Goal: Task Accomplishment & Management: Use online tool/utility

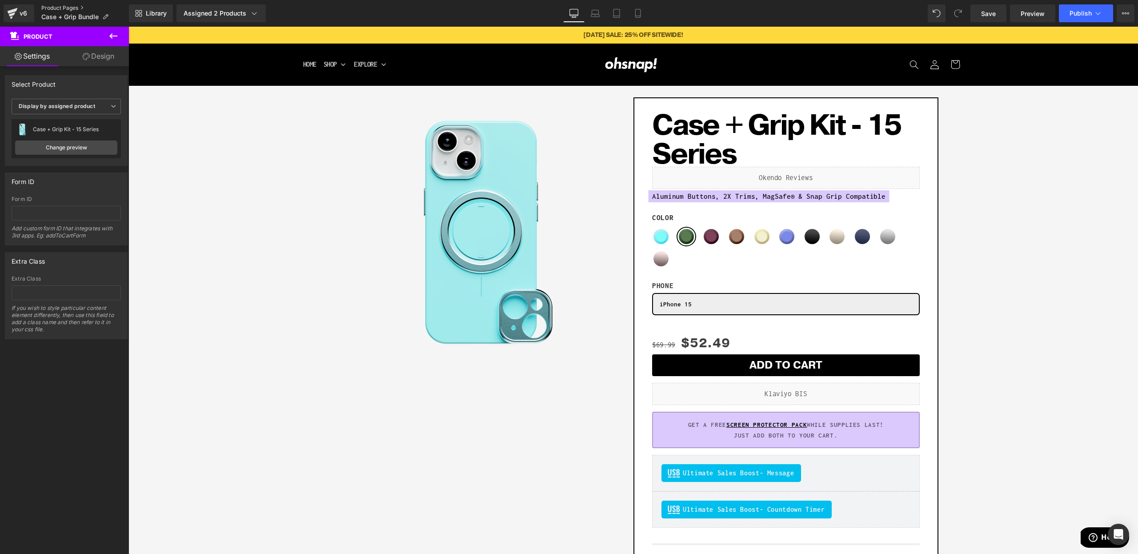
click at [72, 8] on link "Product Pages" at bounding box center [85, 7] width 88 height 7
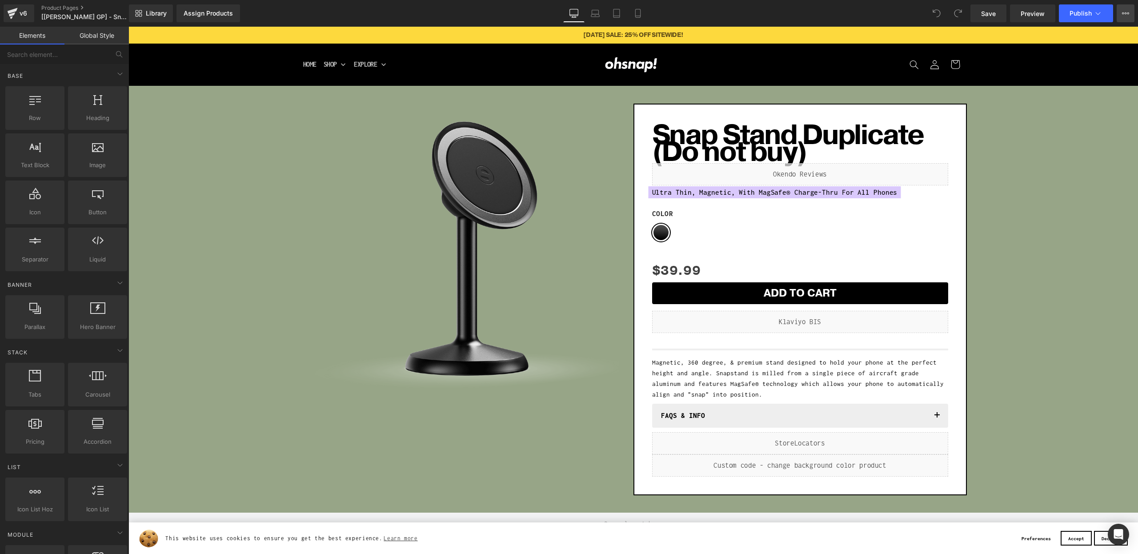
click at [1118, 13] on button "View Live Page View with current Template Save Template to Library Schedule Pub…" at bounding box center [1126, 13] width 18 height 18
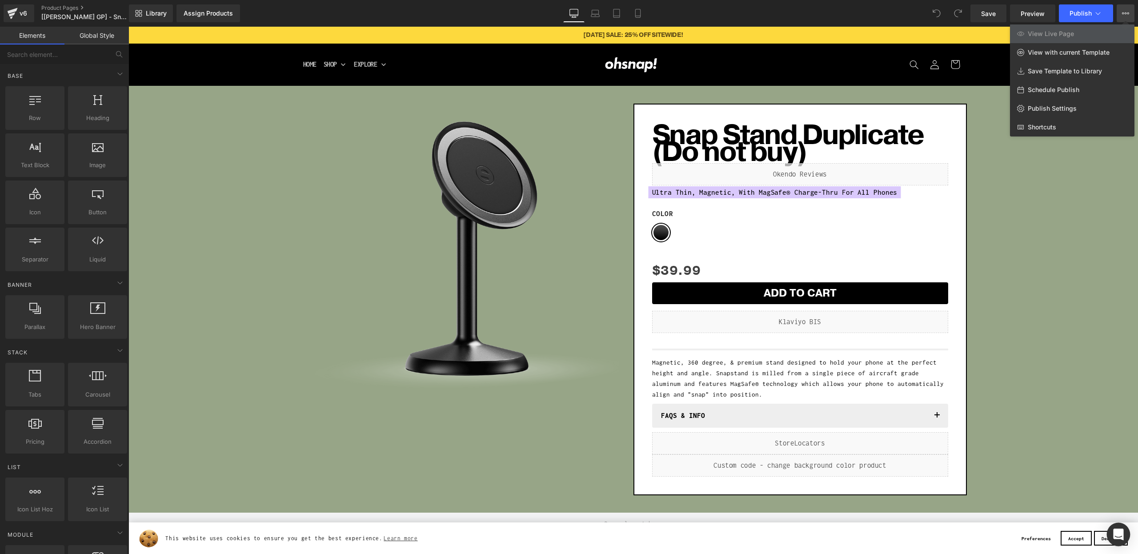
click at [1117, 537] on icon "Open Intercom Messenger" at bounding box center [1118, 535] width 10 height 12
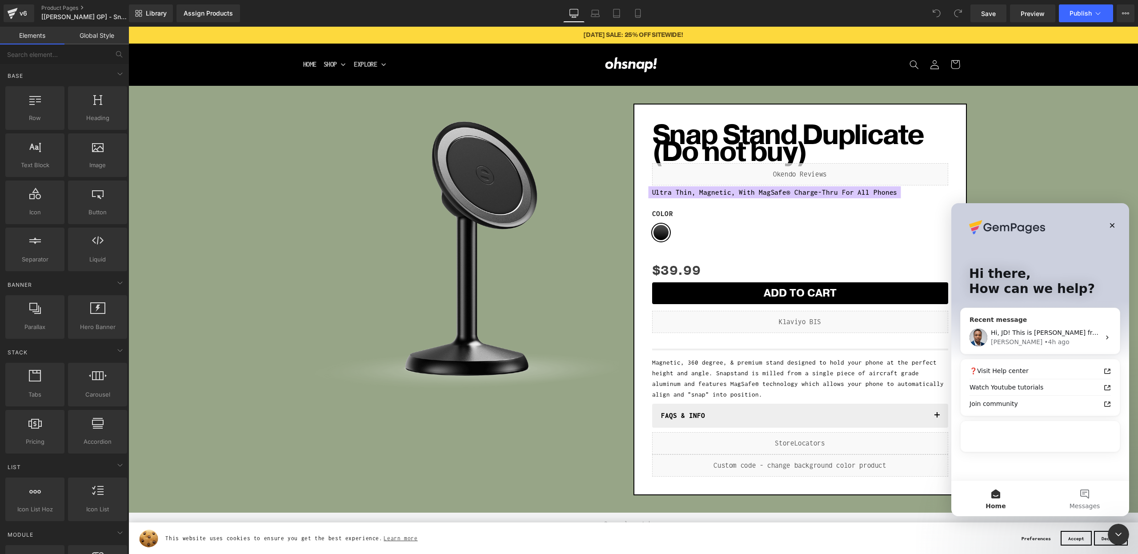
click at [1044, 337] on div "• 4h ago" at bounding box center [1056, 341] width 25 height 9
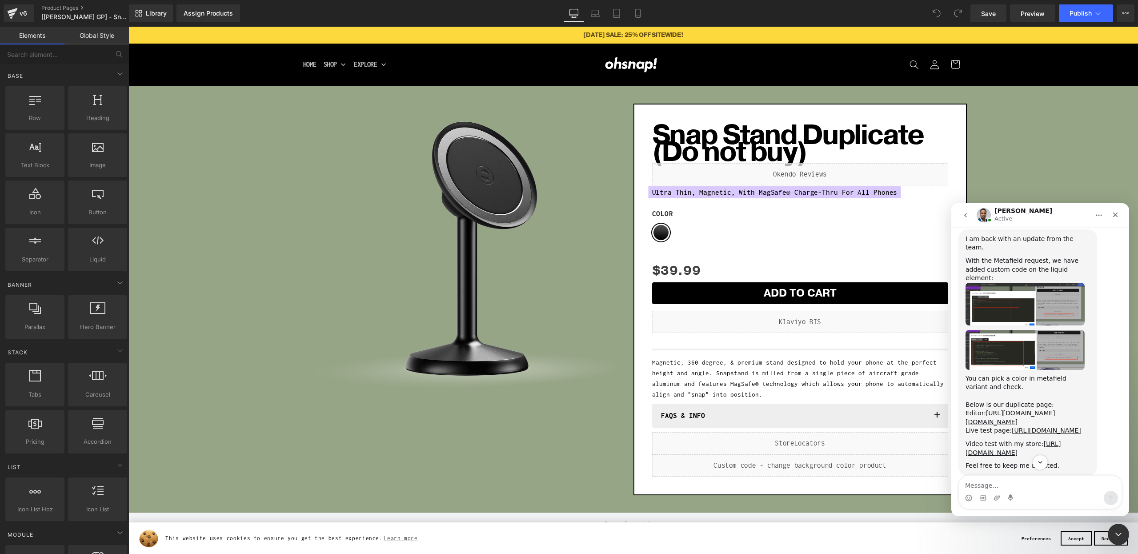
scroll to position [3910, 0]
click at [1012, 430] on link "https://ohsnap.com/a/gempages?preview=1756526089&type=template-product&product=…" at bounding box center [1046, 433] width 69 height 7
click at [829, 452] on div at bounding box center [569, 263] width 1138 height 527
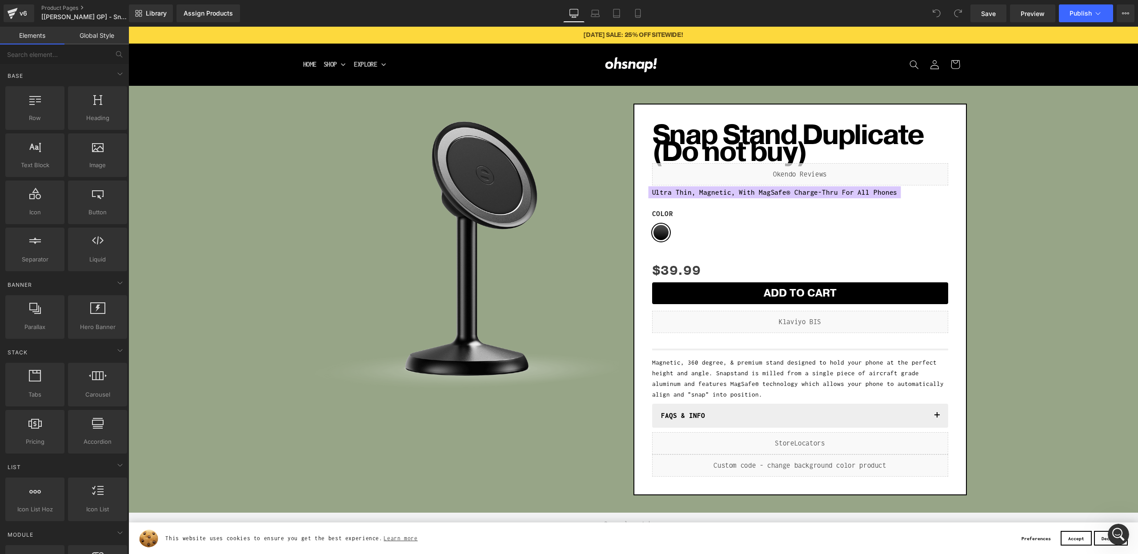
scroll to position [0, 0]
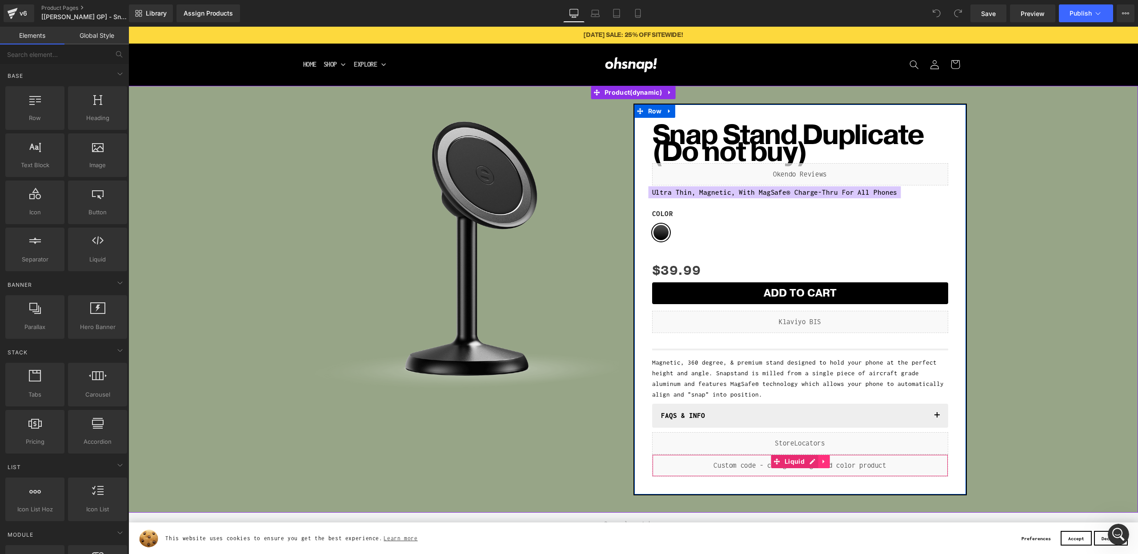
click at [818, 460] on link at bounding box center [824, 461] width 12 height 13
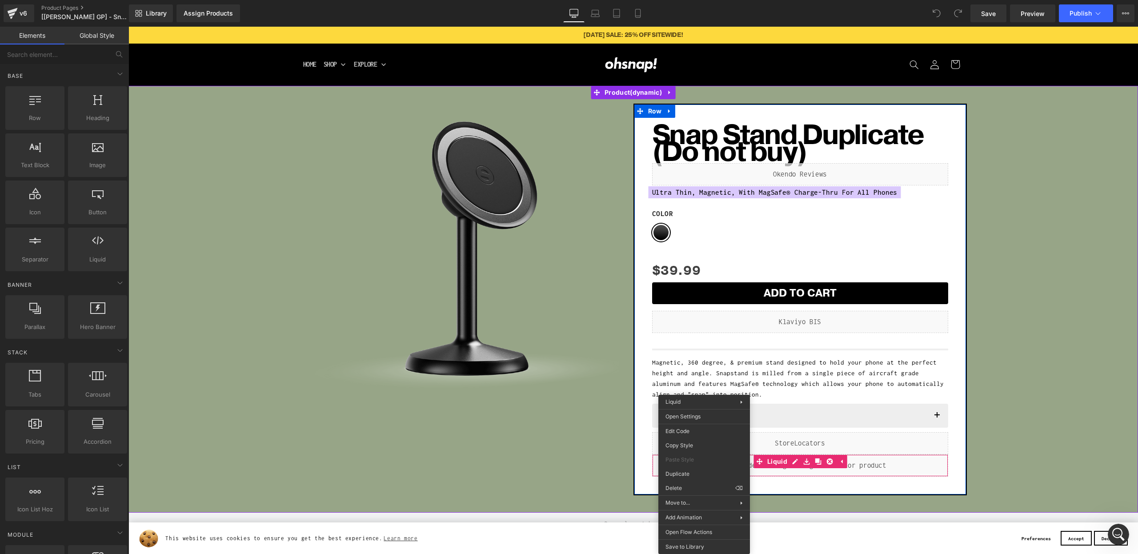
drag, startPoint x: 704, startPoint y: 468, endPoint x: 835, endPoint y: 494, distance: 133.3
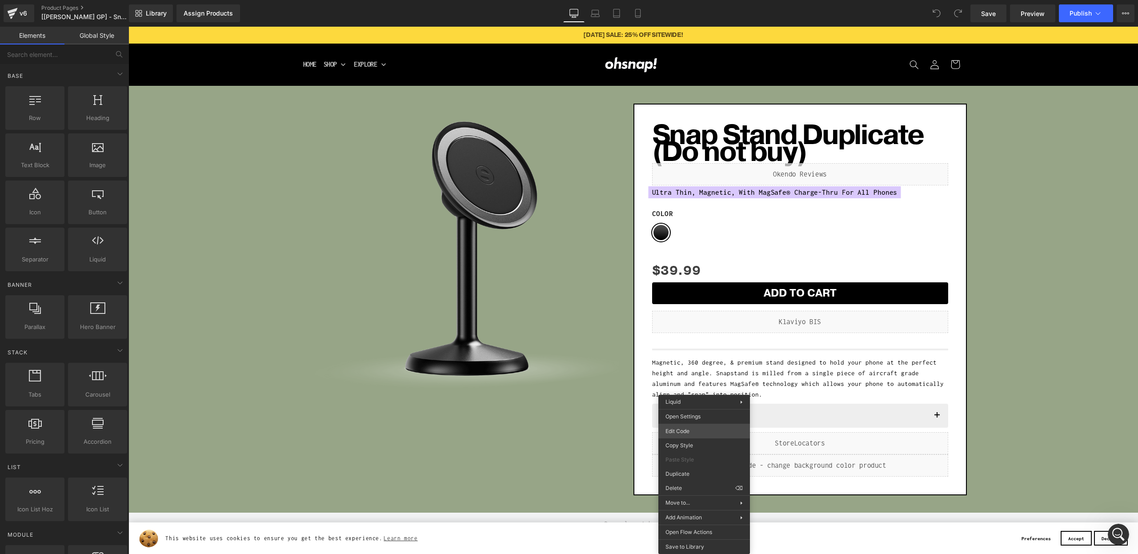
click at [690, 434] on body "You are previewing how the will restyle your page. You can not edit Elements in…" at bounding box center [569, 277] width 1138 height 554
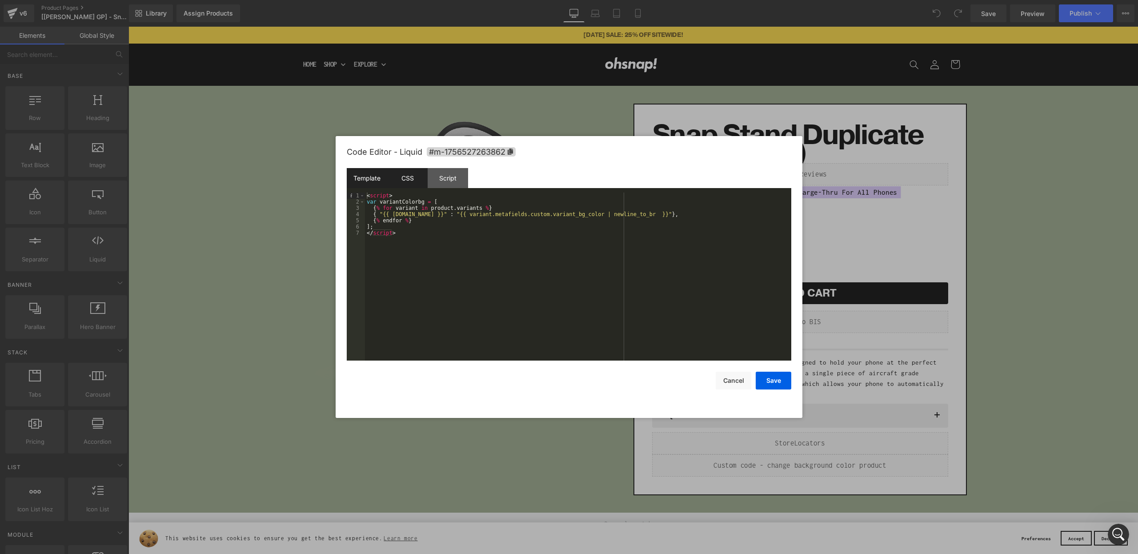
click at [407, 181] on div "CSS" at bounding box center [407, 178] width 40 height 20
click at [442, 174] on div "Script" at bounding box center [448, 178] width 40 height 20
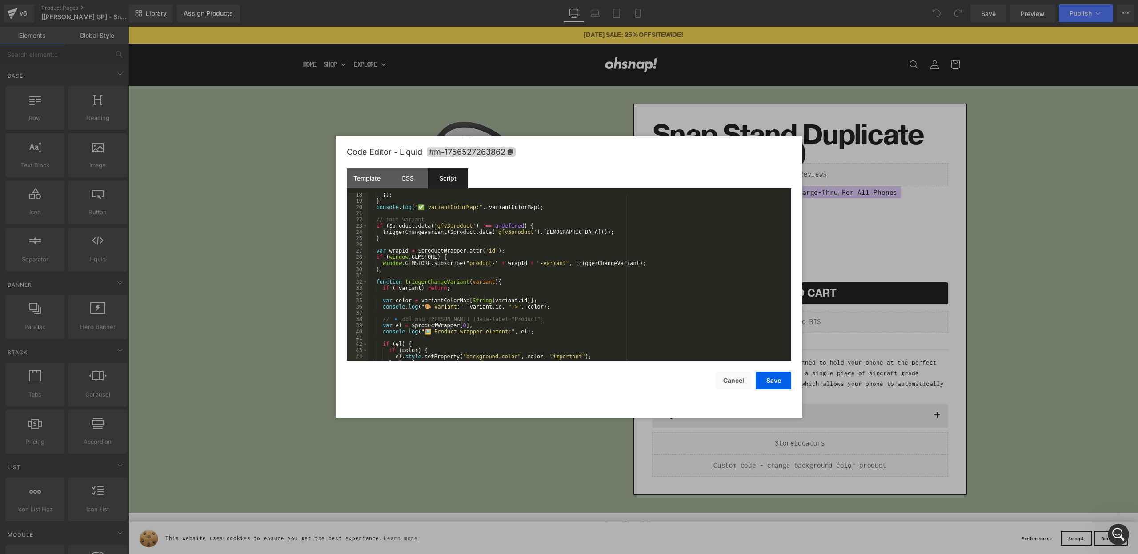
scroll to position [149, 0]
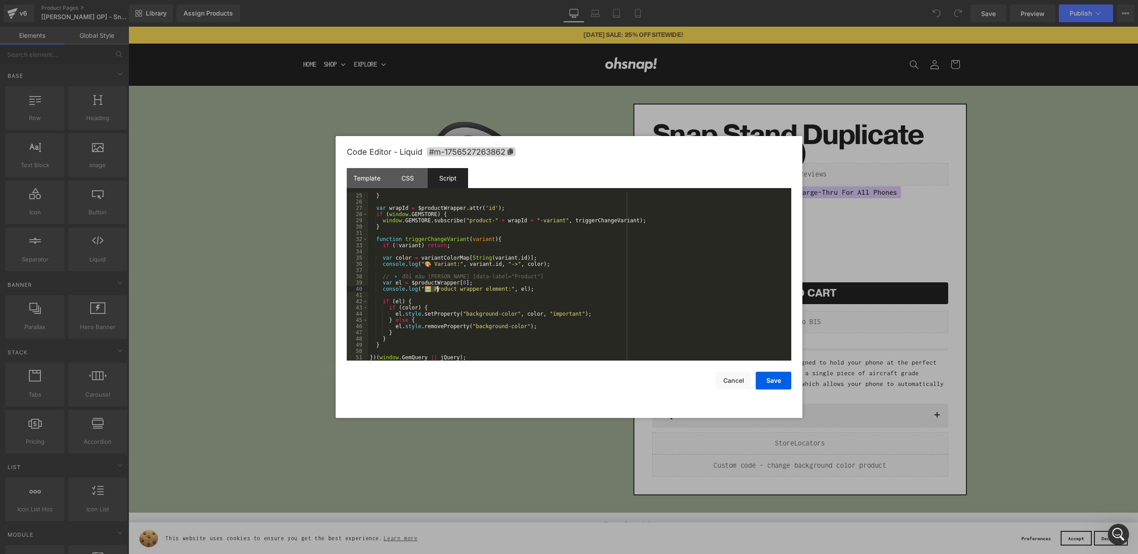
drag, startPoint x: 423, startPoint y: 290, endPoint x: 438, endPoint y: 290, distance: 14.7
click at [438, 290] on div "} var wrapId = $productWrapper . attr ( 'id' ) ; if ( window . GEMSTORE ) { win…" at bounding box center [578, 282] width 420 height 180
click at [456, 290] on div "} var wrapId = $productWrapper . attr ( 'id' ) ; if ( window . GEMSTORE ) { win…" at bounding box center [578, 282] width 420 height 180
drag, startPoint x: 424, startPoint y: 265, endPoint x: 437, endPoint y: 265, distance: 12.9
click at [437, 265] on div "} var wrapId = $productWrapper . attr ( 'id' ) ; if ( window . GEMSTORE ) { win…" at bounding box center [578, 282] width 420 height 180
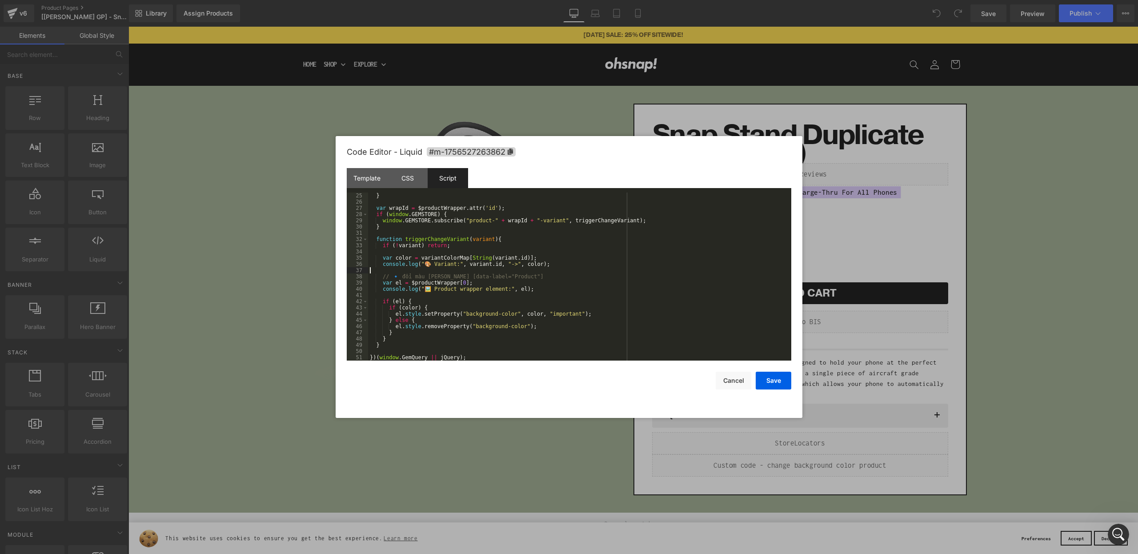
click at [448, 268] on div "} var wrapId = $productWrapper . attr ( 'id' ) ; if ( window . GEMSTORE ) { win…" at bounding box center [578, 282] width 420 height 180
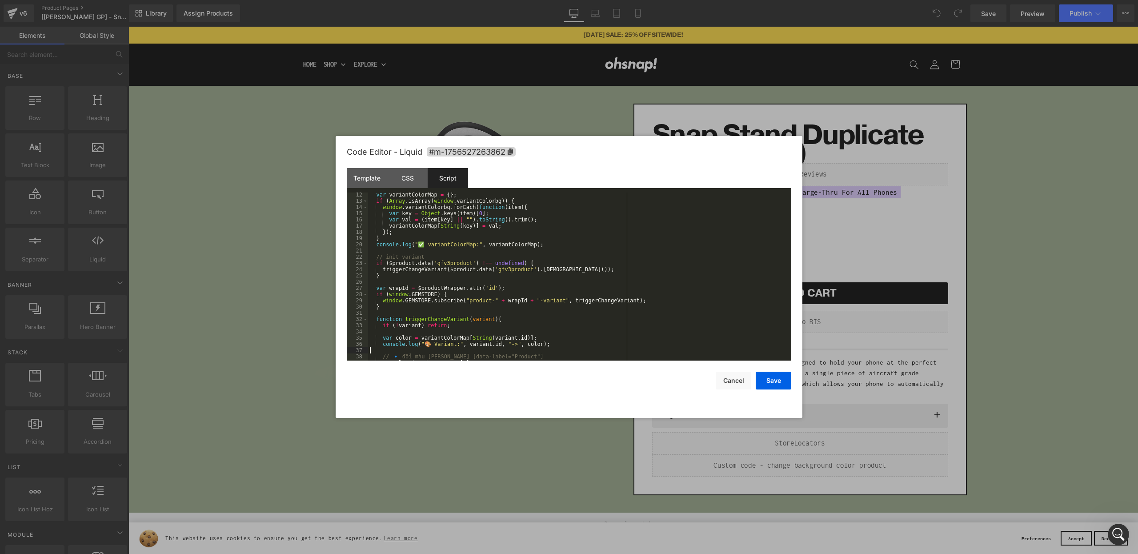
scroll to position [0, 0]
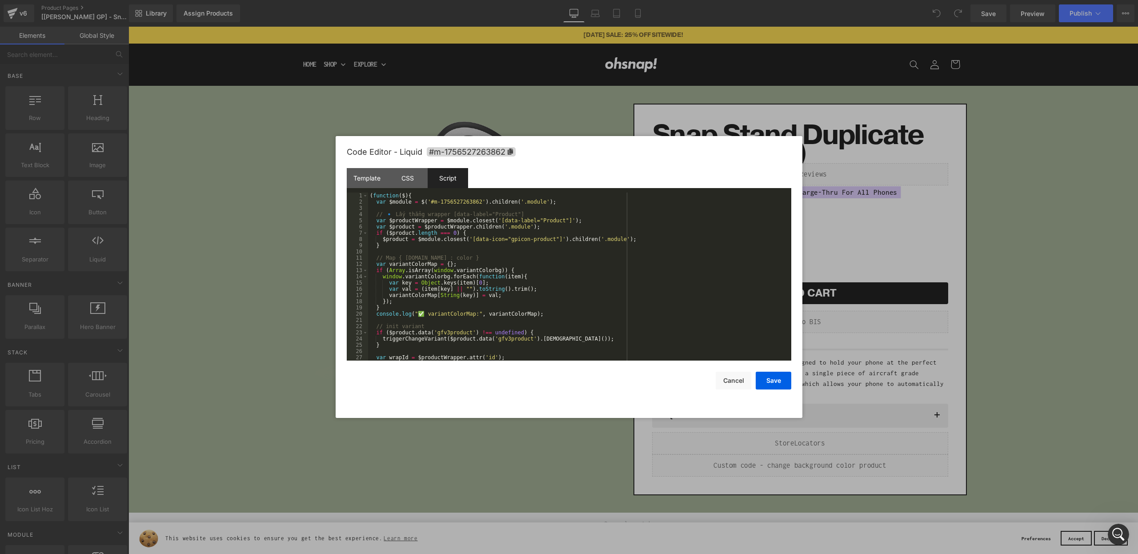
drag, startPoint x: 956, startPoint y: 155, endPoint x: 460, endPoint y: 65, distance: 504.7
click at [956, 155] on div at bounding box center [569, 277] width 1138 height 554
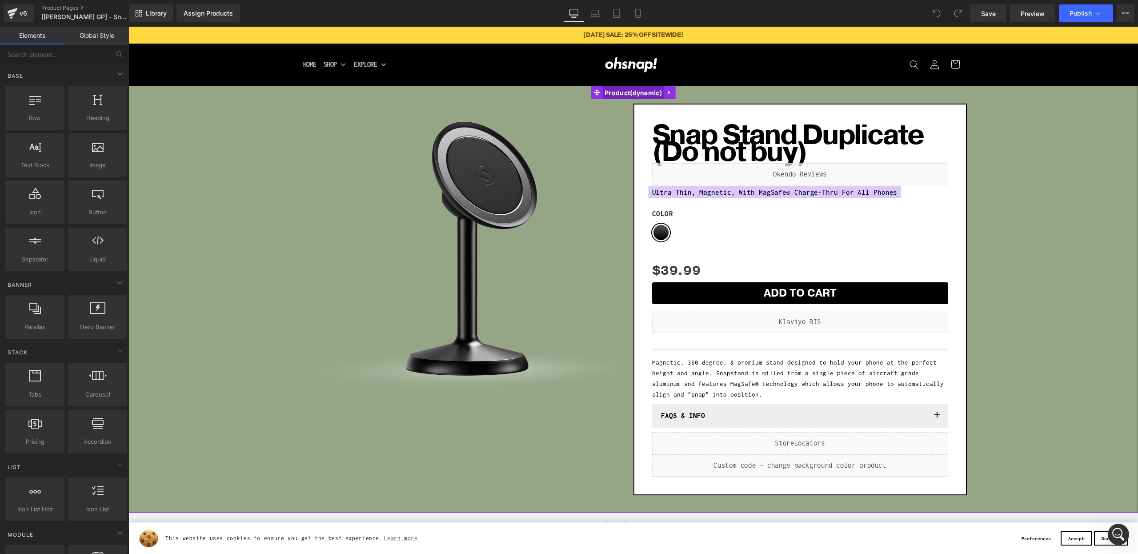
click at [630, 91] on span "Product" at bounding box center [633, 92] width 62 height 13
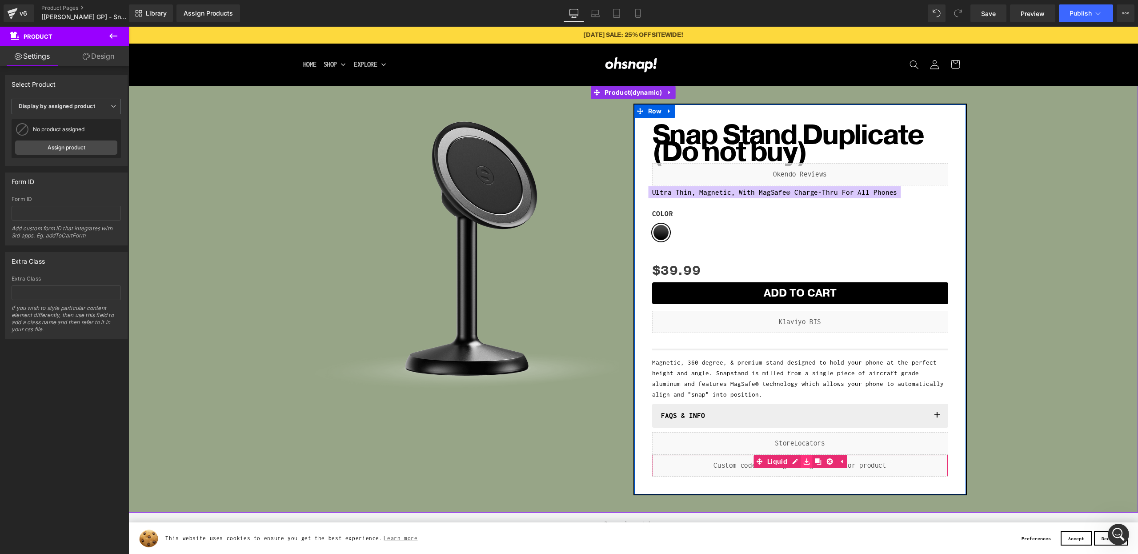
click at [807, 464] on icon at bounding box center [807, 461] width 6 height 6
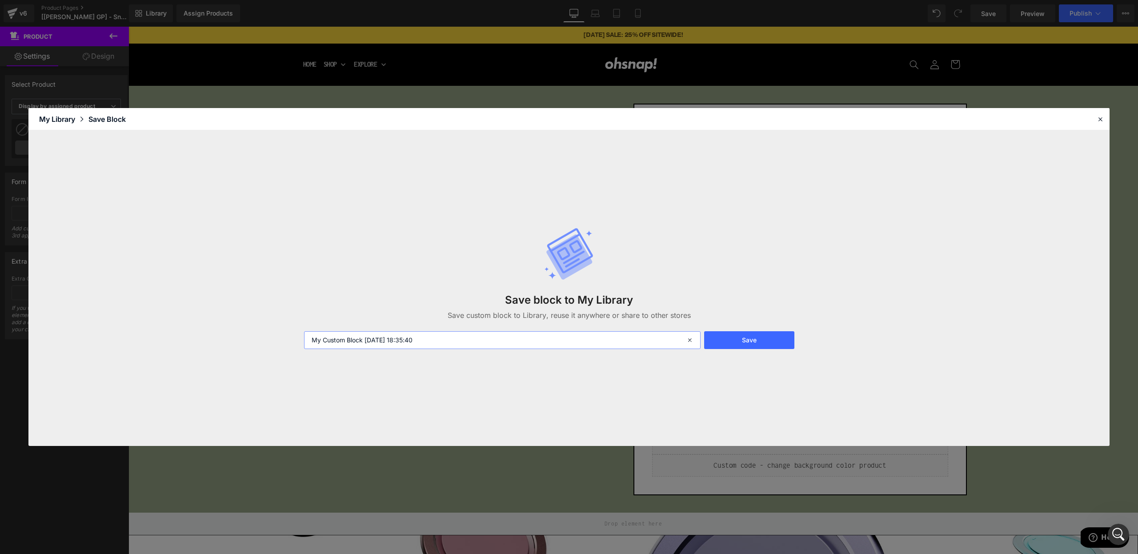
click at [530, 343] on input "My Custom Block 2025-09-02 18:35:40" at bounding box center [502, 340] width 397 height 18
type input "change background color based on variant"
click at [738, 345] on button "Save" at bounding box center [749, 340] width 90 height 18
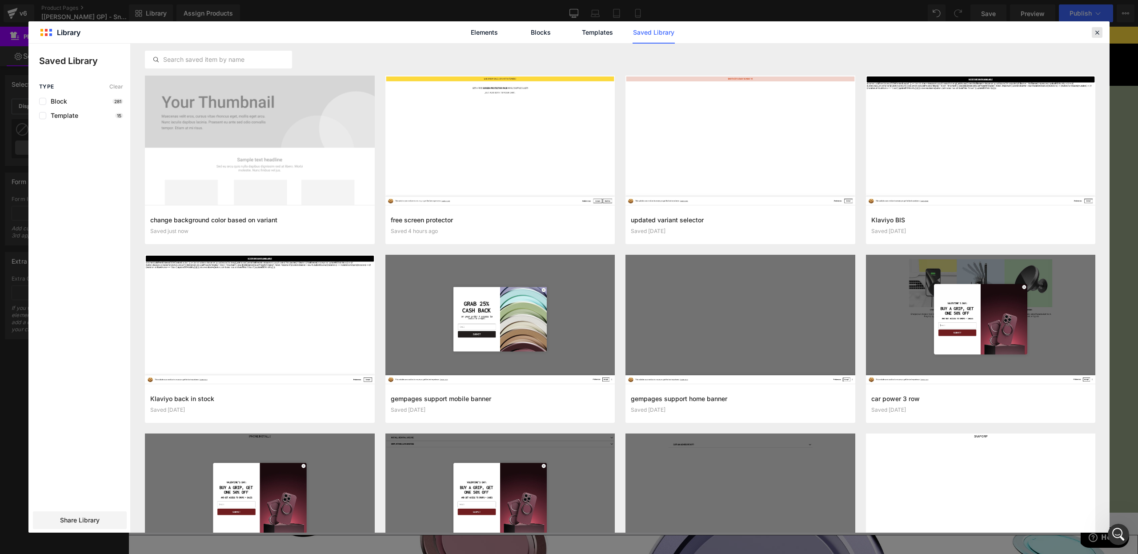
click at [1095, 33] on icon at bounding box center [1097, 32] width 8 height 8
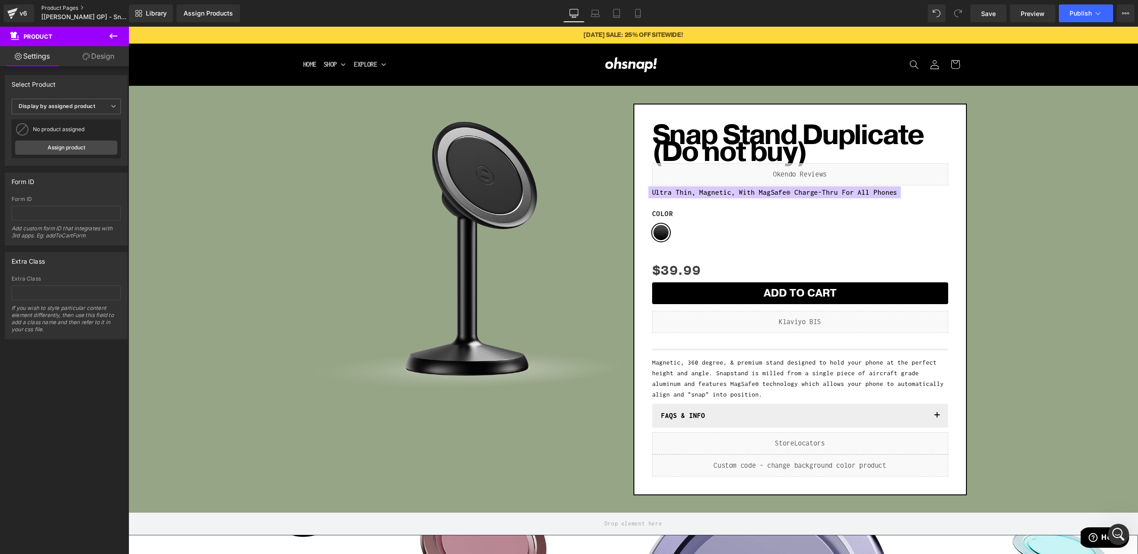
click at [56, 8] on link "Product Pages" at bounding box center [92, 7] width 102 height 7
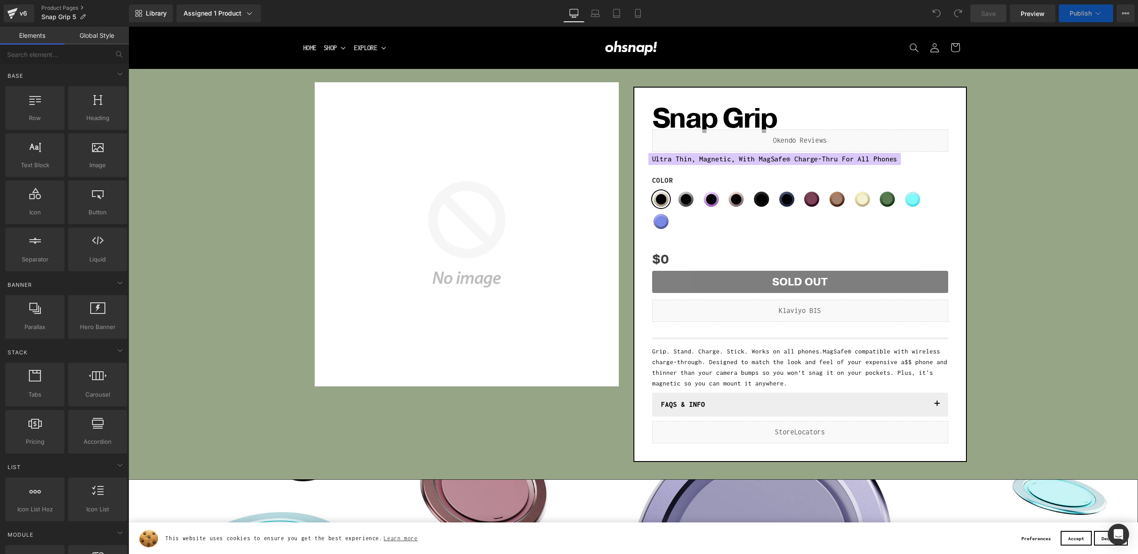
click at [185, 273] on div "Sale Off (P) Image Row Snap Grip (P) Title Liquid Ultra Thin, Magnetic, With Ma…" at bounding box center [633, 272] width 1001 height 380
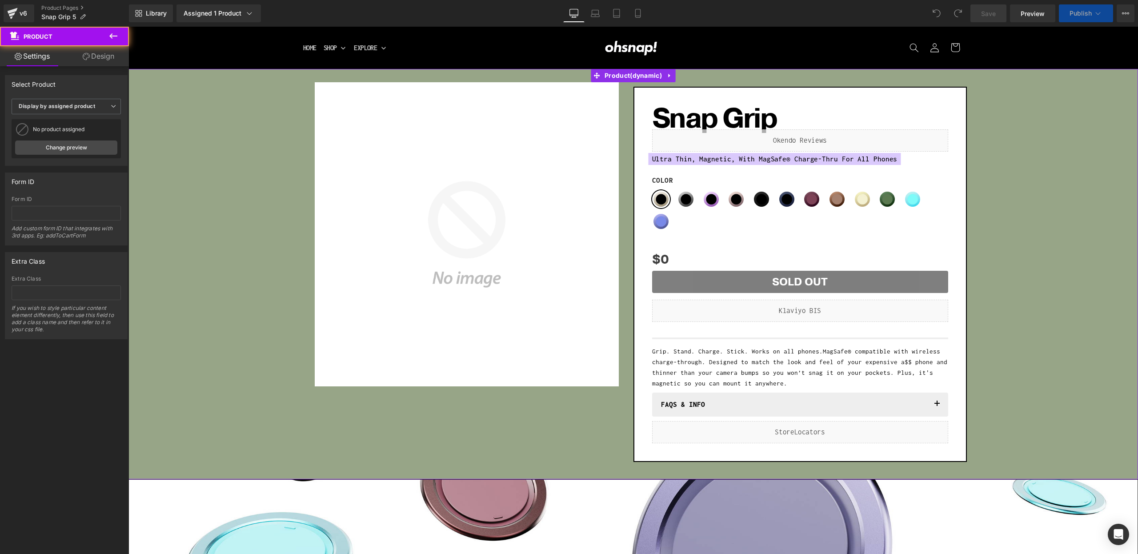
click at [91, 57] on link "Design" at bounding box center [98, 56] width 64 height 20
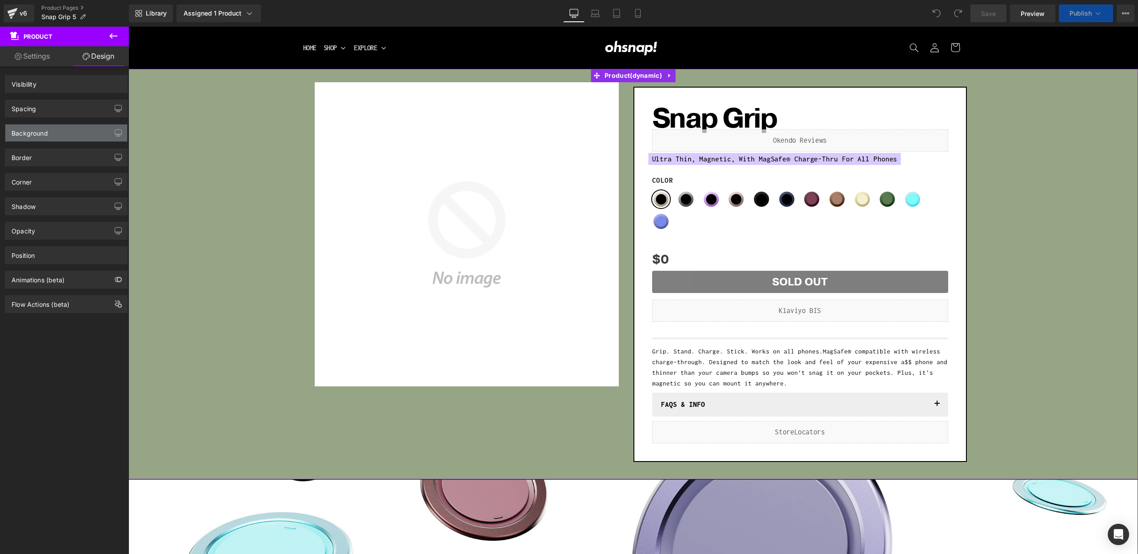
click at [51, 133] on div "Background" at bounding box center [66, 132] width 122 height 17
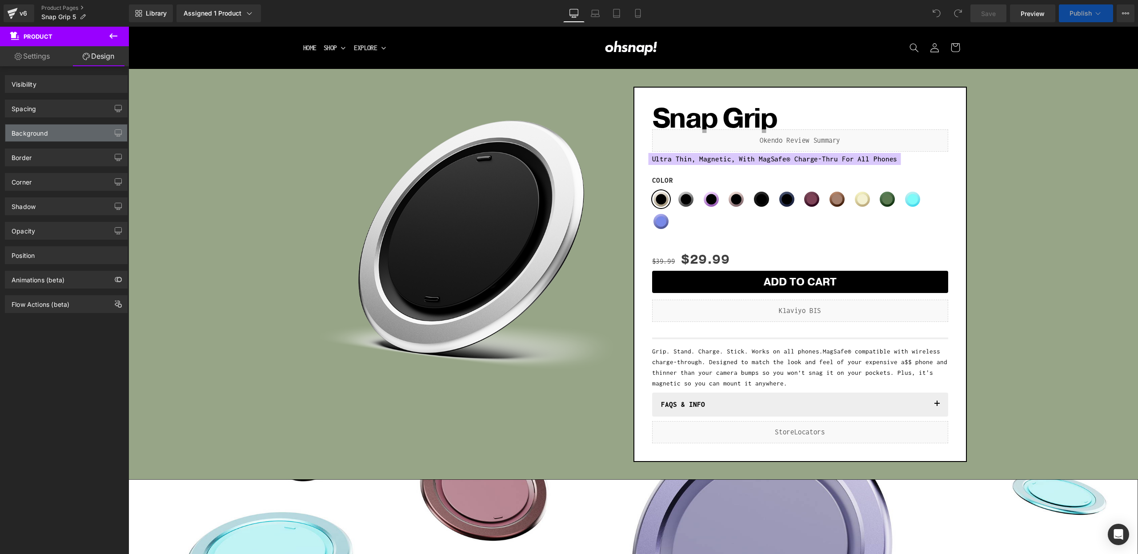
click at [42, 137] on div "Background" at bounding box center [66, 132] width 122 height 17
click at [95, 132] on div "Background" at bounding box center [66, 132] width 122 height 17
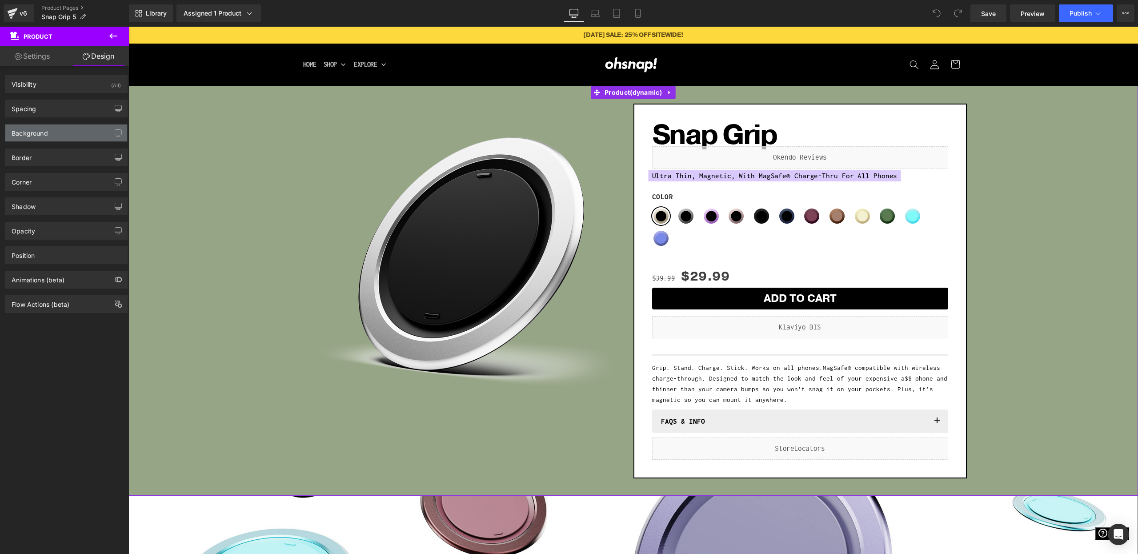
click at [77, 137] on div "Background" at bounding box center [66, 132] width 122 height 17
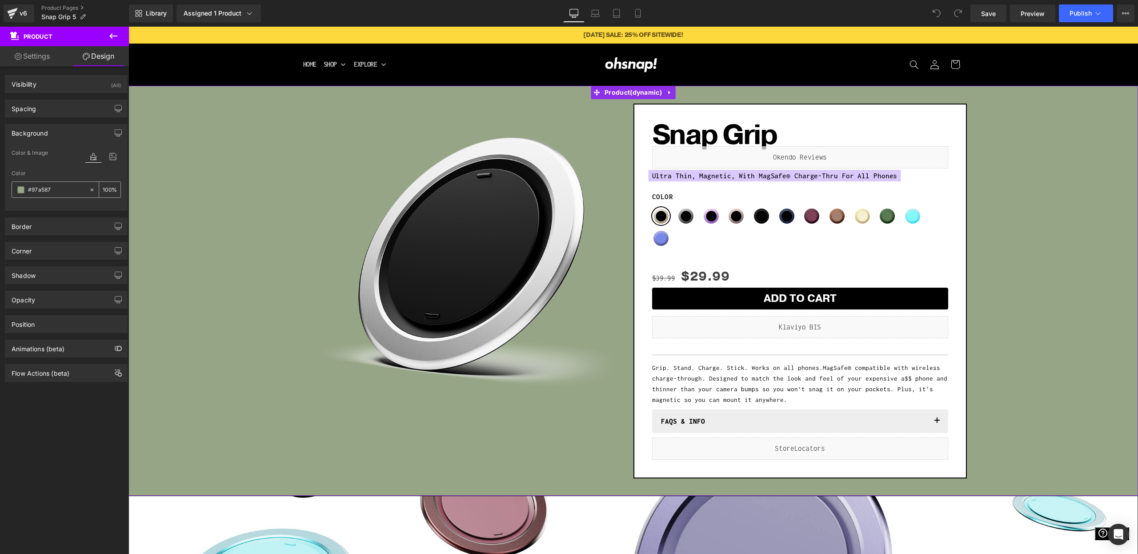
click at [22, 188] on span at bounding box center [20, 189] width 7 height 7
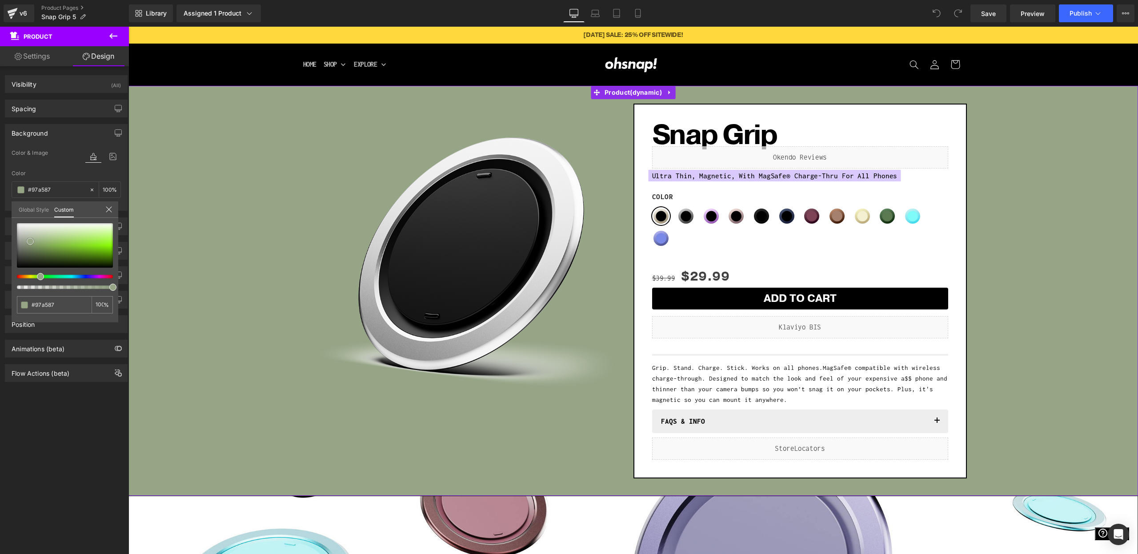
type input "#d8dbd6"
type input "#d8d9d7"
type input "#d8d8d8"
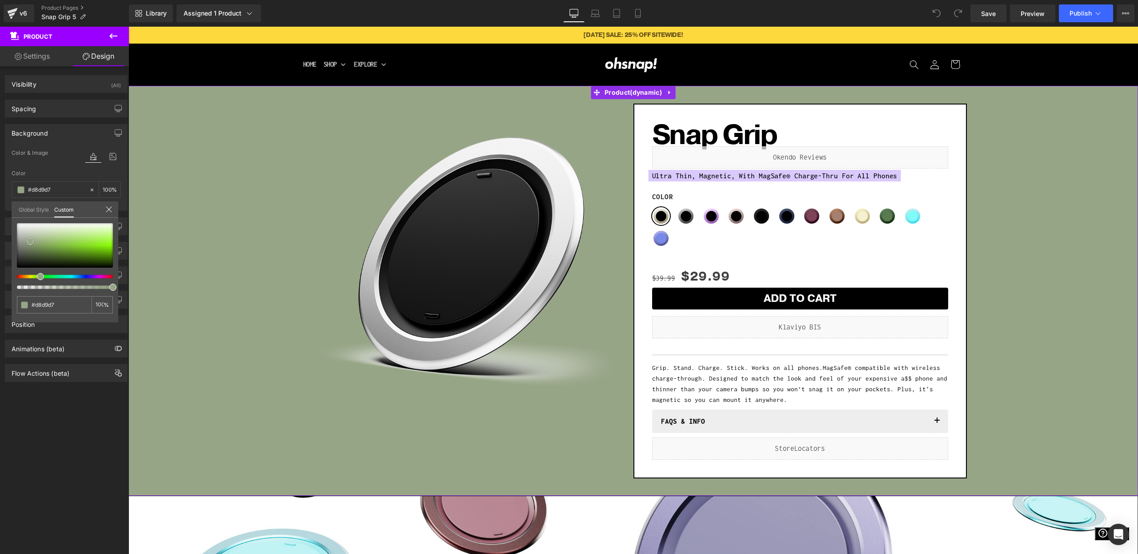
type input "#d8d8d8"
type input "#d6d6d6"
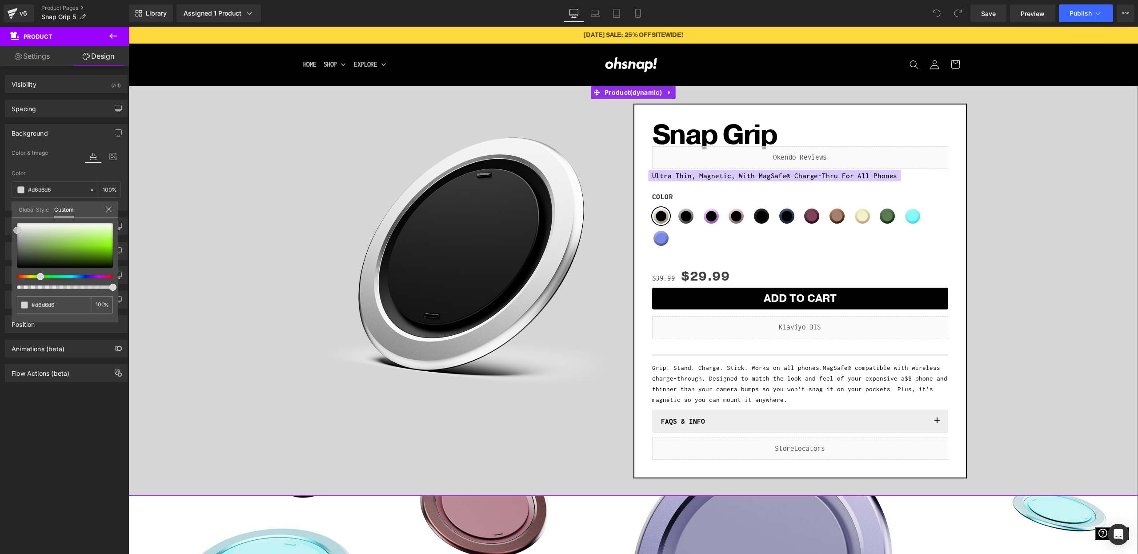
type input "#d8d8d8"
type input "#e2e2e2"
type input "#ededed"
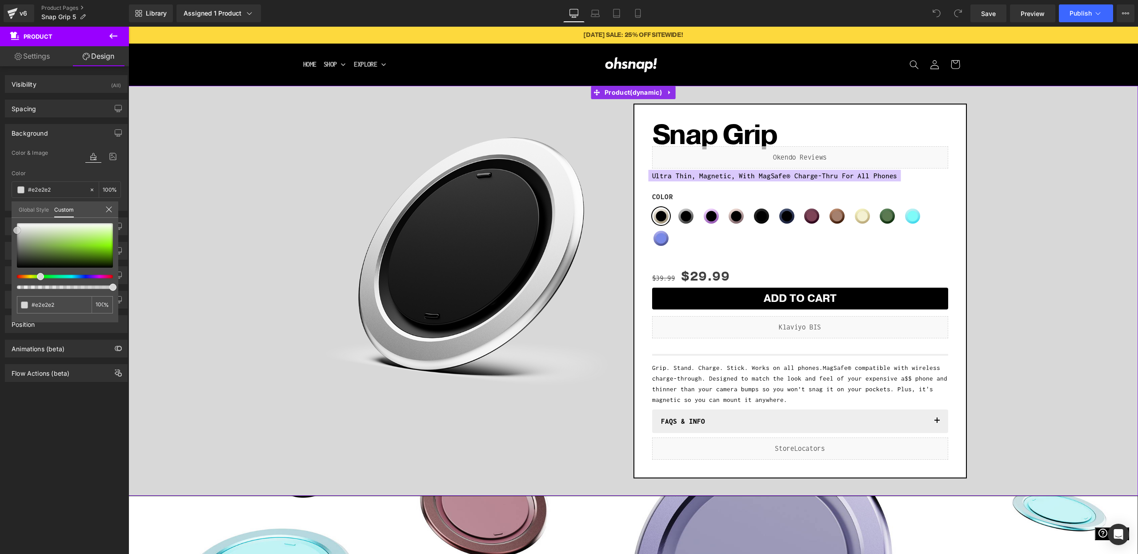
type input "#ededed"
type input "#f7f7f7"
type input "#f9f9f9"
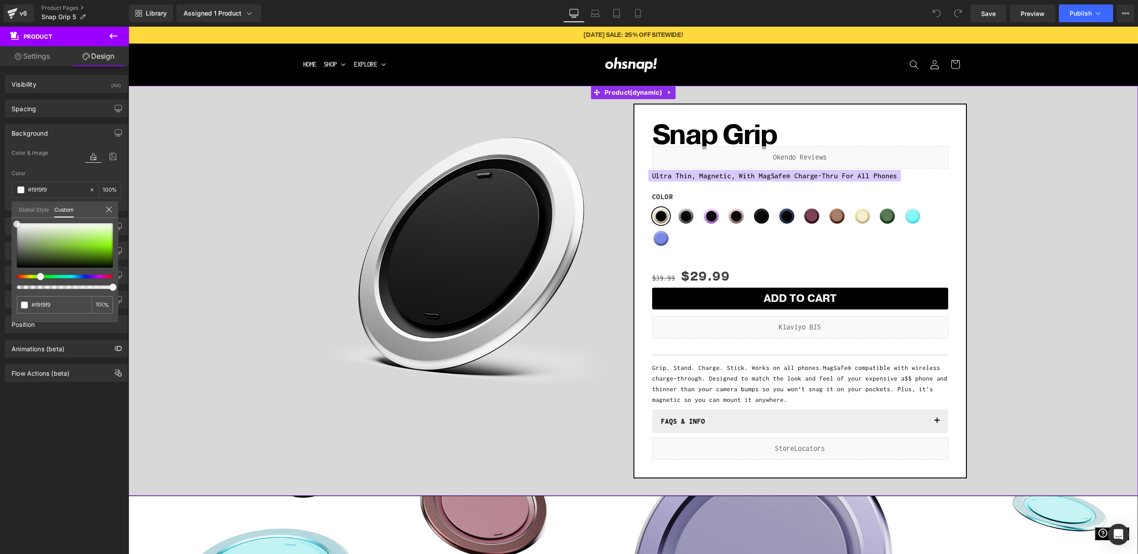
type input "#fcfcfc"
type input "#ffffff"
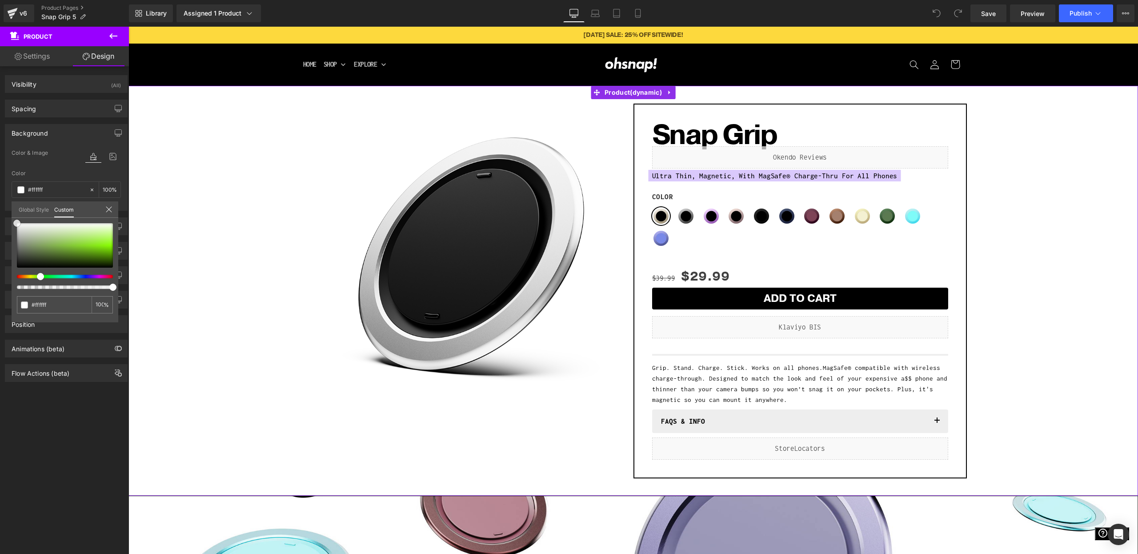
type input "#f9f9f9"
type input "#f7f7f7"
type input "#f4f4f4"
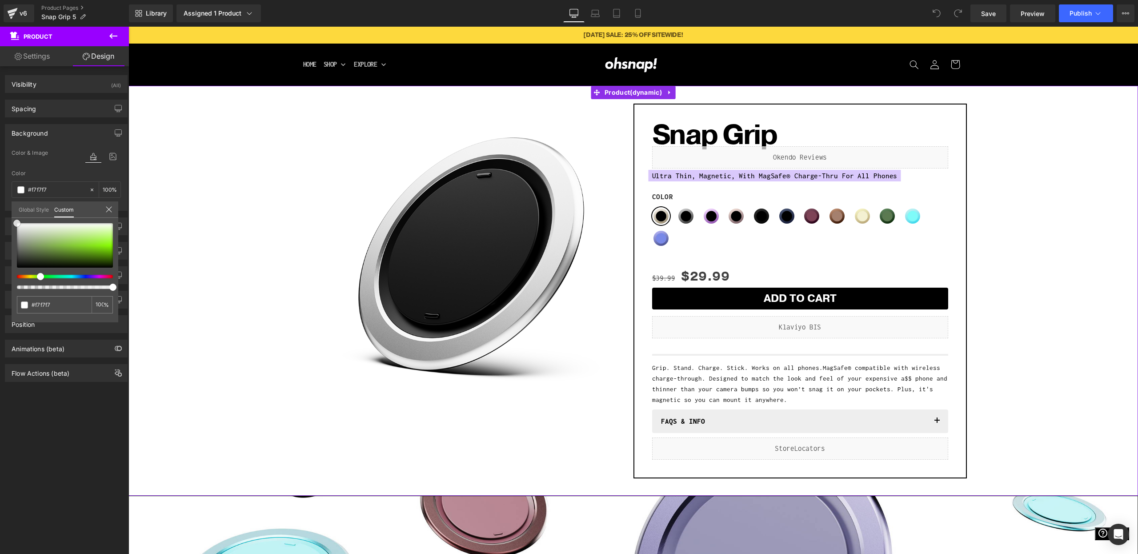
type input "#f4f4f4"
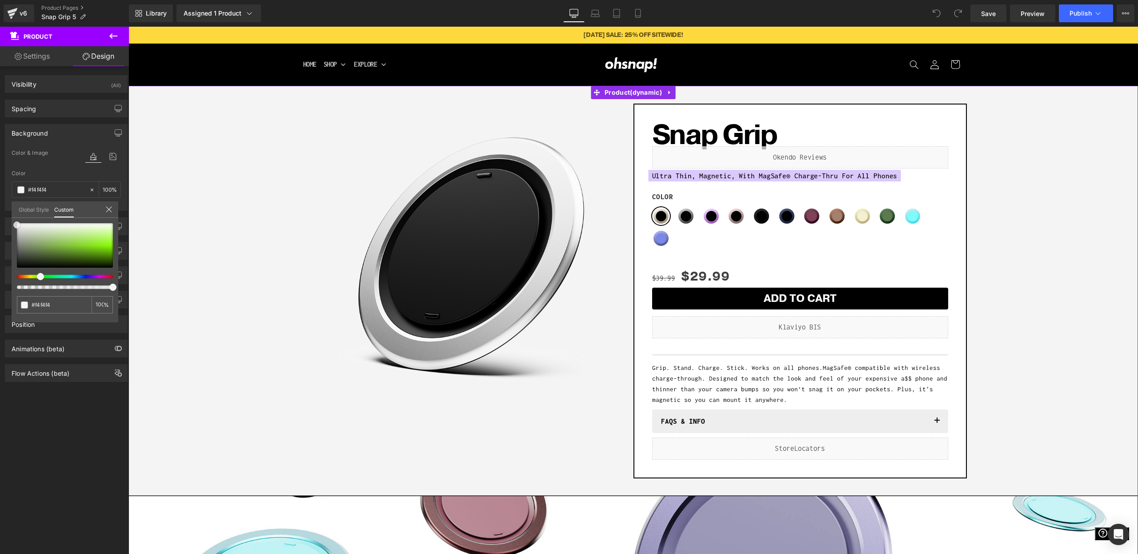
drag, startPoint x: 18, startPoint y: 230, endPoint x: 13, endPoint y: 225, distance: 7.2
click at [13, 225] on div "#f4f4f4 100 %" at bounding box center [65, 272] width 107 height 99
click at [162, 18] on link "Library" at bounding box center [151, 13] width 44 height 18
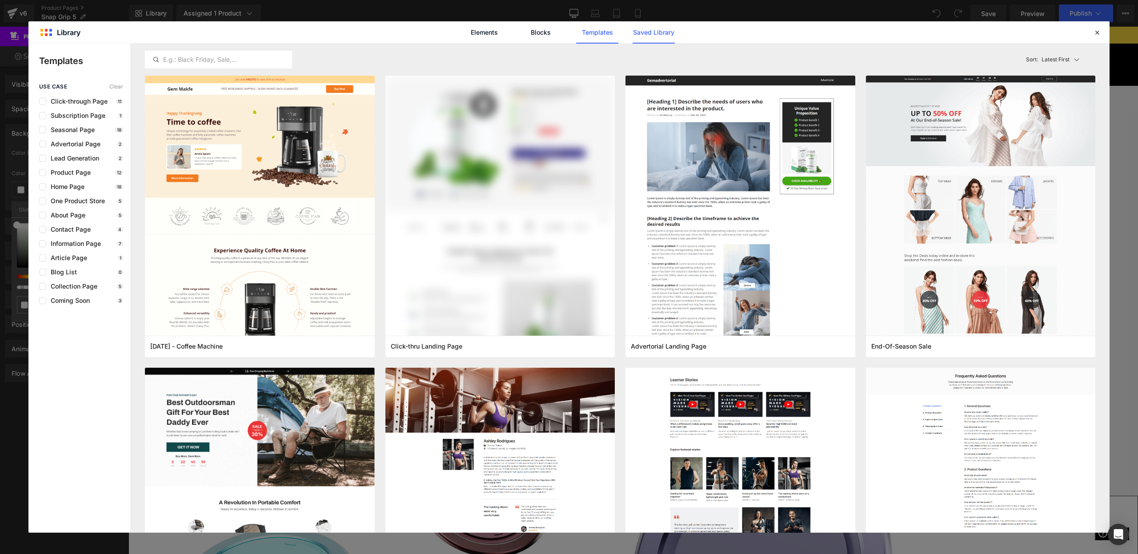
click at [669, 36] on link "Saved Library" at bounding box center [654, 32] width 42 height 22
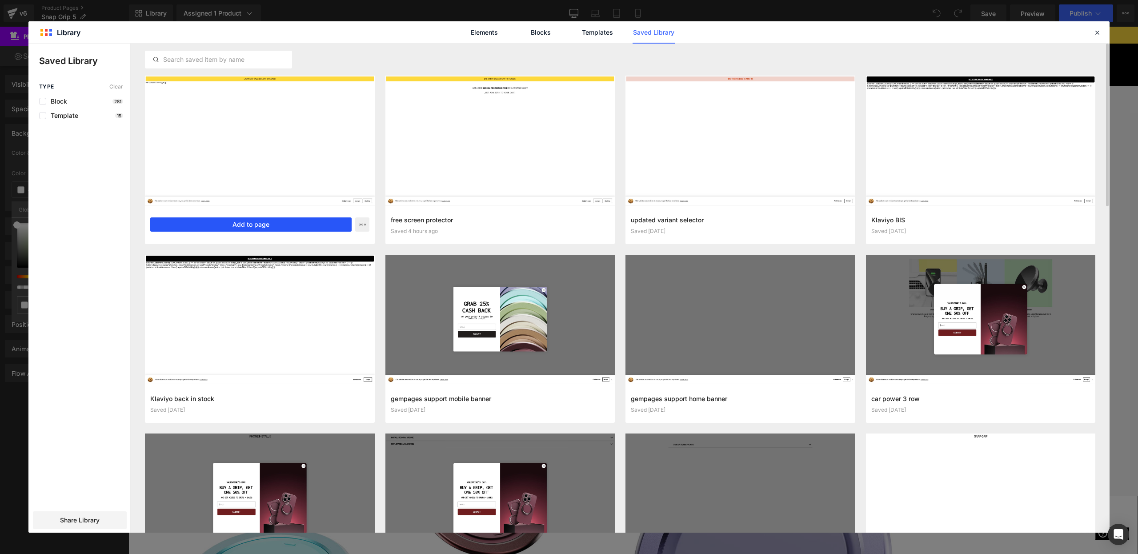
click at [233, 228] on button "Add to page" at bounding box center [250, 224] width 201 height 14
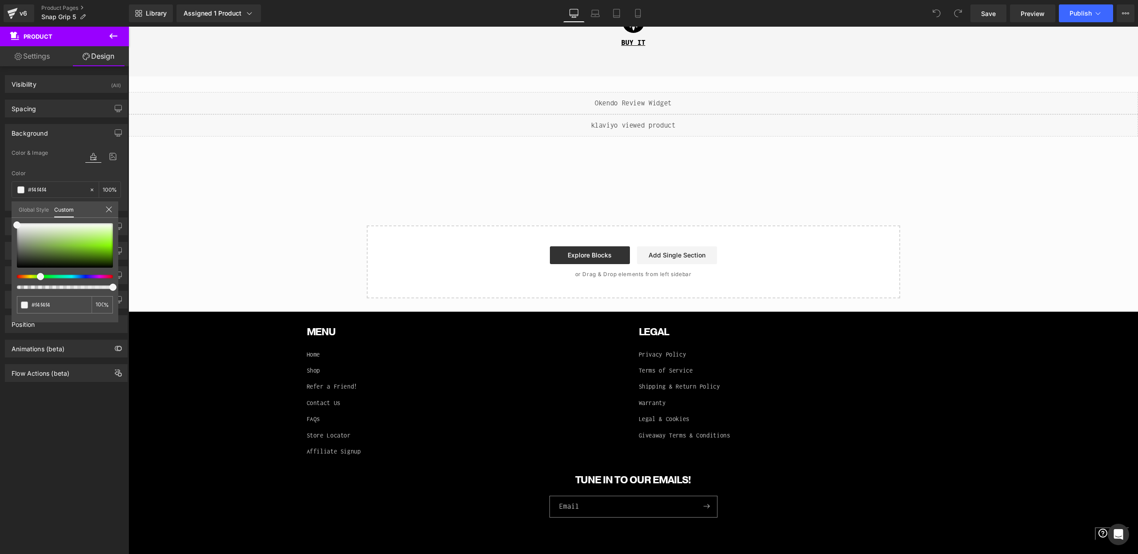
scroll to position [2107, 0]
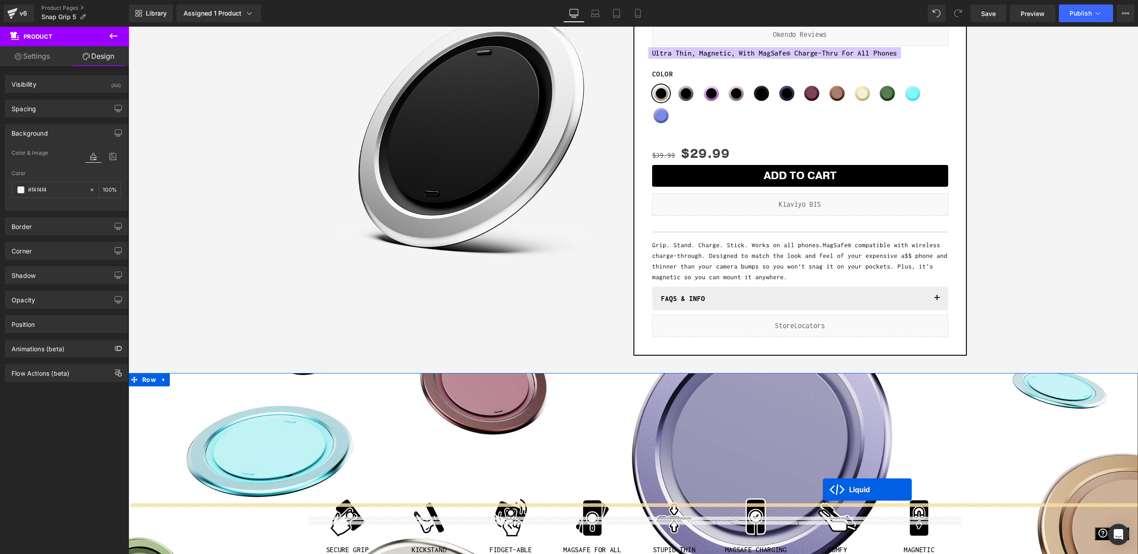
scroll to position [0, 0]
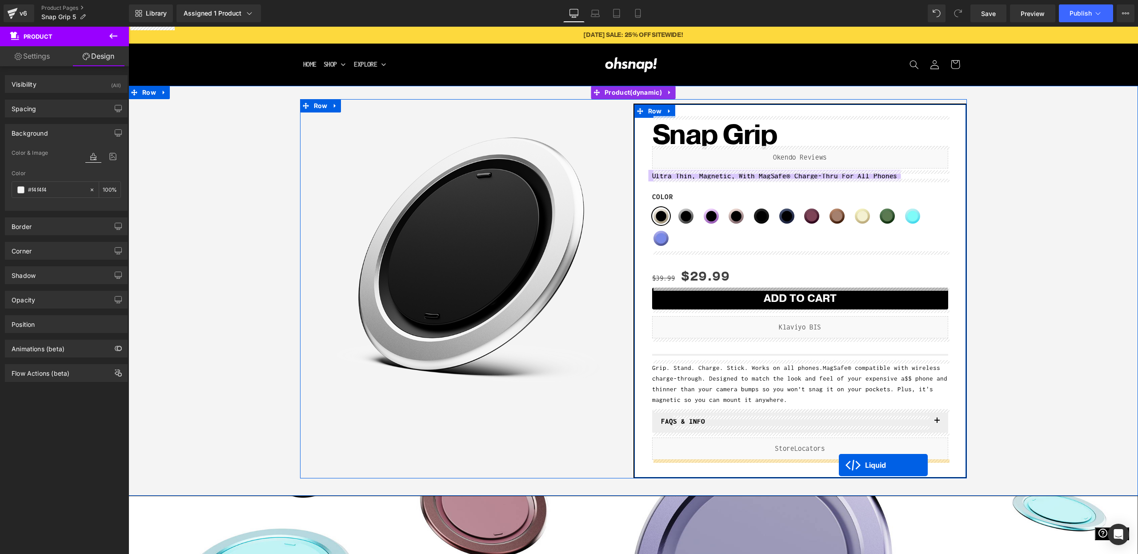
drag, startPoint x: 627, startPoint y: 163, endPoint x: 839, endPoint y: 465, distance: 368.5
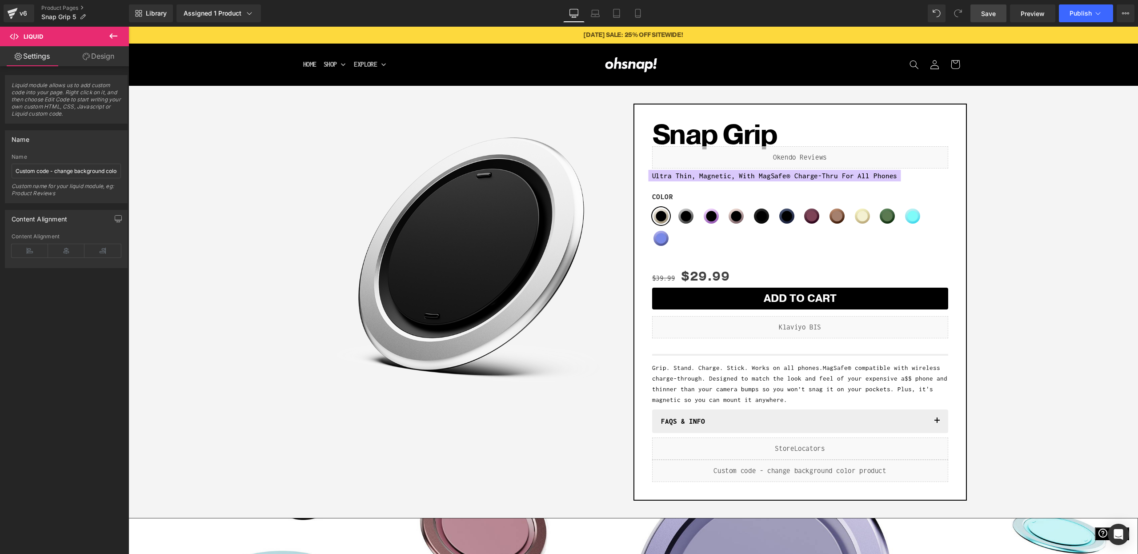
click at [987, 10] on span "Save" at bounding box center [988, 13] width 15 height 9
click at [1036, 13] on span "Preview" at bounding box center [1033, 13] width 24 height 9
click at [1120, 533] on icon "Open Intercom Messenger" at bounding box center [1118, 535] width 10 height 12
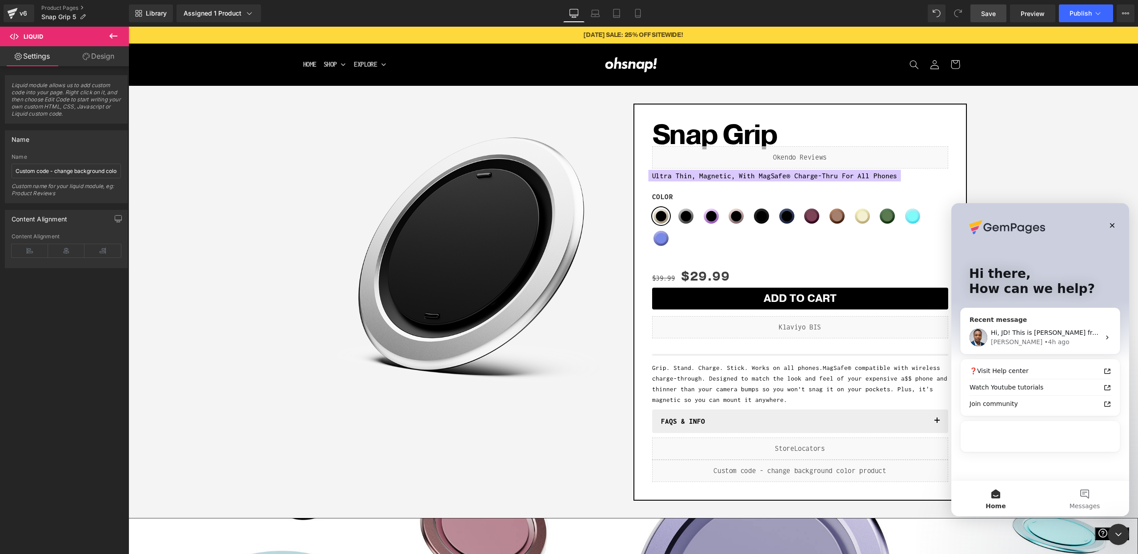
click at [1044, 344] on div "• 4h ago" at bounding box center [1056, 341] width 25 height 9
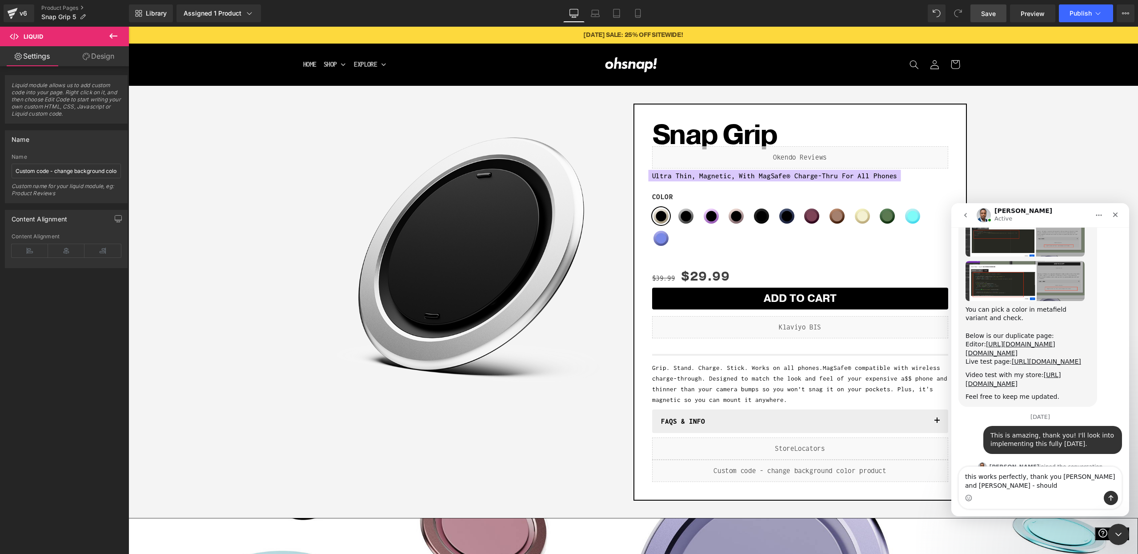
scroll to position [3982, 0]
type textarea "this works perfectly, thank you Ken and Sinclair - should be good to go for now!"
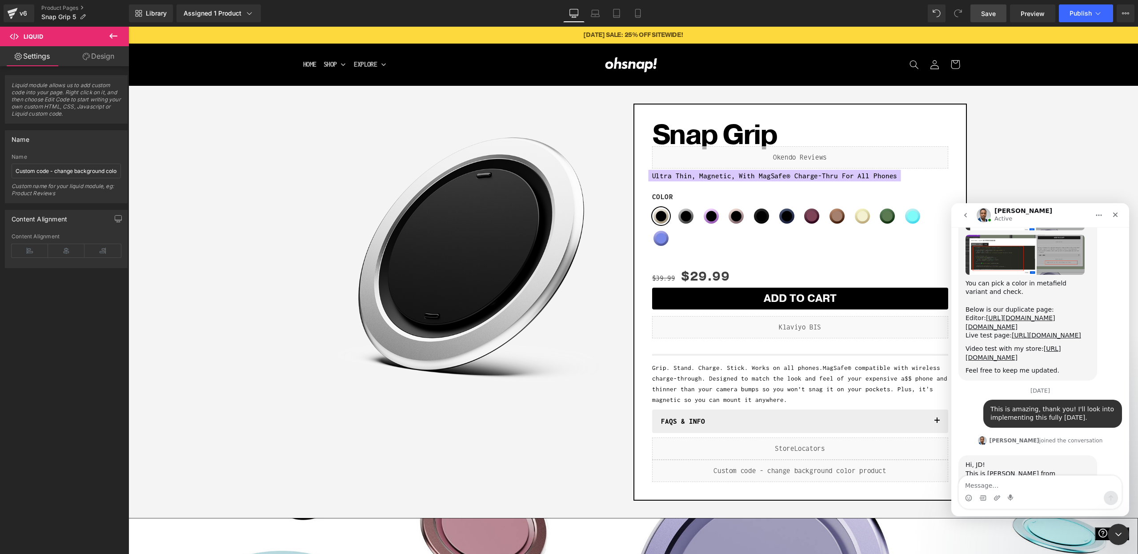
scroll to position [4009, 0]
click at [1118, 214] on icon "Close" at bounding box center [1115, 214] width 7 height 7
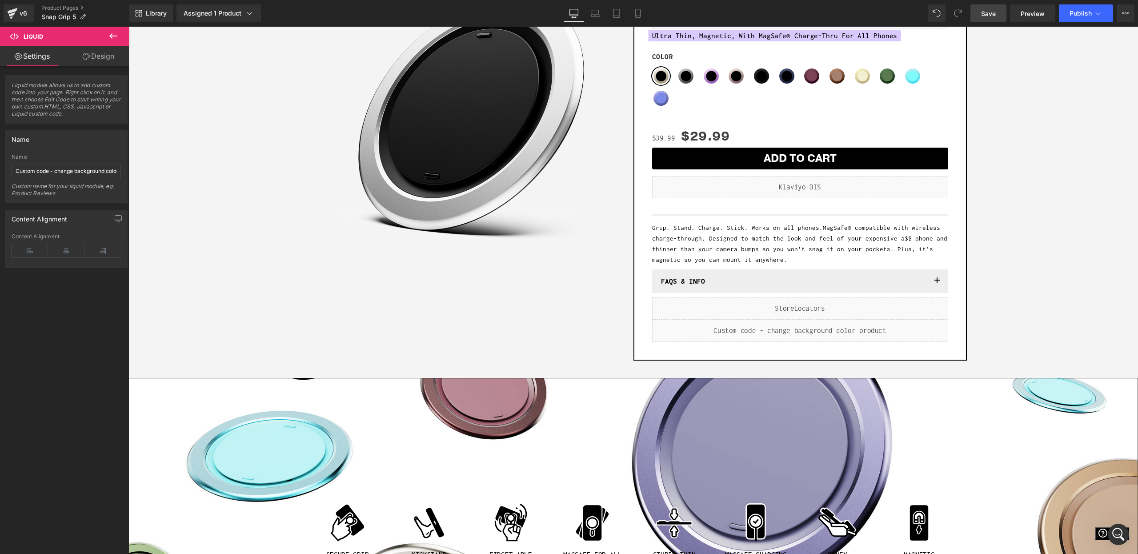
scroll to position [267, 0]
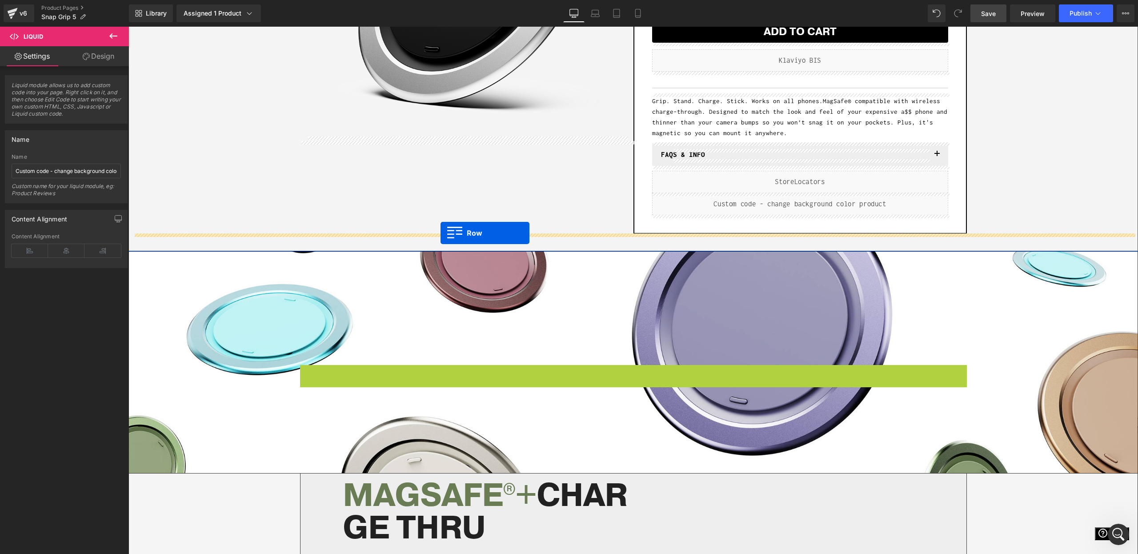
drag, startPoint x: 319, startPoint y: 370, endPoint x: 441, endPoint y: 233, distance: 183.3
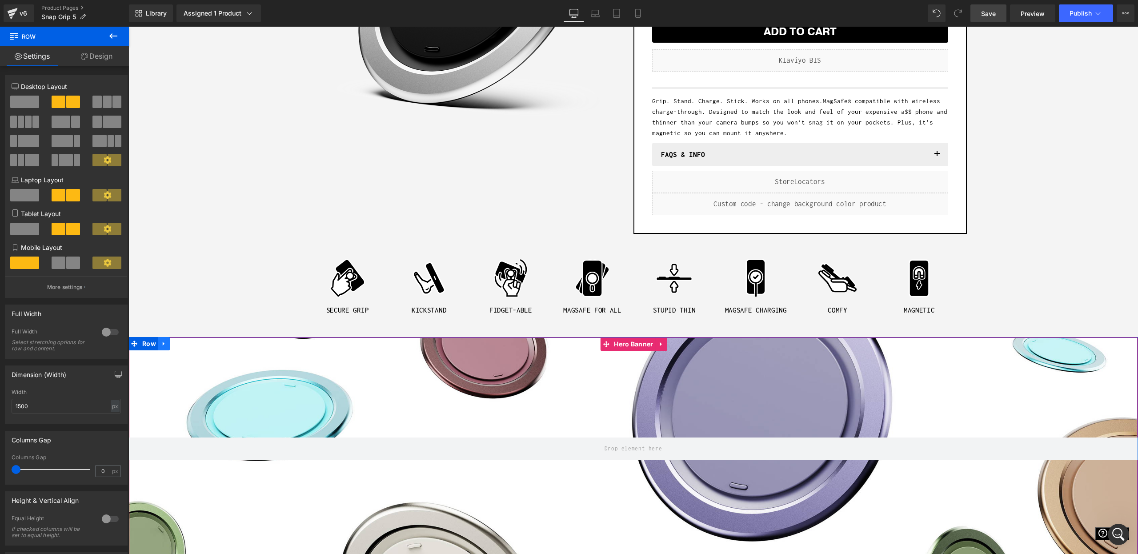
click at [161, 342] on icon at bounding box center [164, 343] width 6 height 7
click at [186, 345] on icon at bounding box center [187, 344] width 6 height 6
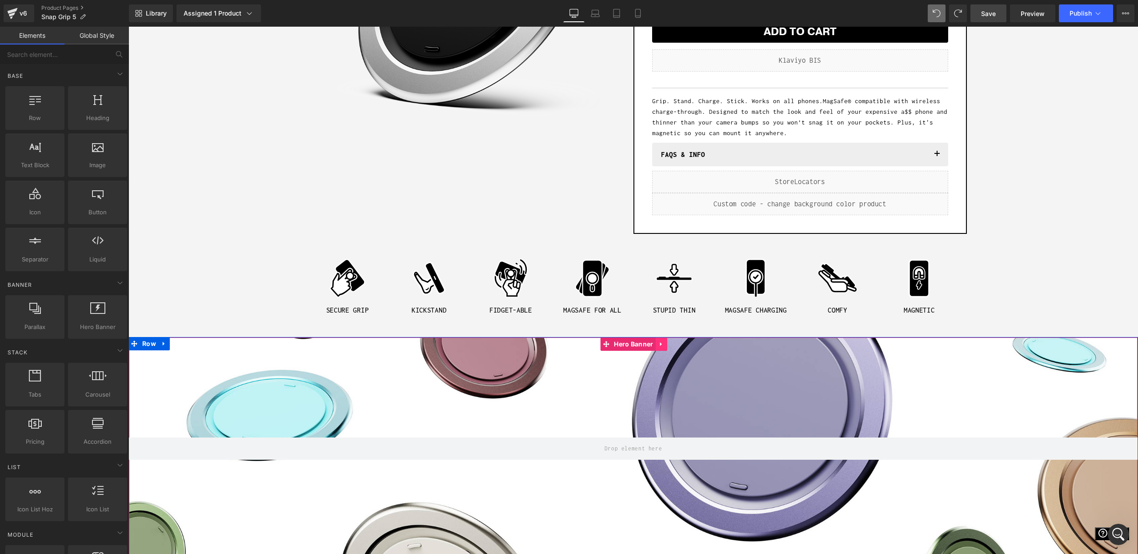
click at [661, 345] on icon at bounding box center [661, 344] width 6 height 7
click at [671, 345] on link at bounding box center [668, 343] width 12 height 13
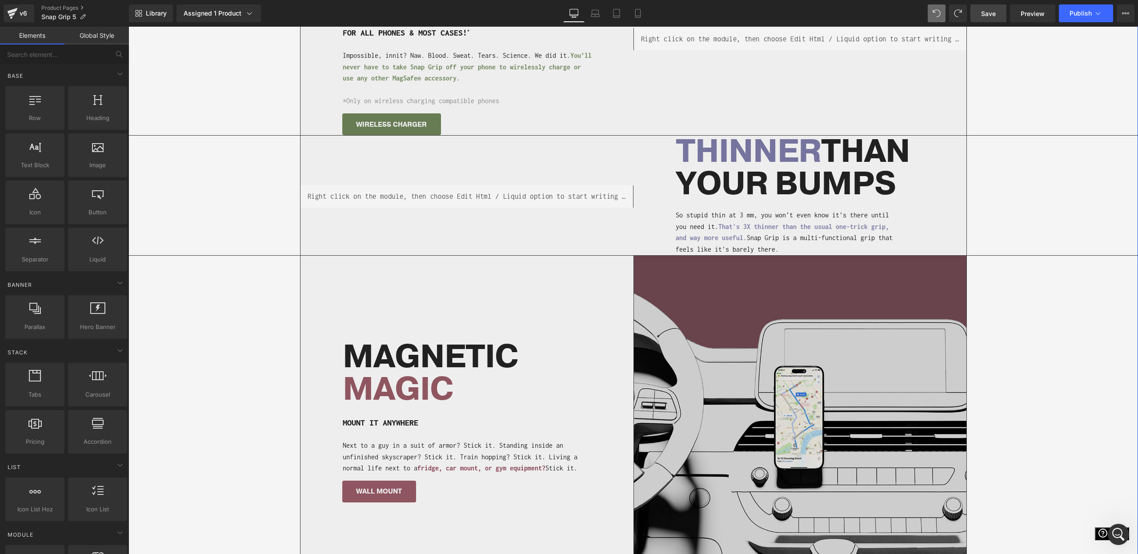
scroll to position [676, 0]
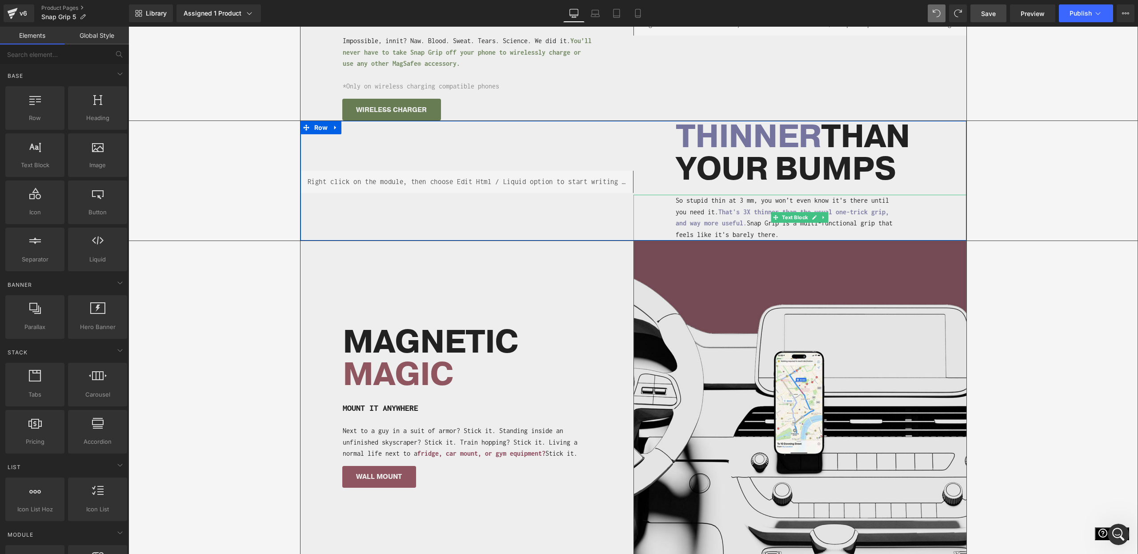
click at [750, 209] on span "That's 3X thinner than the usual one-trick grip, and way more useful" at bounding box center [782, 217] width 213 height 19
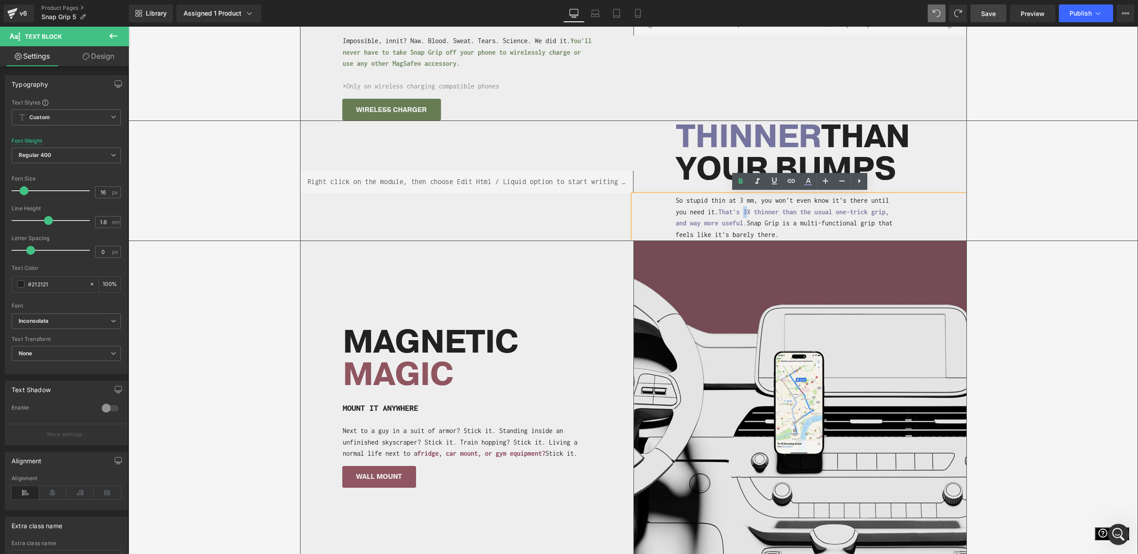
click at [748, 211] on span "That's 3X thinner than the usual one-trick grip, and way more useful" at bounding box center [782, 217] width 213 height 19
click at [581, 310] on div "Separator Image Image Image ‹ › Carousel" at bounding box center [633, 407] width 667 height 333
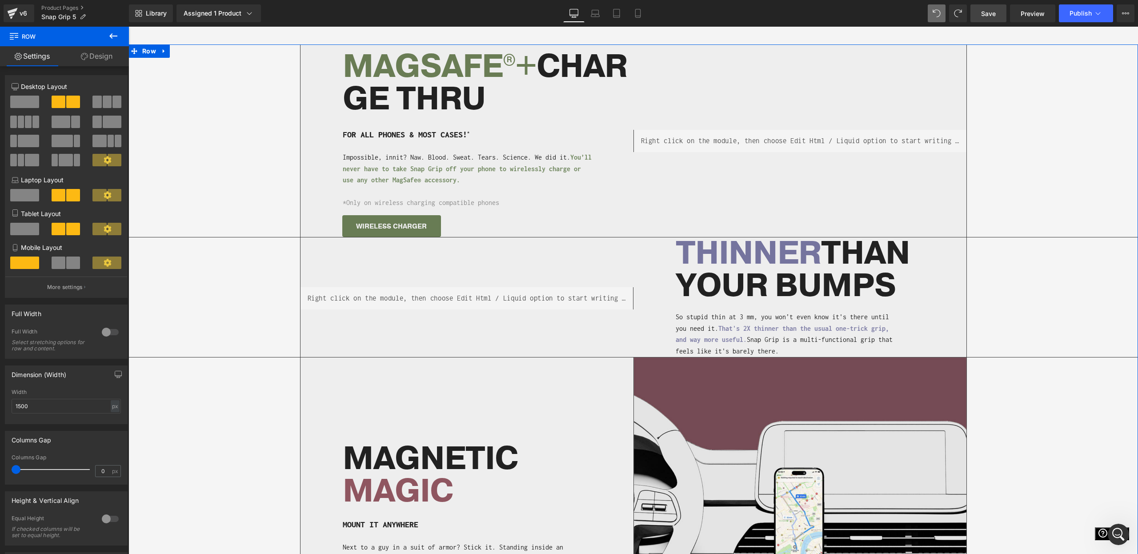
scroll to position [362, 0]
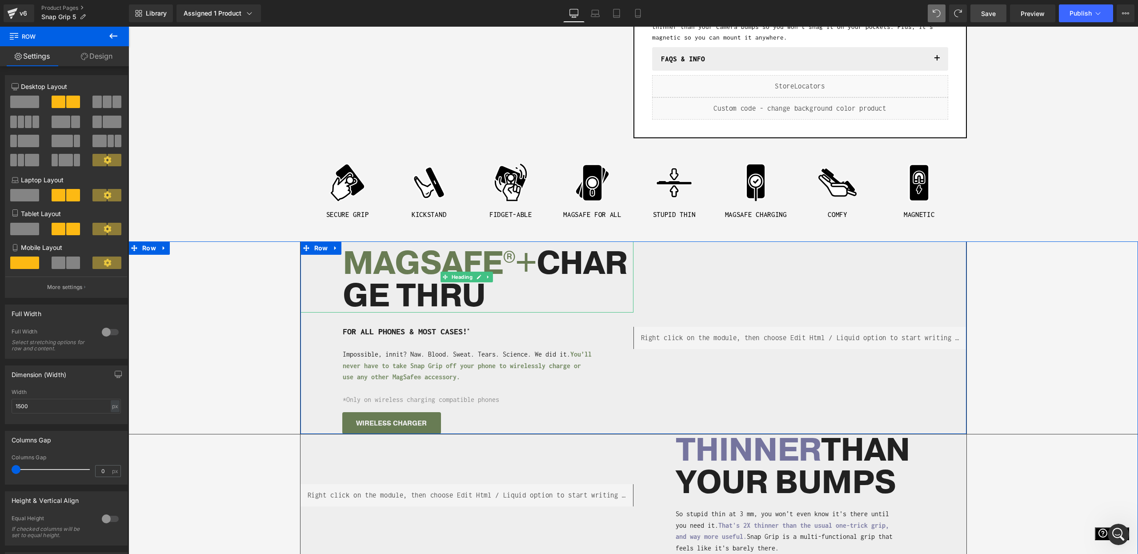
click at [383, 292] on span "CHARGE THRU" at bounding box center [485, 280] width 285 height 76
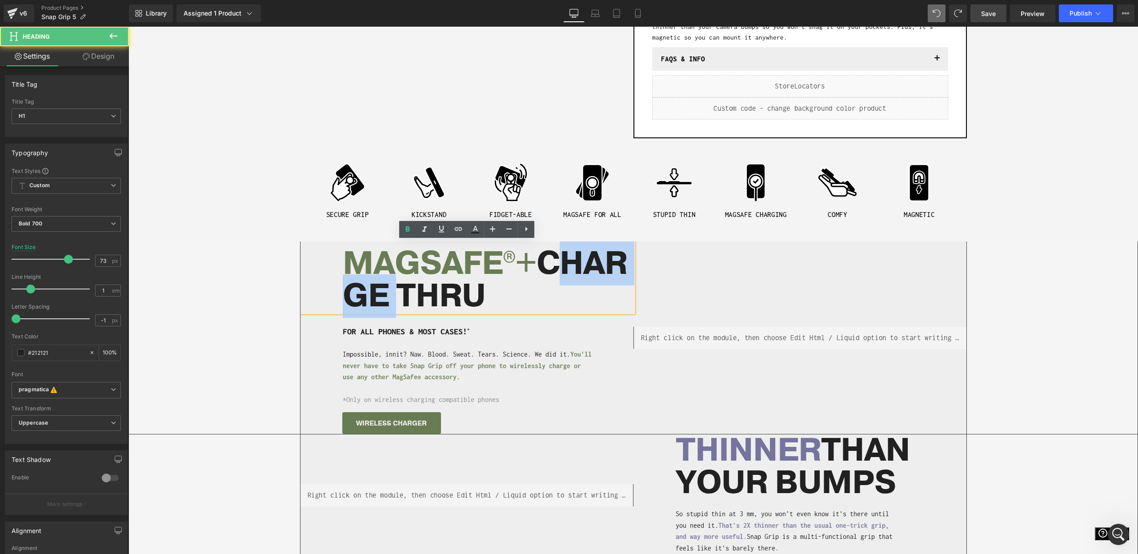
click at [383, 292] on span "CHARGE THRU" at bounding box center [485, 280] width 285 height 76
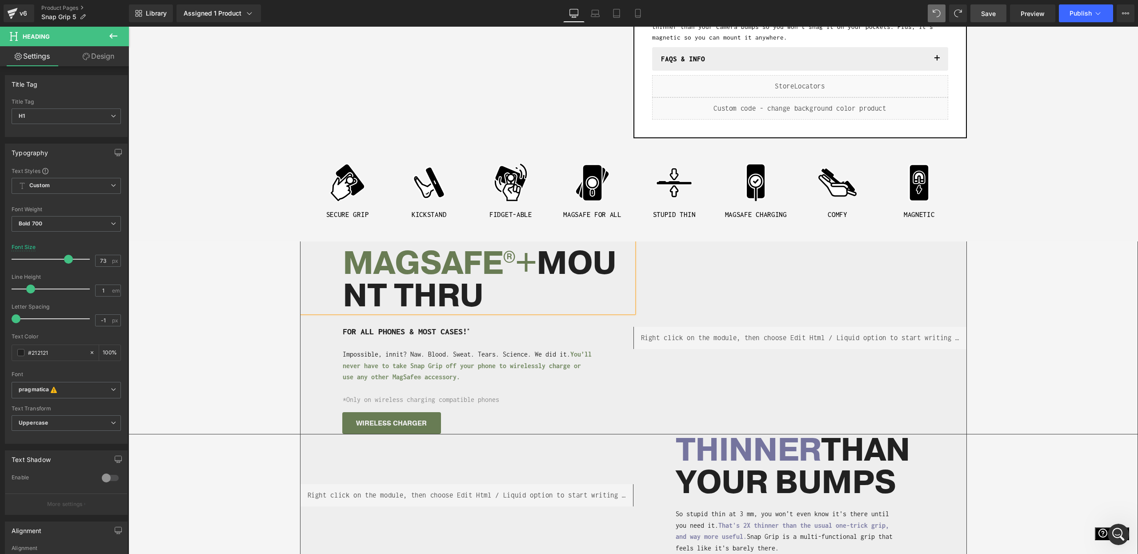
click at [420, 306] on span "MOUNT THRU" at bounding box center [479, 280] width 273 height 76
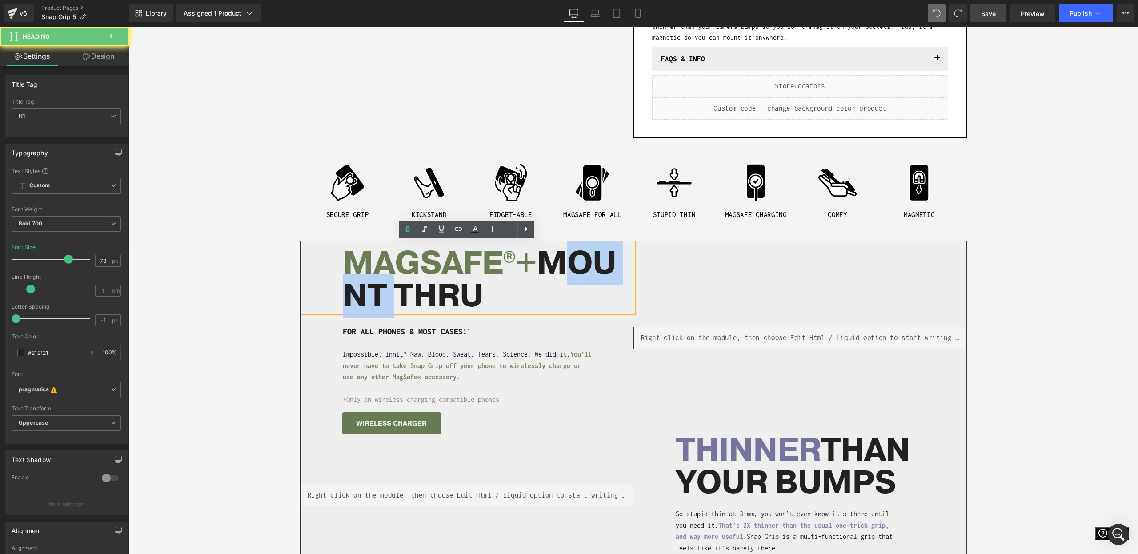
click at [420, 306] on span "MOUNT THRU" at bounding box center [479, 280] width 273 height 76
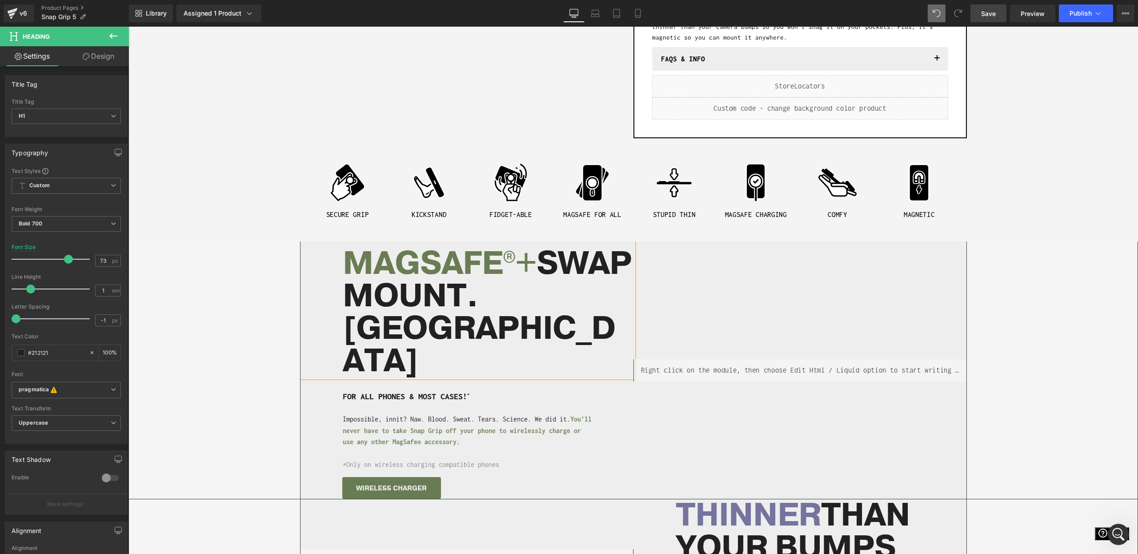
click at [433, 307] on span "SWAP MOUNT. THRU" at bounding box center [487, 312] width 289 height 141
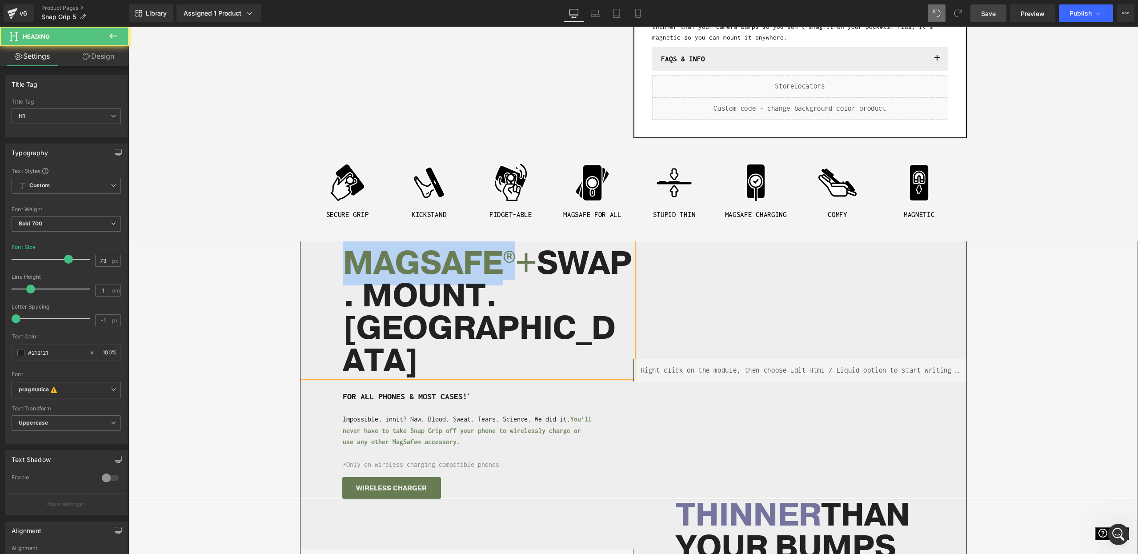
drag, startPoint x: 516, startPoint y: 262, endPoint x: 564, endPoint y: 301, distance: 61.6
click at [349, 263] on span "MAGSAFE ® +" at bounding box center [440, 264] width 194 height 44
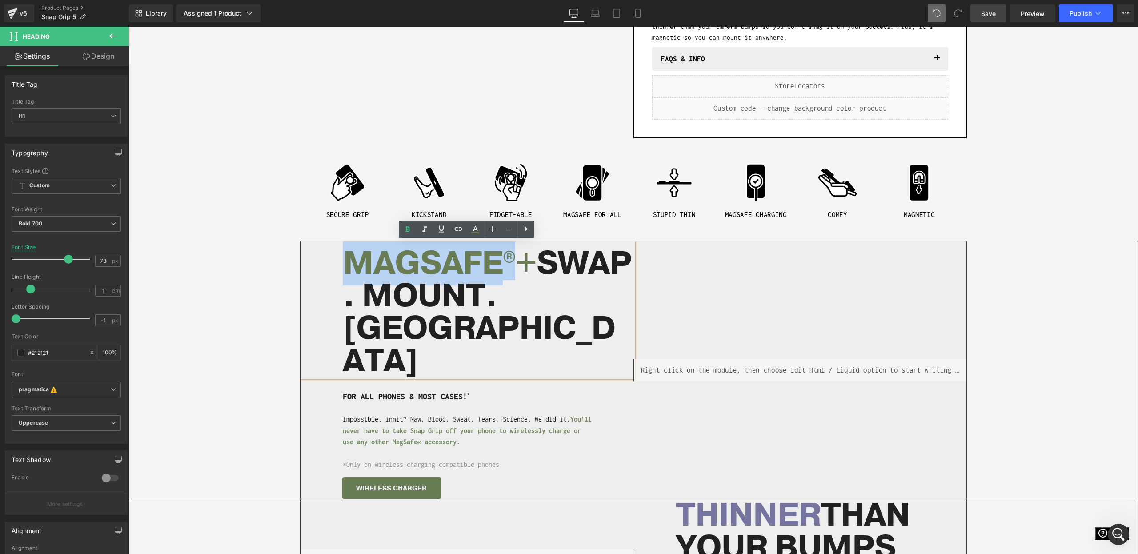
copy span "MAGSAFE ®"
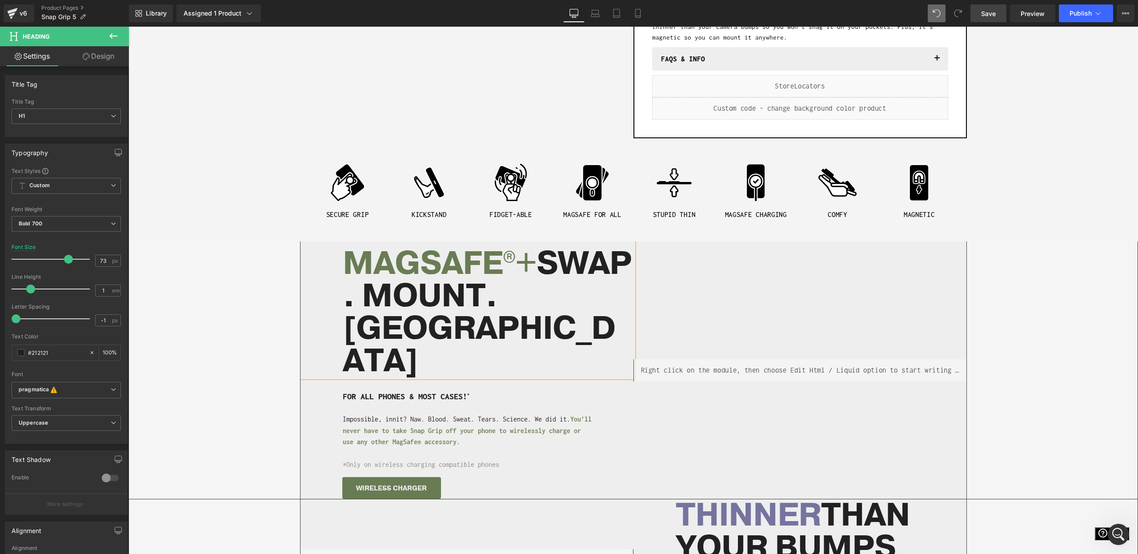
click at [607, 304] on h1 "MAGSAFE ® + SWAP. MOUNT. THRU" at bounding box center [488, 309] width 291 height 136
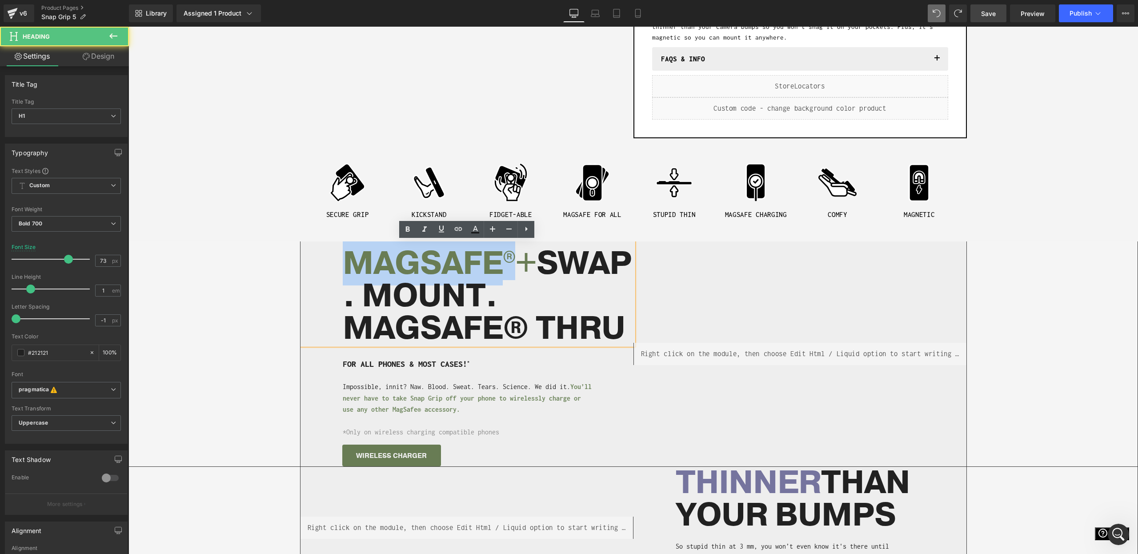
drag, startPoint x: 509, startPoint y: 261, endPoint x: 349, endPoint y: 272, distance: 160.4
click at [349, 272] on span "MAGSAFE ® +" at bounding box center [440, 264] width 194 height 44
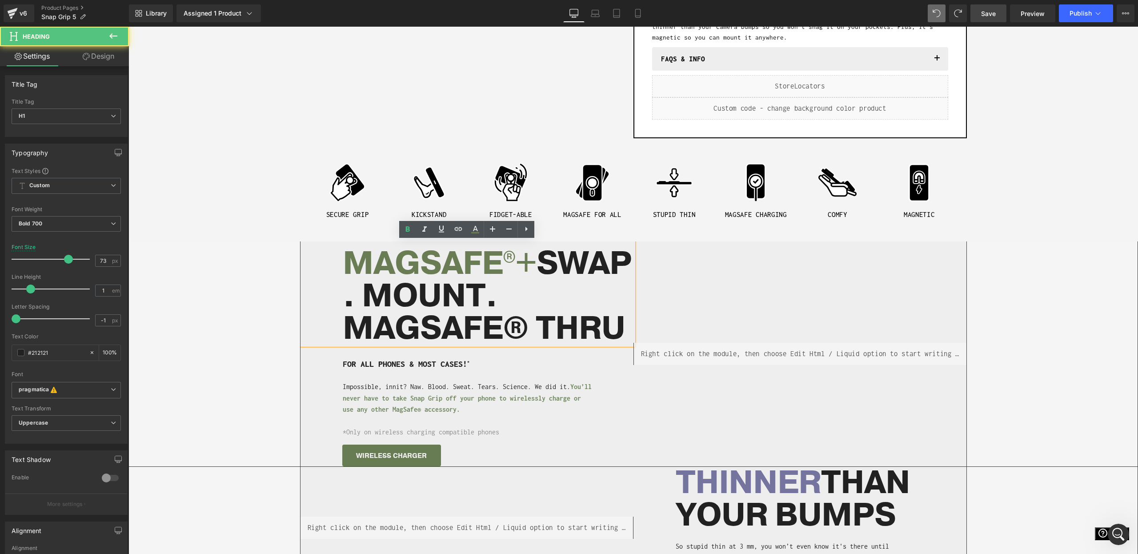
click at [375, 294] on span "SWAP. MOUNT." at bounding box center [487, 280] width 289 height 76
drag, startPoint x: 372, startPoint y: 294, endPoint x: 607, endPoint y: 292, distance: 235.2
click at [609, 292] on div "MAGSAFE ® + SWAP. MOUNT. MAGSAFE® THRU" at bounding box center [467, 293] width 333 height 104
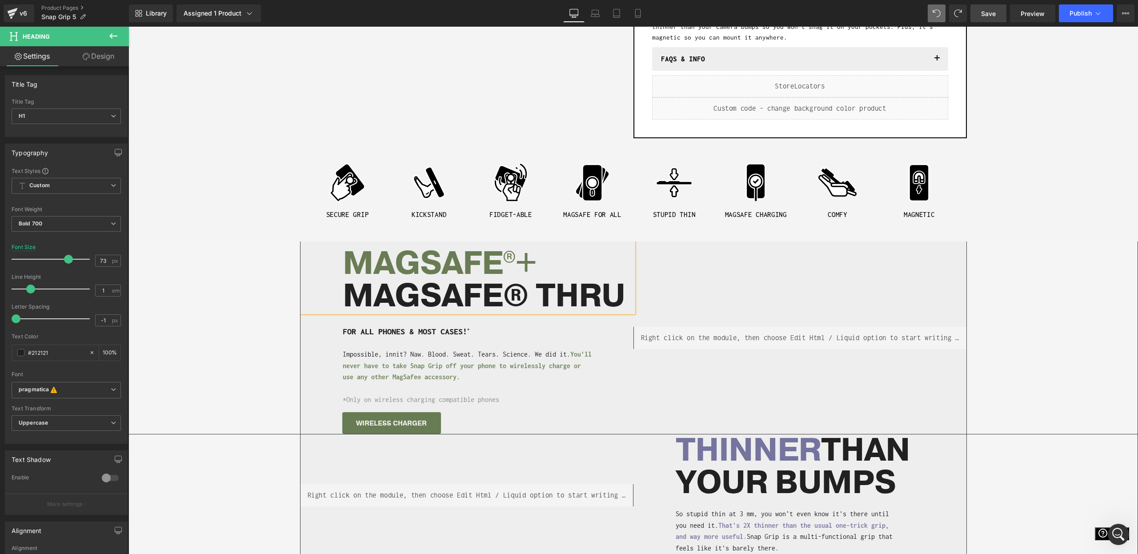
drag, startPoint x: 345, startPoint y: 261, endPoint x: 351, endPoint y: 262, distance: 5.4
click at [345, 261] on span "MAGSAFE ® +" at bounding box center [440, 264] width 194 height 44
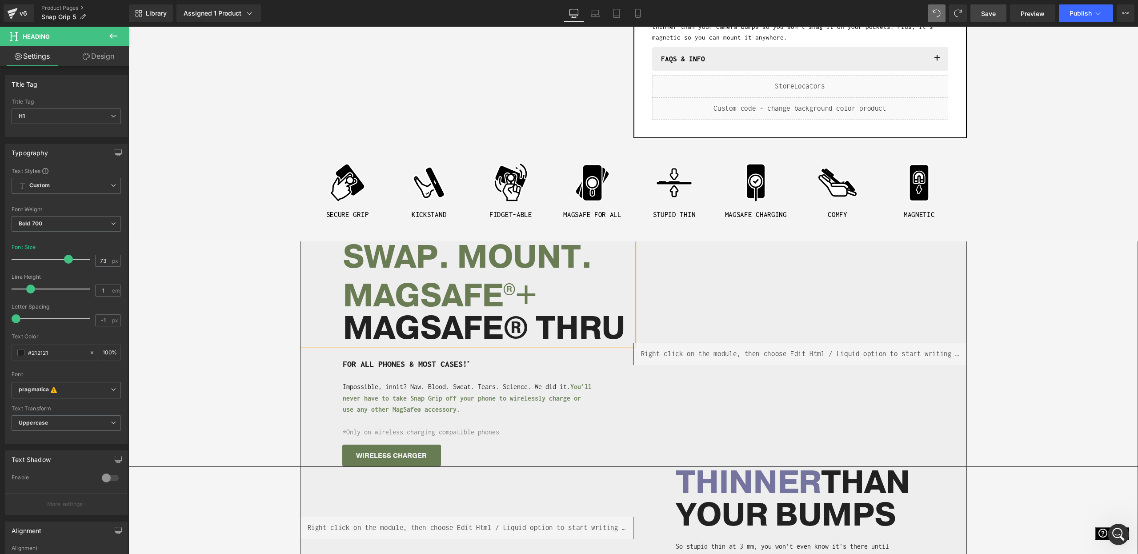
click at [456, 258] on span "SWAP. MOUNT." at bounding box center [468, 258] width 250 height 44
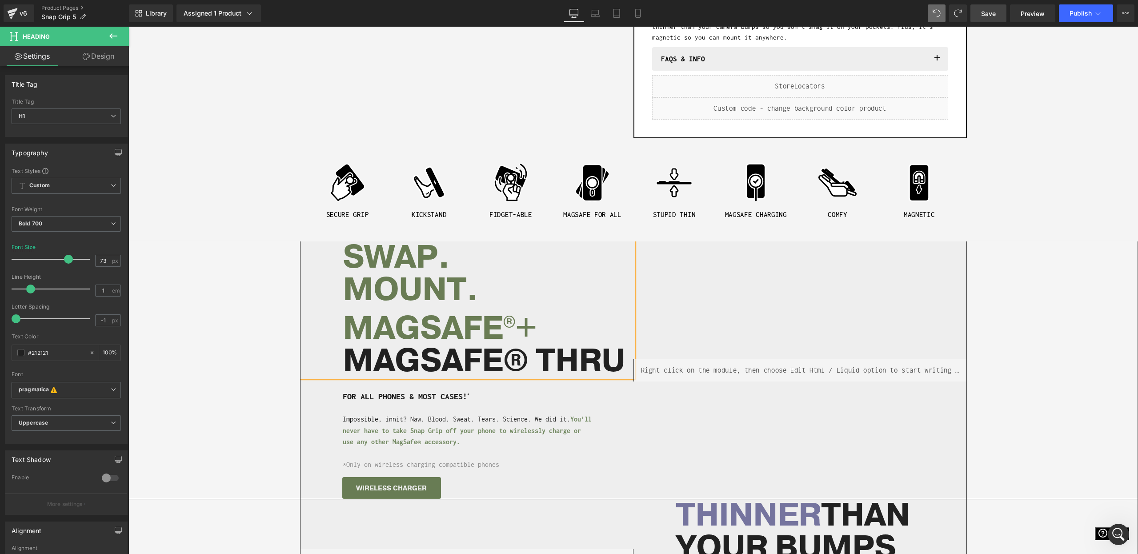
click at [400, 309] on span "MAGSAFE ® +" at bounding box center [440, 329] width 194 height 44
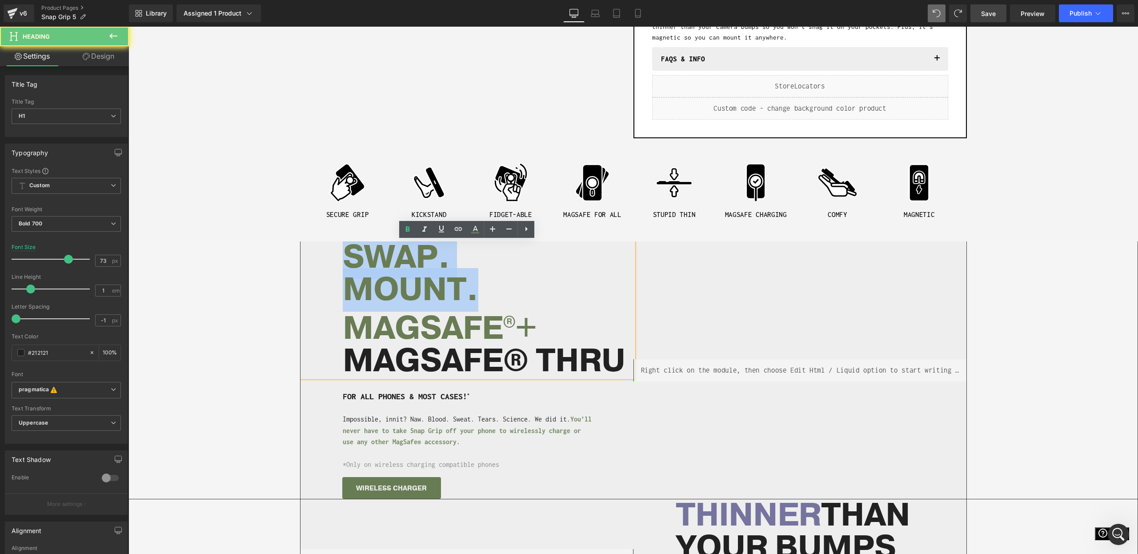
drag, startPoint x: 488, startPoint y: 299, endPoint x: 299, endPoint y: 253, distance: 194.4
click at [299, 253] on div "Separator Liquid SWAP. MOUNT. MAGSAFE ® + MAGSAFE® THRU Heading FOR ALL PHONES …" at bounding box center [633, 369] width 1009 height 257
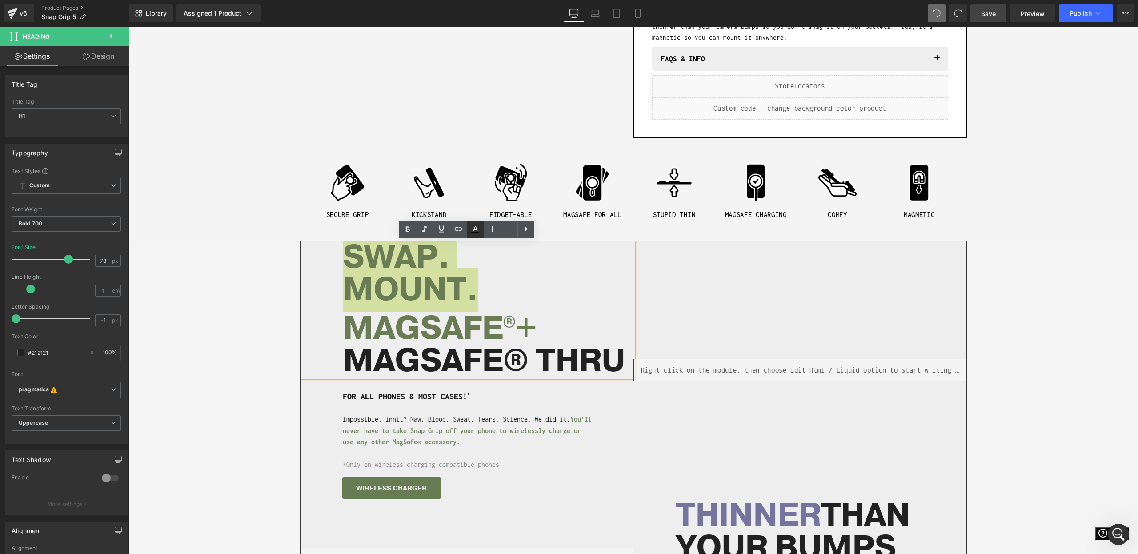
click at [472, 232] on icon at bounding box center [475, 232] width 8 height 1
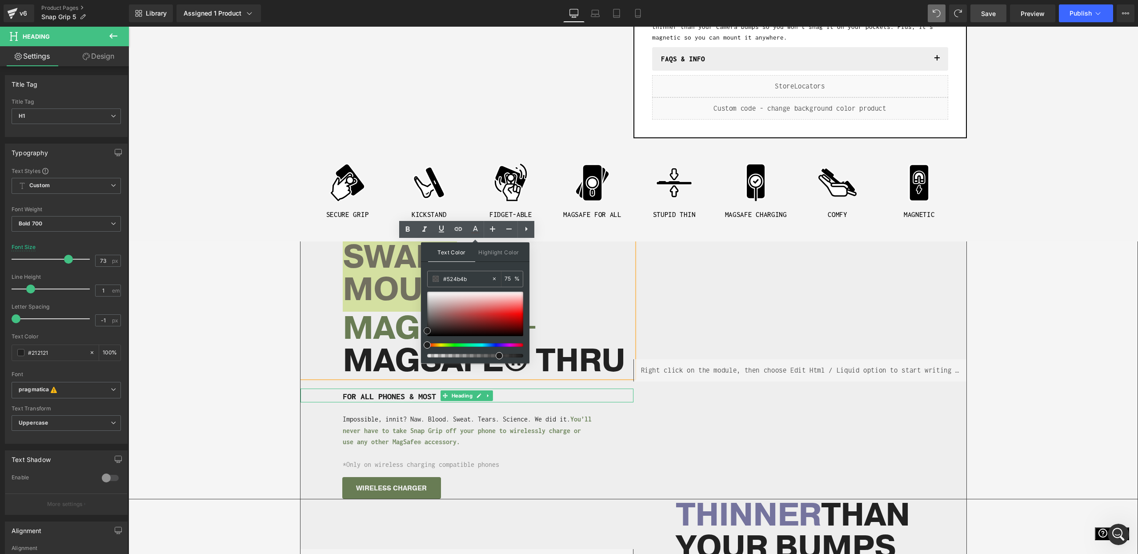
drag, startPoint x: 581, startPoint y: 333, endPoint x: 357, endPoint y: 393, distance: 231.1
click at [378, 404] on div "SWAP. MOUNT. MAGSAFE ® + MAGSAFE® THRU Heading FOR ALL PHONES & MOST CASES! * H…" at bounding box center [467, 369] width 333 height 257
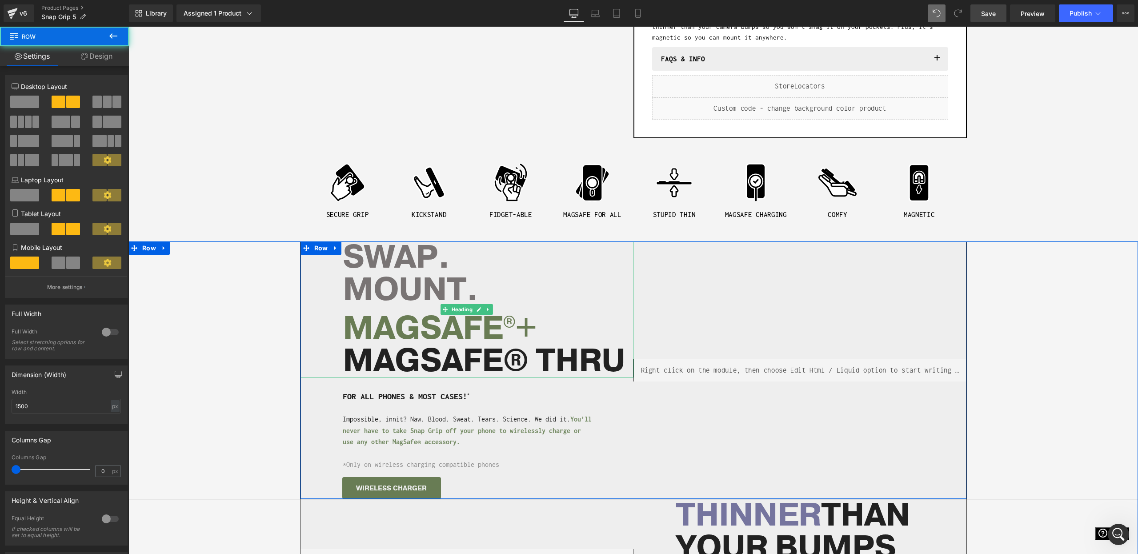
click at [401, 301] on span "MOUNT." at bounding box center [411, 290] width 136 height 44
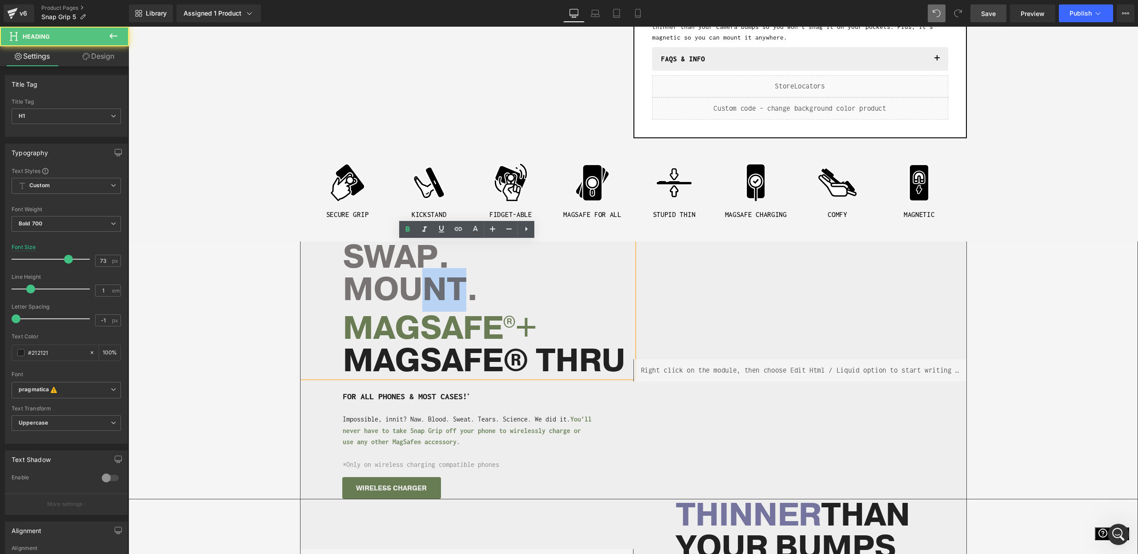
drag, startPoint x: 470, startPoint y: 298, endPoint x: 409, endPoint y: 289, distance: 61.6
click at [409, 289] on span "MOUNT." at bounding box center [411, 290] width 136 height 44
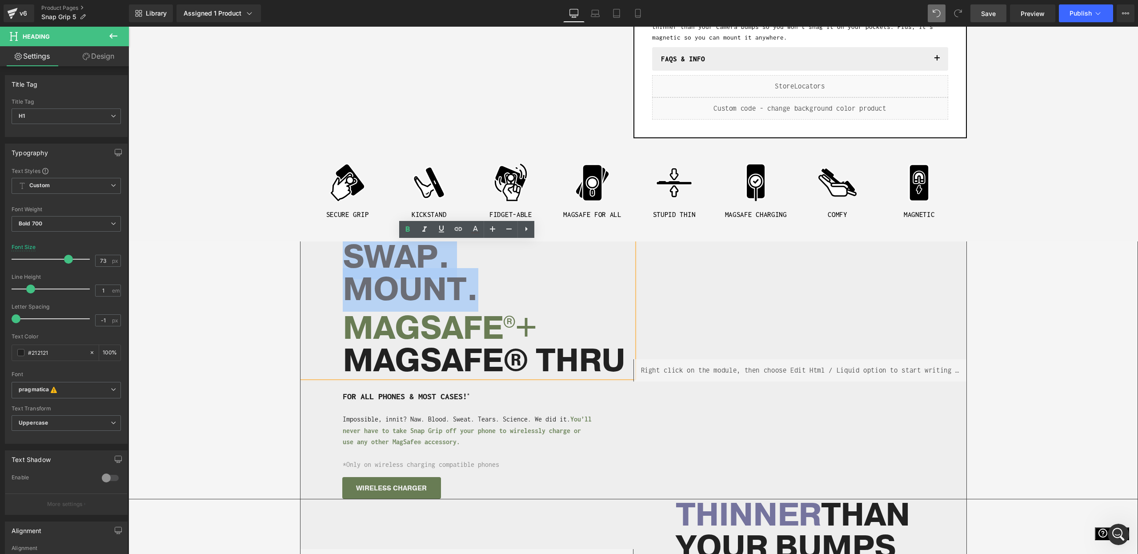
drag, startPoint x: 482, startPoint y: 298, endPoint x: 210, endPoint y: 249, distance: 276.0
click at [210, 249] on div "Separator Liquid SWAP. MOUNT. MAGSAFE ® + MAGSAFE® THRU Heading FOR ALL PHONES …" at bounding box center [633, 369] width 1009 height 257
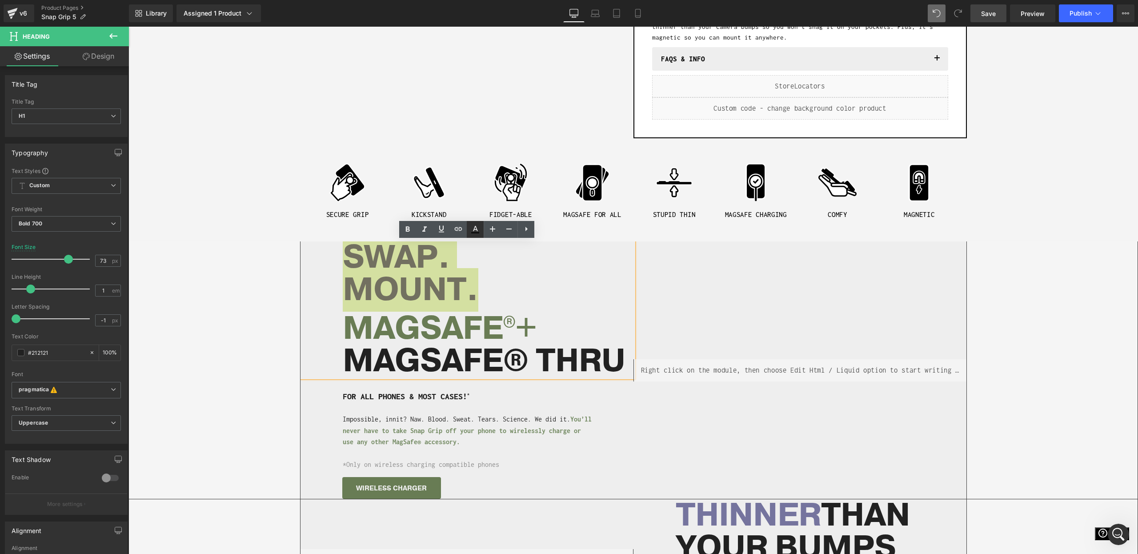
click at [481, 231] on link at bounding box center [475, 229] width 17 height 17
type input "#000000"
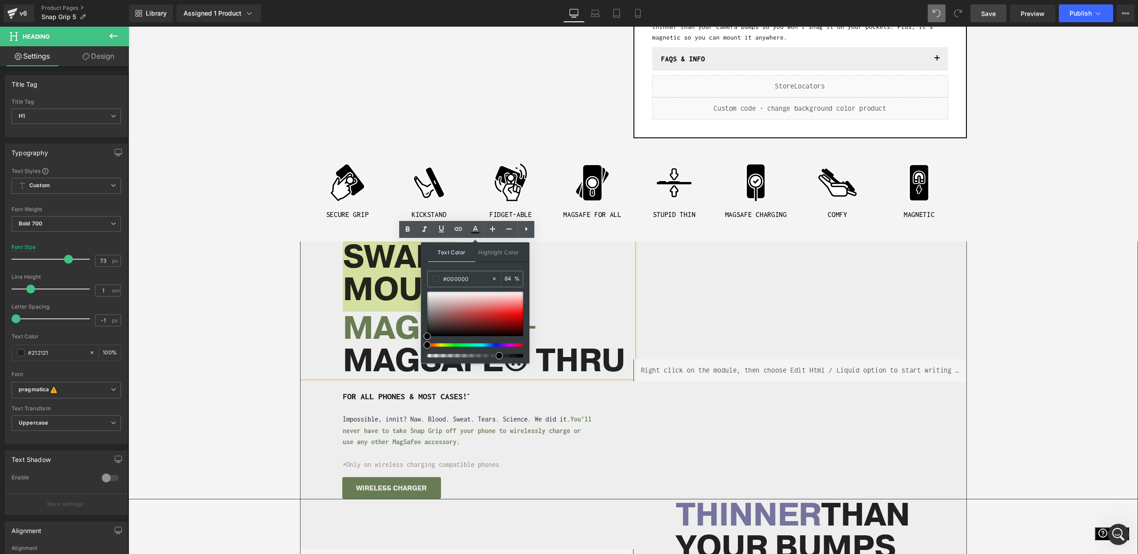
type input "95"
drag, startPoint x: 629, startPoint y: 382, endPoint x: 599, endPoint y: 361, distance: 37.0
click at [569, 349] on span "MAGSAFE® THRU" at bounding box center [484, 361] width 282 height 44
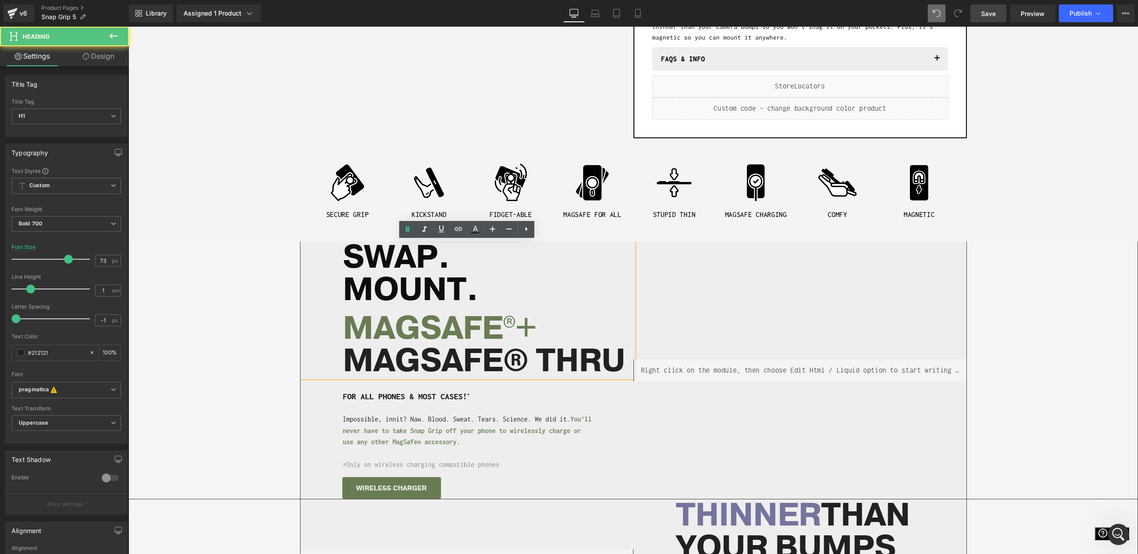
click at [573, 351] on span "MAGSAFE® THRU" at bounding box center [484, 361] width 282 height 44
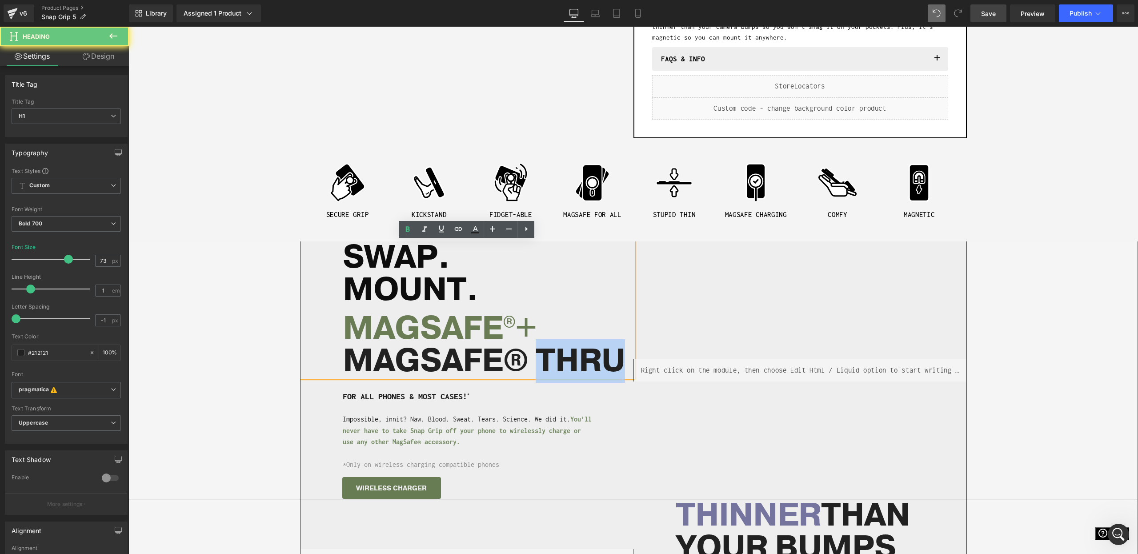
click at [573, 351] on span "MAGSAFE® THRU" at bounding box center [484, 361] width 282 height 44
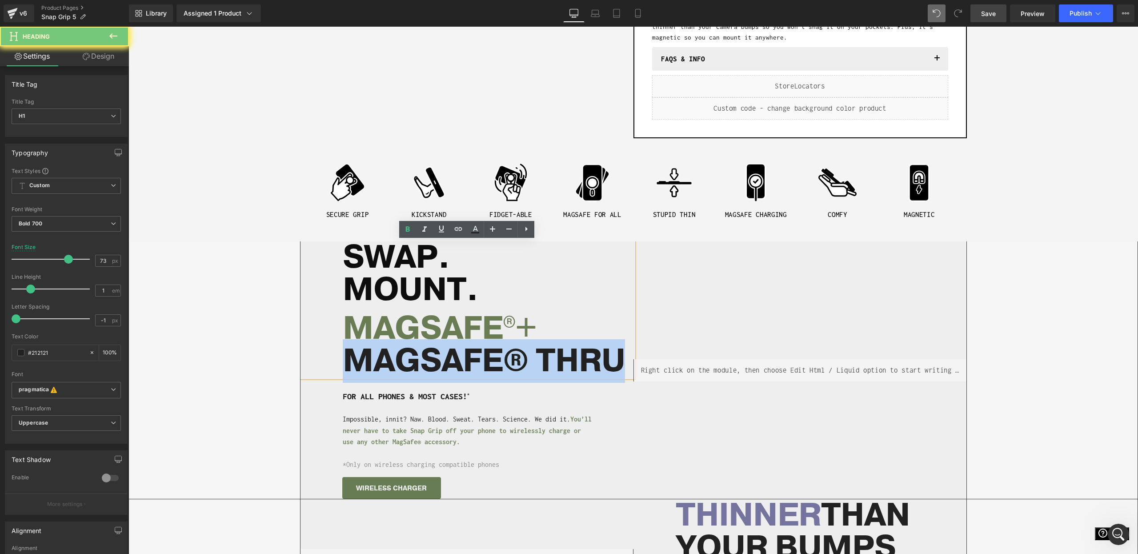
click at [573, 351] on span "MAGSAFE® THRU" at bounding box center [484, 361] width 282 height 44
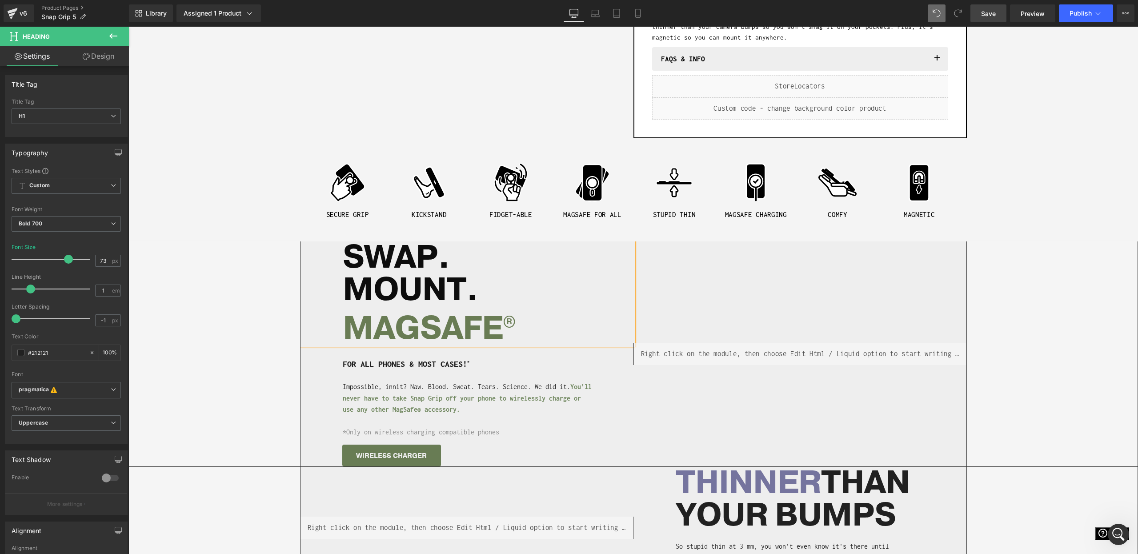
click at [582, 388] on p "Impossible, innit? Naw. Blood. Sweat. Tears. Science. We did it. Y ou’ll never …" at bounding box center [468, 398] width 251 height 34
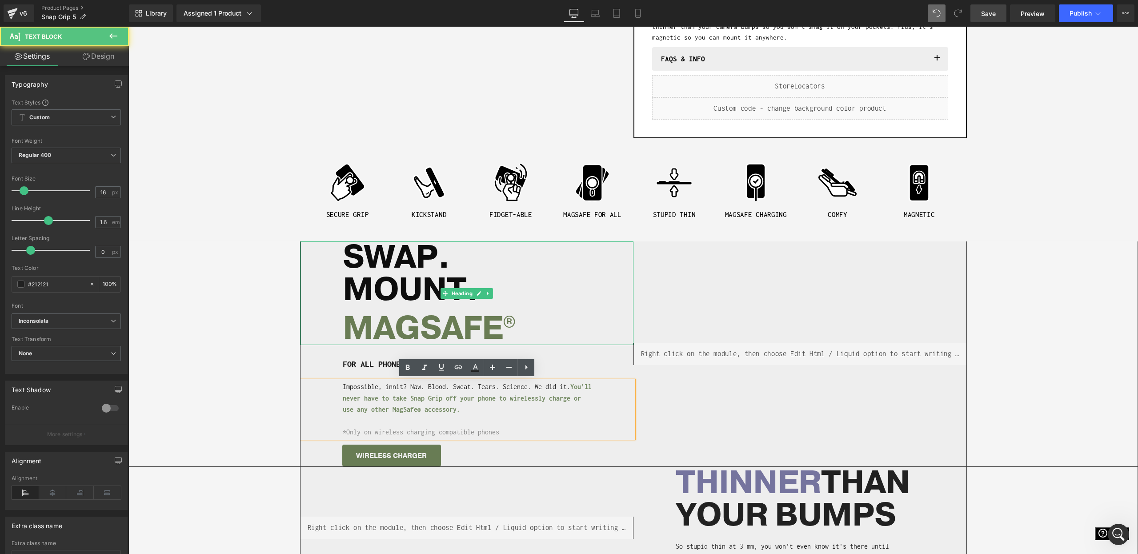
click at [521, 327] on h1 "MAGSAFE ®" at bounding box center [488, 325] width 291 height 39
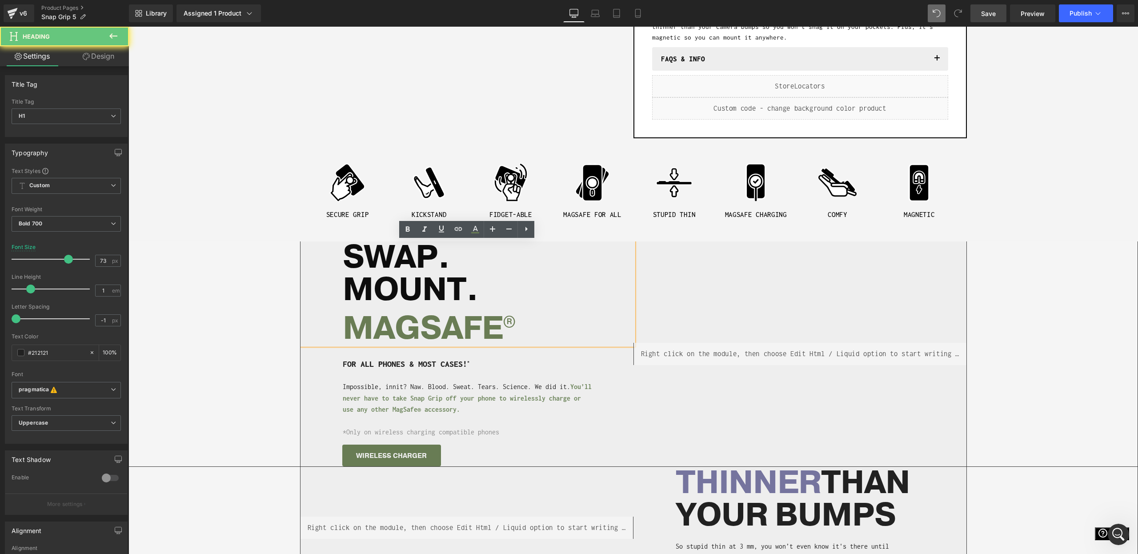
click at [507, 330] on span "®" at bounding box center [509, 323] width 12 height 22
click at [531, 334] on h1 "MAGSAFE ®" at bounding box center [488, 325] width 291 height 39
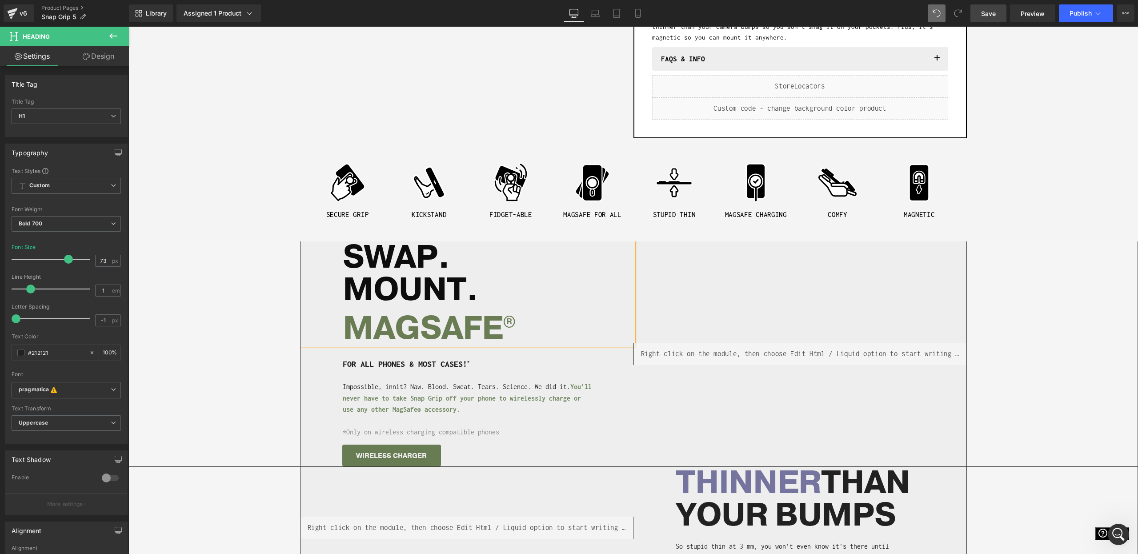
click at [507, 328] on span "®" at bounding box center [509, 323] width 12 height 22
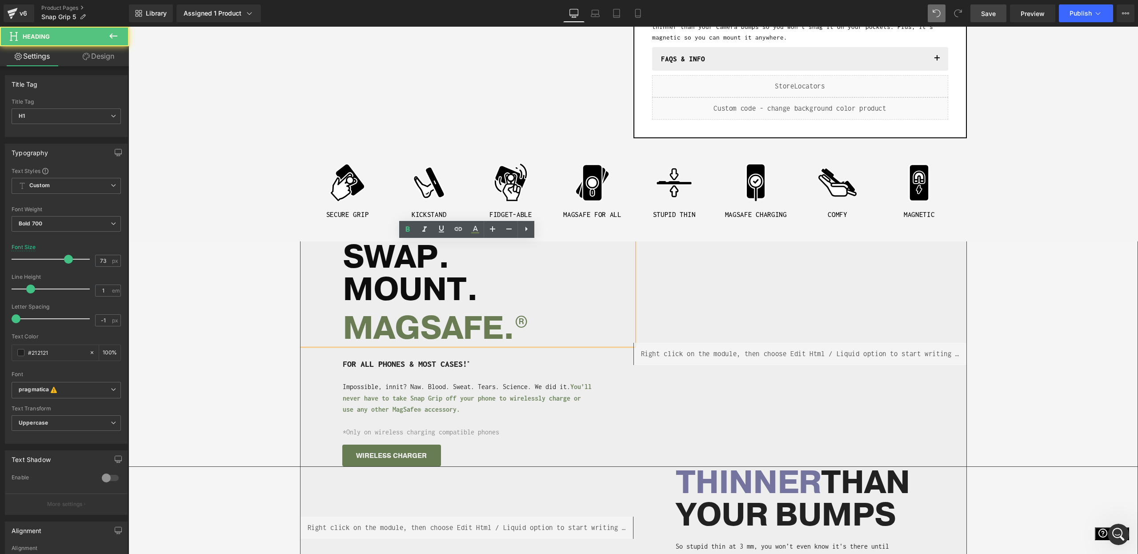
click at [539, 361] on h1 "FOR ALL PHONES & MOST CASES! *" at bounding box center [448, 363] width 211 height 14
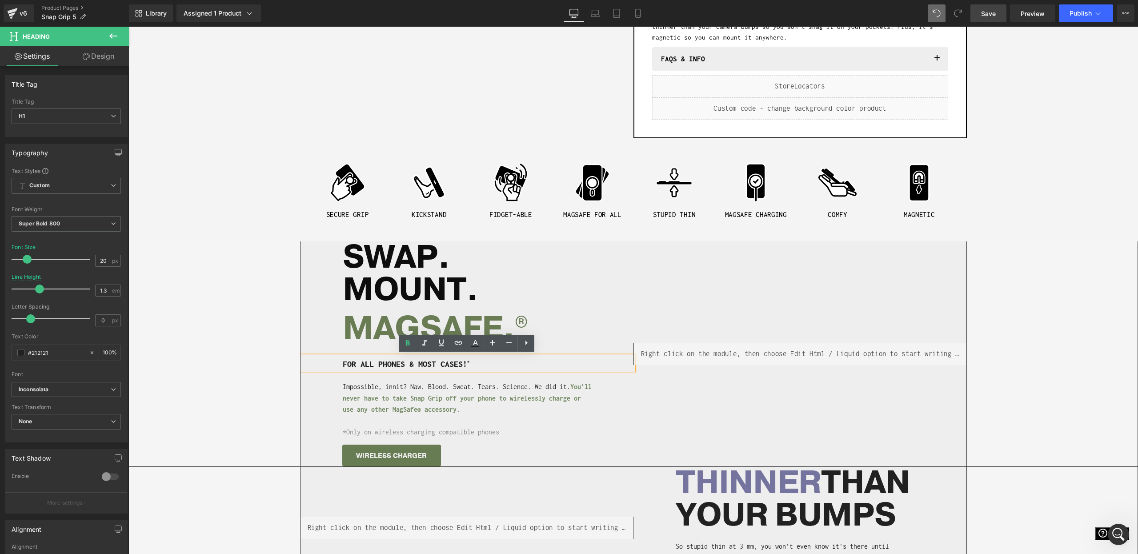
click at [545, 401] on p "Impossible, innit? Naw. Blood. Sweat. Tears. Science. We did it. Y ou’ll never …" at bounding box center [468, 398] width 251 height 34
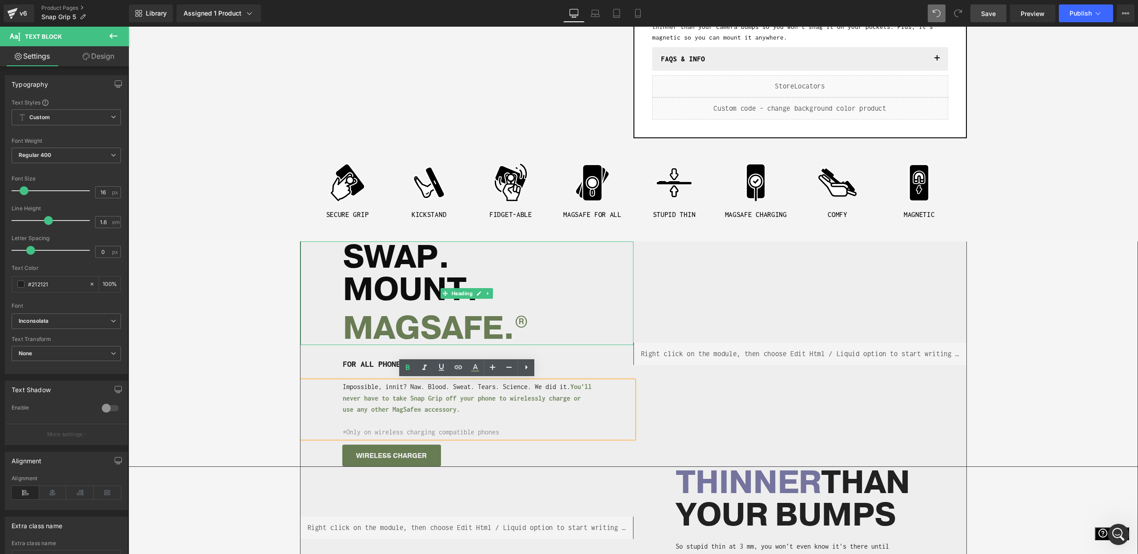
click at [527, 326] on h1 "MAGSAFE. ®" at bounding box center [488, 325] width 291 height 39
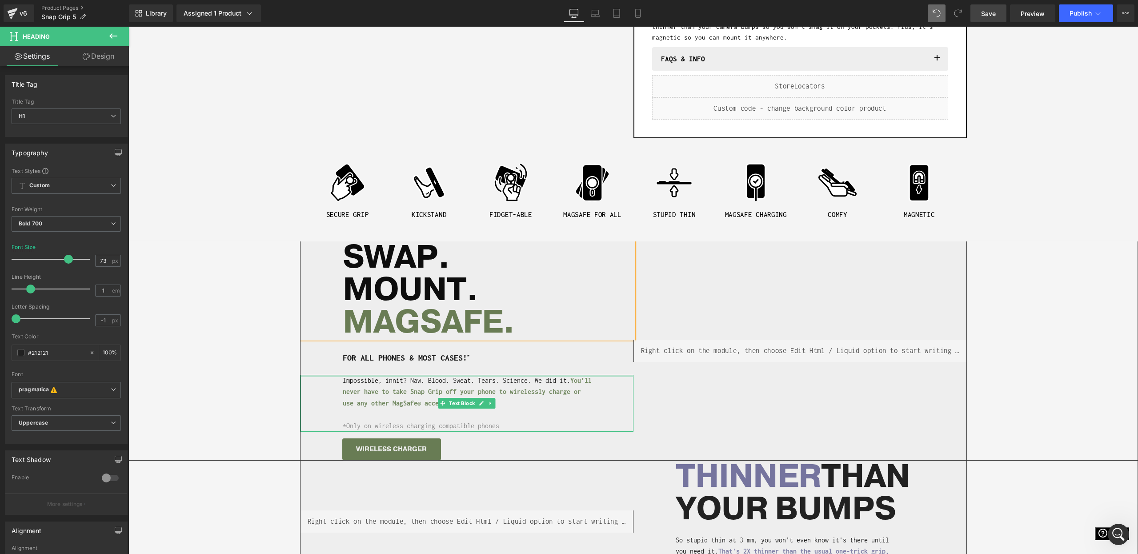
click at [559, 381] on p "Impossible, innit? Naw. Blood. Sweat. Tears. Science. We did it. Y ou’ll never …" at bounding box center [468, 392] width 251 height 34
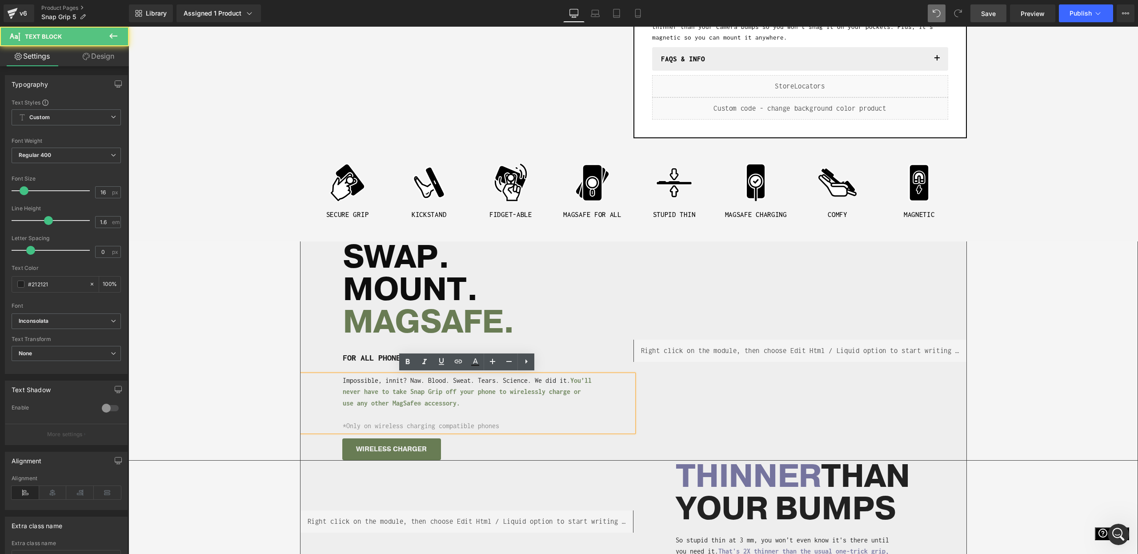
click at [694, 410] on div "Separator Liquid SWAP. MOUNT. MAGSAFE. Heading FOR ALL PHONES & MOST CASES! * H…" at bounding box center [633, 350] width 667 height 219
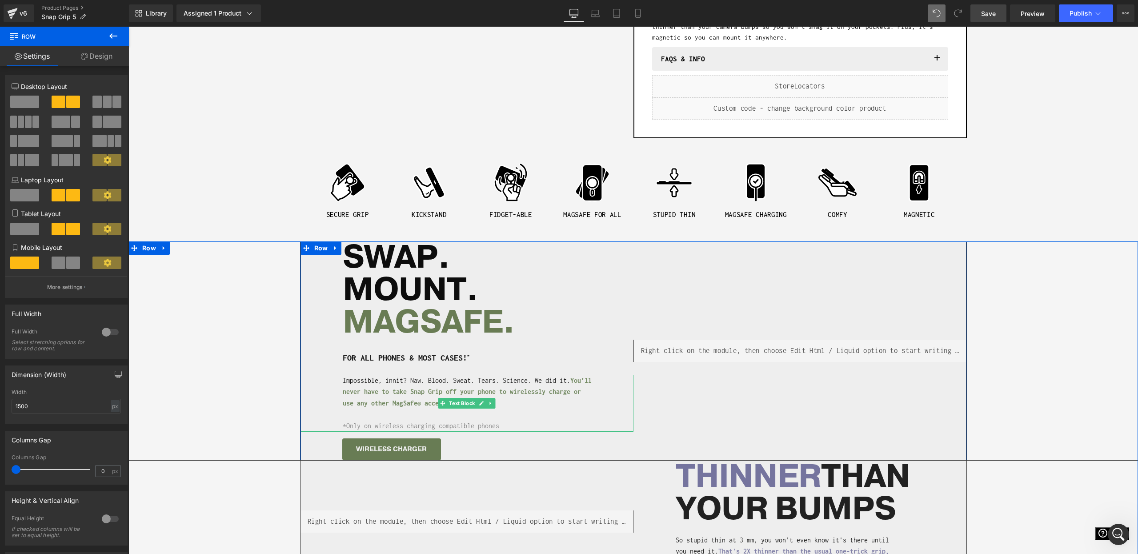
click at [367, 424] on span "*Only on wireless charging compatible phones" at bounding box center [421, 426] width 156 height 8
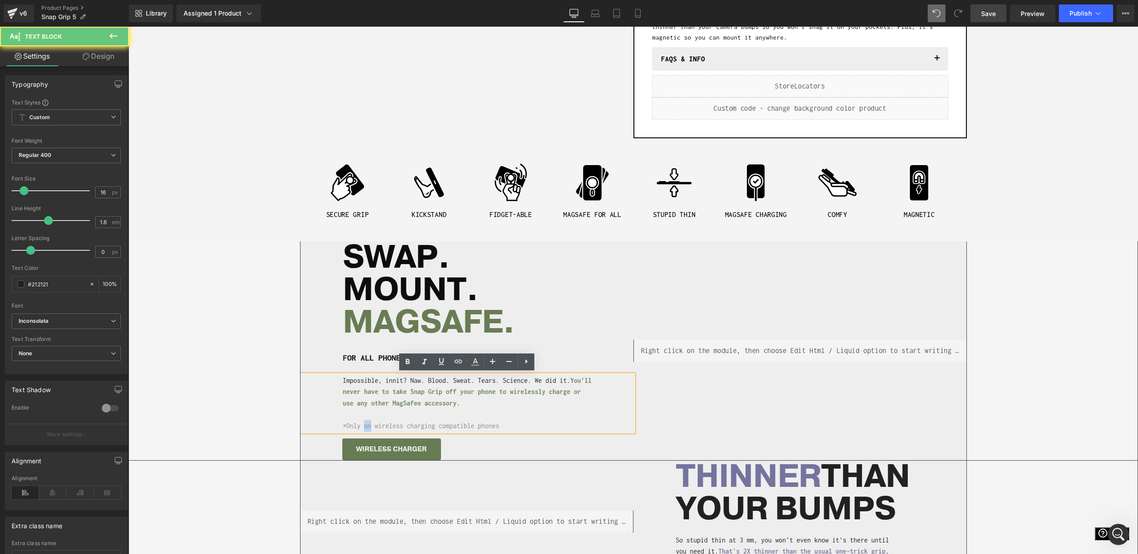
click at [367, 424] on span "*Only on wireless charging compatible phones" at bounding box center [421, 426] width 156 height 8
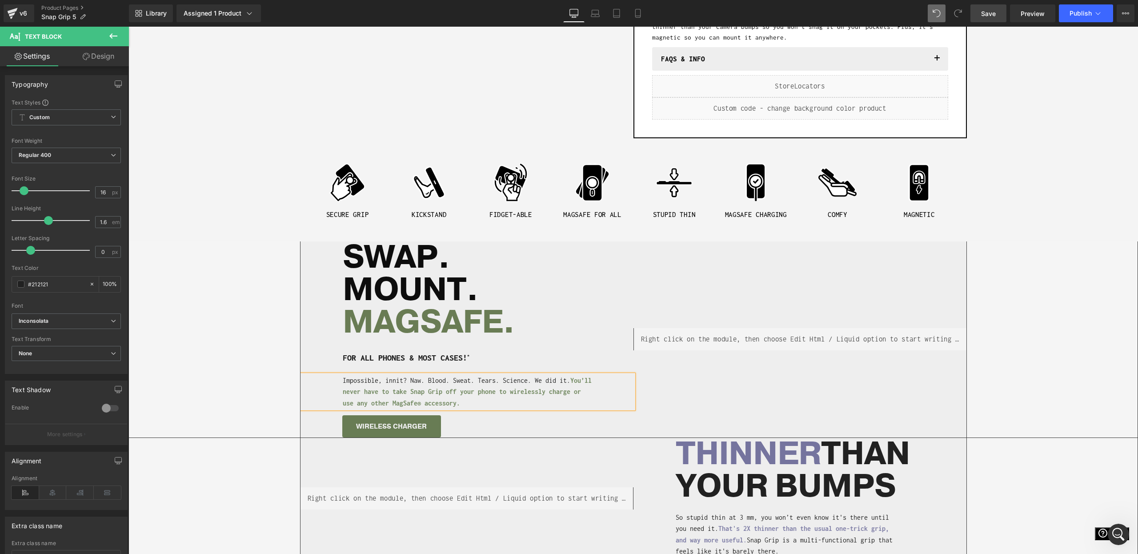
click at [276, 413] on div "Separator Liquid SWAP. MOUNT. MAGSAFE. Heading FOR ALL PHONES & MOST CASES! * H…" at bounding box center [633, 339] width 1009 height 196
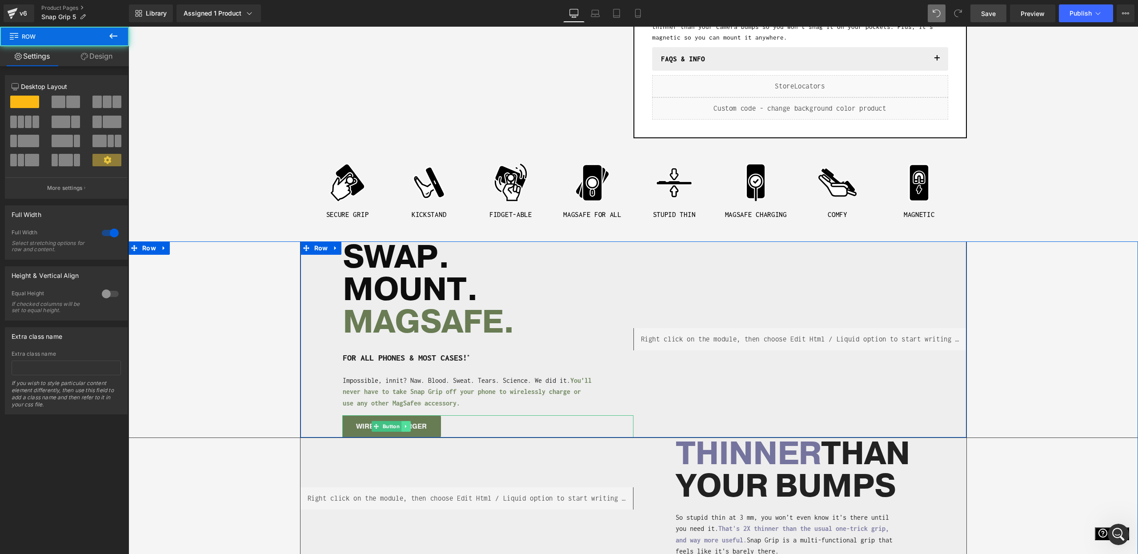
click at [407, 426] on icon at bounding box center [406, 426] width 5 height 5
click at [376, 427] on link "Button" at bounding box center [373, 426] width 30 height 11
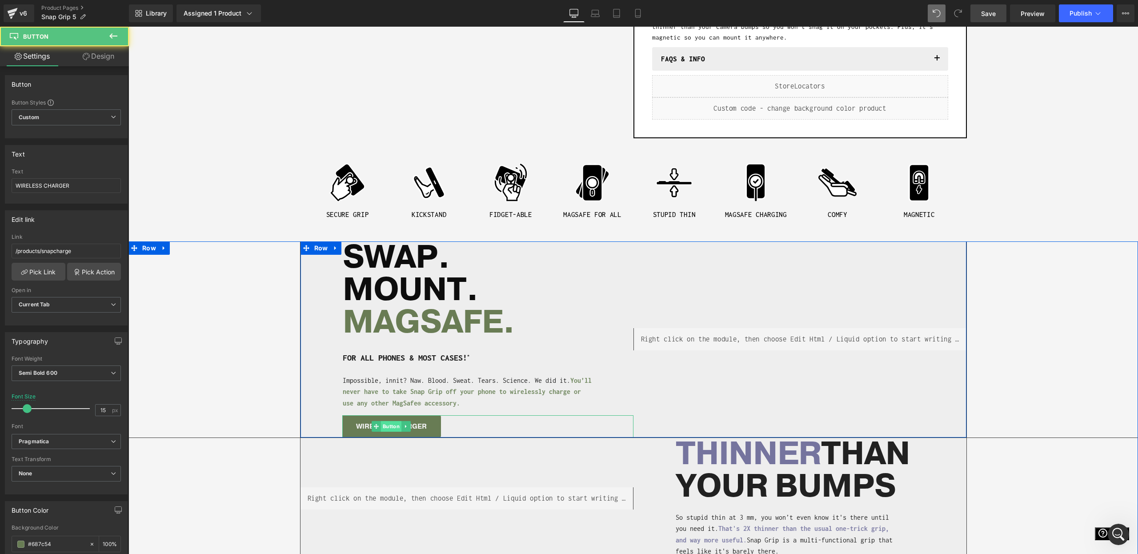
click at [388, 425] on span "Button" at bounding box center [391, 426] width 20 height 11
click at [26, 180] on input "WIRELESS CHARGER" at bounding box center [66, 185] width 109 height 15
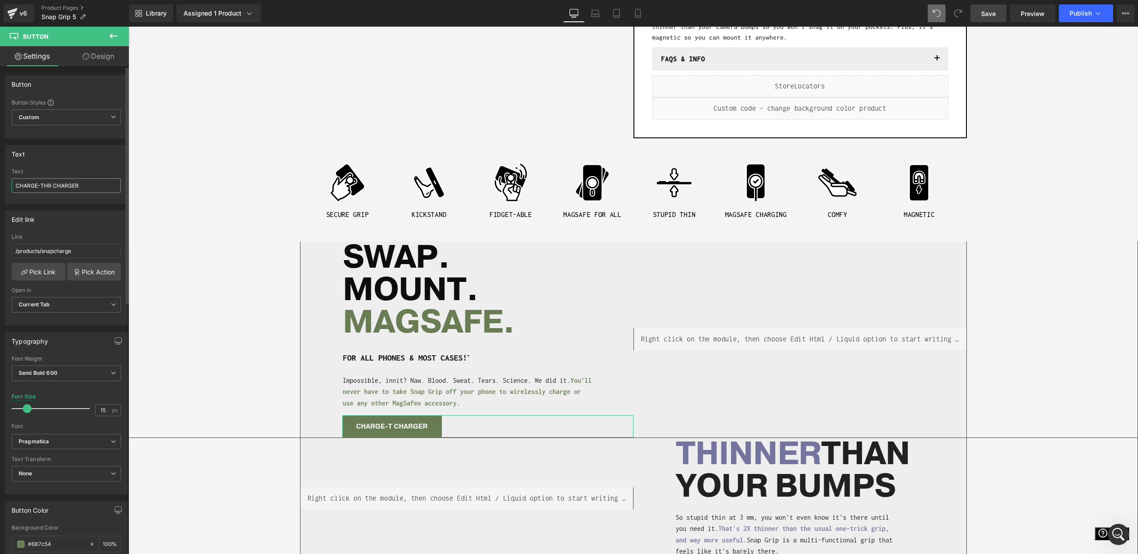
type input "CHARGE-THRU CHARGER"
click at [449, 492] on span at bounding box center [447, 494] width 9 height 11
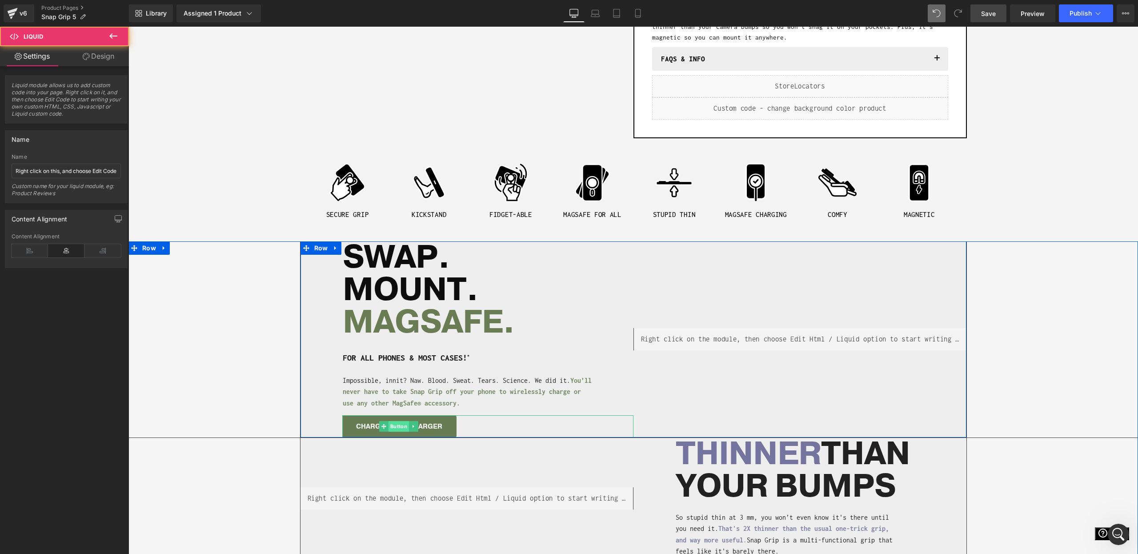
click at [398, 428] on span "Button" at bounding box center [399, 426] width 20 height 11
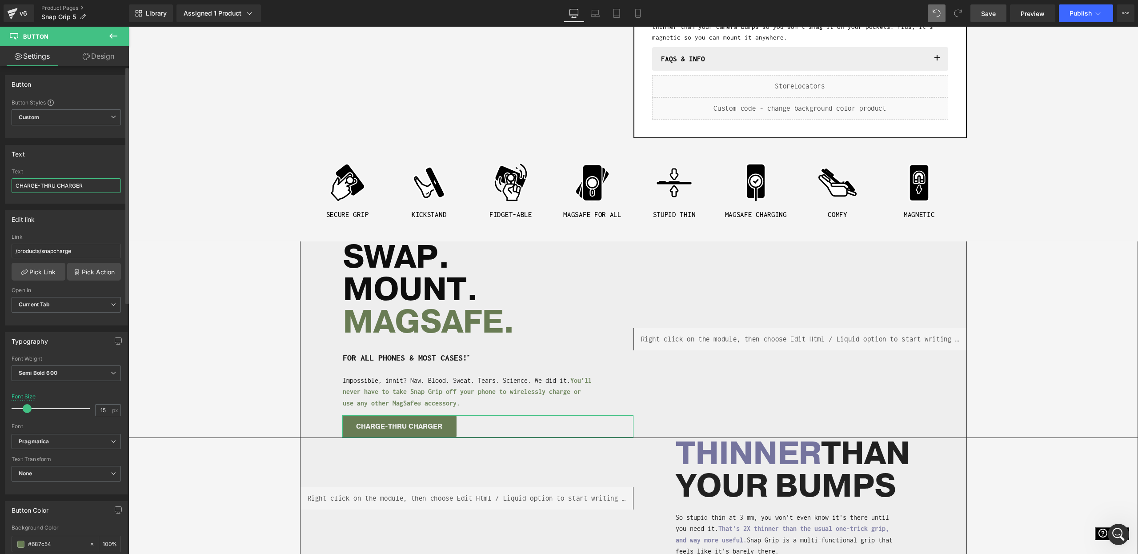
click at [75, 188] on input "CHARGE-THRU CHARGER" at bounding box center [66, 185] width 109 height 15
type input "CHARGE-THRU WIRELESSLY?"
click at [206, 293] on div "Separator Liquid SWAP. MOUNT. MAGSAFE. Heading FOR ALL PHONES & MOST CASES! * H…" at bounding box center [633, 339] width 1009 height 196
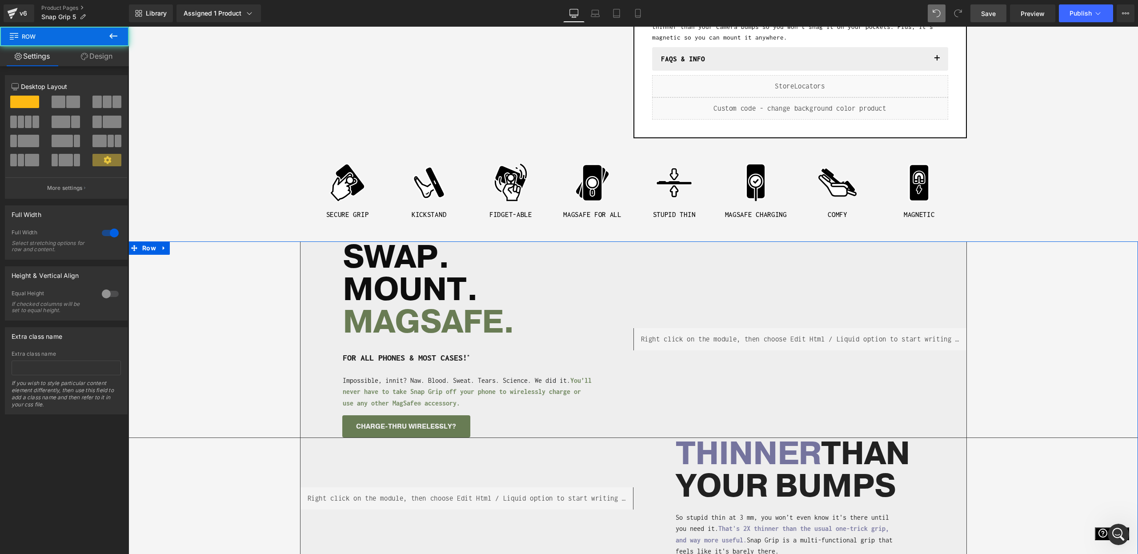
click at [559, 527] on div "Liquid THINNER THAN YOUR BUMPS Heading So stupid thin at 3 mm, you won’t even k…" at bounding box center [633, 497] width 667 height 119
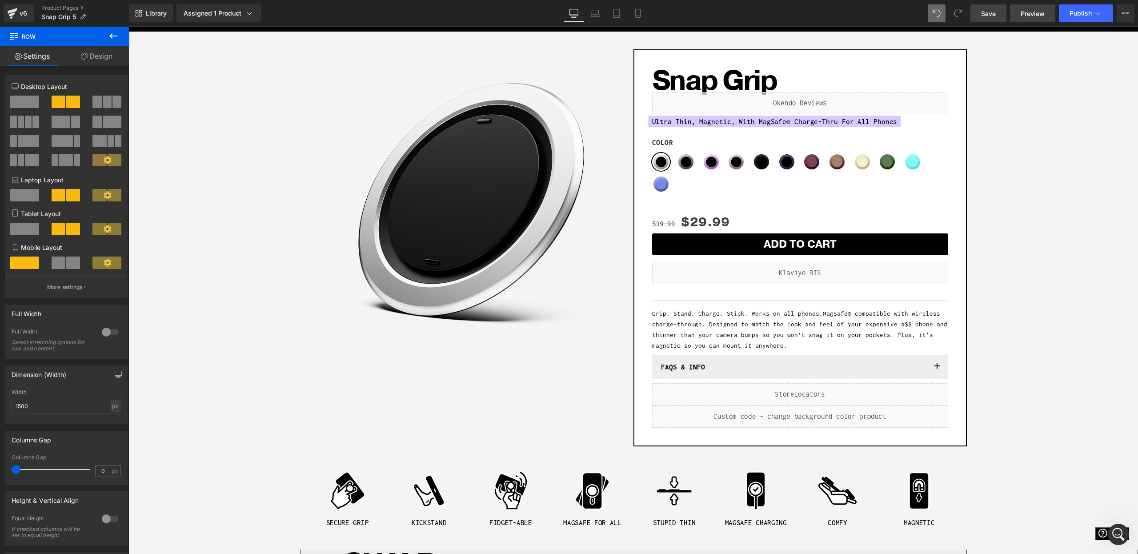
scroll to position [40, 0]
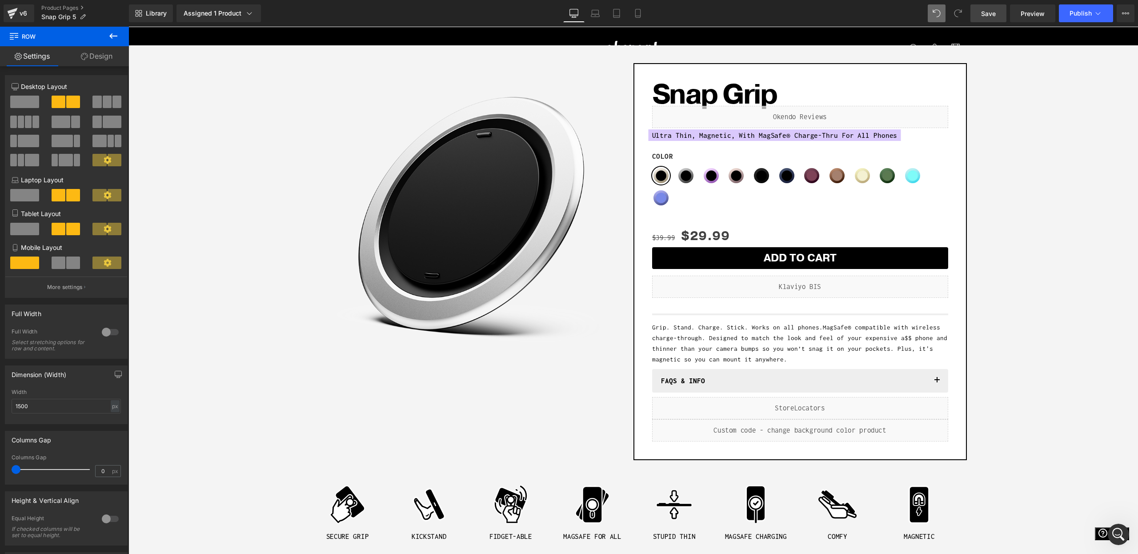
click at [999, 13] on link "Save" at bounding box center [988, 13] width 36 height 18
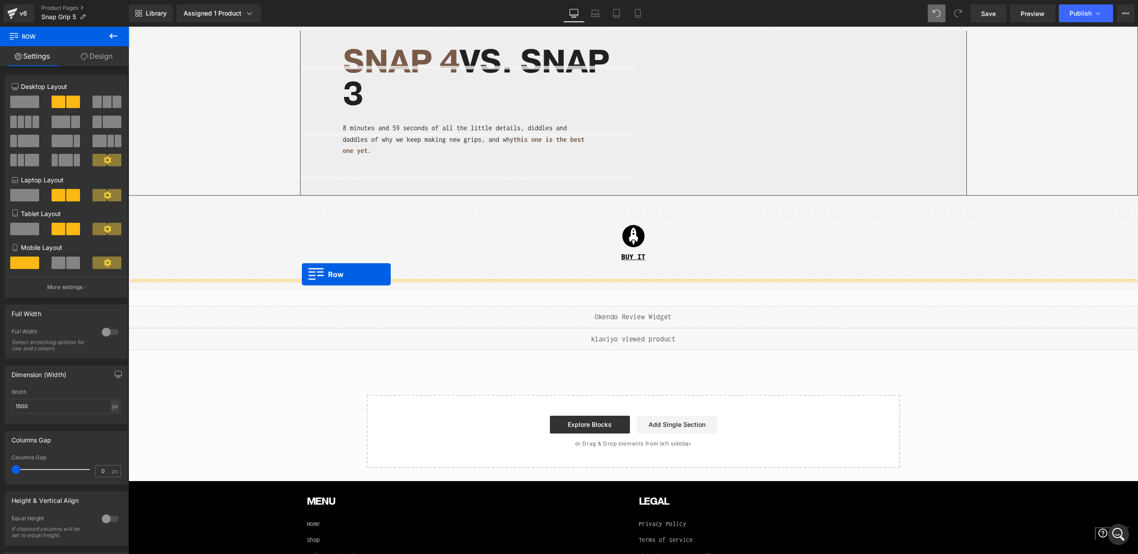
scroll to position [1507, 0]
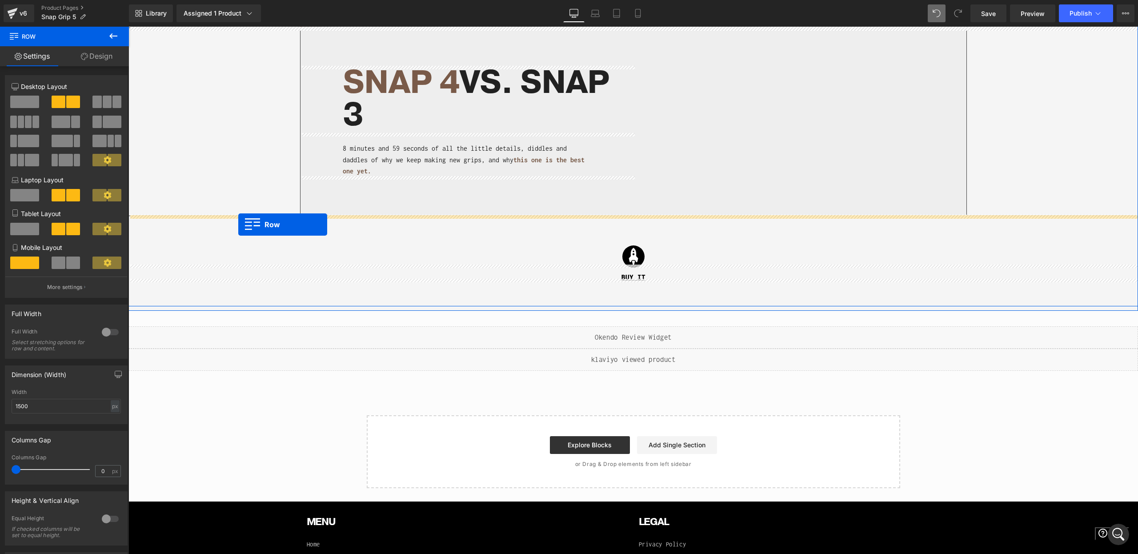
drag, startPoint x: 322, startPoint y: 390, endPoint x: 238, endPoint y: 225, distance: 185.3
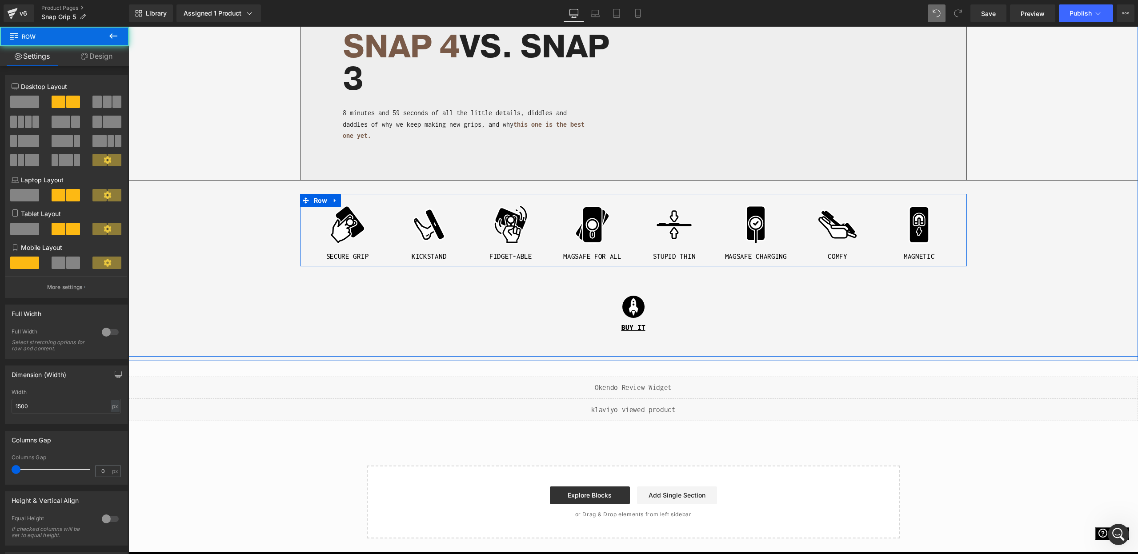
scroll to position [1472, 0]
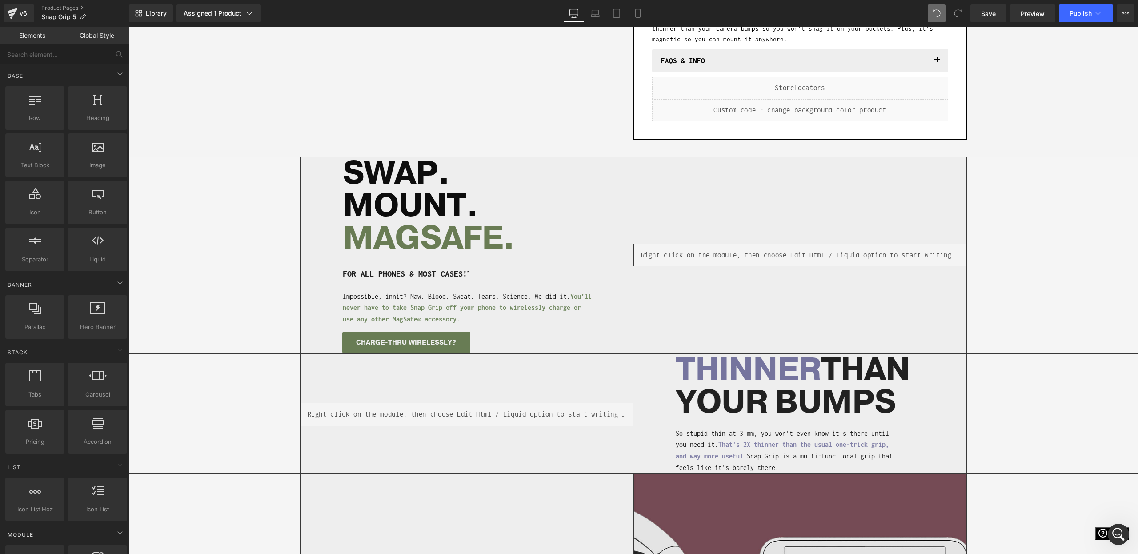
scroll to position [308, 0]
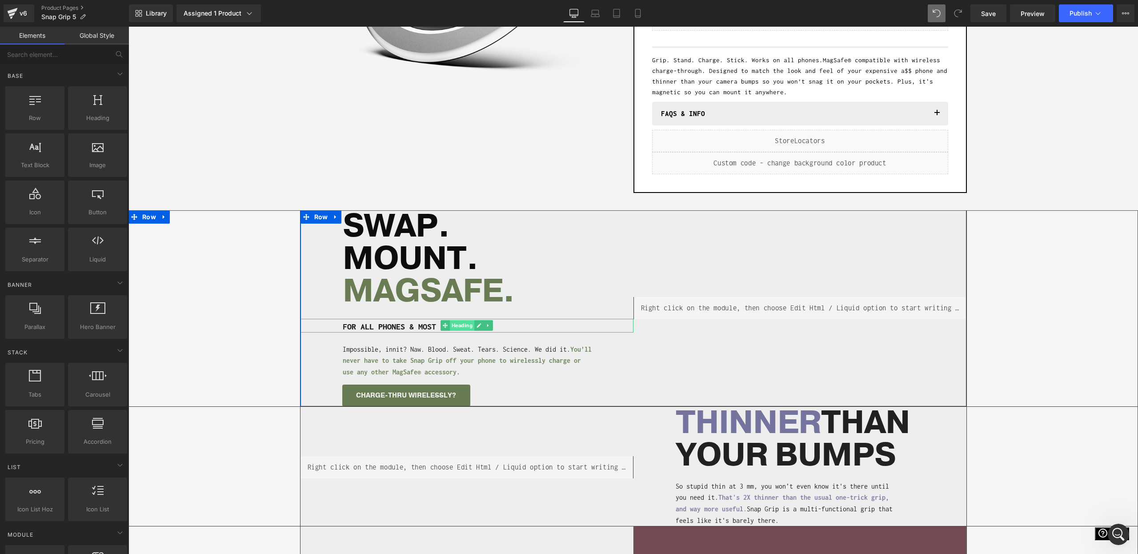
click at [472, 326] on span "Heading" at bounding box center [462, 325] width 24 height 11
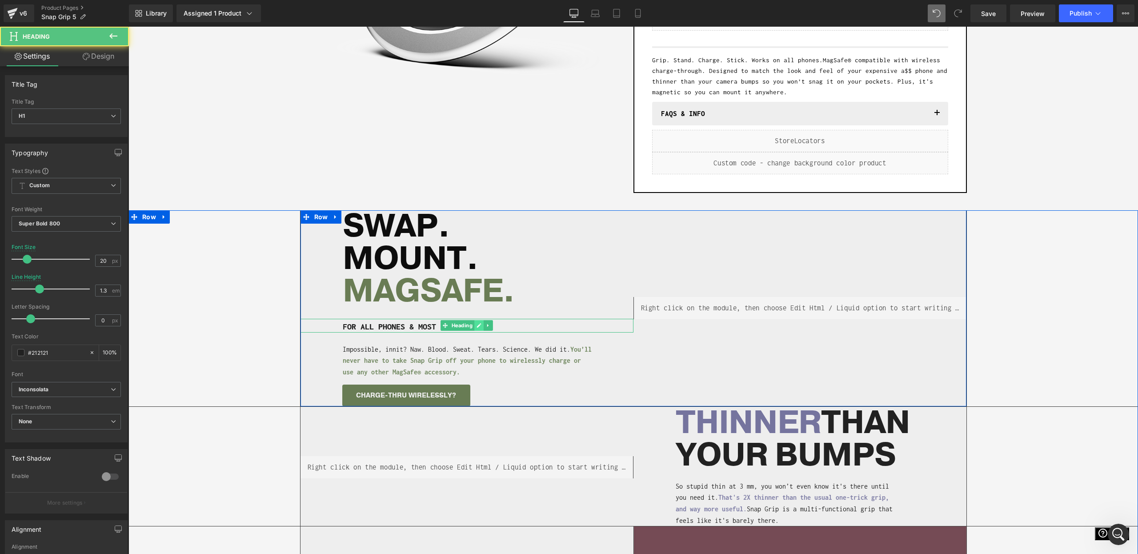
click at [479, 325] on icon at bounding box center [479, 326] width 4 height 4
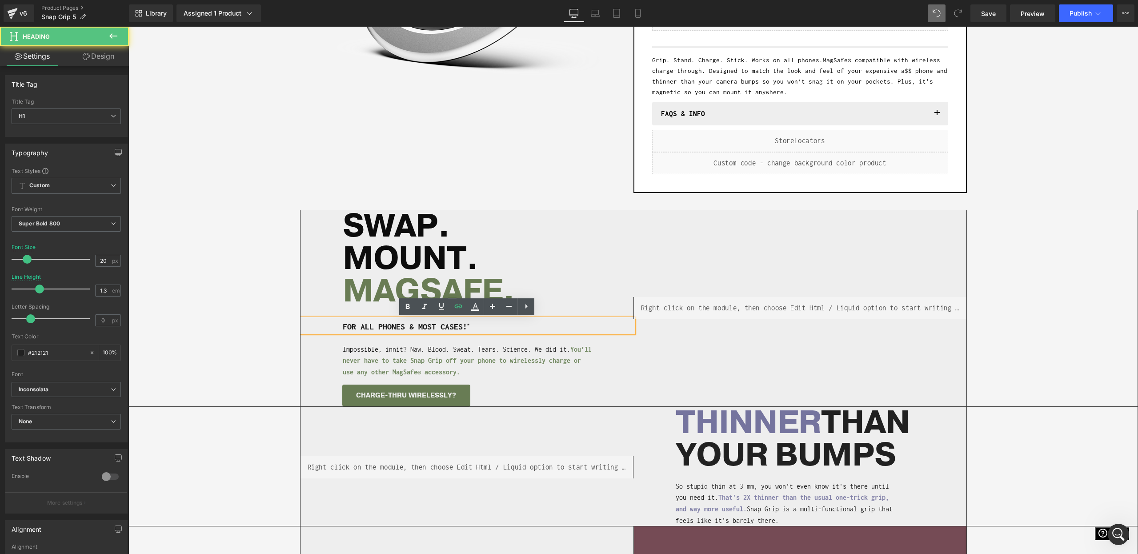
click at [470, 327] on h1 "FOR ALL PHONES & MOST CASES! *" at bounding box center [448, 326] width 211 height 14
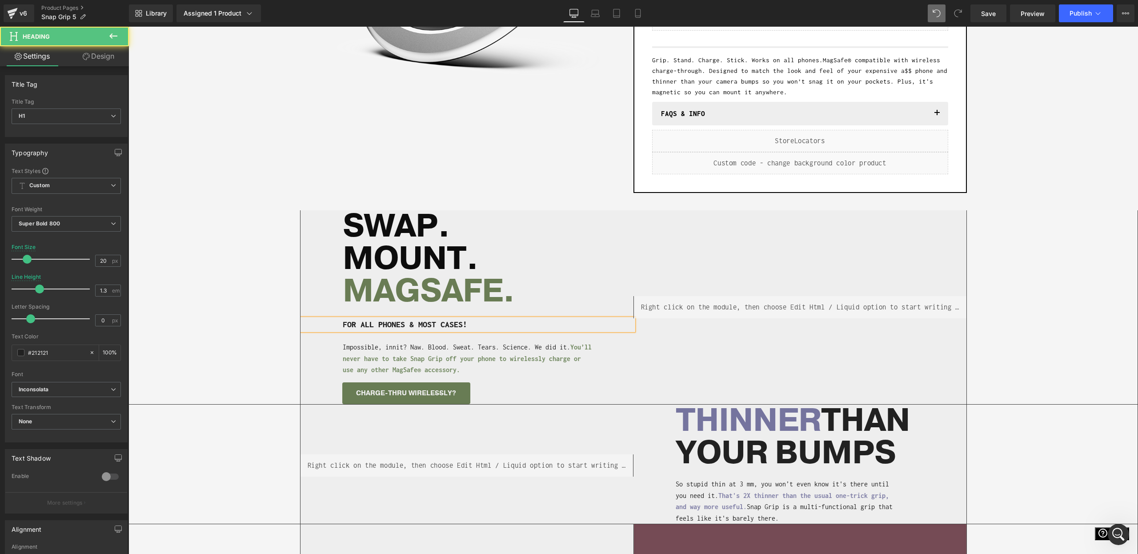
click at [430, 329] on h1 "FOR ALL PHONES & MOST CASES!" at bounding box center [448, 325] width 211 height 12
click at [239, 377] on div "Separator Liquid SWAP. MOUNT. MAGSAFE. Heading FOR ALL PHONES & MAGSAFE CASES! …" at bounding box center [633, 307] width 1009 height 194
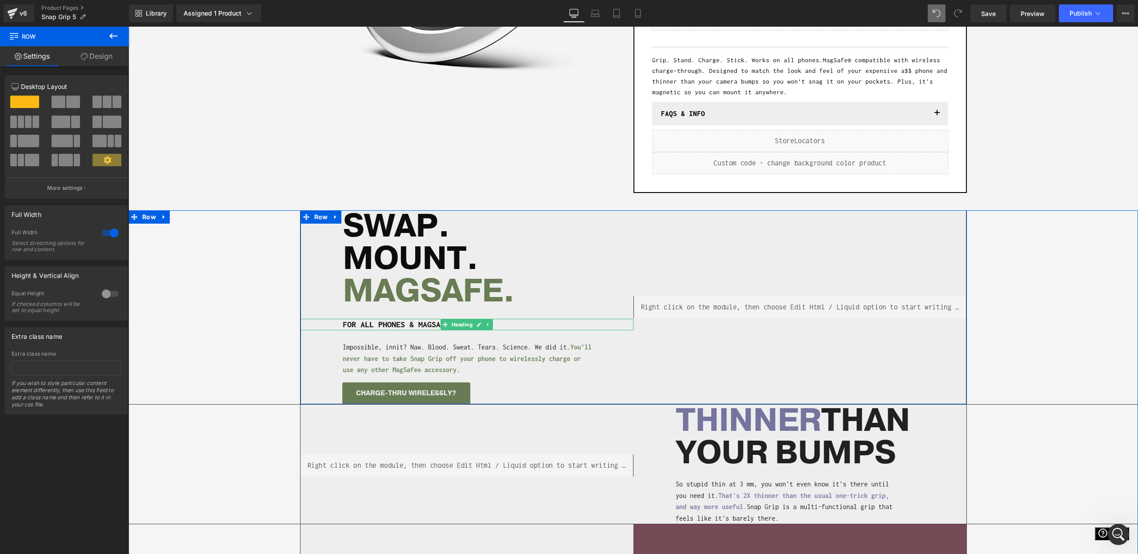
click at [437, 327] on h1 "FOR ALL PHONES & MAGSAFE CASES!" at bounding box center [448, 325] width 211 height 12
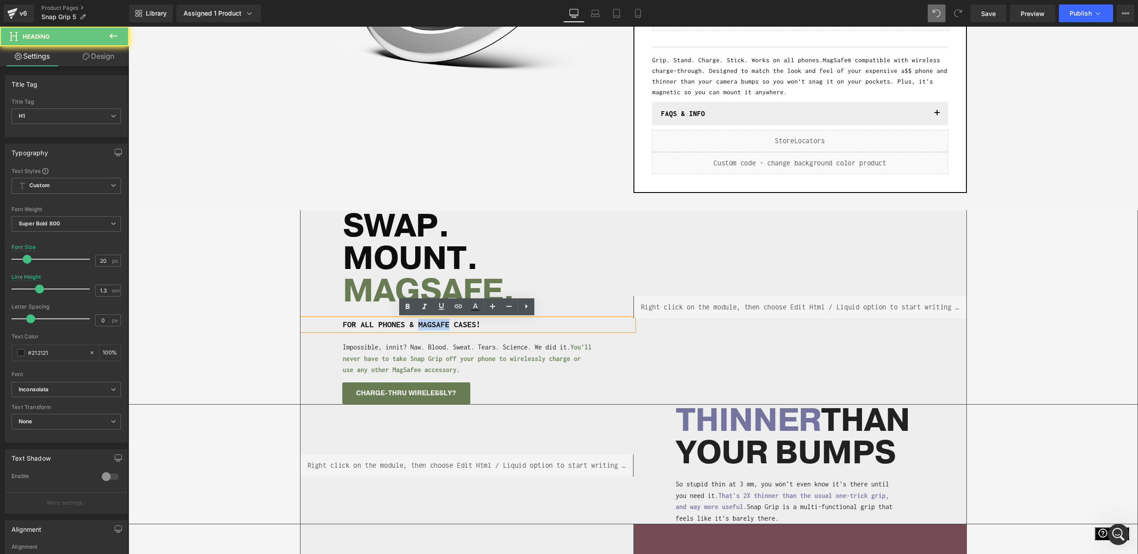
click at [437, 327] on h1 "FOR ALL PHONES & MAGSAFE CASES!" at bounding box center [448, 325] width 211 height 12
click at [432, 324] on h1 "FOR ALL PHONES & MAGSAFE CASES!" at bounding box center [448, 325] width 211 height 12
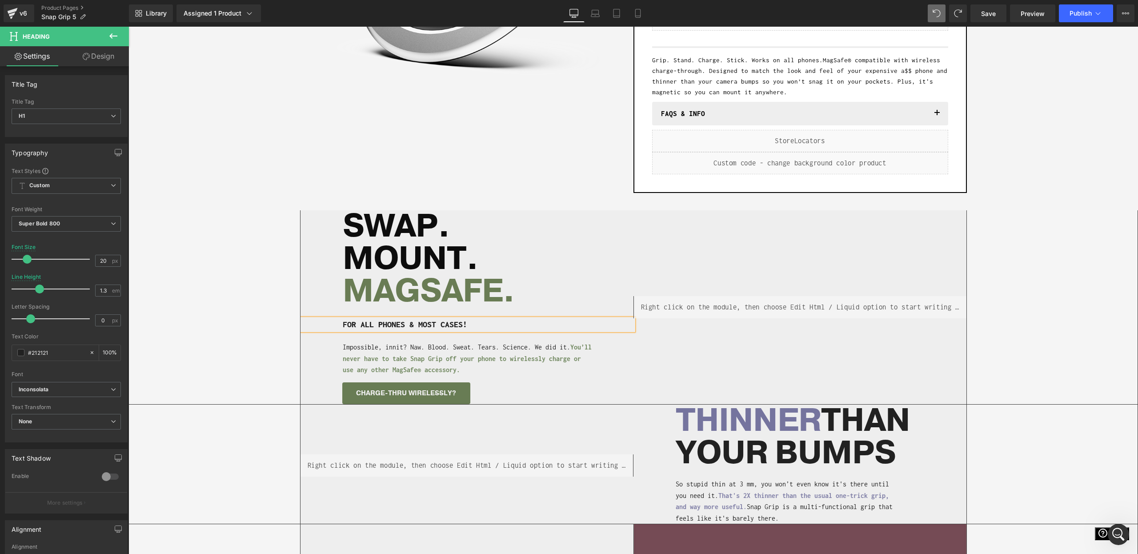
click at [216, 336] on div "Separator Liquid SWAP. MOUNT. MAGSAFE. Heading FOR ALL PHONES & MOST CASES! Hea…" at bounding box center [633, 307] width 1009 height 194
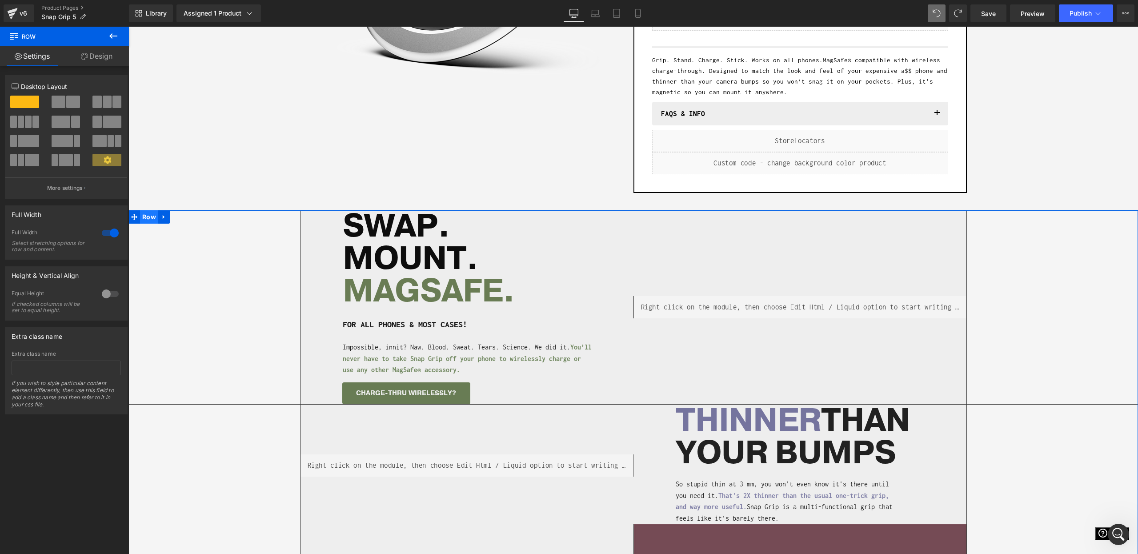
click at [152, 214] on span "Row" at bounding box center [149, 216] width 18 height 13
click at [90, 61] on link "Design" at bounding box center [96, 56] width 64 height 20
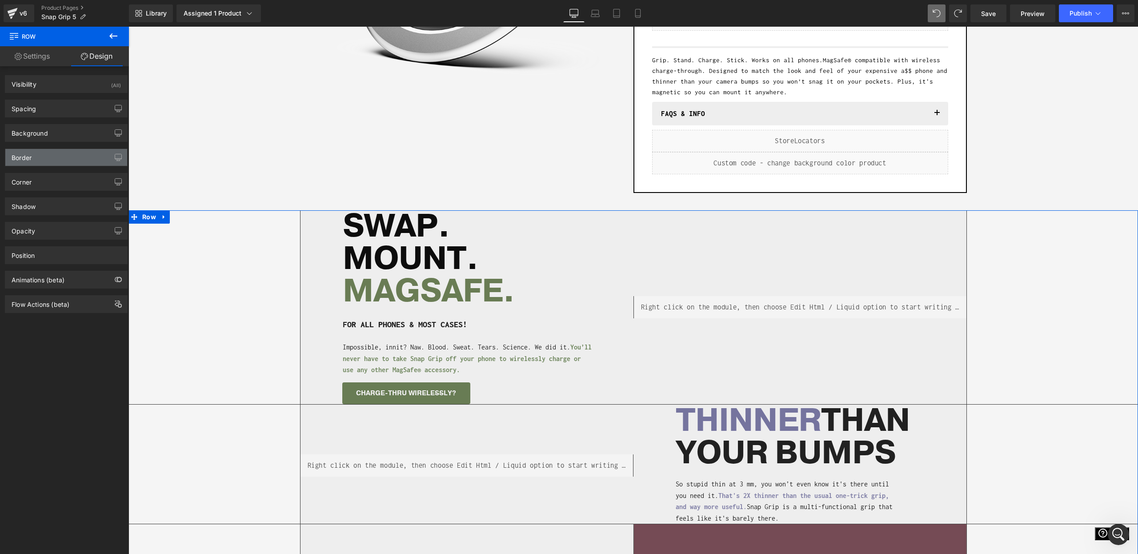
click at [47, 160] on div "Border" at bounding box center [66, 157] width 122 height 17
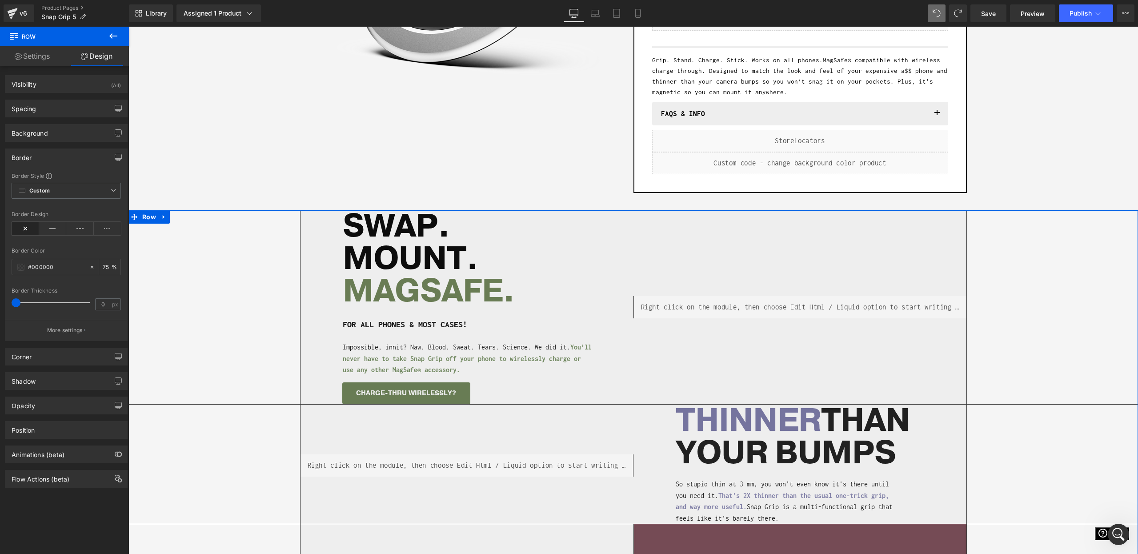
click at [55, 333] on p "More settings" at bounding box center [65, 330] width 36 height 8
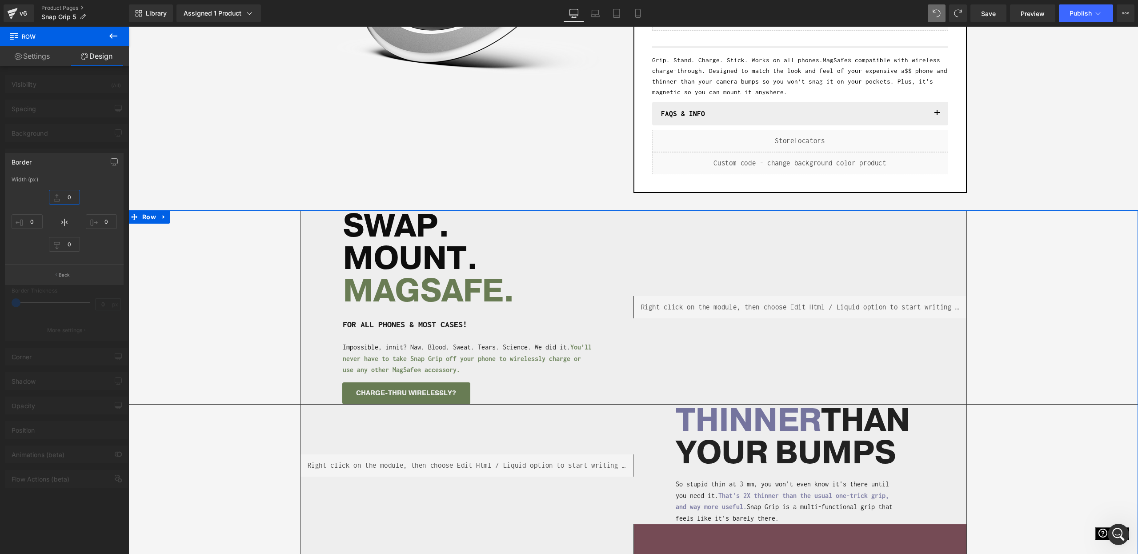
click at [70, 191] on input "0" at bounding box center [64, 197] width 31 height 15
type input "1"
click at [92, 293] on div at bounding box center [64, 293] width 129 height 532
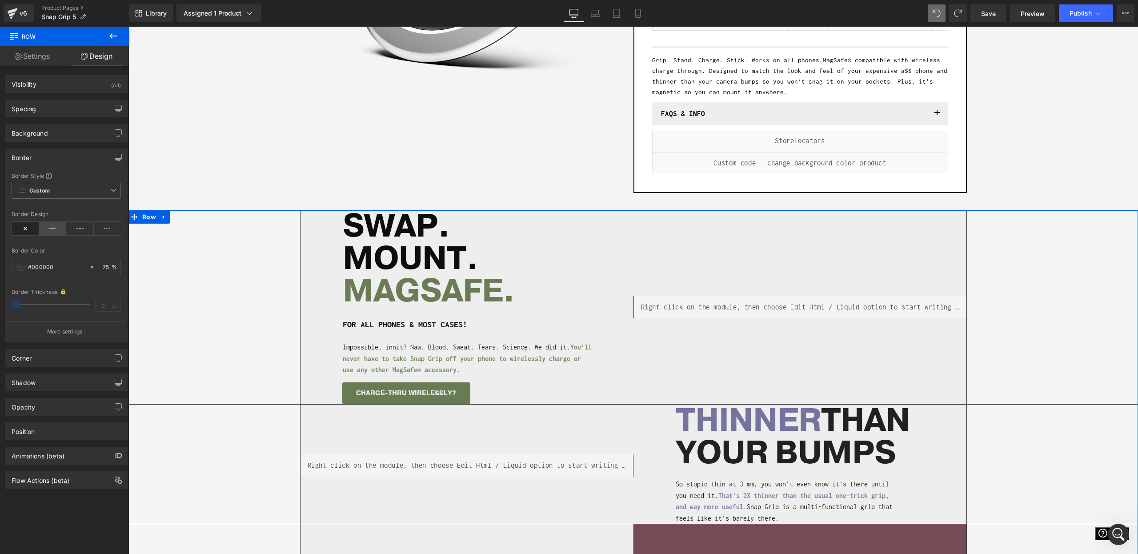
click at [44, 226] on icon at bounding box center [53, 228] width 28 height 13
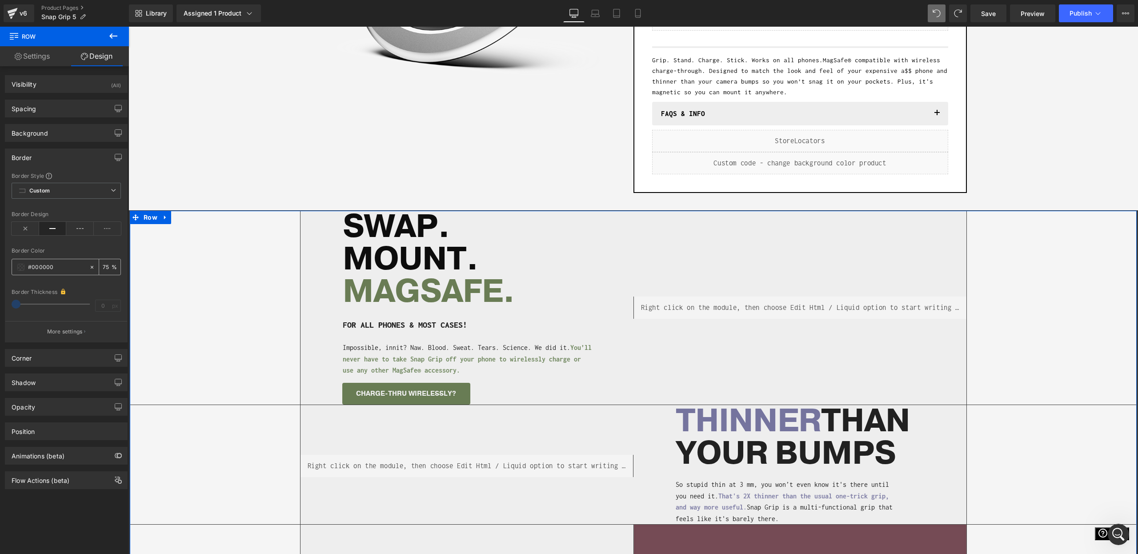
click at [18, 270] on span at bounding box center [20, 267] width 7 height 7
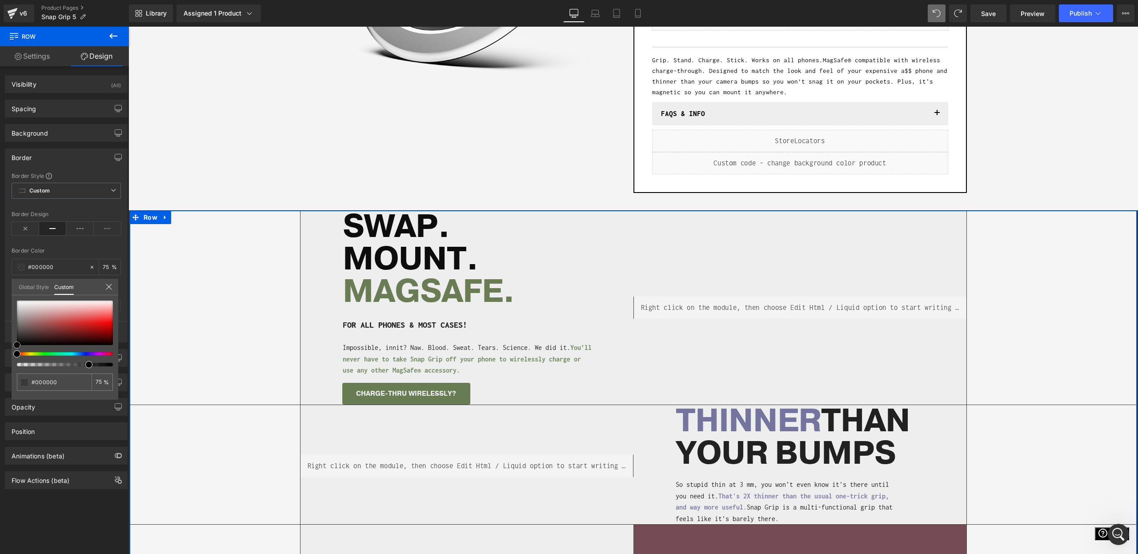
type input "#c79d9d"
type input "#b07272"
type input "#4b2f2f"
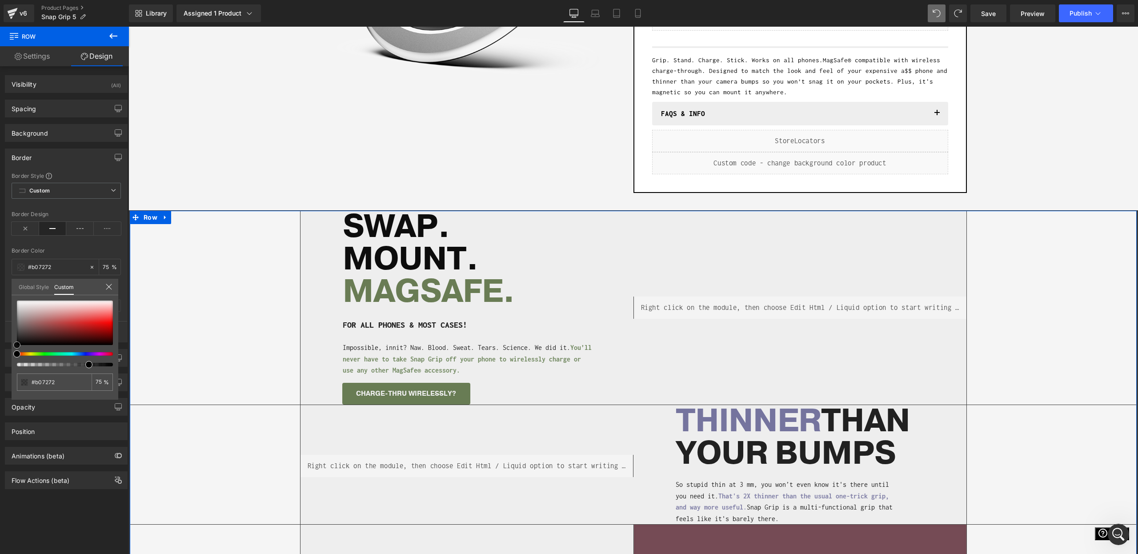
type input "#4b2f2f"
type input "#000000"
drag, startPoint x: 25, startPoint y: 355, endPoint x: 18, endPoint y: 360, distance: 8.9
click at [0, 342] on div "Border Border Style Custom Custom Setup Global Style Custom Setup Global Style …" at bounding box center [66, 242] width 133 height 201
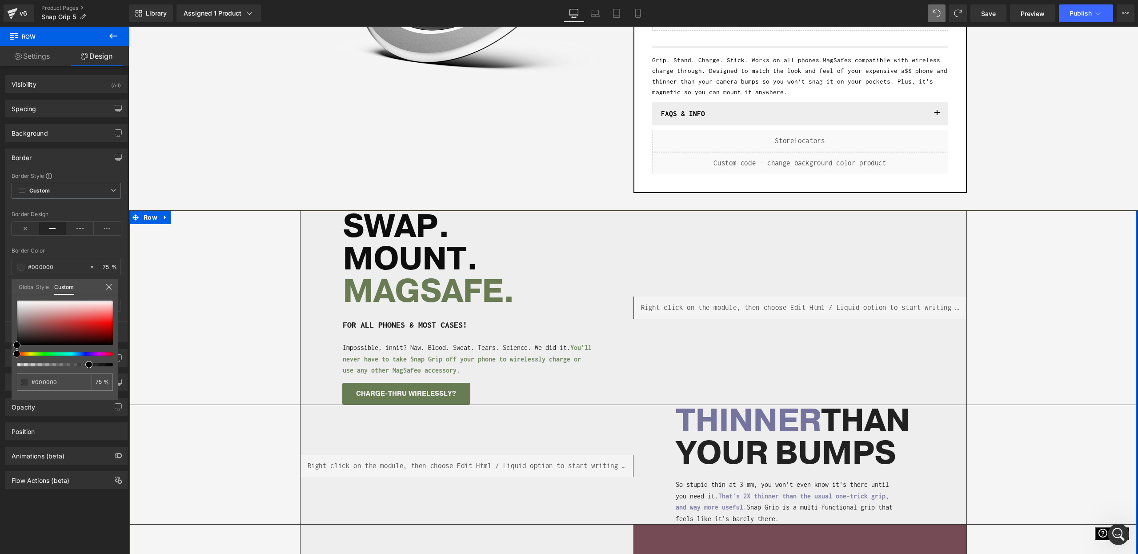
type input "79"
type input "81"
type input "89"
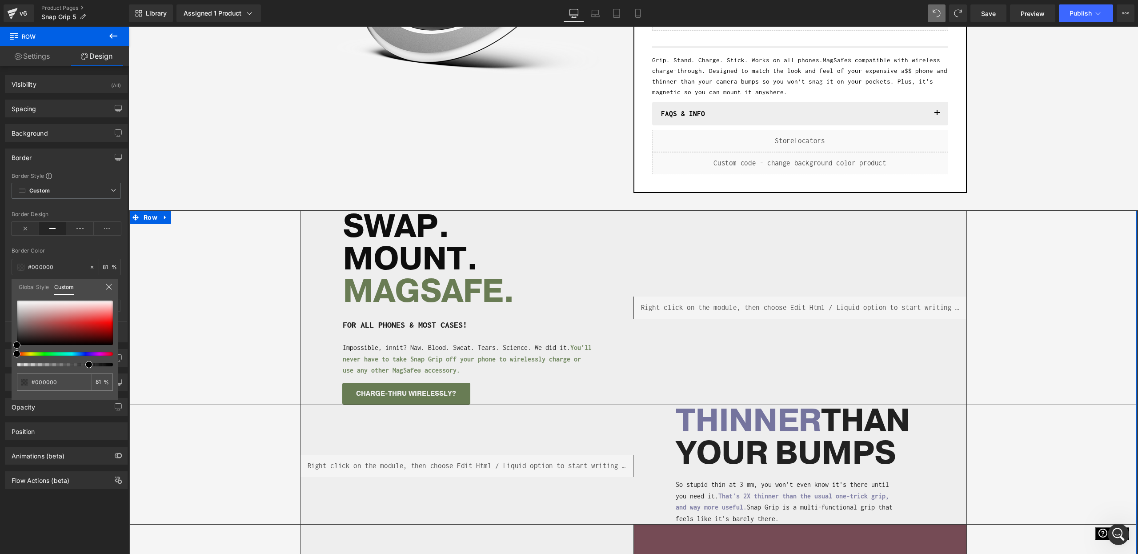
type input "89"
type input "100"
drag, startPoint x: 249, startPoint y: 391, endPoint x: 176, endPoint y: 362, distance: 79.0
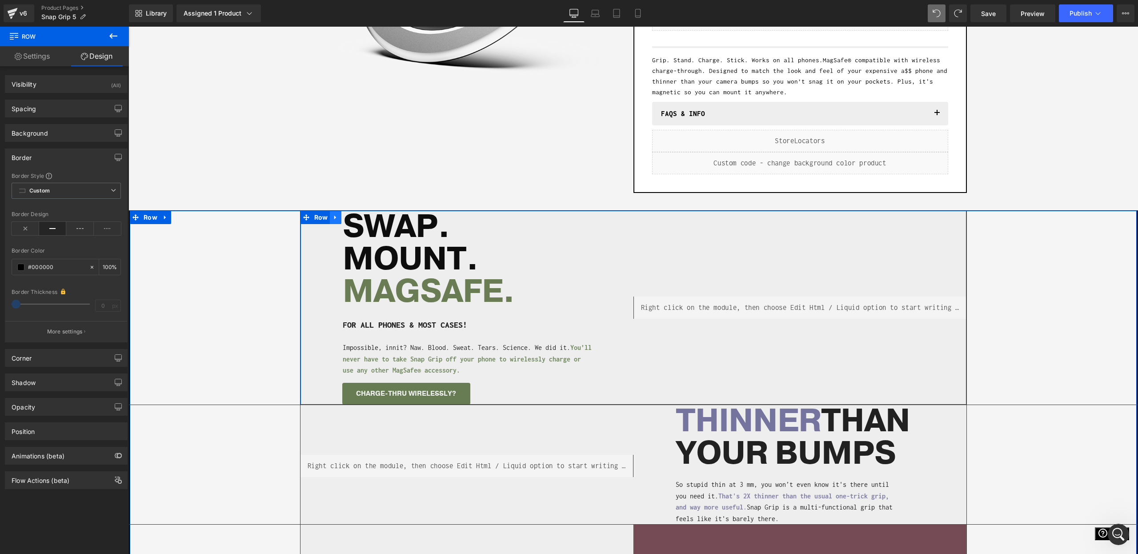
click at [333, 221] on link at bounding box center [336, 217] width 12 height 13
click at [343, 218] on link at bounding box center [347, 217] width 12 height 13
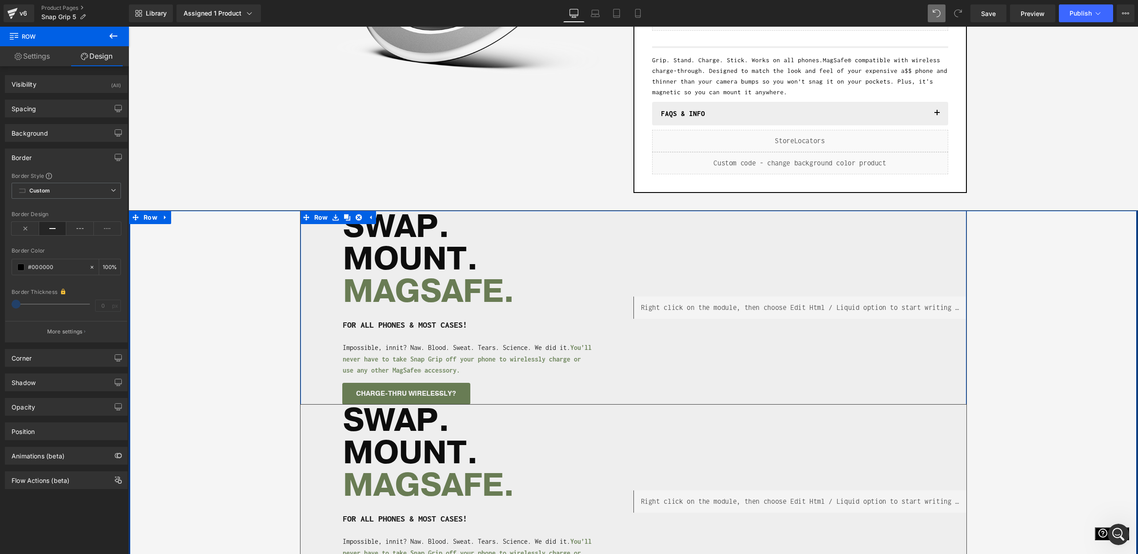
click at [203, 428] on div "Separator Liquid SWAP. MOUNT. MAGSAFE. Heading FOR ALL PHONES & MOST CASES! Hea…" at bounding box center [633, 405] width 1009 height 388
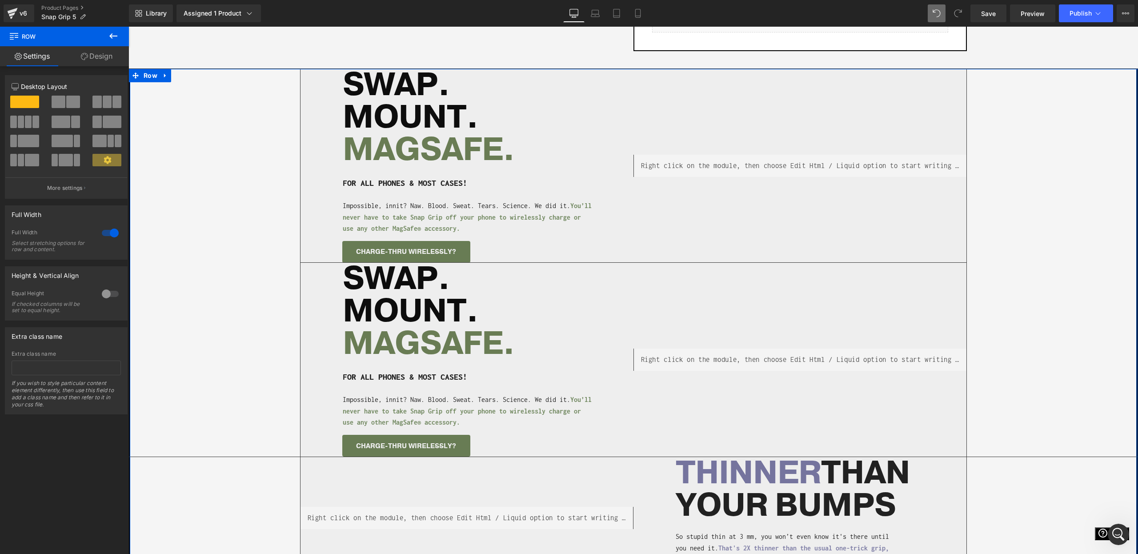
scroll to position [427, 0]
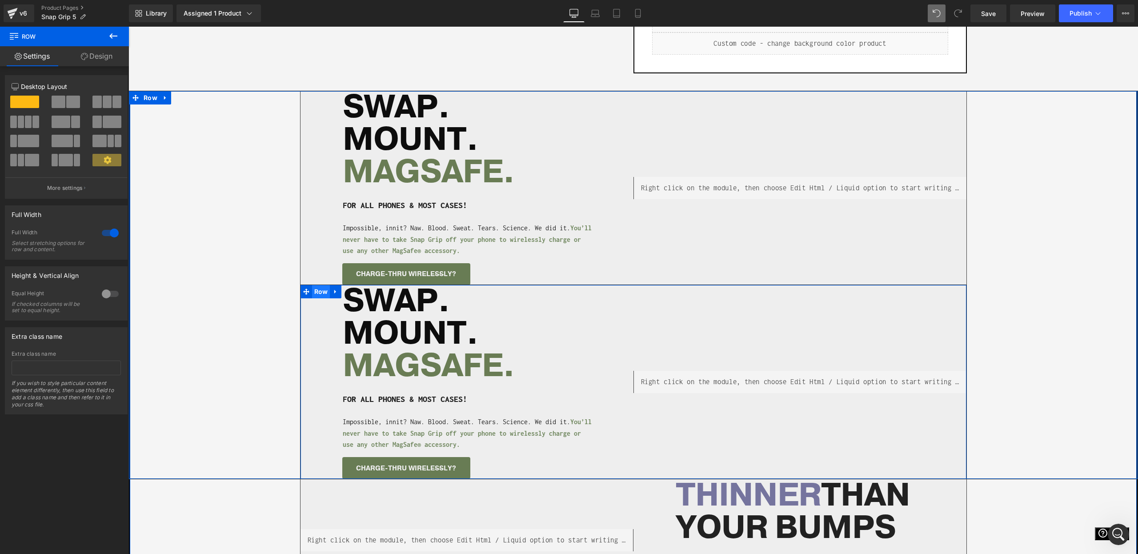
click at [321, 292] on span "Row" at bounding box center [321, 291] width 18 height 13
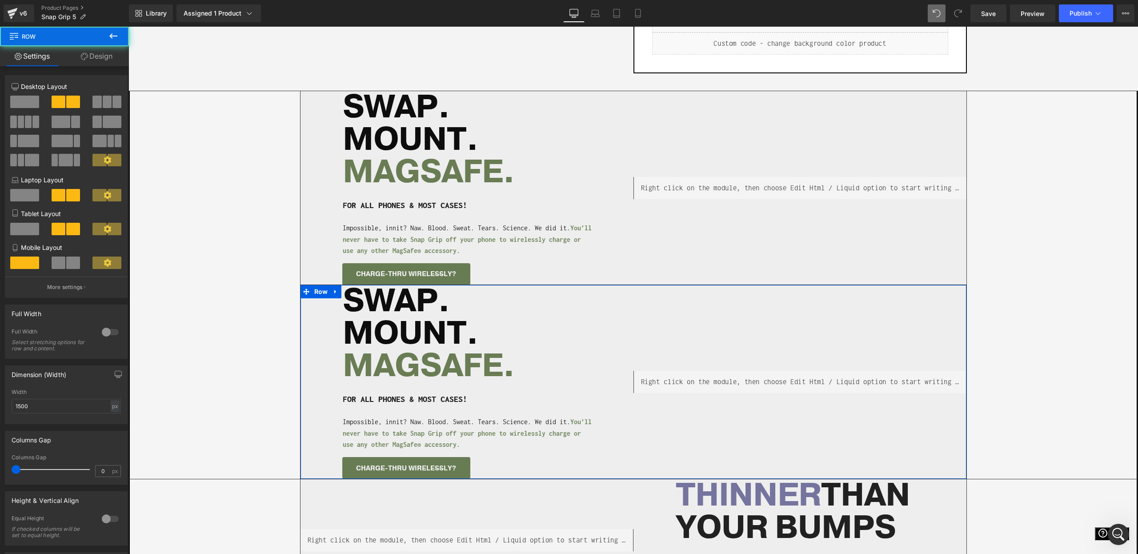
click at [20, 101] on span at bounding box center [24, 102] width 29 height 12
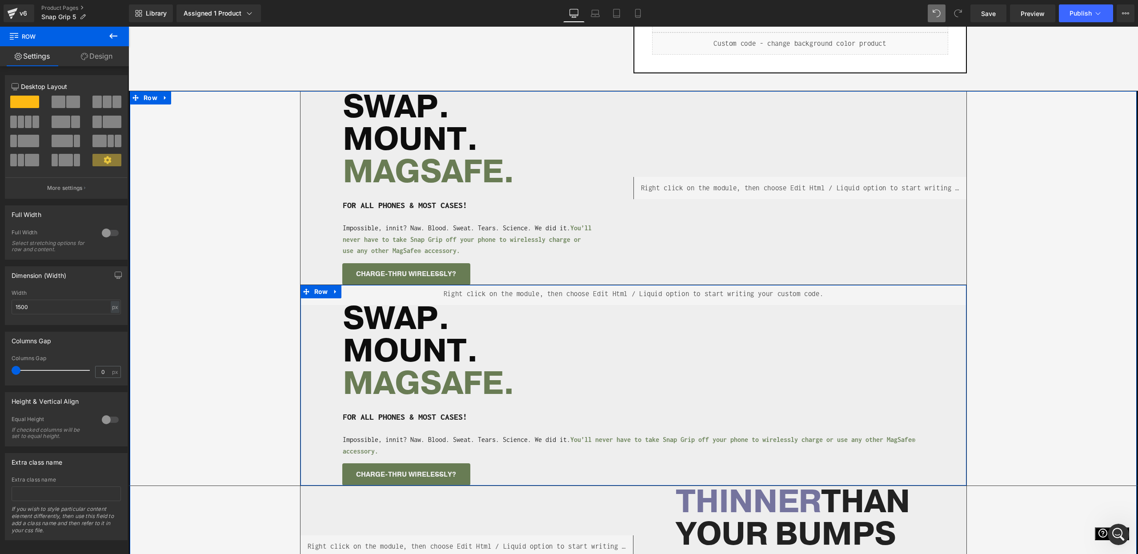
click at [427, 339] on span "MOUNT." at bounding box center [411, 351] width 136 height 44
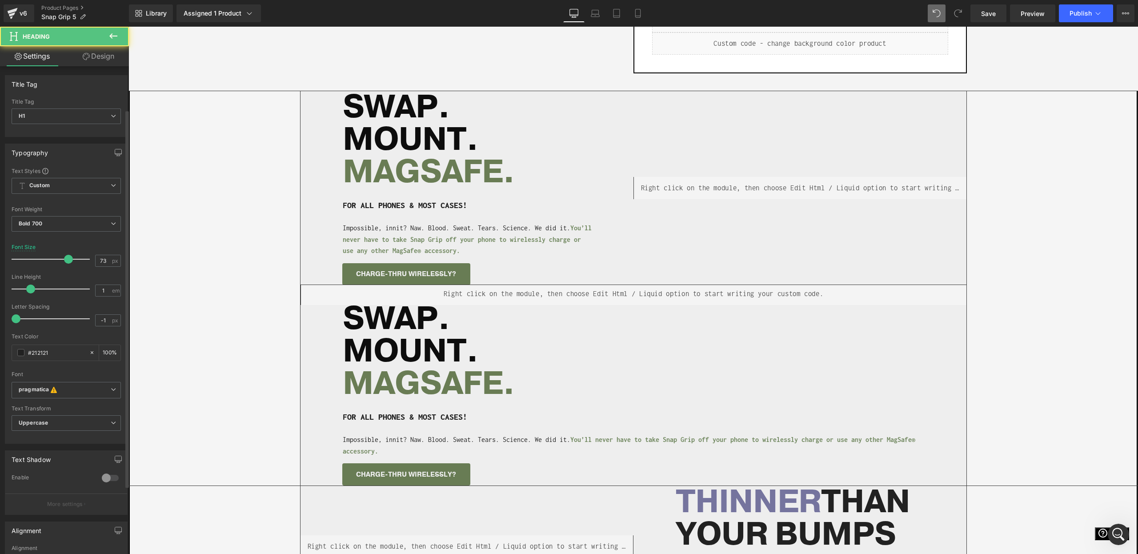
scroll to position [144, 0]
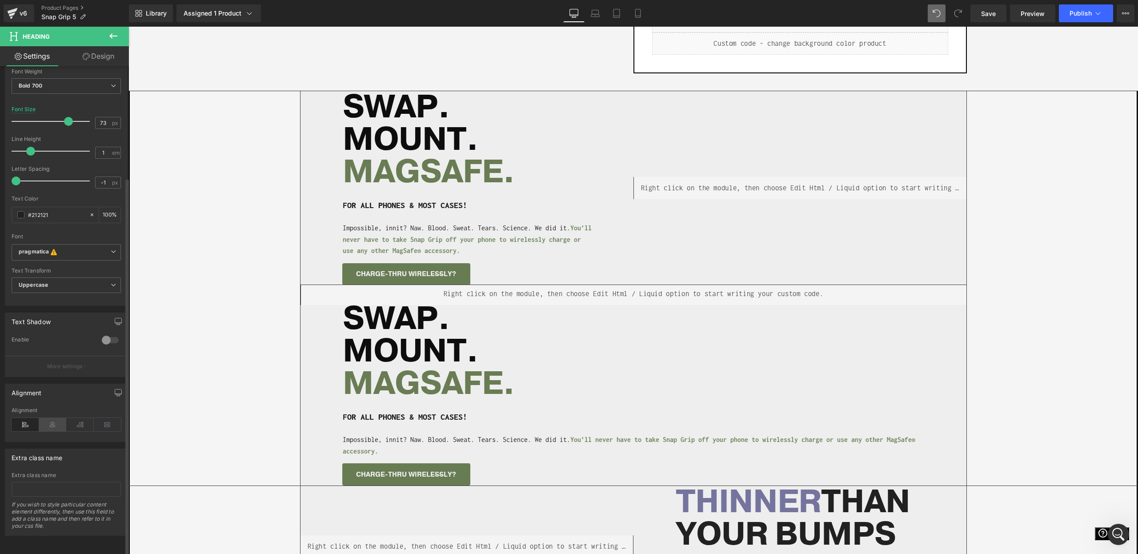
click at [55, 422] on icon at bounding box center [53, 424] width 28 height 13
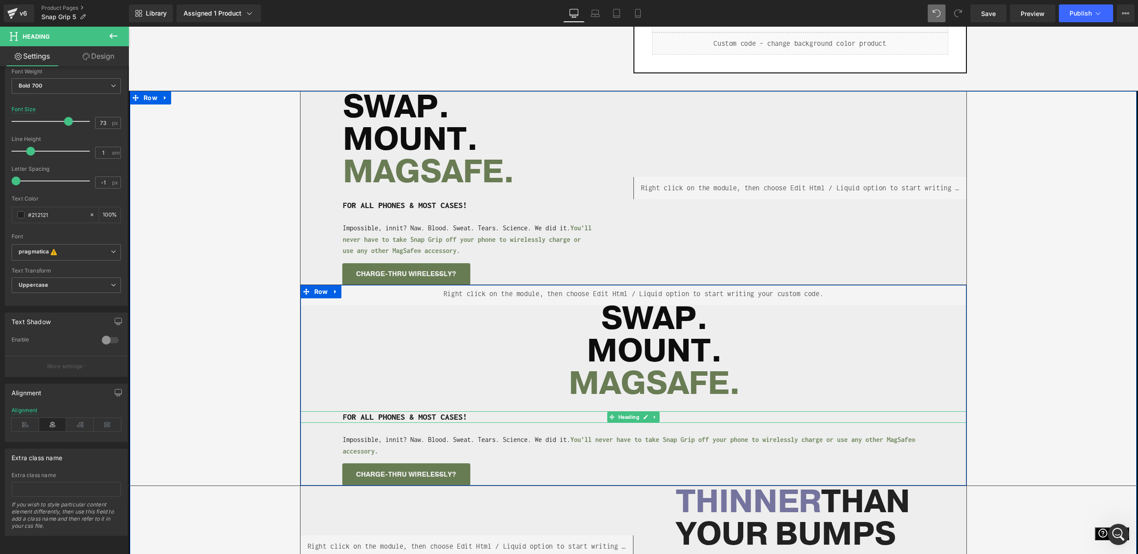
click at [390, 415] on h1 "FOR ALL PHONES & MOST CASES!" at bounding box center [615, 417] width 544 height 12
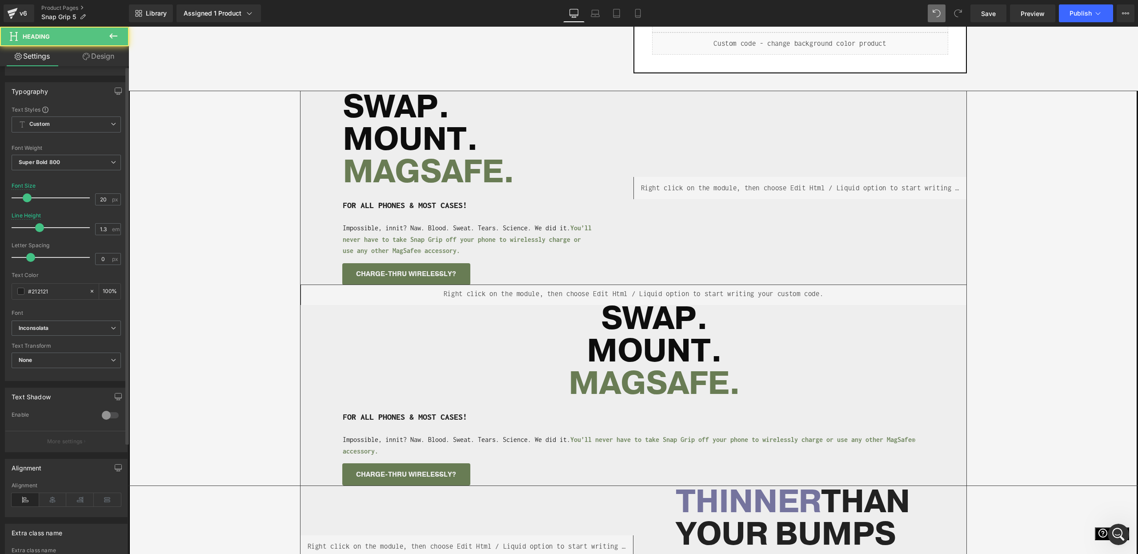
scroll to position [143, 0]
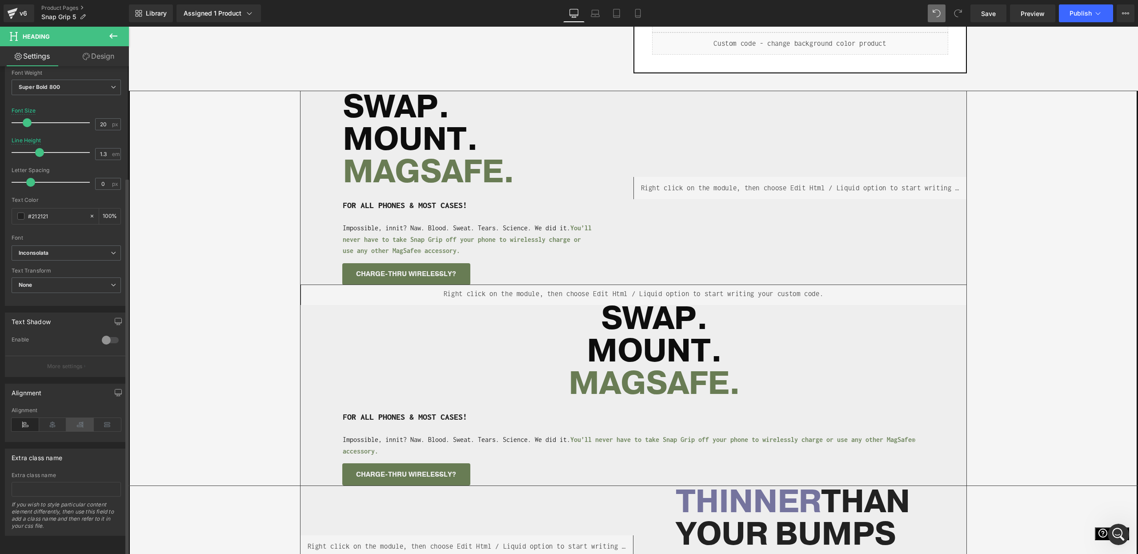
click at [55, 421] on icon at bounding box center [53, 424] width 28 height 13
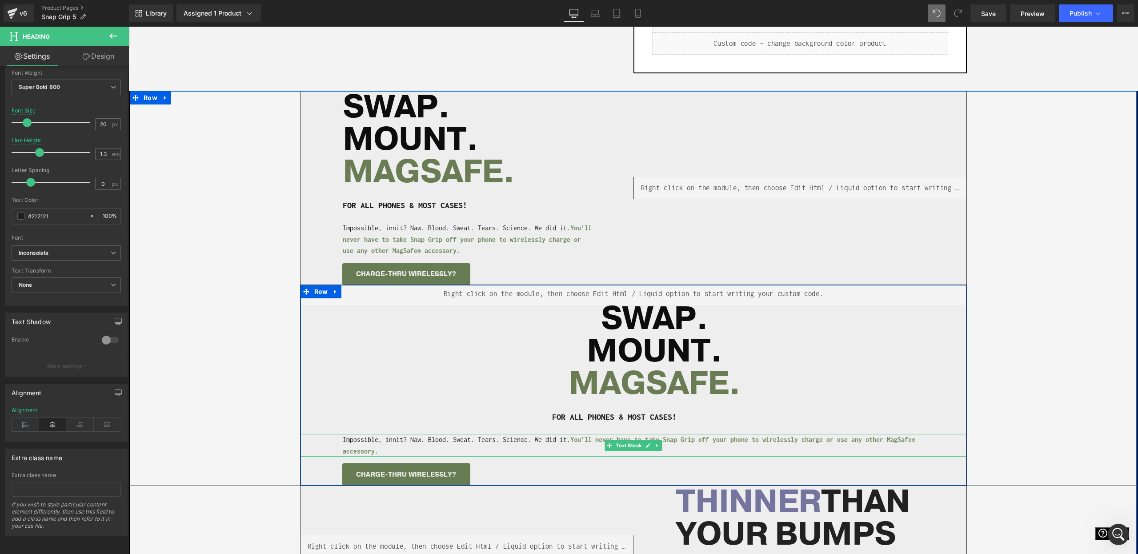
click at [419, 438] on p "Impossible, innit? Naw. Blood. Sweat. Tears. Science. We did it. Y ou’ll never …" at bounding box center [635, 445] width 584 height 23
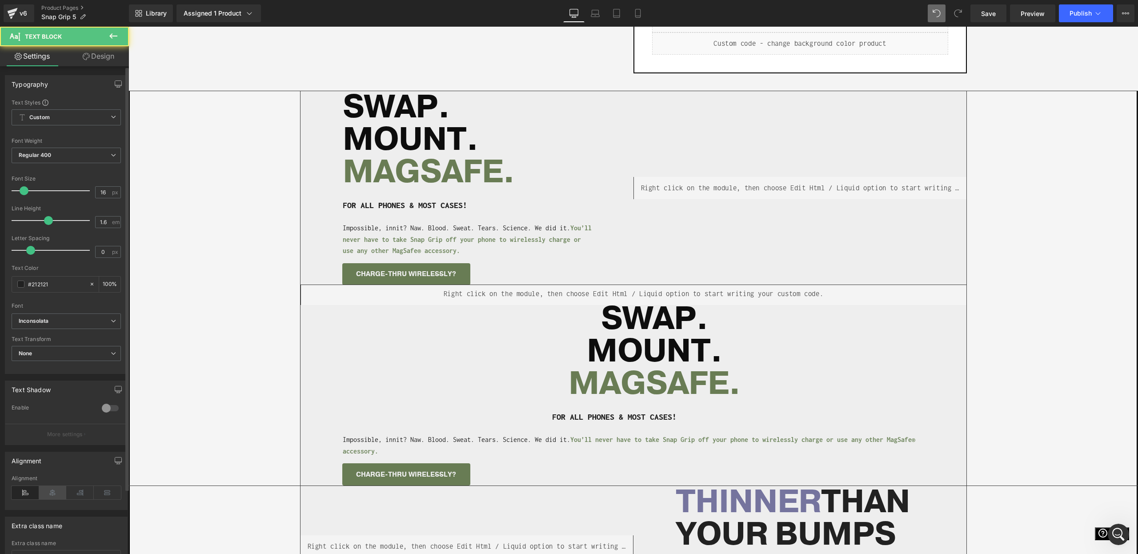
click at [54, 489] on icon at bounding box center [53, 492] width 28 height 13
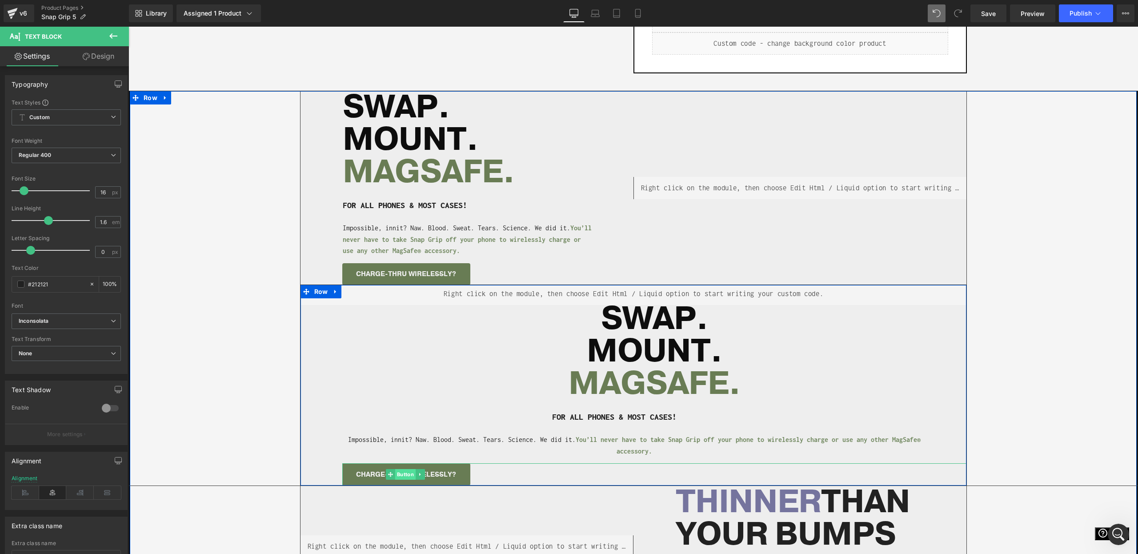
click at [406, 471] on span "Button" at bounding box center [405, 474] width 20 height 11
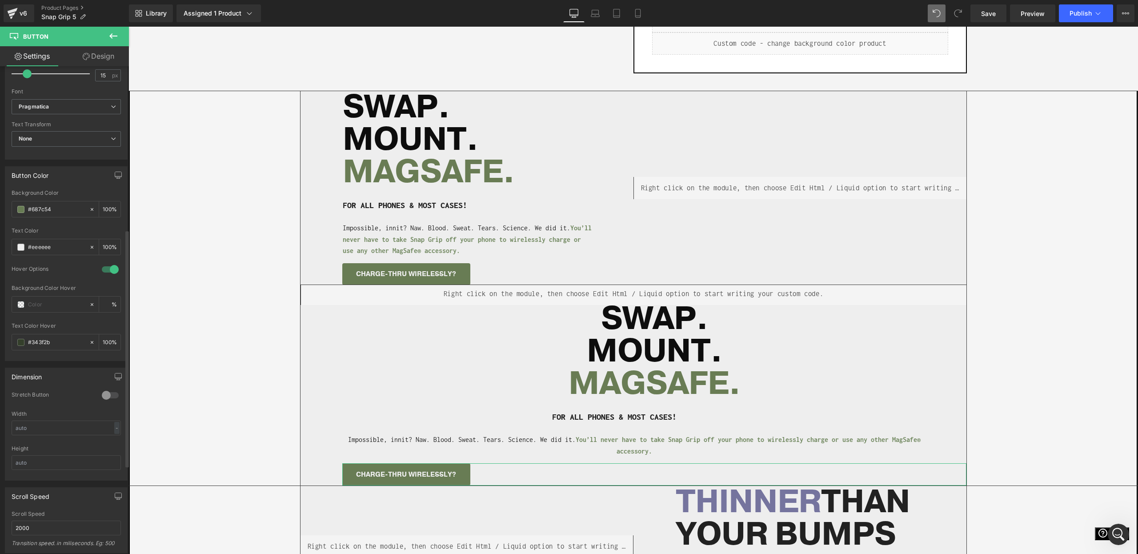
scroll to position [517, 0]
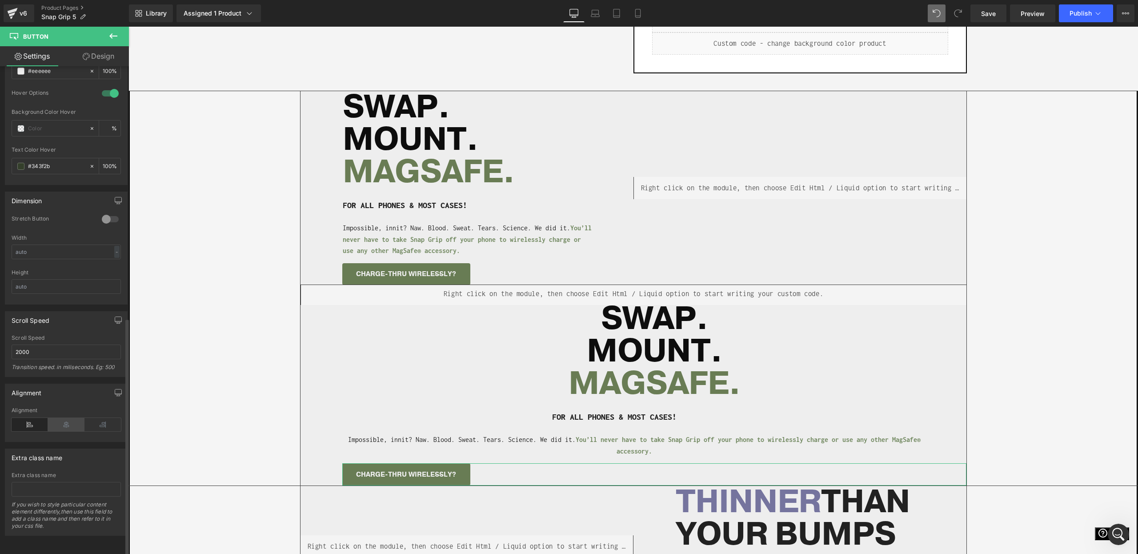
click at [63, 418] on icon at bounding box center [66, 424] width 36 height 13
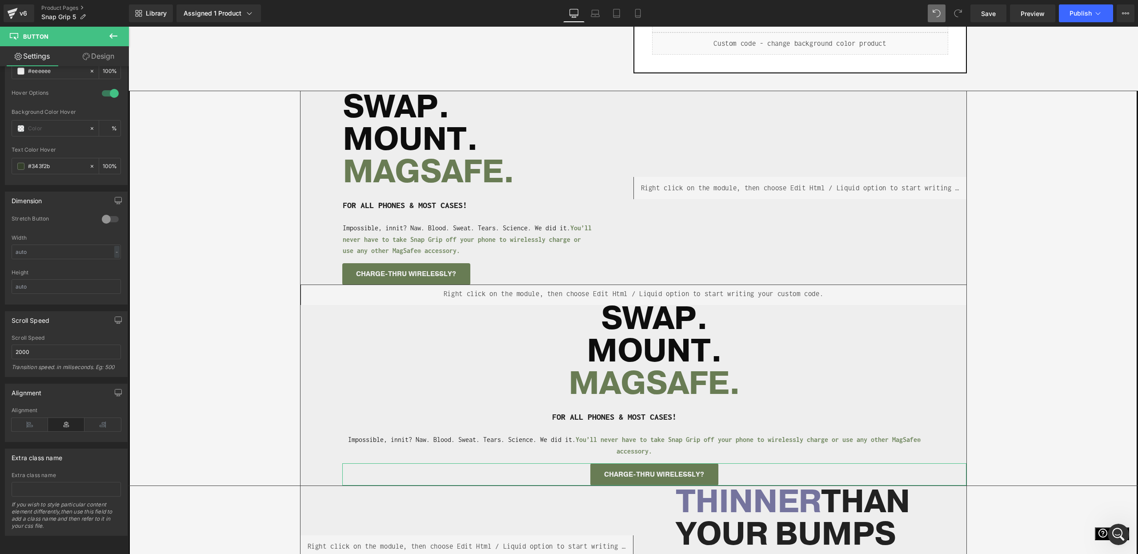
click at [99, 55] on link "Design" at bounding box center [98, 56] width 64 height 20
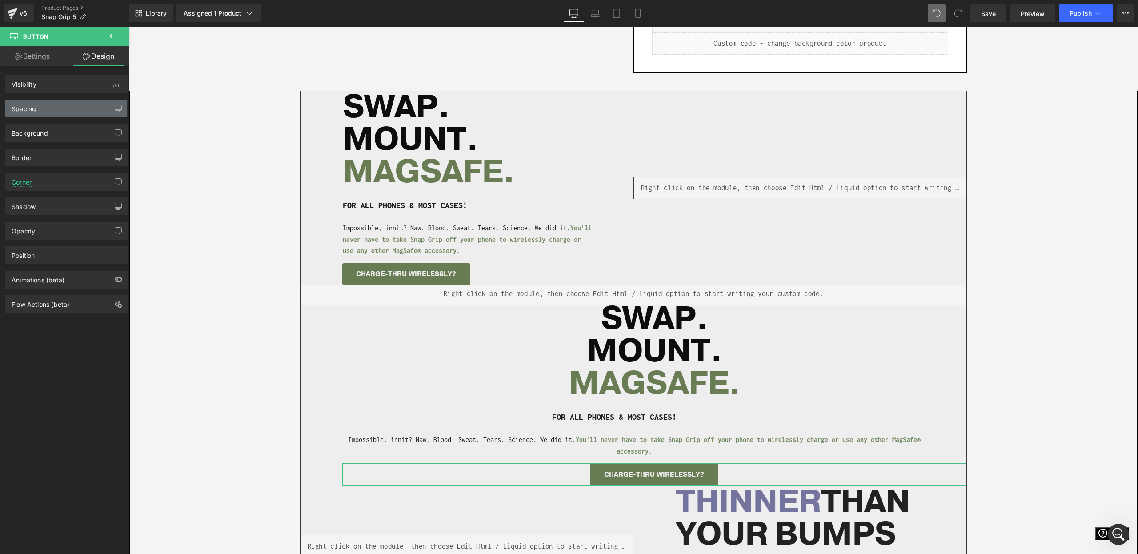
click at [89, 107] on div "Spacing" at bounding box center [66, 108] width 122 height 17
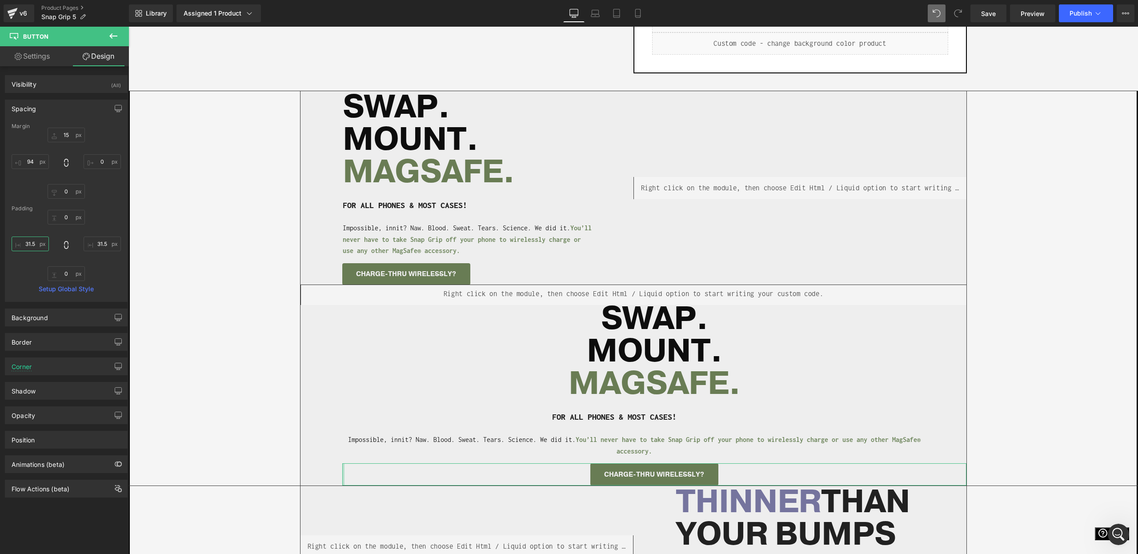
click at [36, 240] on input "31.5" at bounding box center [30, 244] width 37 height 15
click at [24, 165] on input "94" at bounding box center [30, 161] width 37 height 15
type input "0"
click at [662, 367] on span "MAGSAFE." at bounding box center [655, 384] width 172 height 44
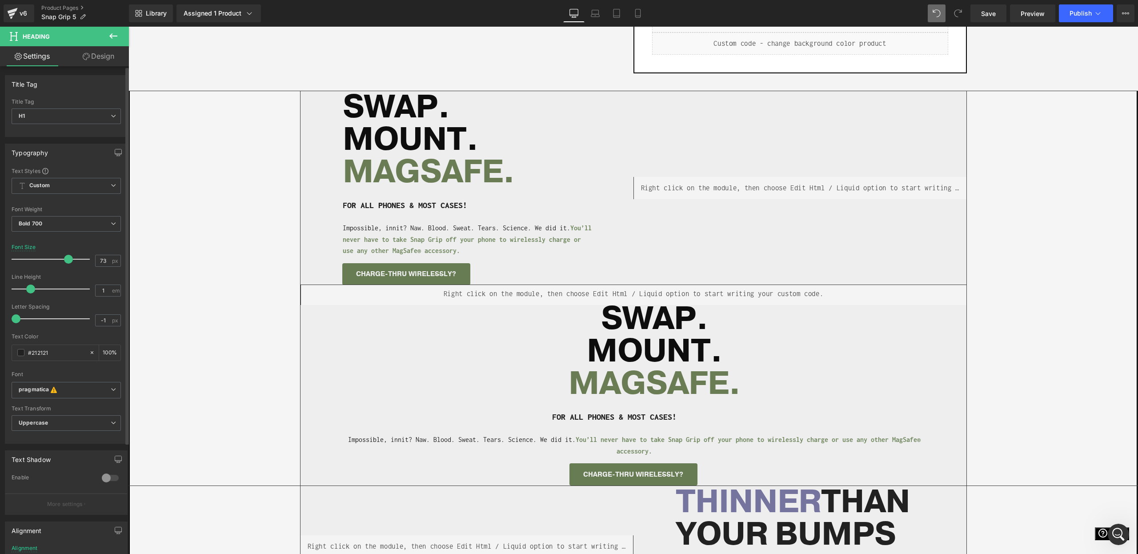
click at [87, 69] on div "Title Tag H1 H2 H3 H4 H5 H6 Title Tag H1 H1 H2 H3 H4 H5 H6" at bounding box center [66, 102] width 133 height 68
click at [92, 59] on link "Design" at bounding box center [98, 56] width 64 height 20
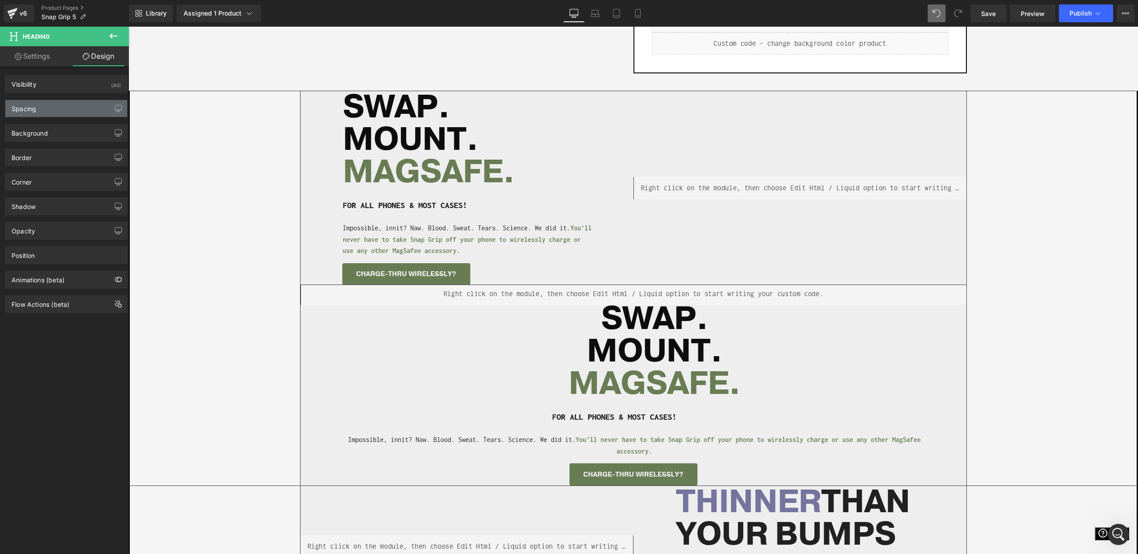
click at [50, 111] on div "Spacing" at bounding box center [66, 108] width 122 height 17
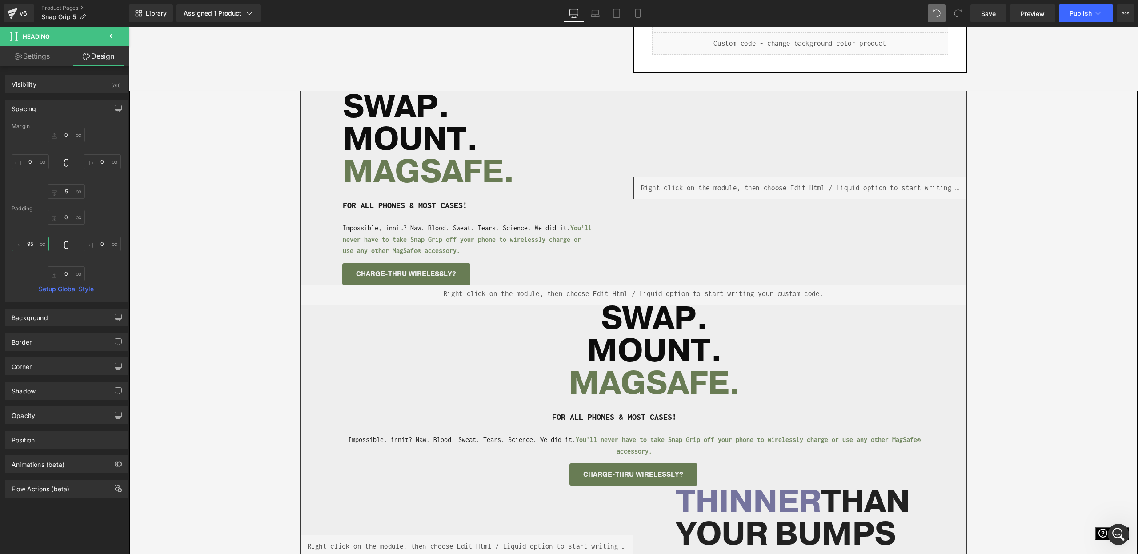
click at [30, 239] on input "95" at bounding box center [30, 244] width 37 height 15
type input "0"
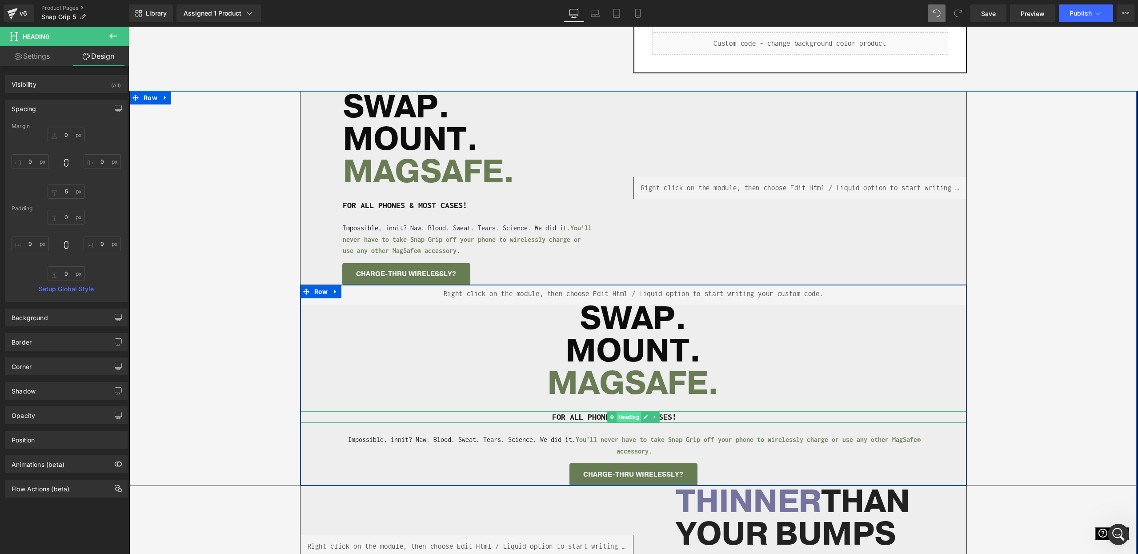
click at [630, 415] on span "Heading" at bounding box center [628, 417] width 24 height 11
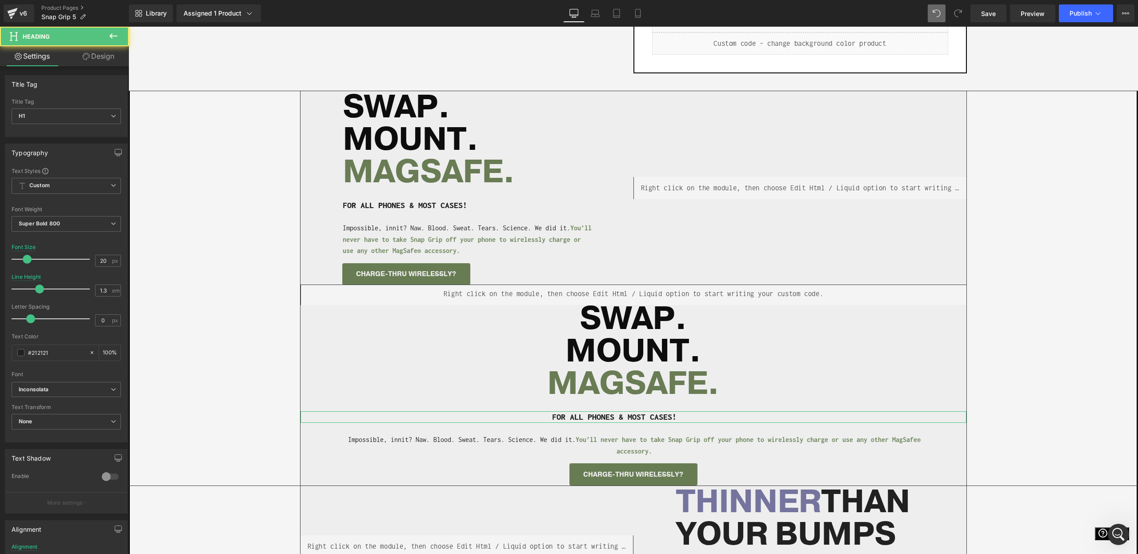
click at [85, 49] on link "Design" at bounding box center [98, 56] width 64 height 20
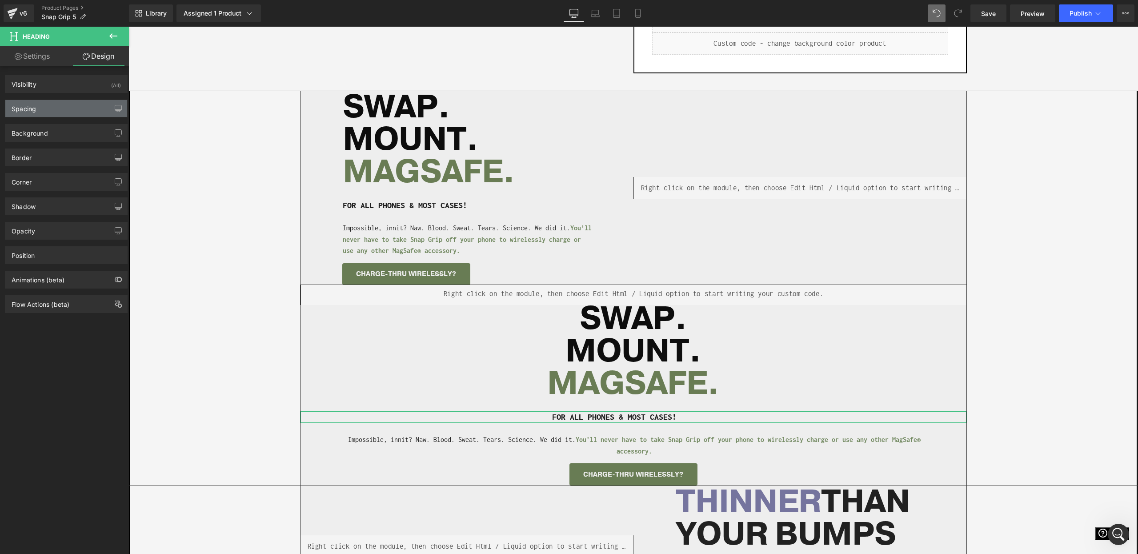
click at [28, 115] on div "Spacing" at bounding box center [66, 108] width 122 height 17
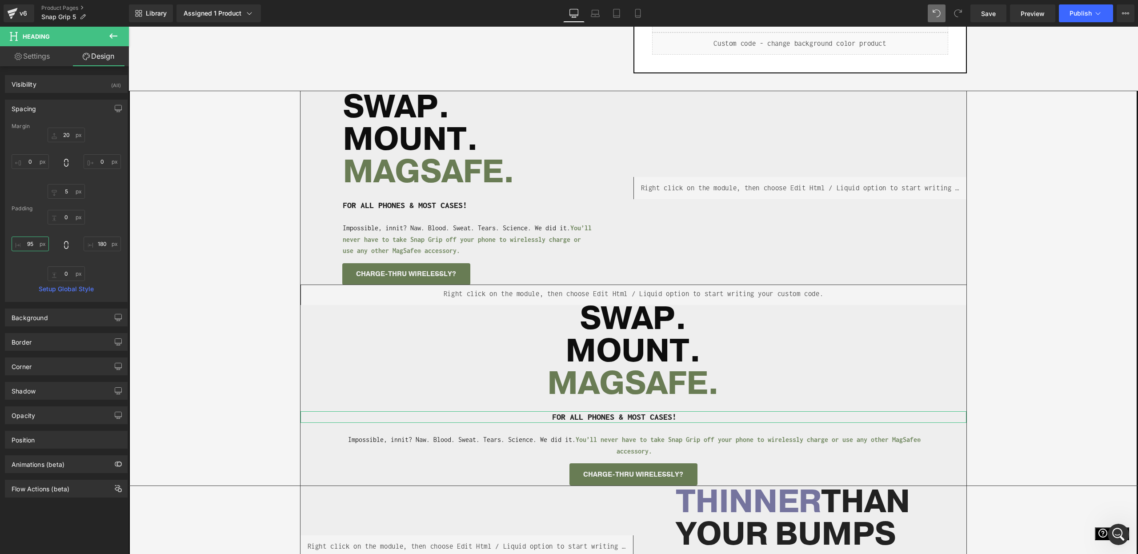
click at [26, 244] on input "95" at bounding box center [30, 244] width 37 height 15
type input "0"
click at [93, 243] on input "180" at bounding box center [102, 244] width 37 height 15
type input "0"
click at [610, 443] on icon at bounding box center [609, 445] width 5 height 5
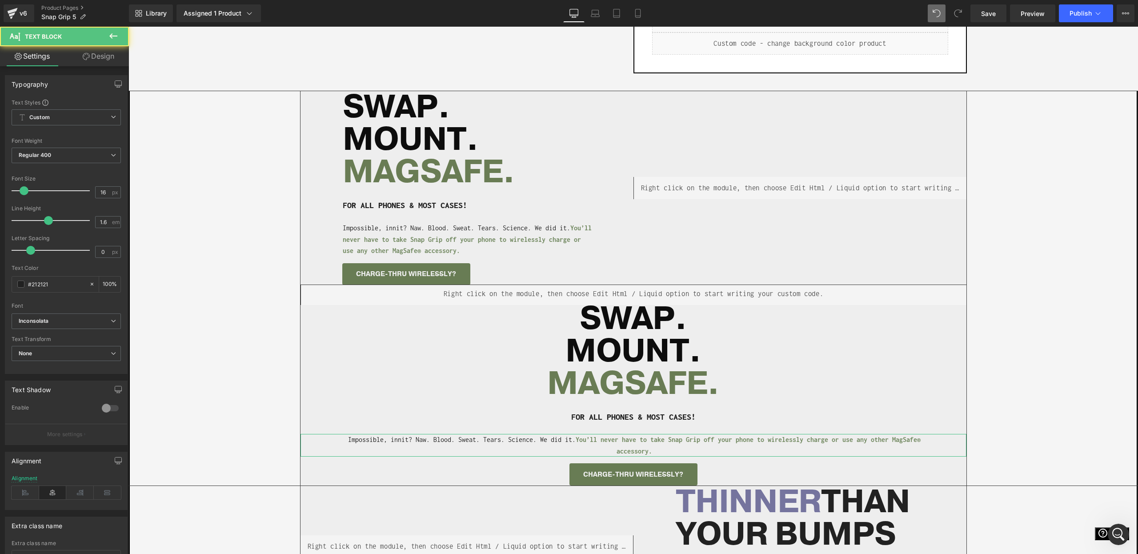
click at [87, 53] on icon at bounding box center [86, 56] width 7 height 7
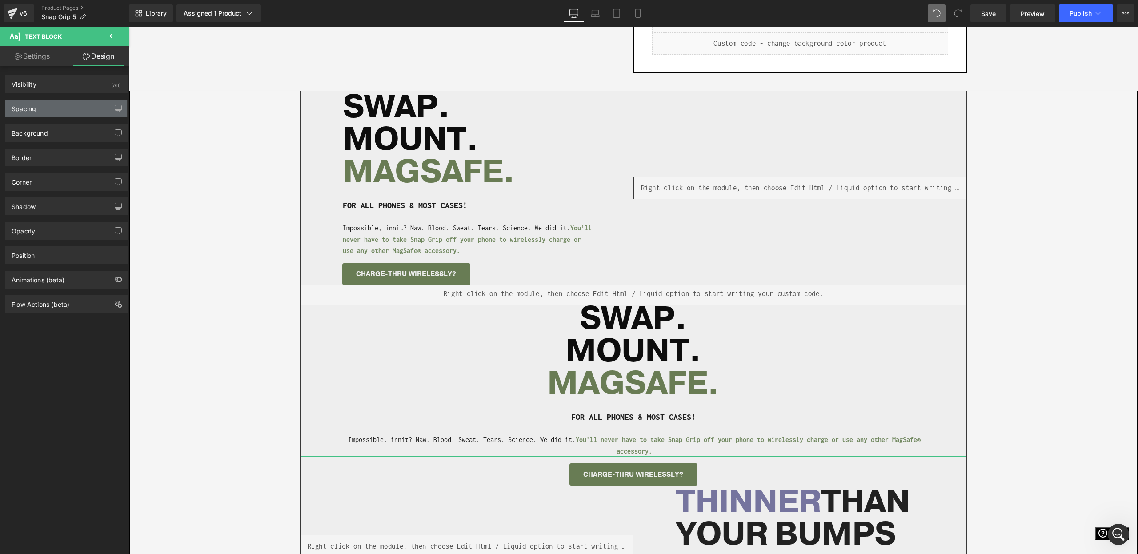
click at [54, 113] on div "Spacing" at bounding box center [66, 108] width 122 height 17
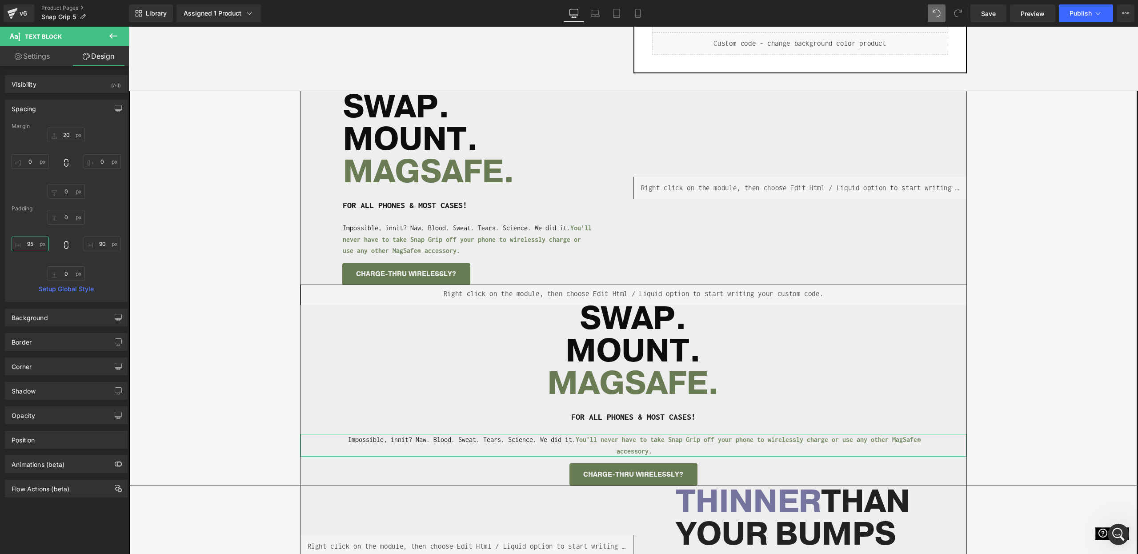
click at [32, 248] on input "95" at bounding box center [30, 244] width 37 height 15
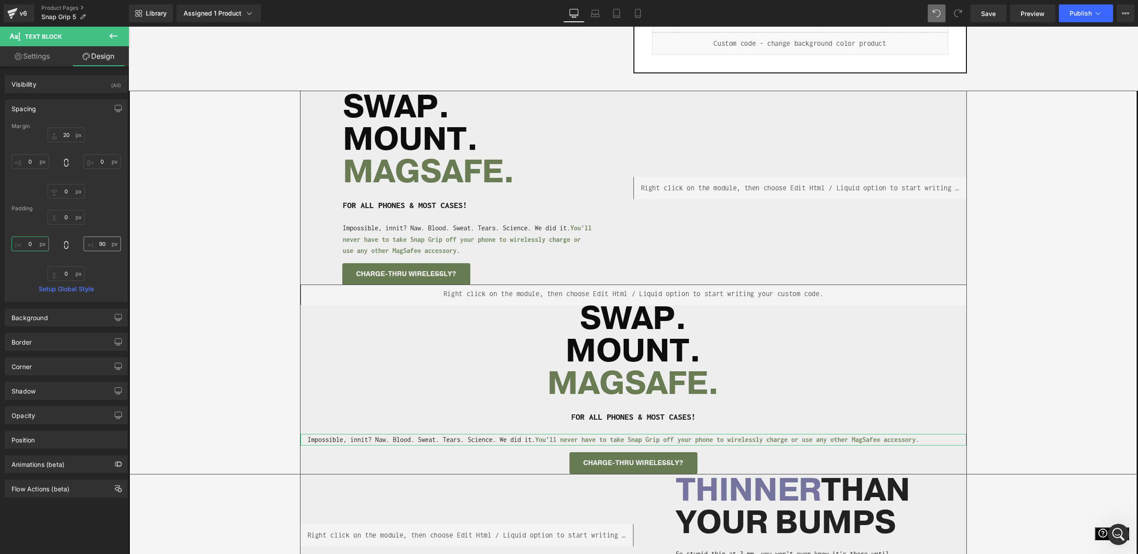
type input "0"
click at [99, 244] on input "90" at bounding box center [102, 244] width 37 height 15
type input "0"
click at [259, 203] on div "Separator Liquid SWAP. MOUNT. MAGSAFE. Heading FOR ALL PHONES & MOST CASES! Hea…" at bounding box center [633, 282] width 1009 height 383
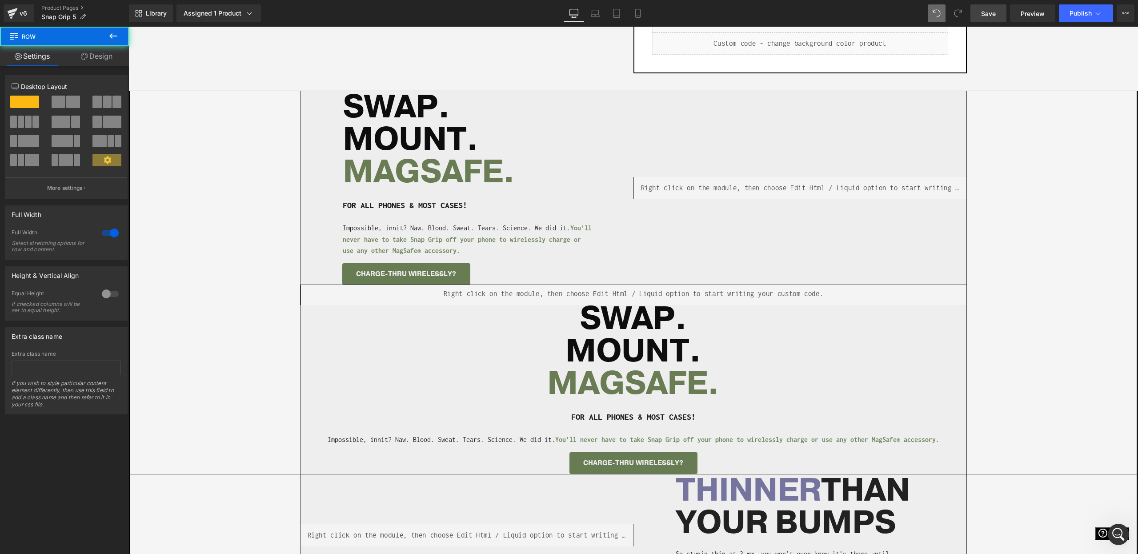
click at [978, 12] on link "Save" at bounding box center [988, 13] width 36 height 18
click at [114, 39] on icon at bounding box center [113, 36] width 11 height 11
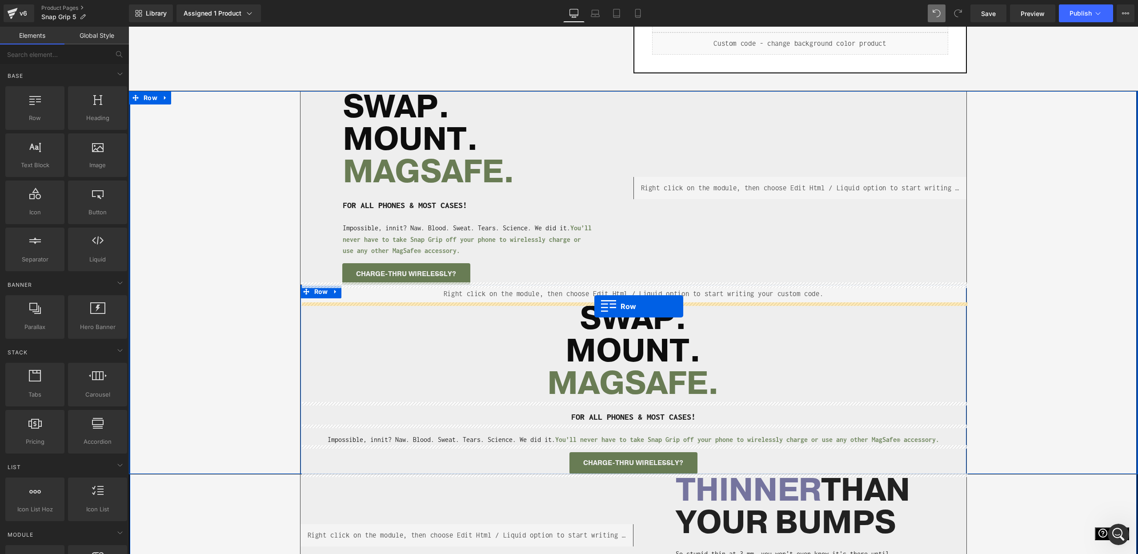
drag, startPoint x: 197, startPoint y: 144, endPoint x: 594, endPoint y: 306, distance: 428.5
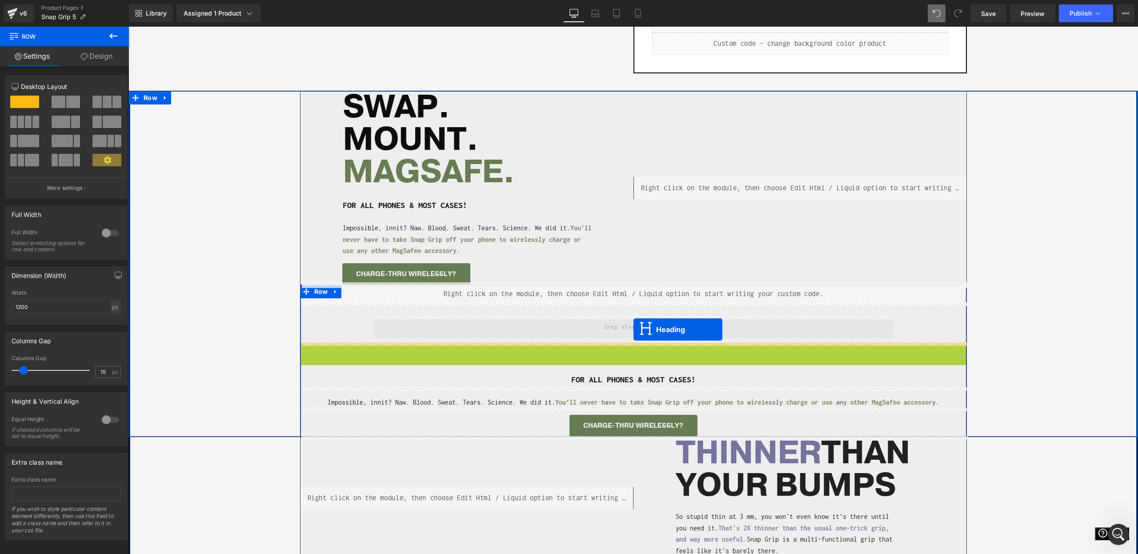
drag, startPoint x: 629, startPoint y: 373, endPoint x: 634, endPoint y: 328, distance: 45.6
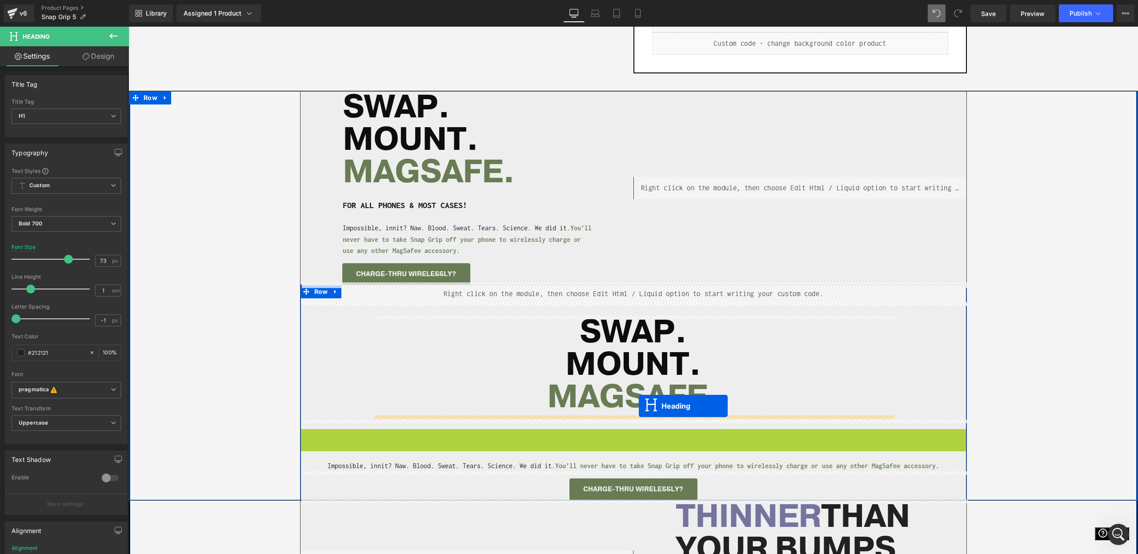
drag, startPoint x: 635, startPoint y: 433, endPoint x: 640, endPoint y: 404, distance: 29.8
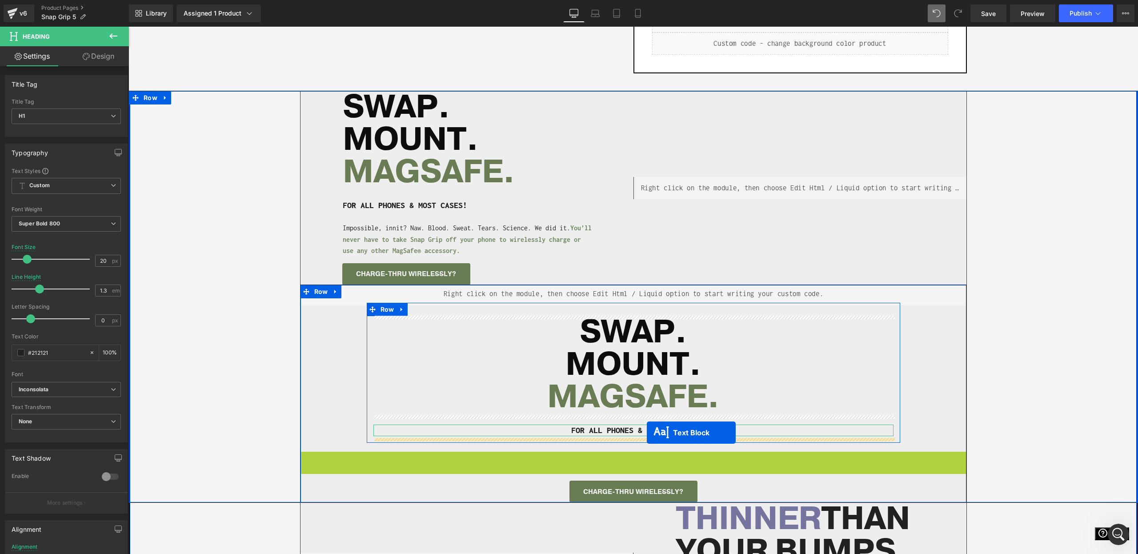
drag, startPoint x: 634, startPoint y: 459, endPoint x: 647, endPoint y: 432, distance: 29.6
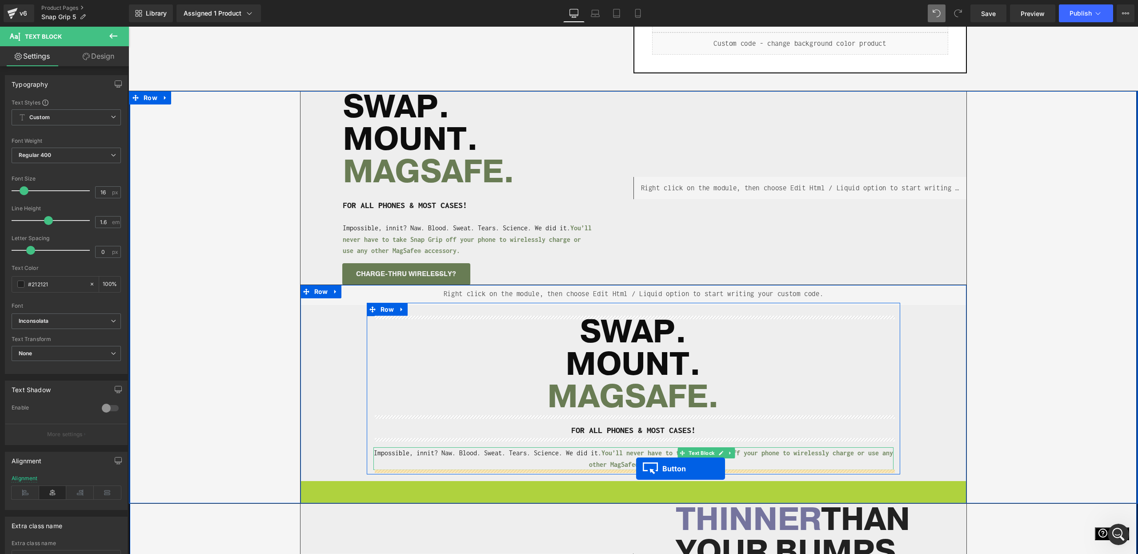
drag, startPoint x: 632, startPoint y: 489, endPoint x: 636, endPoint y: 468, distance: 21.8
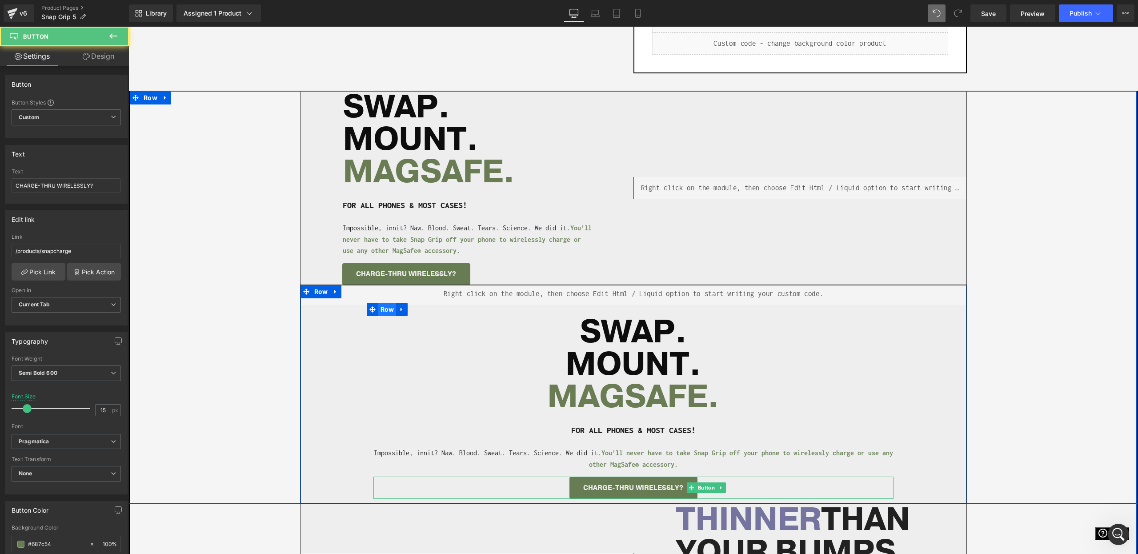
click at [384, 313] on span "Row" at bounding box center [387, 309] width 18 height 13
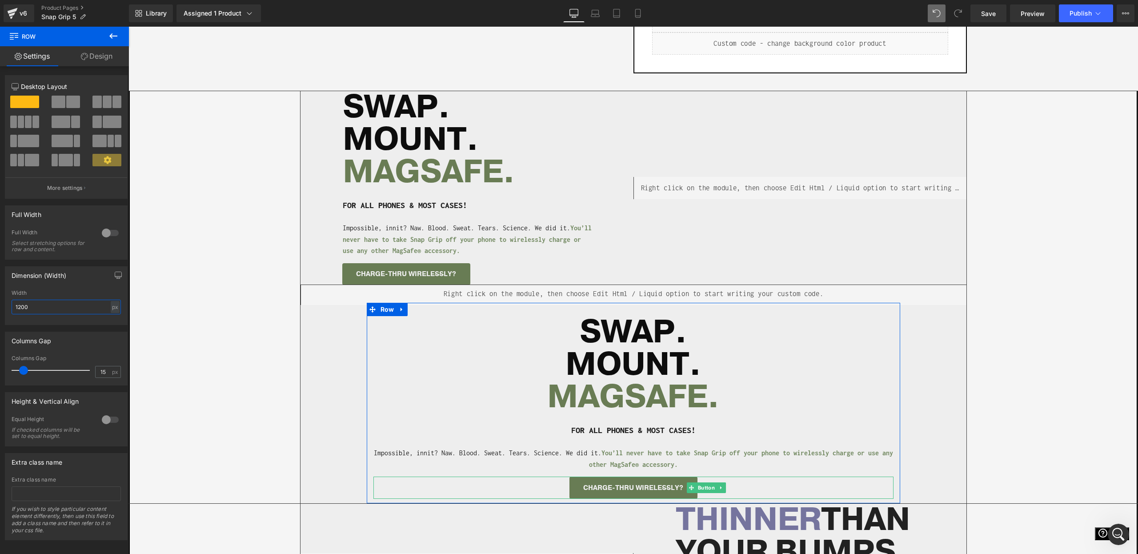
drag, startPoint x: 36, startPoint y: 304, endPoint x: 0, endPoint y: 300, distance: 36.2
click at [0, 300] on div "Dimension (Width) 1200px Width 1200 px % px" at bounding box center [66, 292] width 133 height 65
type input "800"
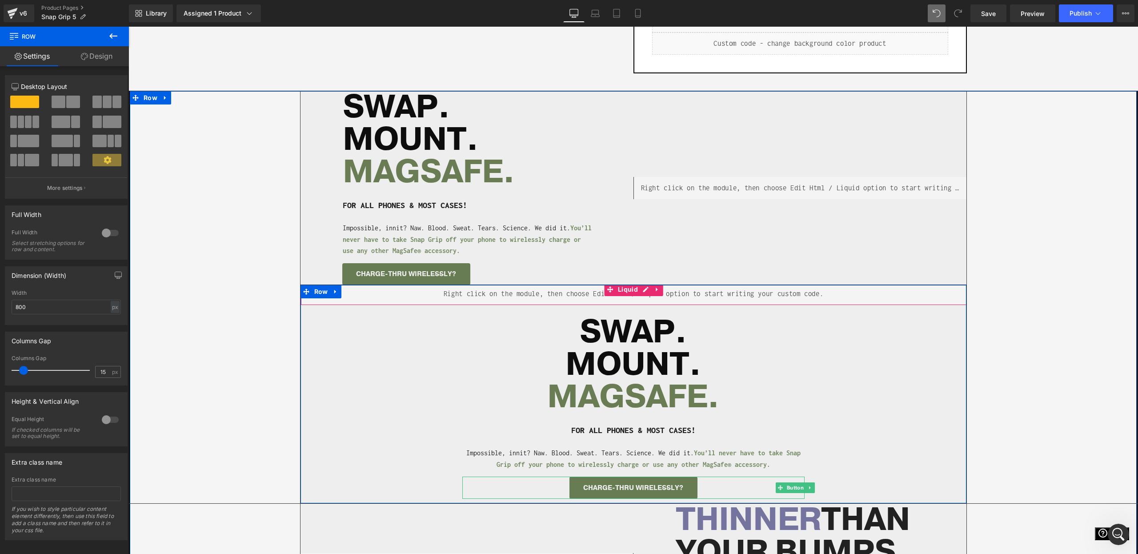
click at [350, 291] on div "Liquid" at bounding box center [634, 294] width 666 height 22
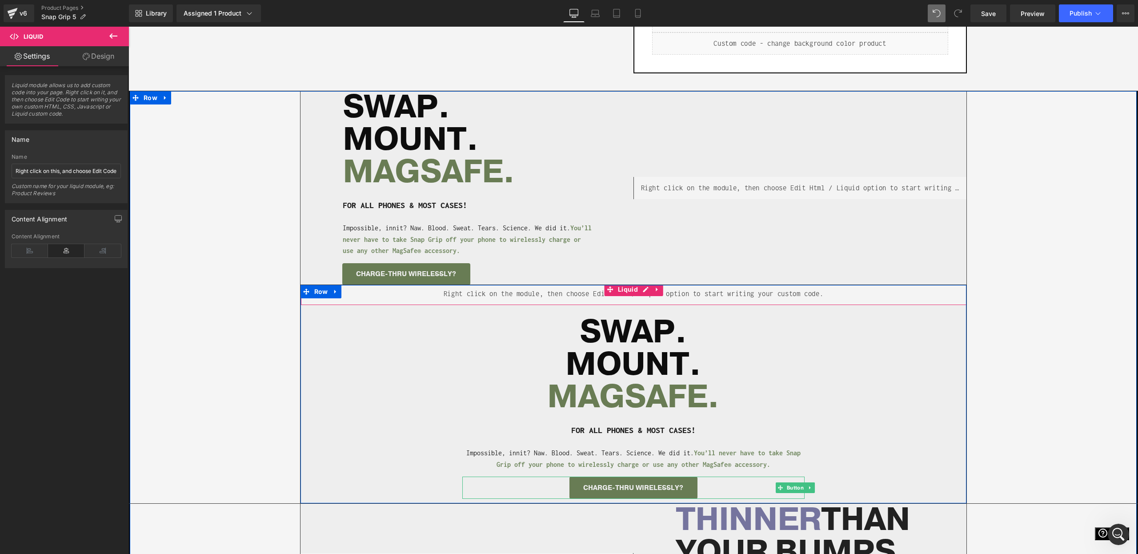
click at [422, 301] on div "Liquid" at bounding box center [634, 294] width 666 height 22
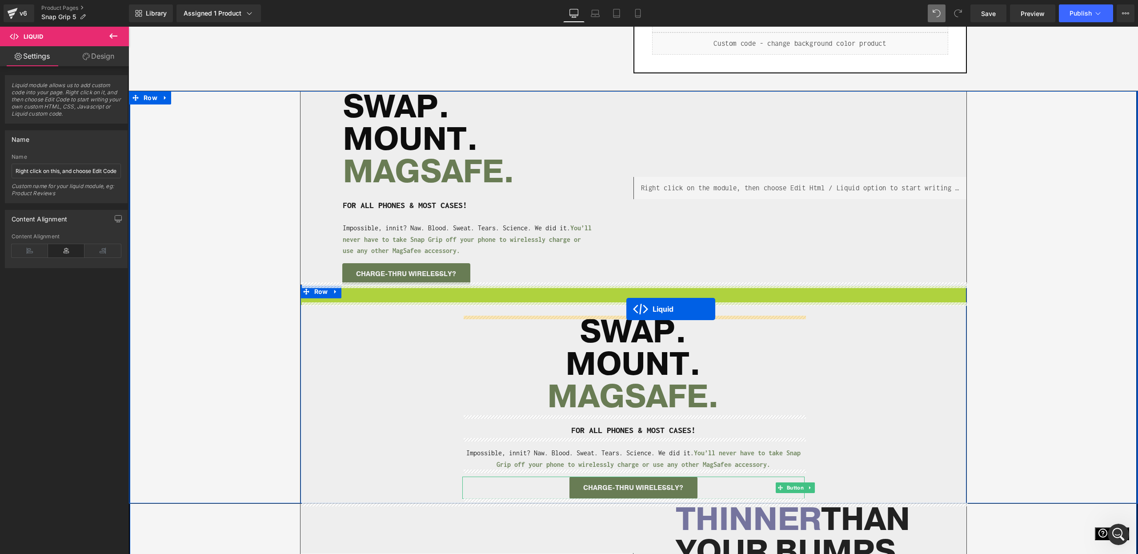
drag, startPoint x: 624, startPoint y: 290, endPoint x: 626, endPoint y: 309, distance: 19.2
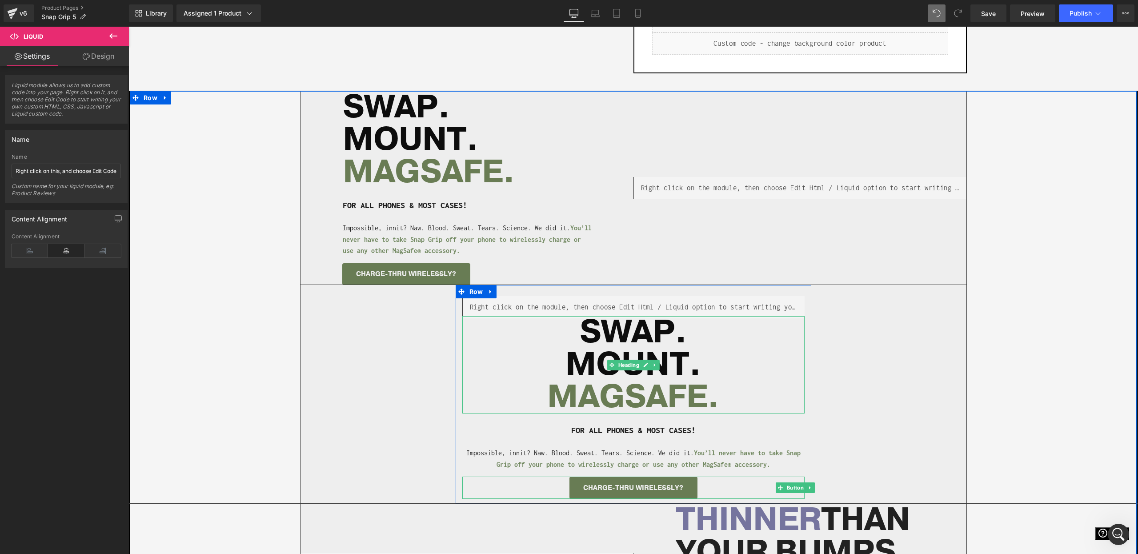
click at [631, 364] on span "Heading" at bounding box center [628, 365] width 24 height 11
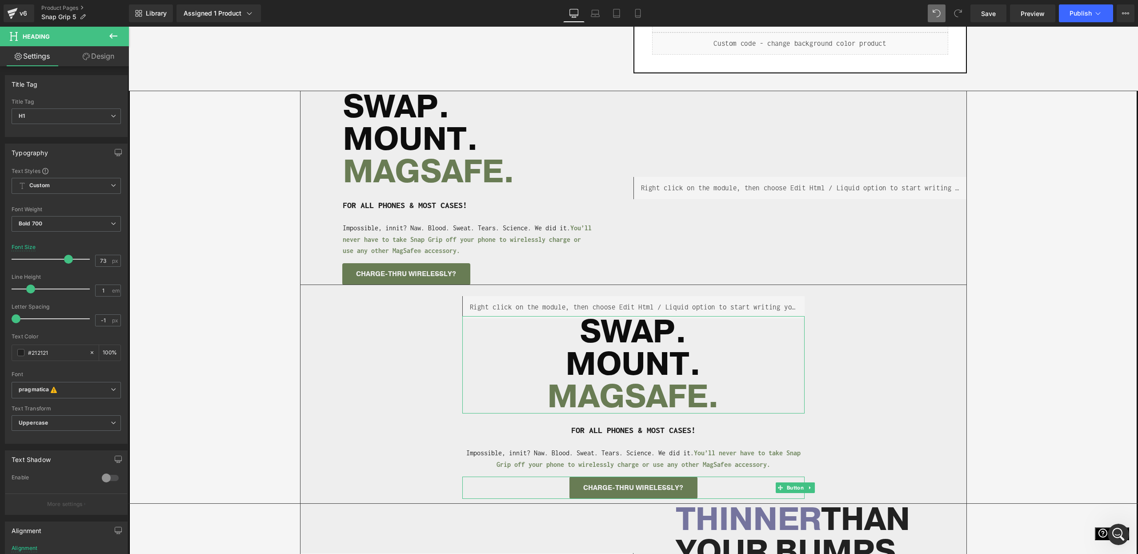
click at [86, 54] on icon at bounding box center [86, 56] width 7 height 7
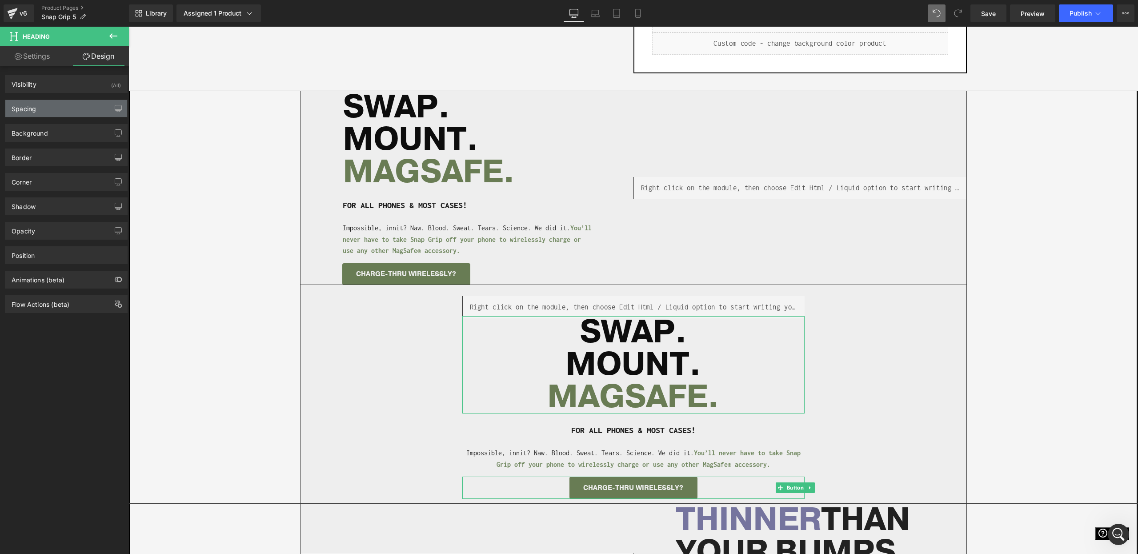
type input "0"
type input "5"
type input "0"
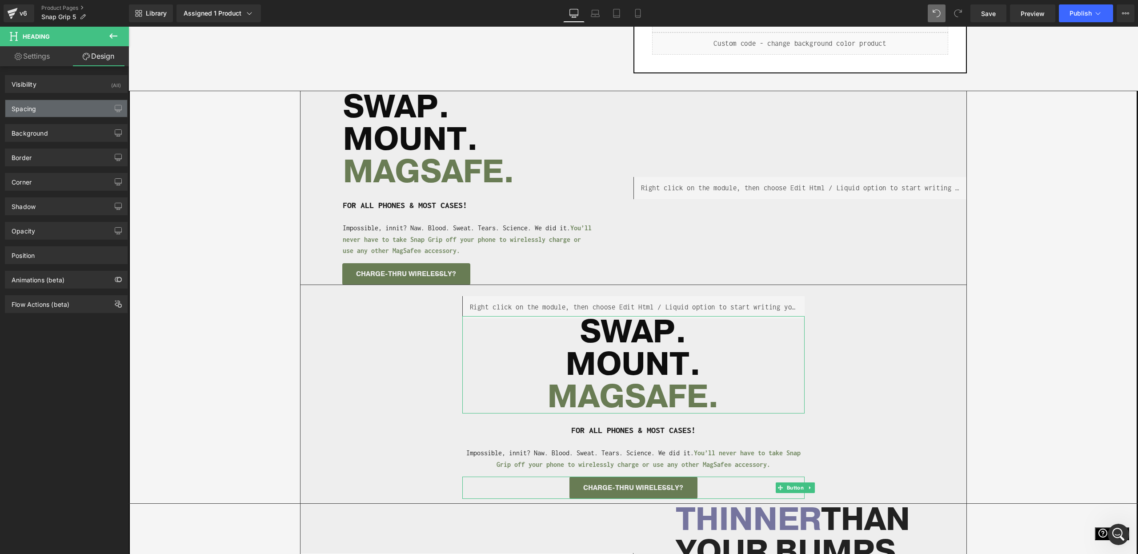
type input "0"
click at [71, 109] on div "Spacing" at bounding box center [66, 108] width 122 height 17
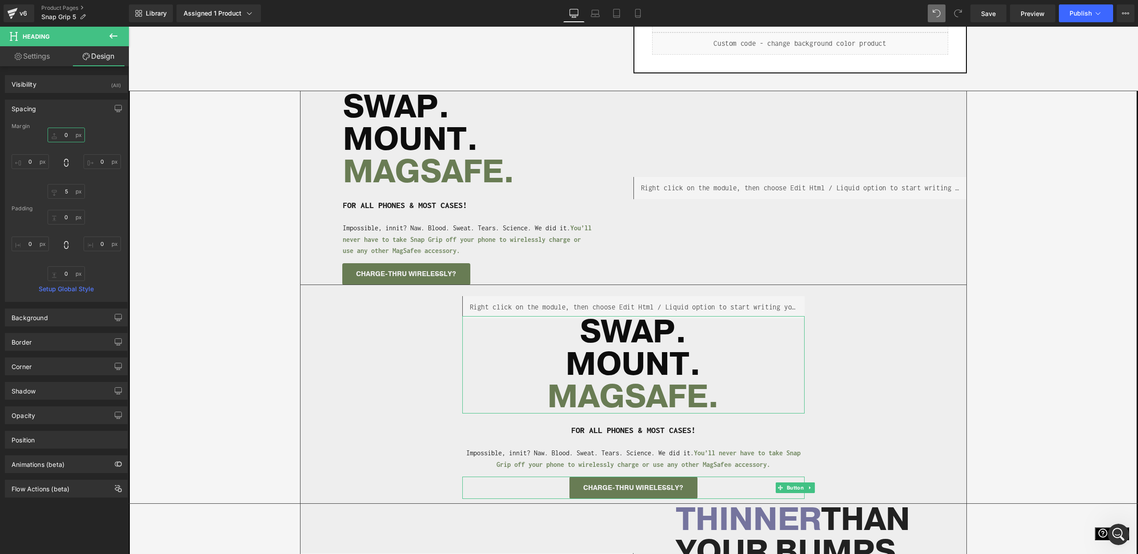
click at [65, 134] on input "0" at bounding box center [66, 135] width 37 height 15
type input "15"
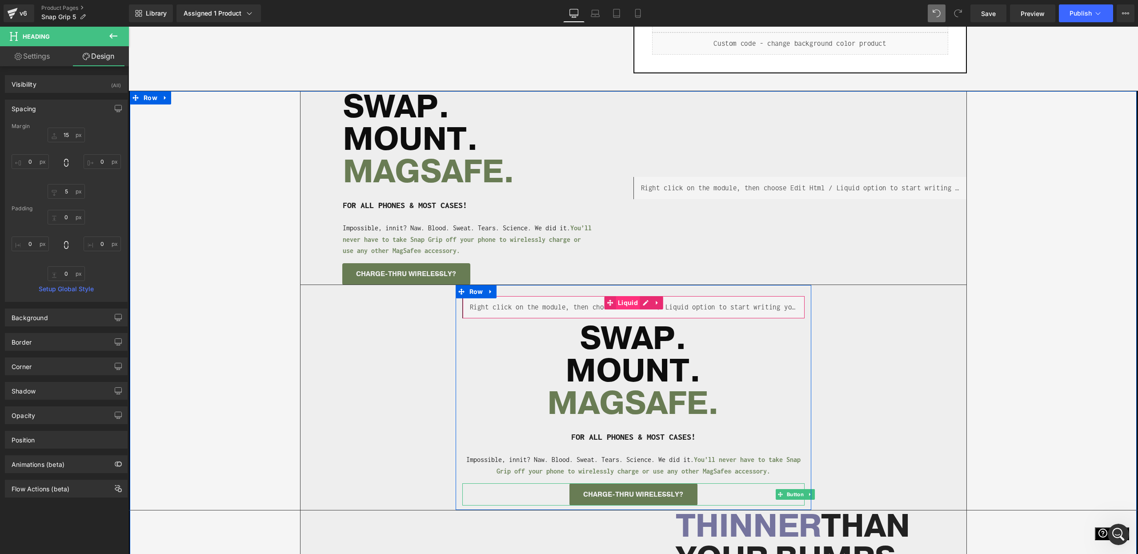
click at [634, 302] on span "Liquid" at bounding box center [628, 302] width 24 height 13
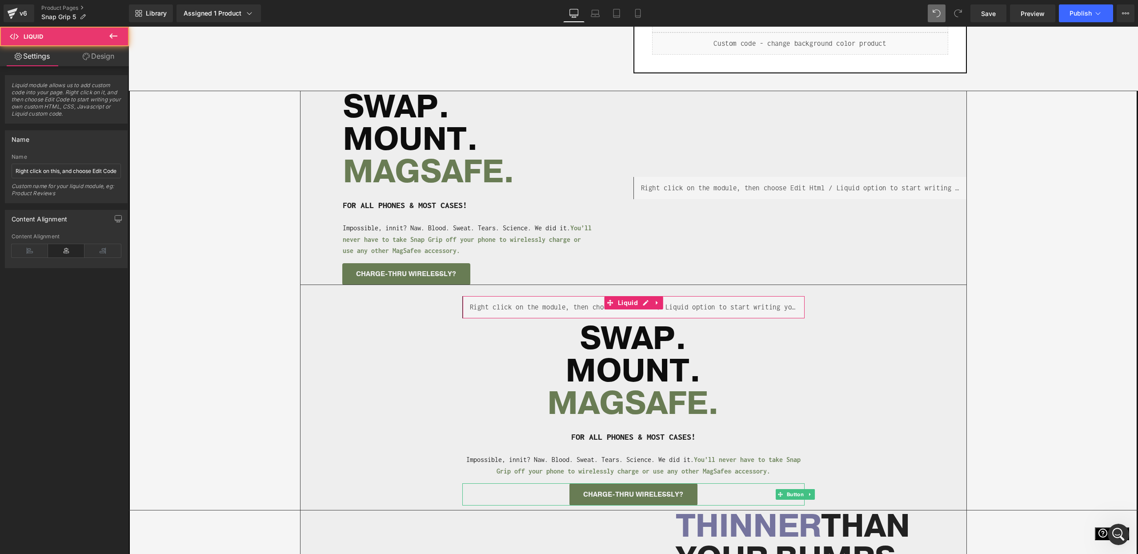
click at [87, 53] on icon at bounding box center [86, 56] width 7 height 7
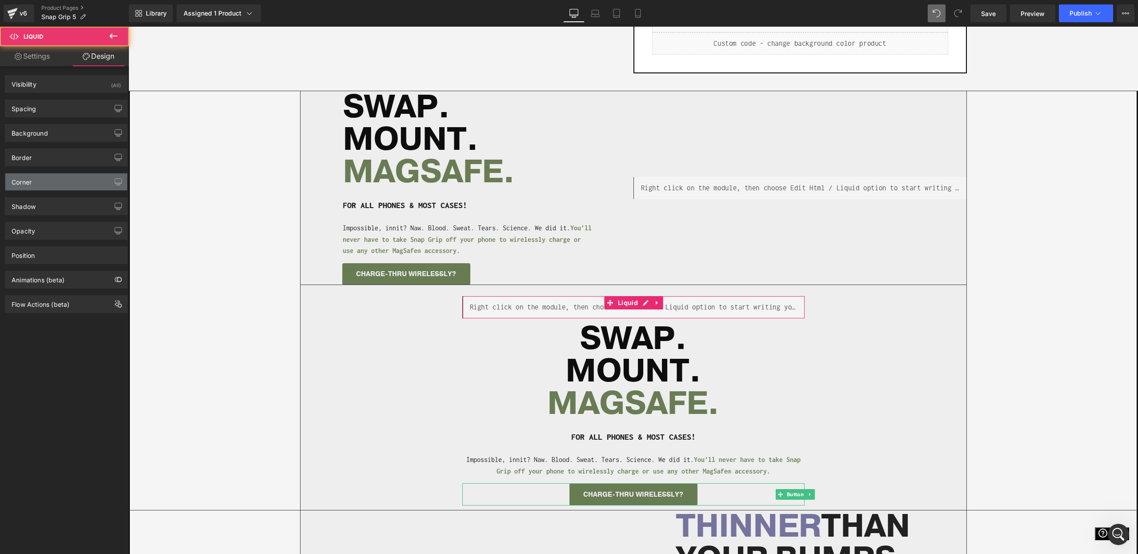
type input "#383838"
type input "100"
type input "0"
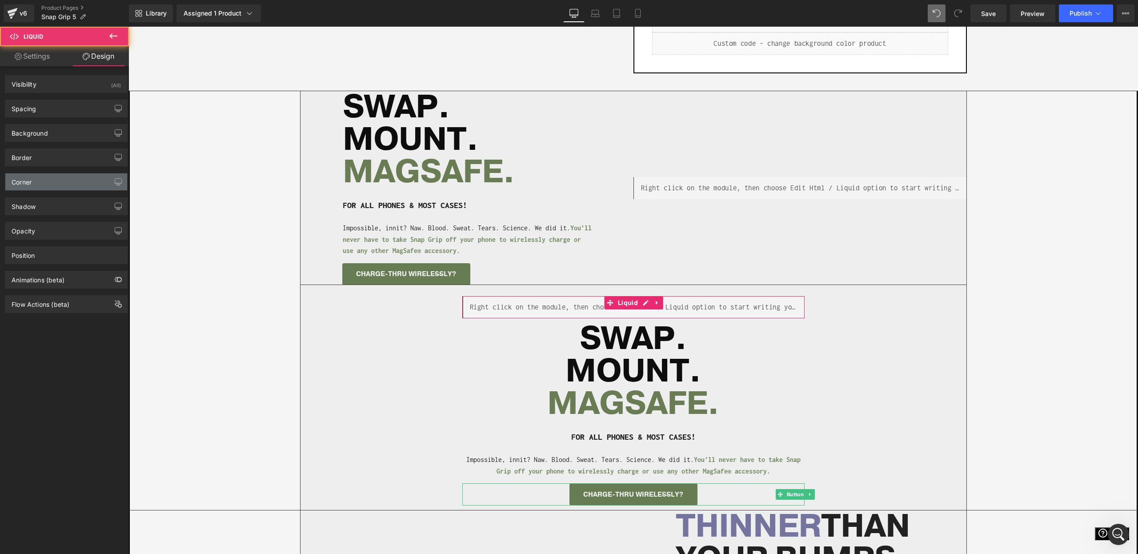
type input "0"
click at [46, 174] on div "Corner" at bounding box center [66, 181] width 122 height 17
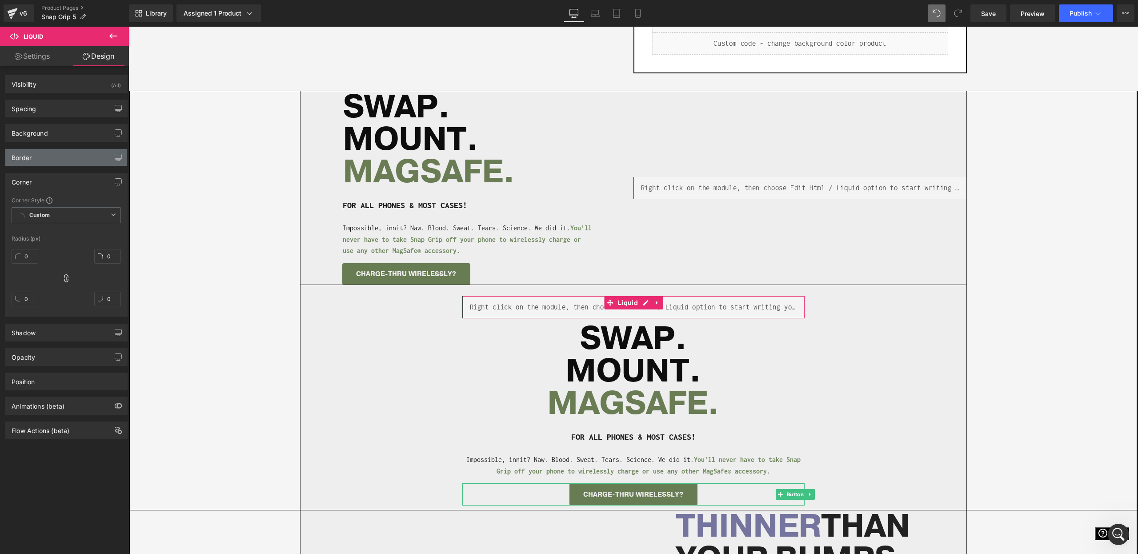
click at [45, 159] on div "Border" at bounding box center [66, 157] width 122 height 17
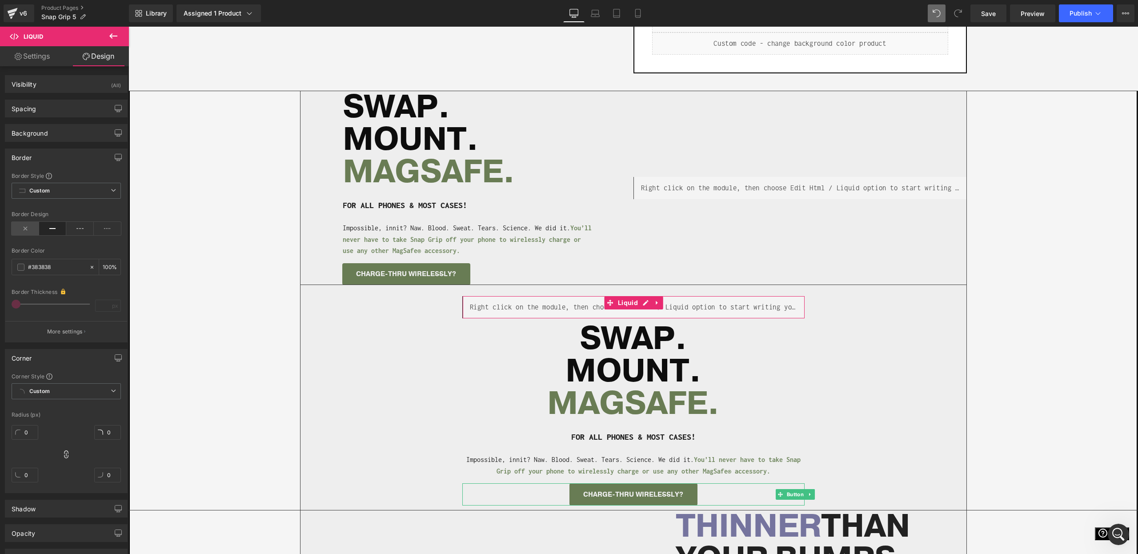
click at [26, 225] on icon at bounding box center [26, 228] width 28 height 13
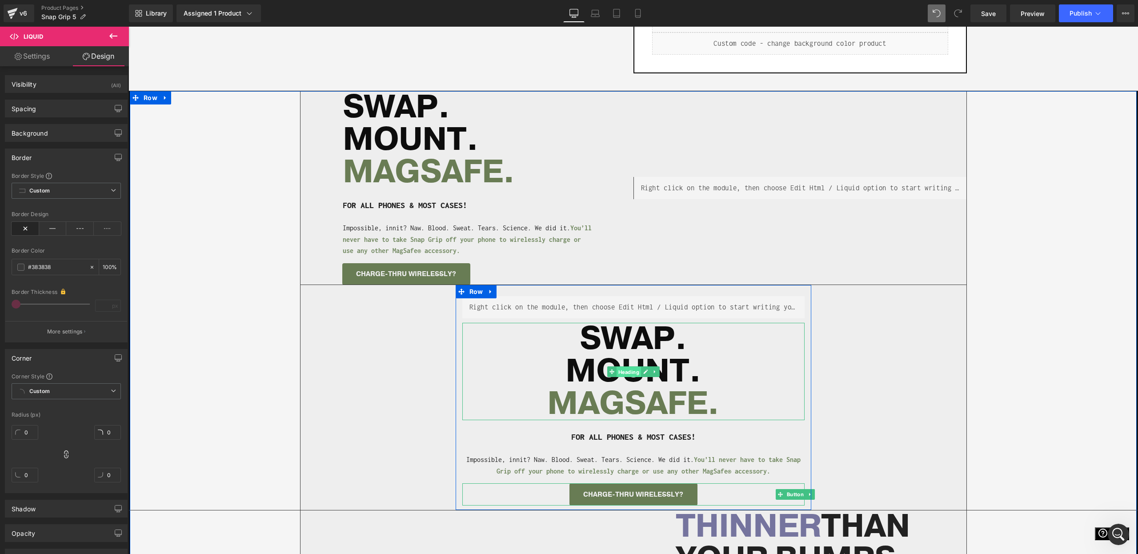
click at [628, 369] on span "Heading" at bounding box center [628, 371] width 24 height 11
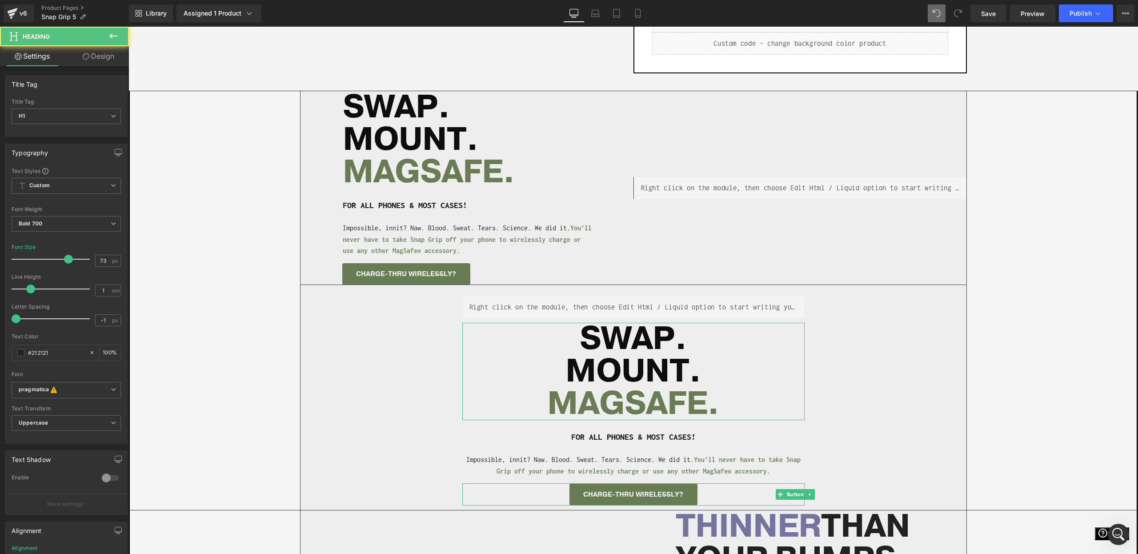
click at [83, 57] on icon at bounding box center [86, 56] width 7 height 7
click at [0, 0] on div "Spacing" at bounding box center [0, 0] width 0 height 0
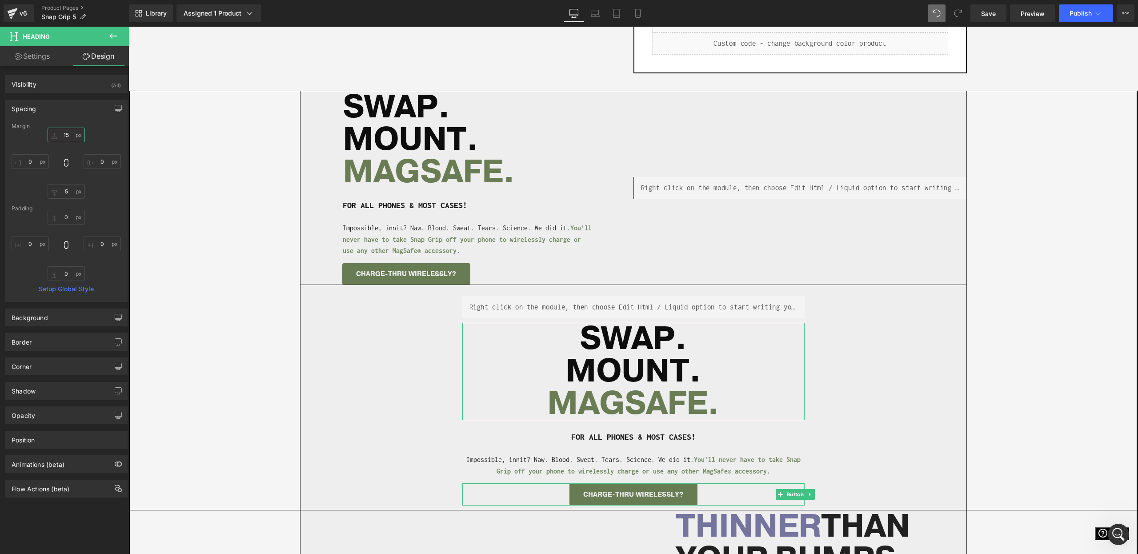
click at [63, 134] on input "15" at bounding box center [66, 135] width 37 height 15
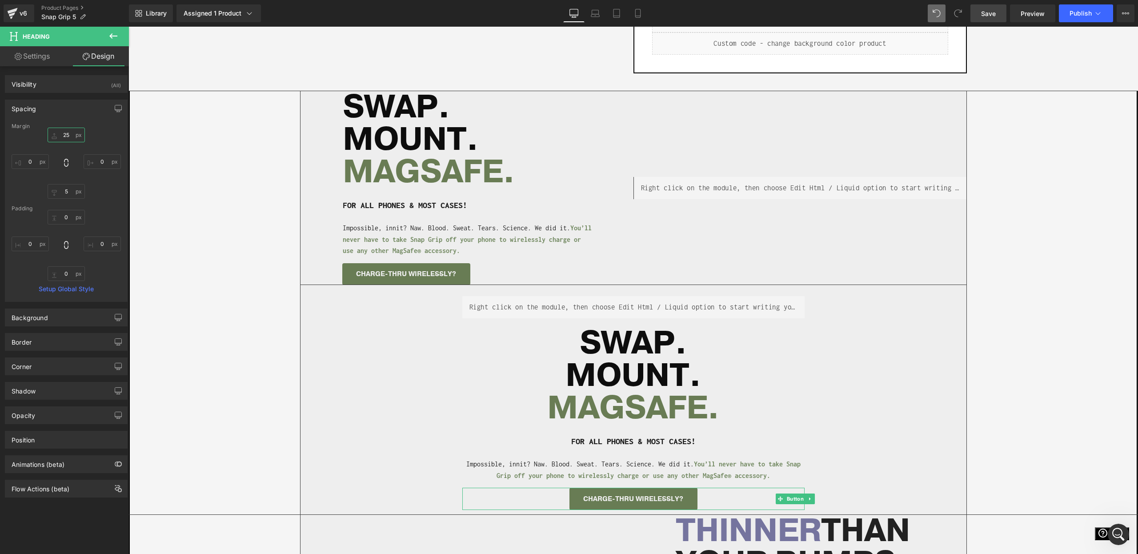
type input "25"
click at [981, 21] on link "Save" at bounding box center [988, 13] width 36 height 18
click at [998, 13] on link "Save" at bounding box center [988, 13] width 36 height 18
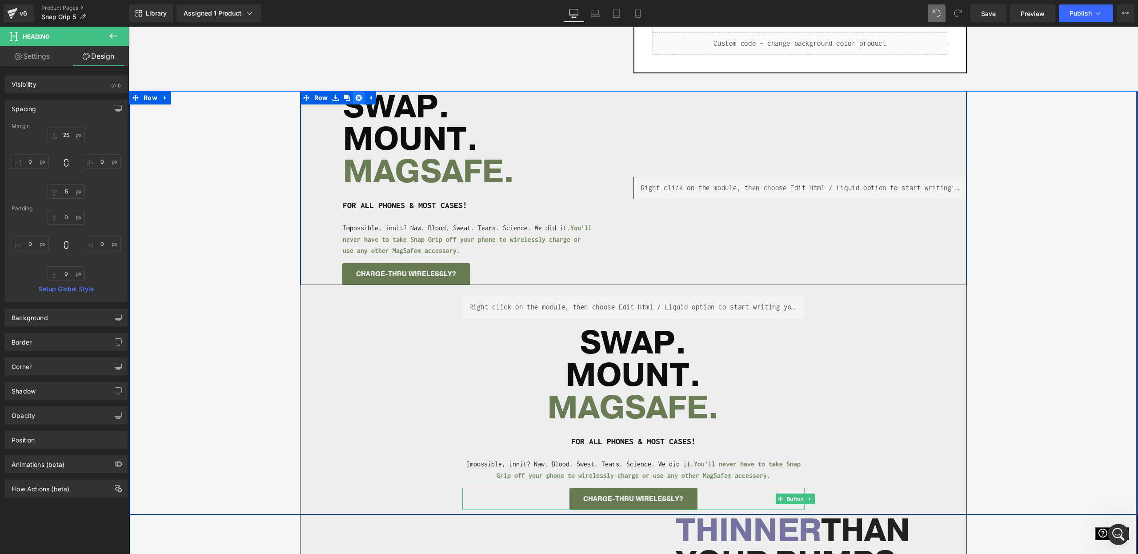
click at [361, 101] on link at bounding box center [359, 97] width 12 height 13
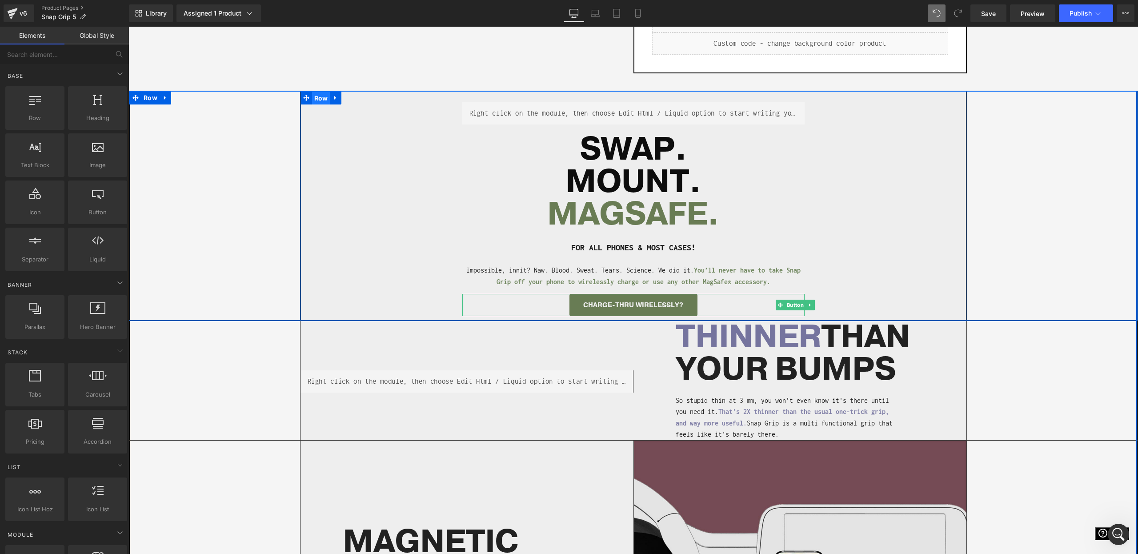
click at [316, 101] on span "Row" at bounding box center [321, 98] width 18 height 13
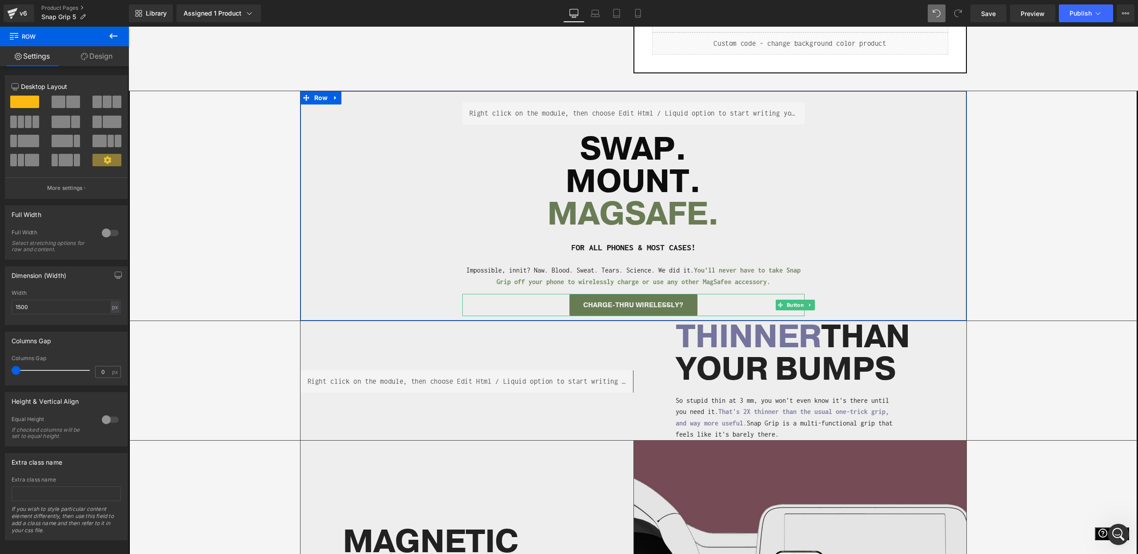
click at [93, 61] on link "Design" at bounding box center [96, 56] width 64 height 20
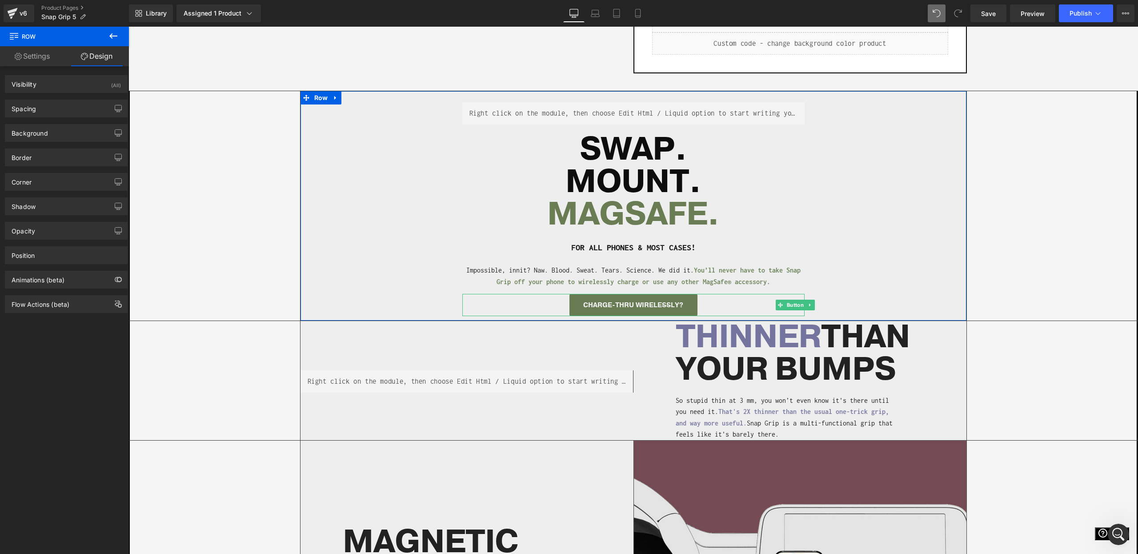
type input "#eeeeee"
type input "100"
type input "#383838"
type input "100"
click at [51, 137] on div "Background" at bounding box center [66, 132] width 122 height 17
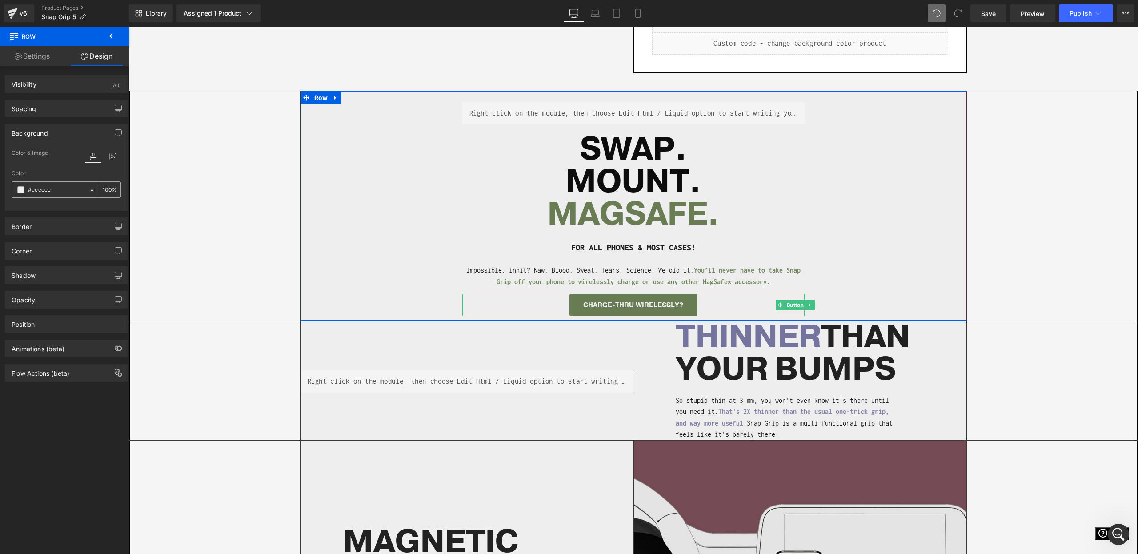
click at [89, 189] on icon at bounding box center [92, 190] width 6 height 6
type input "none"
type input "0"
click at [64, 224] on div "Border" at bounding box center [66, 226] width 122 height 17
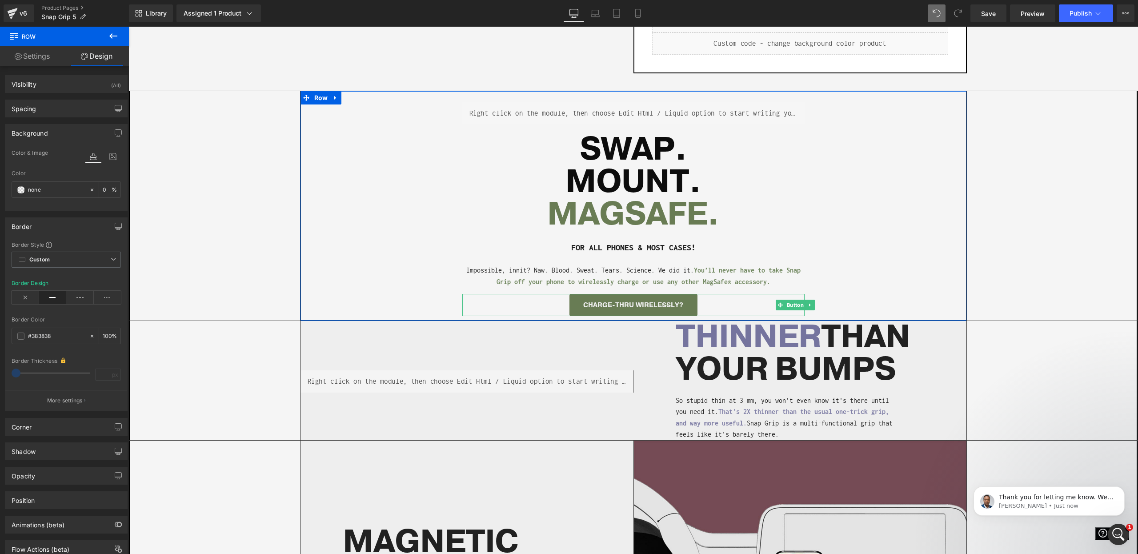
scroll to position [4044, 0]
click at [19, 292] on icon at bounding box center [26, 297] width 28 height 13
click at [999, 16] on link "Save" at bounding box center [988, 13] width 36 height 18
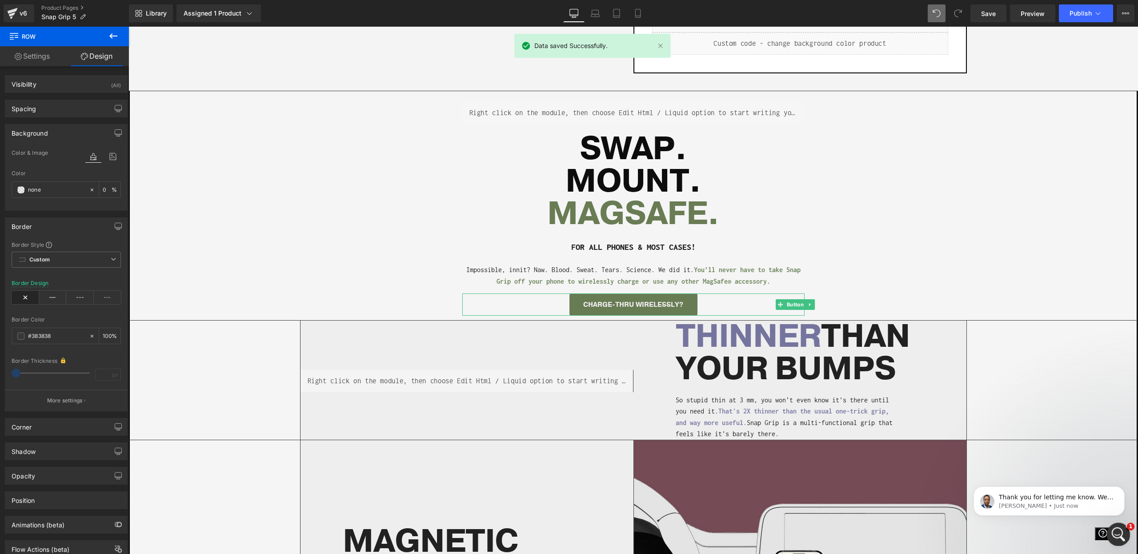
click at [1119, 531] on icon "Open Intercom Messenger" at bounding box center [1117, 533] width 15 height 15
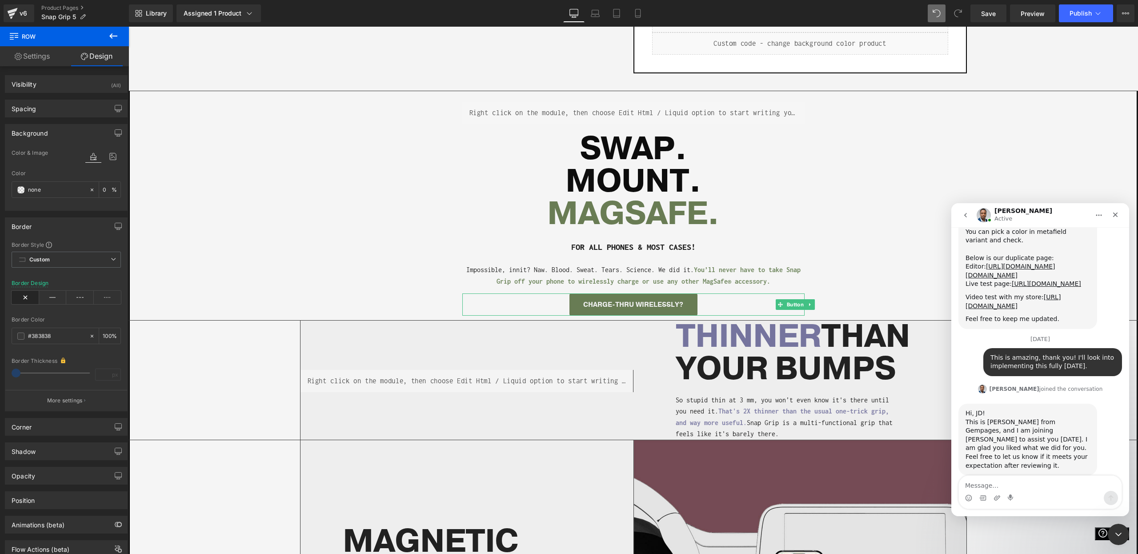
scroll to position [4059, 0]
click at [871, 191] on div at bounding box center [569, 263] width 1138 height 527
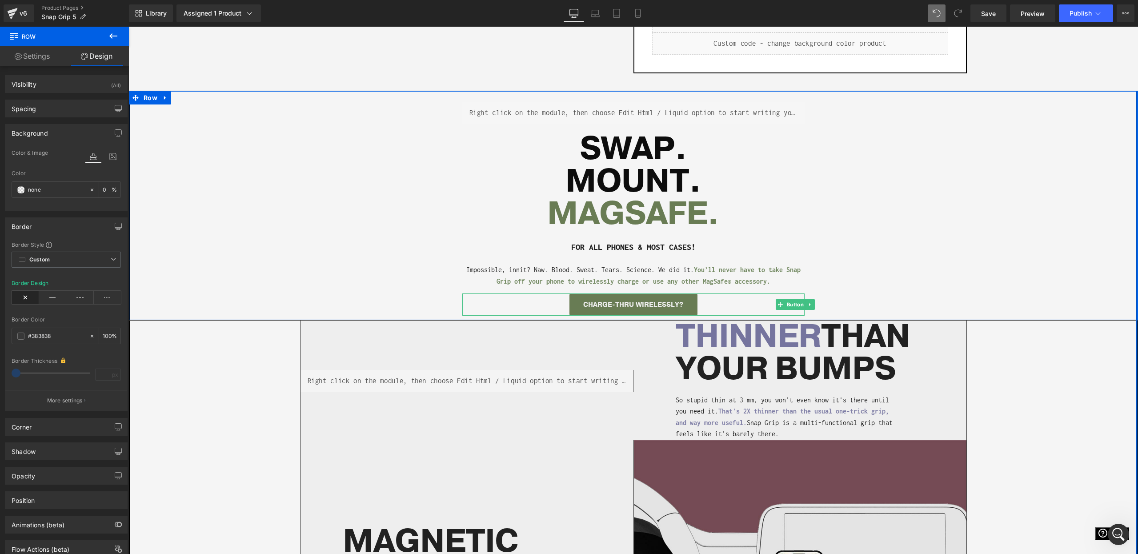
click at [1059, 150] on div "Separator Liquid SWAP. MOUNT. MAGSAFE. Heading FOR ALL PHONES & MOST CASES! Hea…" at bounding box center [633, 205] width 1009 height 229
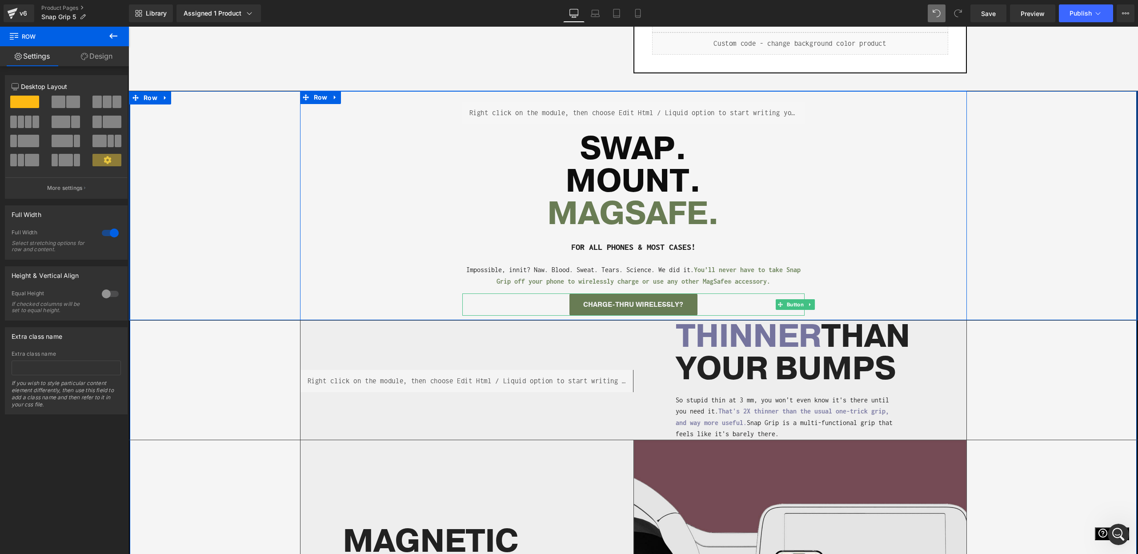
click at [304, 180] on div "Separator Liquid SWAP. MOUNT. MAGSAFE. Heading FOR ALL PHONES & MOST CASES! Hea…" at bounding box center [633, 205] width 667 height 229
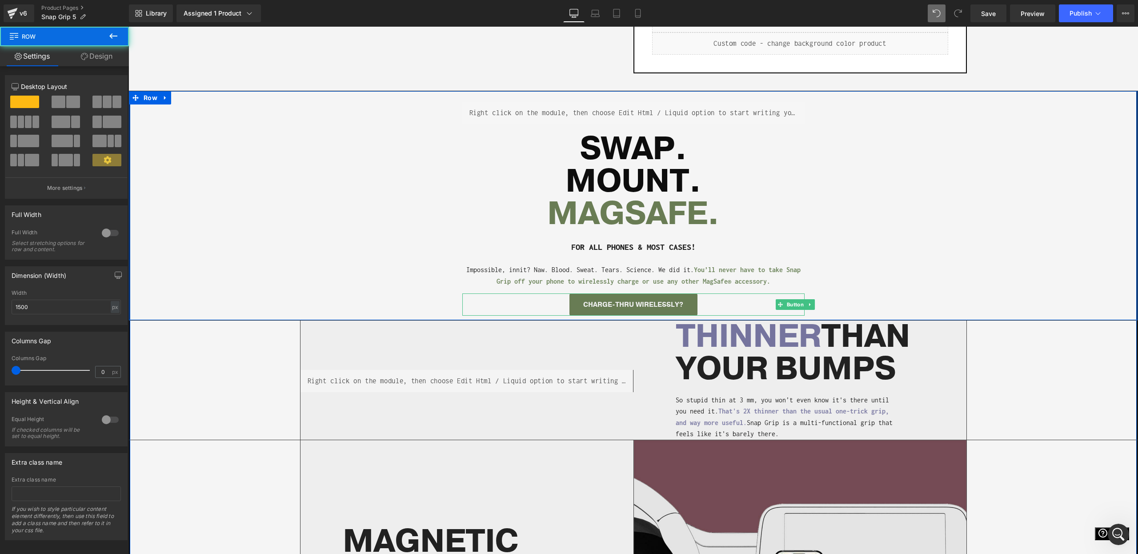
click at [205, 135] on div "Separator Liquid SWAP. MOUNT. MAGSAFE. Heading FOR ALL PHONES & MOST CASES! Hea…" at bounding box center [633, 205] width 1009 height 229
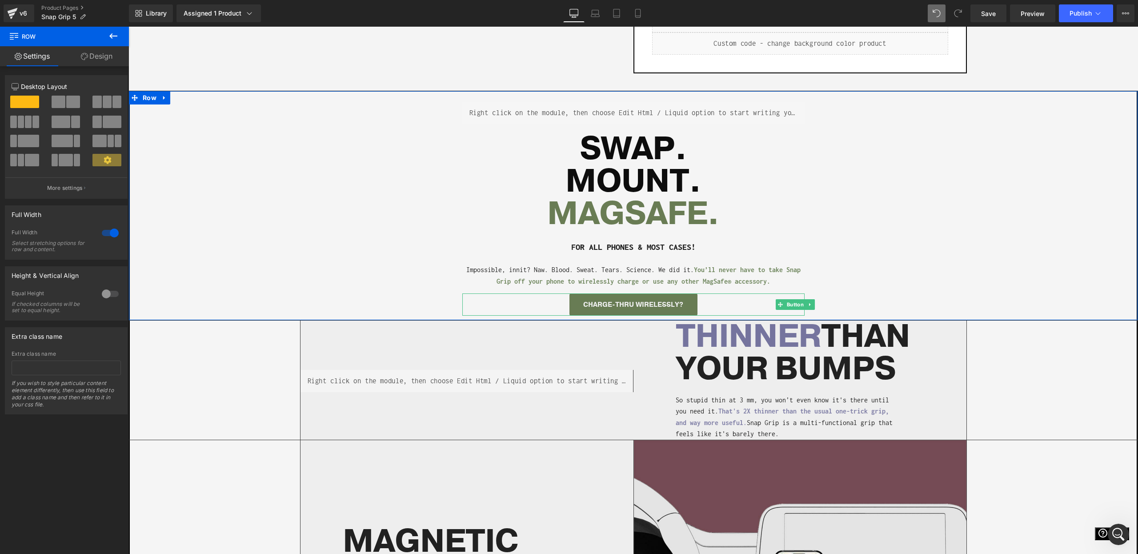
click at [103, 61] on link "Design" at bounding box center [96, 56] width 64 height 20
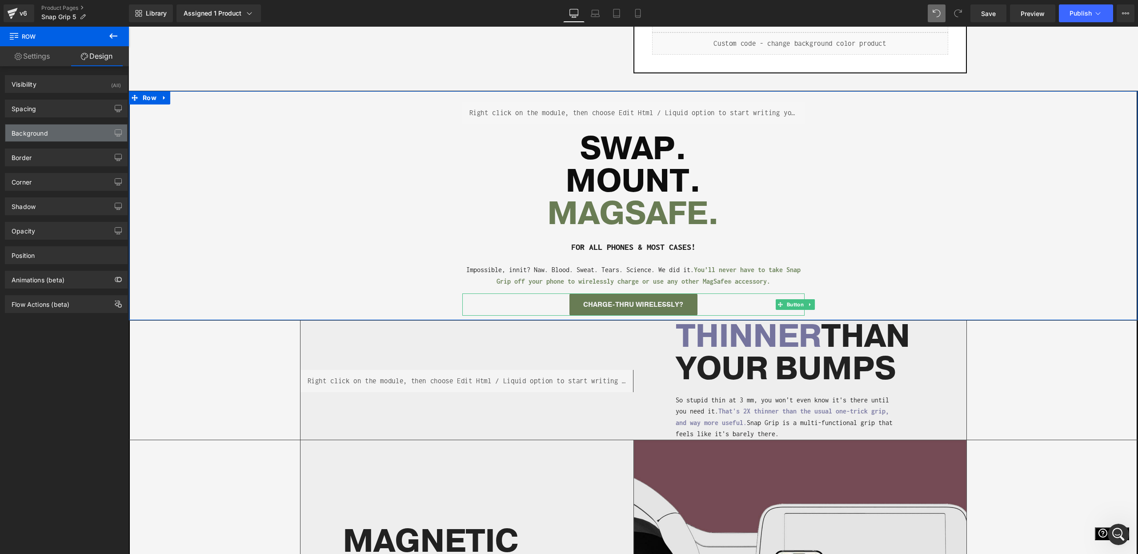
click at [45, 126] on div "Background" at bounding box center [30, 130] width 36 height 12
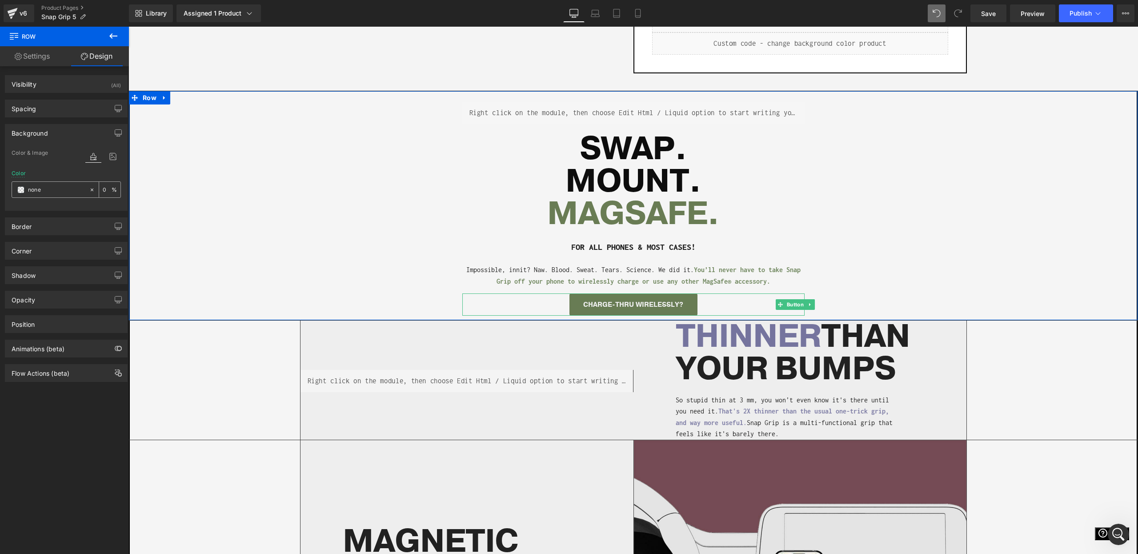
click at [38, 188] on input "none" at bounding box center [56, 190] width 57 height 10
paste input "EEEEEE"
type input "EEEEEE"
type input "100"
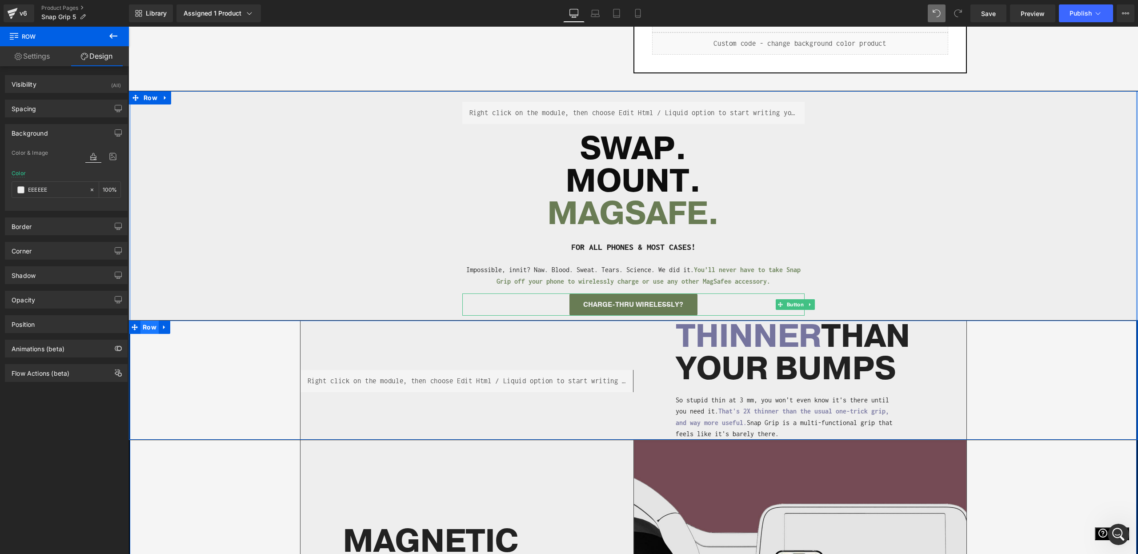
click at [151, 324] on span "Row" at bounding box center [149, 327] width 18 height 13
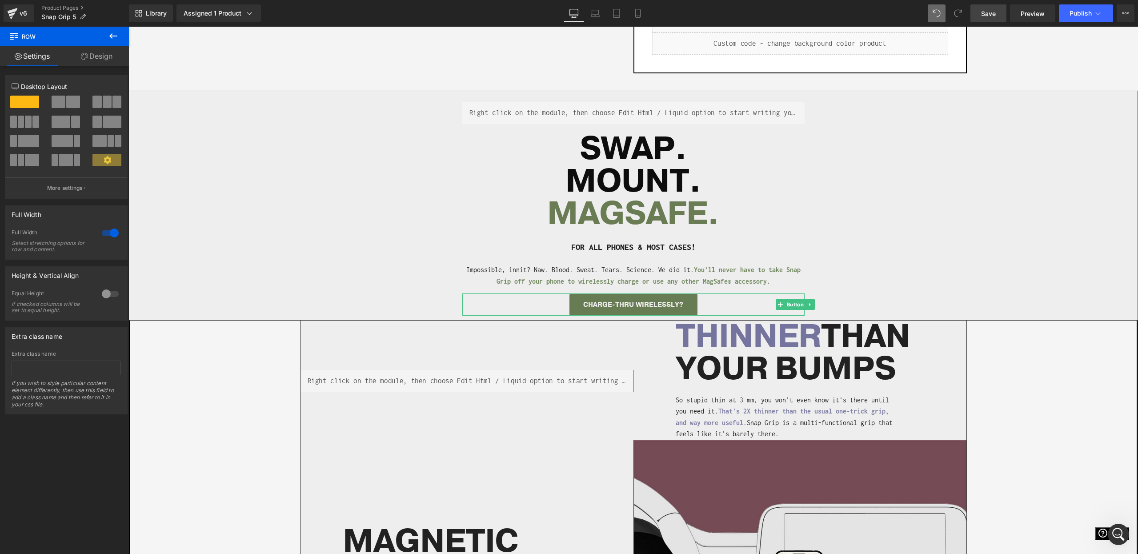
click at [978, 17] on link "Save" at bounding box center [988, 13] width 36 height 18
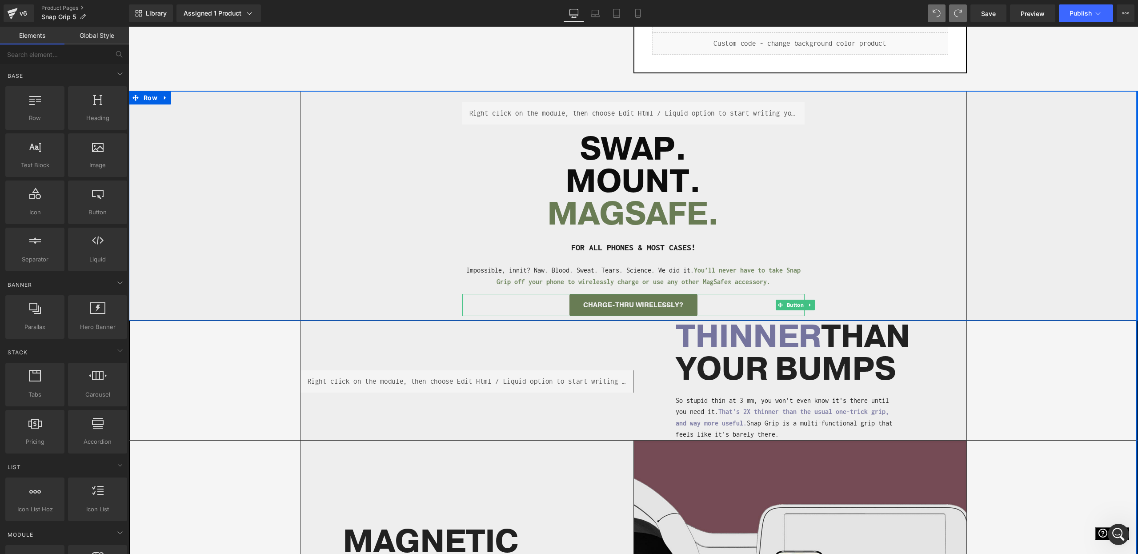
click at [1047, 176] on div "Separator Liquid SWAP. MOUNT. MAGSAFE. Heading FOR ALL PHONES & MOST CASES! Hea…" at bounding box center [633, 205] width 1009 height 229
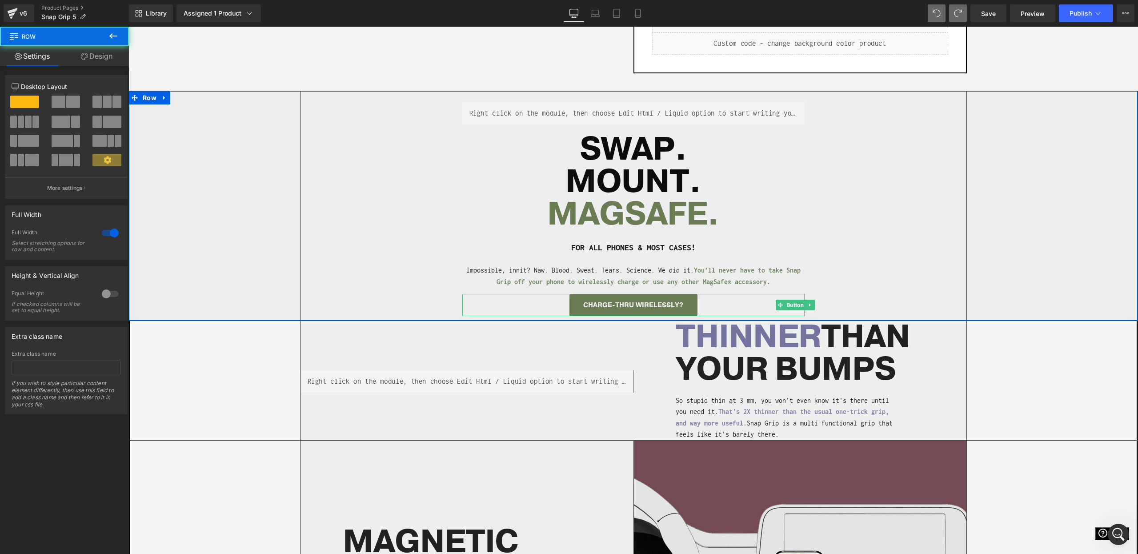
click at [97, 53] on link "Design" at bounding box center [96, 56] width 64 height 20
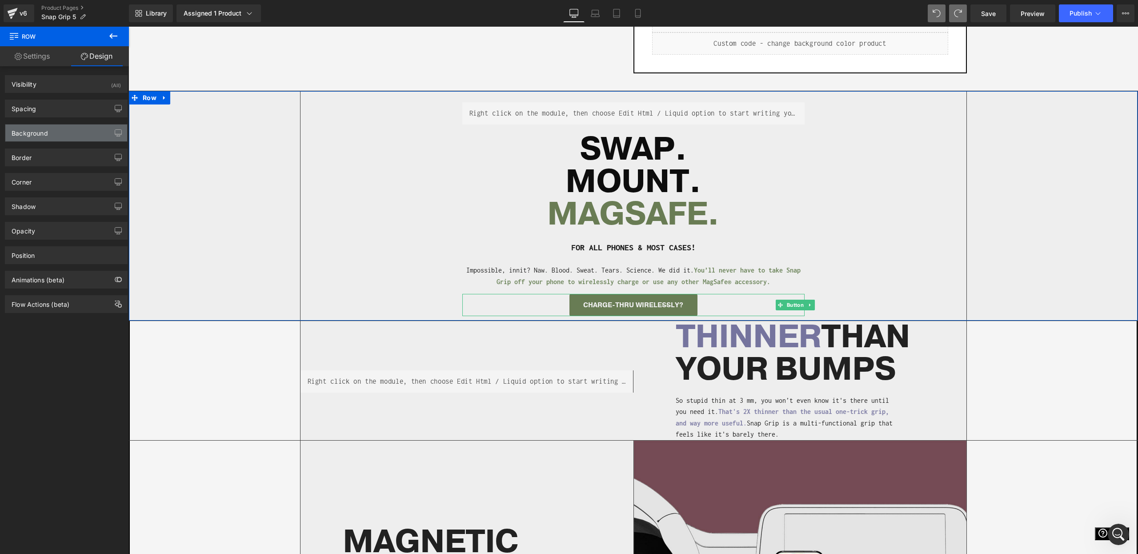
click at [70, 132] on div "Background" at bounding box center [66, 132] width 122 height 17
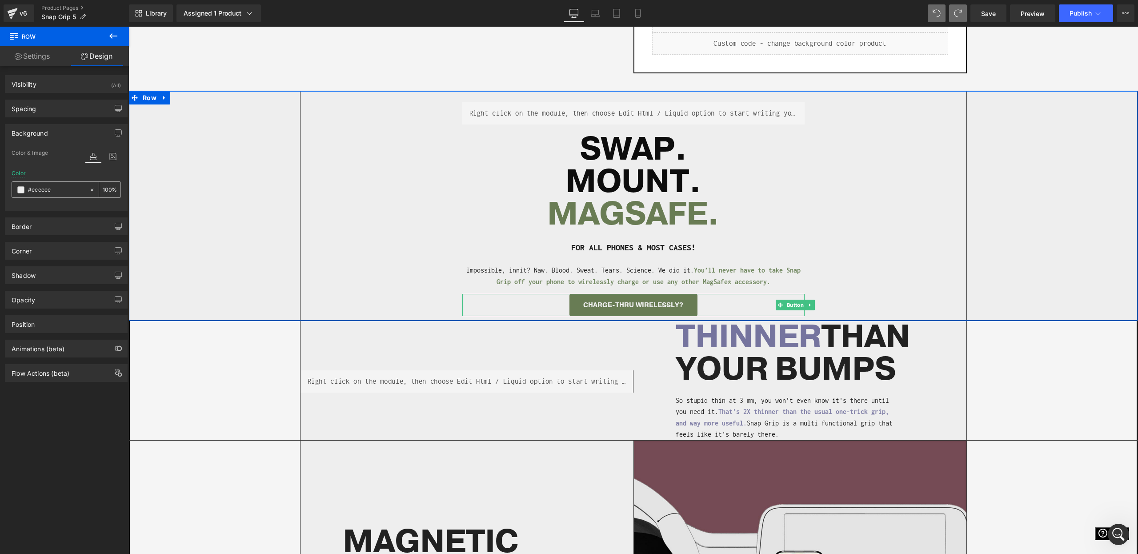
click at [89, 187] on icon at bounding box center [92, 190] width 6 height 6
type input "none"
type input "0"
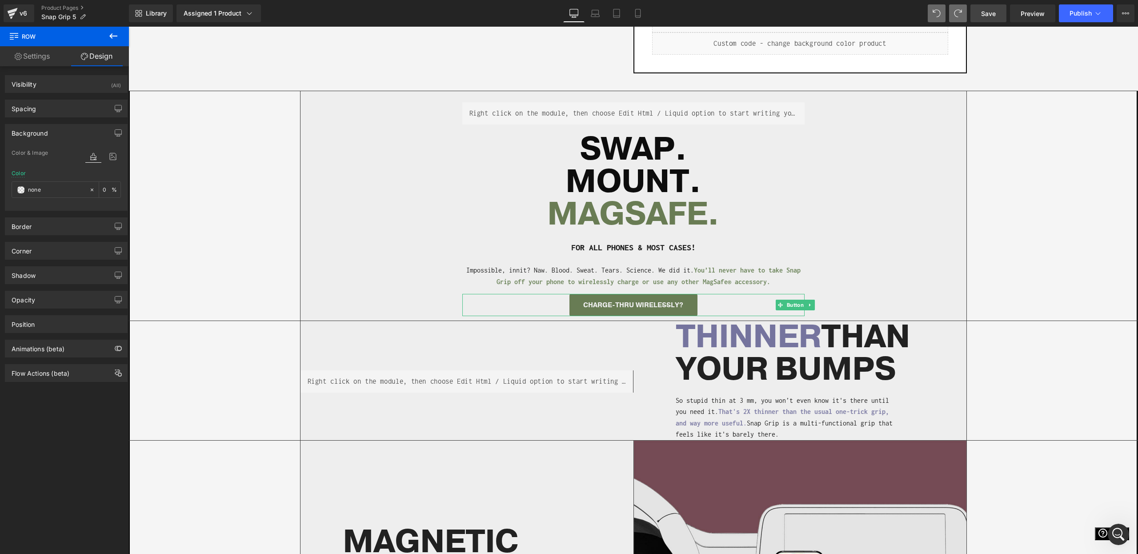
click at [998, 13] on link "Save" at bounding box center [988, 13] width 36 height 18
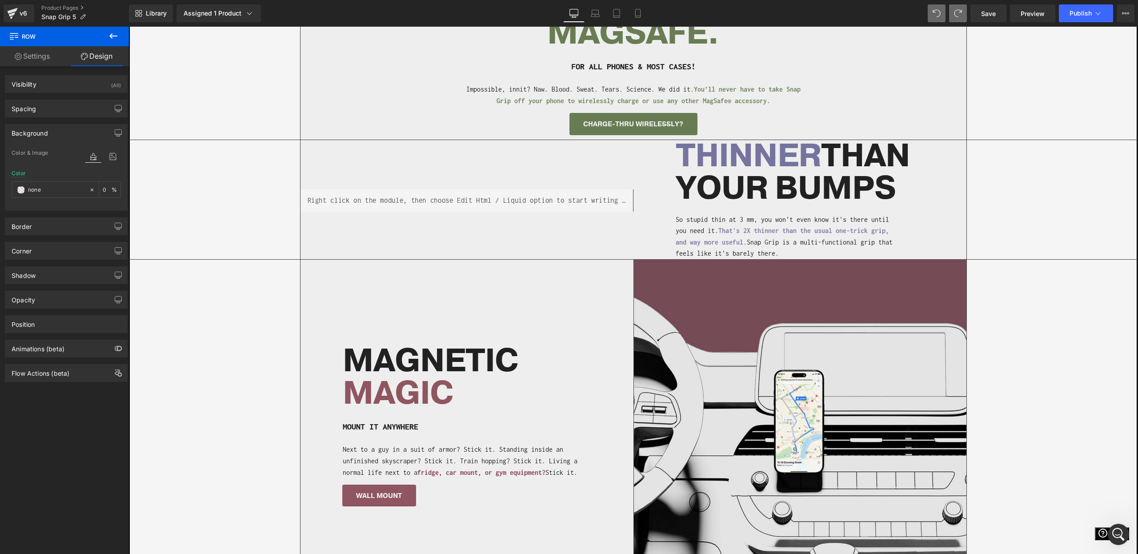
scroll to position [855, 0]
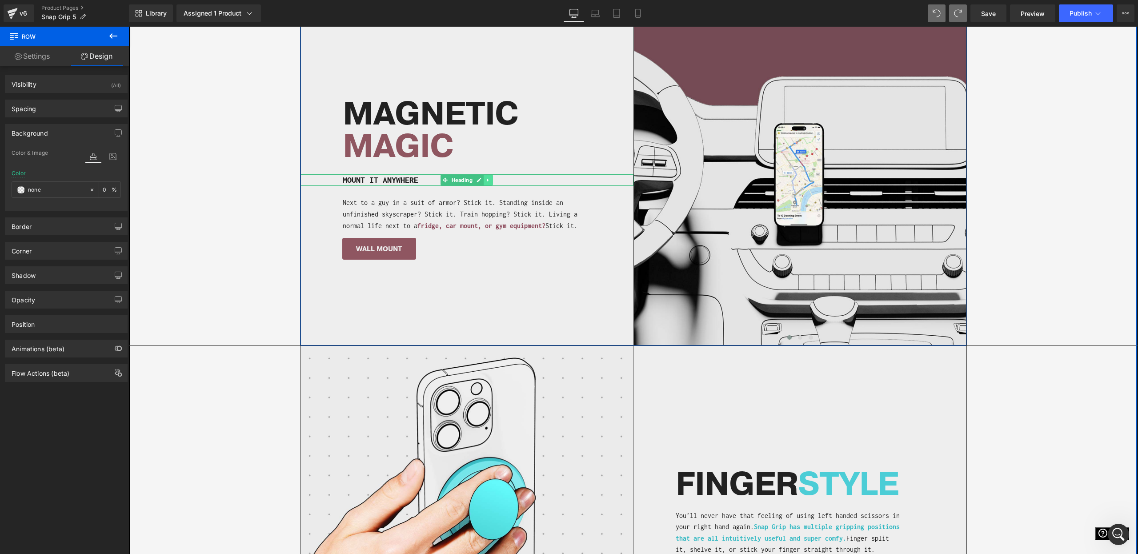
click at [489, 181] on icon at bounding box center [488, 179] width 5 height 5
click at [492, 180] on icon at bounding box center [492, 180] width 5 height 5
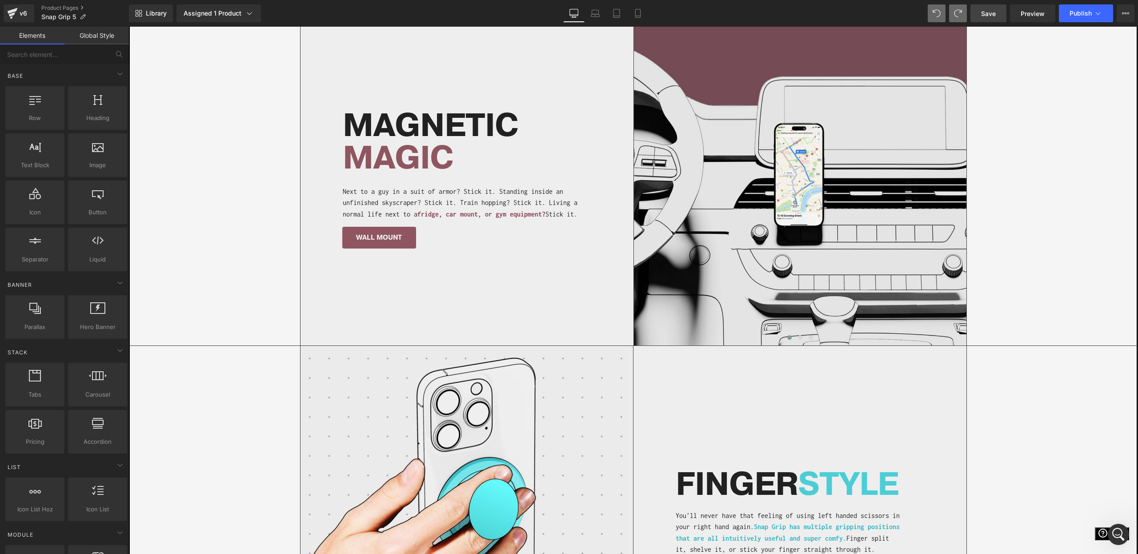
click at [999, 14] on link "Save" at bounding box center [988, 13] width 36 height 18
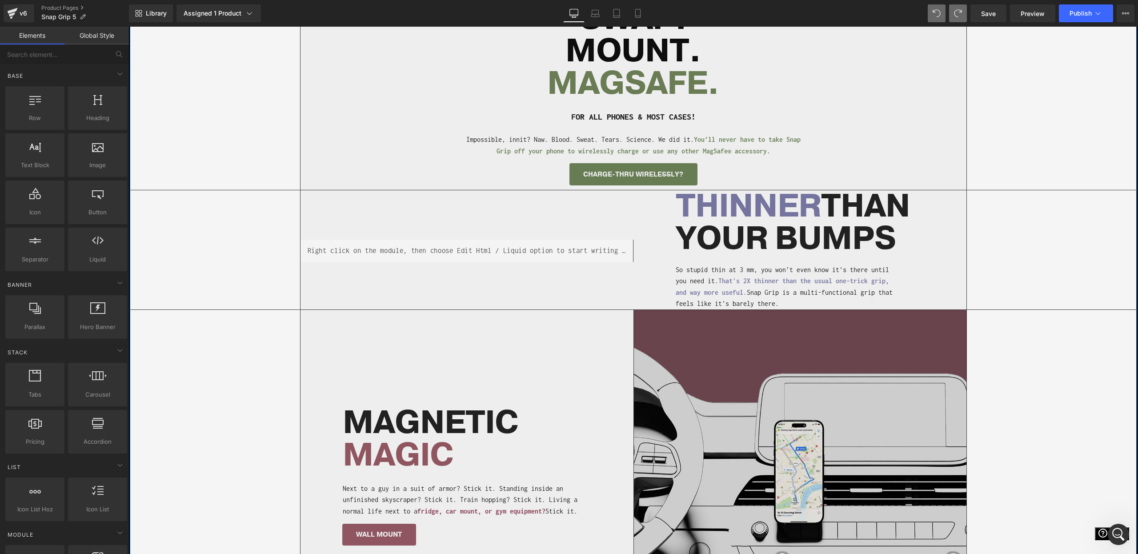
scroll to position [556, 0]
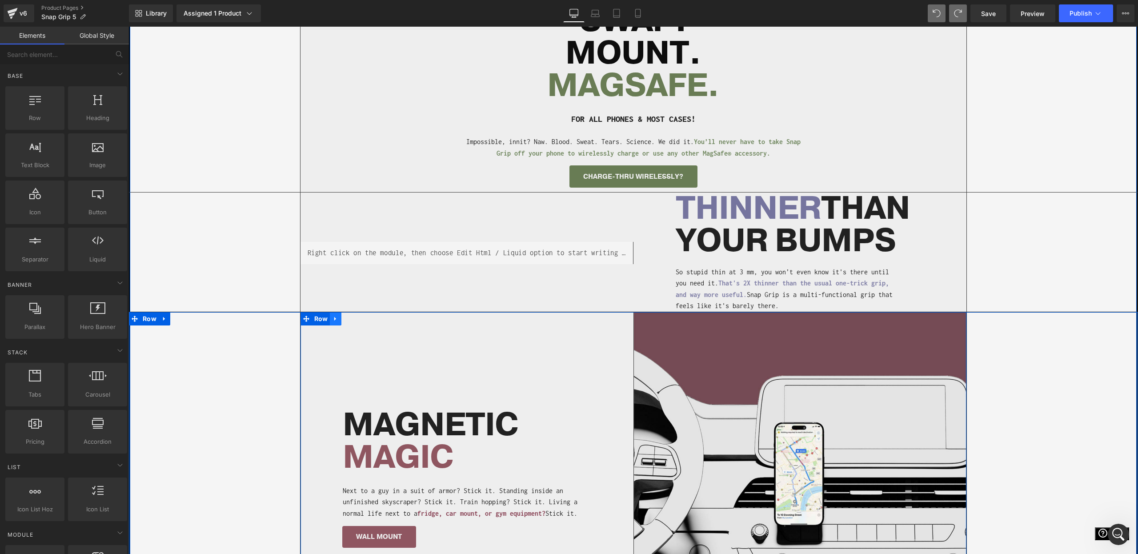
click at [335, 317] on icon at bounding box center [335, 319] width 2 height 4
click at [166, 320] on icon at bounding box center [164, 318] width 6 height 7
click at [176, 321] on icon at bounding box center [176, 319] width 6 height 6
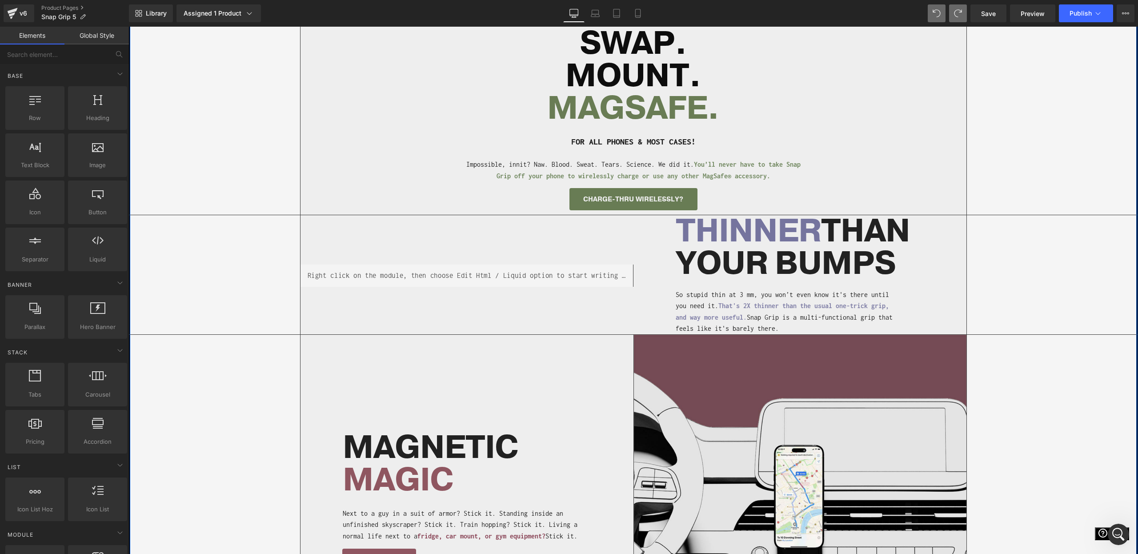
scroll to position [500, 0]
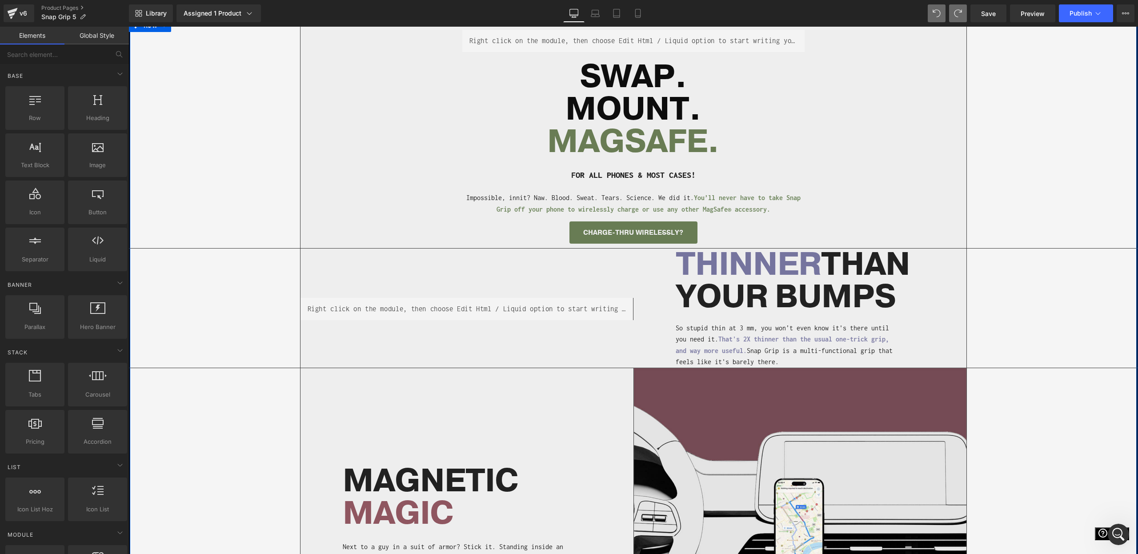
click at [197, 313] on div "Liquid THINNER THAN YOUR BUMPS Heading So stupid thin at 3 mm, you won’t even k…" at bounding box center [633, 308] width 1009 height 119
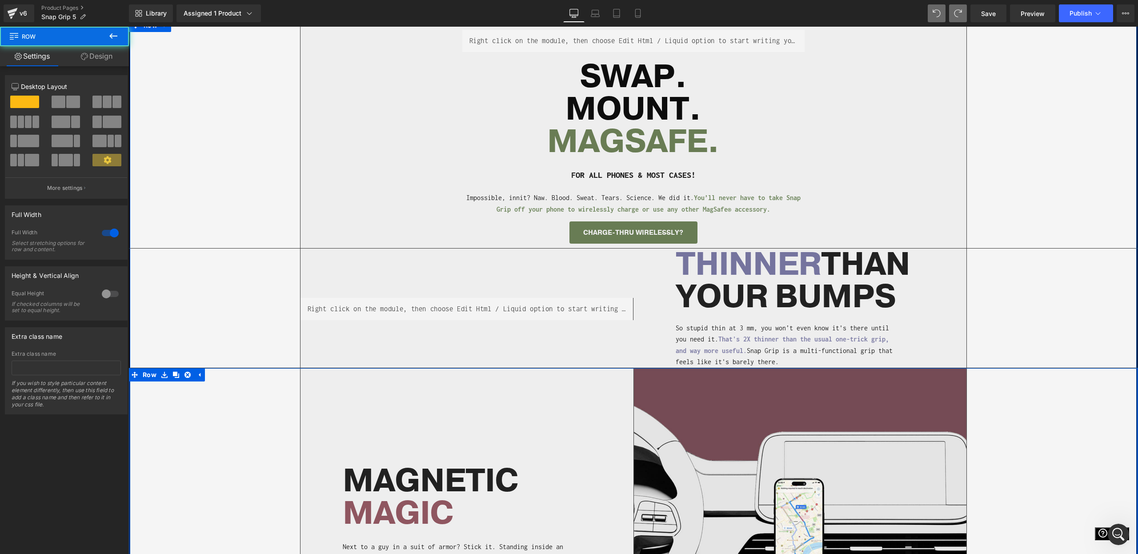
click at [195, 390] on div "Separator Image Image Image ‹ › Carousel" at bounding box center [633, 534] width 1009 height 333
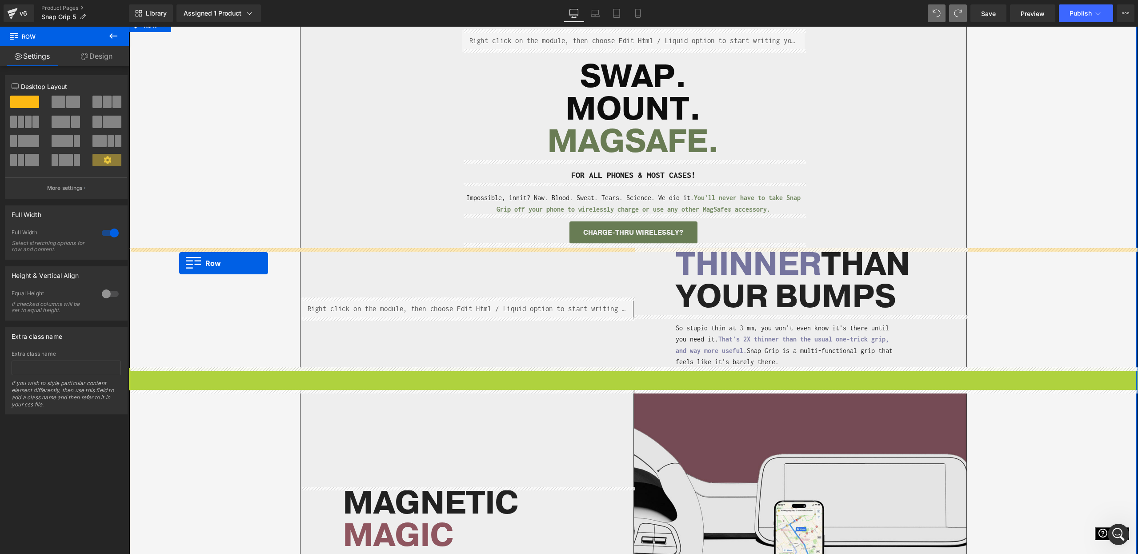
drag, startPoint x: 153, startPoint y: 374, endPoint x: 179, endPoint y: 263, distance: 114.2
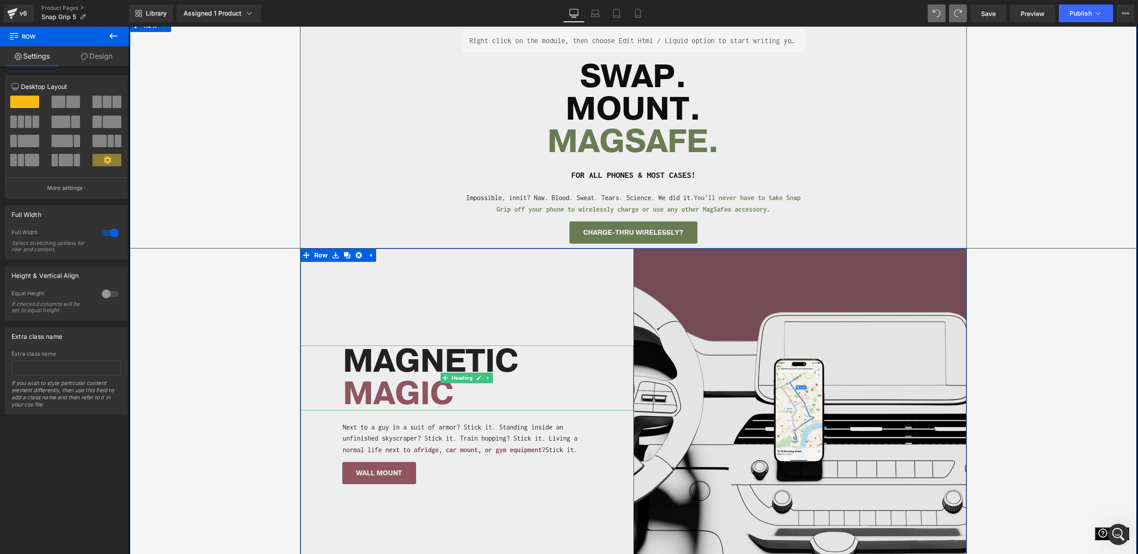
click at [369, 351] on h1 "MAGNETIC" at bounding box center [488, 361] width 291 height 32
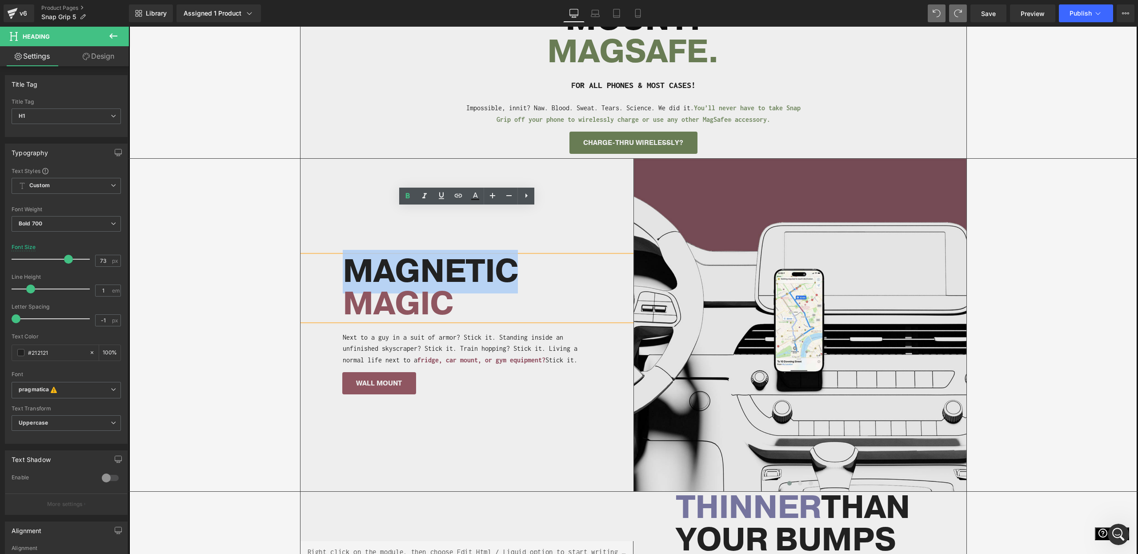
scroll to position [578, 0]
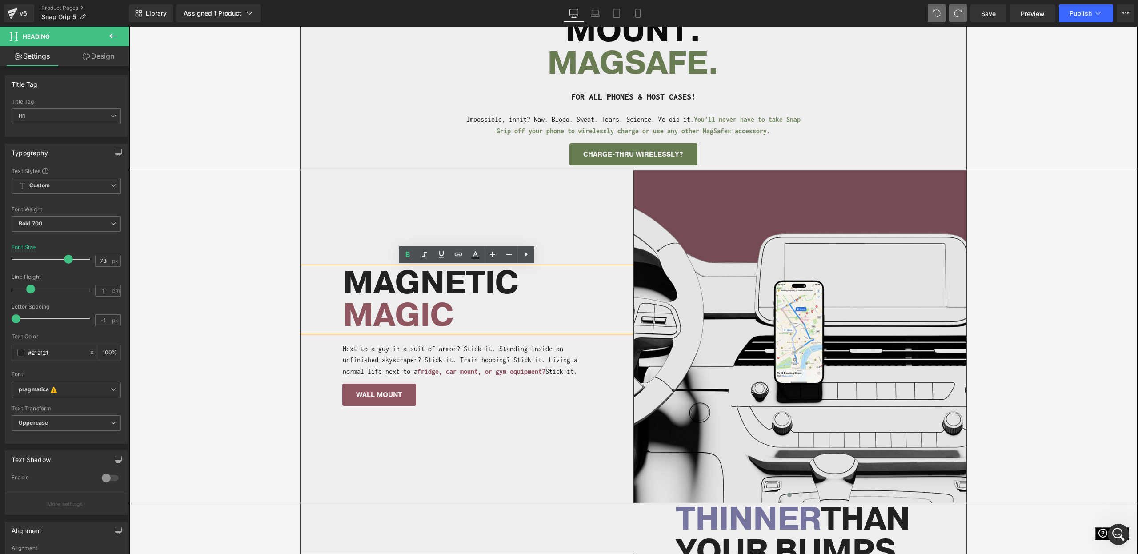
click at [420, 321] on span "MAGIC" at bounding box center [398, 316] width 110 height 44
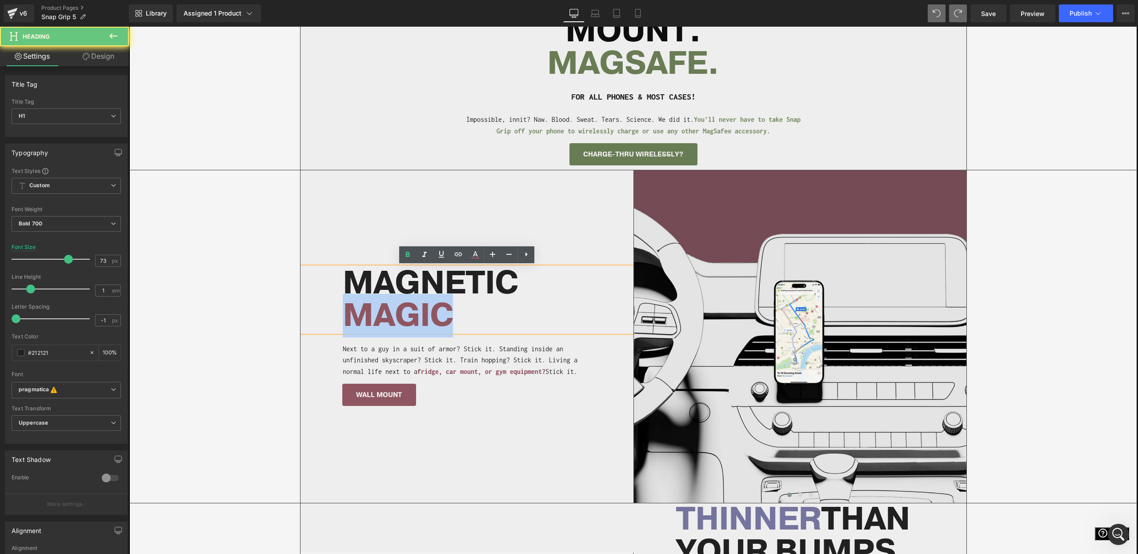
drag, startPoint x: 420, startPoint y: 321, endPoint x: 445, endPoint y: 317, distance: 24.7
click at [445, 317] on span "MAGIC" at bounding box center [398, 316] width 110 height 44
click at [434, 319] on span "MAGIC" at bounding box center [398, 316] width 110 height 44
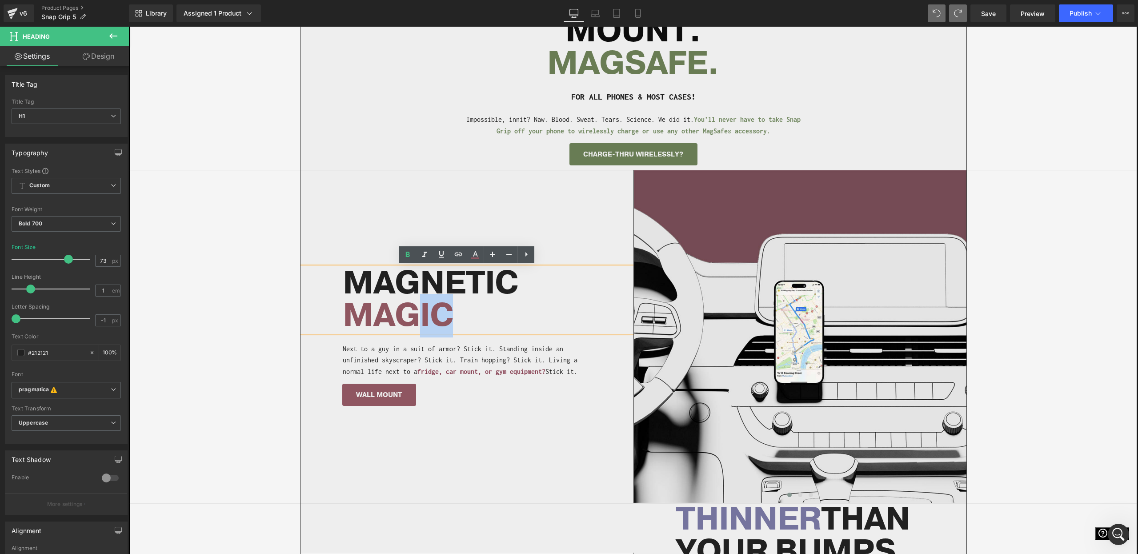
drag, startPoint x: 419, startPoint y: 321, endPoint x: 468, endPoint y: 325, distance: 49.1
click at [468, 325] on h1 "MAGIC" at bounding box center [488, 316] width 291 height 32
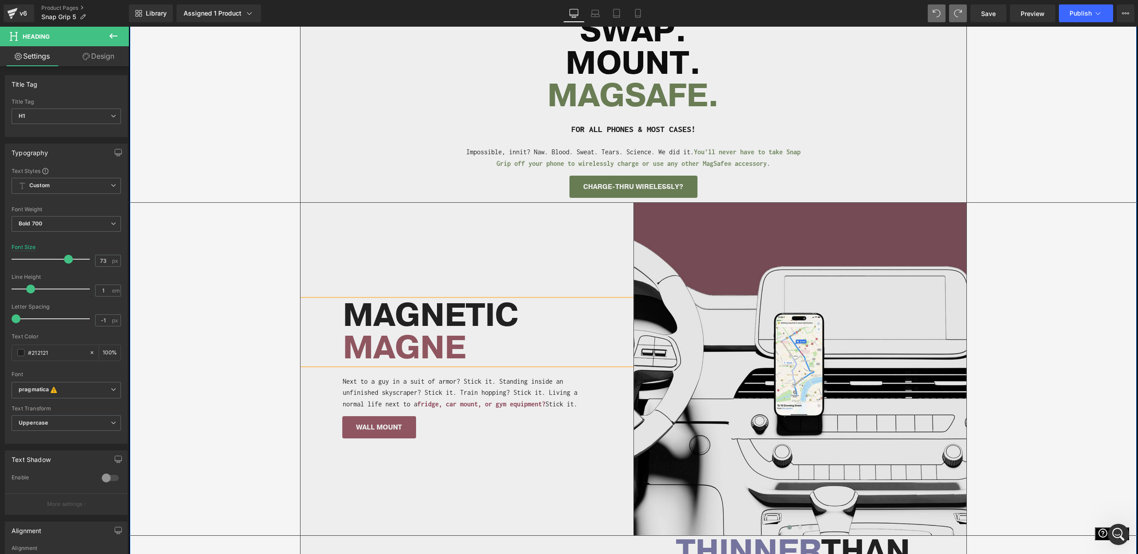
scroll to position [544, 0]
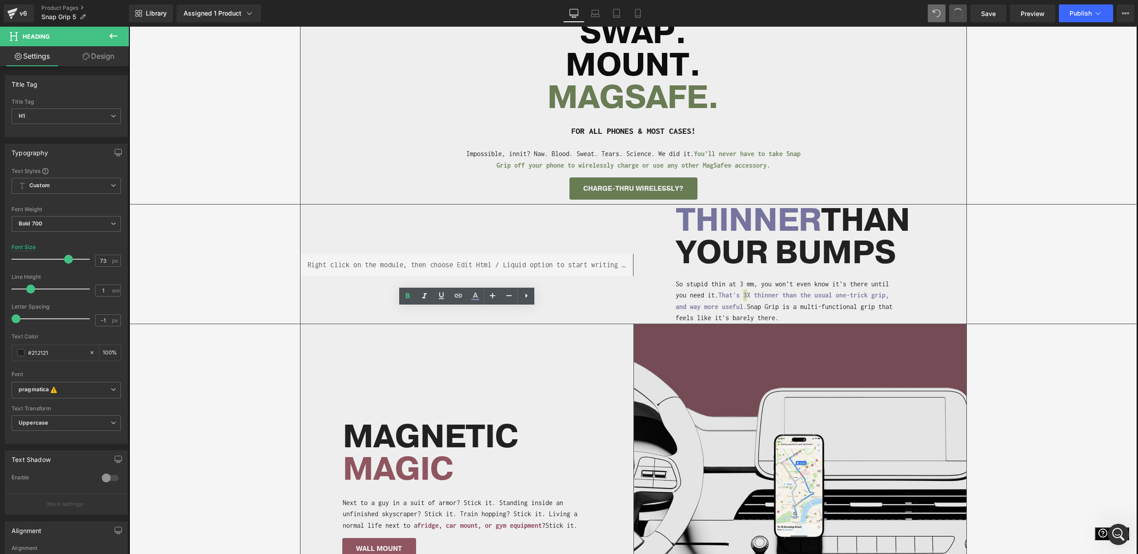
click at [951, 14] on button at bounding box center [958, 13] width 18 height 18
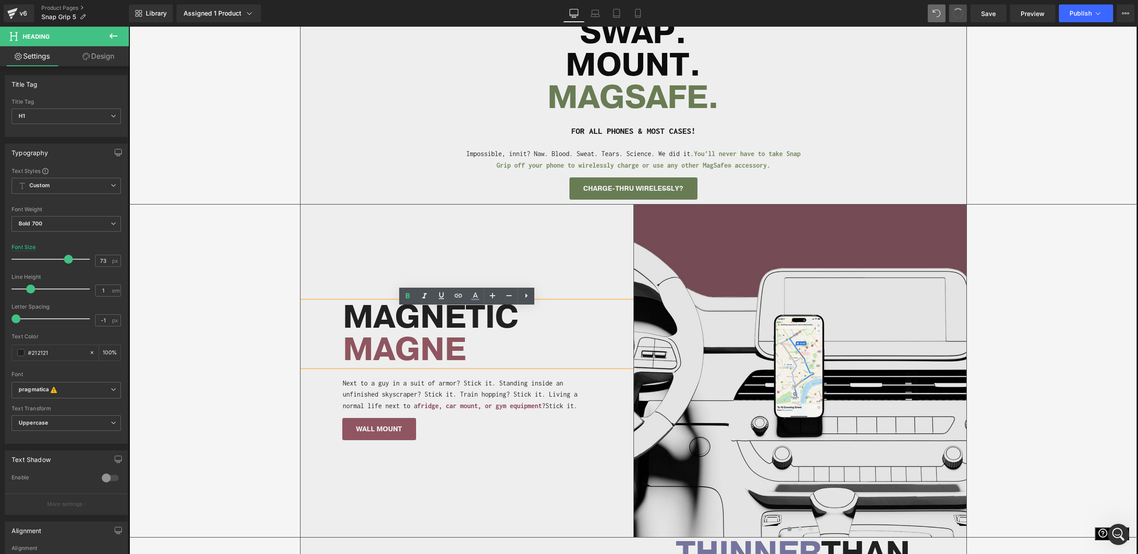
click at [951, 14] on button at bounding box center [958, 13] width 18 height 18
click at [405, 338] on span "MAGNE" at bounding box center [404, 350] width 123 height 44
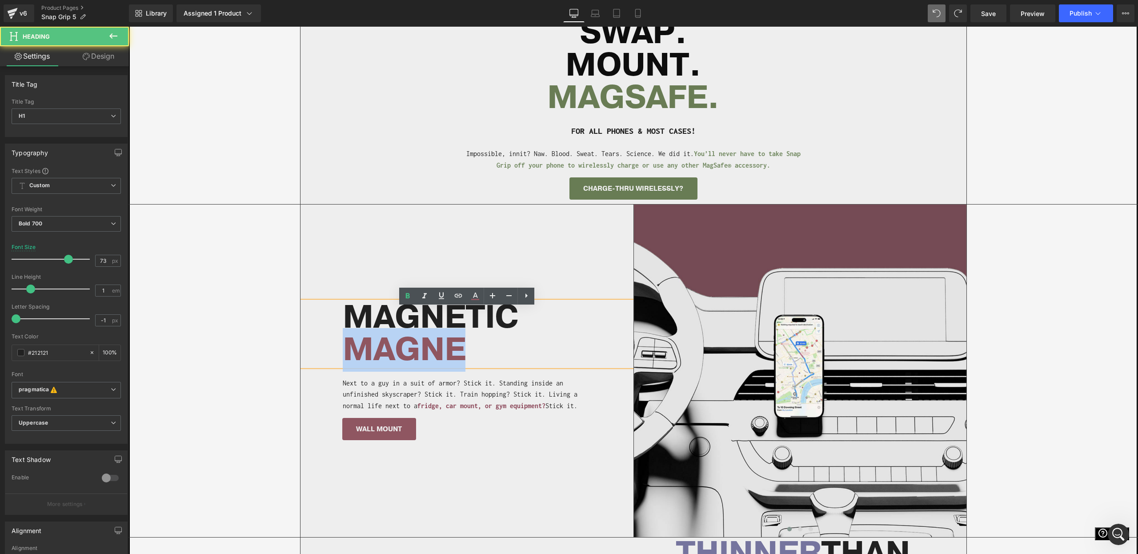
click at [405, 337] on span "MAGNE" at bounding box center [404, 350] width 123 height 44
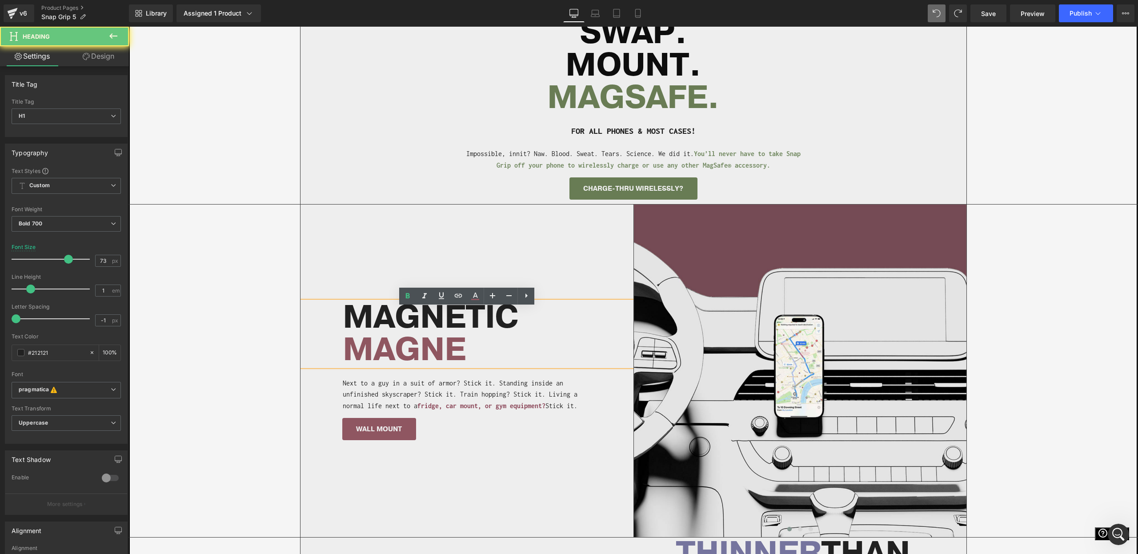
click at [403, 323] on h1 "MAGNETIC" at bounding box center [488, 317] width 291 height 32
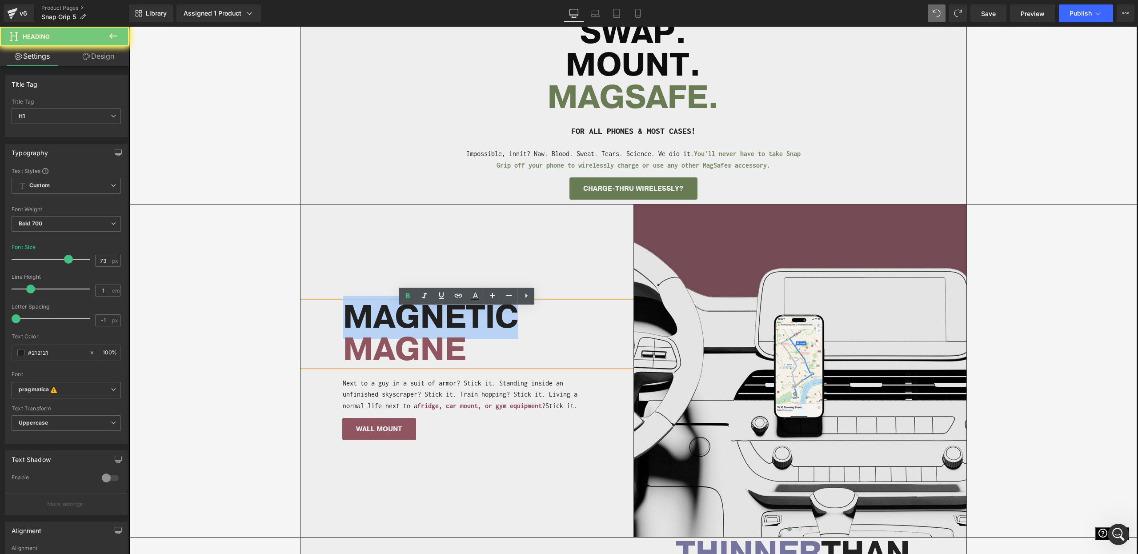
click at [403, 323] on h1 "MAGNETIC" at bounding box center [488, 317] width 291 height 32
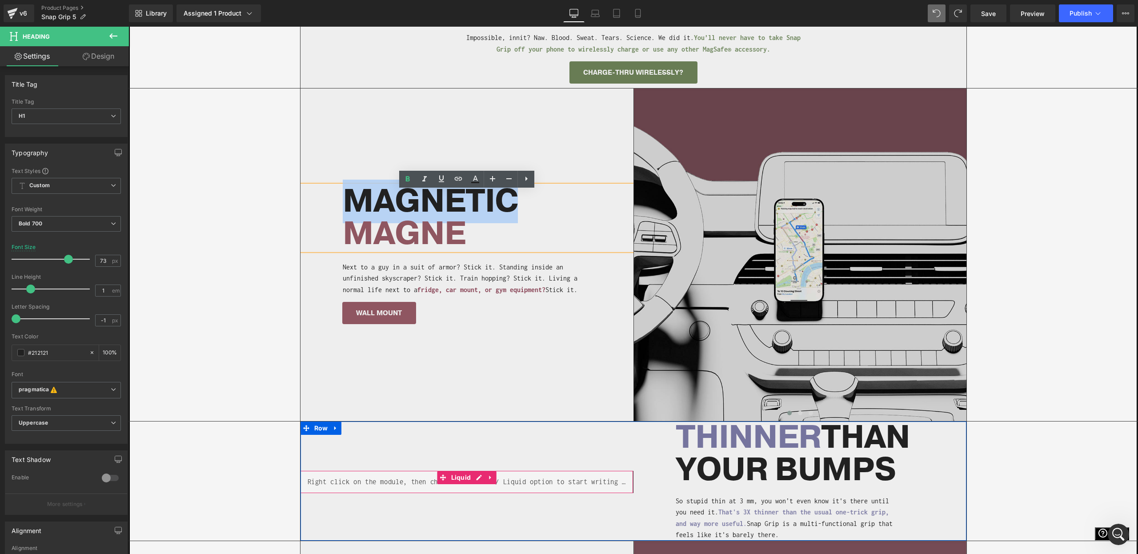
scroll to position [654, 0]
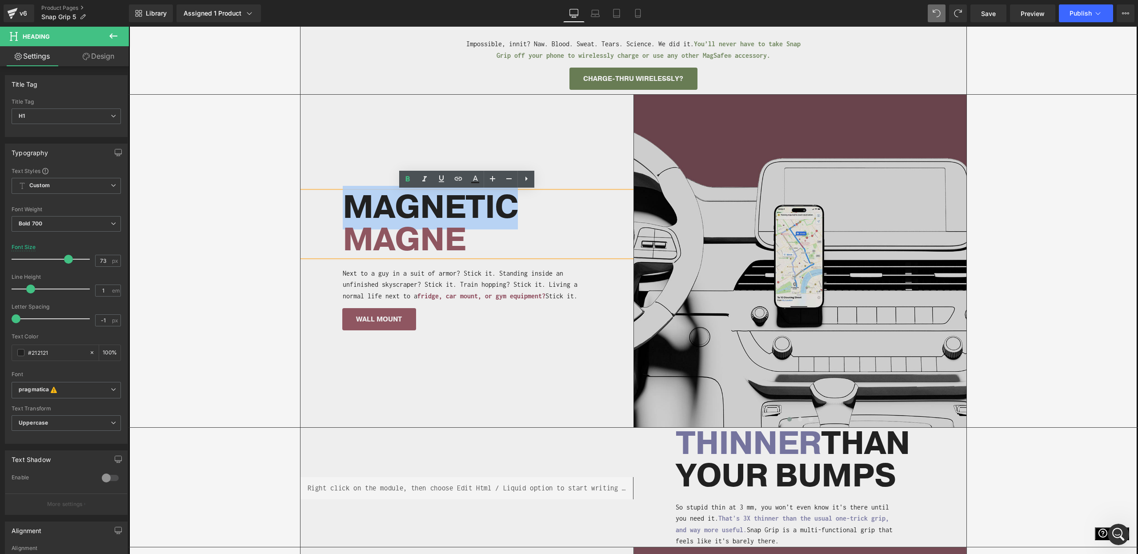
click at [829, 284] on img at bounding box center [800, 261] width 333 height 333
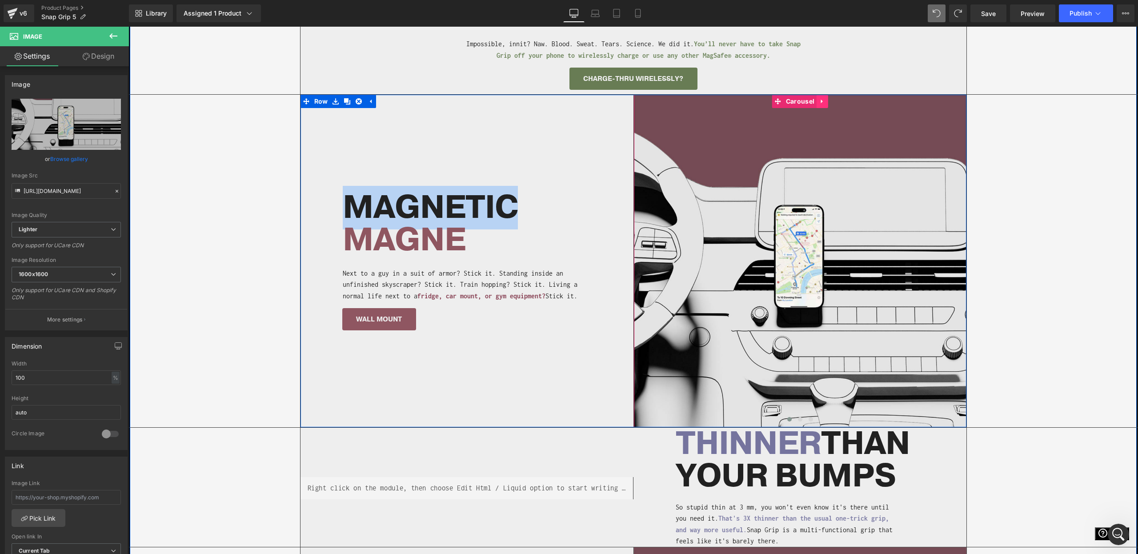
click at [820, 102] on icon at bounding box center [822, 101] width 6 height 7
click at [824, 103] on link at bounding box center [828, 101] width 12 height 13
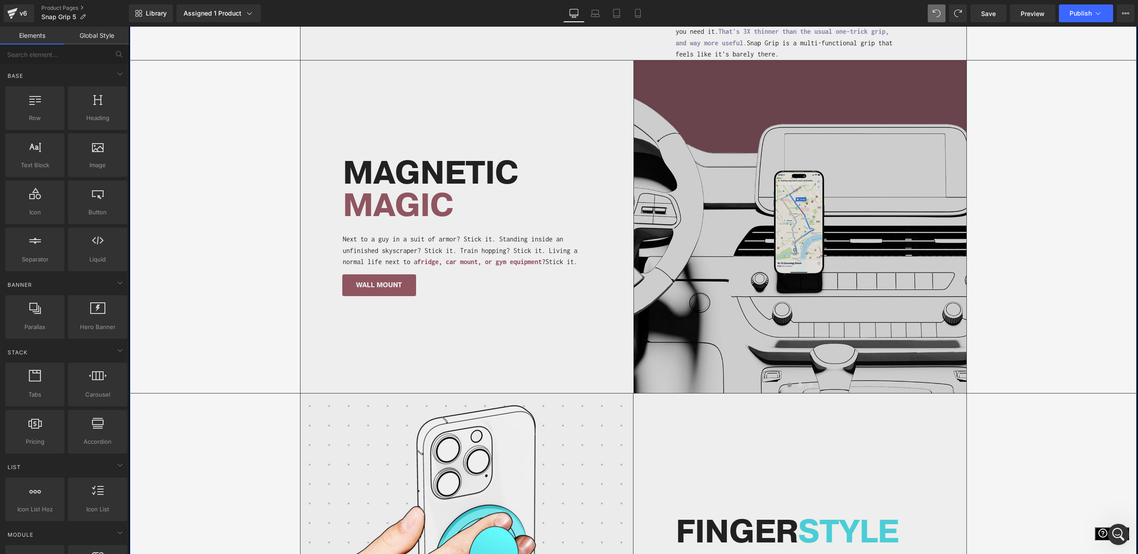
scroll to position [896, 0]
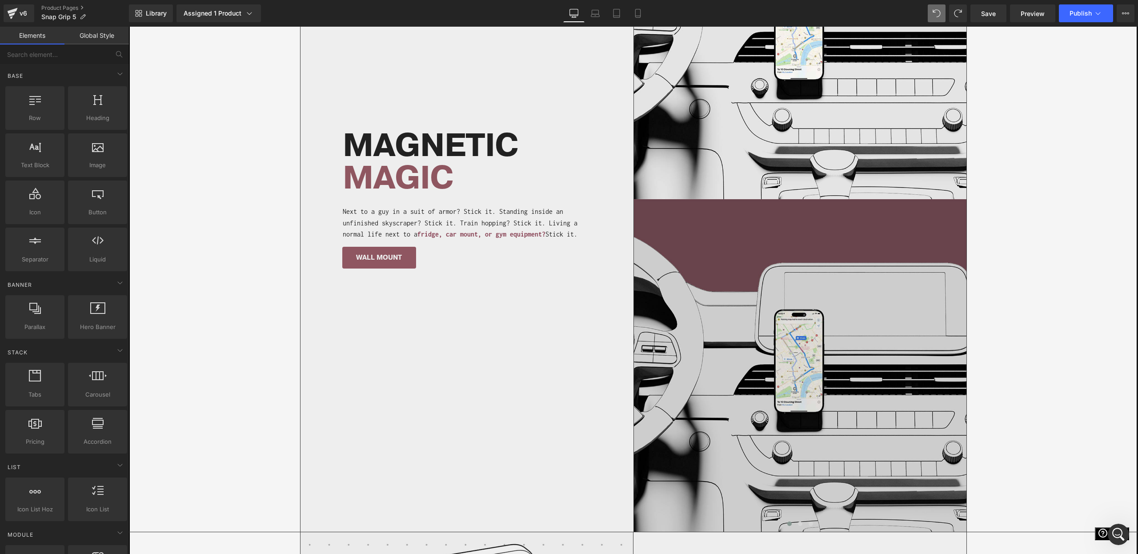
click at [771, 375] on img at bounding box center [800, 365] width 333 height 333
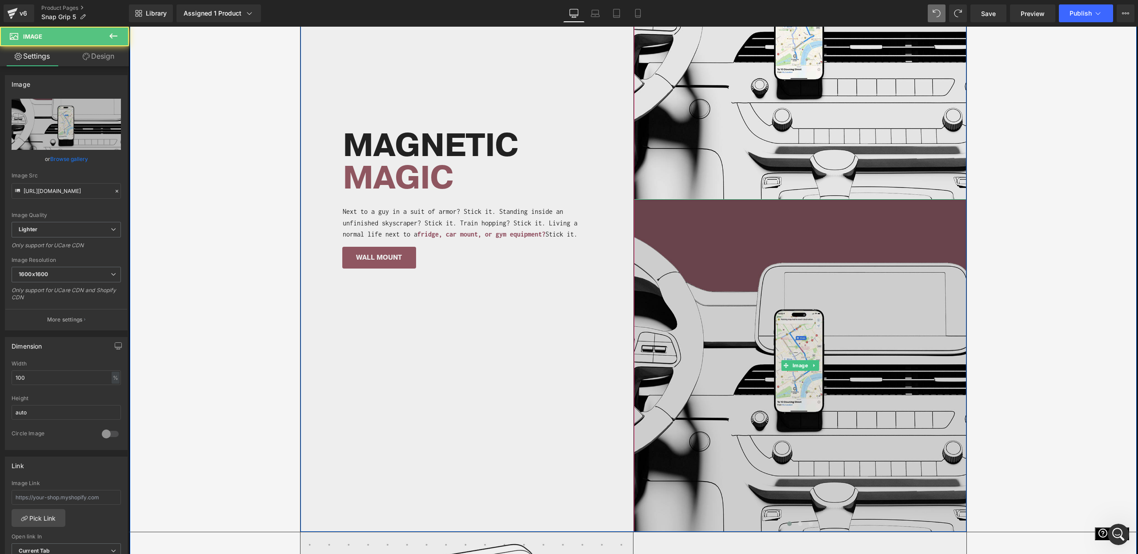
scroll to position [1277, 0]
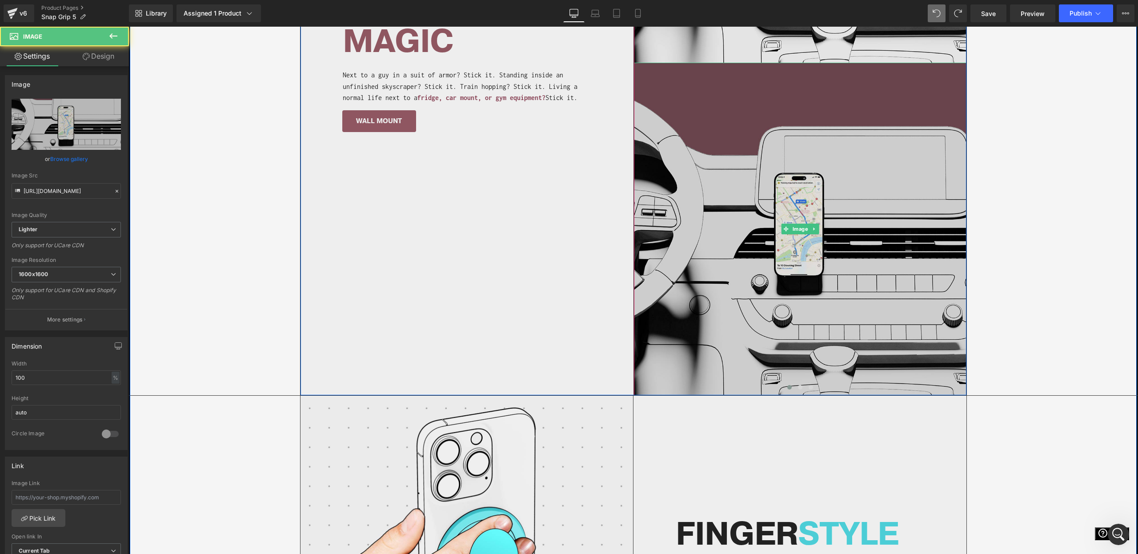
click at [786, 253] on img at bounding box center [800, 229] width 333 height 333
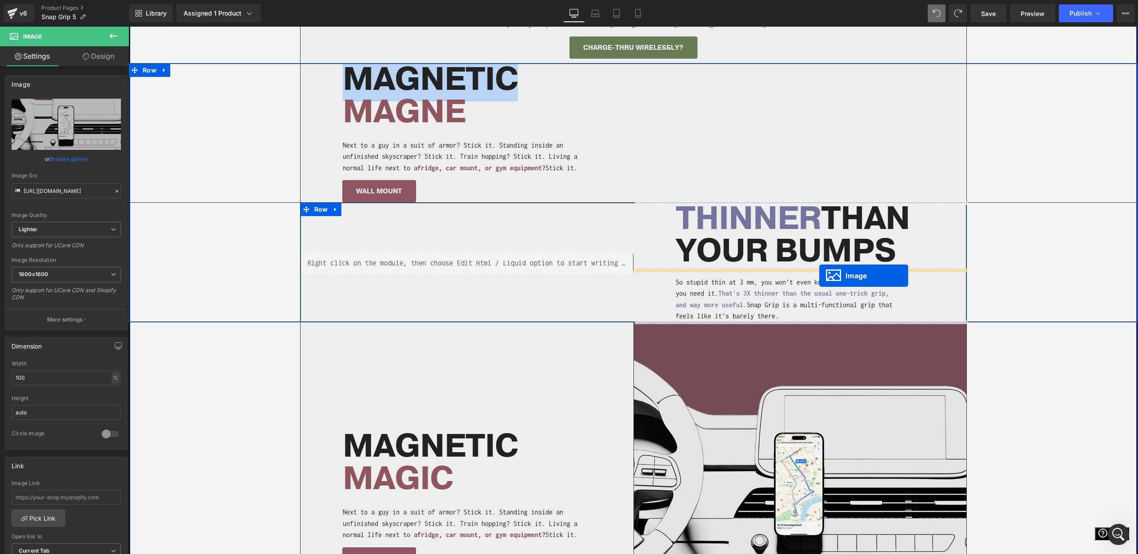
scroll to position [684, 0]
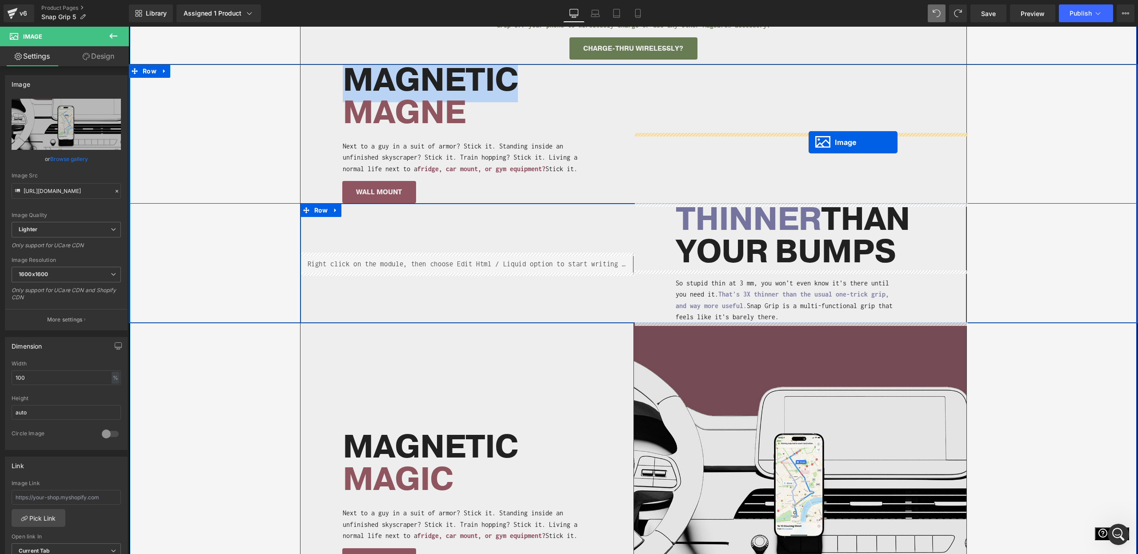
drag, startPoint x: 799, startPoint y: 229, endPoint x: 809, endPoint y: 142, distance: 87.2
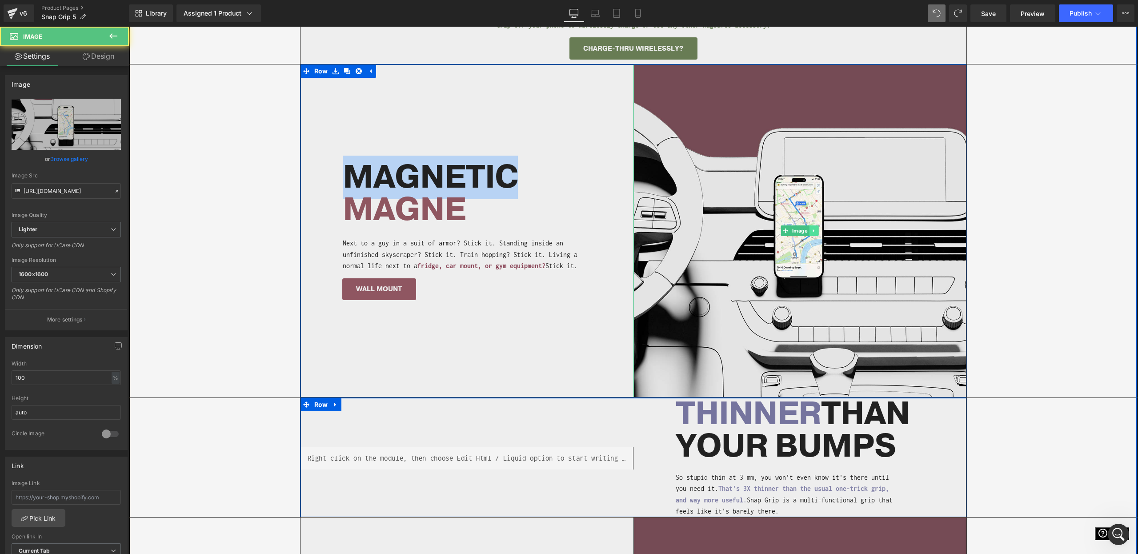
click at [813, 234] on link at bounding box center [813, 230] width 9 height 11
click at [817, 230] on icon at bounding box center [818, 230] width 5 height 5
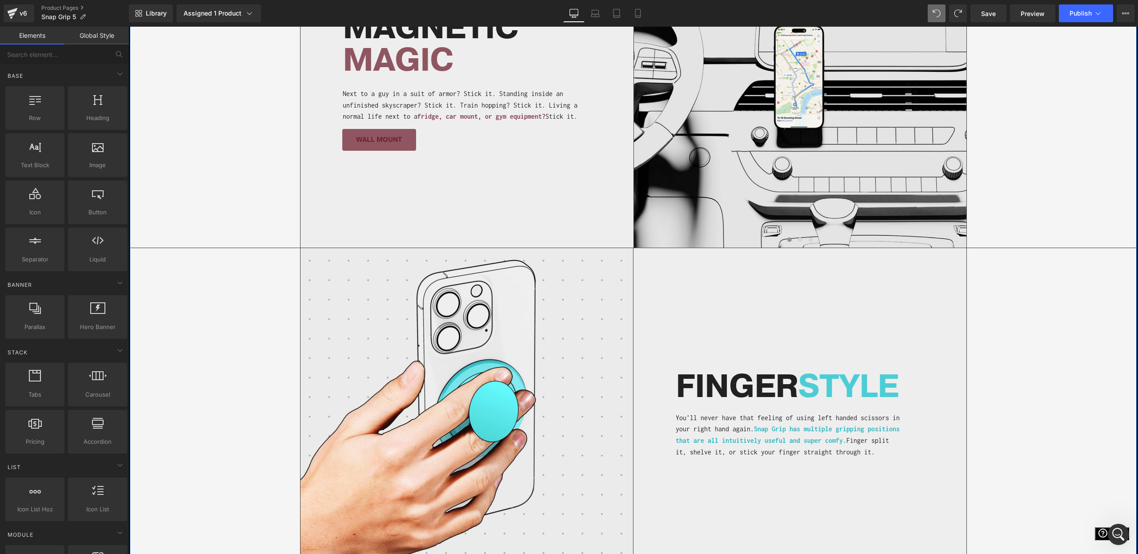
scroll to position [1090, 0]
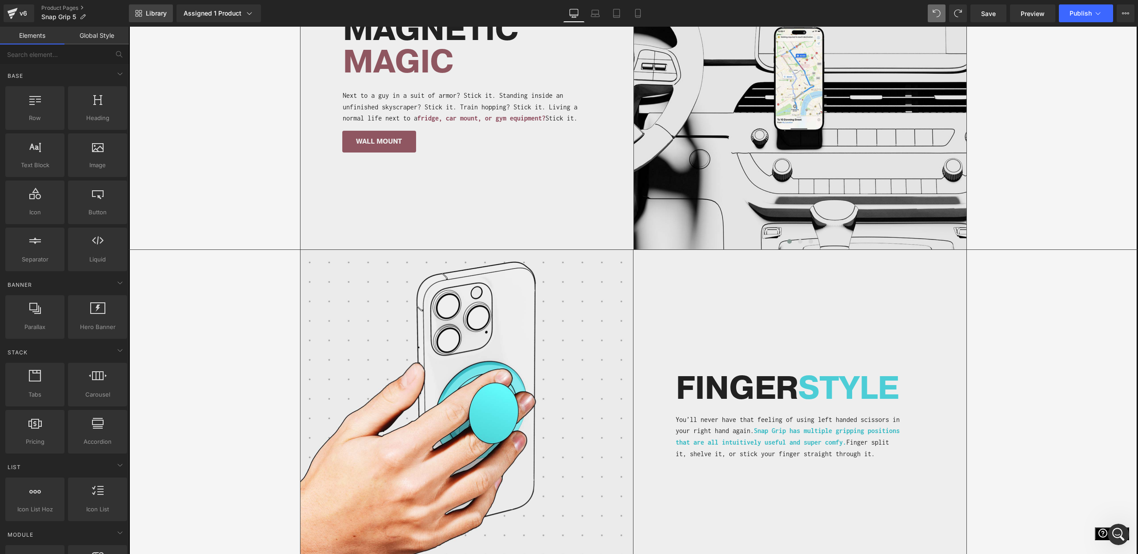
click at [151, 15] on span "Library" at bounding box center [156, 13] width 21 height 8
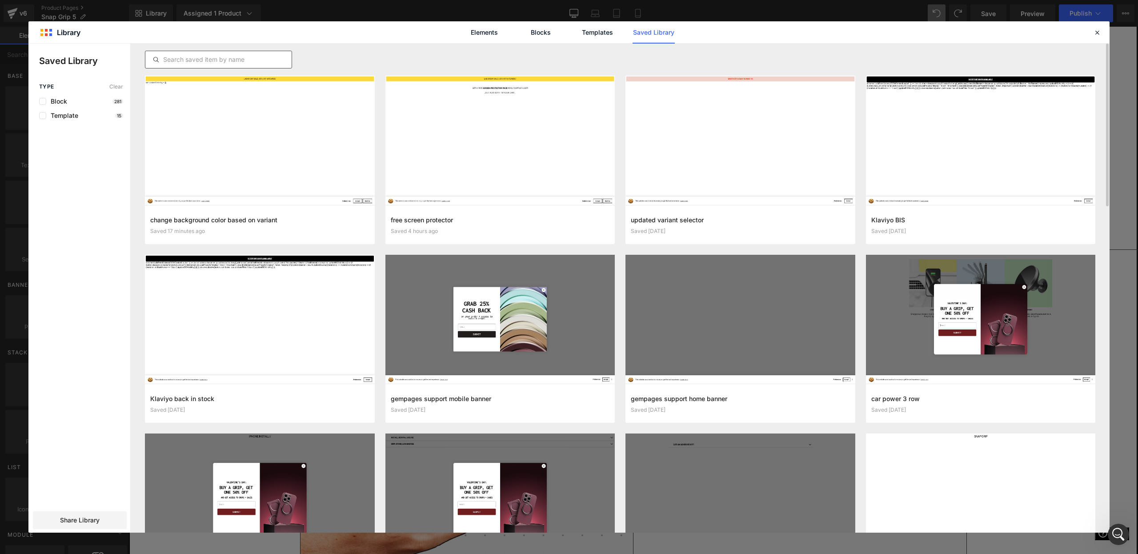
click at [224, 55] on input "text" at bounding box center [218, 59] width 146 height 11
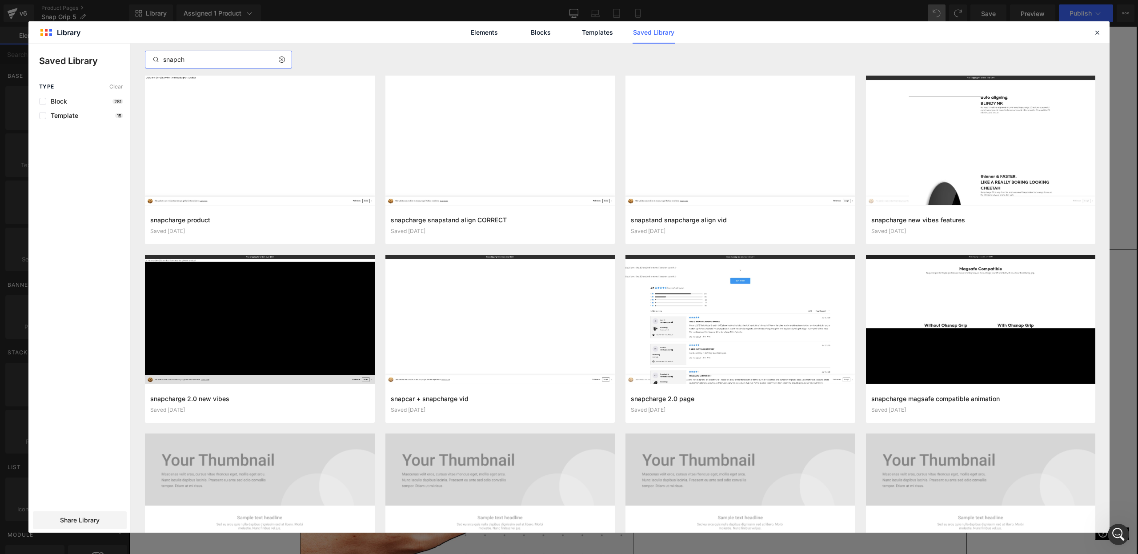
type input "snapch"
click at [1088, 33] on div "Elements Blocks Templates Saved Library" at bounding box center [568, 32] width 1081 height 22
click at [1096, 33] on icon at bounding box center [1097, 32] width 8 height 8
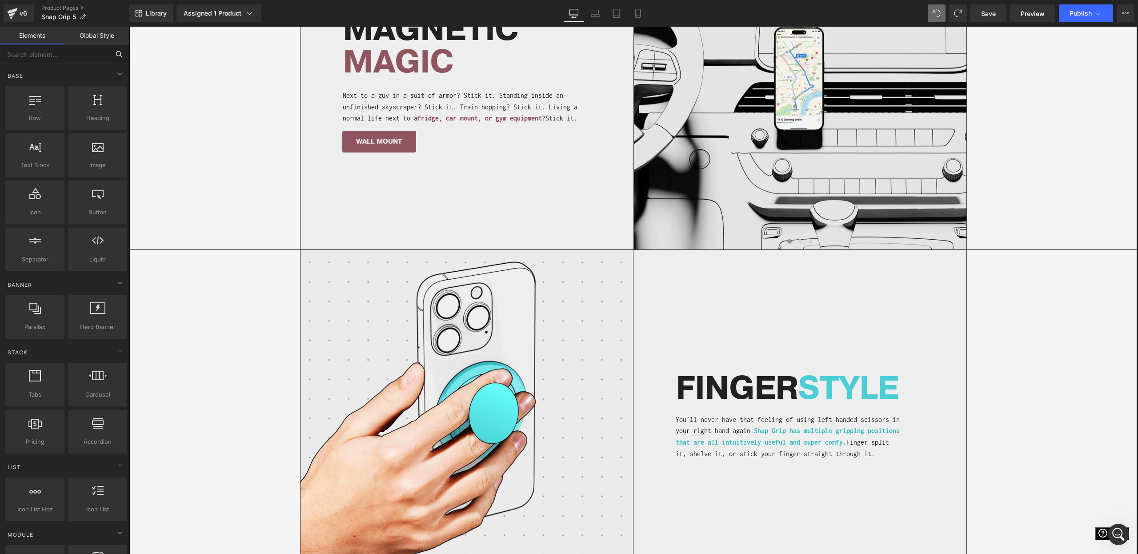
click at [62, 50] on input "text" at bounding box center [54, 54] width 109 height 20
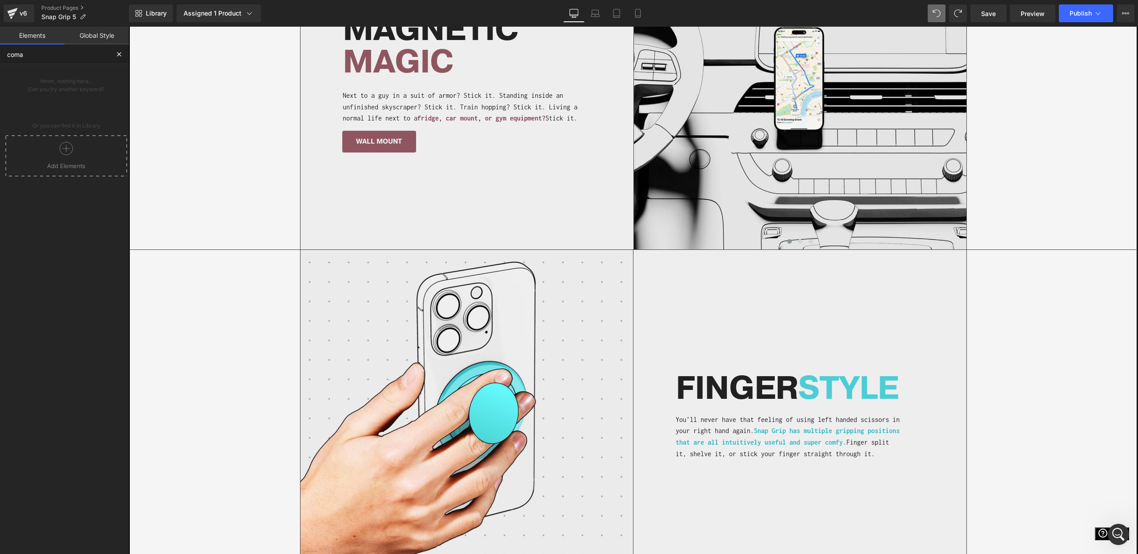
type input "com"
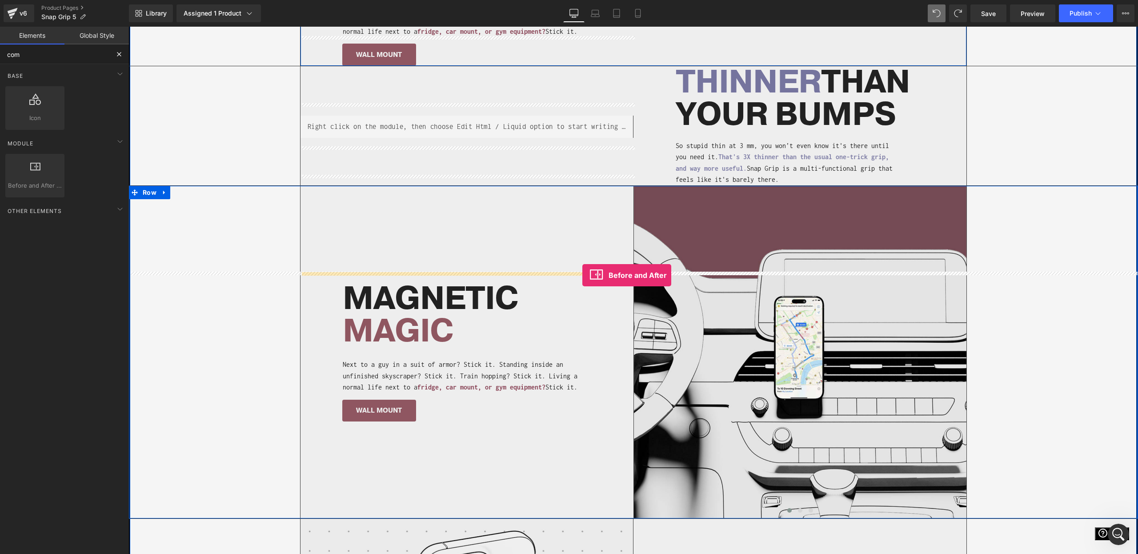
scroll to position [488, 0]
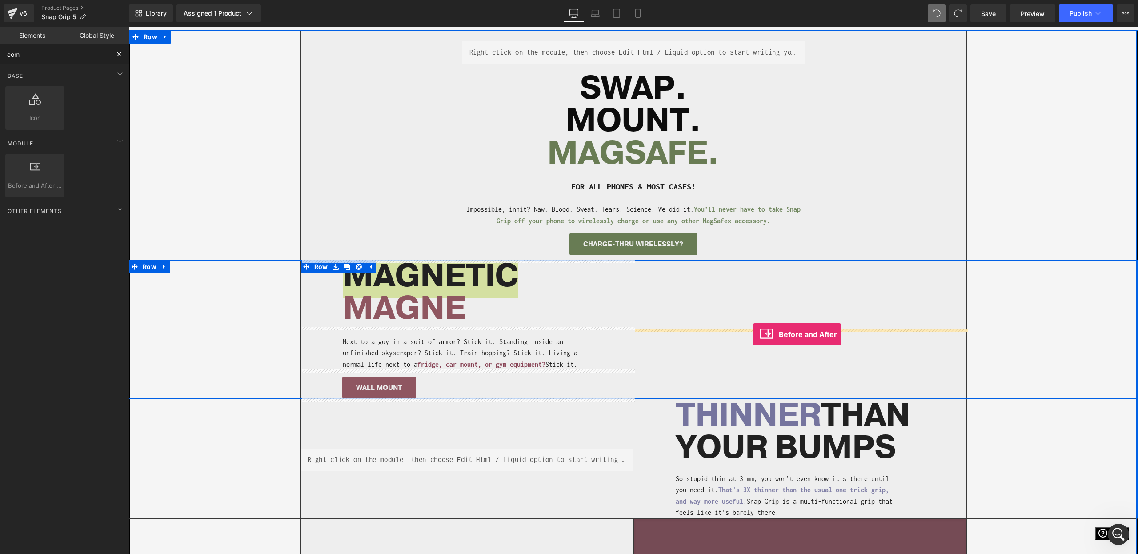
drag, startPoint x: 175, startPoint y: 208, endPoint x: 753, endPoint y: 336, distance: 591.9
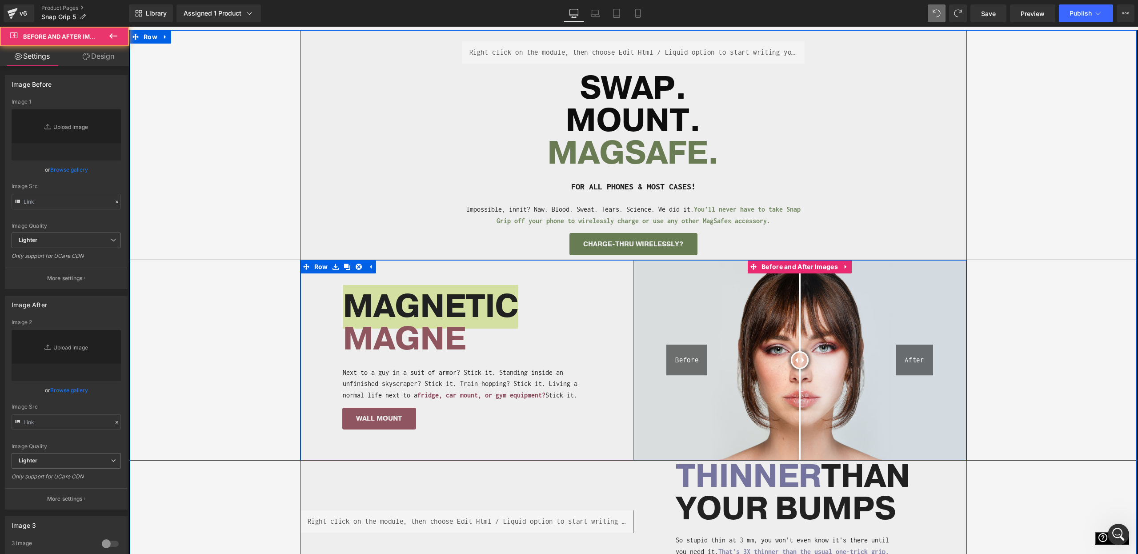
type input "https://cdn.shopify.com/s/files/1/2005/9307/files/Before-2_1024x1024.jpg"
type input "https://cdn.shopify.com/s/files/1/2005/9307/files/After-2_1024x1024.jpg"
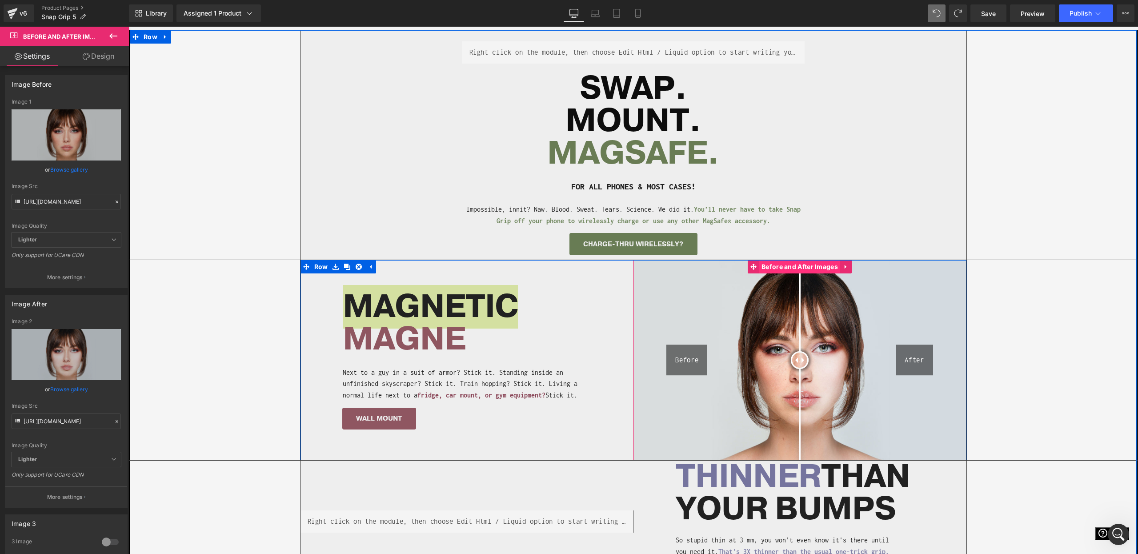
click at [792, 267] on span "Before and After Images" at bounding box center [799, 266] width 81 height 13
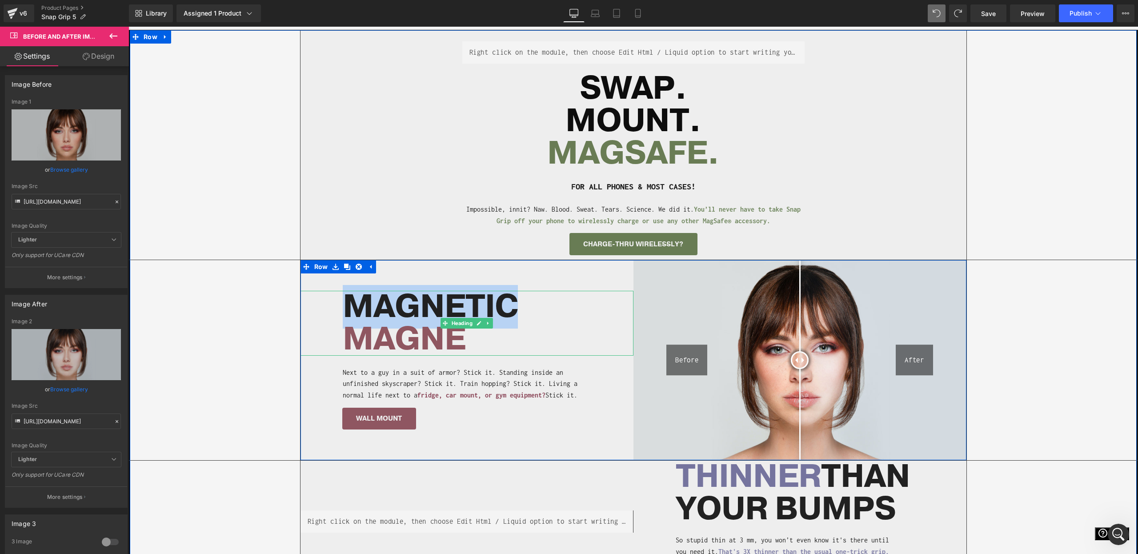
click at [523, 312] on h1 "MAGNETIC" at bounding box center [488, 307] width 291 height 32
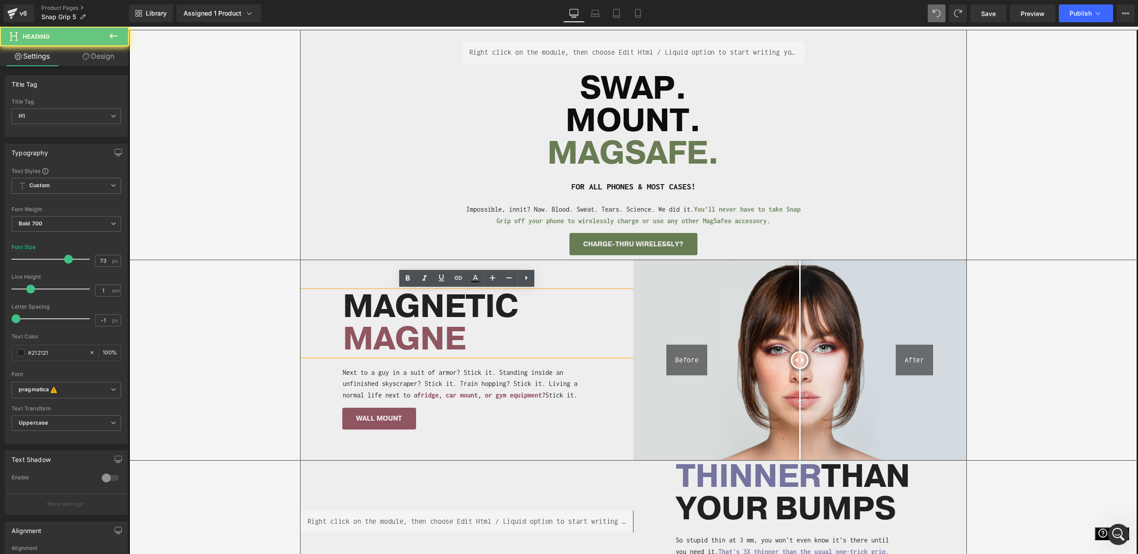
click at [490, 307] on h1 "MAGNETIC" at bounding box center [488, 307] width 291 height 32
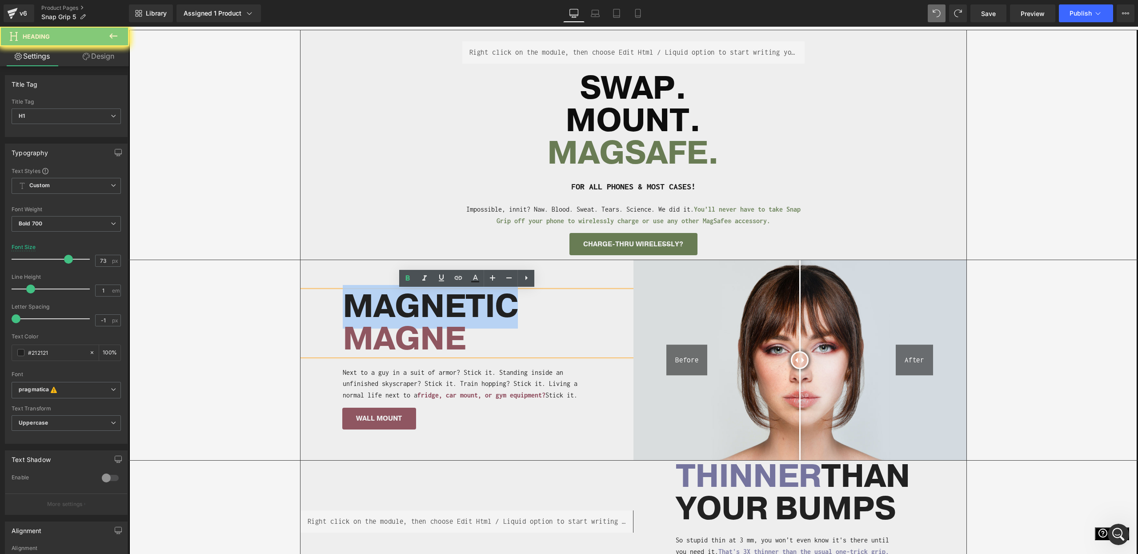
click at [490, 307] on h1 "MAGNETIC" at bounding box center [488, 307] width 291 height 32
click at [781, 266] on span "Before and After Images" at bounding box center [799, 266] width 81 height 13
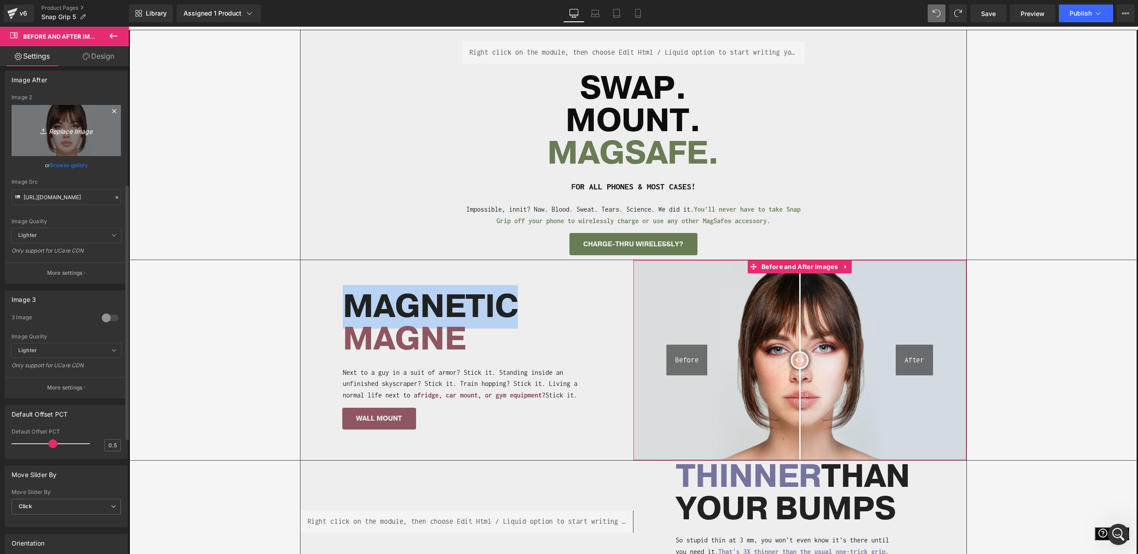
scroll to position [0, 0]
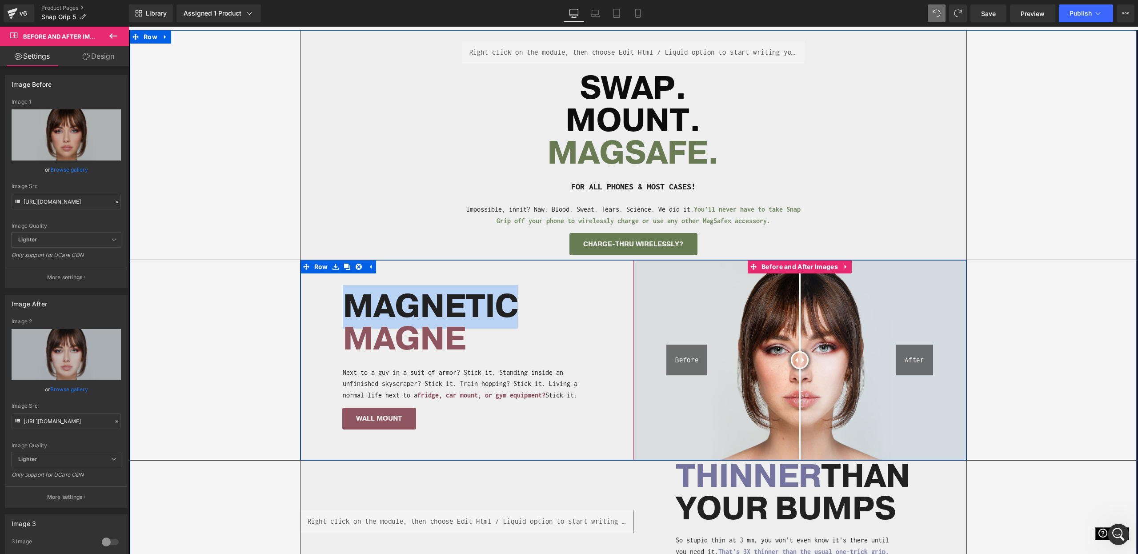
click at [679, 355] on div "Before" at bounding box center [686, 360] width 41 height 31
click at [681, 362] on div "Before After" at bounding box center [800, 360] width 333 height 201
drag, startPoint x: 718, startPoint y: 366, endPoint x: 679, endPoint y: 364, distance: 38.7
click at [800, 369] on div at bounding box center [800, 360] width 18 height 18
click at [494, 321] on h1 "MAGNETIC" at bounding box center [488, 307] width 291 height 32
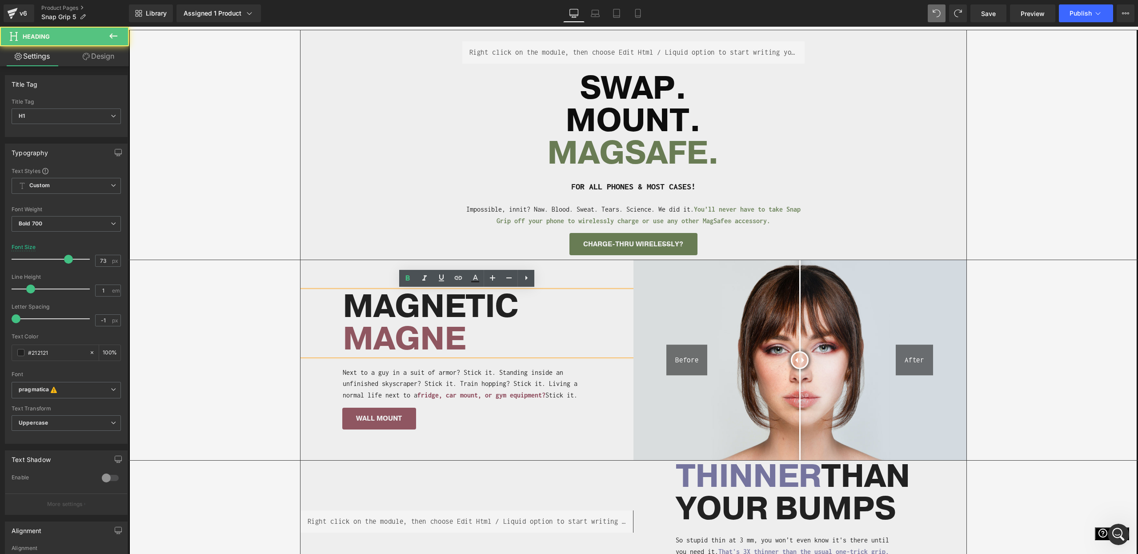
click at [462, 312] on h1 "MAGNETIC" at bounding box center [488, 307] width 291 height 32
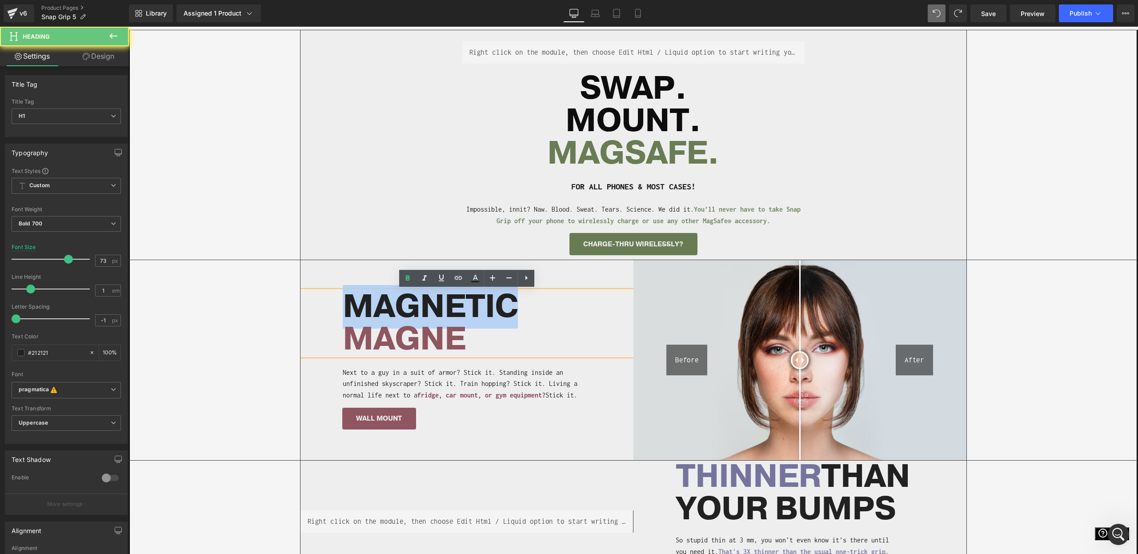
click at [462, 312] on h1 "MAGNETIC" at bounding box center [488, 307] width 291 height 32
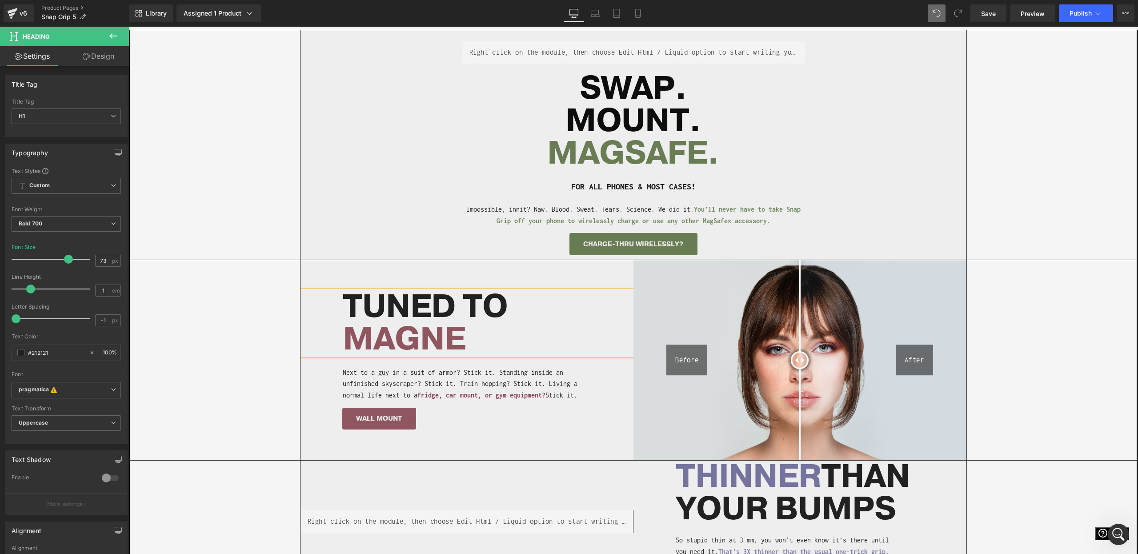
click at [413, 354] on span "MAGNE" at bounding box center [404, 339] width 123 height 44
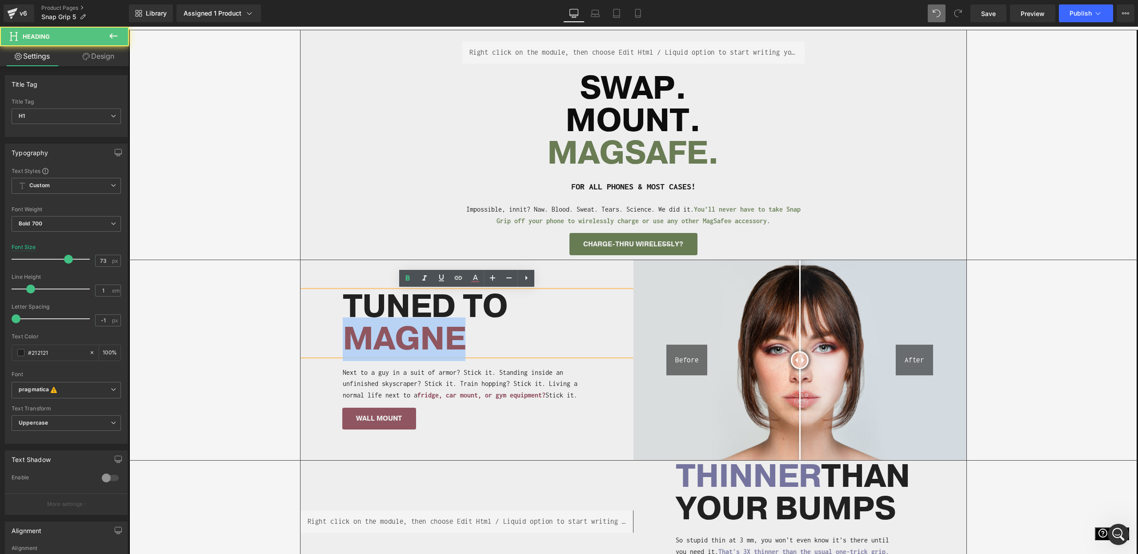
click at [413, 354] on span "MAGNE" at bounding box center [404, 339] width 123 height 44
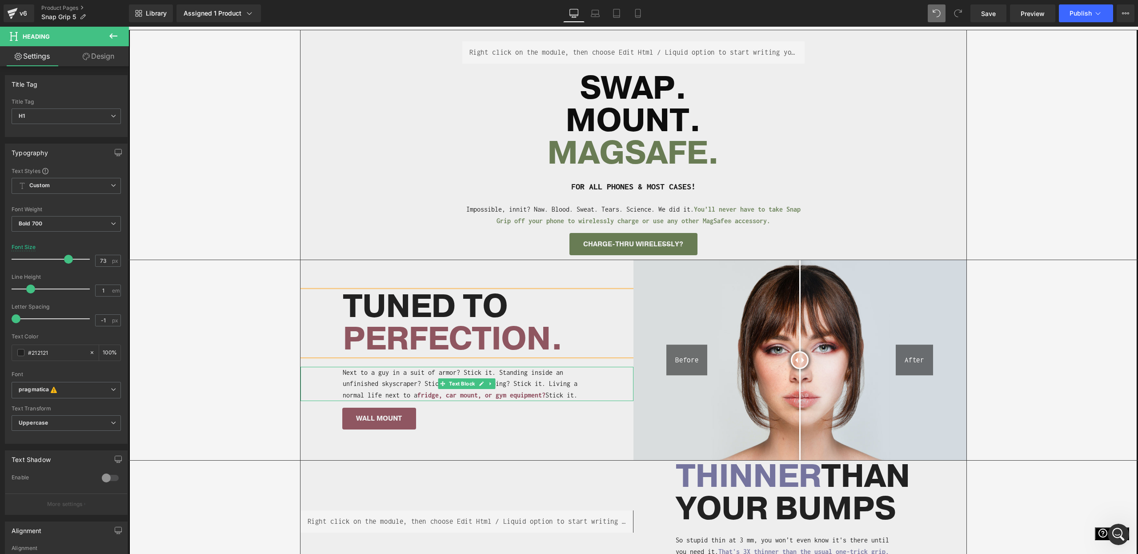
click at [352, 373] on p "Next to a guy in a suit of armor? Stick it. Standing inside an unfinished skysc…" at bounding box center [468, 384] width 251 height 34
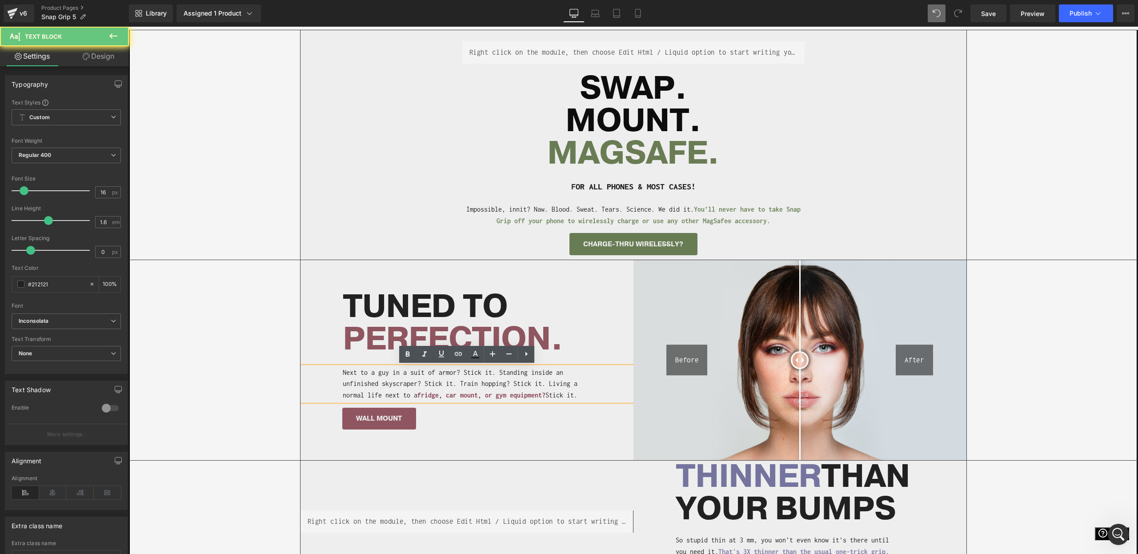
click at [352, 373] on p "Next to a guy in a suit of armor? Stick it. Standing inside an unfinished skysc…" at bounding box center [468, 384] width 251 height 34
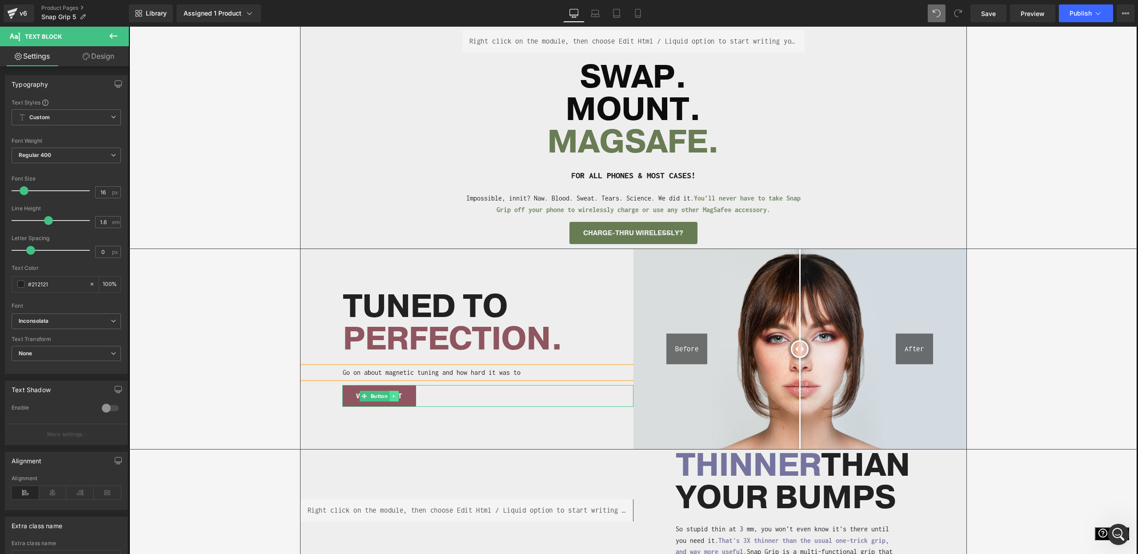
click at [395, 396] on icon at bounding box center [394, 395] width 5 height 5
click at [403, 397] on link at bounding box center [407, 396] width 9 height 11
click at [393, 395] on icon at bounding box center [393, 395] width 1 height 3
click at [398, 394] on icon at bounding box center [398, 395] width 5 height 5
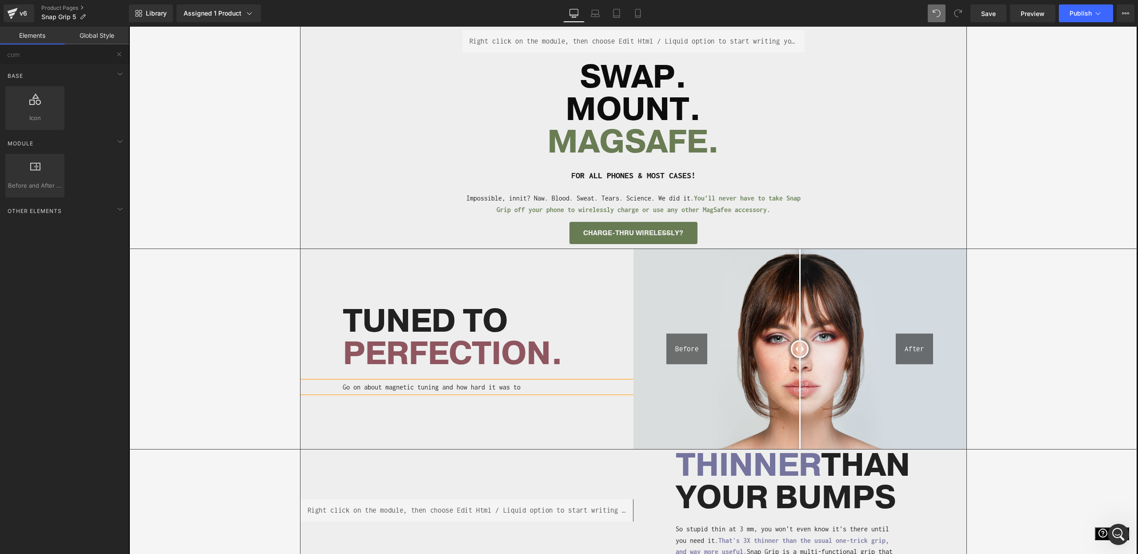
click at [541, 389] on p "Go on about magnetic tuning and how hard it was to" at bounding box center [468, 387] width 251 height 12
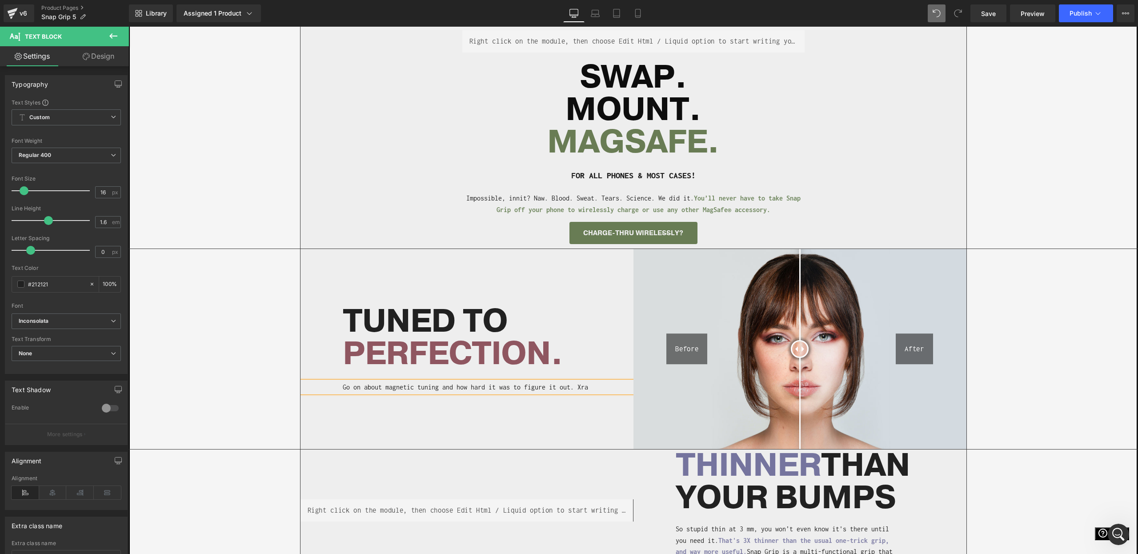
scroll to position [494, 0]
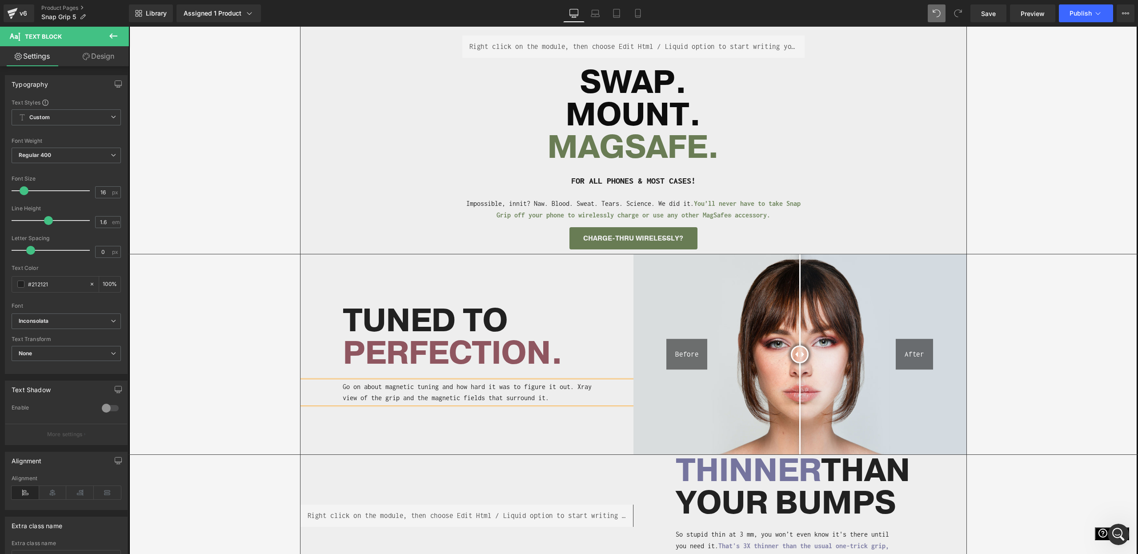
click at [496, 477] on div "Liquid THINNER THAN YOUR BUMPS Heading So stupid thin at 3 mm, you won’t even k…" at bounding box center [633, 514] width 667 height 119
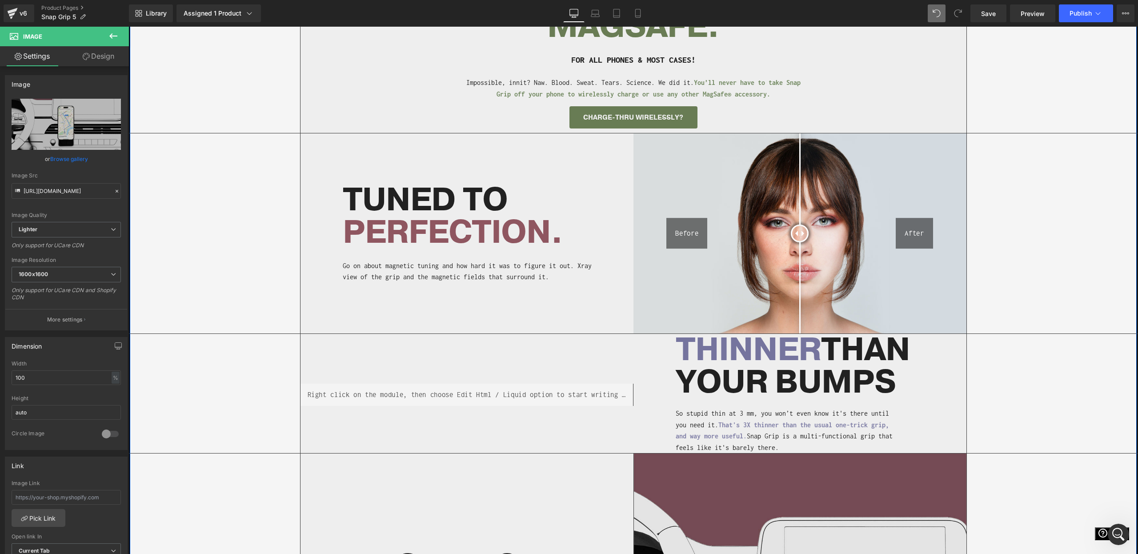
scroll to position [612, 0]
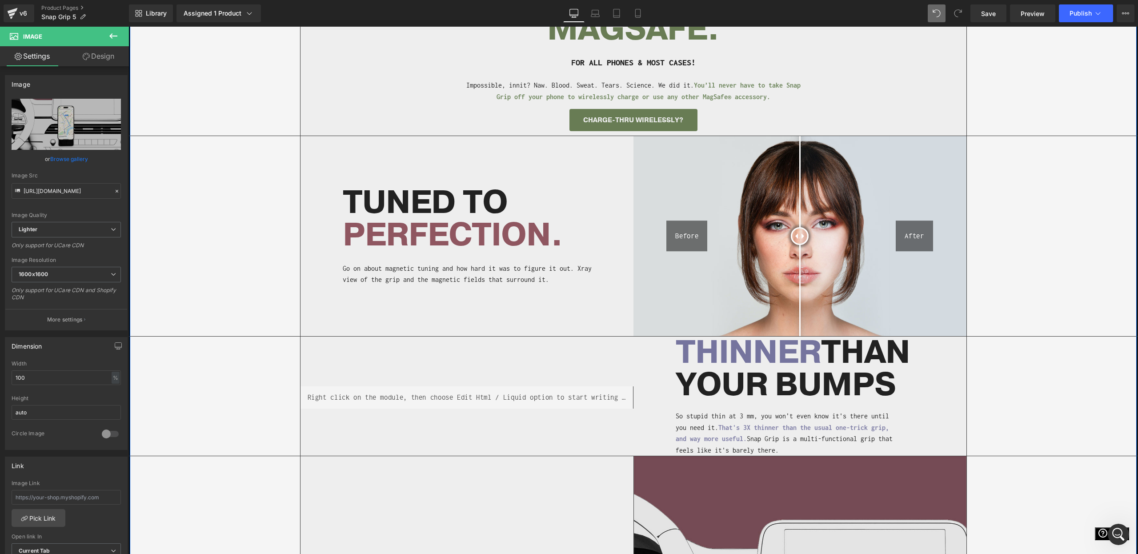
click at [801, 156] on img at bounding box center [800, 236] width 333 height 201
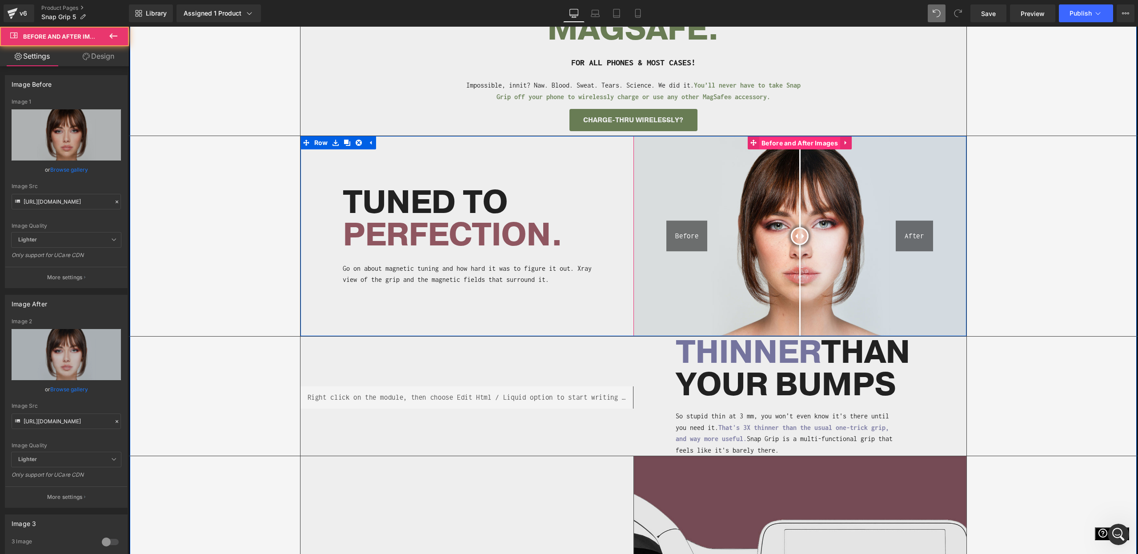
click at [790, 144] on span "Before and After Images" at bounding box center [799, 142] width 81 height 13
click at [104, 56] on link "Design" at bounding box center [98, 56] width 64 height 20
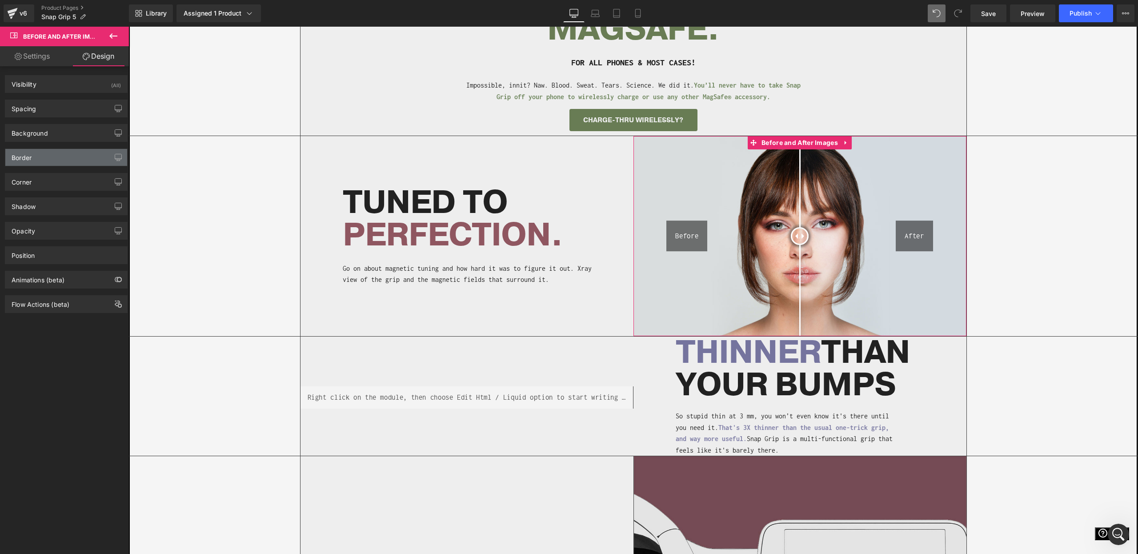
click at [42, 155] on div "Border" at bounding box center [66, 157] width 122 height 17
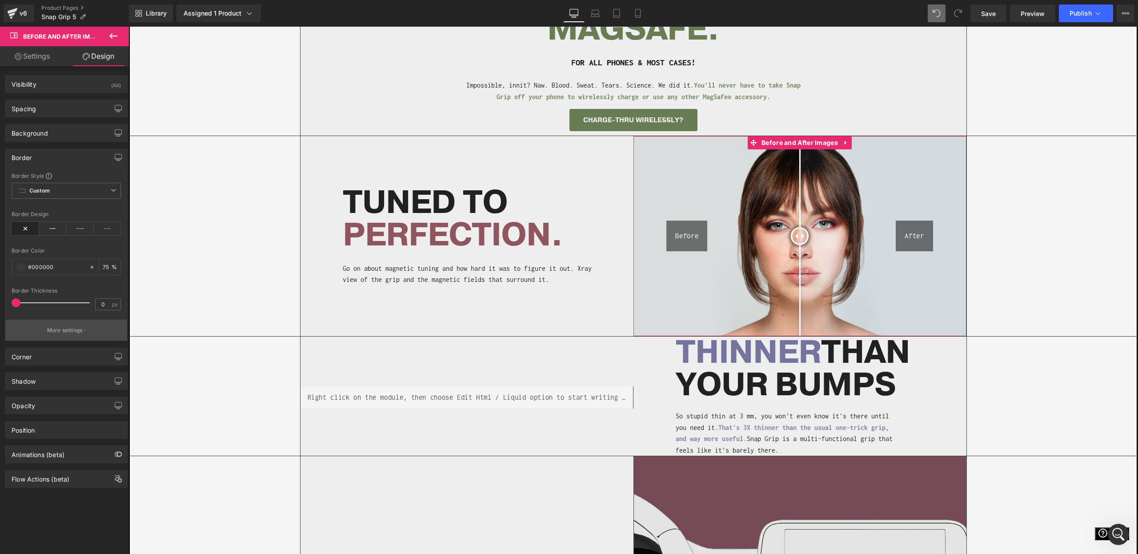
click at [59, 329] on p "More settings" at bounding box center [65, 330] width 36 height 8
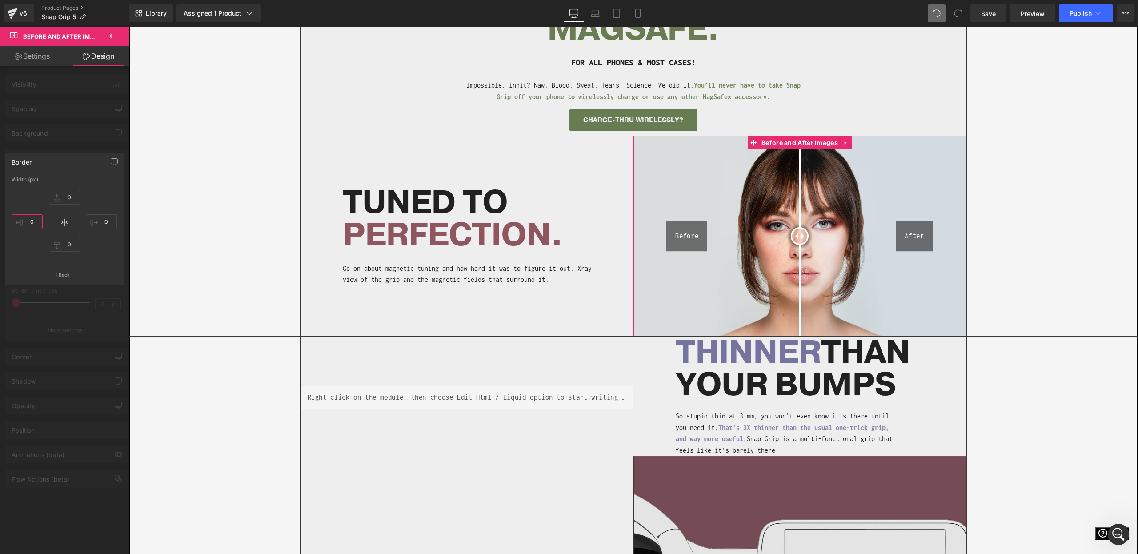
click at [26, 219] on input "0" at bounding box center [27, 221] width 31 height 15
click at [32, 221] on input "10" at bounding box center [27, 221] width 31 height 15
click at [29, 214] on input "10" at bounding box center [27, 221] width 31 height 15
type input "1"
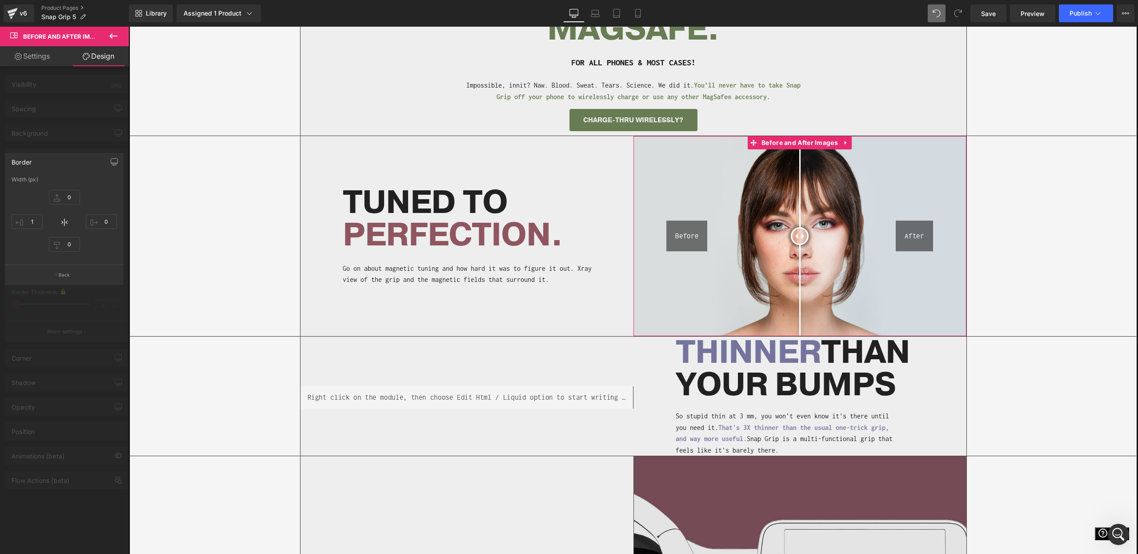
click at [57, 330] on div at bounding box center [64, 293] width 129 height 532
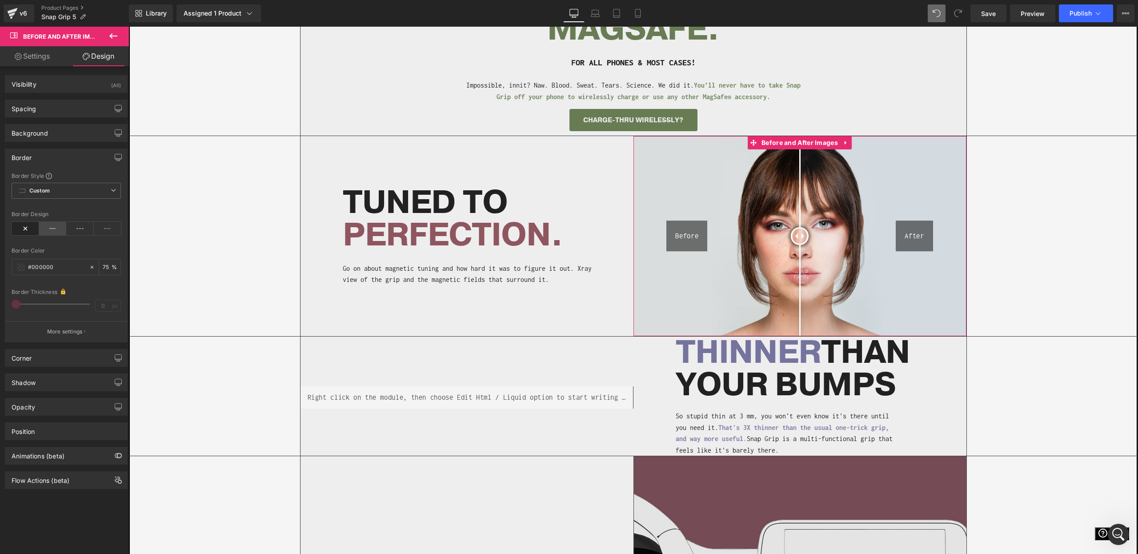
click at [51, 223] on icon at bounding box center [53, 228] width 28 height 13
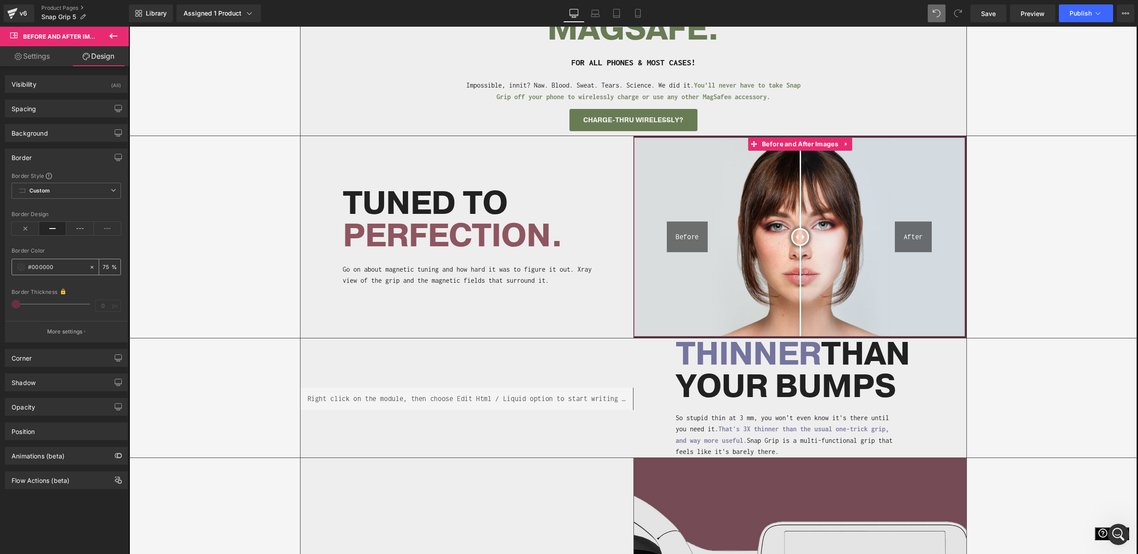
click at [21, 270] on span at bounding box center [20, 267] width 7 height 7
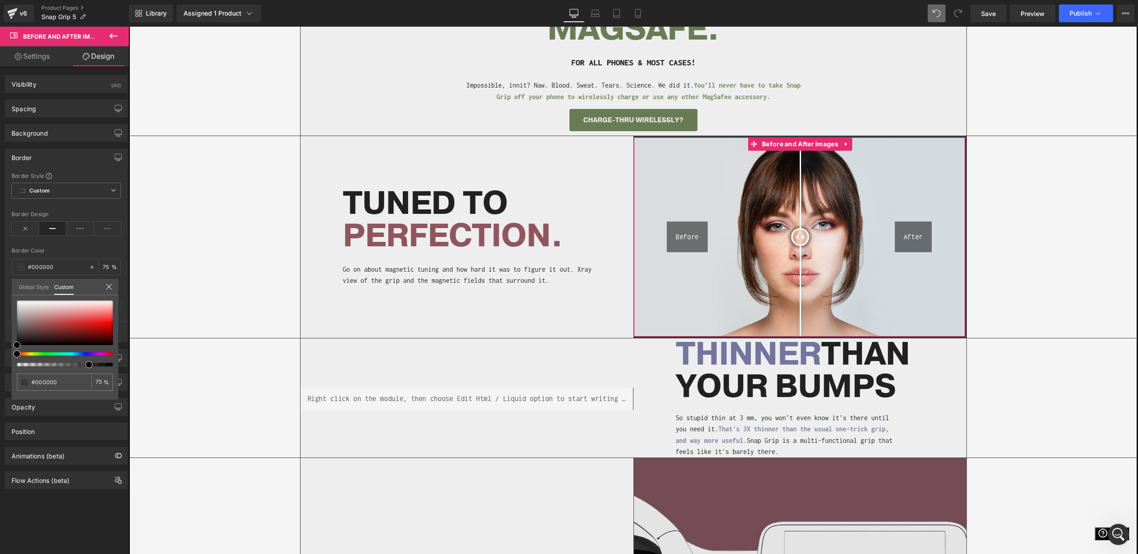
type input "79"
type input "100"
drag, startPoint x: 219, startPoint y: 392, endPoint x: 376, endPoint y: 393, distance: 156.5
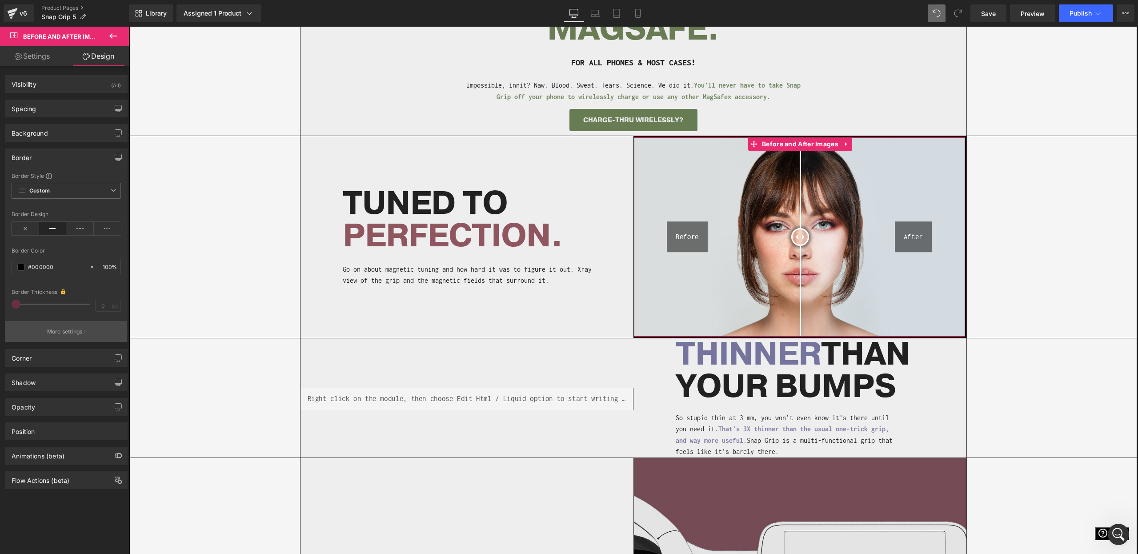
click at [61, 332] on p "More settings" at bounding box center [65, 332] width 36 height 8
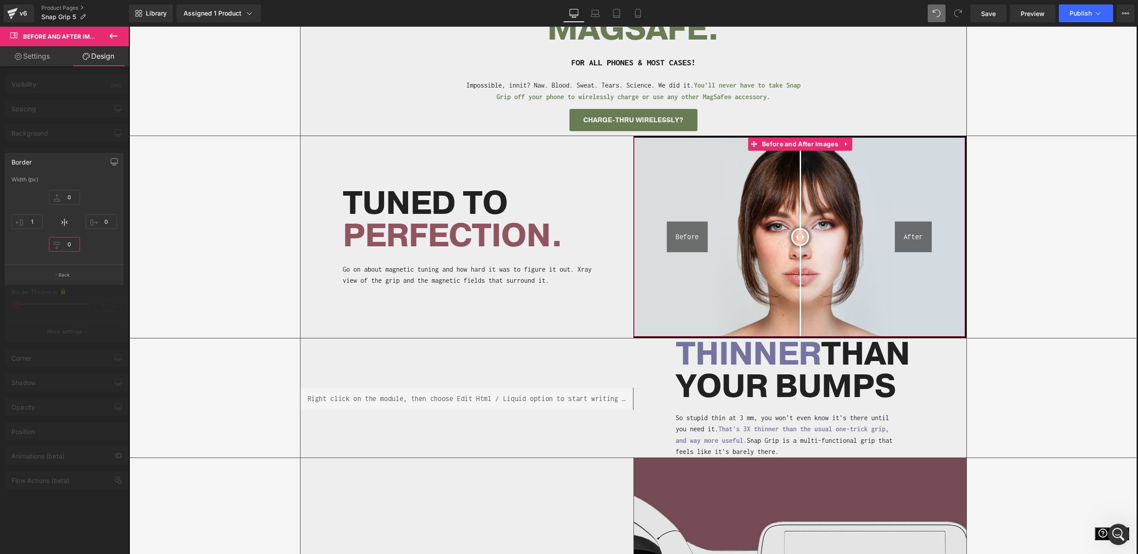
click at [64, 245] on input "0" at bounding box center [64, 244] width 31 height 15
type input "0"
click at [68, 245] on input "0" at bounding box center [64, 244] width 31 height 15
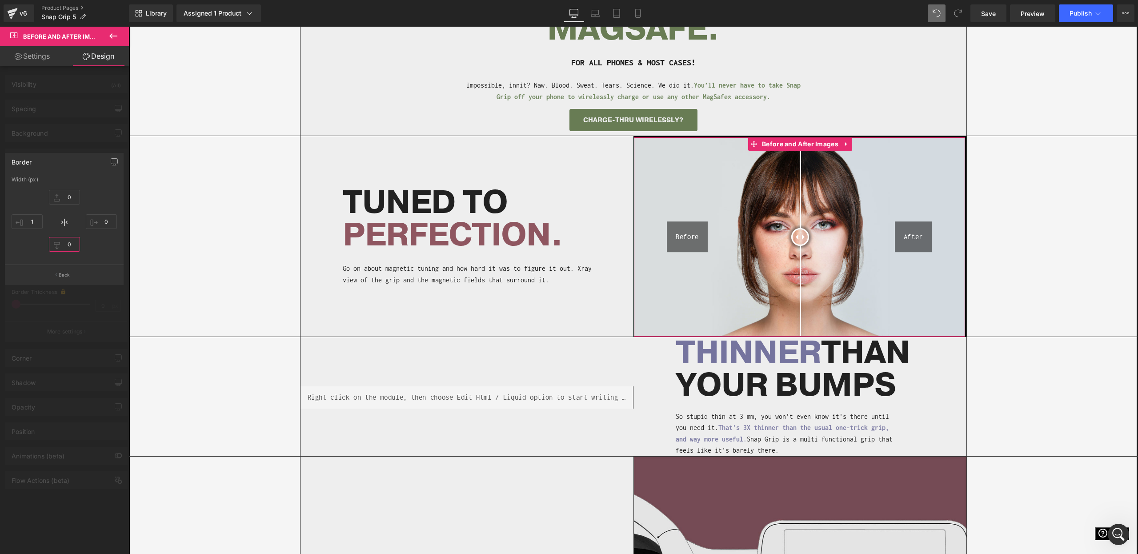
click at [68, 245] on input "0" at bounding box center [64, 244] width 31 height 15
click at [69, 245] on input "0" at bounding box center [64, 244] width 31 height 15
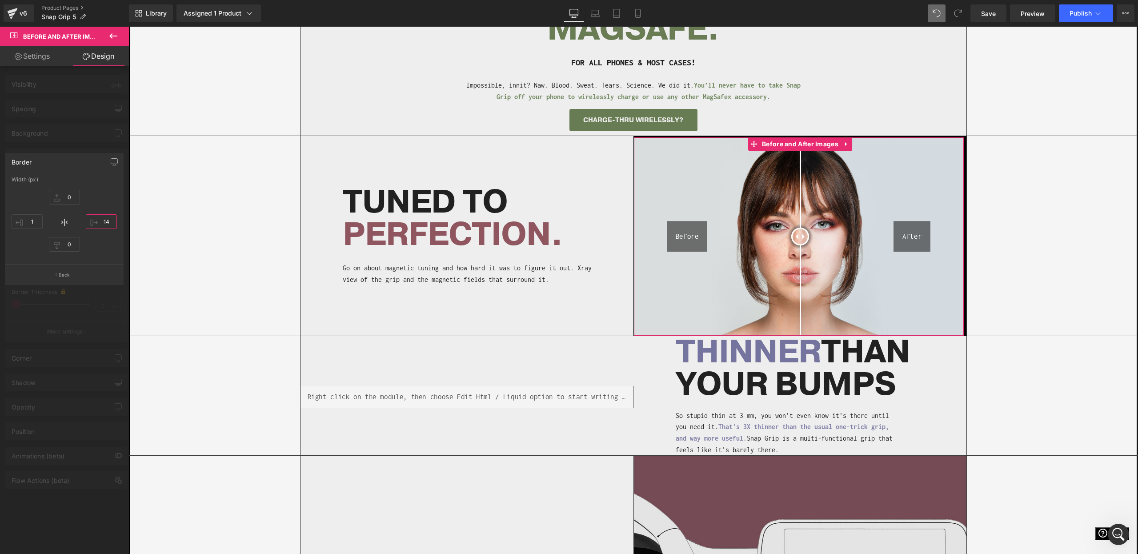
drag, startPoint x: 106, startPoint y: 225, endPoint x: 104, endPoint y: 209, distance: 15.7
click at [104, 210] on div "0px 0 14px 14 0px 0 1px 1" at bounding box center [64, 221] width 105 height 71
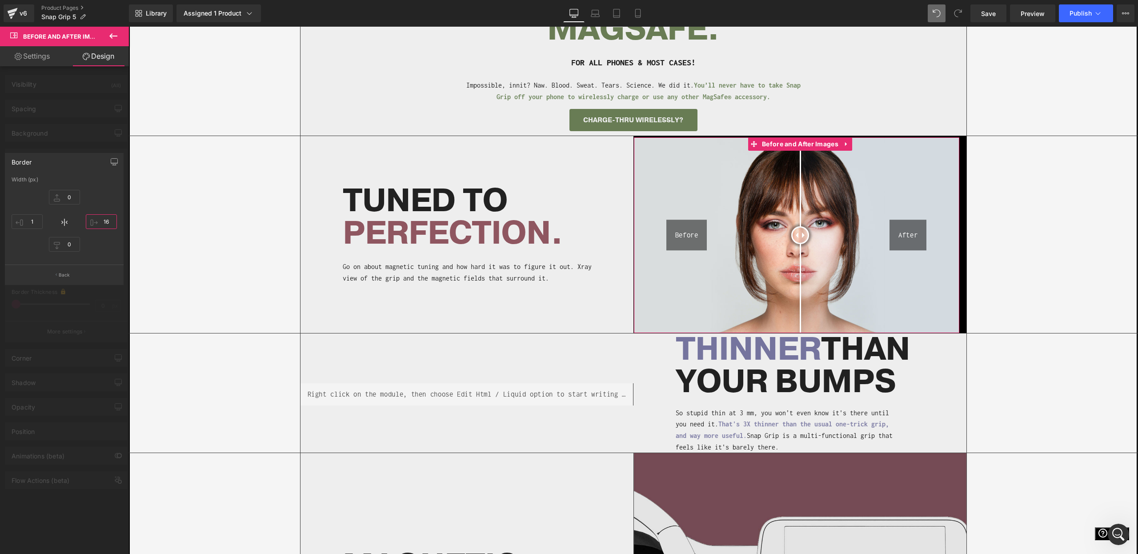
type input "0"
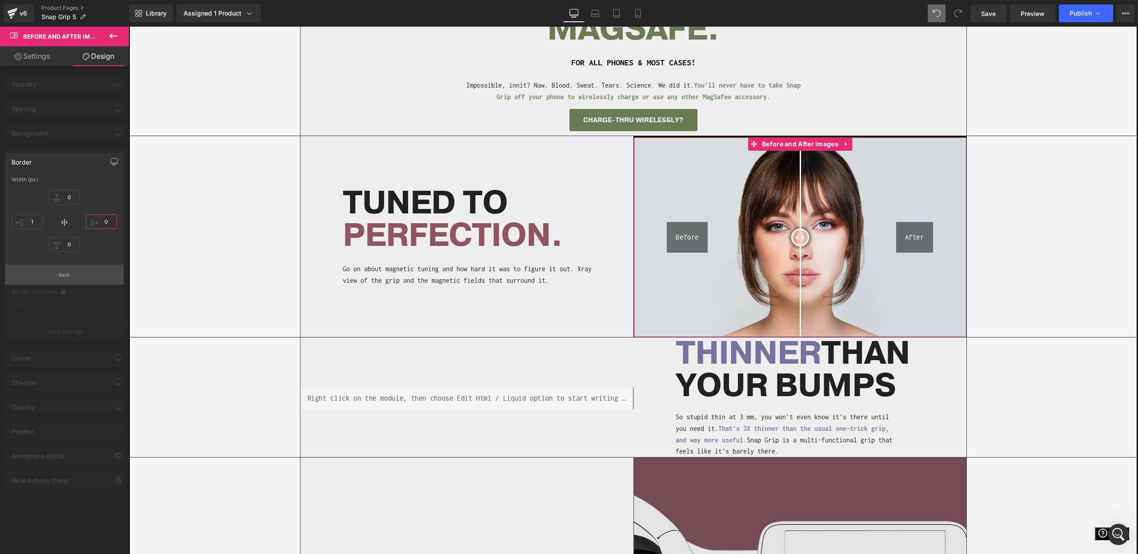
drag, startPoint x: 101, startPoint y: 247, endPoint x: 93, endPoint y: 280, distance: 34.3
click at [93, 280] on div "Border Width (px) 0px 0 0px 0 0px 0 1px 1 Back" at bounding box center [64, 219] width 119 height 132
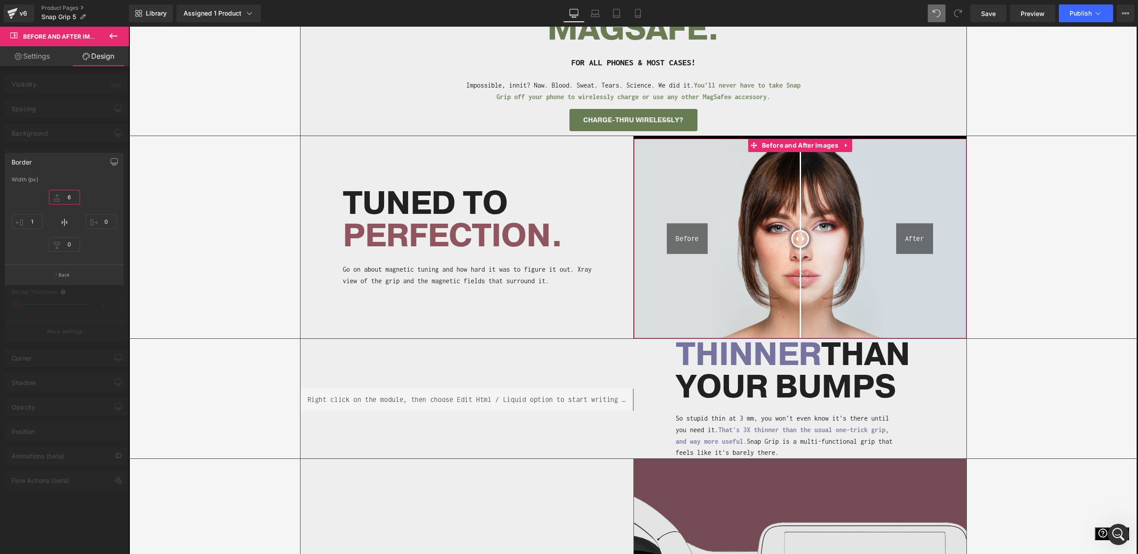
type input "0"
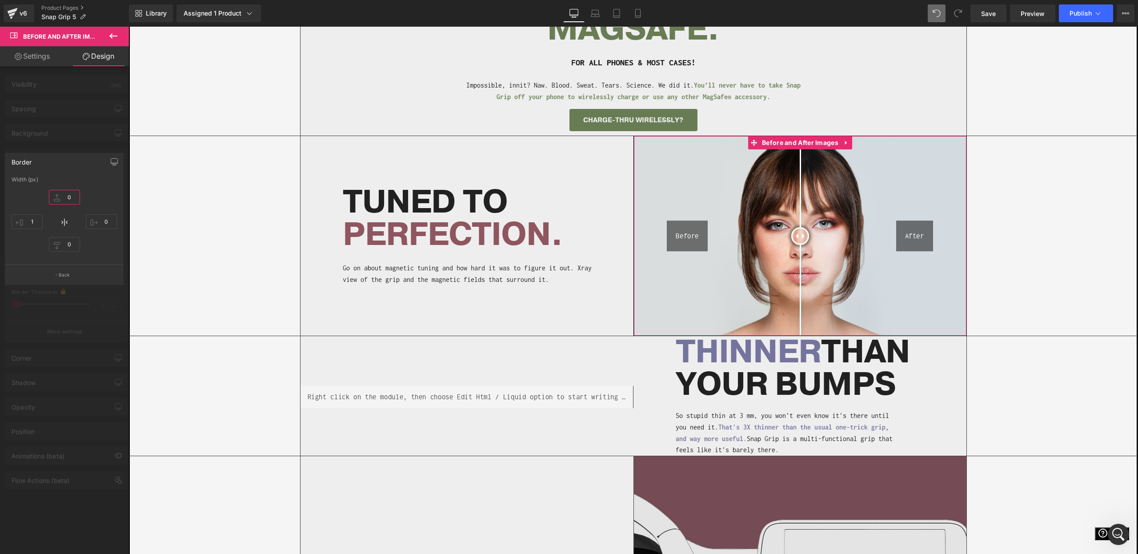
drag, startPoint x: 69, startPoint y: 192, endPoint x: 105, endPoint y: 253, distance: 70.6
click at [65, 248] on div "0px 0 0px 0 0px 0 1px 1" at bounding box center [64, 221] width 105 height 71
click at [629, 403] on div at bounding box center [633, 290] width 1010 height 527
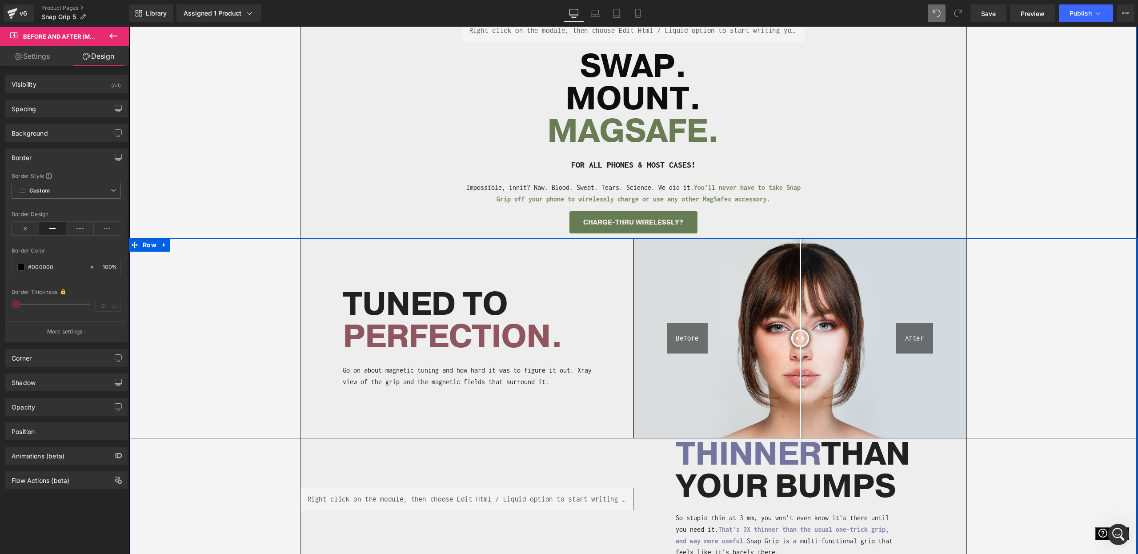
click at [1082, 349] on div "Separator Before After Before and After Images TUNED TO PERFECTION. Heading Go …" at bounding box center [633, 338] width 1009 height 200
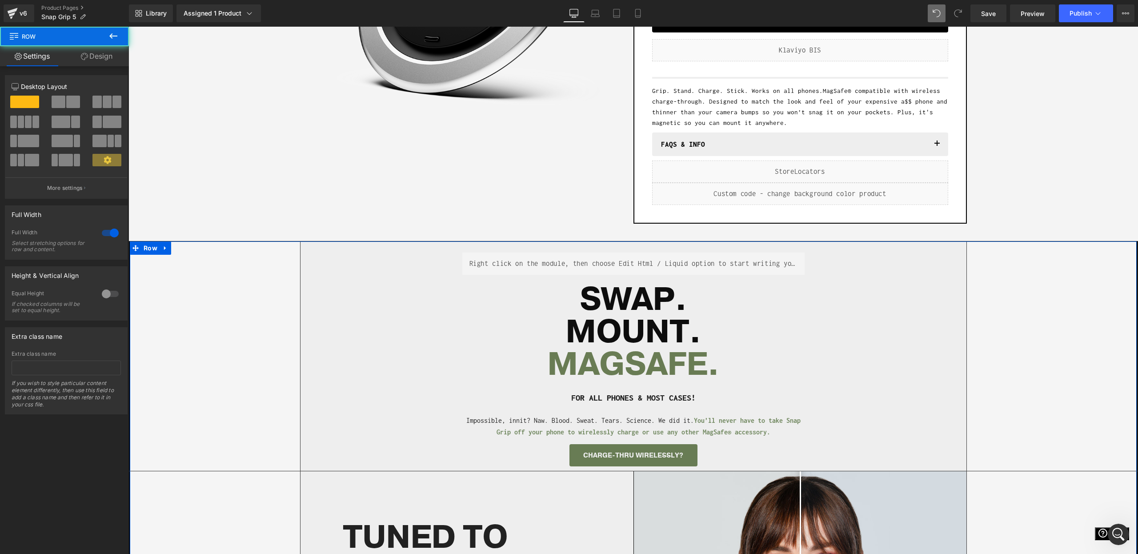
click at [1047, 305] on div "Separator Liquid SWAP. MOUNT. MAGSAFE. Heading FOR ALL PHONES & MOST CASES! Hea…" at bounding box center [633, 355] width 1009 height 229
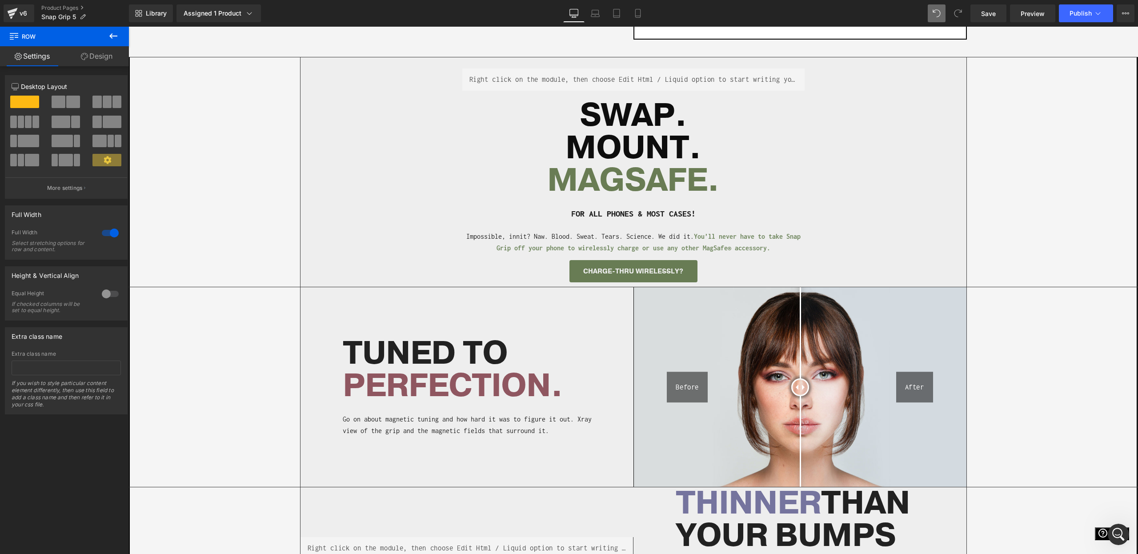
scroll to position [463, 0]
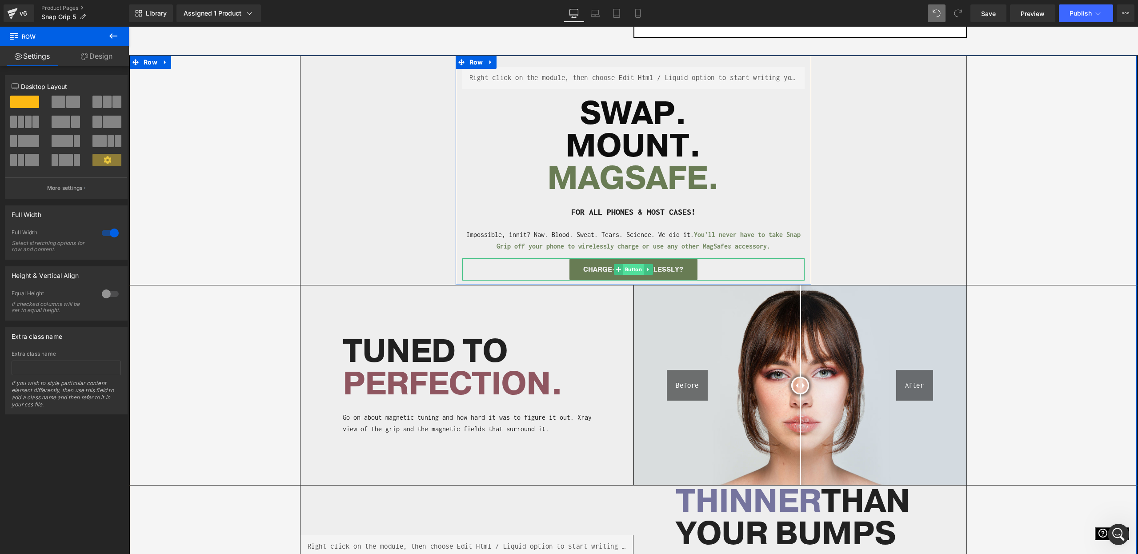
click at [631, 270] on span "Button" at bounding box center [633, 269] width 20 height 11
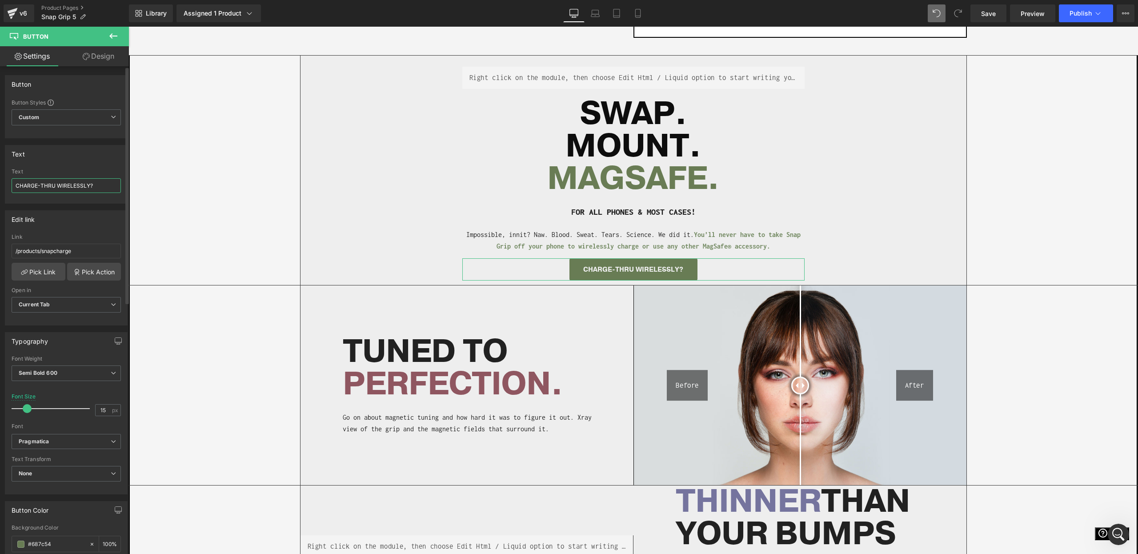
drag, startPoint x: 15, startPoint y: 184, endPoint x: 33, endPoint y: 184, distance: 18.7
click at [15, 184] on input "CHARGE-THRU WIRELESSLY?" at bounding box center [66, 185] width 109 height 15
type input "WANNA CHARGE-THRU WIRELESSLY?"
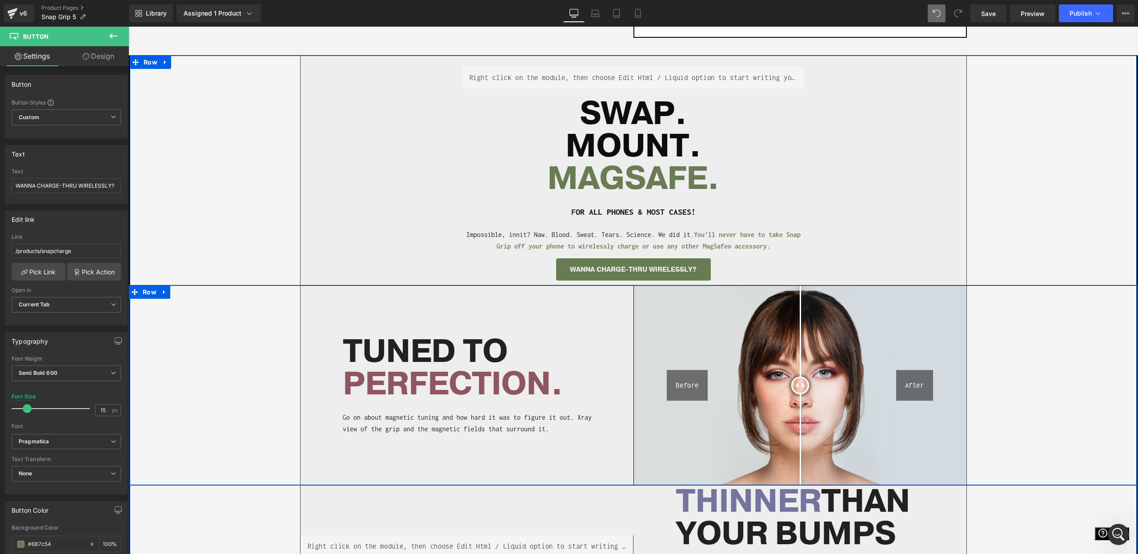
click at [249, 409] on div "Separator Before After Before and After Images TUNED TO PERFECTION. Heading Go …" at bounding box center [633, 385] width 1009 height 200
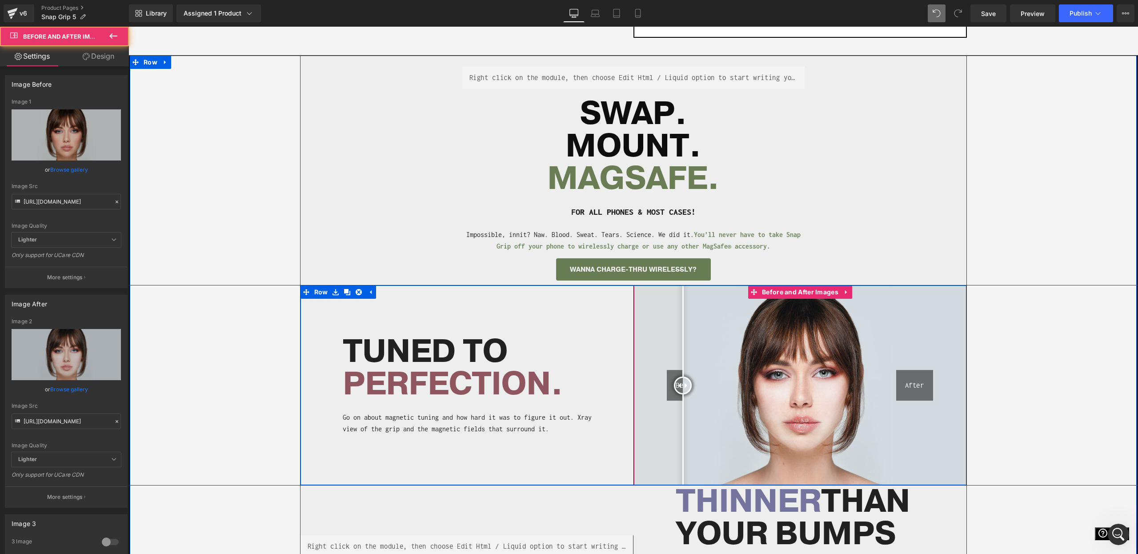
drag, startPoint x: 798, startPoint y: 377, endPoint x: 700, endPoint y: 389, distance: 98.1
click at [684, 387] on div at bounding box center [683, 386] width 18 height 18
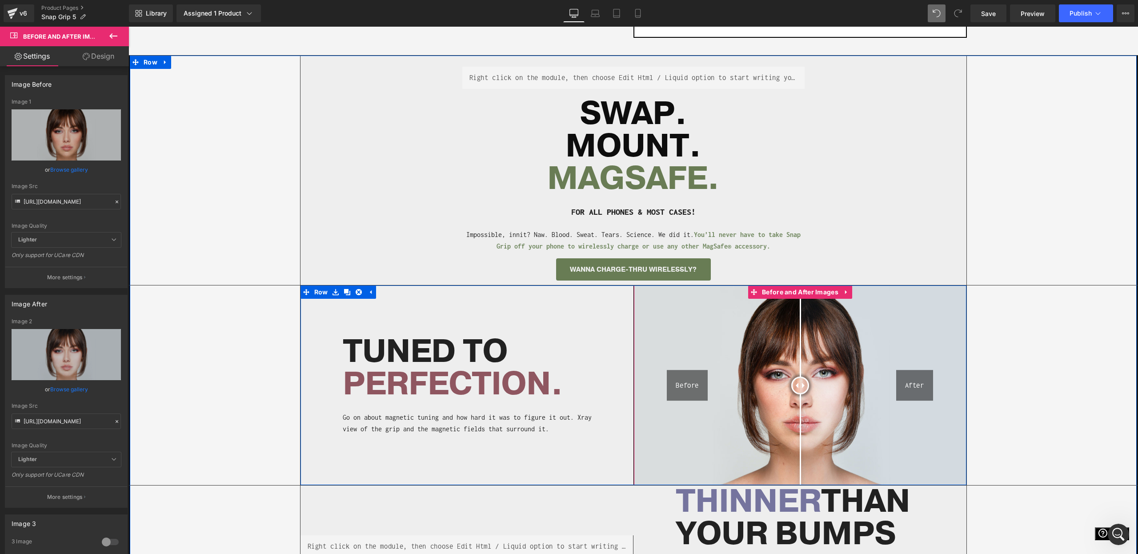
drag, startPoint x: 757, startPoint y: 385, endPoint x: 800, endPoint y: 427, distance: 60.7
click at [800, 394] on div at bounding box center [800, 386] width 18 height 18
drag, startPoint x: 805, startPoint y: 398, endPoint x: 798, endPoint y: 421, distance: 24.2
click at [798, 421] on div "Before After" at bounding box center [800, 385] width 333 height 200
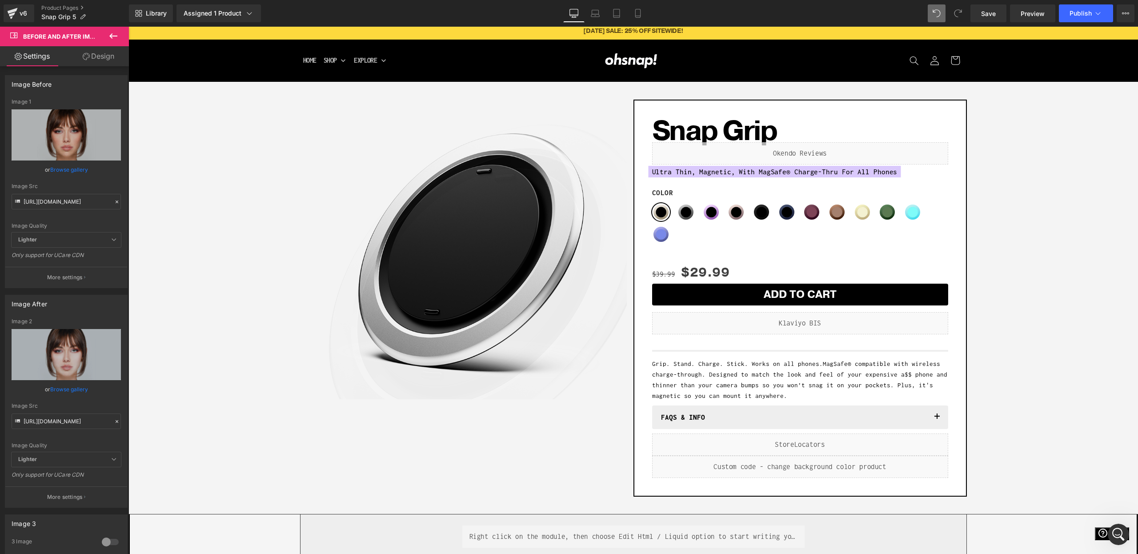
scroll to position [0, 0]
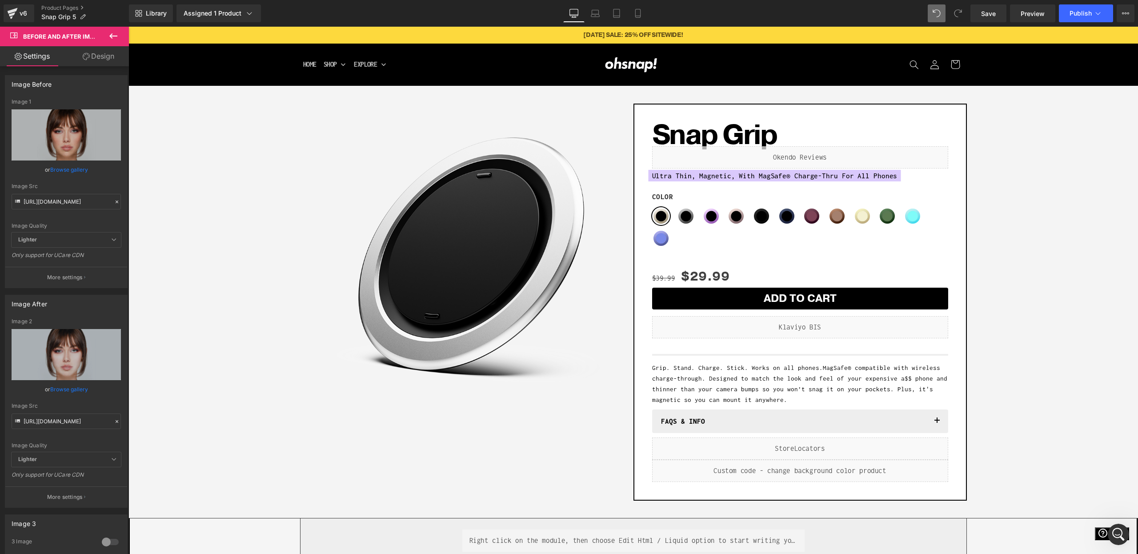
click at [120, 38] on button at bounding box center [113, 37] width 31 height 20
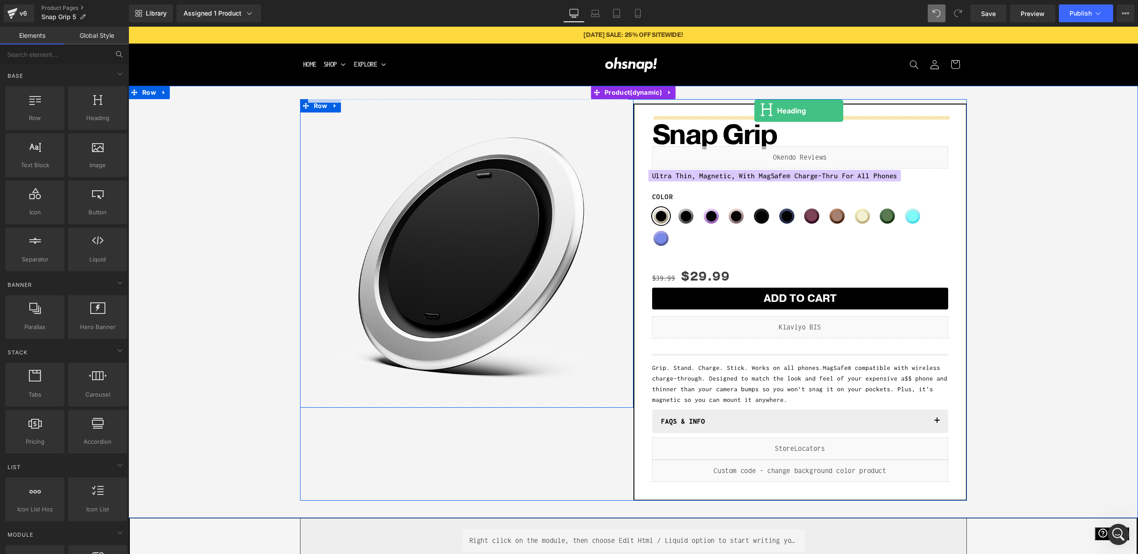
drag, startPoint x: 213, startPoint y: 146, endPoint x: 754, endPoint y: 111, distance: 543.1
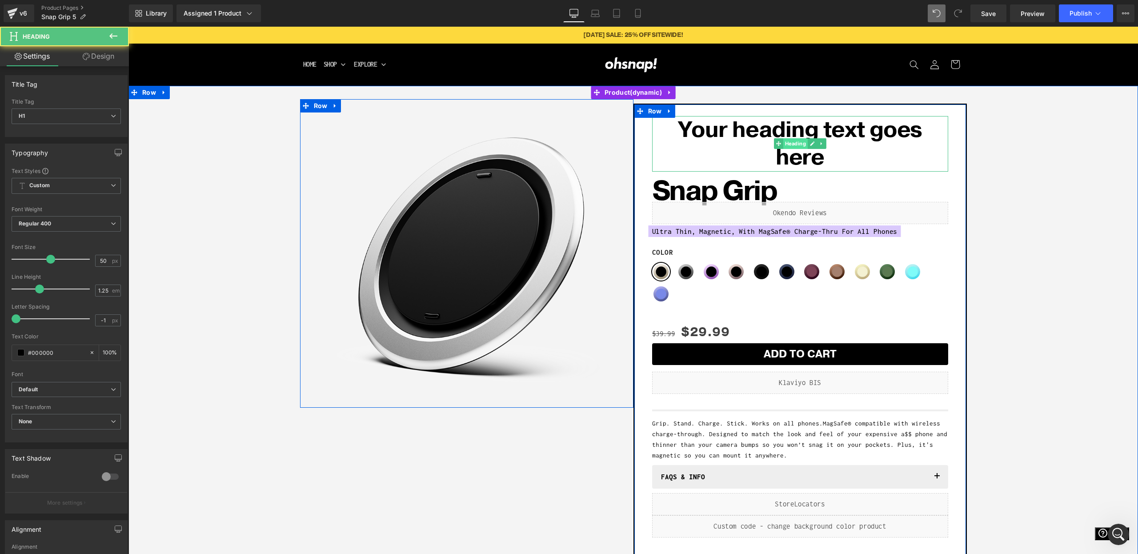
click at [795, 146] on span "Heading" at bounding box center [795, 143] width 24 height 11
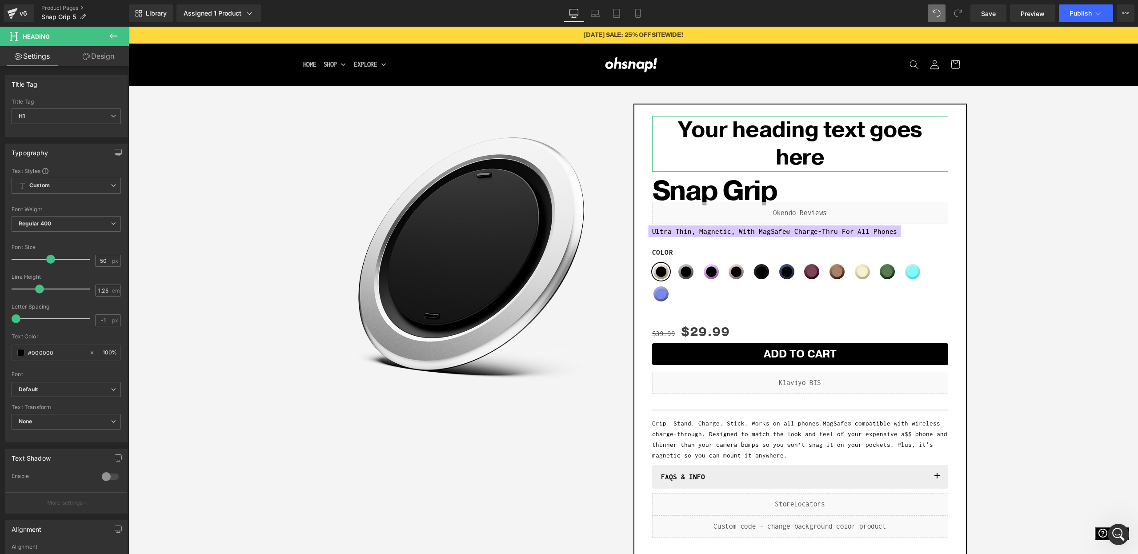
click at [97, 61] on link "Design" at bounding box center [98, 56] width 64 height 20
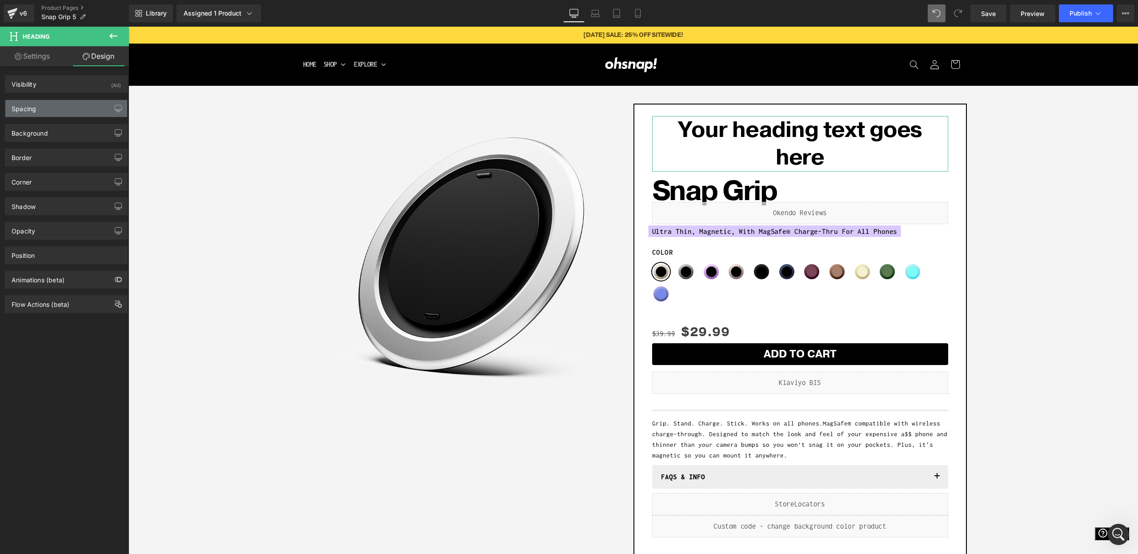
click at [40, 104] on div "Spacing" at bounding box center [66, 108] width 122 height 17
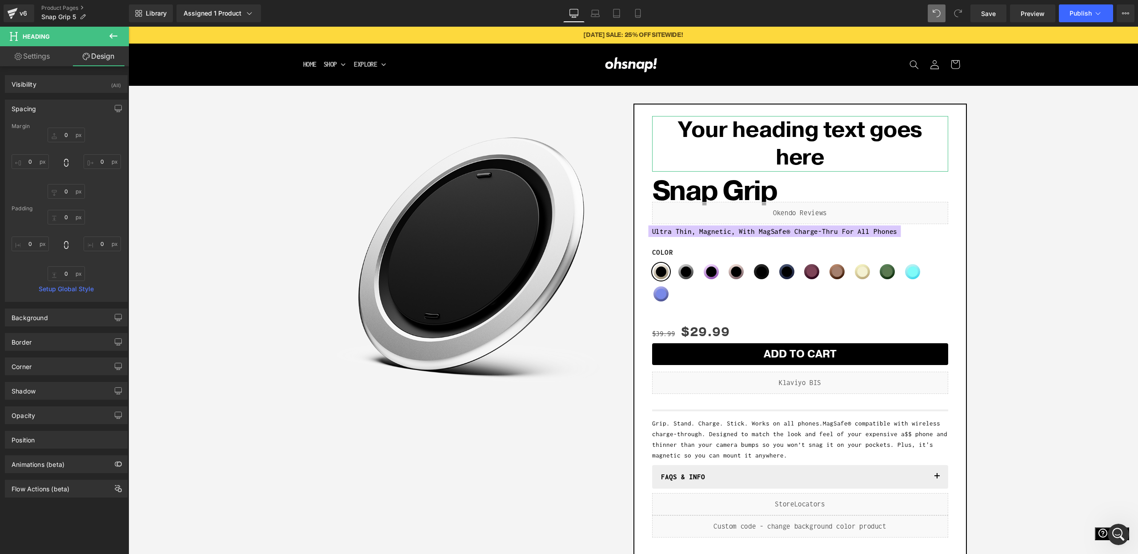
type input "0"
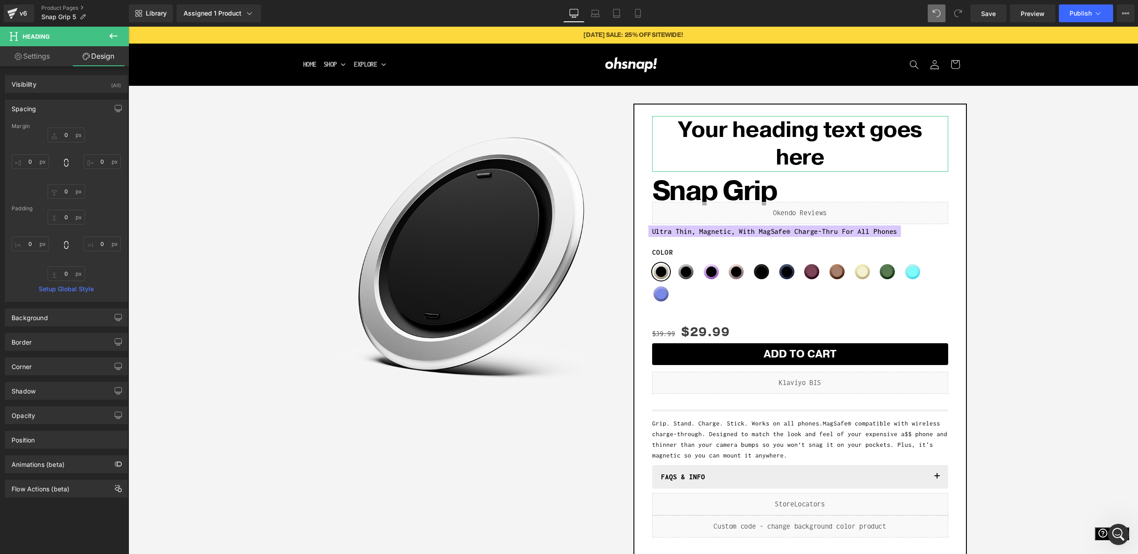
type input "0"
click at [51, 440] on div "Position" at bounding box center [66, 439] width 122 height 17
click at [62, 519] on p "More settings" at bounding box center [65, 523] width 36 height 8
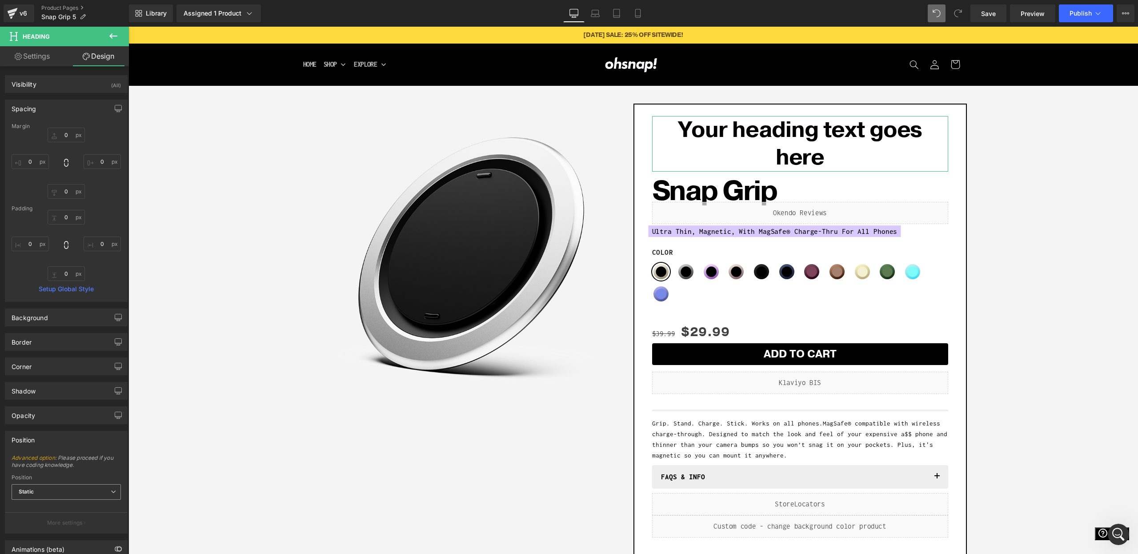
click at [69, 496] on span "Static" at bounding box center [66, 492] width 109 height 16
click at [86, 505] on li "Relative" at bounding box center [66, 507] width 109 height 13
type input "1"
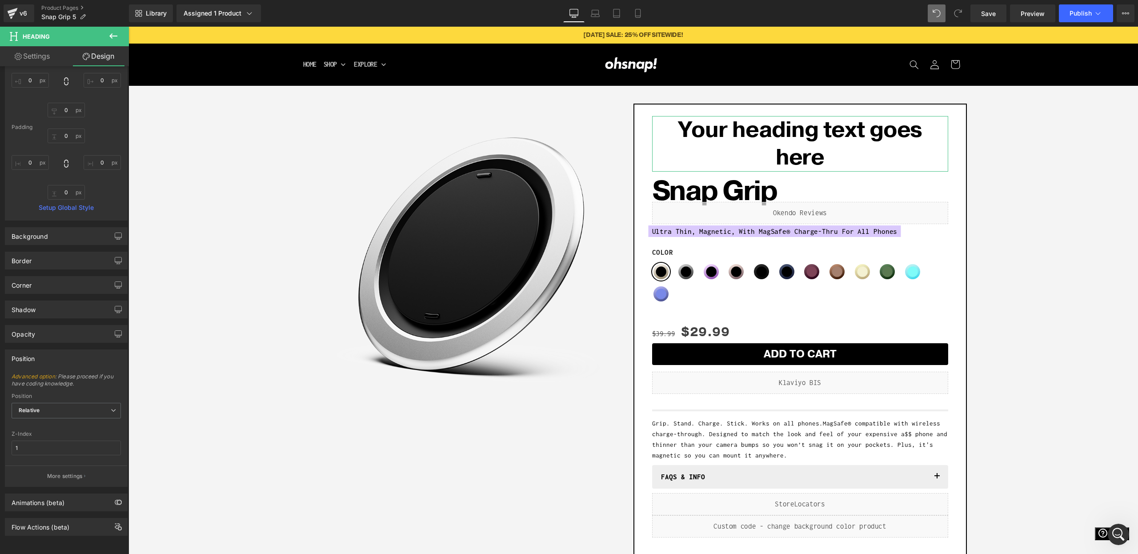
scroll to position [88, 0]
click at [72, 472] on p "More settings" at bounding box center [65, 476] width 36 height 8
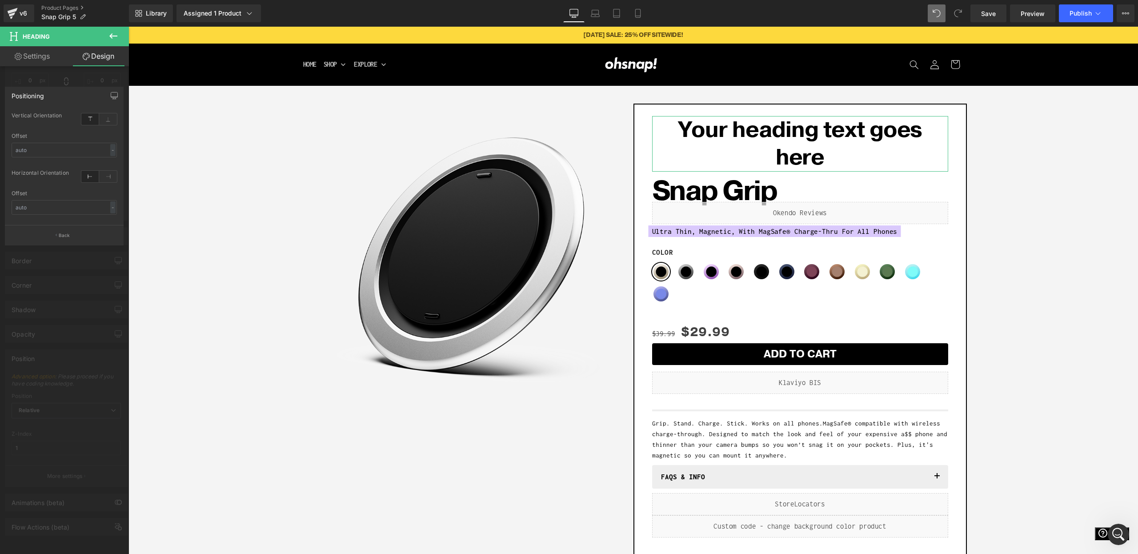
click at [78, 407] on div at bounding box center [64, 293] width 129 height 532
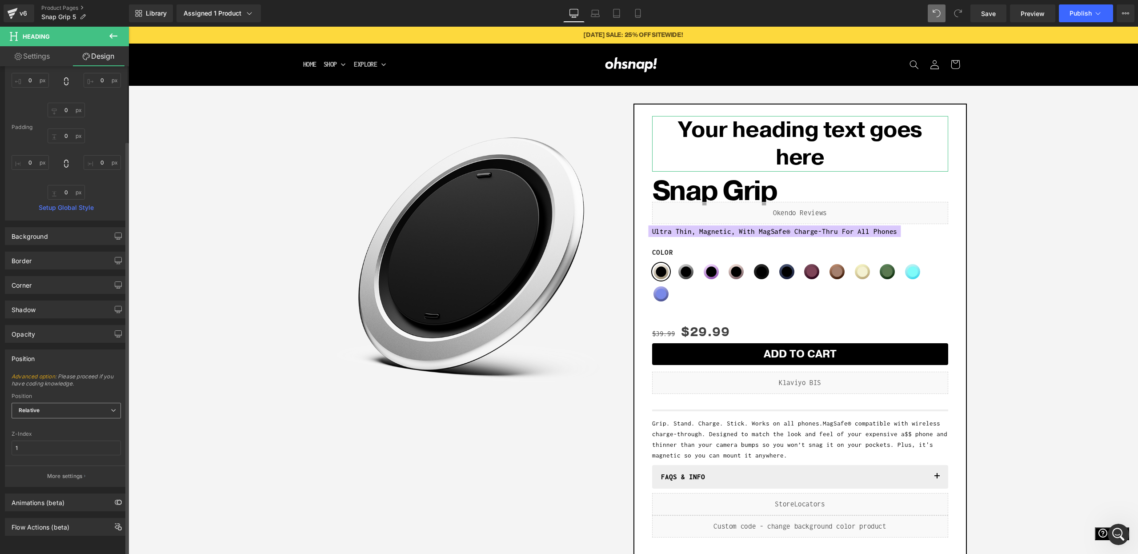
click at [74, 410] on span "Relative" at bounding box center [66, 411] width 109 height 16
click at [61, 446] on li "Static" at bounding box center [66, 452] width 109 height 13
click at [28, 130] on div "0px 0 0px 0 0px 0 0px 0" at bounding box center [66, 116] width 109 height 71
type input "-52"
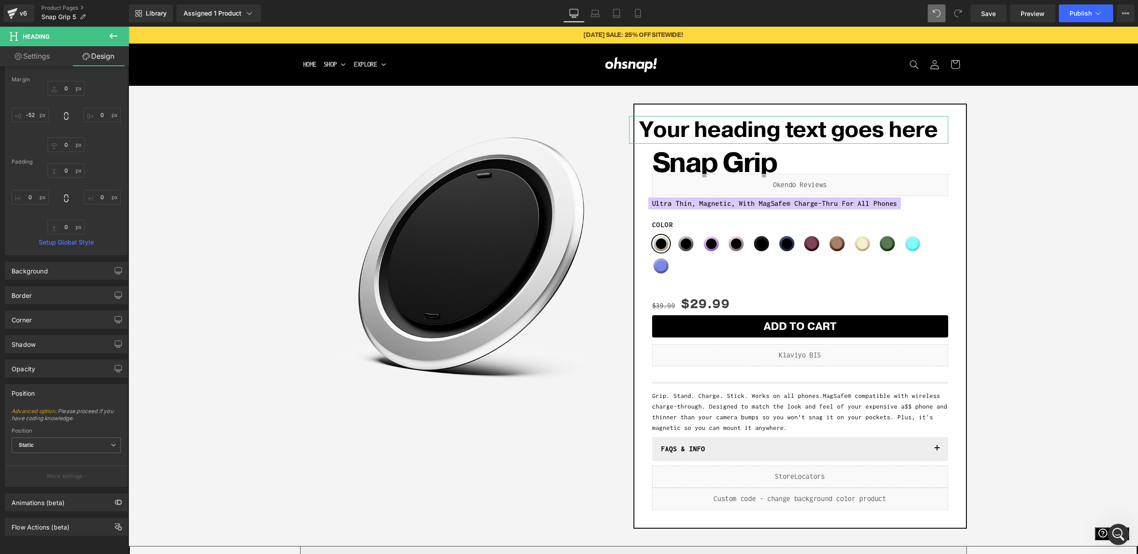
click at [37, 56] on link "Settings" at bounding box center [32, 56] width 64 height 20
type input "100"
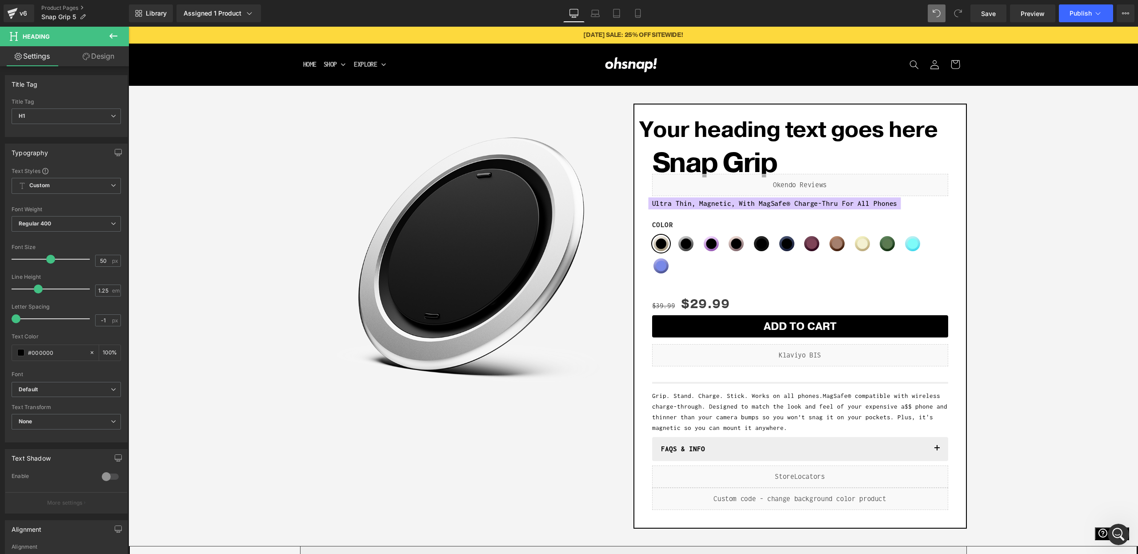
click at [111, 40] on icon at bounding box center [113, 36] width 11 height 11
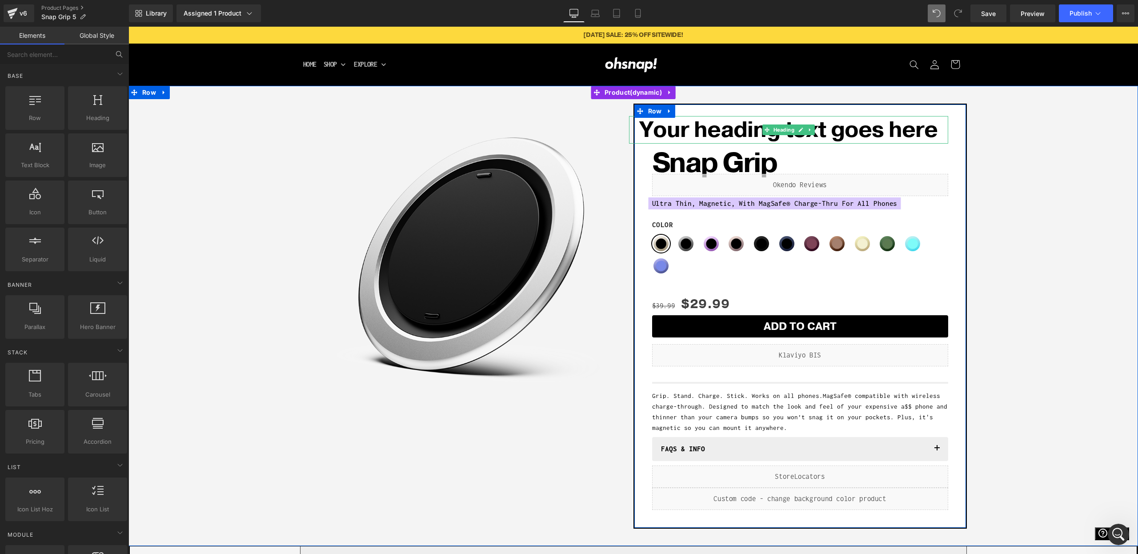
click at [702, 132] on h1 "Your heading text goes here" at bounding box center [788, 130] width 319 height 28
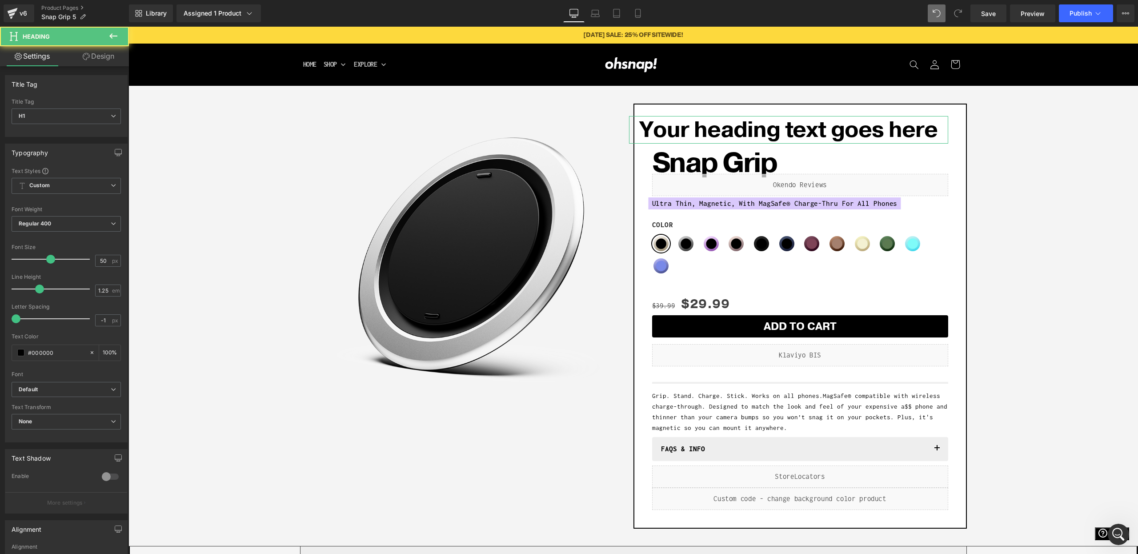
click at [101, 59] on link "Design" at bounding box center [98, 56] width 64 height 20
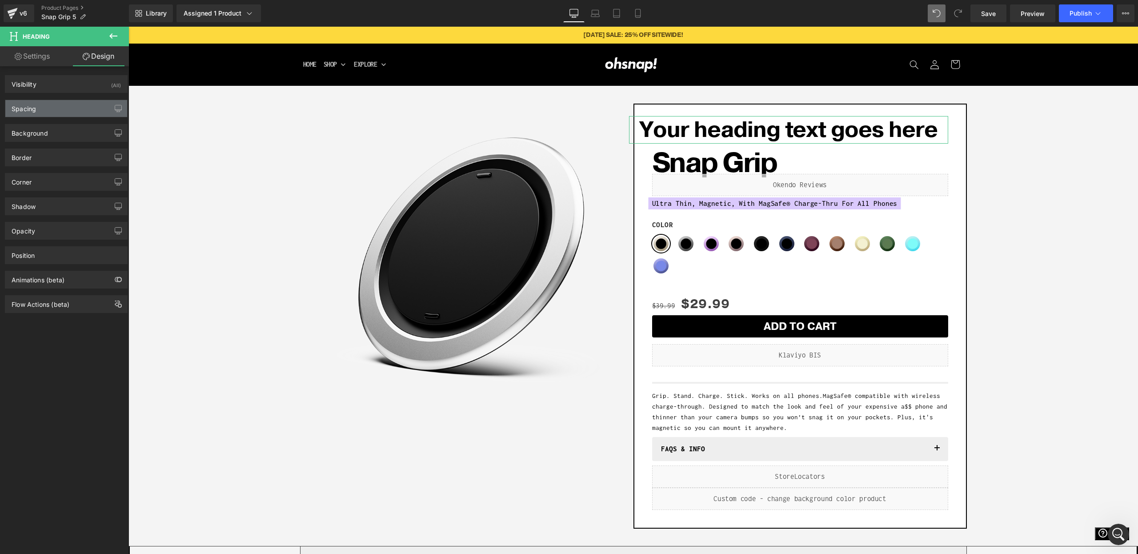
type input "0"
type input "-52"
type input "0"
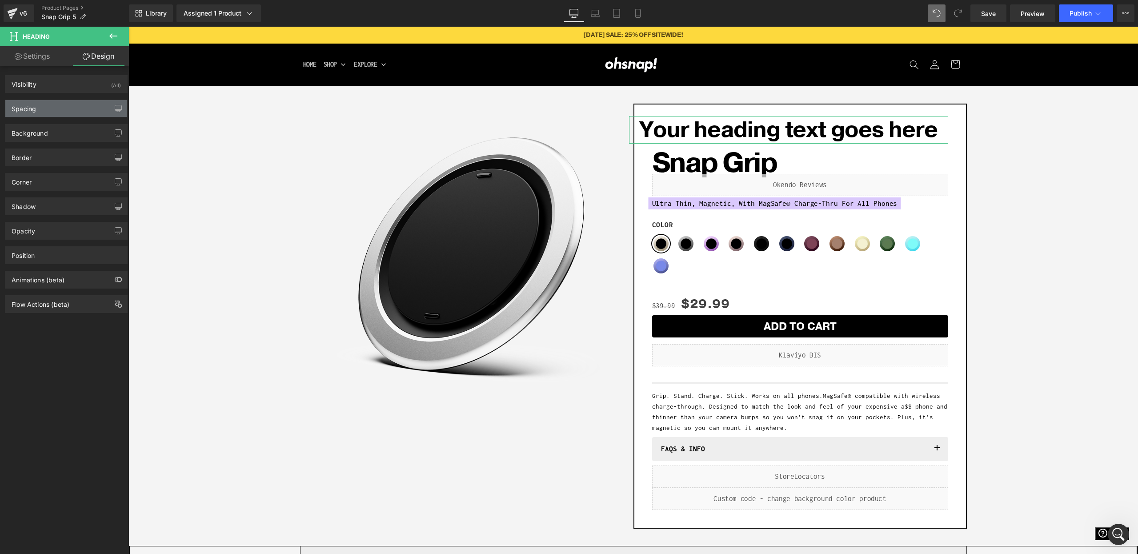
type input "0"
click at [63, 112] on div "Spacing" at bounding box center [66, 108] width 122 height 17
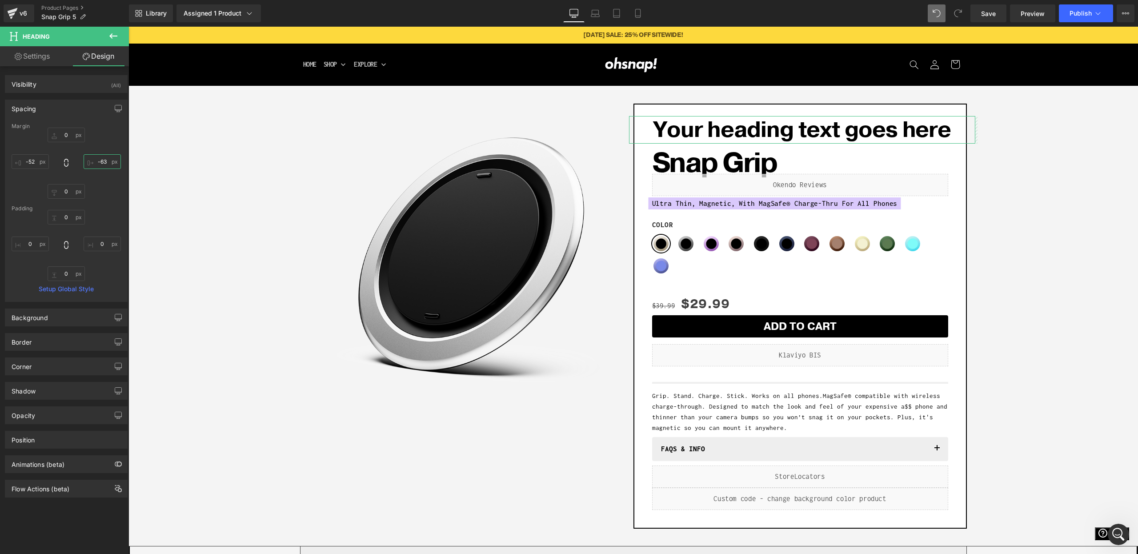
drag, startPoint x: 89, startPoint y: 161, endPoint x: 70, endPoint y: 200, distance: 43.1
click at [85, 184] on div "0px 0 -63px -63 0px 0 -52px -52" at bounding box center [66, 163] width 109 height 71
type input "-60"
click at [32, 320] on div "Background" at bounding box center [30, 315] width 36 height 12
click at [17, 378] on div "transparent" at bounding box center [50, 374] width 77 height 16
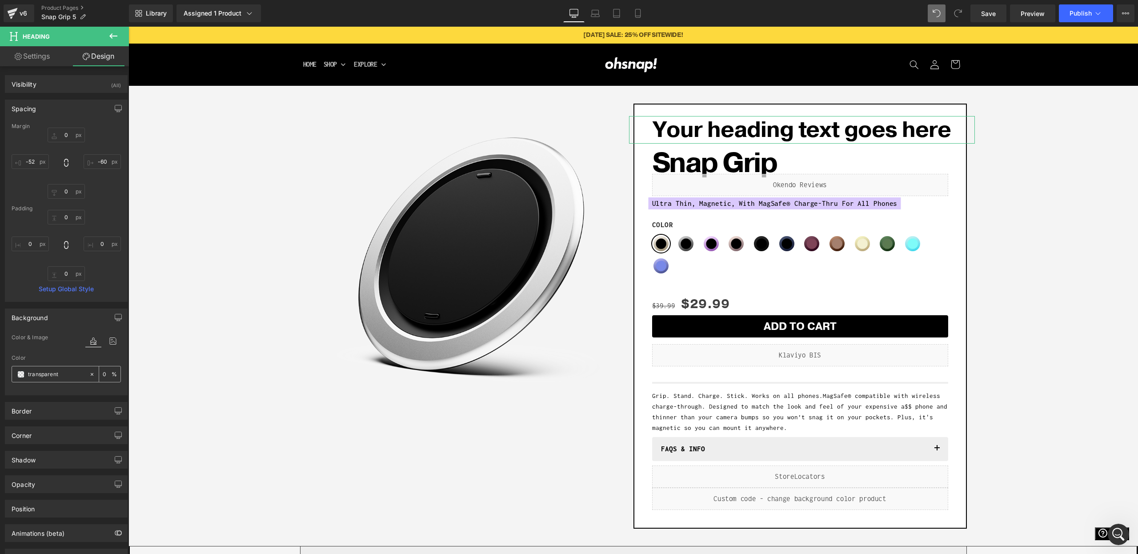
click at [20, 375] on span at bounding box center [20, 374] width 7 height 7
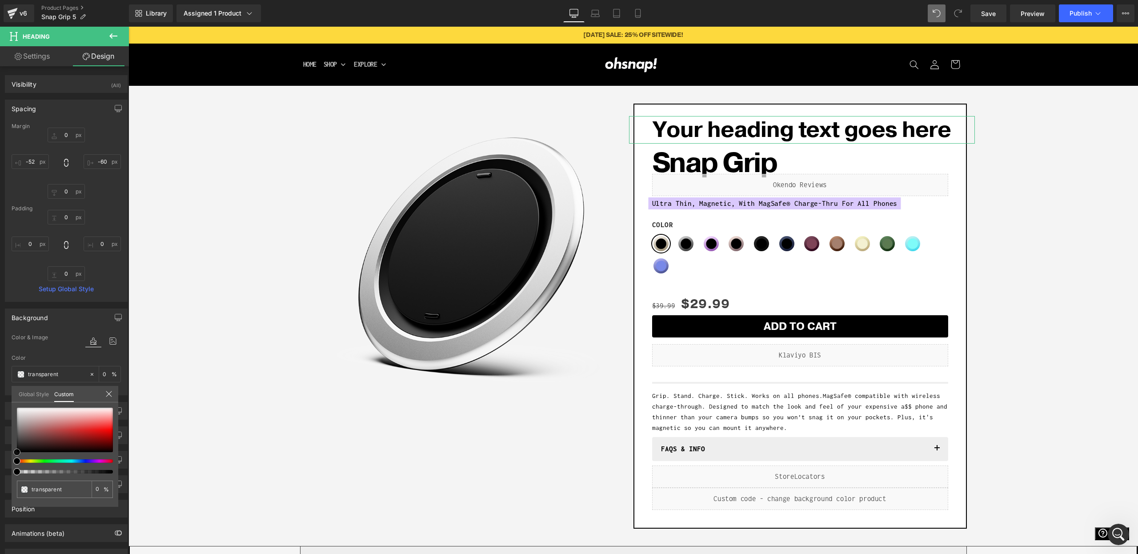
type input "#faf9f9"
type input "100"
type input "#faf9f9"
type input "100"
type input "#f3f1f1"
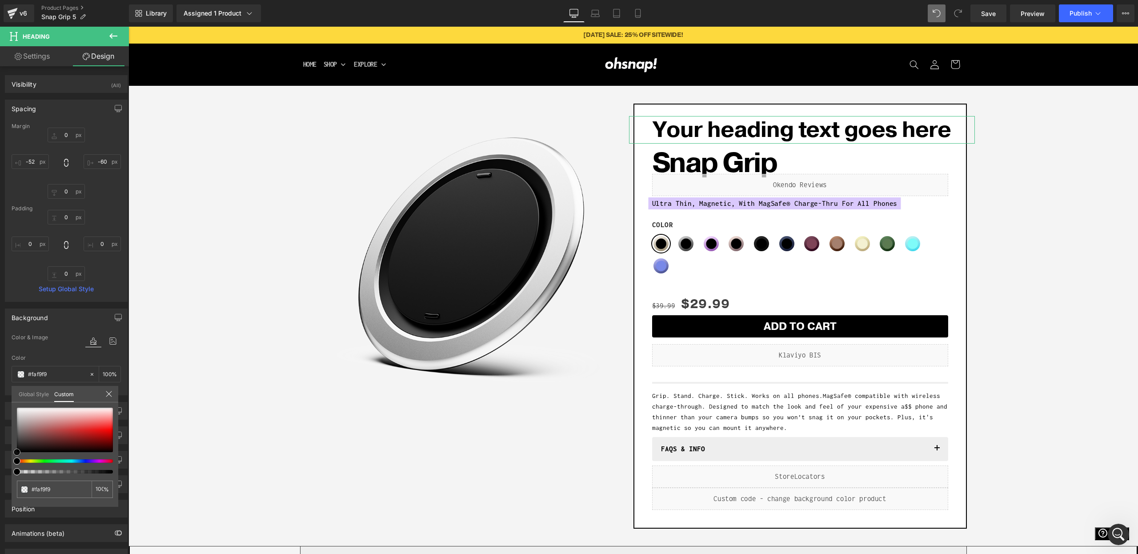
type input "#f3f1f1"
type input "#f1eeee"
type input "#eeebeb"
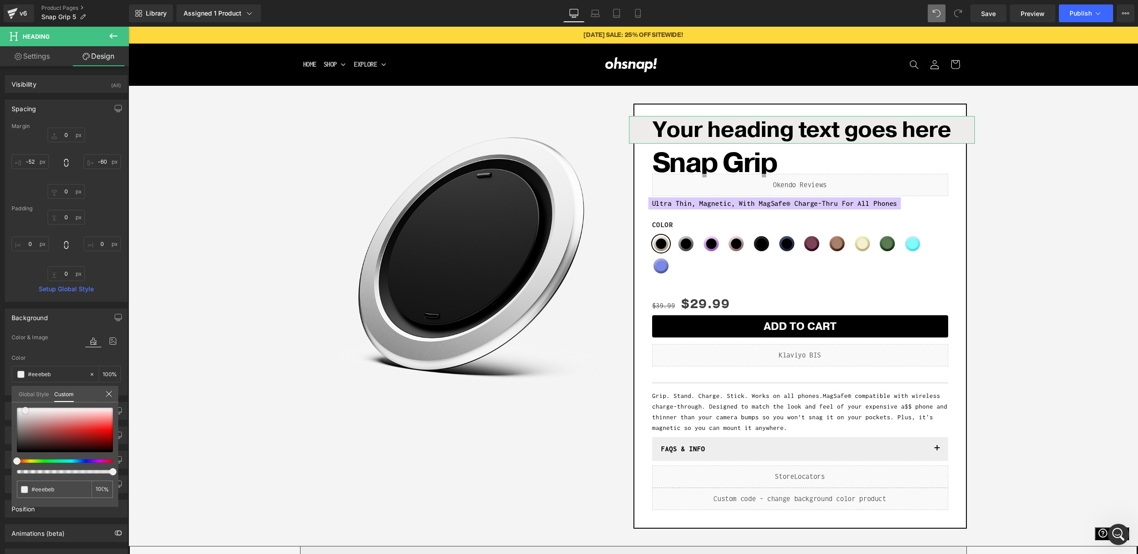
type input "#ece8e8"
type input "#eae5e5"
type input "#e6dfdf"
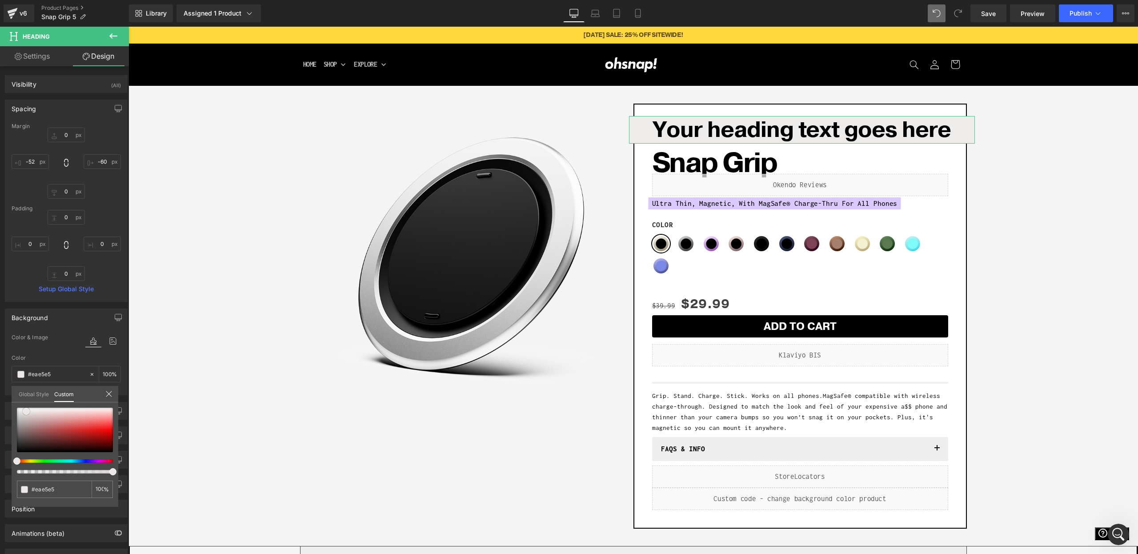
type input "#e6dfdf"
type input "#e1dada"
type input "#ded7d7"
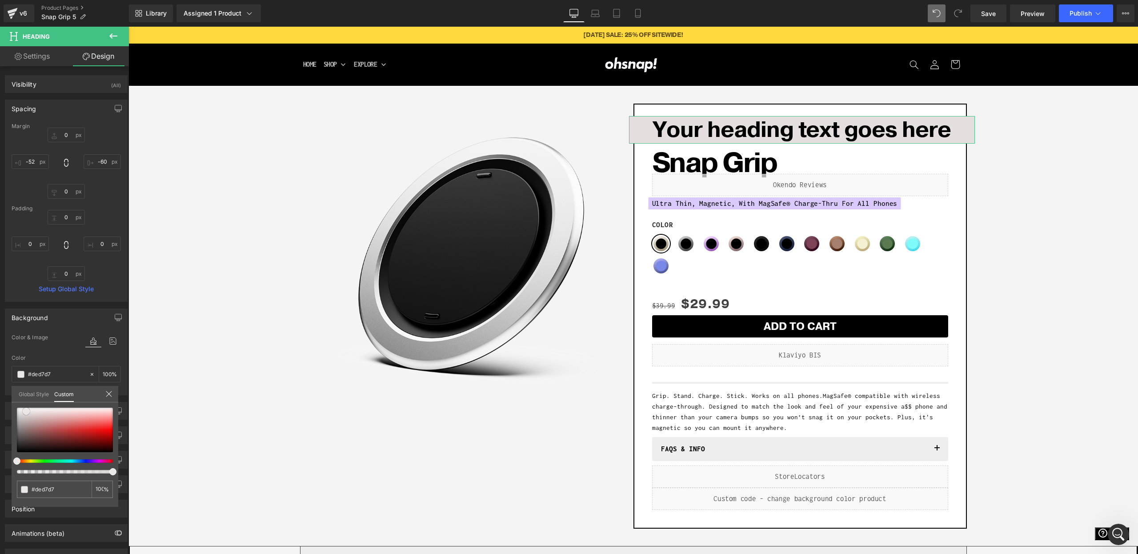
click at [26, 413] on div at bounding box center [65, 430] width 96 height 44
type input "#e1dada"
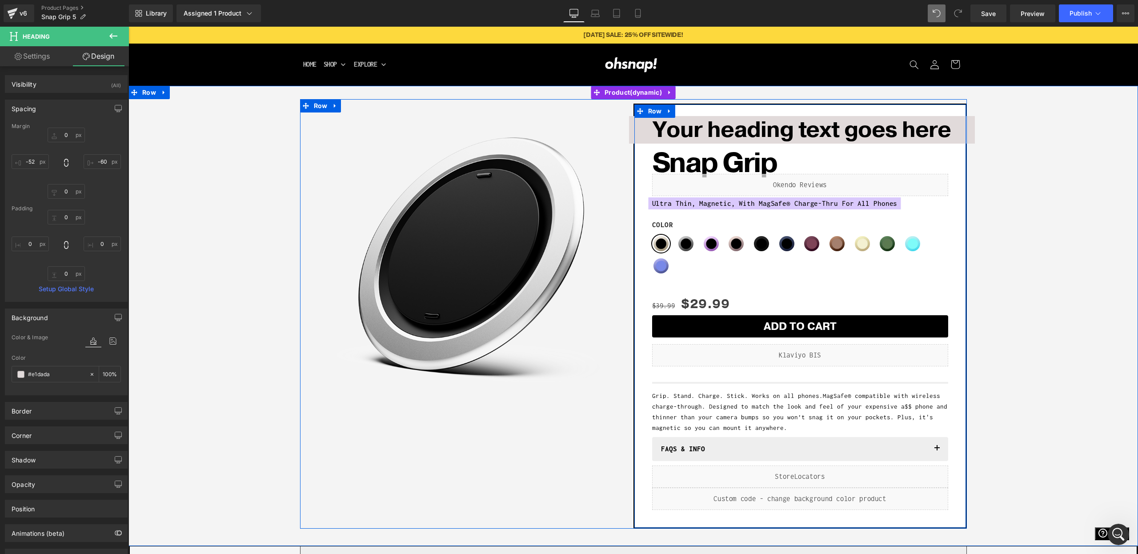
click at [696, 109] on div "Your heading text goes here Heading Snap Grip (P) Title Liquid Ultra Thin, Magn…" at bounding box center [800, 316] width 333 height 425
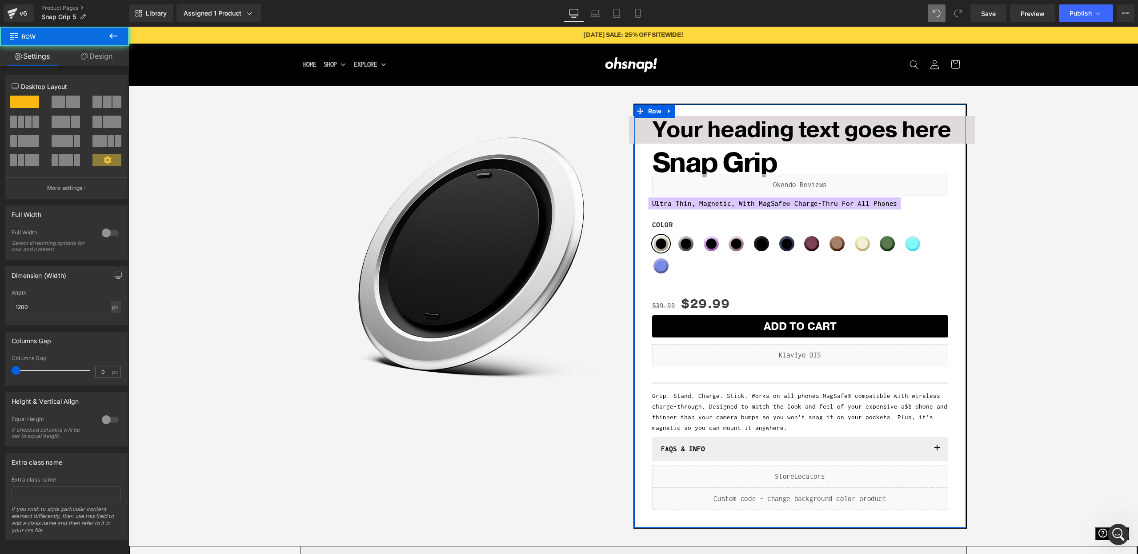
click at [93, 64] on link "Design" at bounding box center [96, 56] width 64 height 20
click at [0, 0] on div "Spacing" at bounding box center [0, 0] width 0 height 0
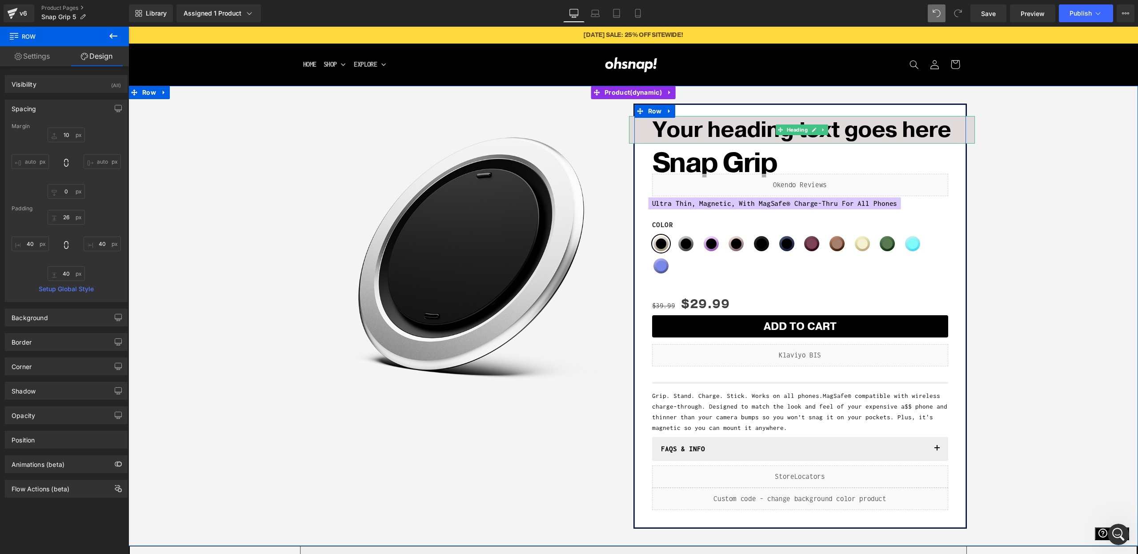
click at [754, 130] on h1 "Your heading text goes here" at bounding box center [802, 130] width 346 height 28
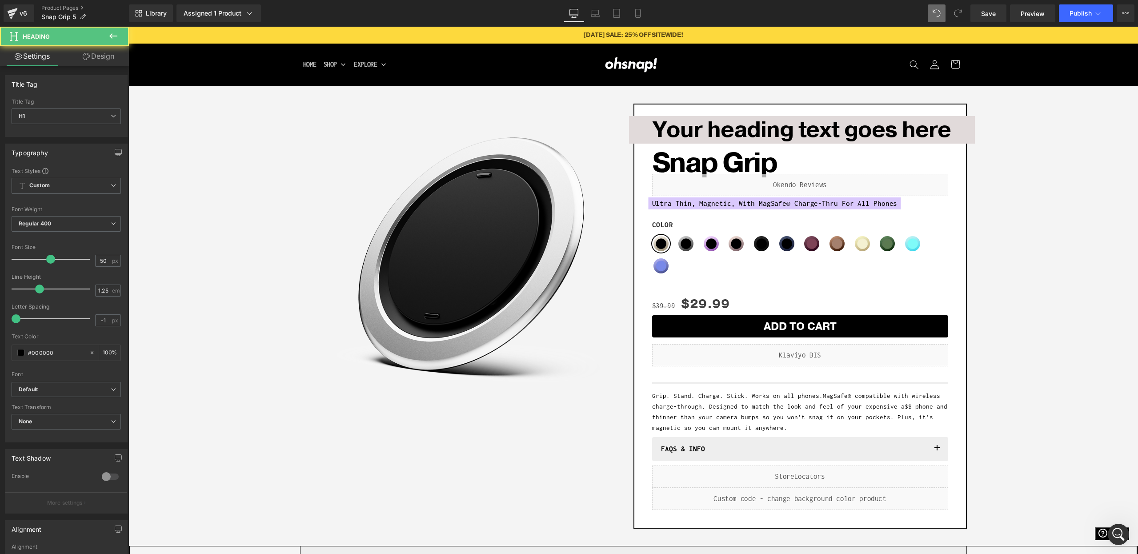
click at [84, 62] on link "Design" at bounding box center [98, 56] width 64 height 20
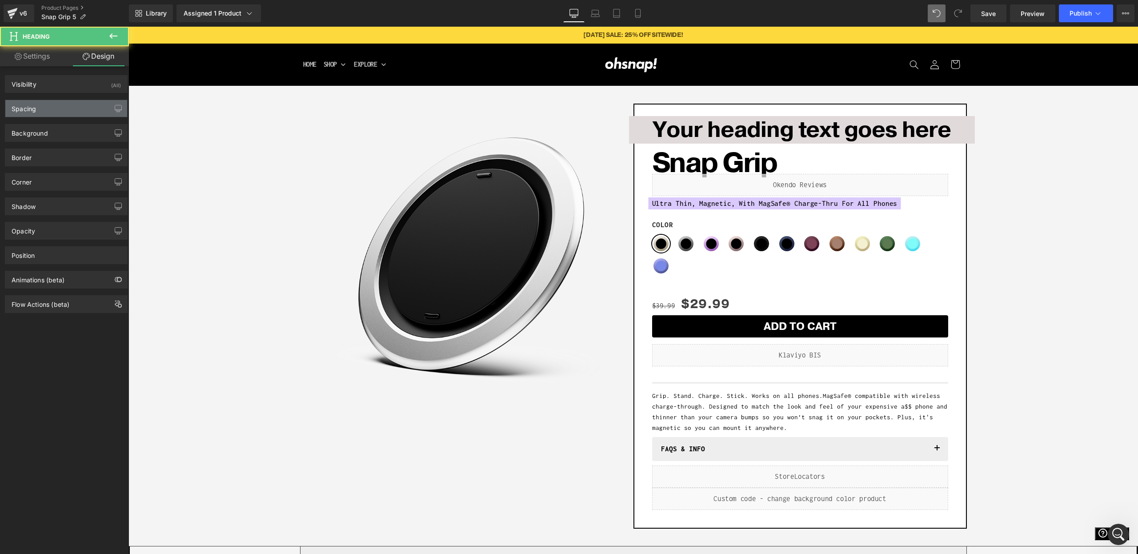
click at [50, 110] on div "Spacing" at bounding box center [66, 108] width 122 height 17
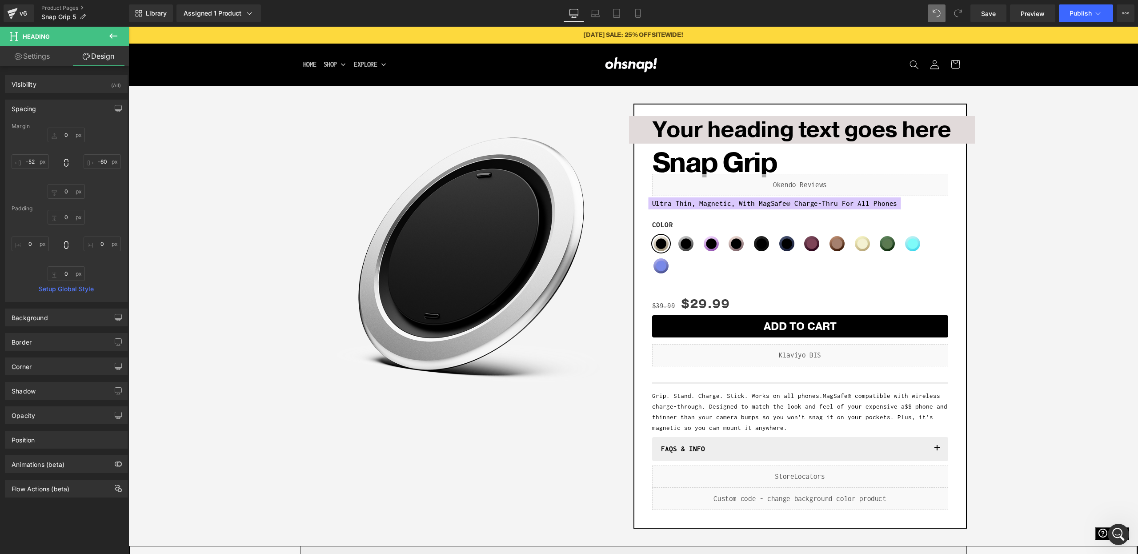
type input "0"
type input "-60"
type input "0"
type input "-52"
type input "0"
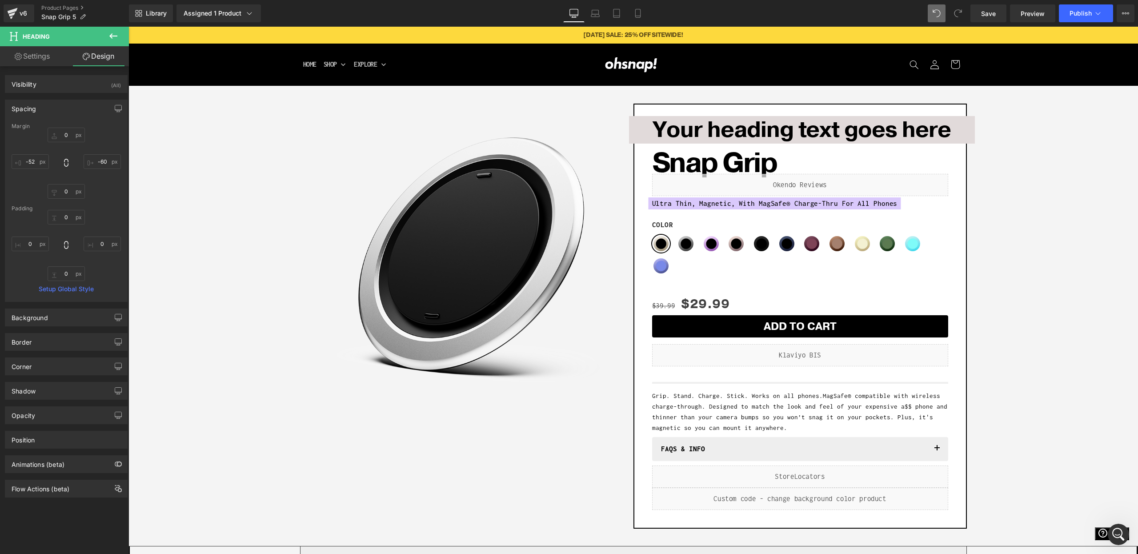
type input "0"
click at [32, 164] on input "-52" at bounding box center [30, 161] width 37 height 15
type input "-40"
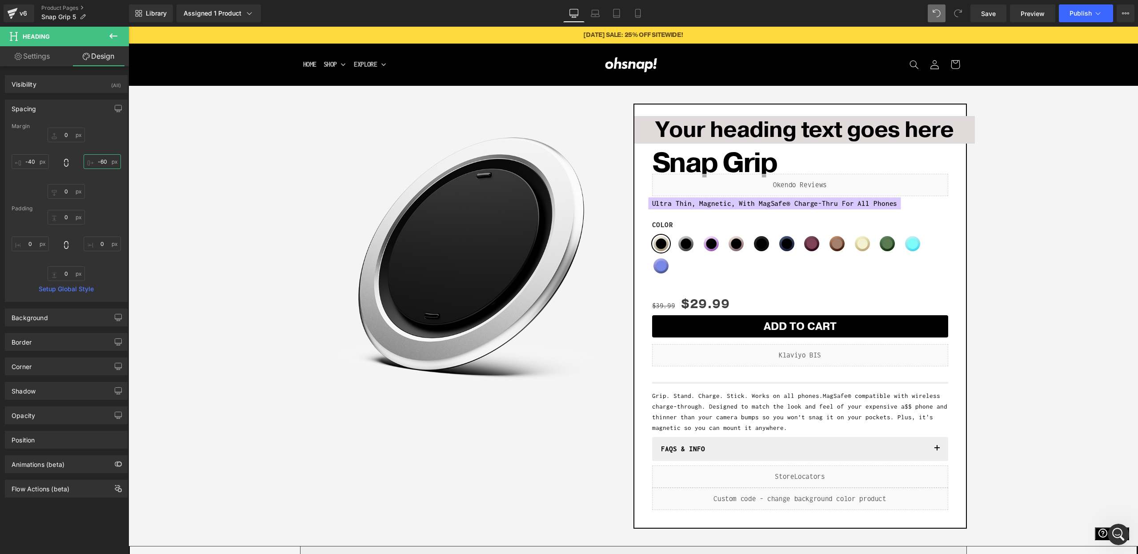
click at [101, 161] on input "-60" at bounding box center [102, 161] width 37 height 15
type input "-40"
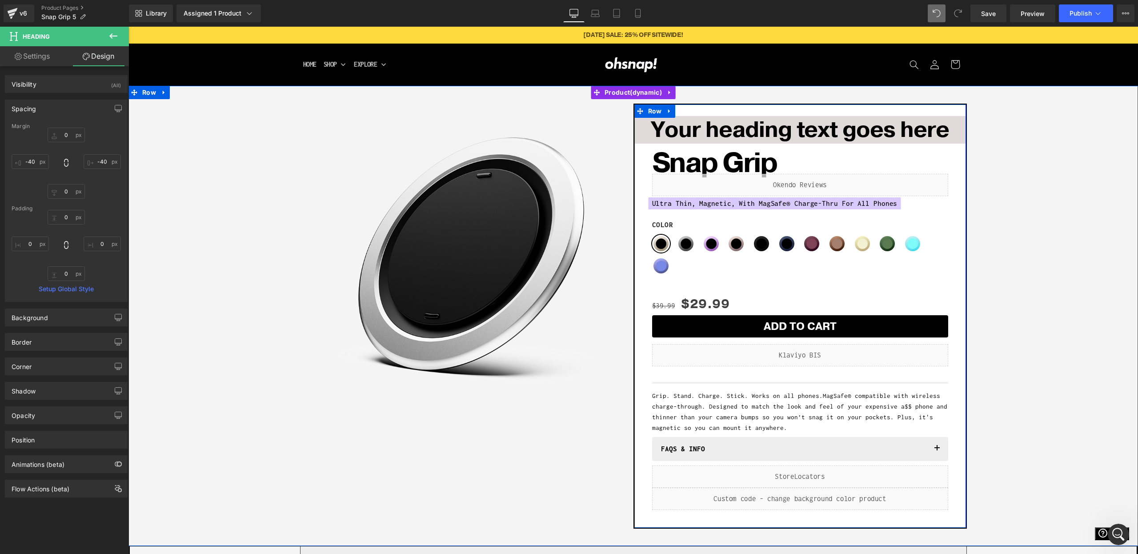
click at [754, 111] on div "Your heading text goes here Heading Snap Grip (P) Title Liquid Ultra Thin, Magn…" at bounding box center [800, 316] width 333 height 425
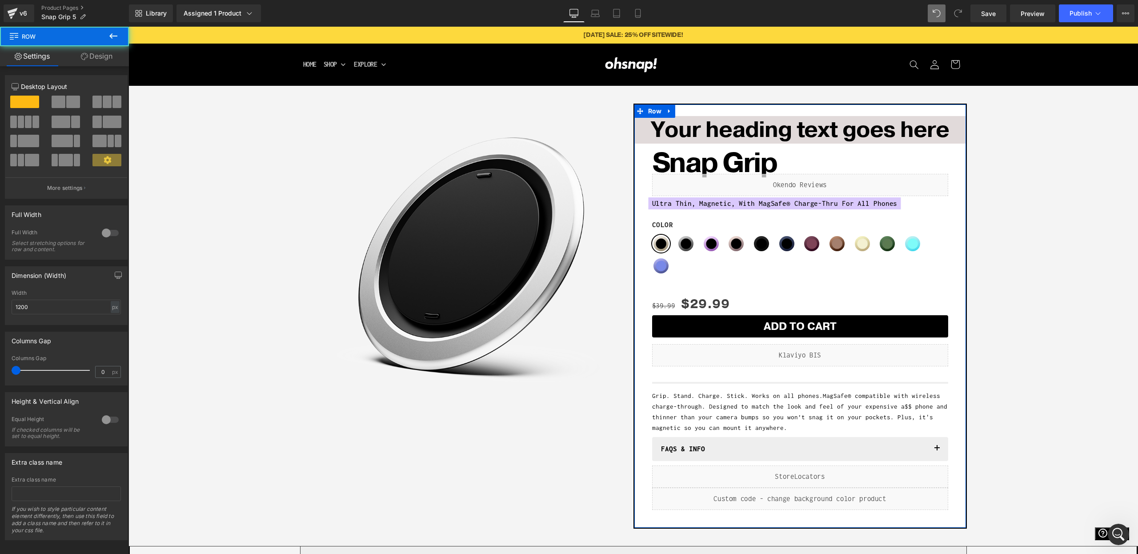
click at [92, 56] on link "Design" at bounding box center [96, 56] width 64 height 20
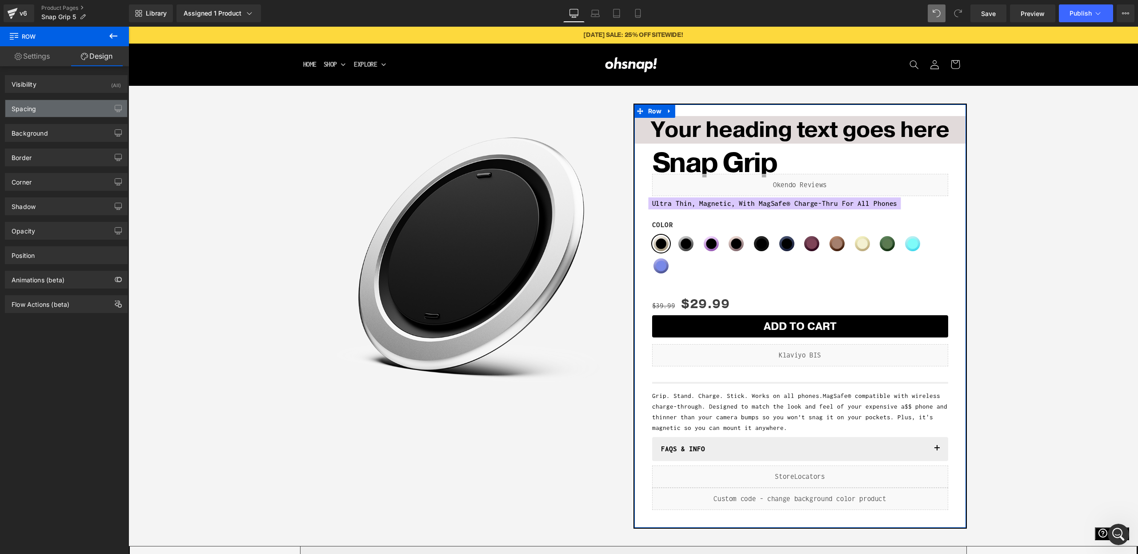
click at [67, 108] on div "Spacing" at bounding box center [66, 108] width 122 height 17
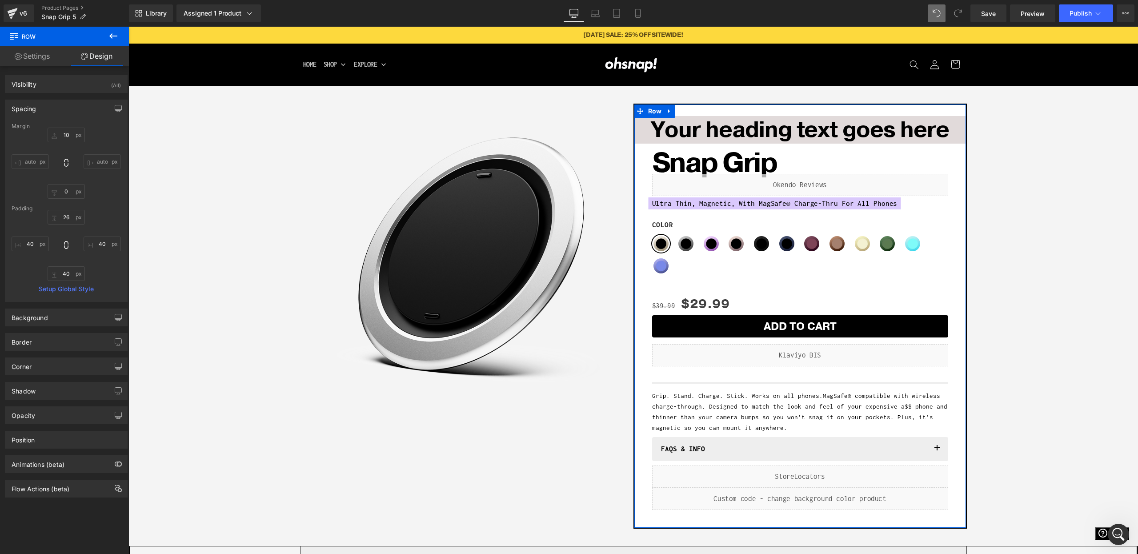
type input "10"
type input "0"
type input "26"
type input "40"
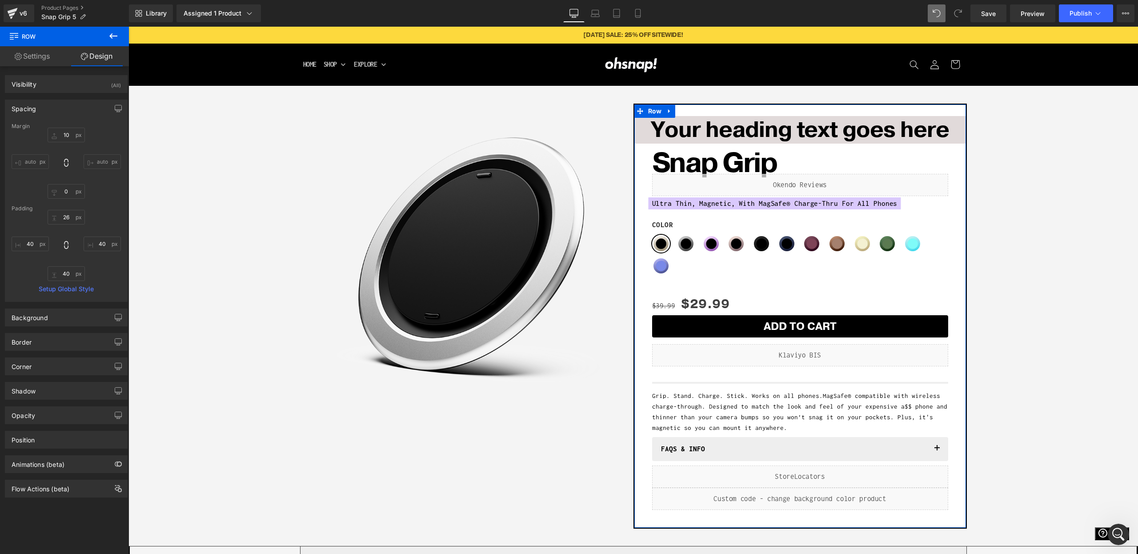
type input "40"
click at [795, 134] on span "Heading" at bounding box center [795, 129] width 24 height 11
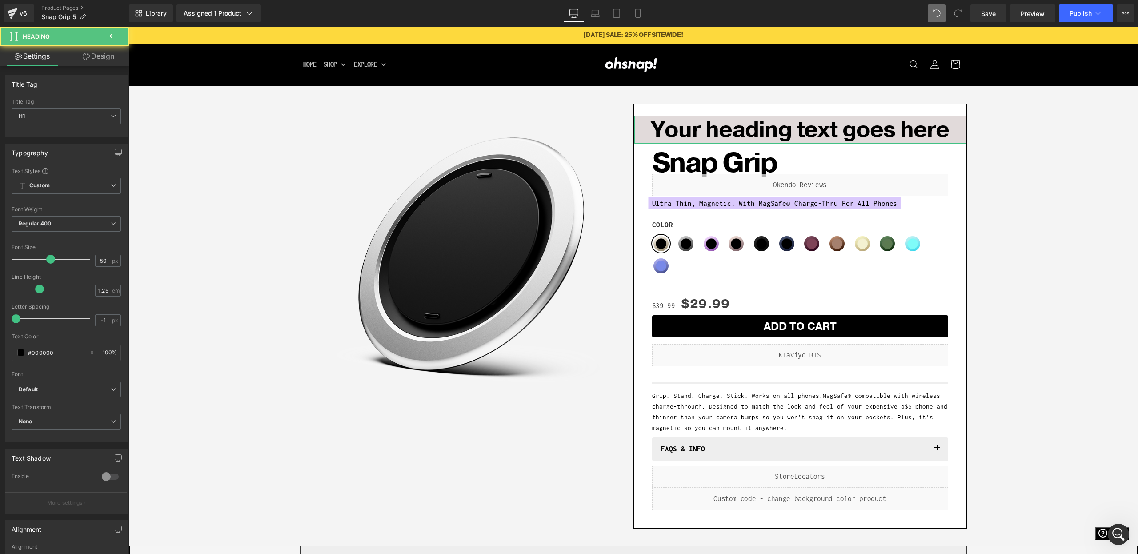
click at [91, 56] on link "Design" at bounding box center [98, 56] width 64 height 20
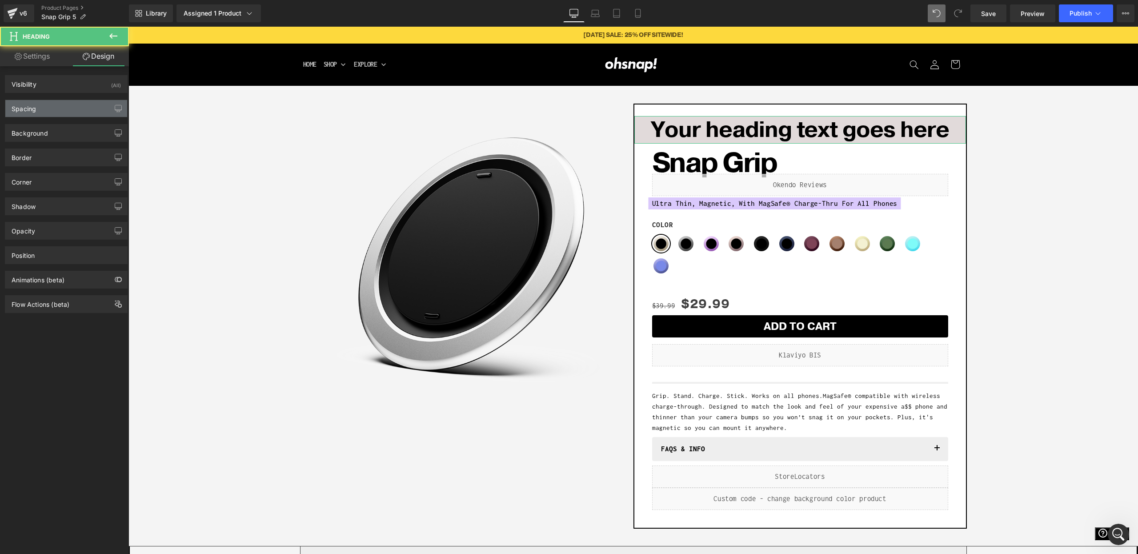
type input "0"
type input "-40"
type input "0"
type input "-40"
type input "0"
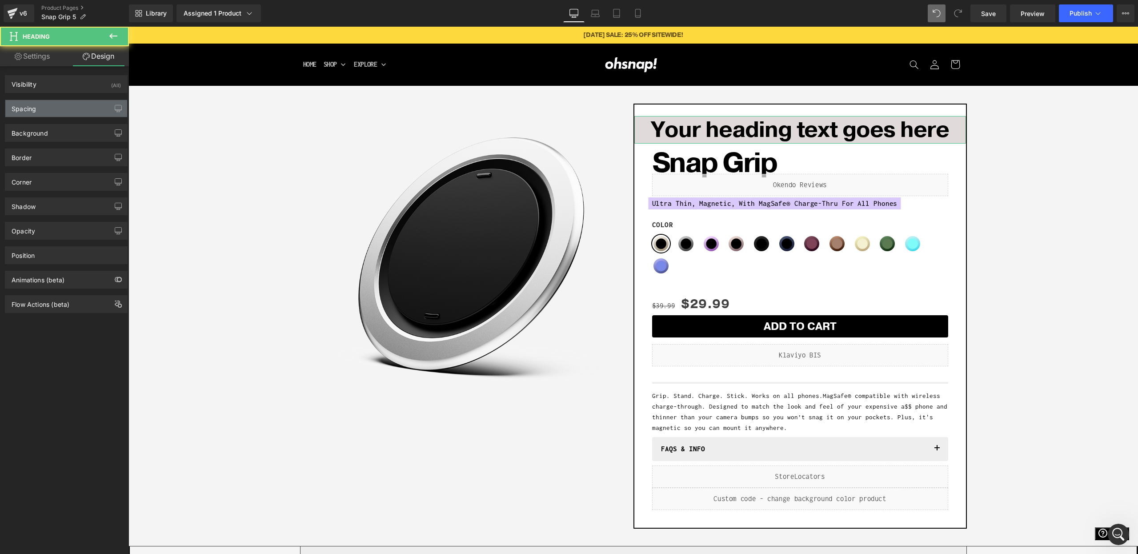
type input "0"
click at [48, 106] on div "Spacing" at bounding box center [66, 108] width 122 height 17
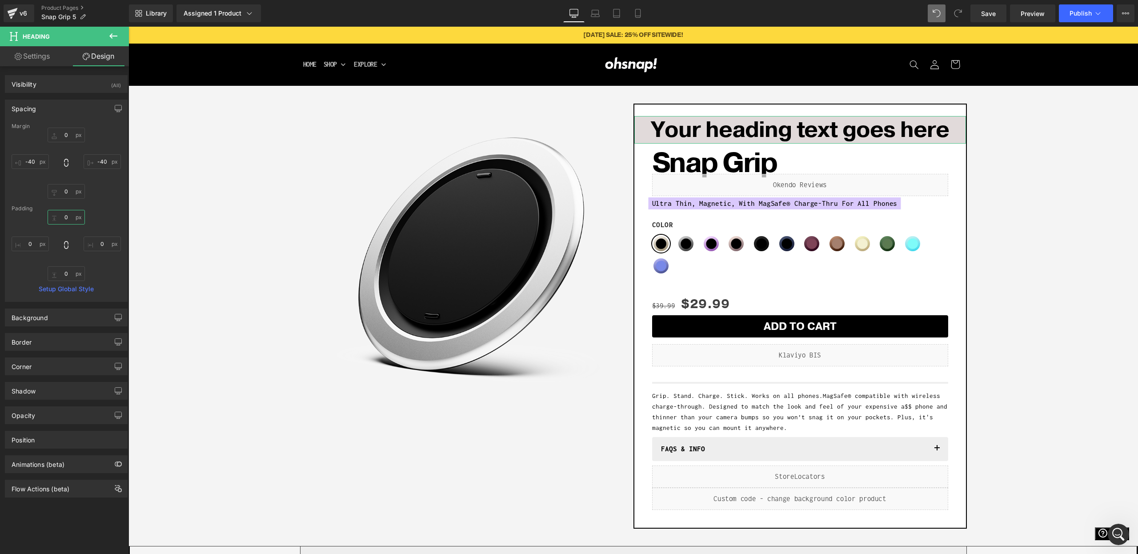
click at [67, 220] on input "0" at bounding box center [66, 217] width 37 height 15
type input "-26"
click at [63, 132] on input "0" at bounding box center [66, 135] width 37 height 15
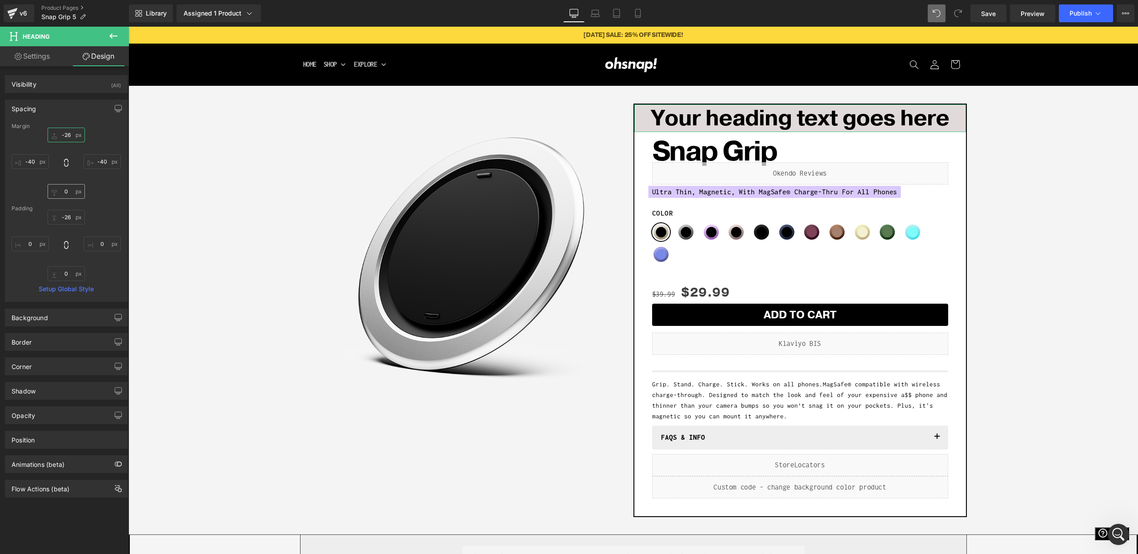
type input "-26"
click at [69, 188] on input "0" at bounding box center [66, 191] width 37 height 15
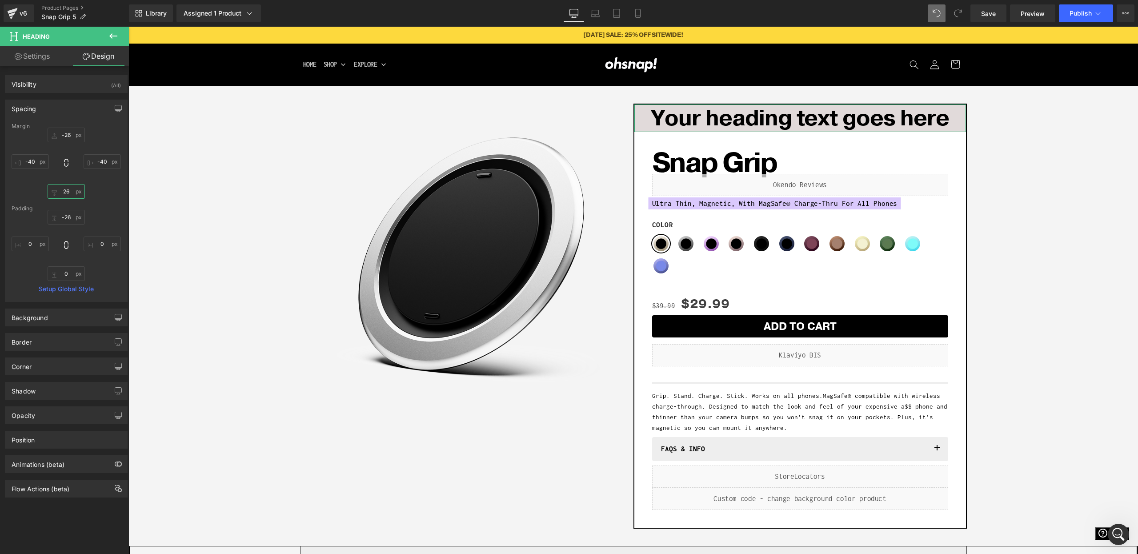
click at [71, 192] on input "26" at bounding box center [66, 191] width 37 height 15
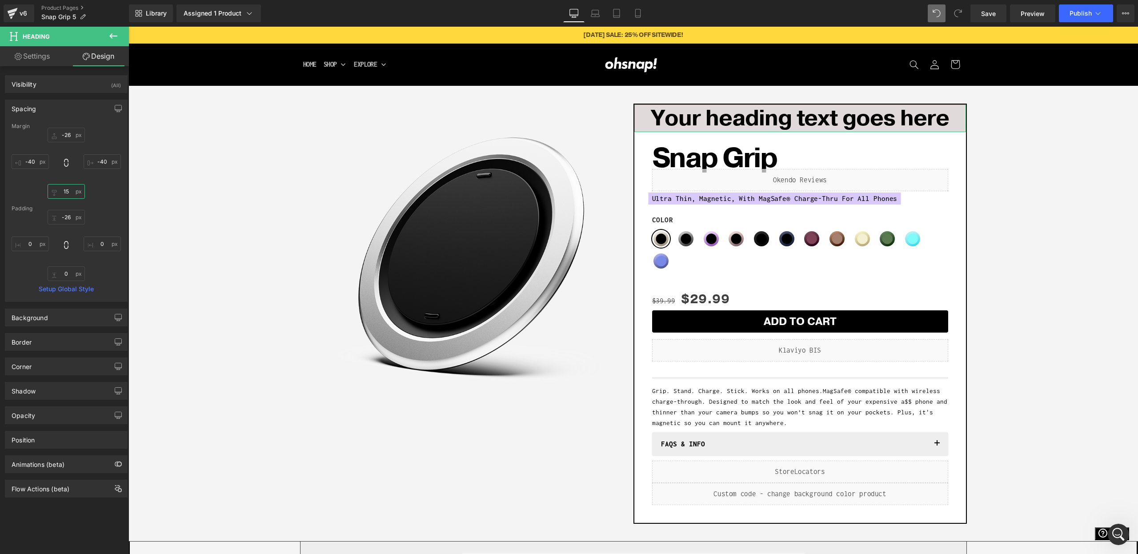
click at [65, 192] on input "15" at bounding box center [66, 191] width 37 height 15
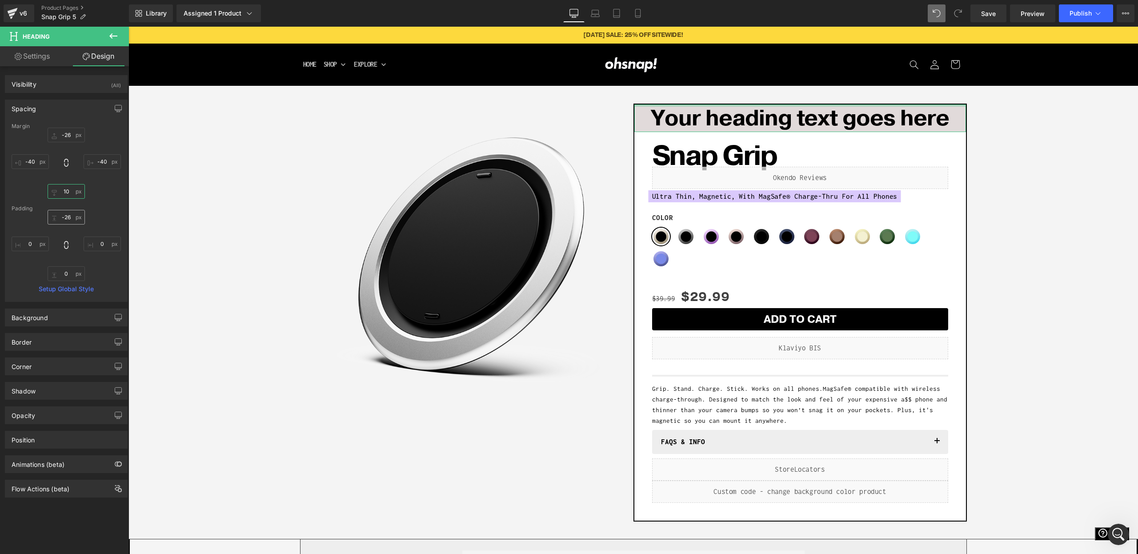
type input "10"
click at [66, 216] on input "-26" at bounding box center [66, 217] width 37 height 15
type input "0"
click at [38, 52] on link "Settings" at bounding box center [32, 56] width 64 height 20
type input "100"
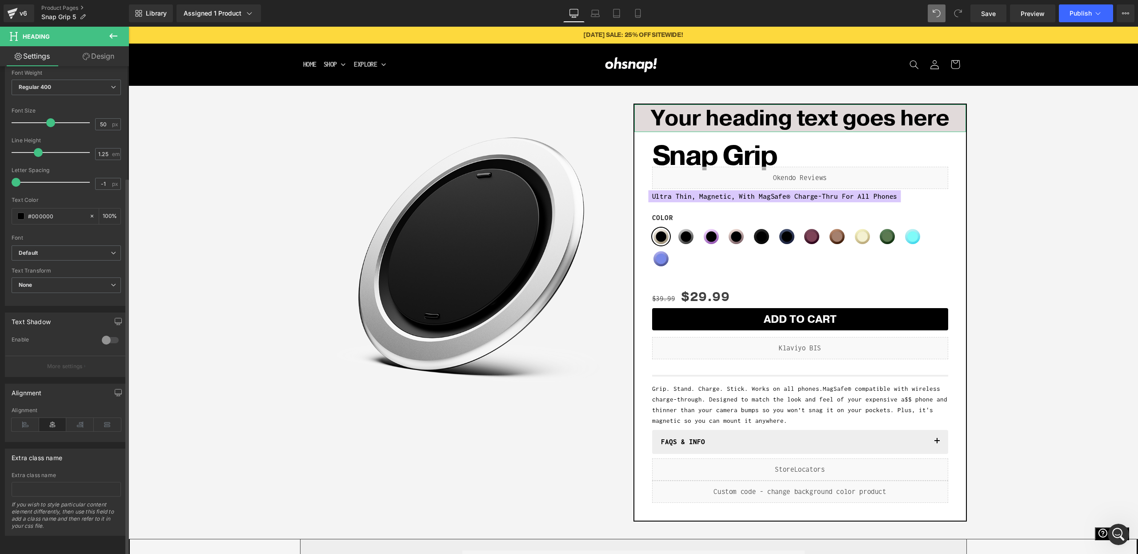
scroll to position [0, 0]
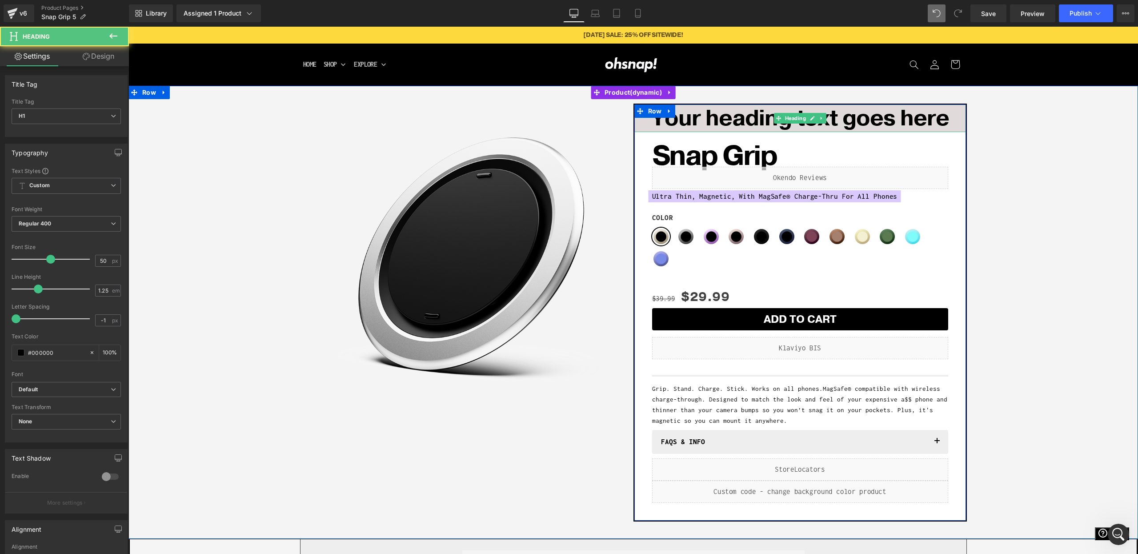
click at [716, 128] on h1 "Your heading text goes here" at bounding box center [800, 118] width 332 height 28
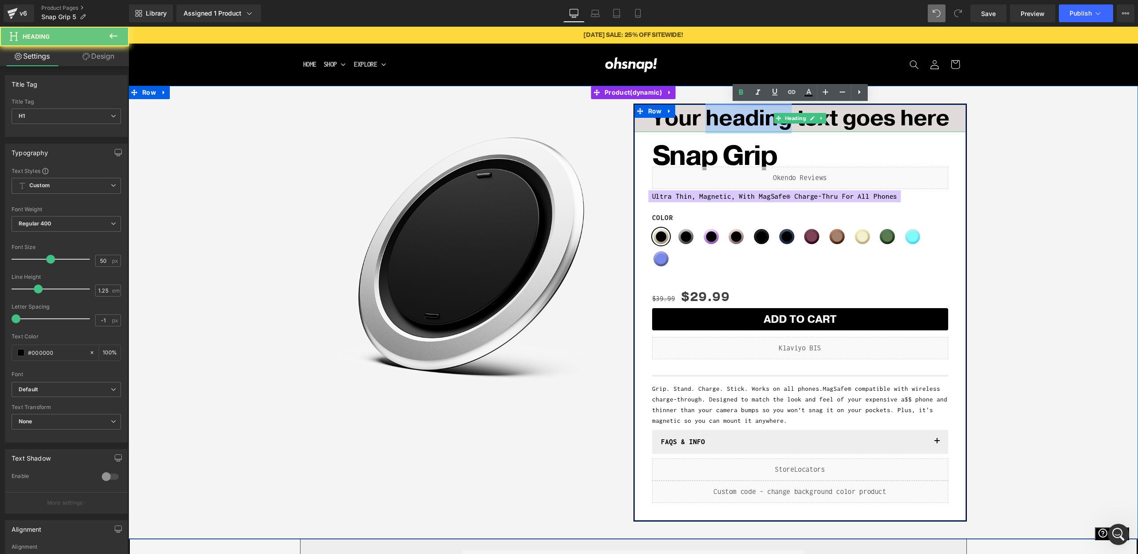
click at [716, 128] on h1 "Your heading text goes here" at bounding box center [800, 118] width 332 height 28
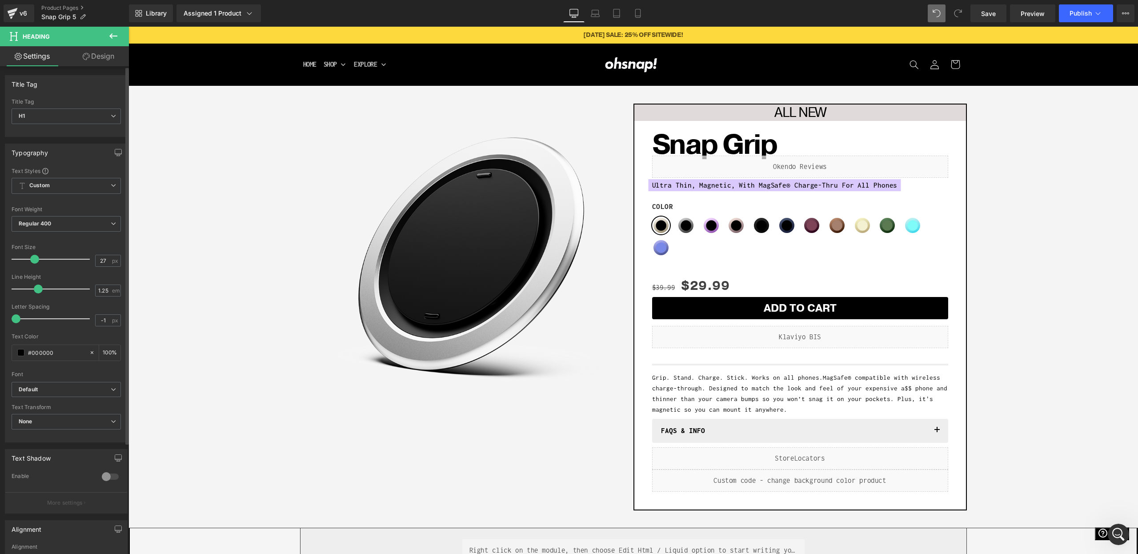
type input "26"
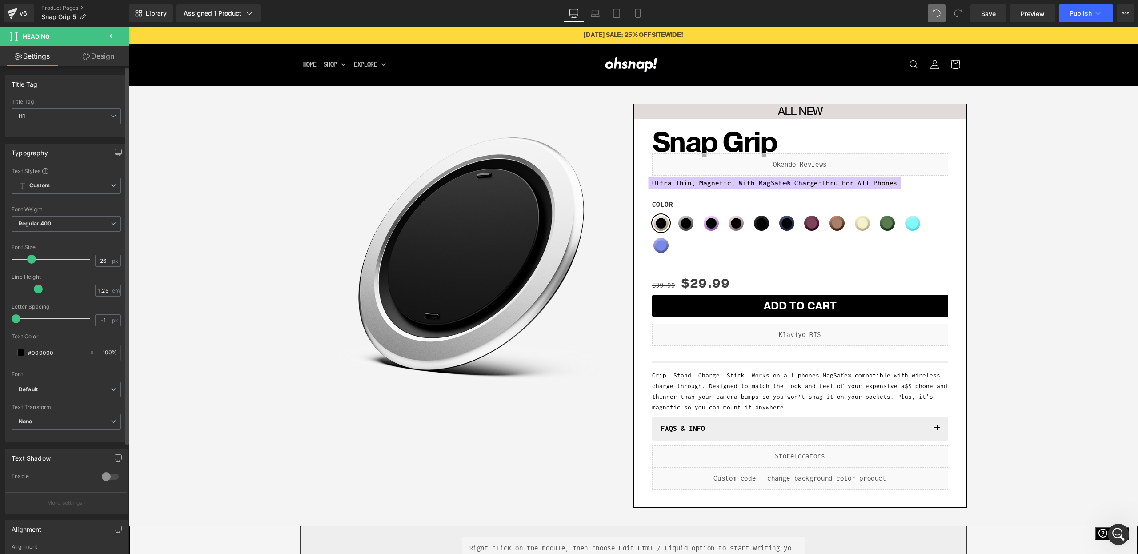
drag, startPoint x: 45, startPoint y: 259, endPoint x: 27, endPoint y: 261, distance: 18.3
click at [27, 261] on span at bounding box center [31, 259] width 9 height 9
click at [56, 222] on span "Regular 400" at bounding box center [66, 224] width 109 height 16
click at [55, 290] on li "Semi Bold 600" at bounding box center [67, 295] width 110 height 13
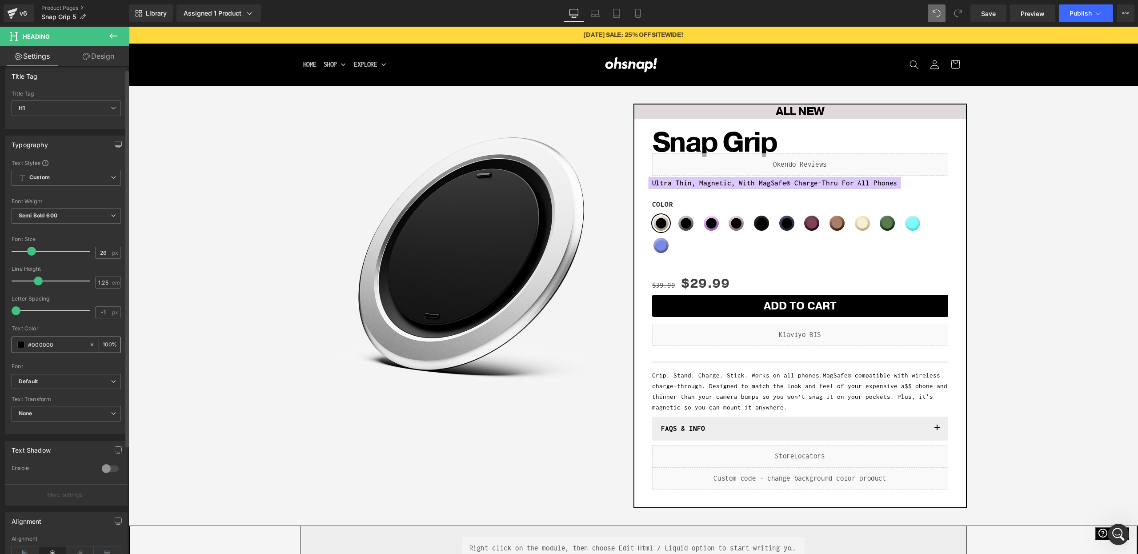
scroll to position [82, 0]
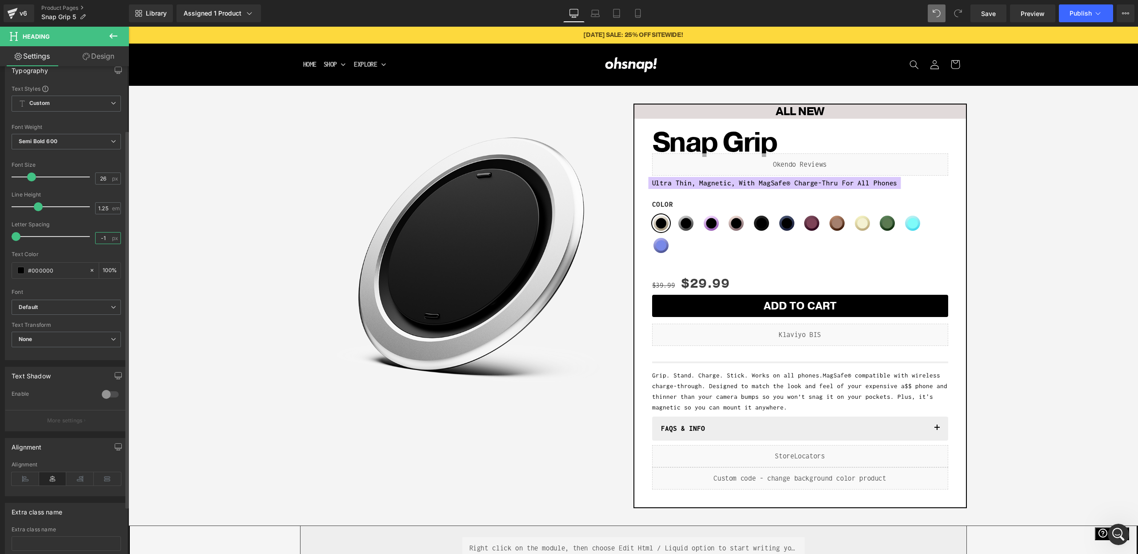
drag, startPoint x: 97, startPoint y: 239, endPoint x: 81, endPoint y: 238, distance: 16.5
click at [81, 238] on div "Letter Spacing -1 px" at bounding box center [66, 236] width 109 height 30
click at [100, 238] on input "-1" at bounding box center [104, 238] width 16 height 11
click at [101, 238] on input "-5" at bounding box center [104, 238] width 16 height 11
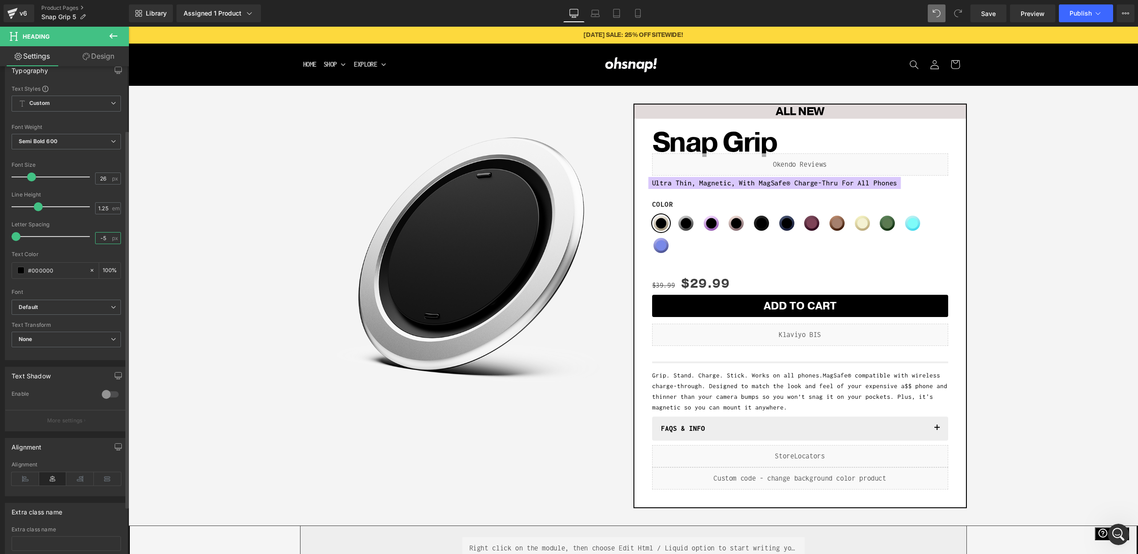
click at [101, 238] on input "-5" at bounding box center [104, 238] width 16 height 11
drag, startPoint x: 145, startPoint y: 261, endPoint x: 174, endPoint y: 241, distance: 35.1
click at [99, 239] on input "1.9" at bounding box center [104, 238] width 16 height 11
click at [88, 247] on div at bounding box center [66, 248] width 109 height 6
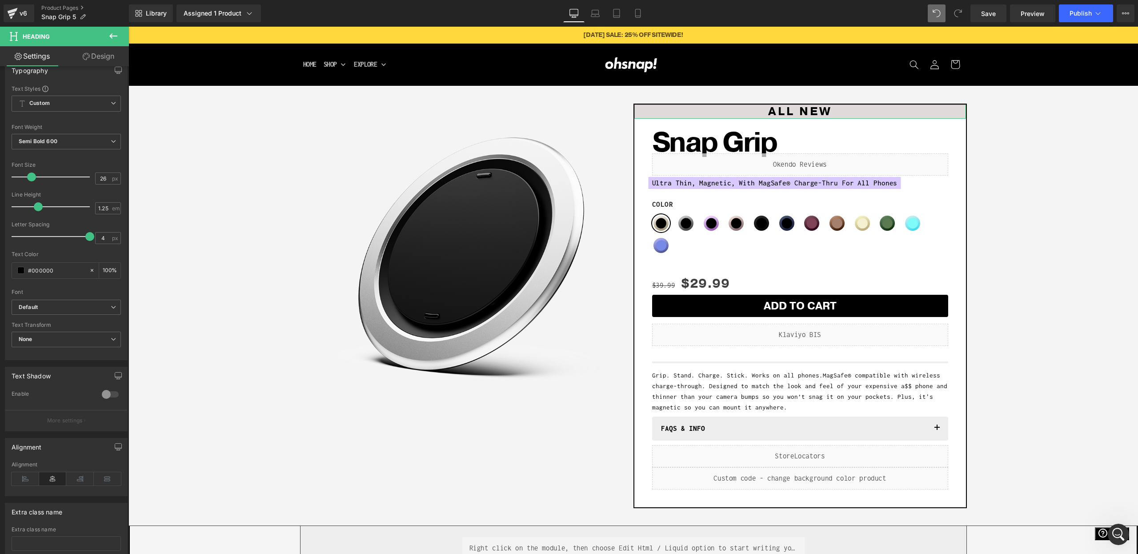
drag, startPoint x: 221, startPoint y: 265, endPoint x: 209, endPoint y: 243, distance: 25.5
type input "4"
drag, startPoint x: 218, startPoint y: 262, endPoint x: 169, endPoint y: 240, distance: 53.5
click at [115, 38] on icon at bounding box center [113, 36] width 11 height 11
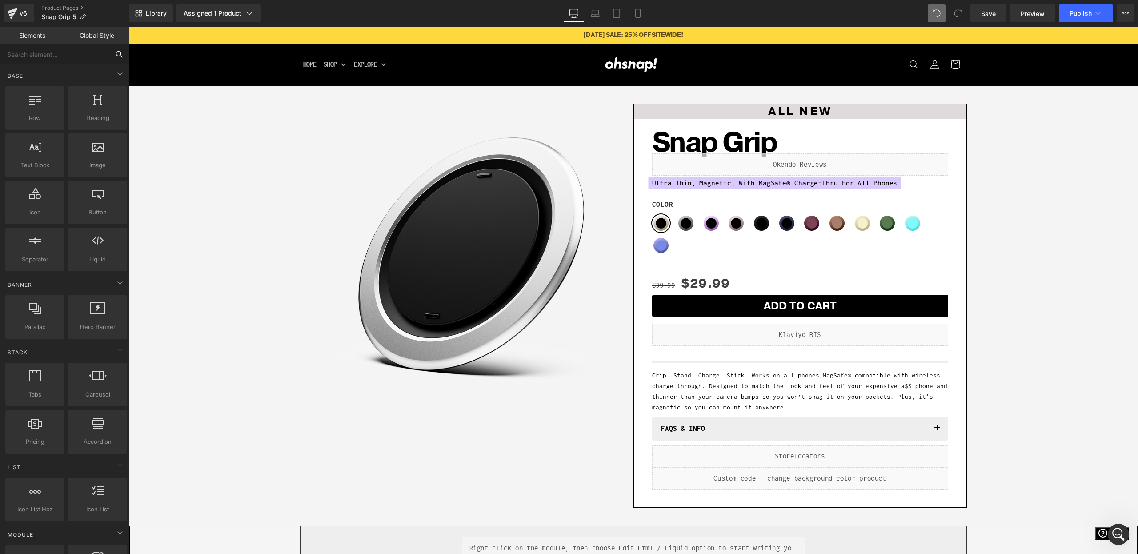
click at [82, 60] on input "text" at bounding box center [54, 54] width 109 height 20
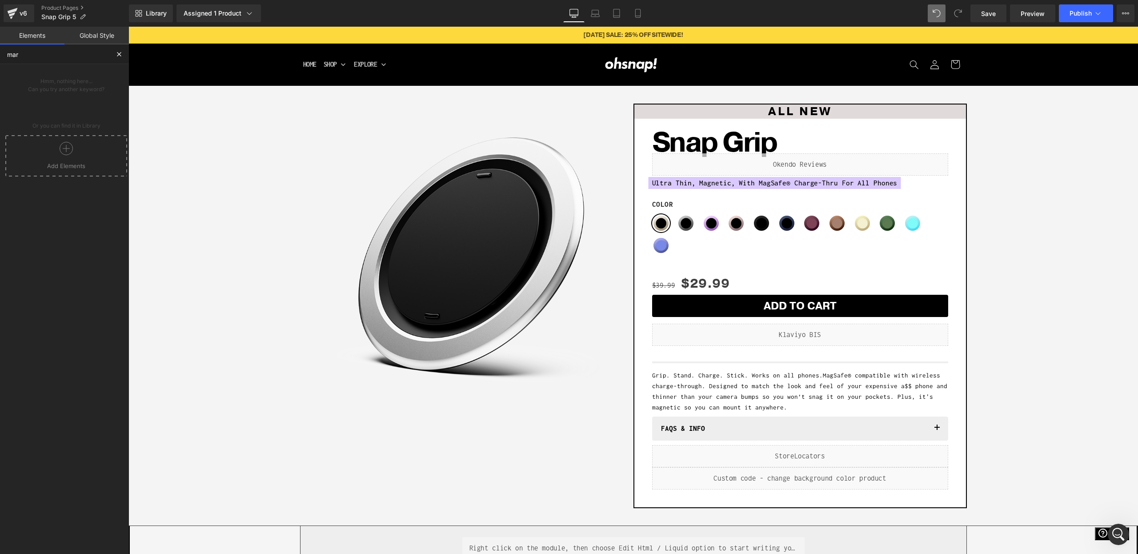
type input "marq"
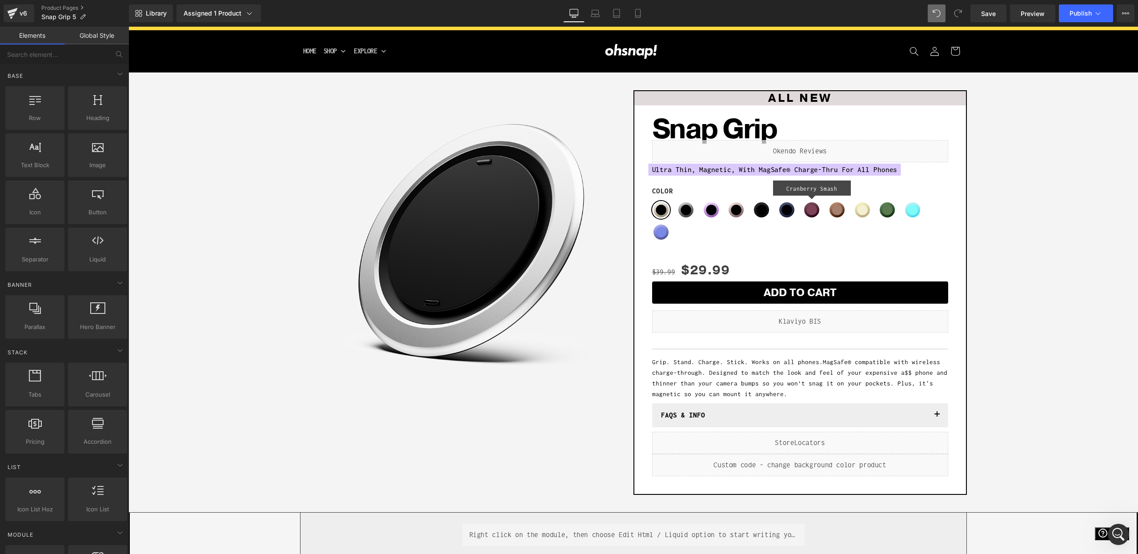
scroll to position [0, 0]
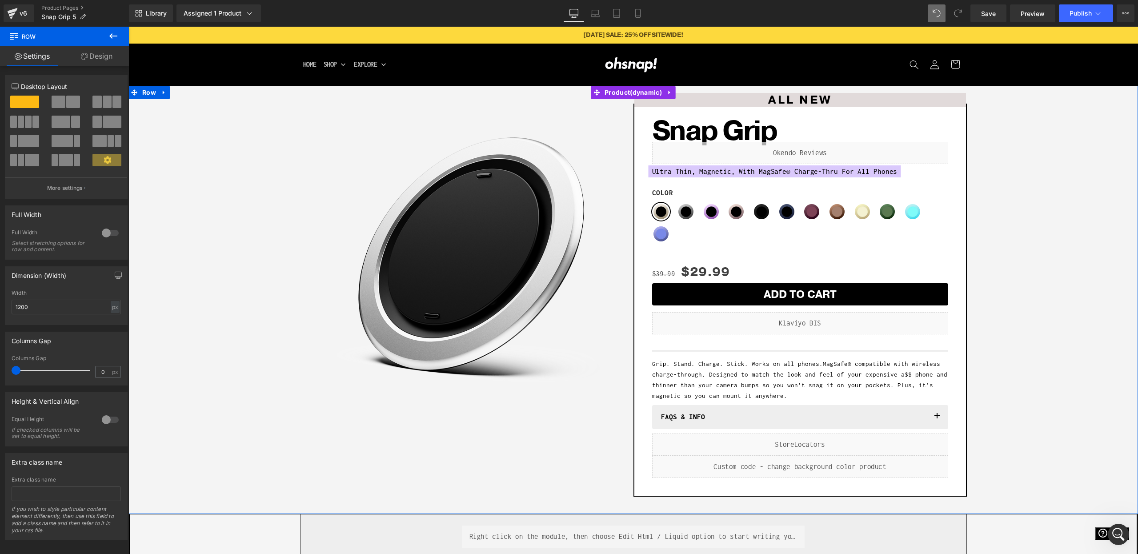
drag, startPoint x: 836, startPoint y: 109, endPoint x: 843, endPoint y: 89, distance: 21.4
click at [843, 89] on div "Sale Off (P) Image Row ALL NEW Heading Snap Grip (P) Title Liquid Ultra Thin, M…" at bounding box center [633, 300] width 1010 height 428
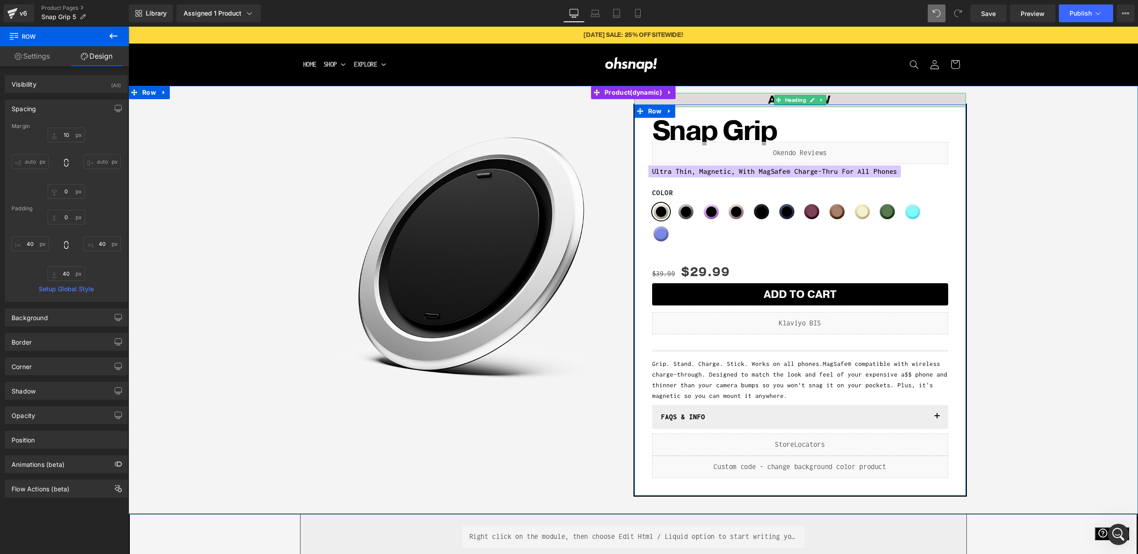
click at [711, 96] on h1 "ALL NEW" at bounding box center [800, 100] width 332 height 15
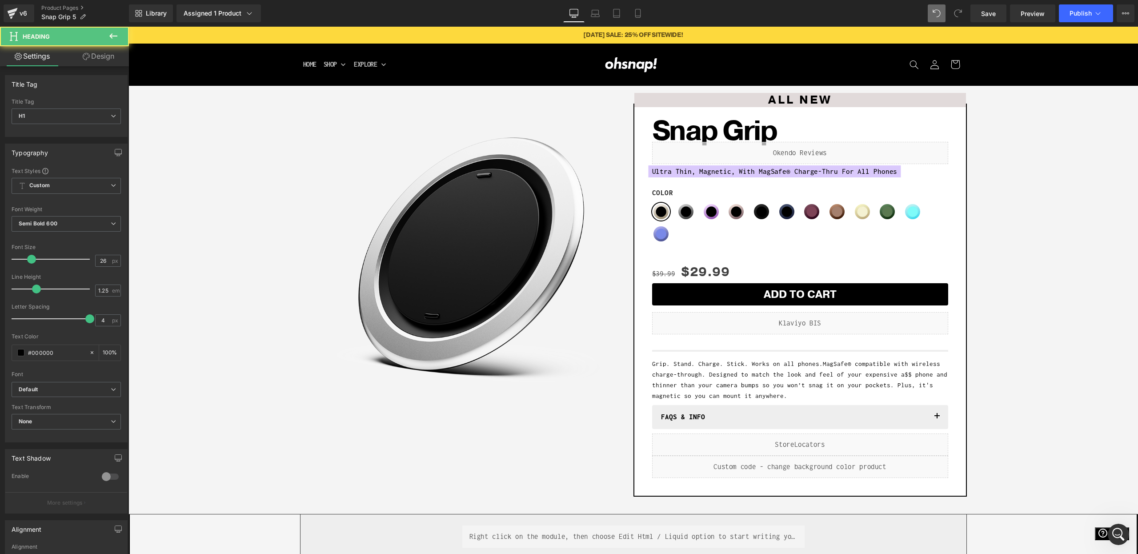
click at [101, 59] on link "Design" at bounding box center [98, 56] width 64 height 20
click at [0, 0] on div "Spacing" at bounding box center [0, 0] width 0 height 0
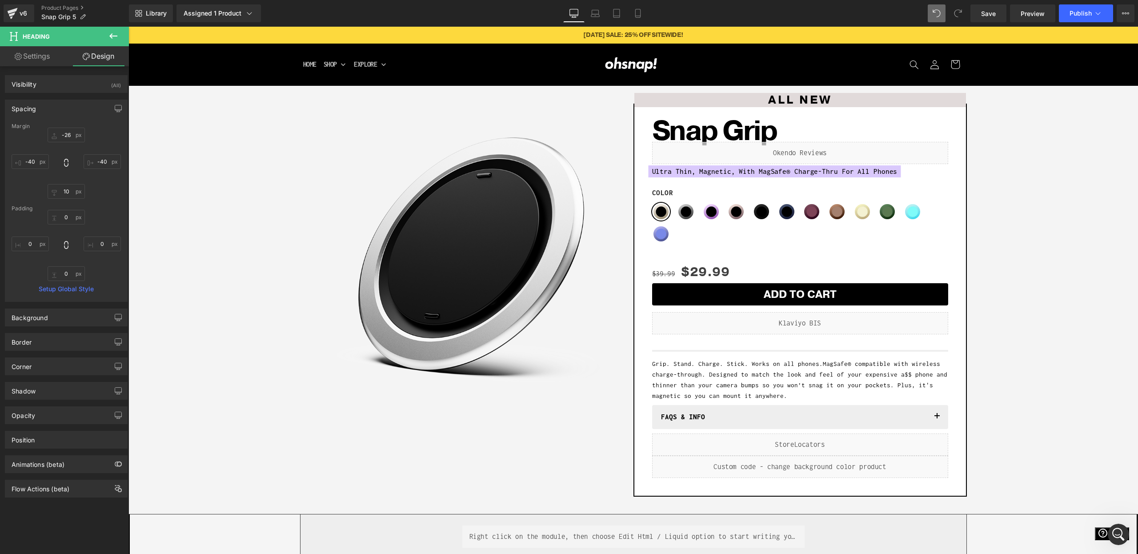
type input "-26"
type input "-40"
type input "10"
type input "-40"
type input "0"
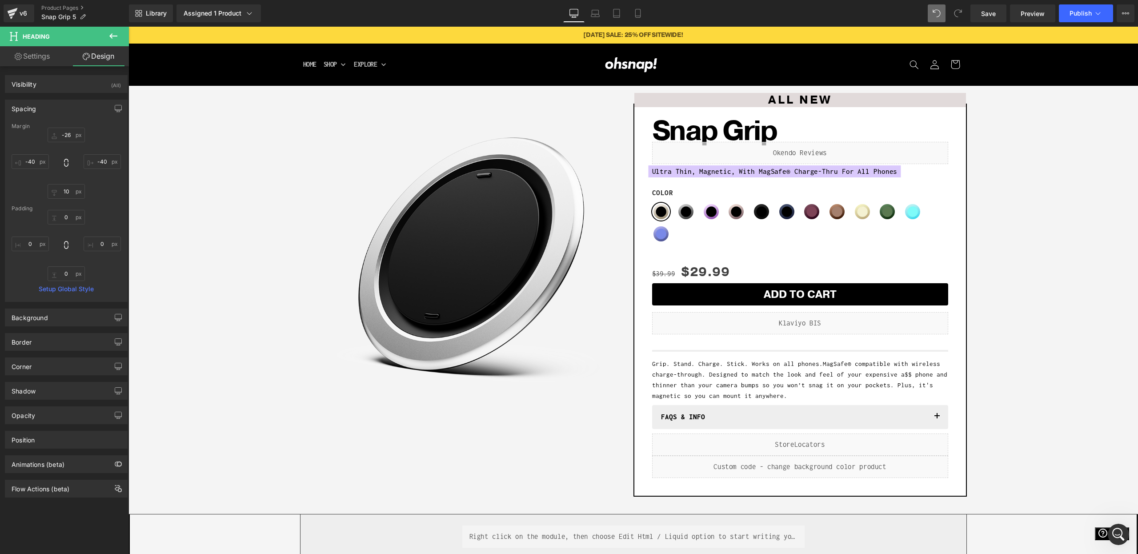
type input "0"
click at [59, 132] on input "-26" at bounding box center [66, 135] width 37 height 15
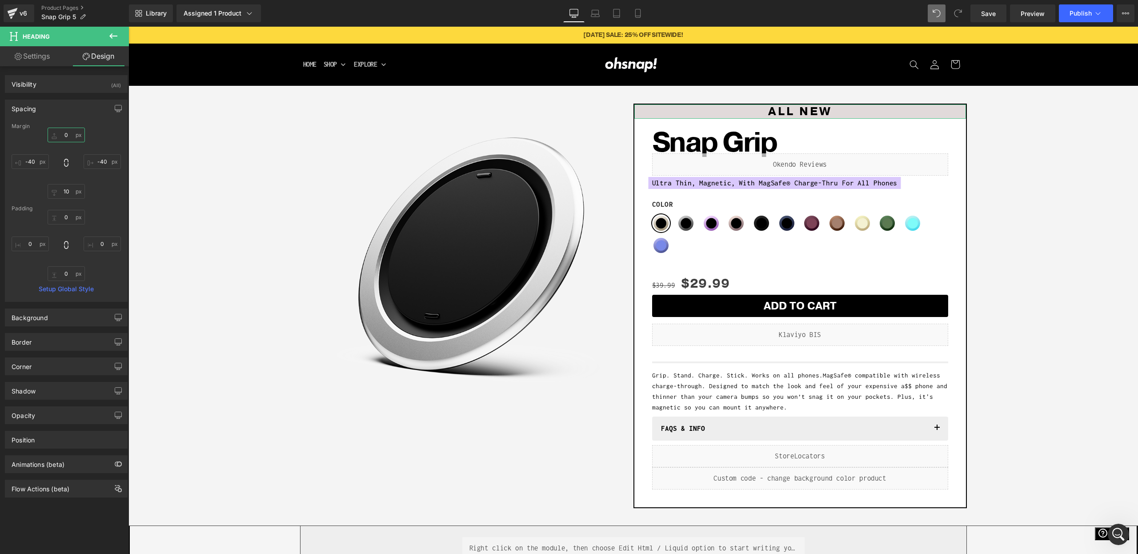
type input "0"
click at [36, 55] on link "Settings" at bounding box center [32, 56] width 64 height 20
type input "100"
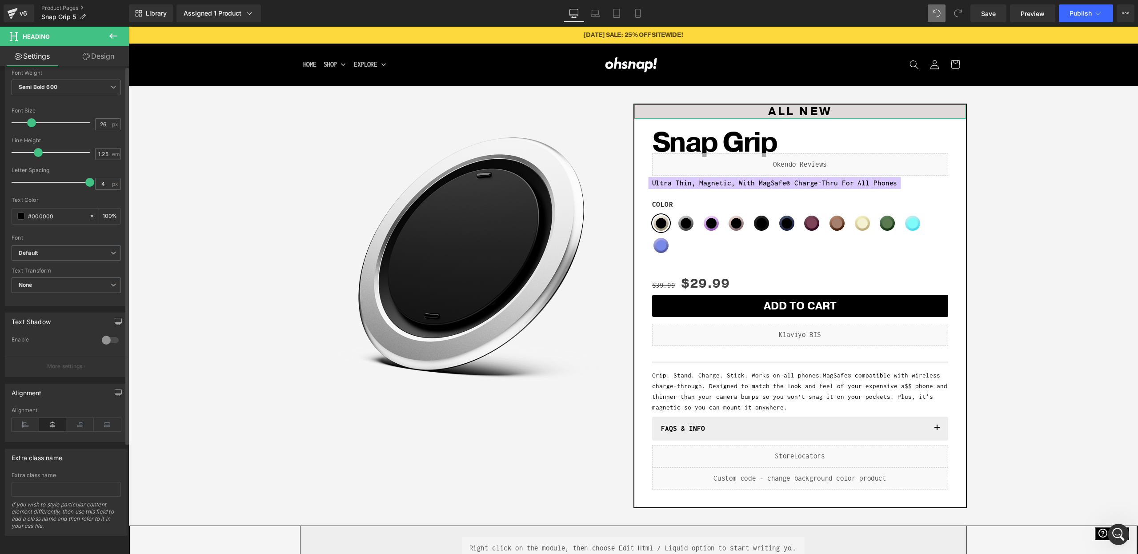
scroll to position [143, 0]
click at [89, 62] on link "Design" at bounding box center [98, 56] width 64 height 20
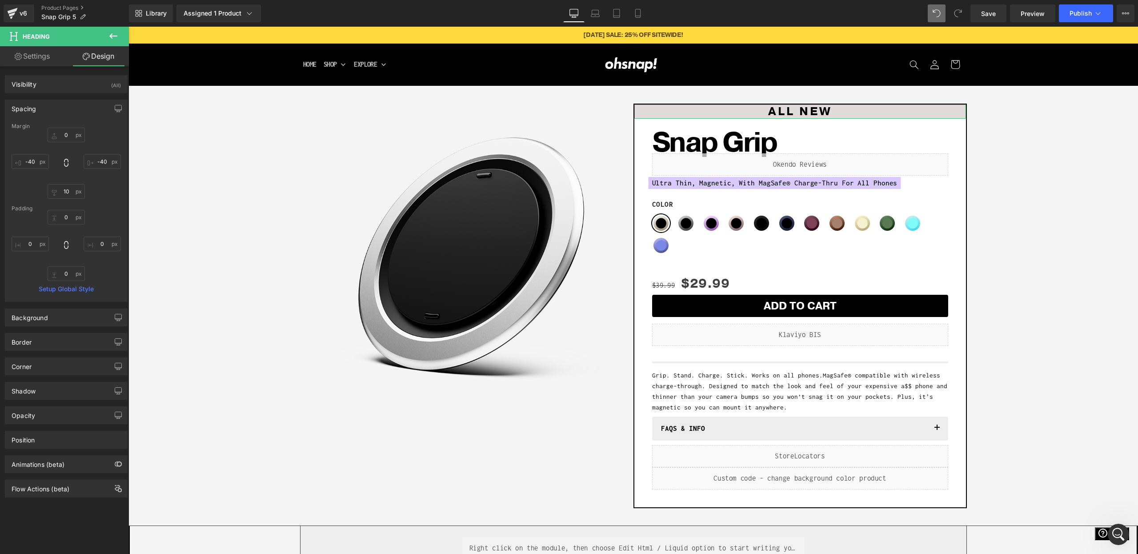
type input "0"
type input "-40"
type input "10"
type input "-40"
type input "0"
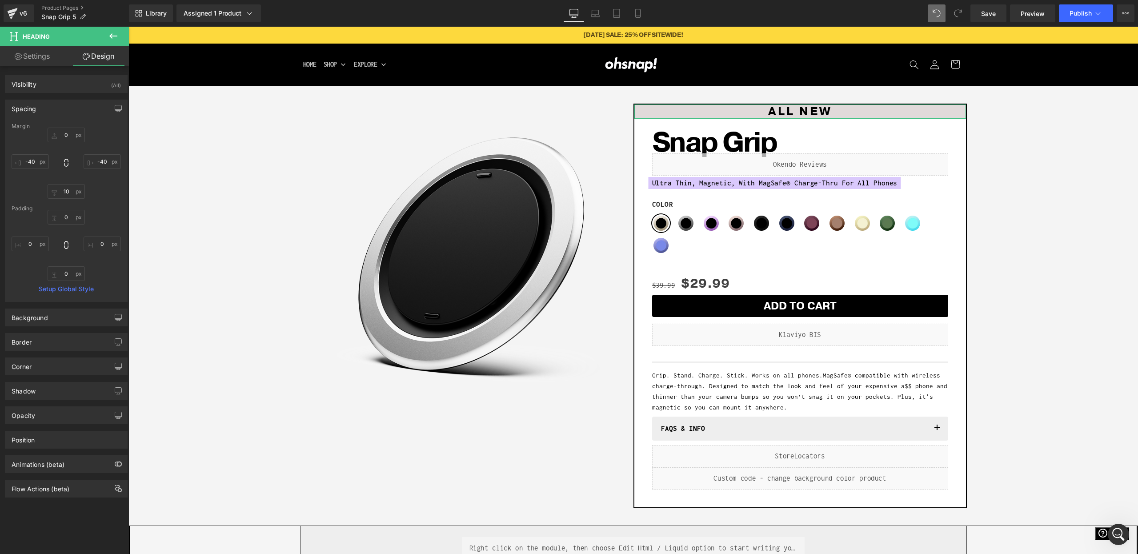
type input "0"
click at [40, 315] on div "Background" at bounding box center [30, 315] width 36 height 12
click at [22, 377] on span at bounding box center [20, 374] width 7 height 7
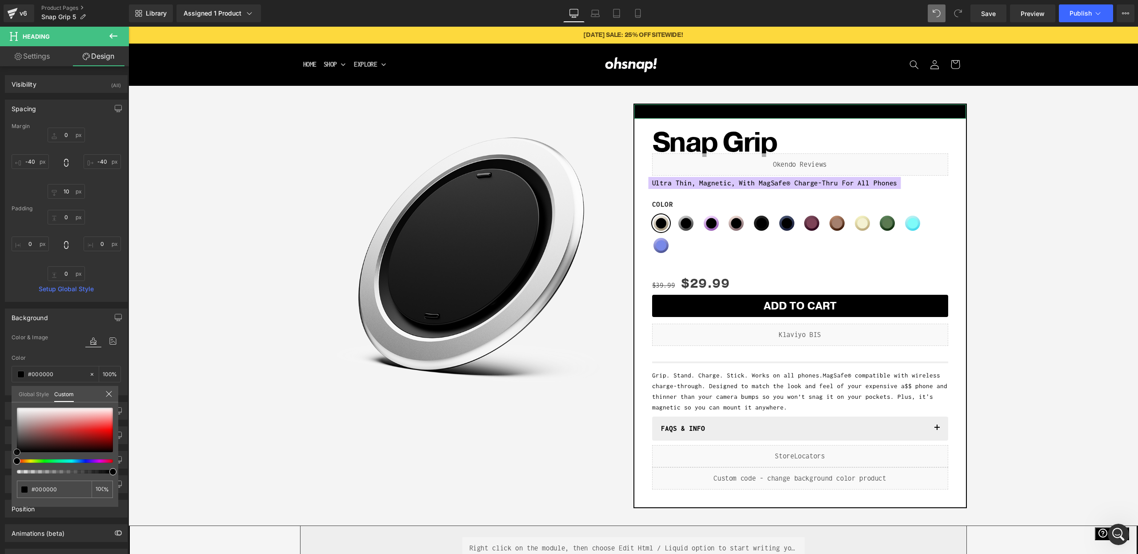
drag, startPoint x: 0, startPoint y: 448, endPoint x: 0, endPoint y: 515, distance: 66.7
click at [0, 395] on div "Background Color & Image color rgba(0, 0, 0, 1) Color #000000 100 % Image Repla…" at bounding box center [66, 348] width 133 height 93
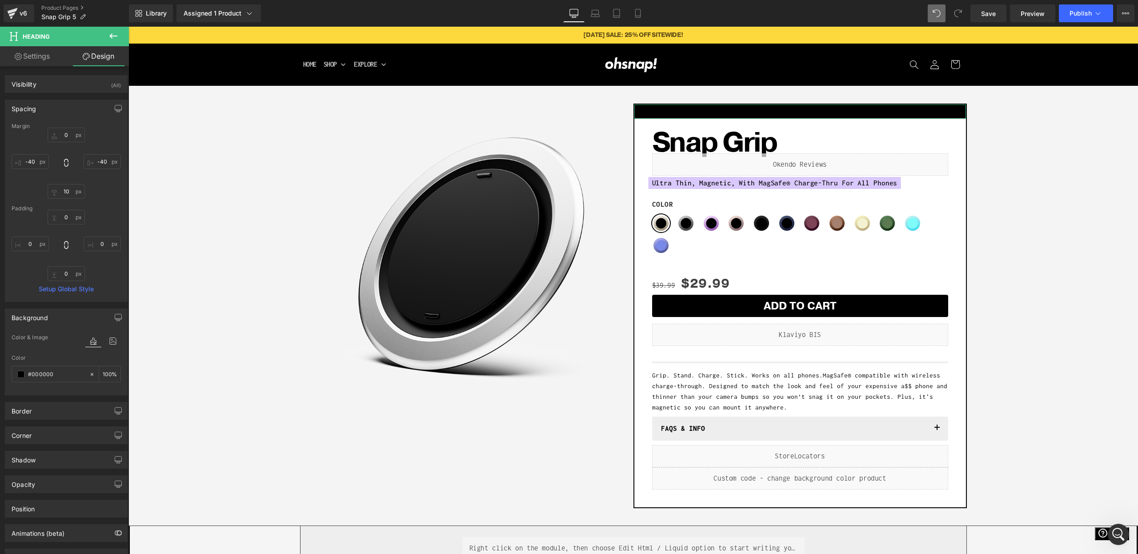
click at [56, 60] on link "Settings" at bounding box center [32, 56] width 64 height 20
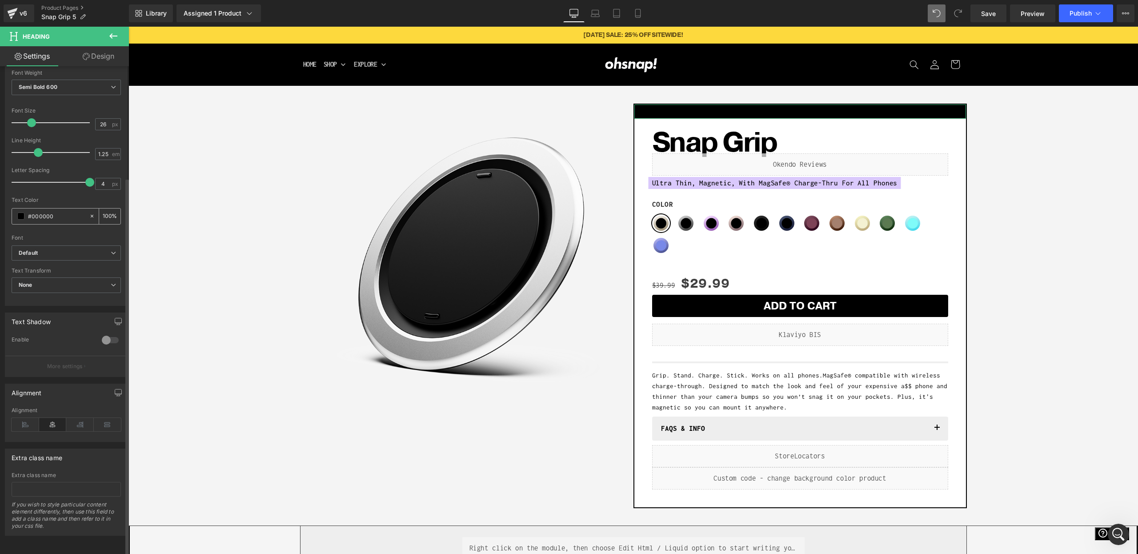
click at [20, 213] on span at bounding box center [20, 216] width 7 height 7
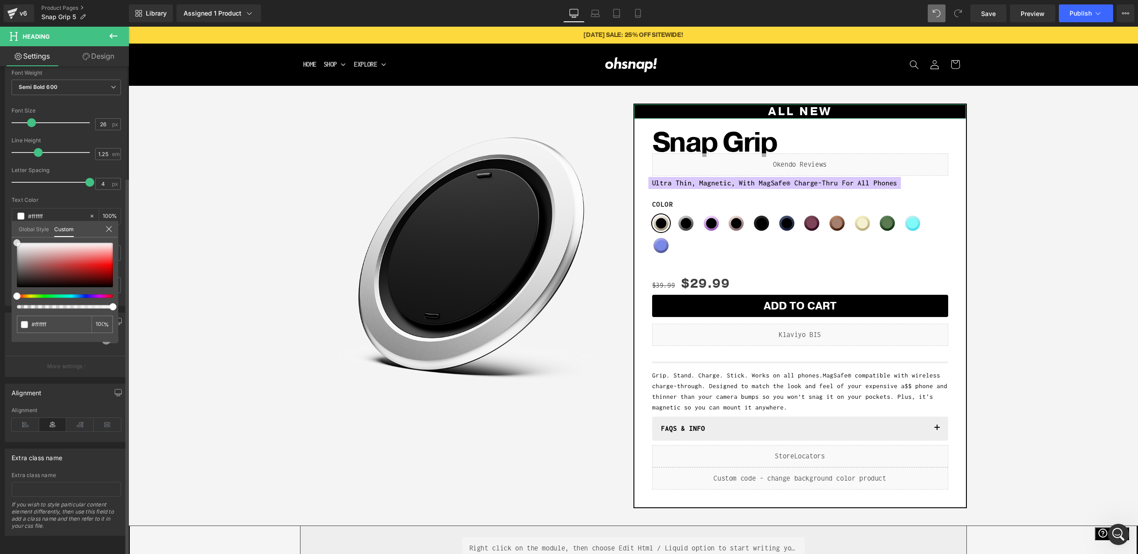
drag, startPoint x: 0, startPoint y: 150, endPoint x: 1, endPoint y: 134, distance: 16.0
click at [0, 133] on div "Typography Text Styles Custom Custom Setup Global Style Custom Setup Global Sty…" at bounding box center [66, 152] width 133 height 305
click at [101, 48] on link "Design" at bounding box center [98, 56] width 64 height 20
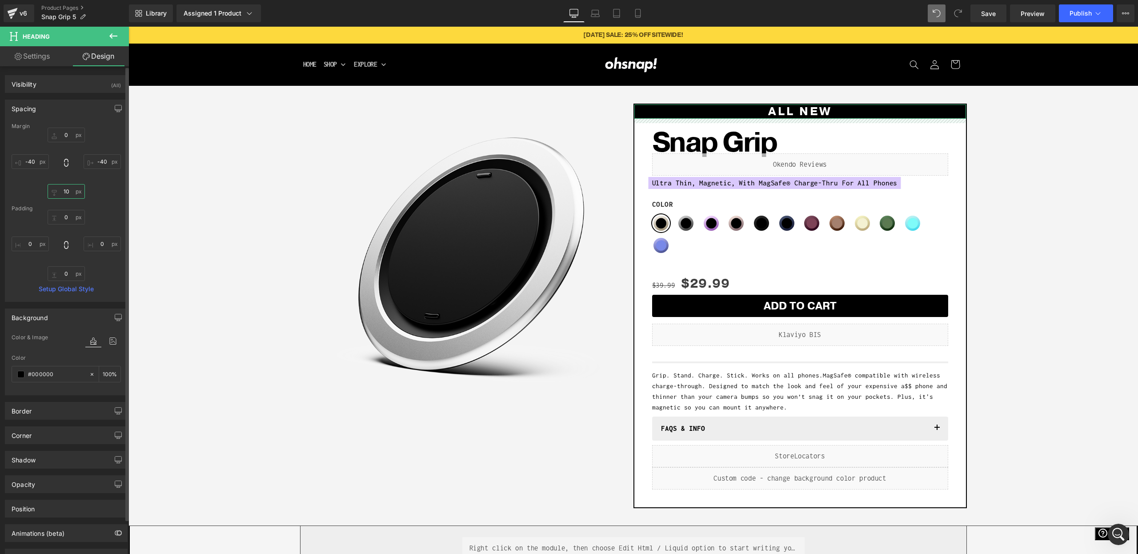
click at [65, 197] on input "10" at bounding box center [66, 191] width 37 height 15
click at [65, 215] on input "0" at bounding box center [66, 217] width 37 height 15
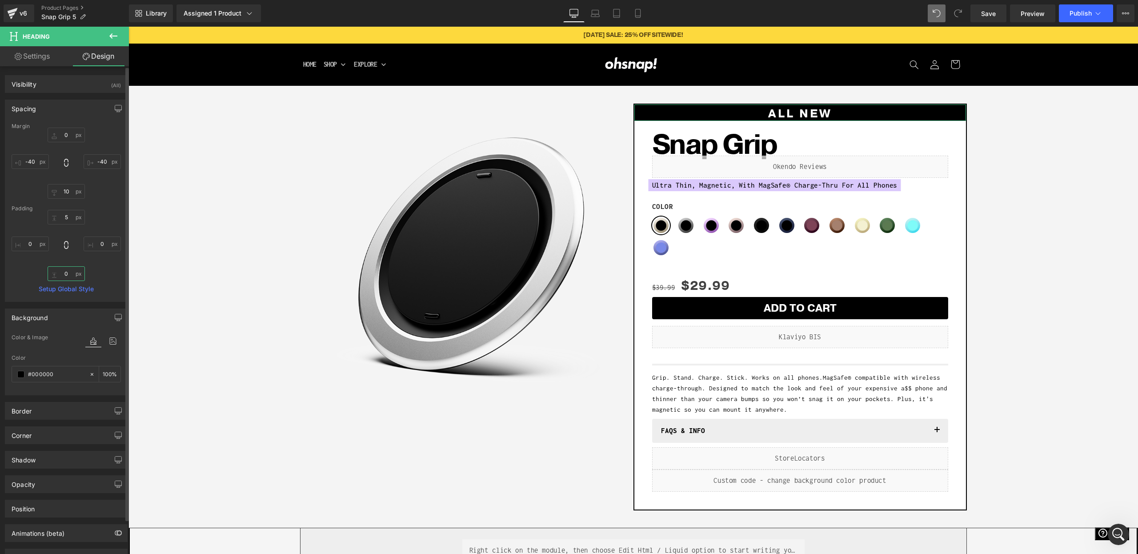
click at [66, 276] on input "0" at bounding box center [66, 273] width 37 height 15
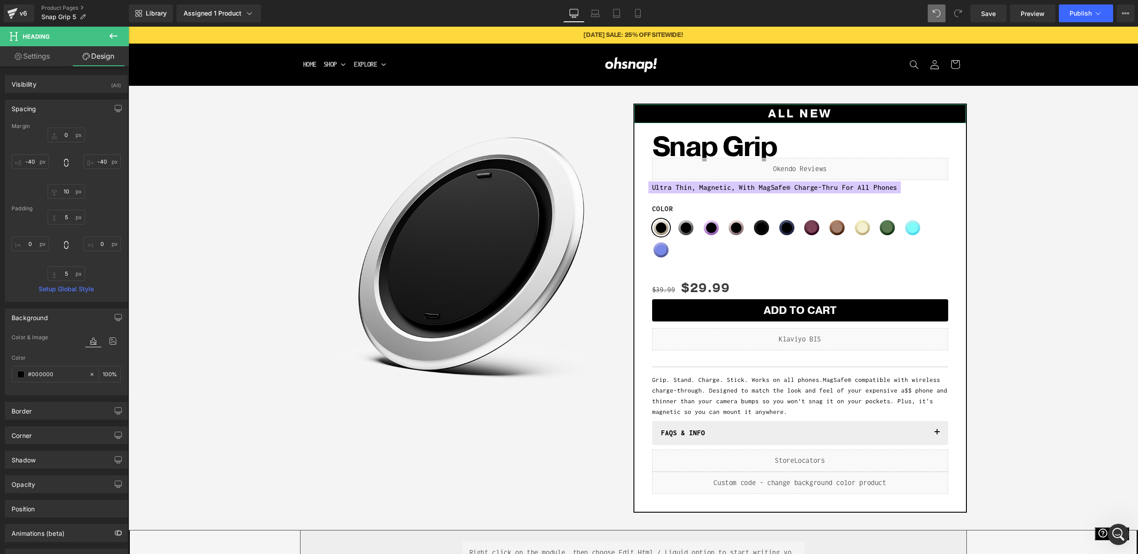
click at [41, 57] on link "Settings" at bounding box center [32, 56] width 64 height 20
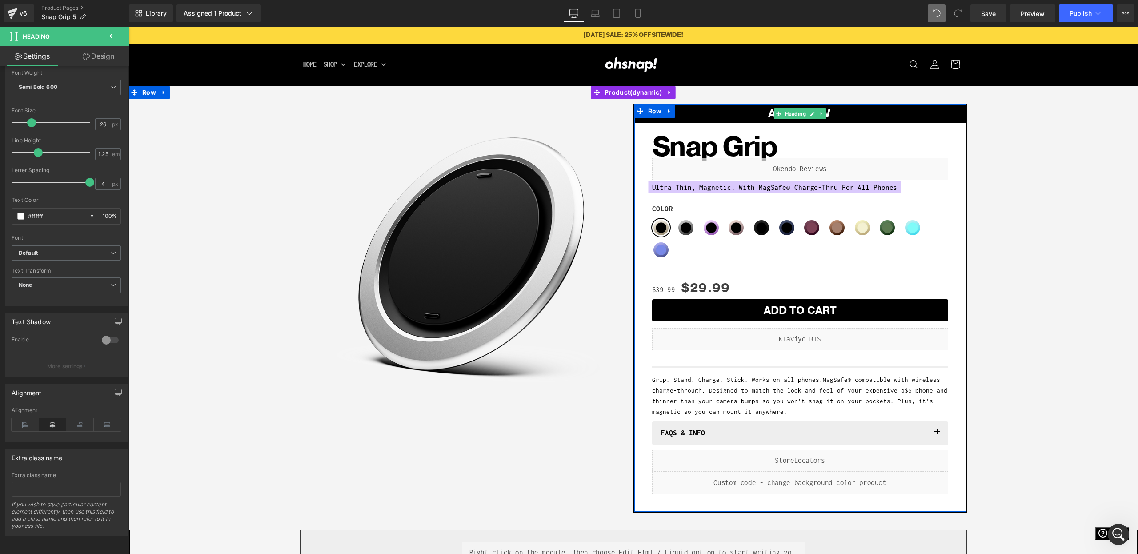
click at [834, 112] on h1 "ALL NEW" at bounding box center [800, 114] width 332 height 15
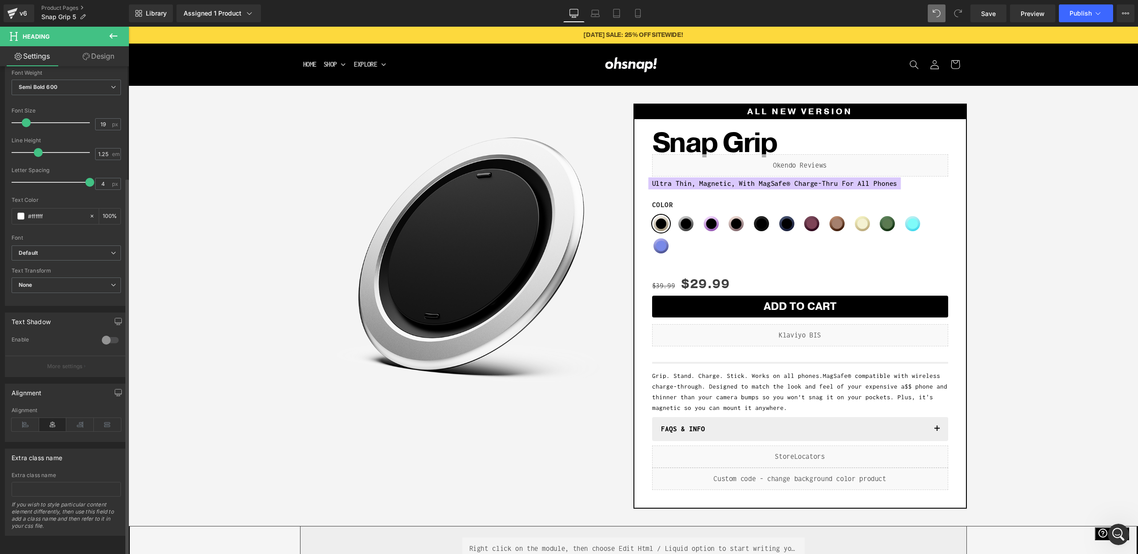
drag, startPoint x: 31, startPoint y: 115, endPoint x: 26, endPoint y: 116, distance: 4.5
click at [26, 118] on span at bounding box center [26, 122] width 9 height 9
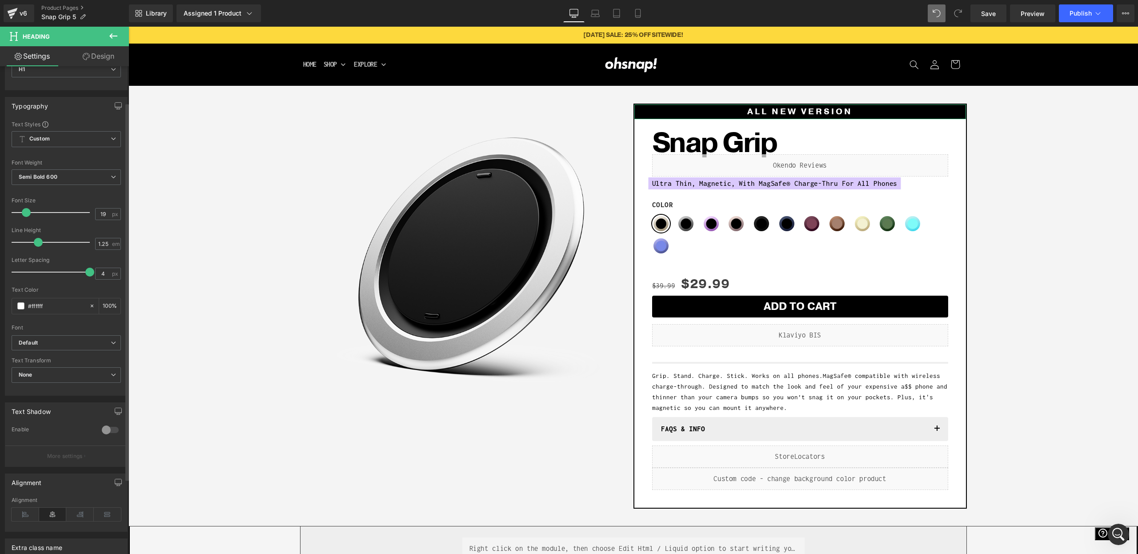
scroll to position [47, 0]
click at [55, 129] on div "Font Default Open Sans Karla Inconsolata Berkshire Swash Golos Text Work Sans C…" at bounding box center [66, 227] width 109 height 215
click at [54, 140] on span "Custom Setup Global Style" at bounding box center [66, 139] width 109 height 16
click at [58, 138] on span "Custom Setup Global Style" at bounding box center [65, 139] width 106 height 16
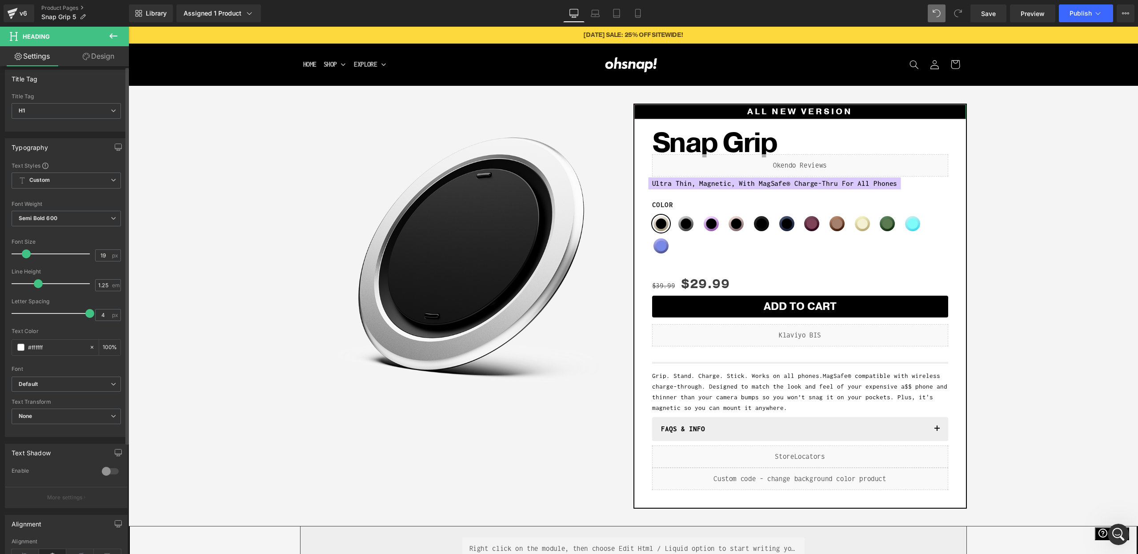
scroll to position [0, 0]
click at [67, 185] on span "Custom Setup Global Style" at bounding box center [66, 186] width 109 height 16
click at [75, 243] on div "Font Default Open Sans Karla Inconsolata Berkshire Swash Golos Text Work Sans C…" at bounding box center [65, 274] width 106 height 215
click at [67, 190] on span "Custom Setup Global Style" at bounding box center [66, 186] width 109 height 16
click at [74, 221] on div "Setup Global Style" at bounding box center [65, 221] width 106 height 21
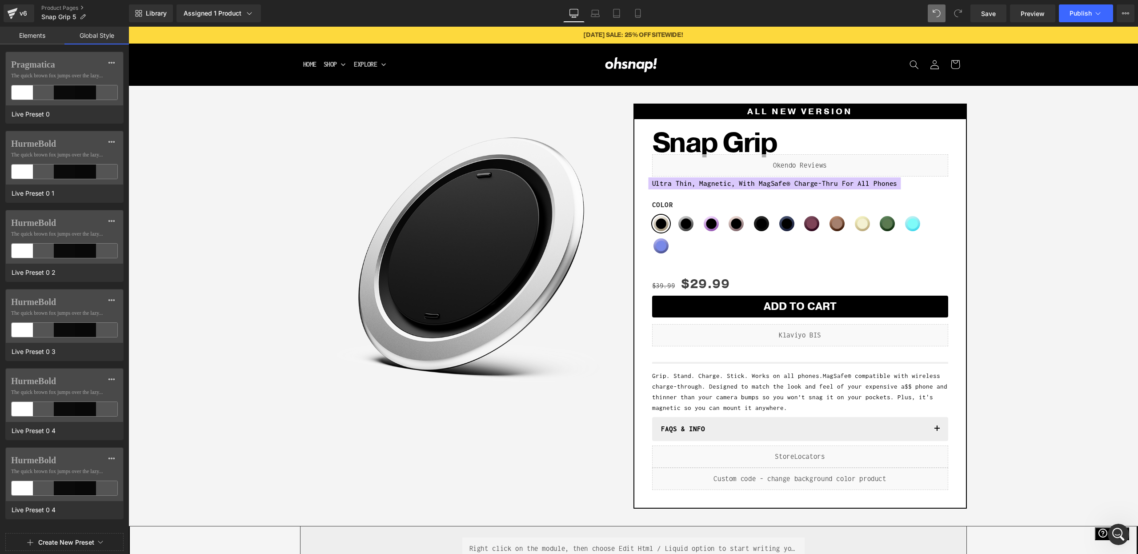
click at [24, 36] on link "Elements" at bounding box center [32, 36] width 64 height 18
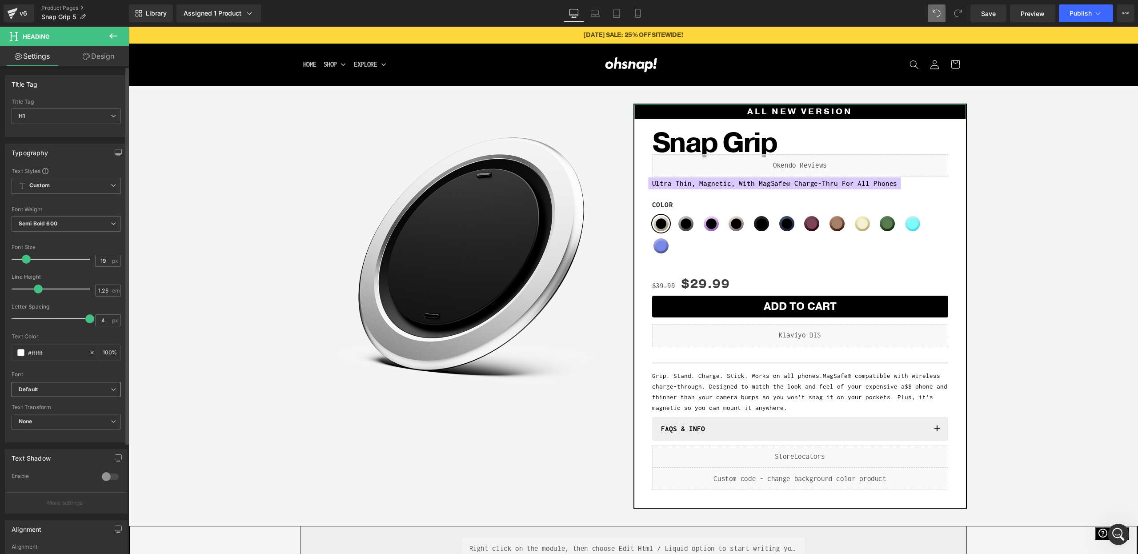
click at [49, 395] on span "Default" at bounding box center [66, 390] width 109 height 16
click at [56, 445] on p "Inconsolata" at bounding box center [43, 448] width 29 height 6
click at [43, 228] on span "Semi Bold 600" at bounding box center [66, 224] width 109 height 16
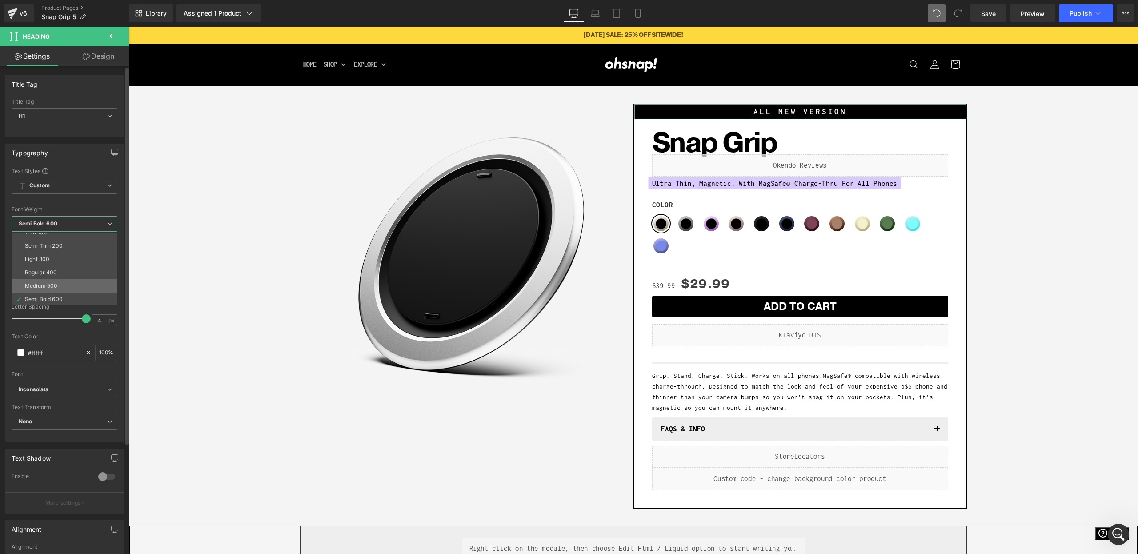
scroll to position [20, 0]
click at [51, 295] on li "Super Bold 800" at bounding box center [67, 299] width 110 height 13
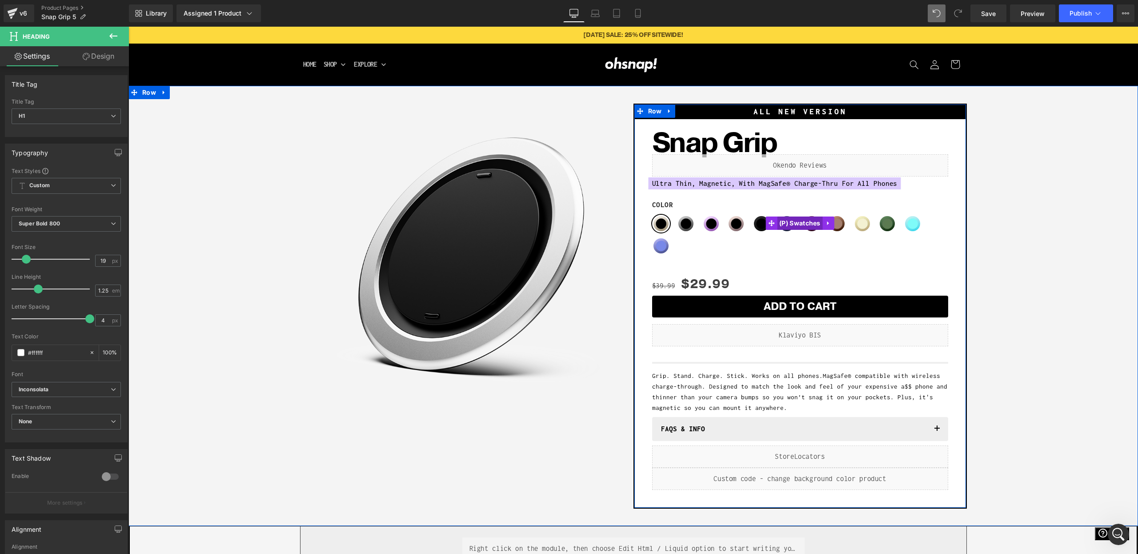
click at [791, 225] on span "(P) Swatches" at bounding box center [800, 223] width 46 height 13
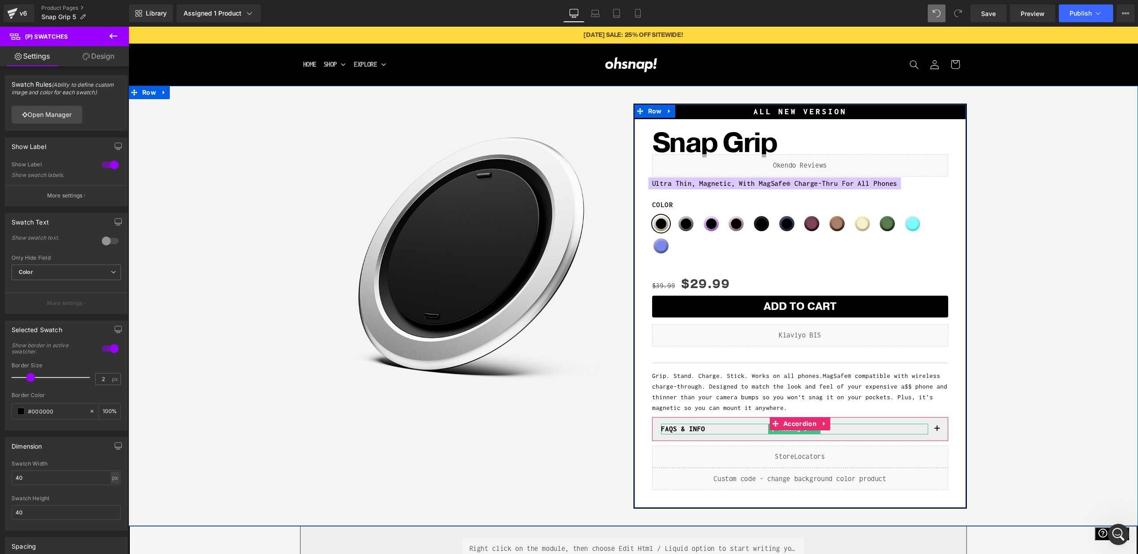
click at [685, 426] on h1 "FAQs & INFO" at bounding box center [794, 429] width 267 height 10
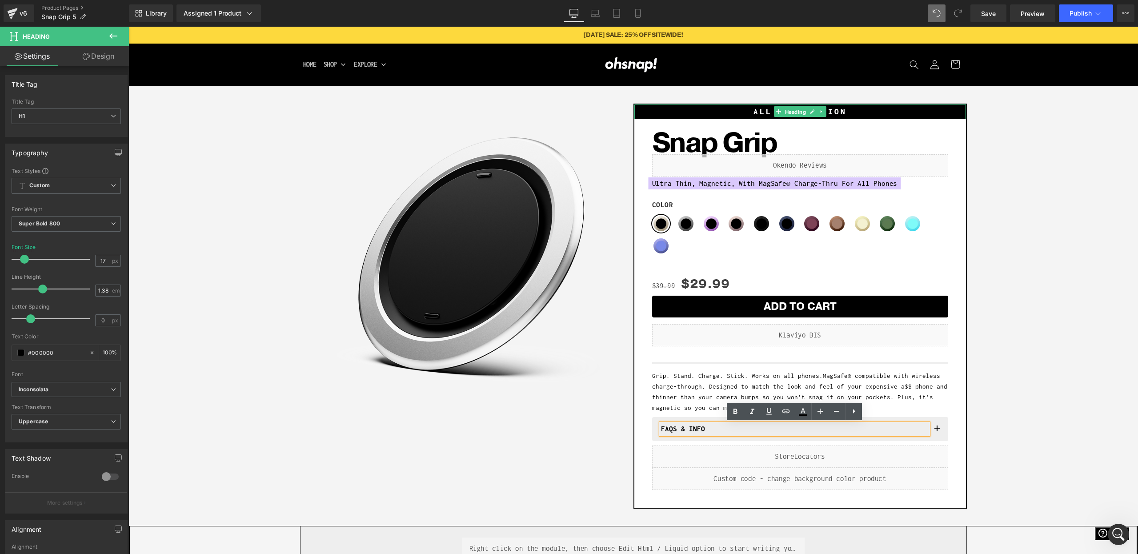
click at [791, 112] on span "Heading" at bounding box center [795, 112] width 24 height 11
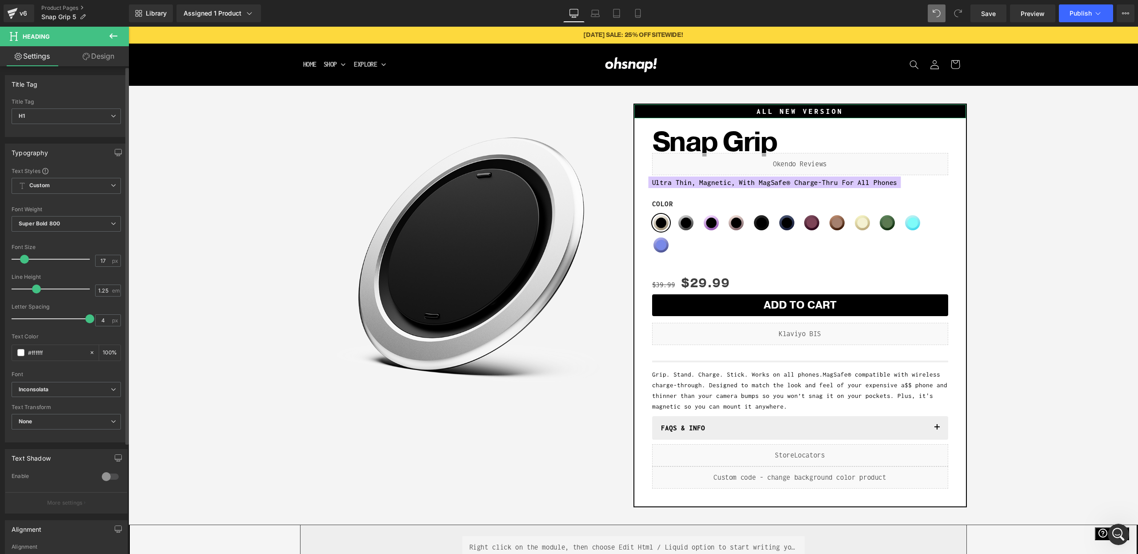
click at [24, 261] on span at bounding box center [24, 259] width 9 height 9
click at [83, 49] on link "Design" at bounding box center [98, 56] width 64 height 20
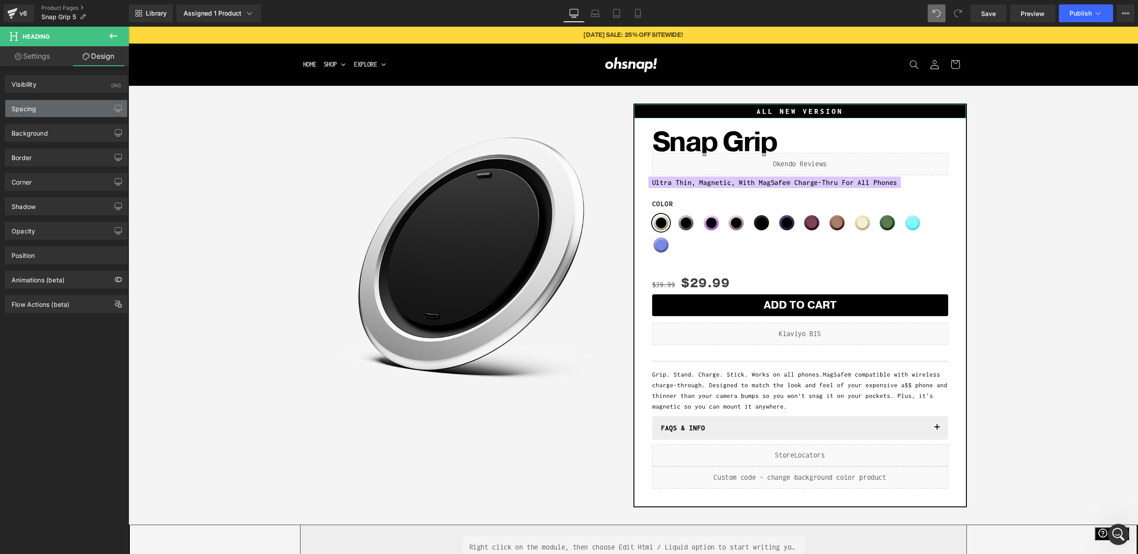
click at [64, 116] on div "Spacing" at bounding box center [66, 108] width 122 height 17
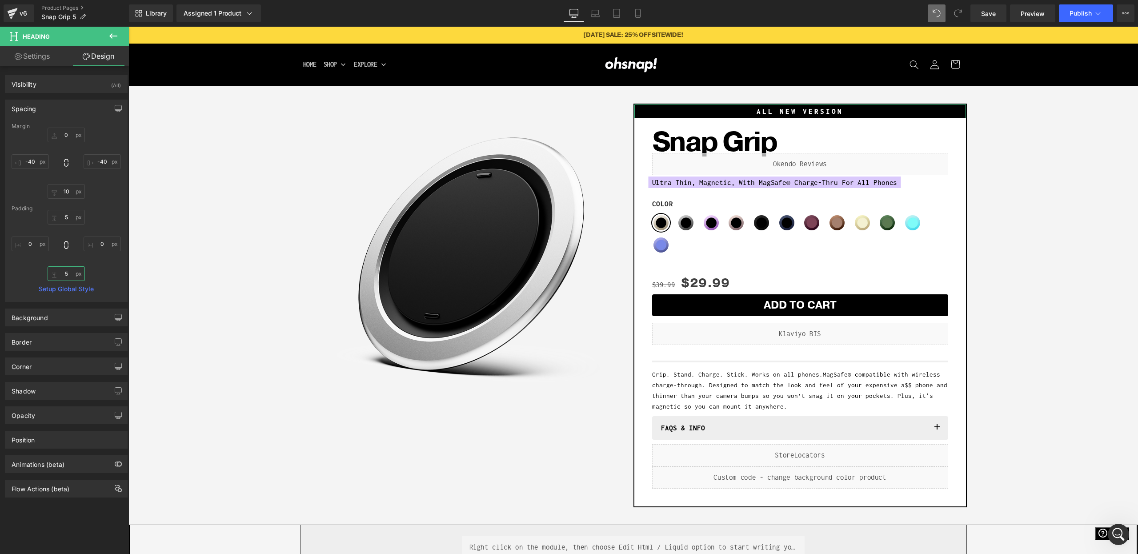
click at [61, 273] on input "5" at bounding box center [66, 273] width 37 height 15
click at [64, 191] on input "10" at bounding box center [66, 191] width 37 height 15
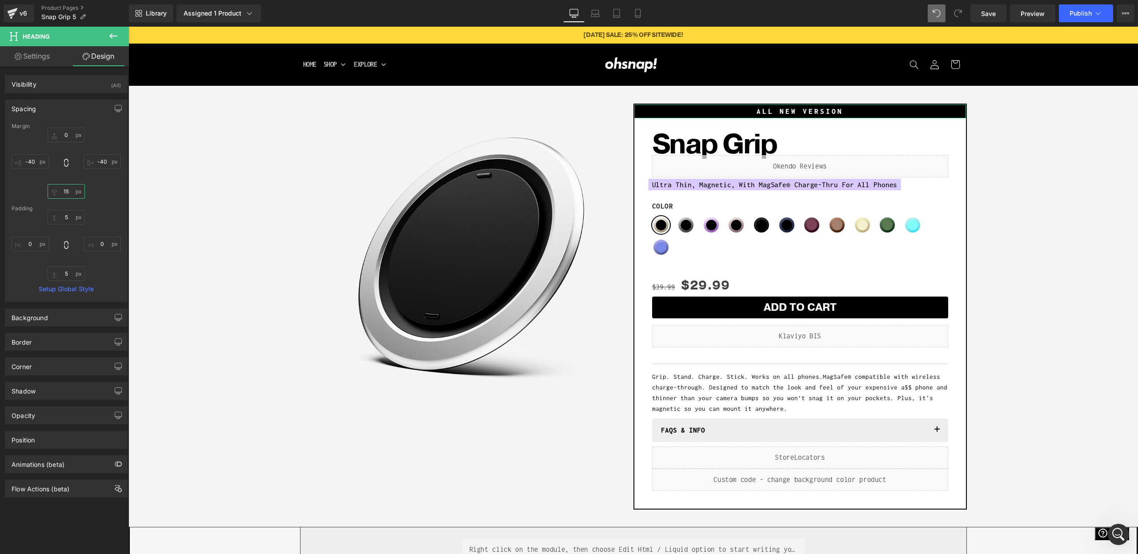
click at [60, 193] on input "15" at bounding box center [66, 191] width 37 height 15
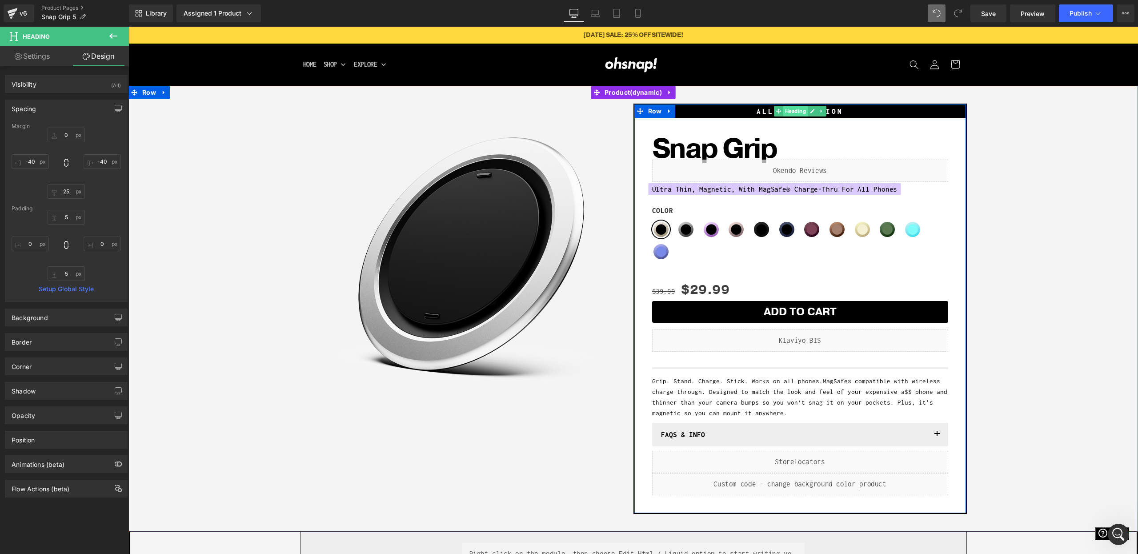
click at [794, 113] on span "Heading" at bounding box center [795, 111] width 24 height 11
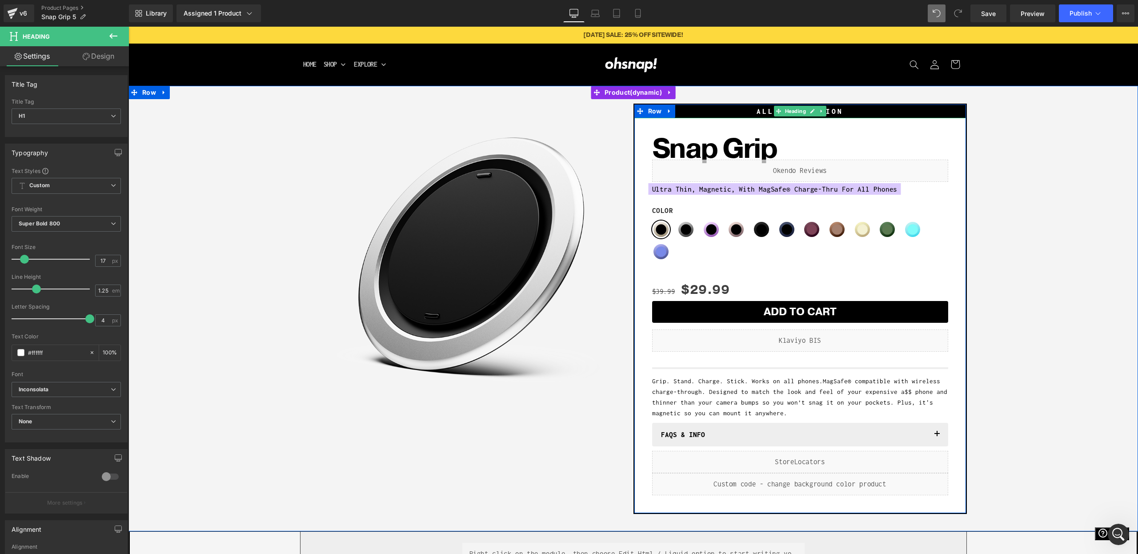
click at [810, 109] on icon at bounding box center [812, 110] width 5 height 5
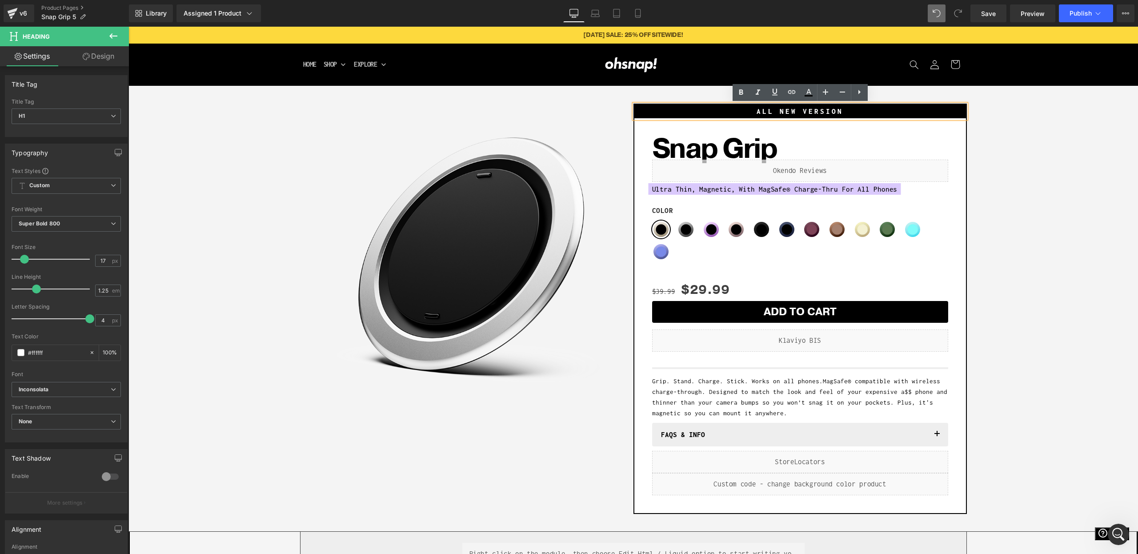
click at [984, 131] on div "Sale Off (P) Image Row ALL NEW VERSION Heading Snap Grip (P) Title Liquid Ultra…" at bounding box center [633, 306] width 1001 height 415
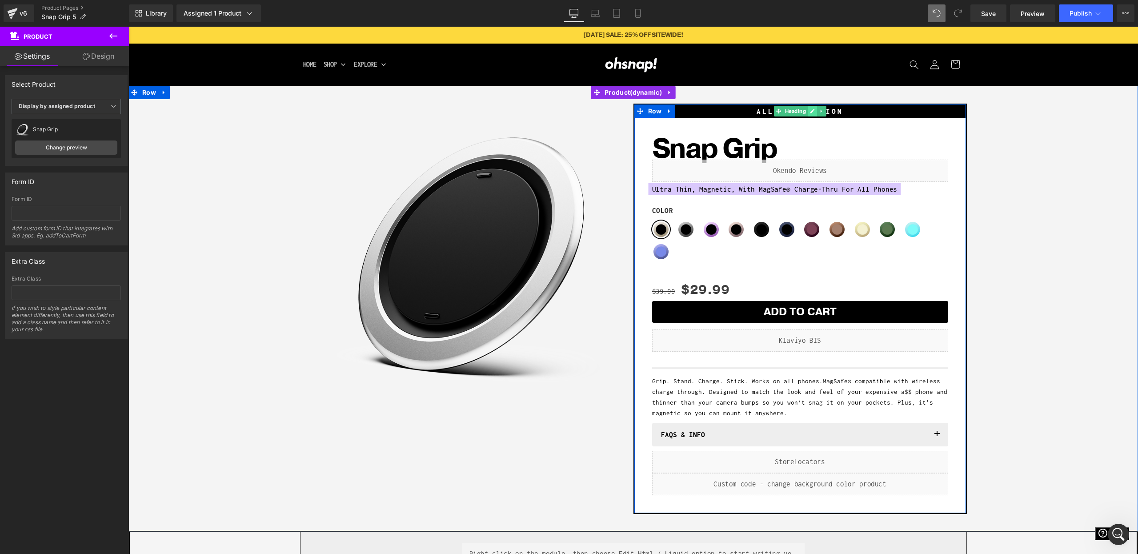
click at [809, 112] on link at bounding box center [812, 111] width 9 height 11
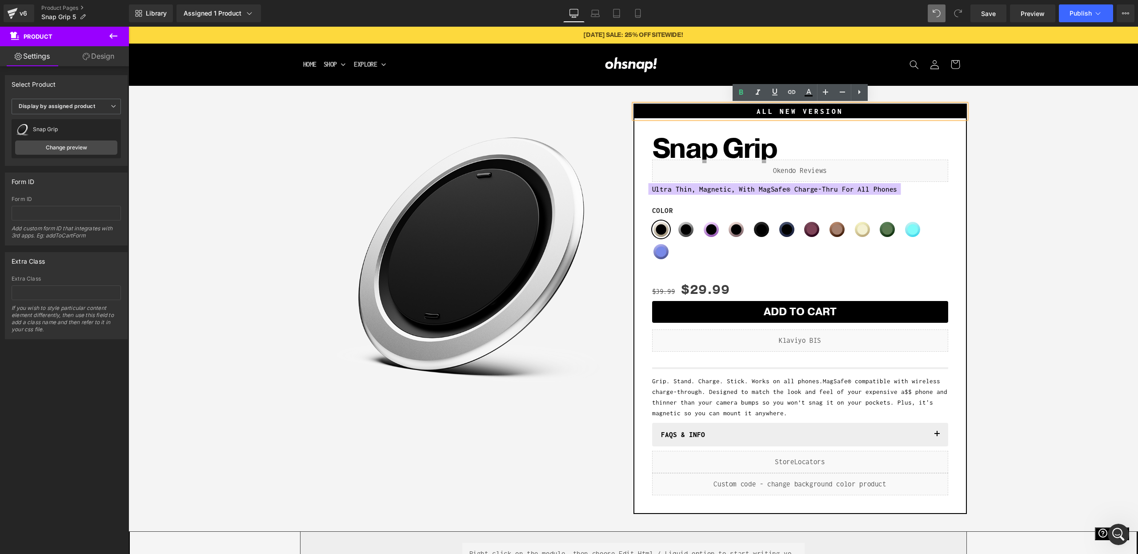
click at [778, 114] on h1 "ALL NEW VERSION" at bounding box center [800, 111] width 332 height 9
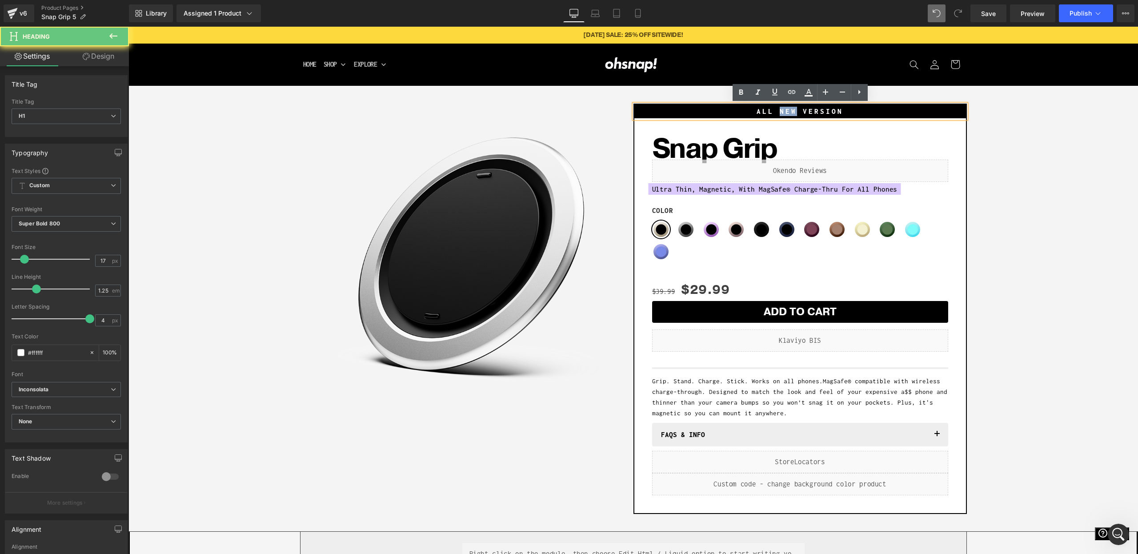
click at [778, 112] on h1 "ALL NEW VERSION" at bounding box center [800, 111] width 332 height 9
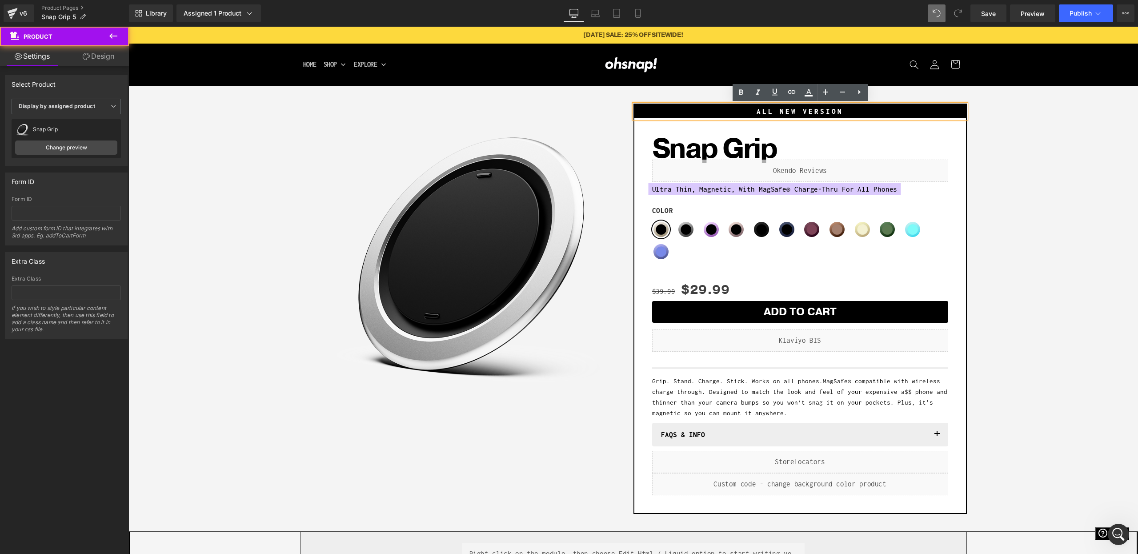
click at [1031, 123] on div "Sale Off (P) Image Row ALL NEW VERSION Heading Snap Grip (P) Title Liquid Ultra…" at bounding box center [633, 306] width 1001 height 415
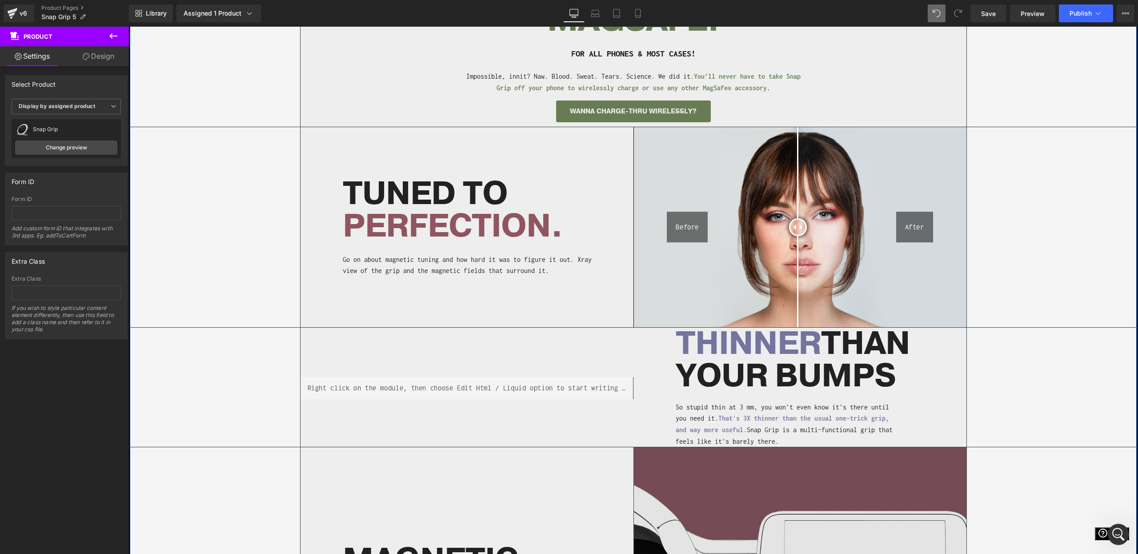
scroll to position [624, 0]
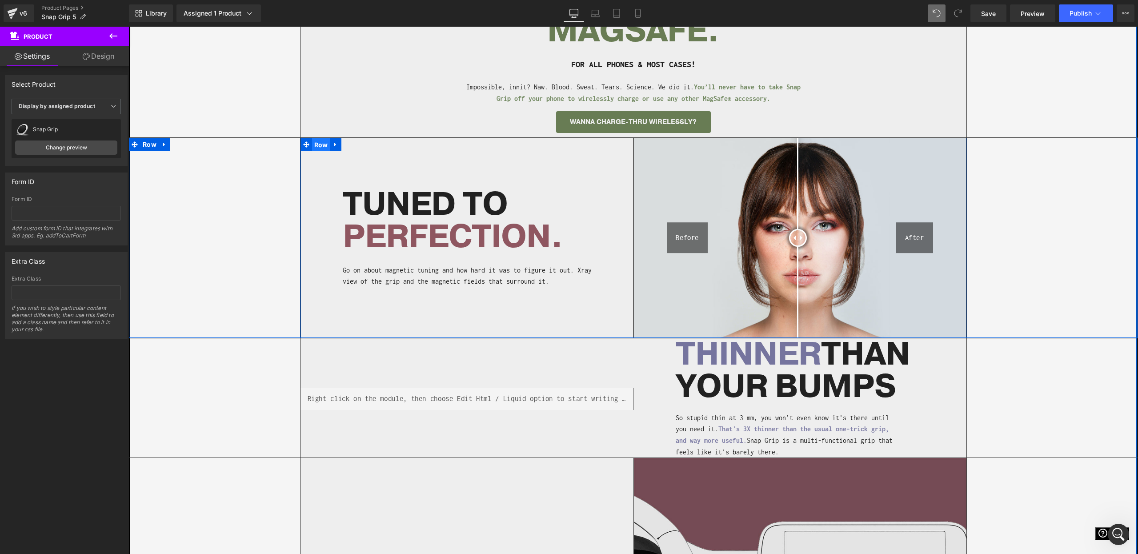
click at [318, 145] on span "Row" at bounding box center [321, 144] width 18 height 13
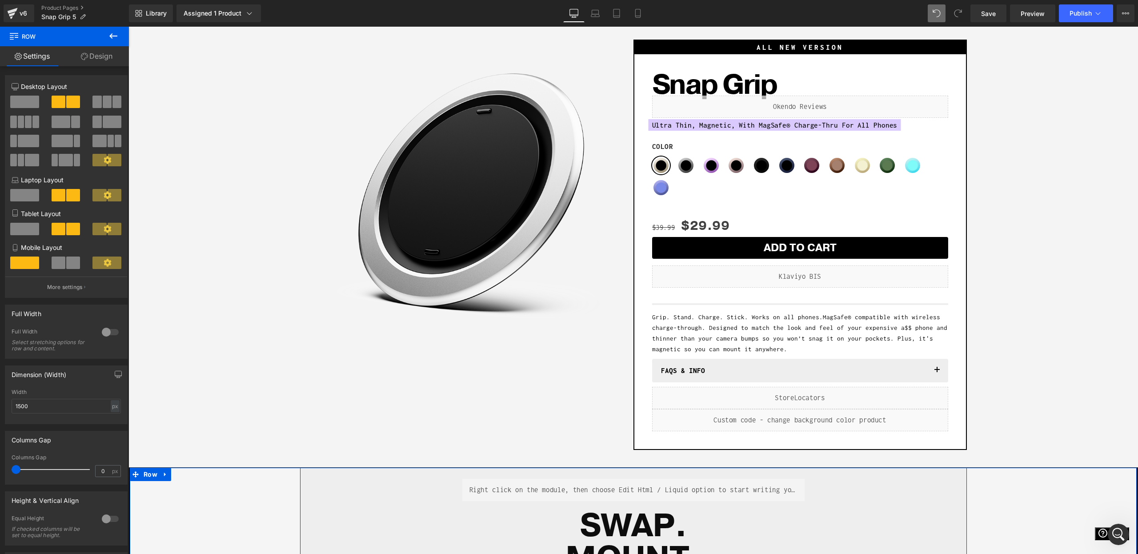
scroll to position [32, 0]
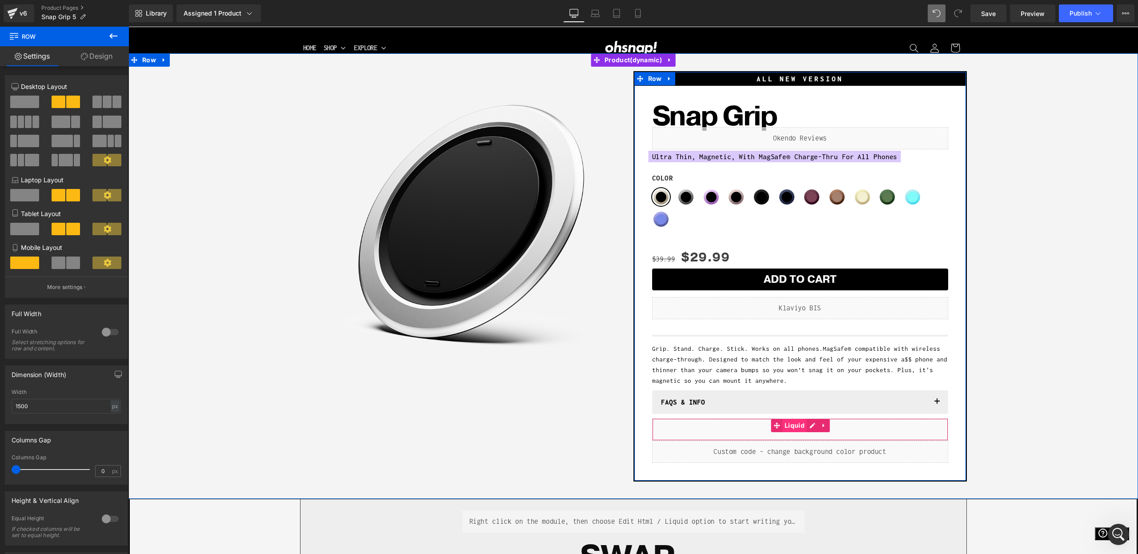
click at [799, 425] on span "Liquid" at bounding box center [794, 425] width 24 height 13
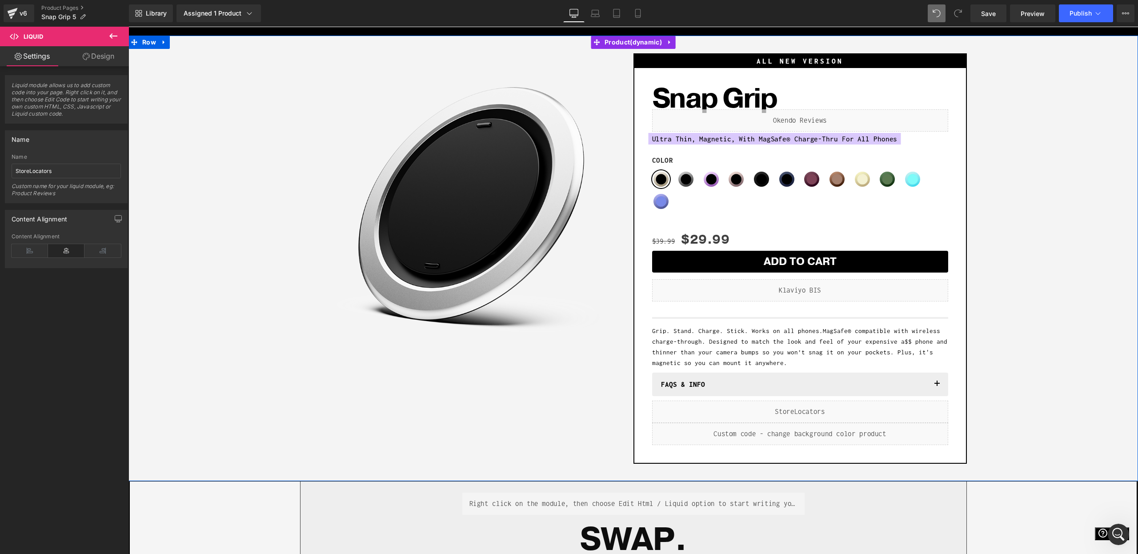
scroll to position [48, 0]
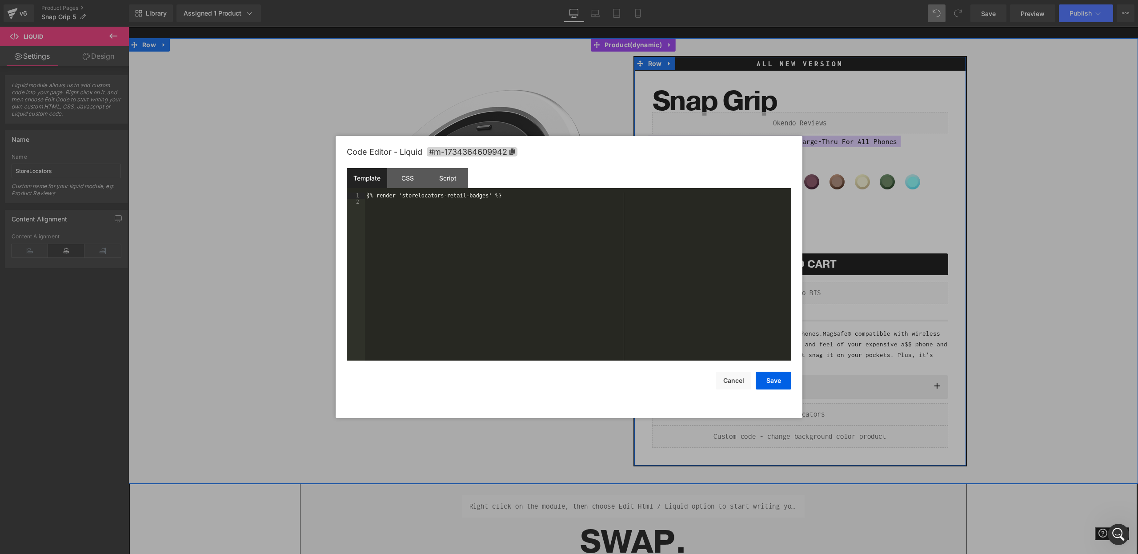
click at [806, 410] on ul "Liquid" at bounding box center [800, 410] width 47 height 11
click at [824, 415] on div at bounding box center [569, 277] width 1138 height 554
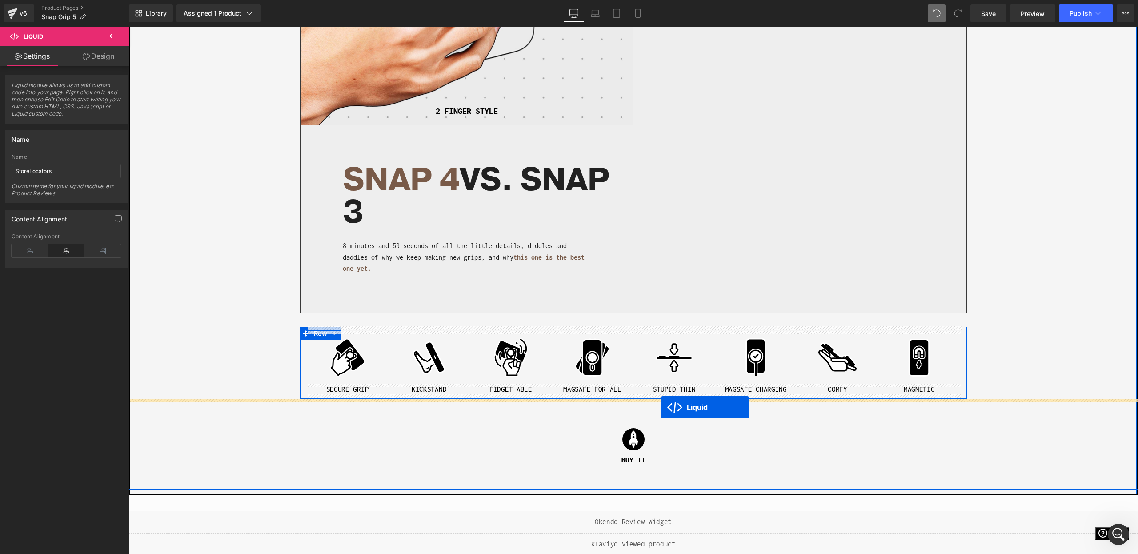
drag, startPoint x: 792, startPoint y: 414, endPoint x: 661, endPoint y: 407, distance: 131.8
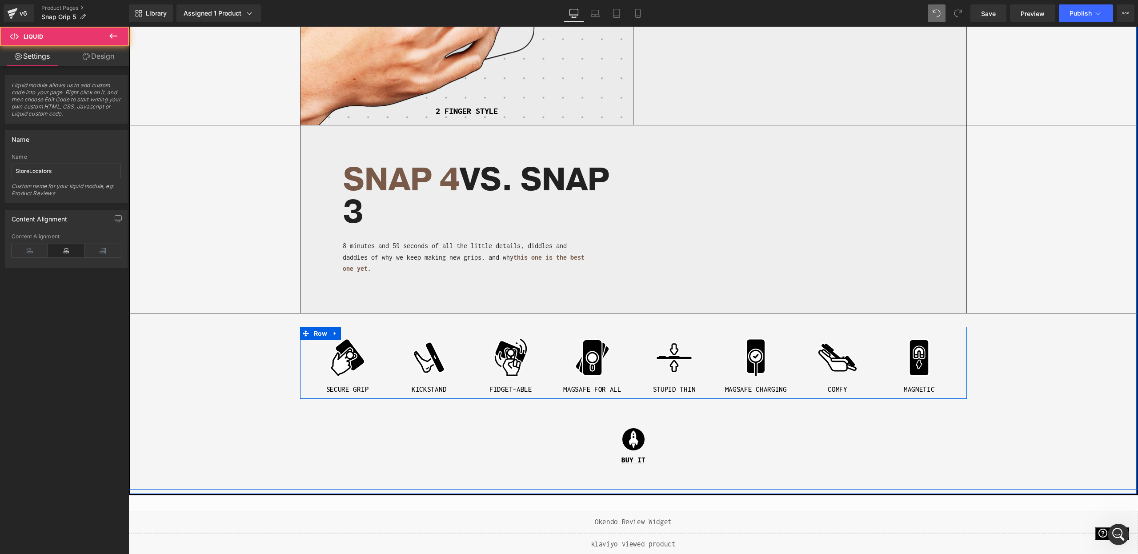
scroll to position [1595, 0]
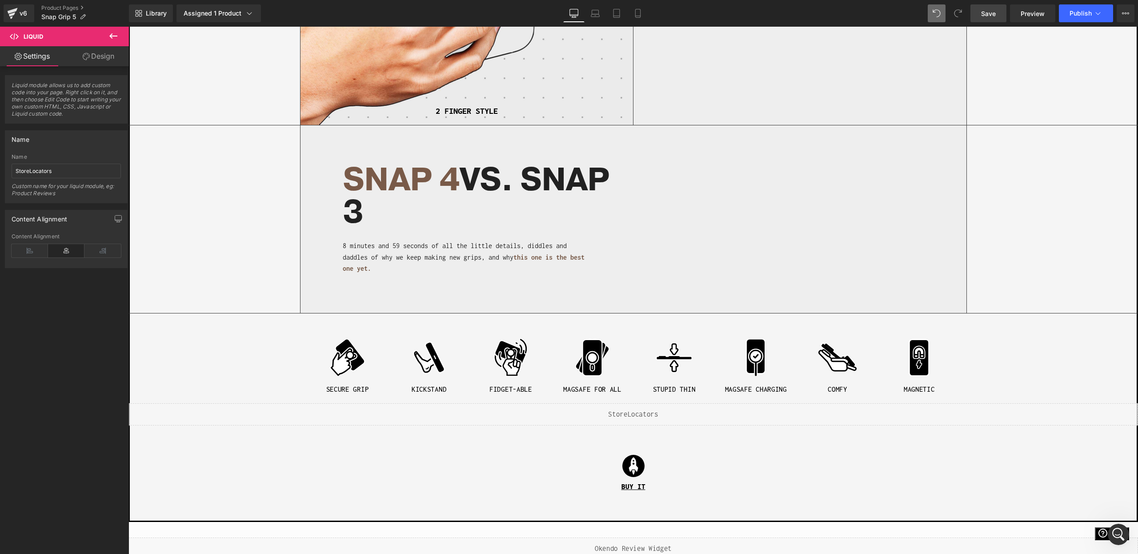
click at [981, 12] on link "Save" at bounding box center [988, 13] width 36 height 18
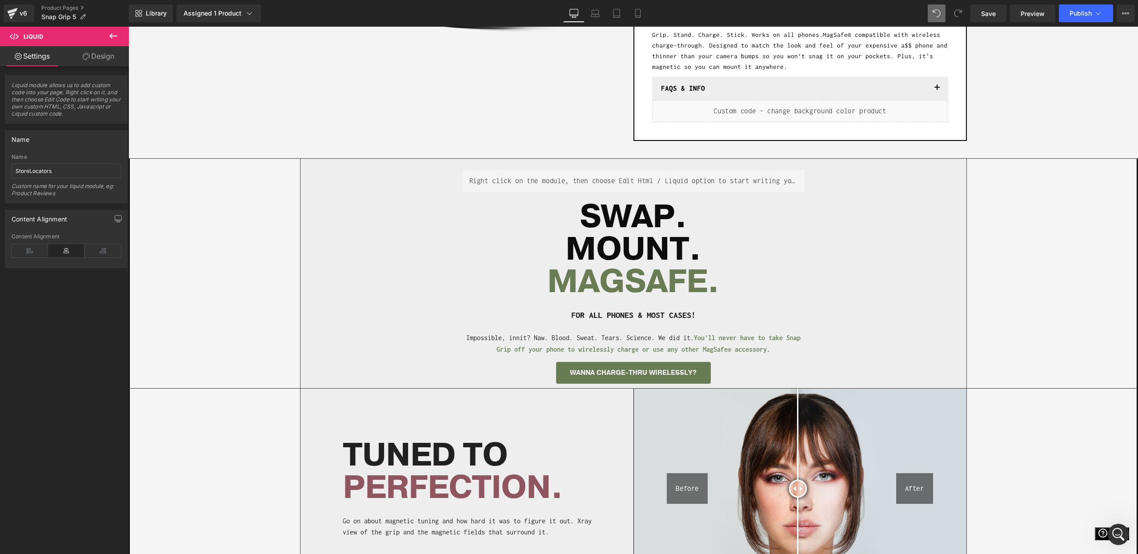
scroll to position [0, 0]
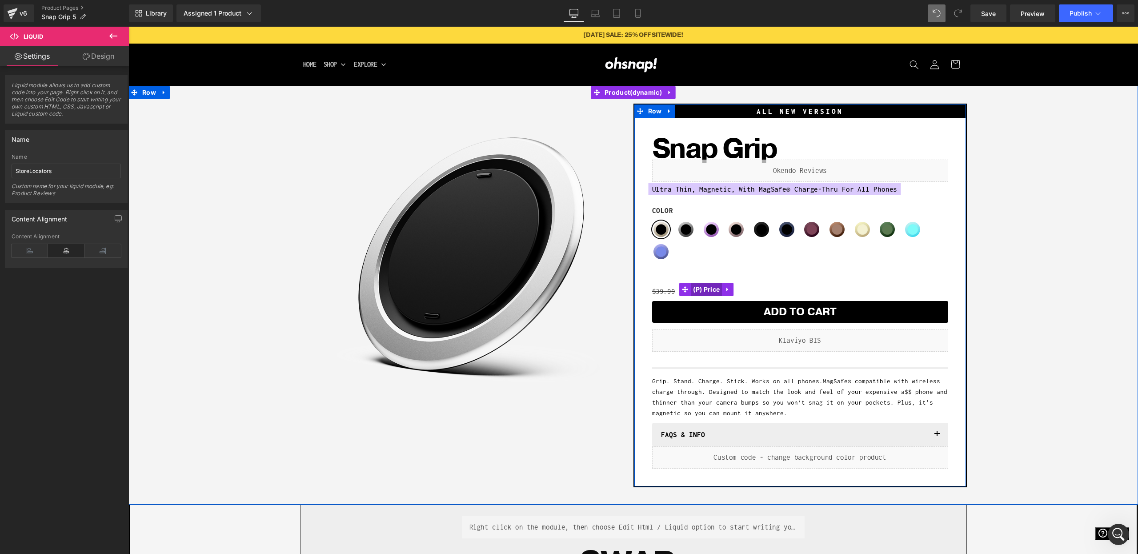
click at [703, 285] on span "(P) Price" at bounding box center [706, 289] width 31 height 13
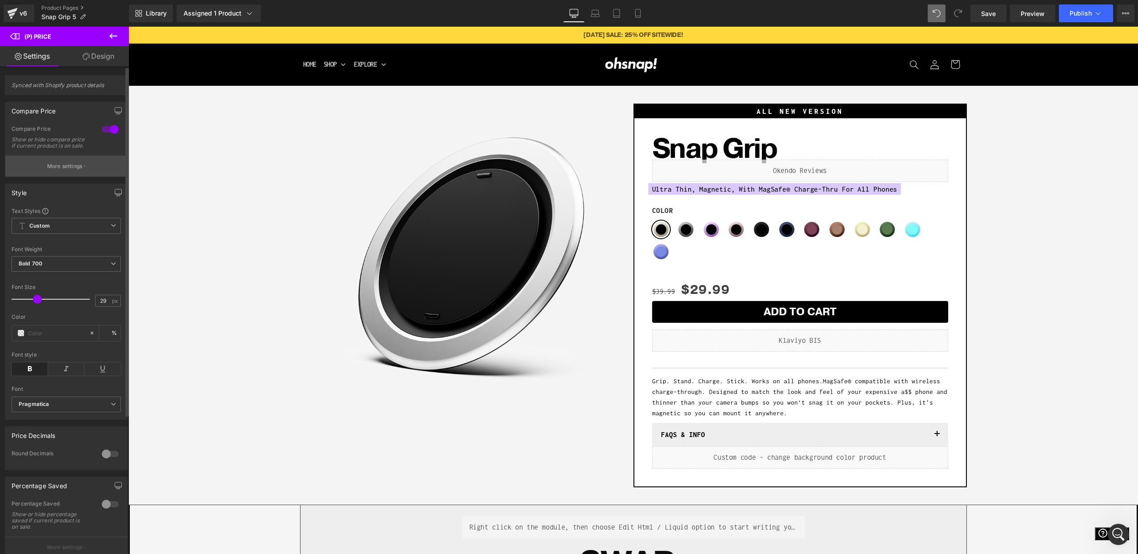
click at [74, 176] on button "More settings" at bounding box center [66, 166] width 122 height 21
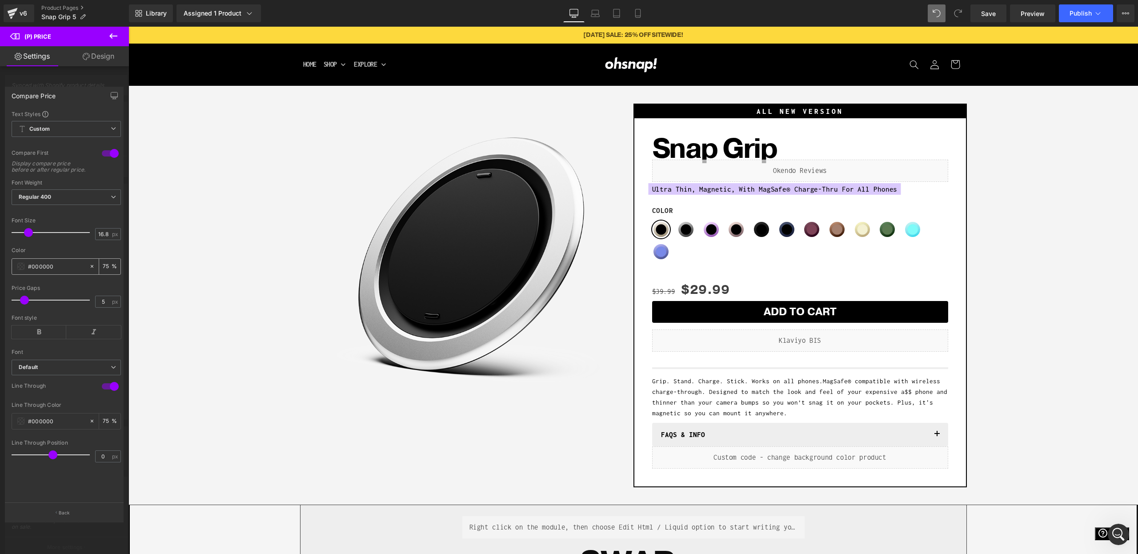
click at [20, 270] on span at bounding box center [20, 266] width 7 height 7
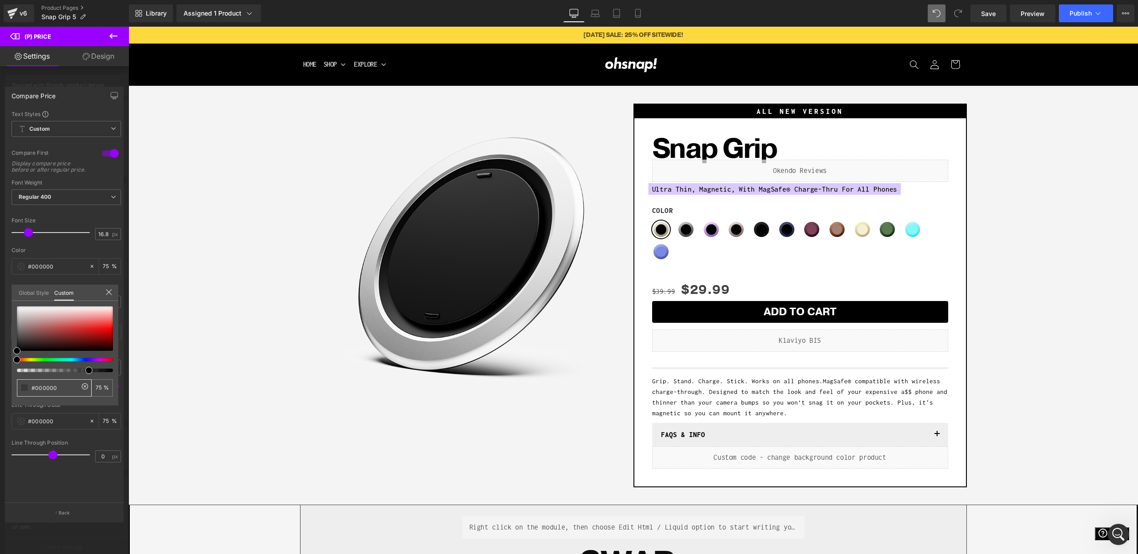
click at [46, 389] on input "#000000" at bounding box center [55, 387] width 47 height 9
paste input "51E666"
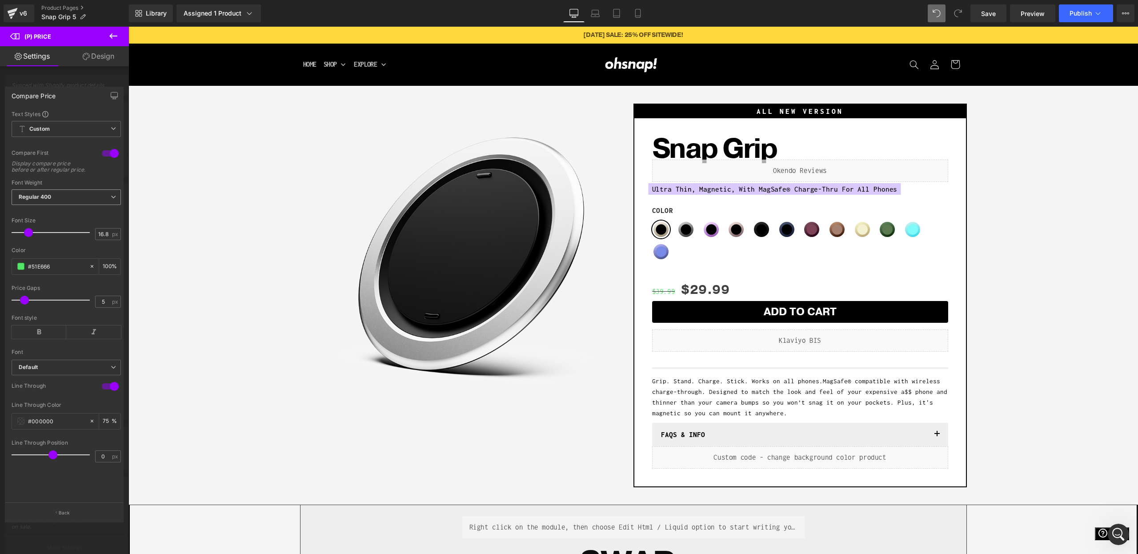
click at [53, 205] on span "Regular 400" at bounding box center [66, 197] width 109 height 16
drag, startPoint x: 42, startPoint y: 189, endPoint x: 42, endPoint y: 195, distance: 5.3
click at [42, 186] on div "Font Weight" at bounding box center [66, 183] width 109 height 6
click at [44, 368] on span "Default" at bounding box center [66, 368] width 109 height 16
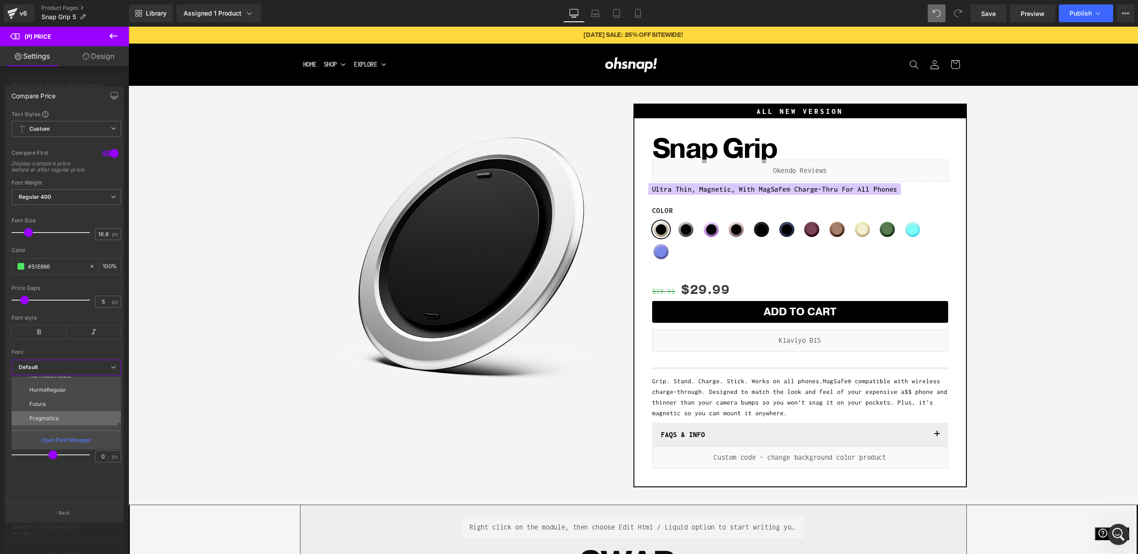
scroll to position [136, 0]
click at [68, 421] on li "Pragmatica" at bounding box center [68, 418] width 113 height 14
click at [58, 205] on span "Regular 400" at bounding box center [66, 197] width 109 height 16
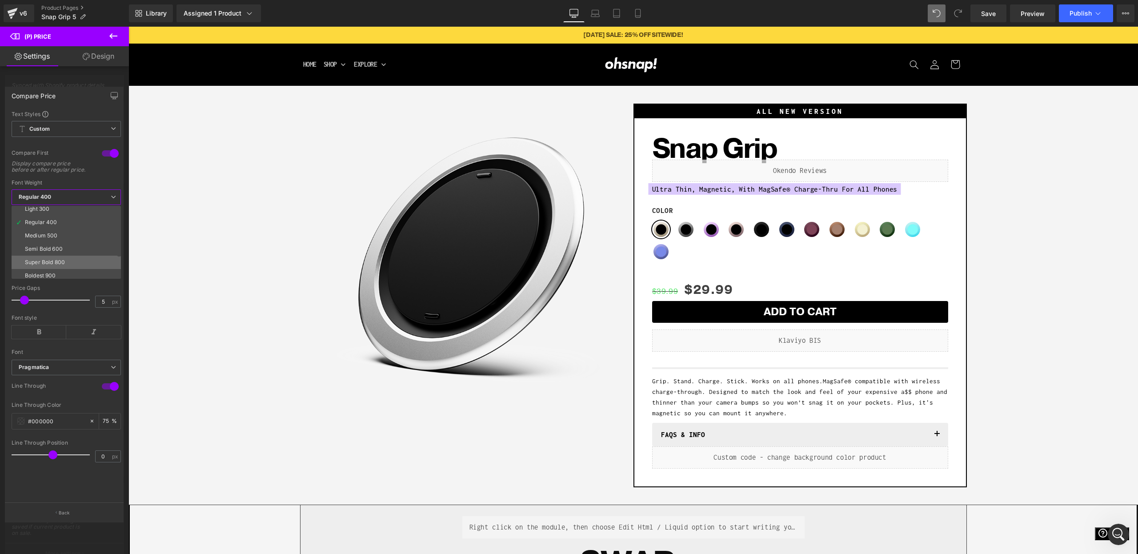
scroll to position [31, 0]
click at [52, 264] on li "Super Bold 800" at bounding box center [68, 261] width 113 height 13
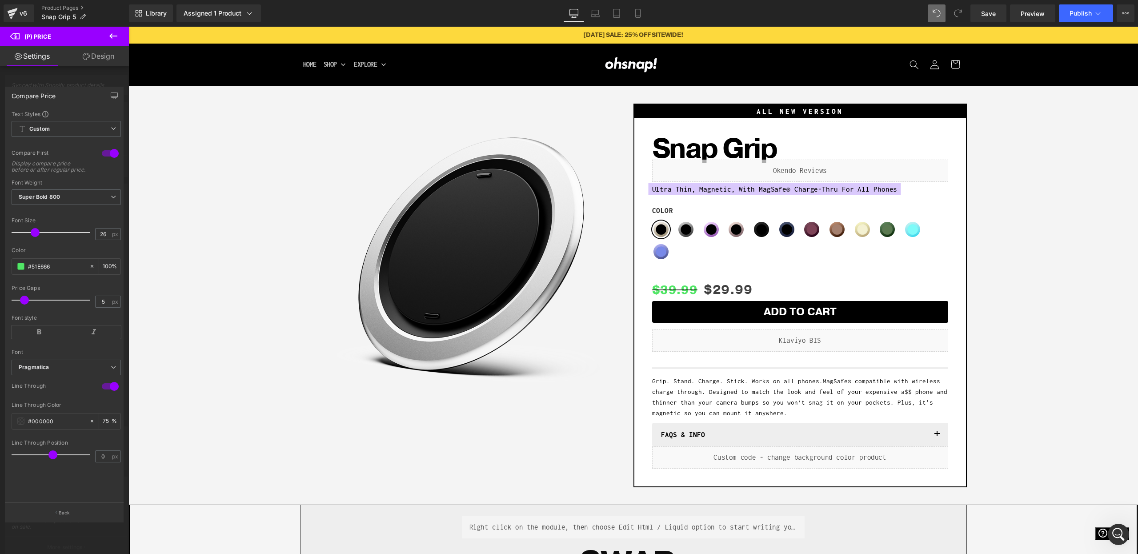
drag, startPoint x: 27, startPoint y: 239, endPoint x: 33, endPoint y: 240, distance: 6.2
click at [33, 237] on span at bounding box center [35, 232] width 9 height 9
click at [38, 426] on input "#000000" at bounding box center [56, 421] width 57 height 10
paste input "51E666"
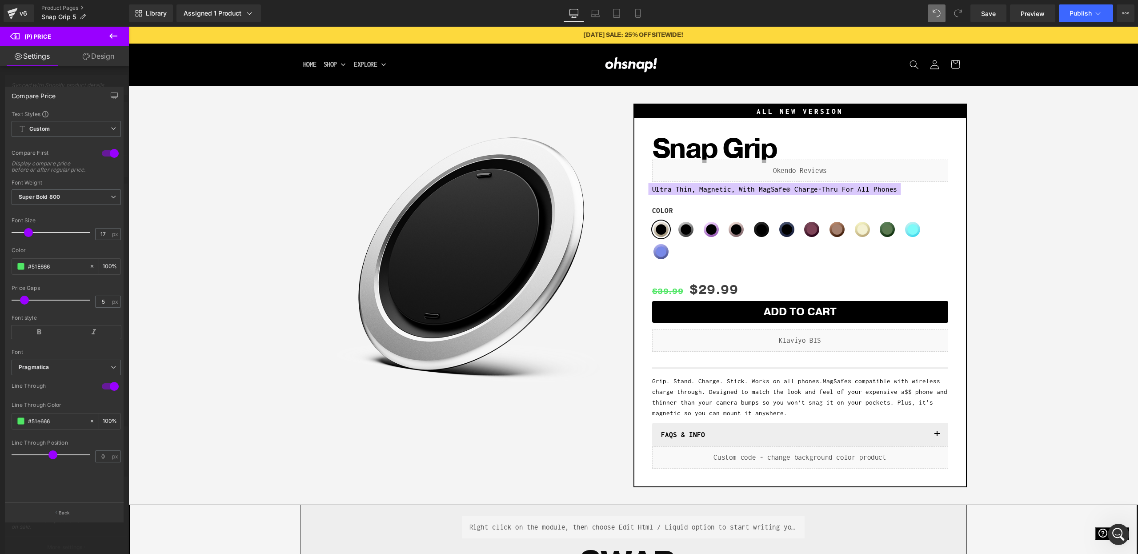
click at [28, 237] on span at bounding box center [28, 232] width 9 height 9
click at [22, 425] on span at bounding box center [20, 420] width 7 height 7
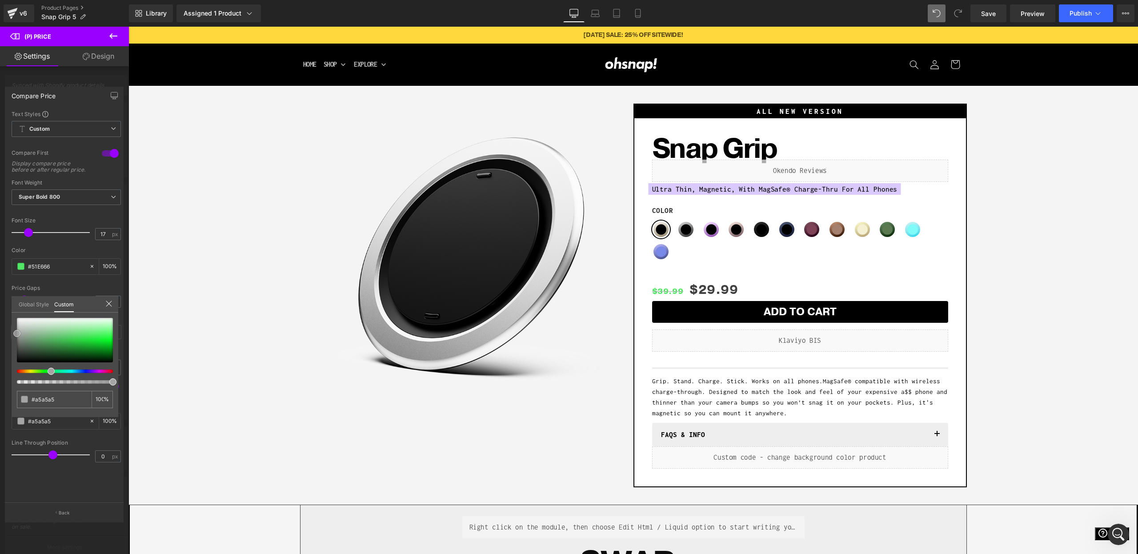
drag, startPoint x: 24, startPoint y: 333, endPoint x: 0, endPoint y: 335, distance: 23.7
click at [0, 335] on div "Compare Price Text Styles Custom Custom Setup Global Style Custom Setup Global …" at bounding box center [64, 300] width 129 height 441
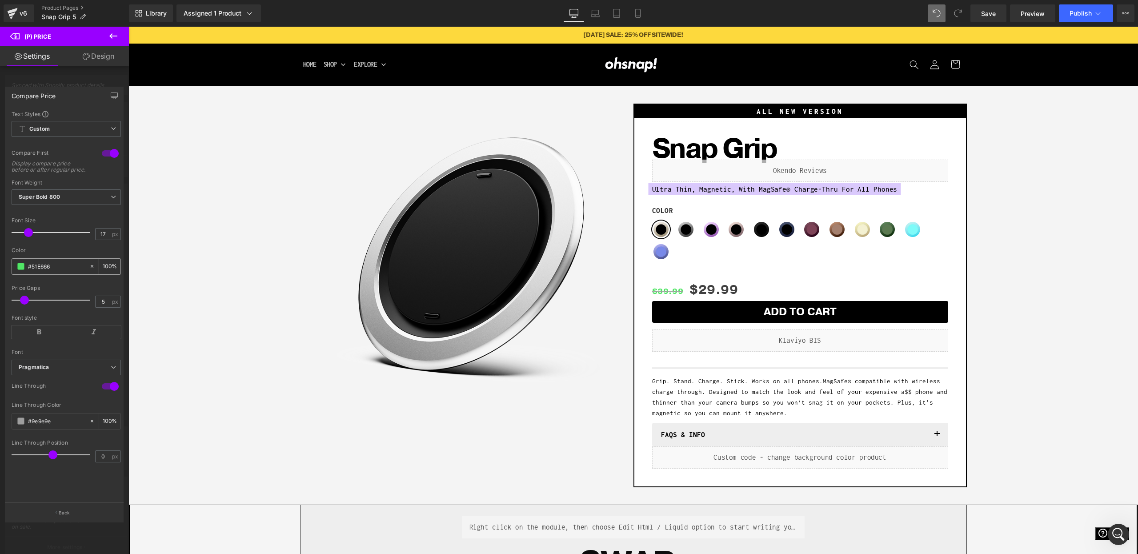
click at [19, 270] on span at bounding box center [20, 266] width 7 height 7
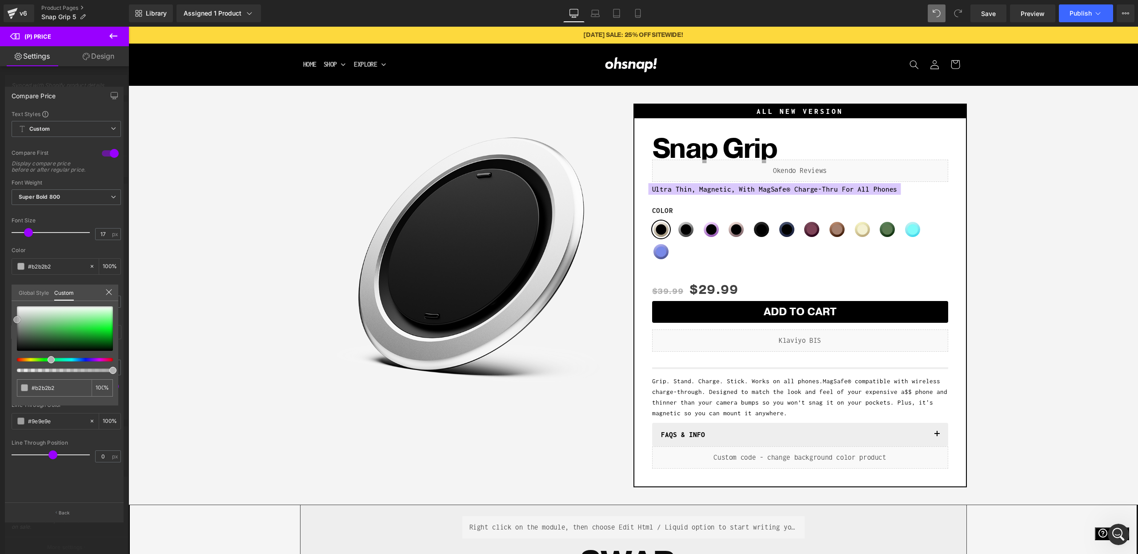
drag, startPoint x: 22, startPoint y: 317, endPoint x: 0, endPoint y: 319, distance: 22.3
click at [0, 319] on div "Compare Price Text Styles Custom Custom Setup Global Style Custom Setup Global …" at bounding box center [64, 300] width 129 height 441
drag, startPoint x: 0, startPoint y: 406, endPoint x: 0, endPoint y: 426, distance: 20.0
click at [0, 426] on div "Compare Price Text Styles Custom Custom Setup Global Style Custom Setup Global …" at bounding box center [64, 300] width 129 height 441
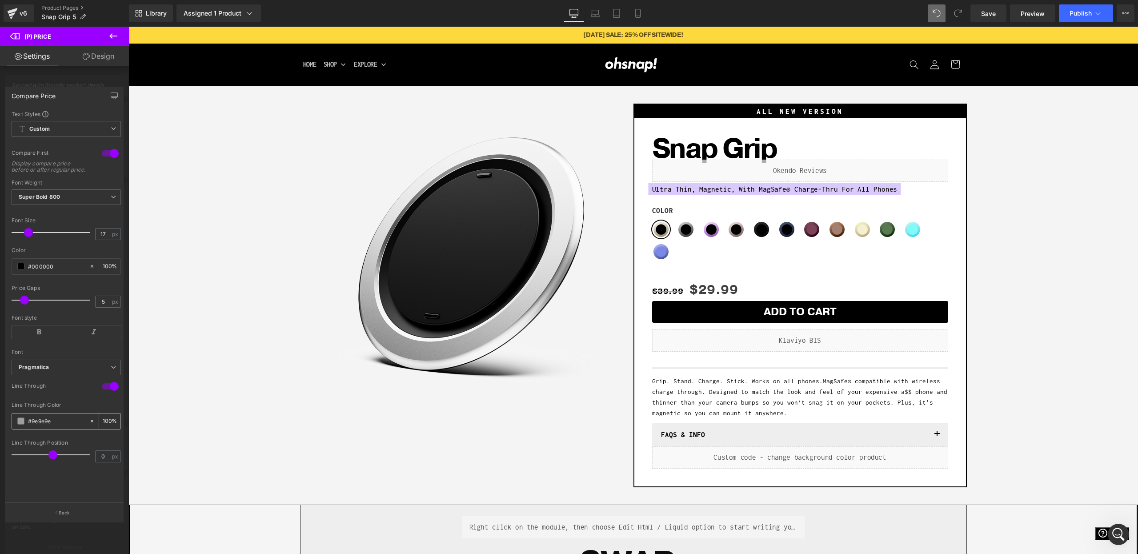
click at [19, 425] on span at bounding box center [20, 420] width 7 height 7
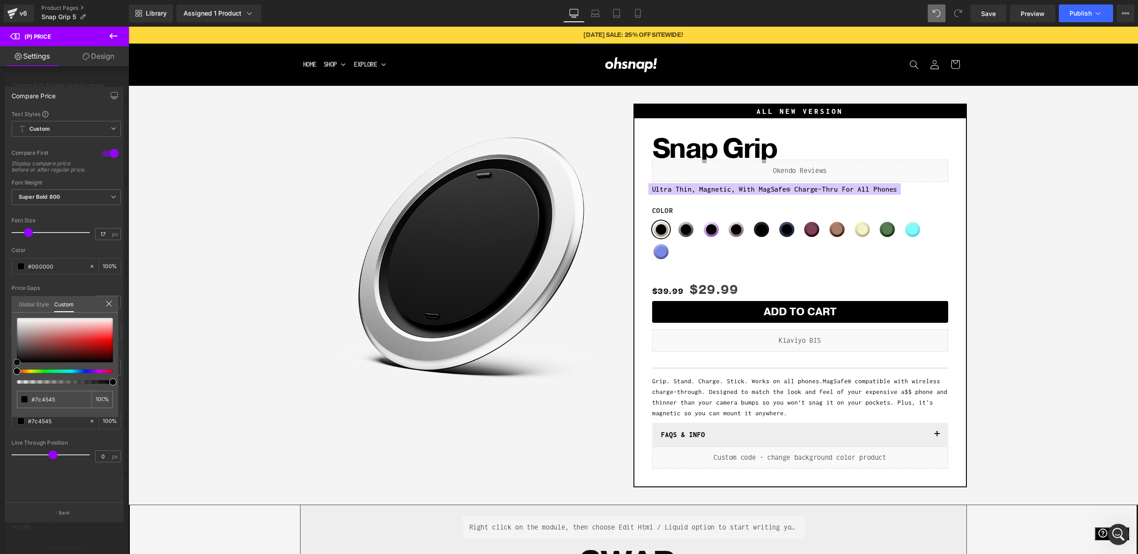
drag, startPoint x: 0, startPoint y: 472, endPoint x: 46, endPoint y: 359, distance: 121.9
click at [0, 485] on div "Compare Price Text Styles Custom Custom Setup Global Style Custom Setup Global …" at bounding box center [64, 300] width 129 height 441
click at [78, 300] on div "Global Style Custom" at bounding box center [65, 304] width 107 height 16
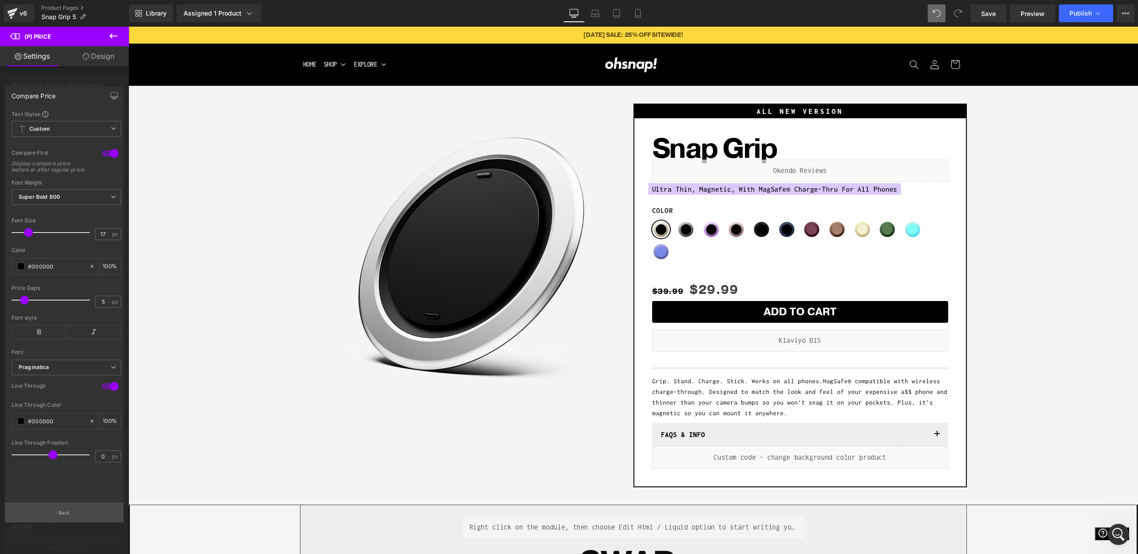
click at [66, 519] on button "Back" at bounding box center [64, 512] width 119 height 20
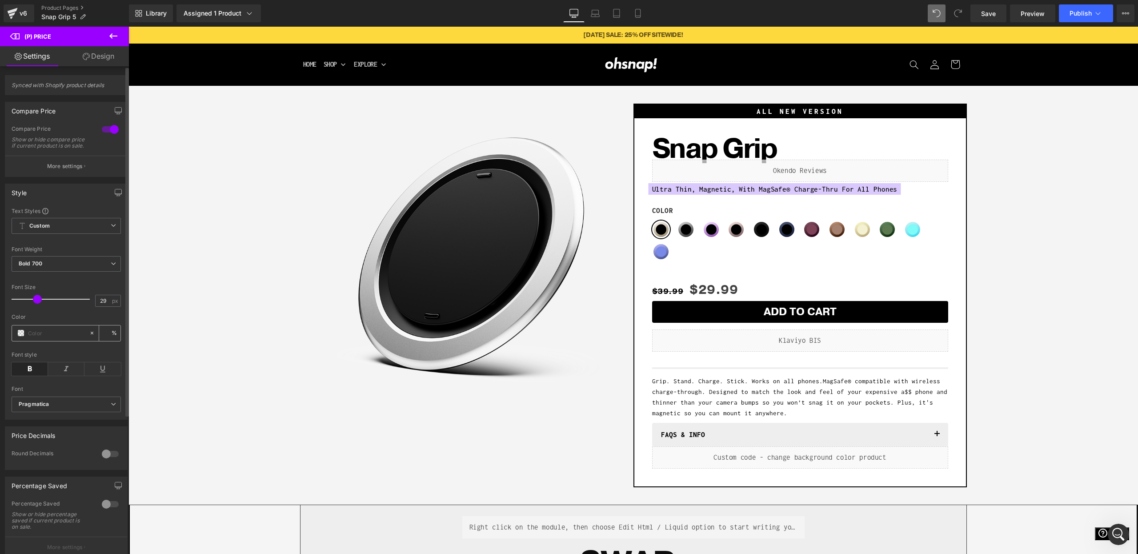
click at [22, 337] on span at bounding box center [20, 332] width 7 height 7
paste input "51E666"
click at [108, 458] on div at bounding box center [110, 454] width 21 height 14
click at [56, 488] on input "99" at bounding box center [66, 486] width 109 height 15
click at [55, 488] on input "99" at bounding box center [66, 486] width 109 height 15
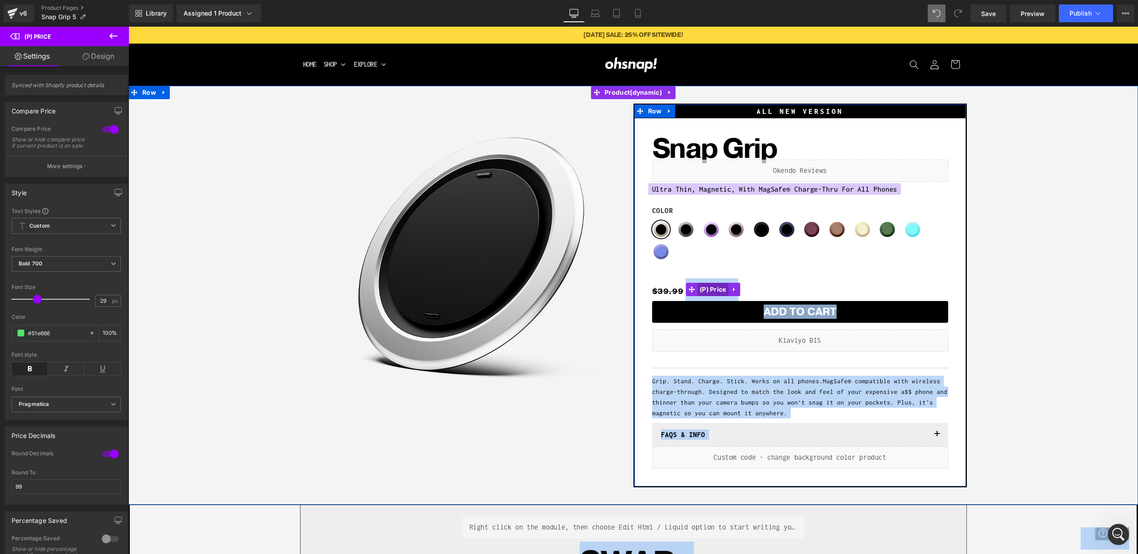
click at [713, 287] on span "(P) Price" at bounding box center [713, 289] width 31 height 13
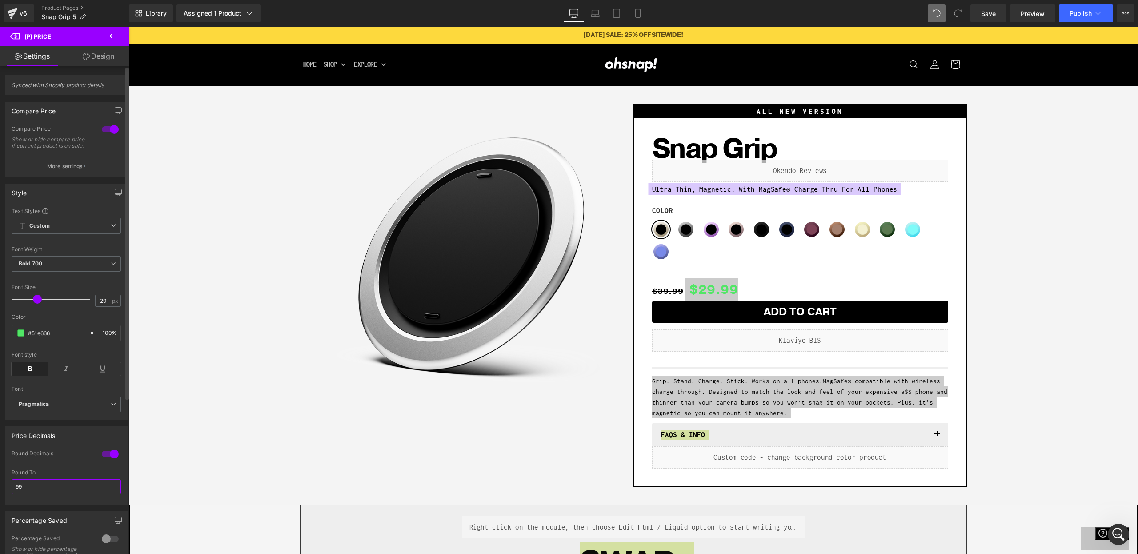
click at [57, 494] on input "99" at bounding box center [66, 486] width 109 height 15
click at [66, 481] on div "Round To 99" at bounding box center [66, 486] width 109 height 35
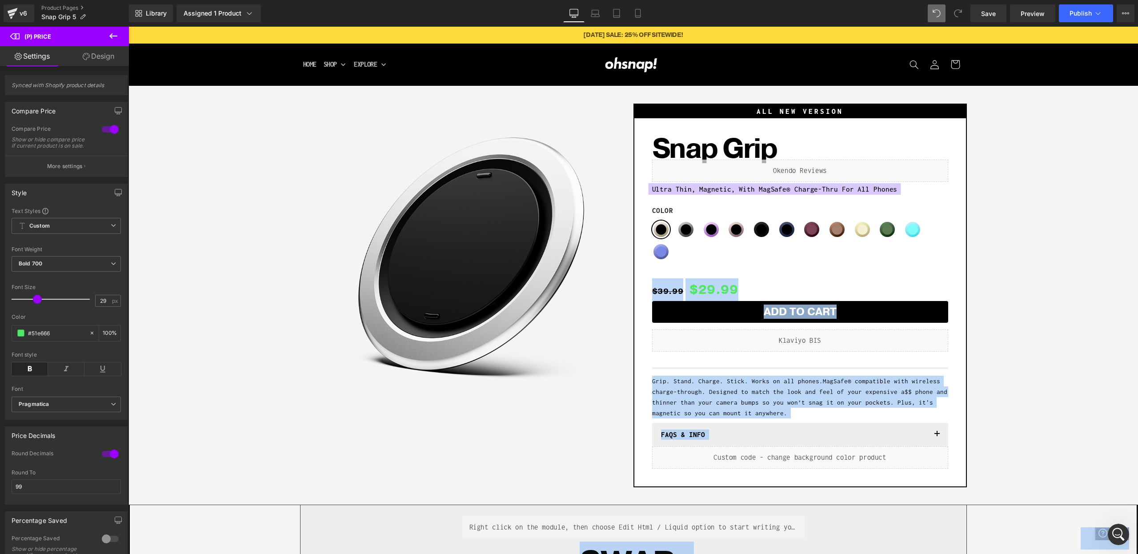
click at [749, 389] on span "Grip. Stand. Charge. Stick. Works on all phones. MagSafe® compatible with wirel…" at bounding box center [799, 396] width 295 height 39
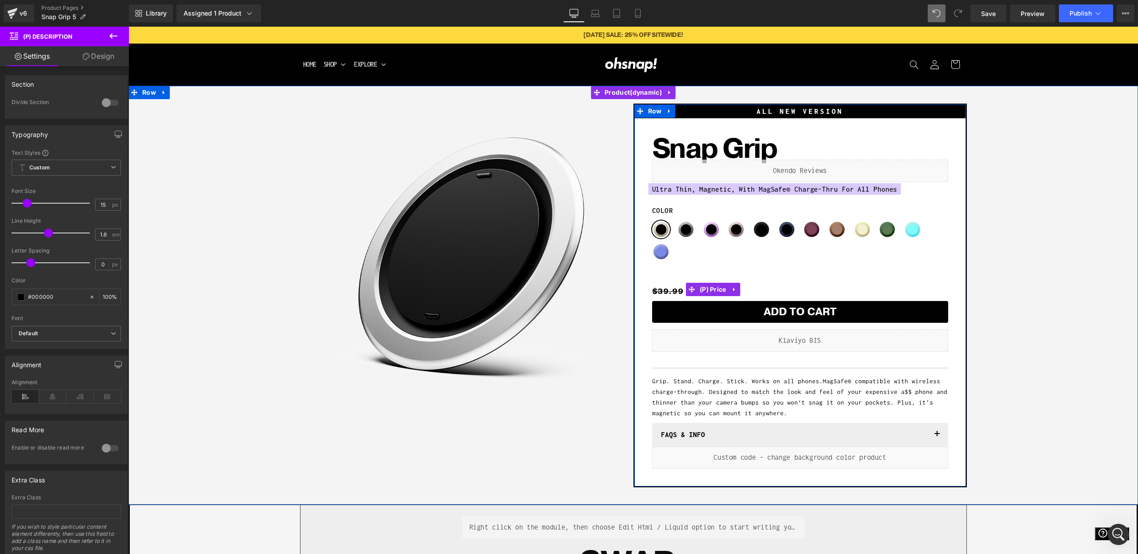
click at [708, 285] on span "(P) Price" at bounding box center [713, 289] width 31 height 13
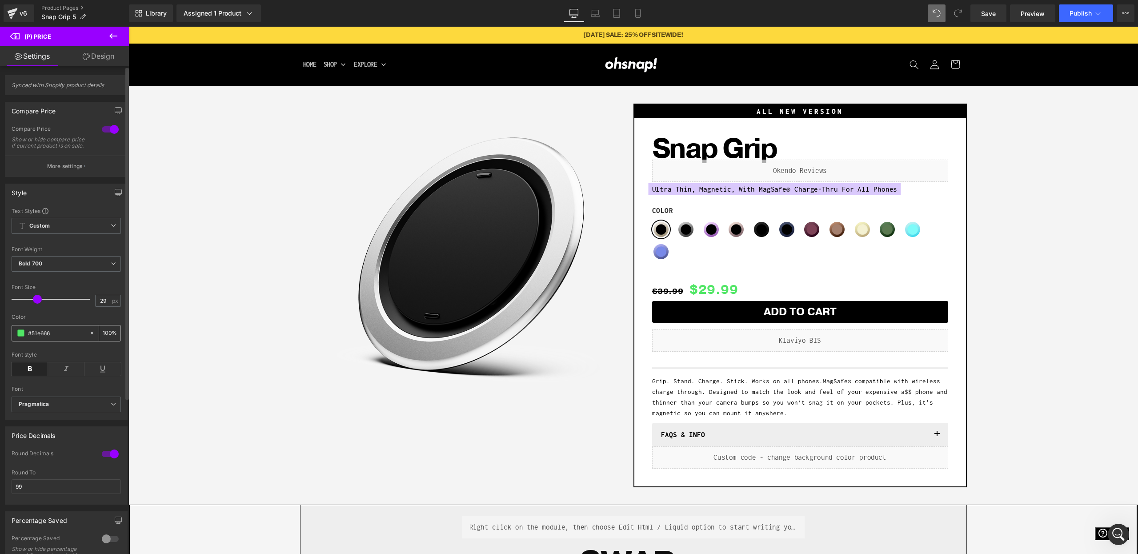
click at [35, 338] on input "#51e666" at bounding box center [56, 333] width 57 height 10
click at [19, 337] on span at bounding box center [20, 332] width 7 height 7
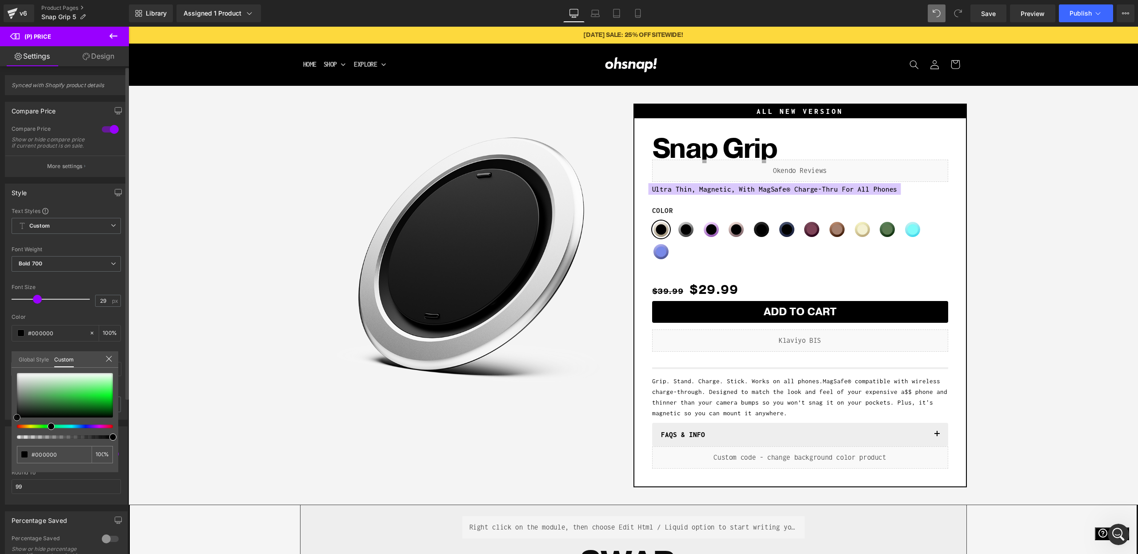
drag, startPoint x: 20, startPoint y: 417, endPoint x: 0, endPoint y: 472, distance: 58.4
click at [0, 420] on div "Style Text Styles Custom Custom Setup Global Style Custom Setup Global Style Th…" at bounding box center [66, 298] width 133 height 243
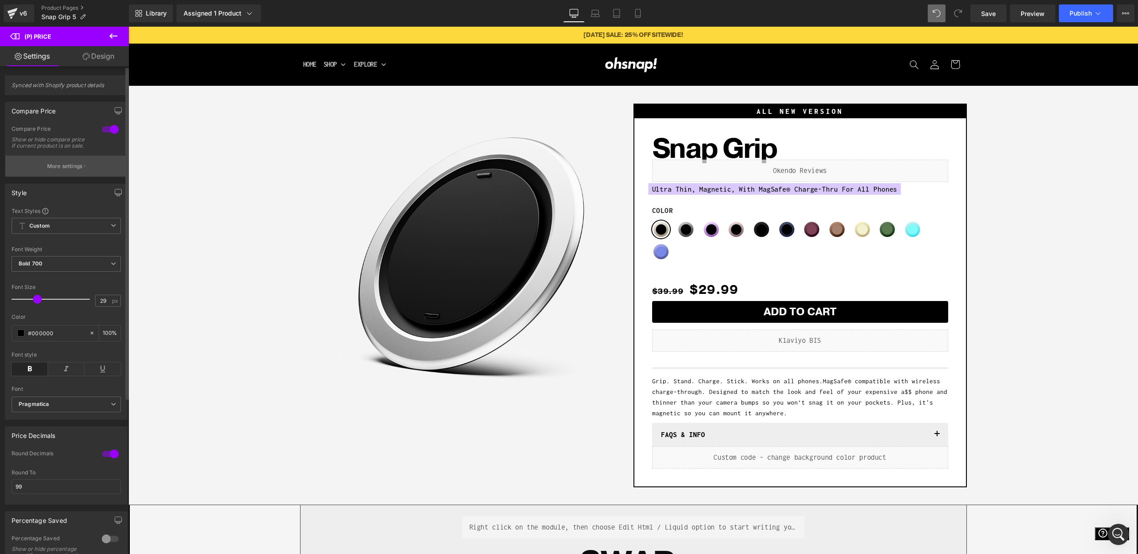
click at [61, 170] on p "More settings" at bounding box center [65, 166] width 36 height 8
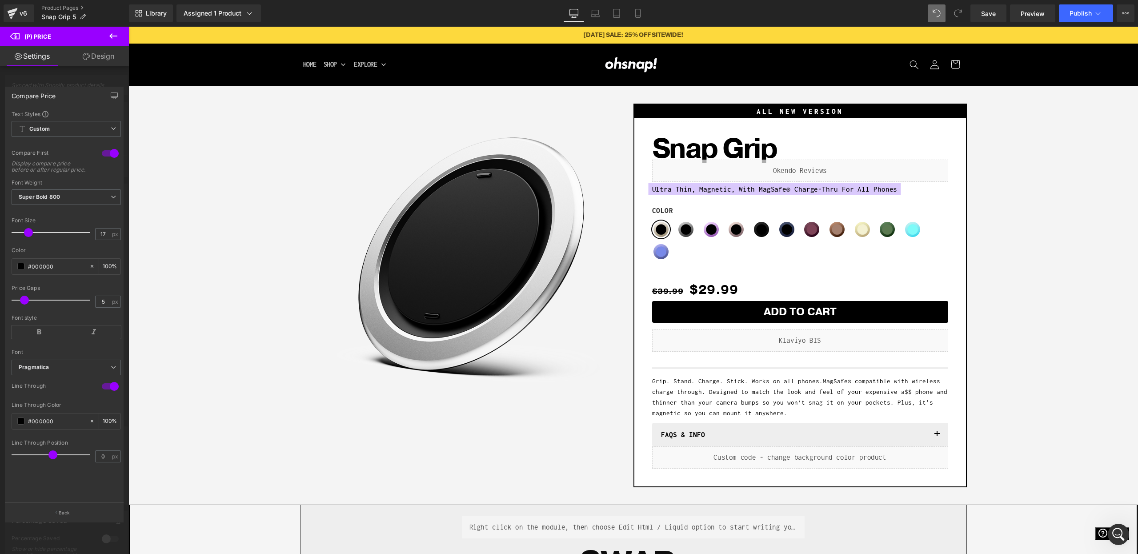
click at [39, 264] on div "Color #000000 100 %" at bounding box center [66, 266] width 109 height 38
click at [38, 271] on input "#000000" at bounding box center [56, 266] width 57 height 10
paste input "B2B2B2"
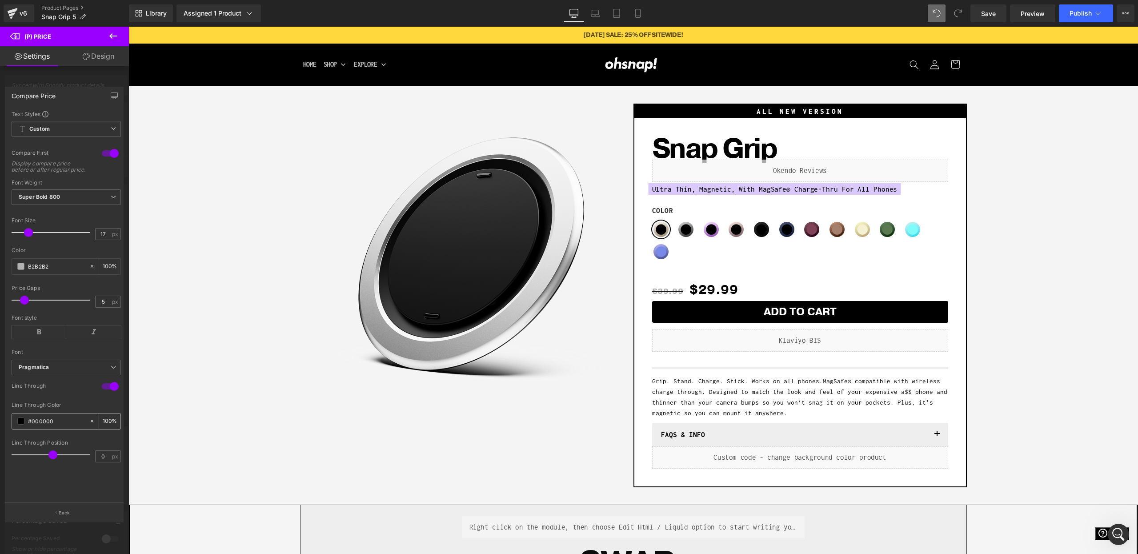
click at [43, 426] on input "#000000" at bounding box center [56, 421] width 57 height 10
paste input "B2B2B2"
click at [55, 402] on div "Line Through" at bounding box center [66, 392] width 109 height 20
drag, startPoint x: 28, startPoint y: 236, endPoint x: 34, endPoint y: 237, distance: 5.8
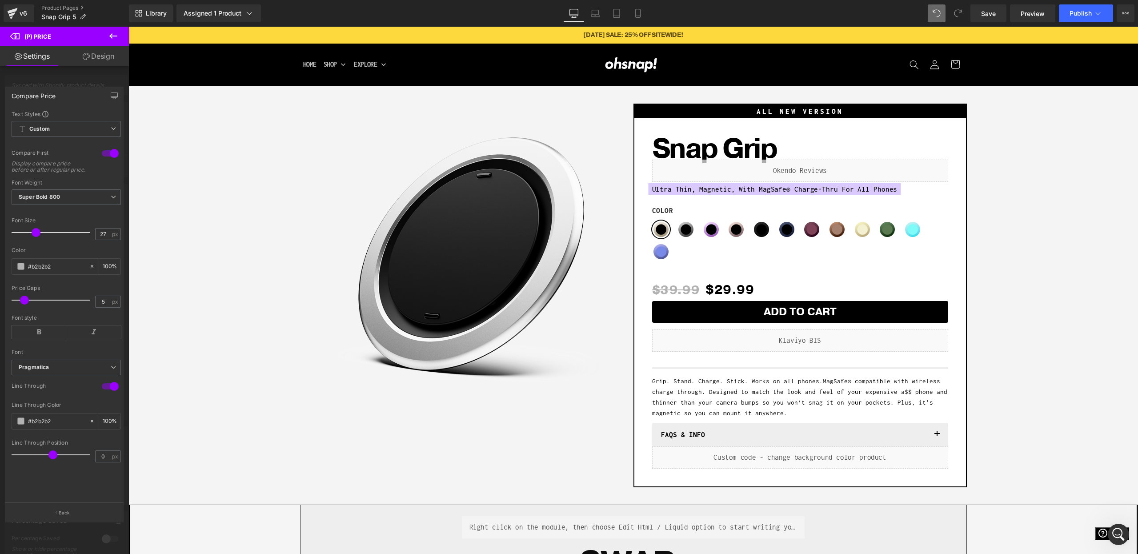
click at [34, 237] on span at bounding box center [36, 232] width 9 height 9
click at [729, 286] on div at bounding box center [633, 290] width 1010 height 527
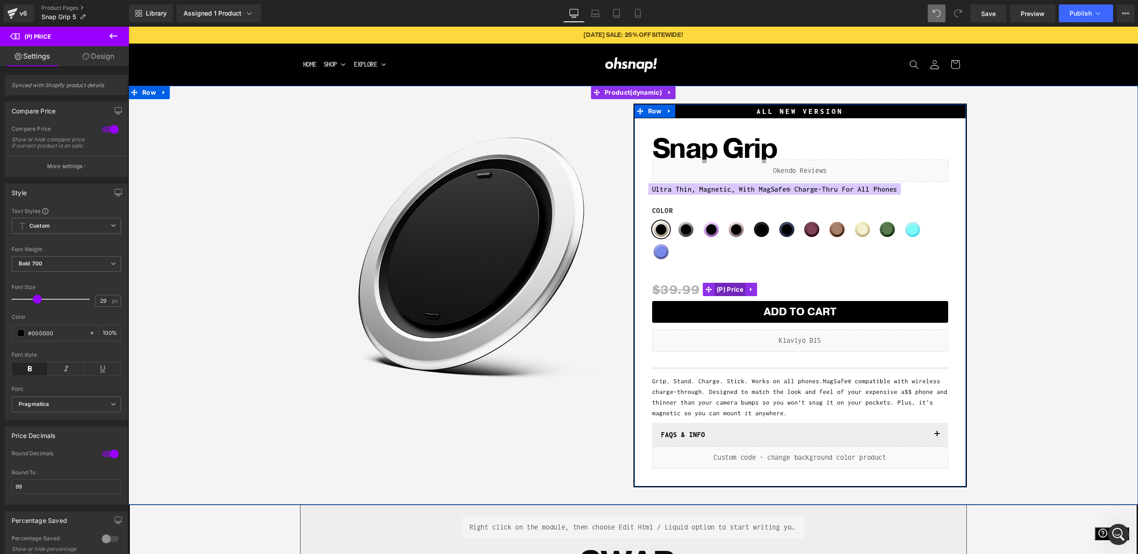
click at [737, 291] on span "(P) Price" at bounding box center [729, 289] width 31 height 13
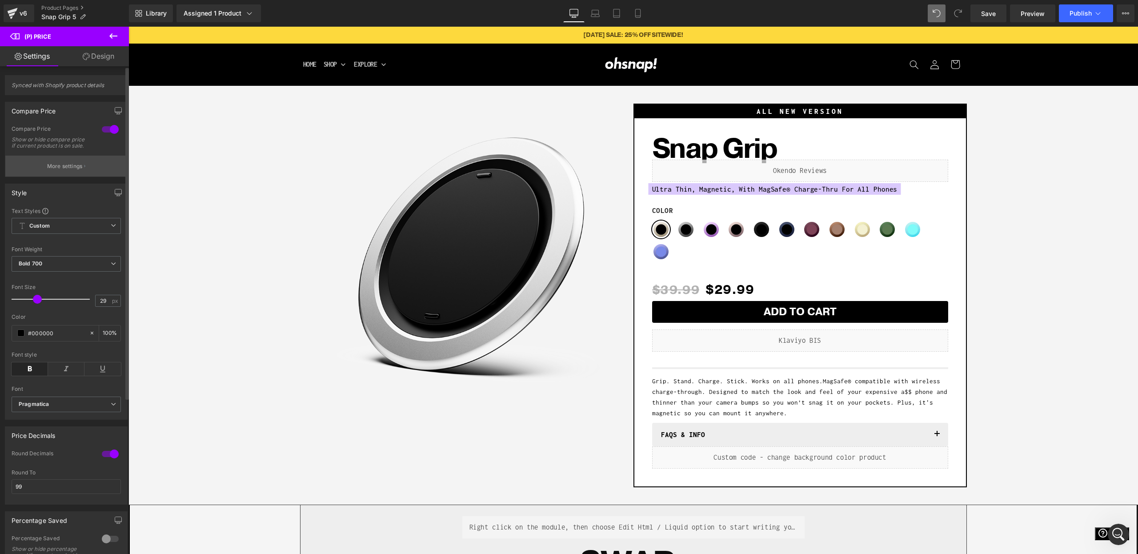
click at [53, 165] on button "More settings" at bounding box center [66, 166] width 122 height 21
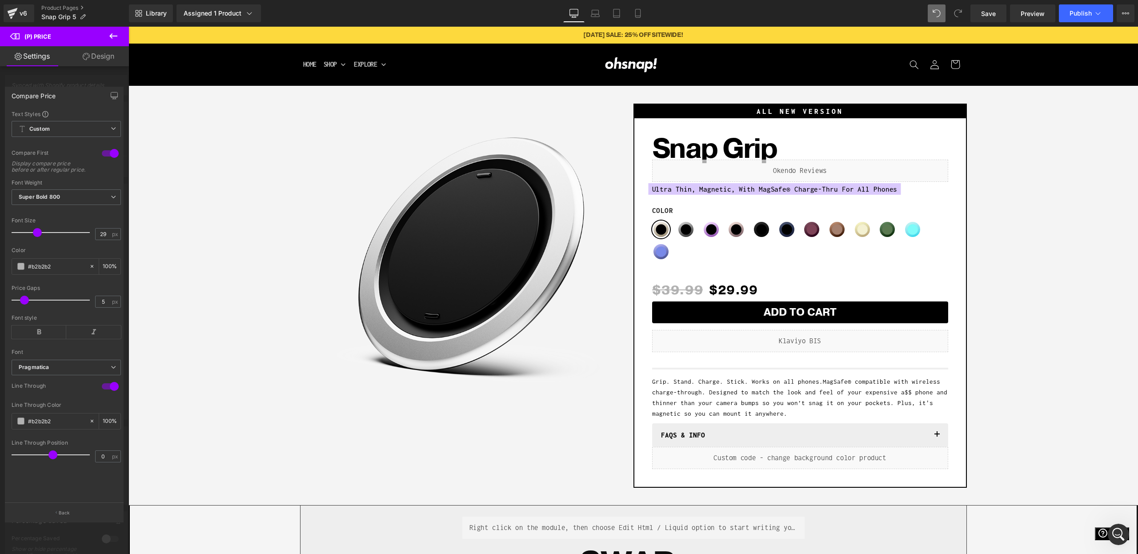
click at [34, 237] on span at bounding box center [37, 232] width 9 height 9
click at [20, 304] on span at bounding box center [20, 300] width 9 height 9
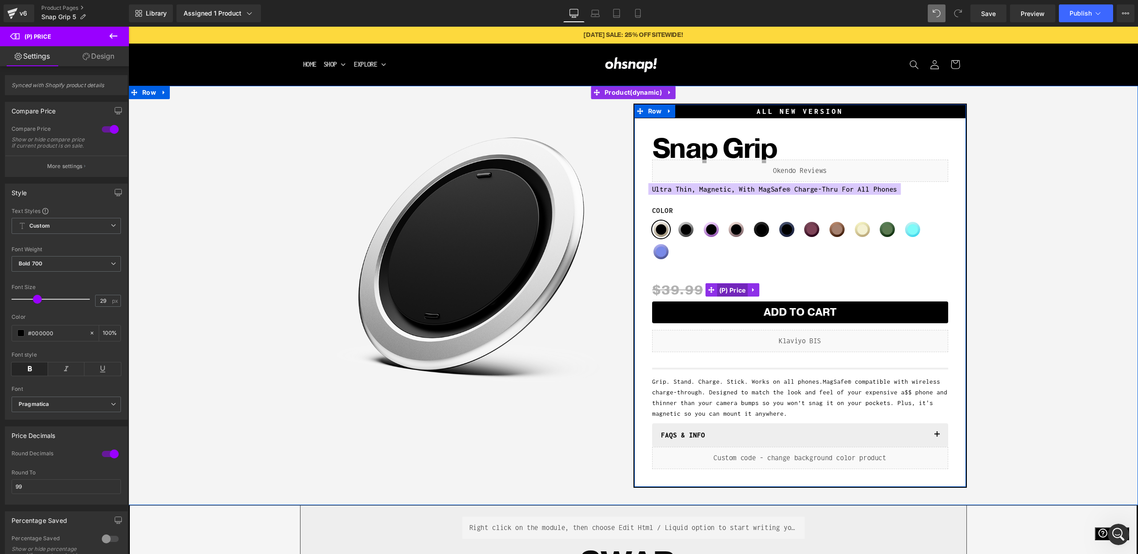
click at [722, 288] on span "(P) Price" at bounding box center [732, 290] width 31 height 13
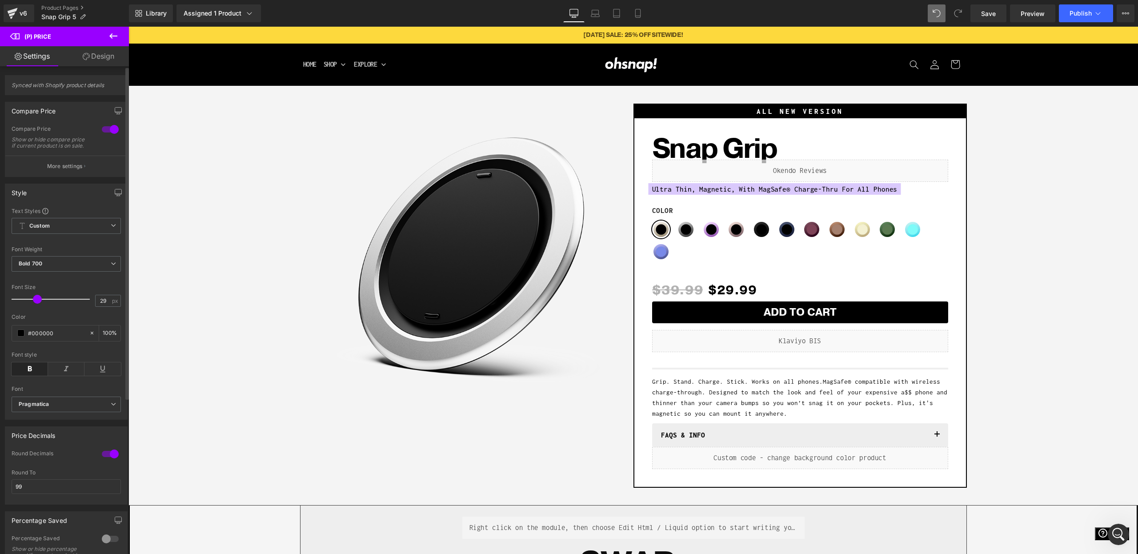
click at [70, 156] on div "Compare Price Show or hide compare price if current product is on sale." at bounding box center [66, 140] width 109 height 30
click at [69, 165] on button "More settings" at bounding box center [66, 166] width 122 height 21
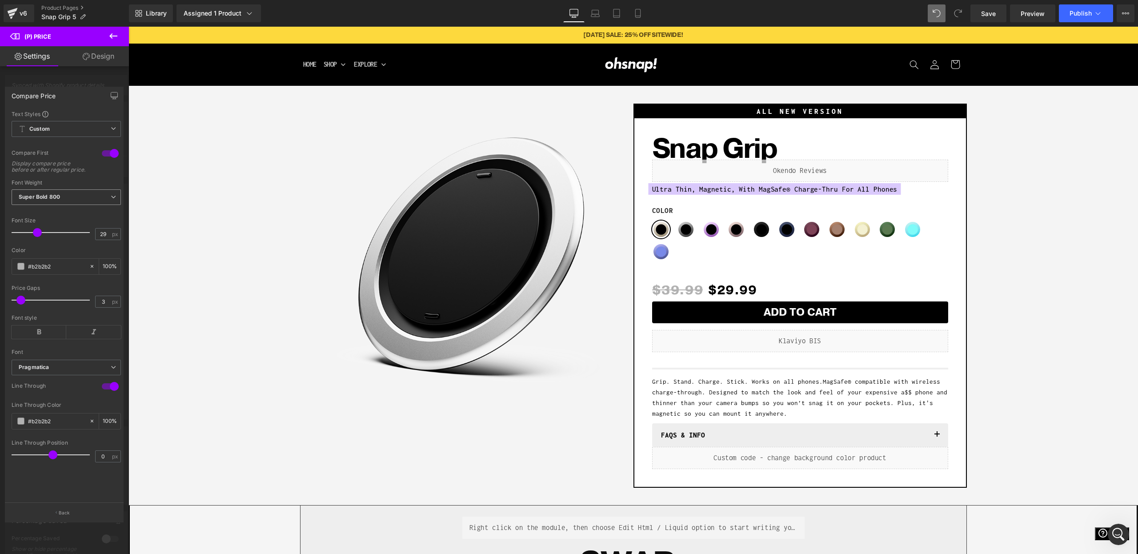
click at [61, 204] on span "Super Bold 800" at bounding box center [66, 197] width 109 height 16
click at [64, 212] on li "Semi Bold 600" at bounding box center [68, 205] width 113 height 13
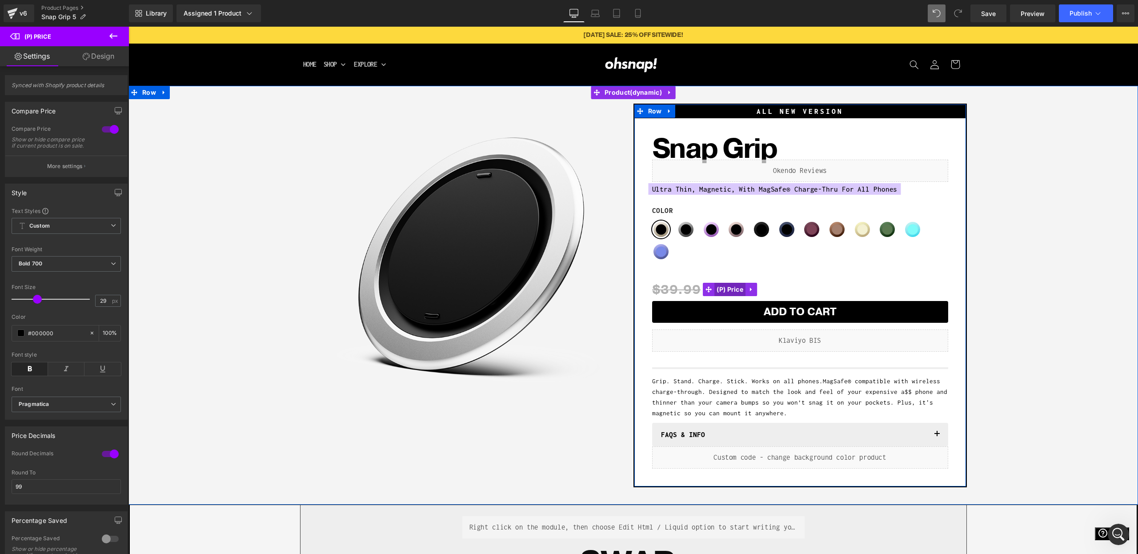
click at [726, 288] on span "(P) Price" at bounding box center [729, 289] width 31 height 13
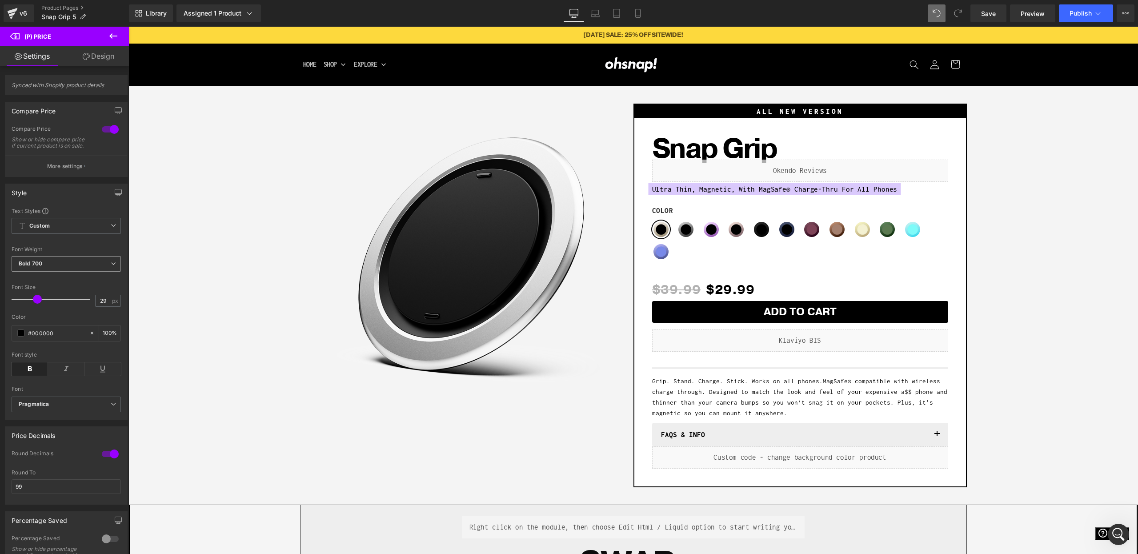
click at [69, 272] on span "Bold 700" at bounding box center [66, 264] width 109 height 16
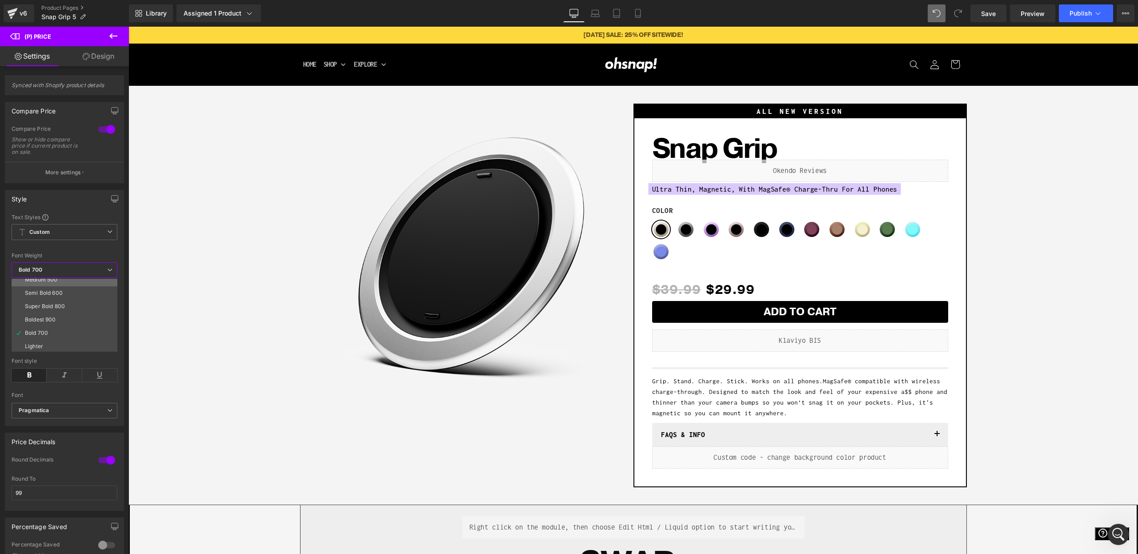
scroll to position [64, 0]
click at [66, 303] on li "Super Bold 800" at bounding box center [67, 301] width 110 height 13
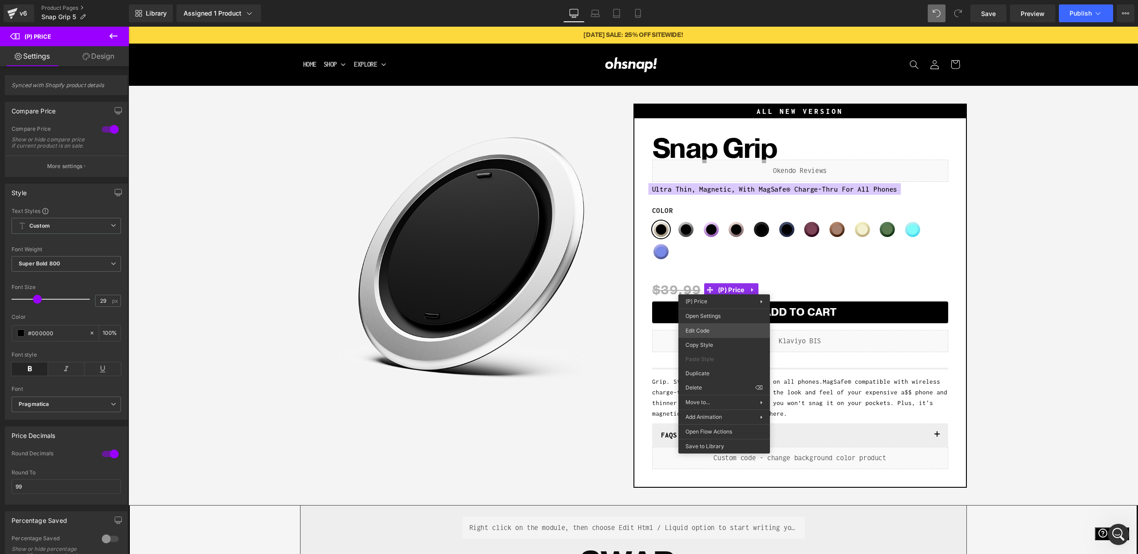
click at [706, 0] on div "(P) Price You are previewing how the will restyle your page. You can not edit E…" at bounding box center [569, 0] width 1138 height 0
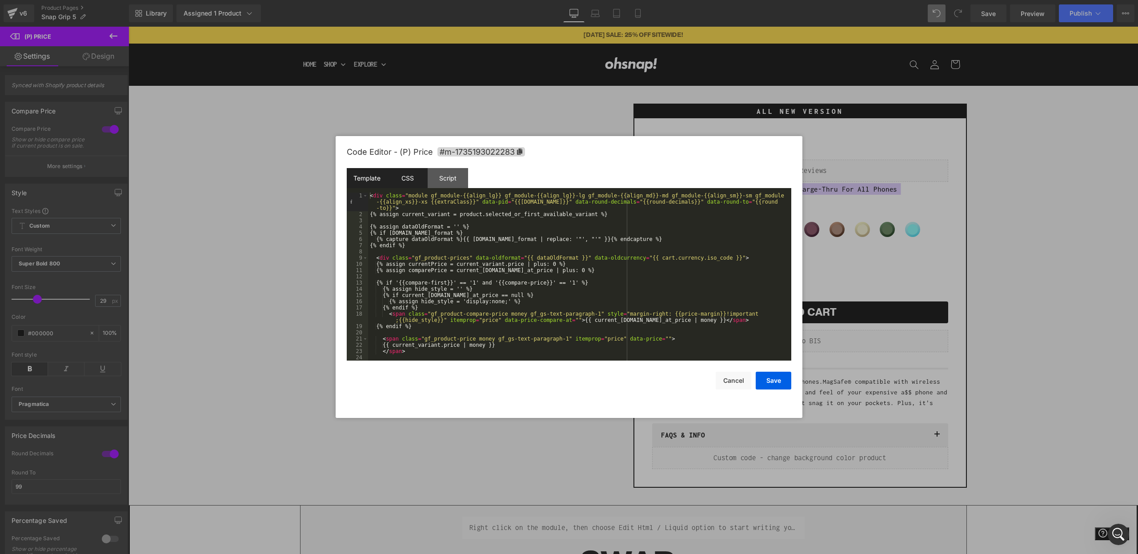
click at [418, 177] on div "CSS" at bounding box center [407, 178] width 40 height 20
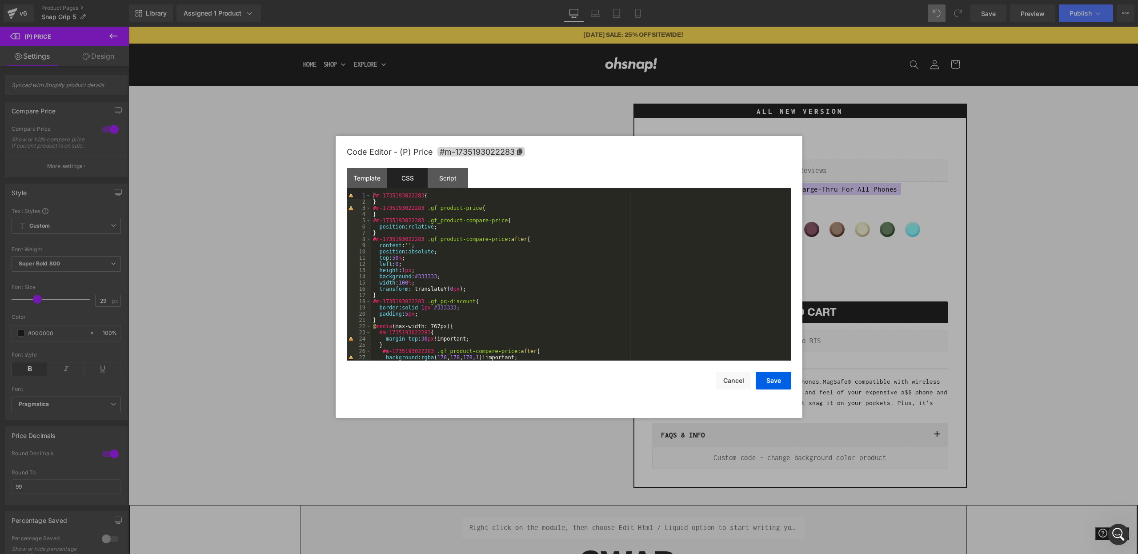
click at [491, 208] on div "#m-1735193022283 { } #m-1735193022283 .gf_product-price { } #m-1735193022283 .g…" at bounding box center [579, 282] width 417 height 180
drag, startPoint x: 1102, startPoint y: 251, endPoint x: 747, endPoint y: 264, distance: 354.5
click at [1102, 251] on div at bounding box center [569, 277] width 1138 height 554
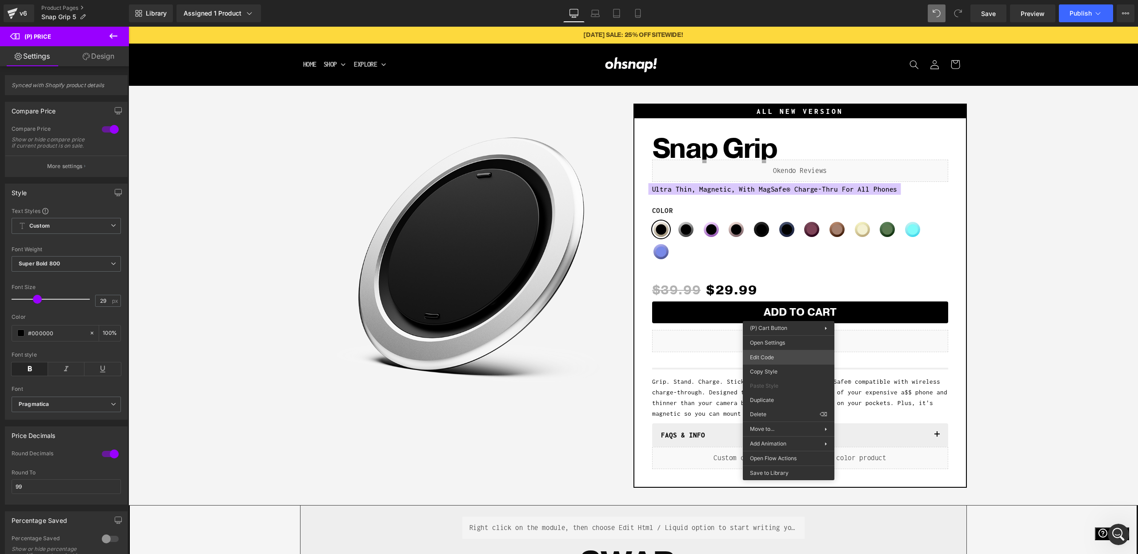
click at [768, 0] on div "(P) Price You are previewing how the will restyle your page. You can not edit E…" at bounding box center [569, 0] width 1138 height 0
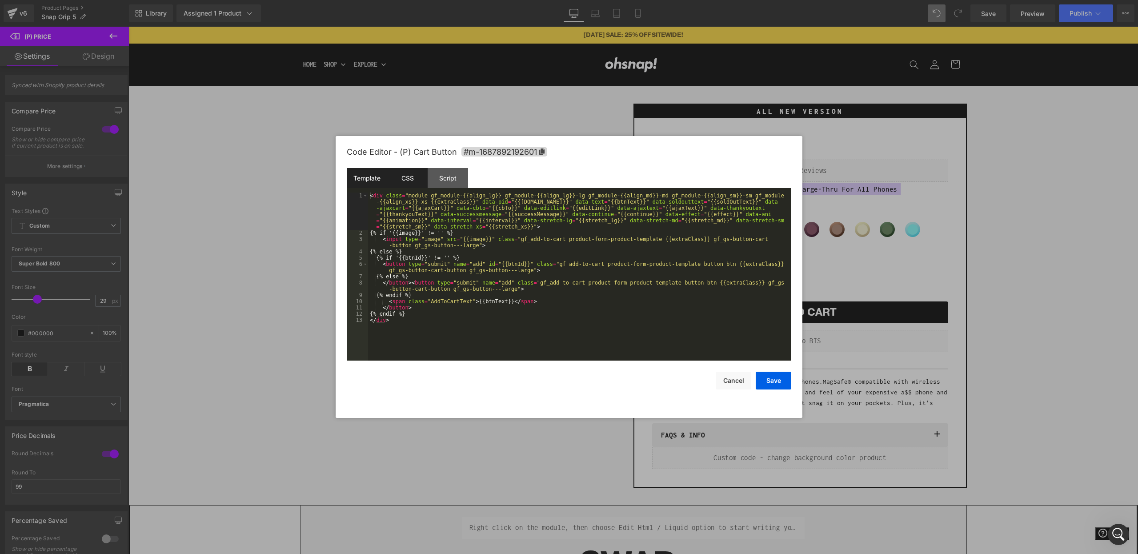
click at [401, 177] on div "CSS" at bounding box center [407, 178] width 40 height 20
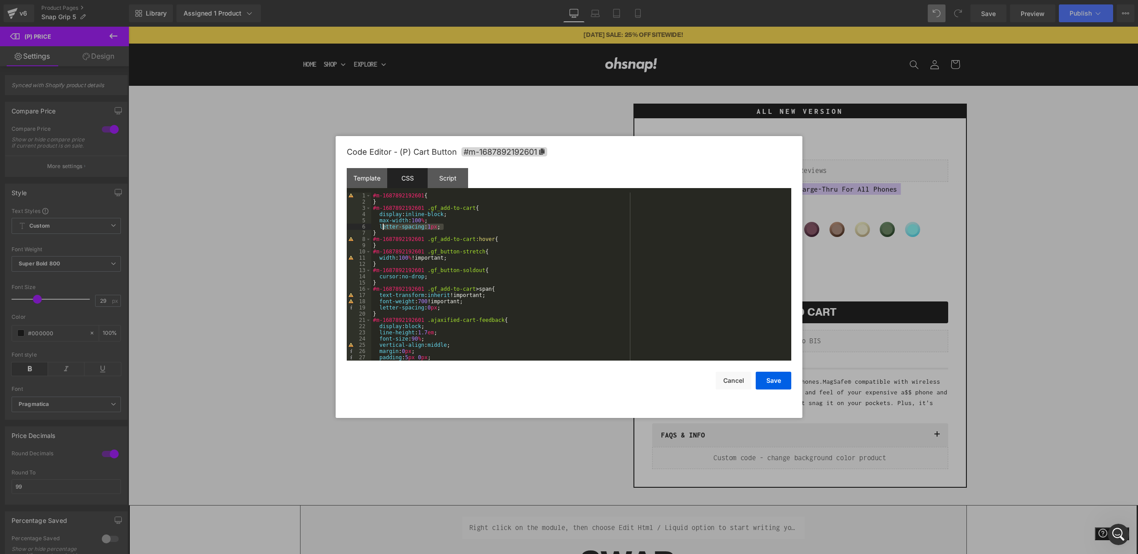
drag, startPoint x: 448, startPoint y: 229, endPoint x: 383, endPoint y: 230, distance: 64.9
click at [382, 229] on div "#m-1687892192601 { } #m-1687892192601 .gf_add-to-cart { display : inline-block …" at bounding box center [579, 282] width 417 height 180
drag, startPoint x: 464, startPoint y: 231, endPoint x: 459, endPoint y: 231, distance: 4.9
click at [464, 231] on div "#m-1687892192601 { } #m-1687892192601 .gf_add-to-cart { display : inline-block …" at bounding box center [579, 282] width 417 height 180
drag, startPoint x: 425, startPoint y: 227, endPoint x: 380, endPoint y: 229, distance: 45.4
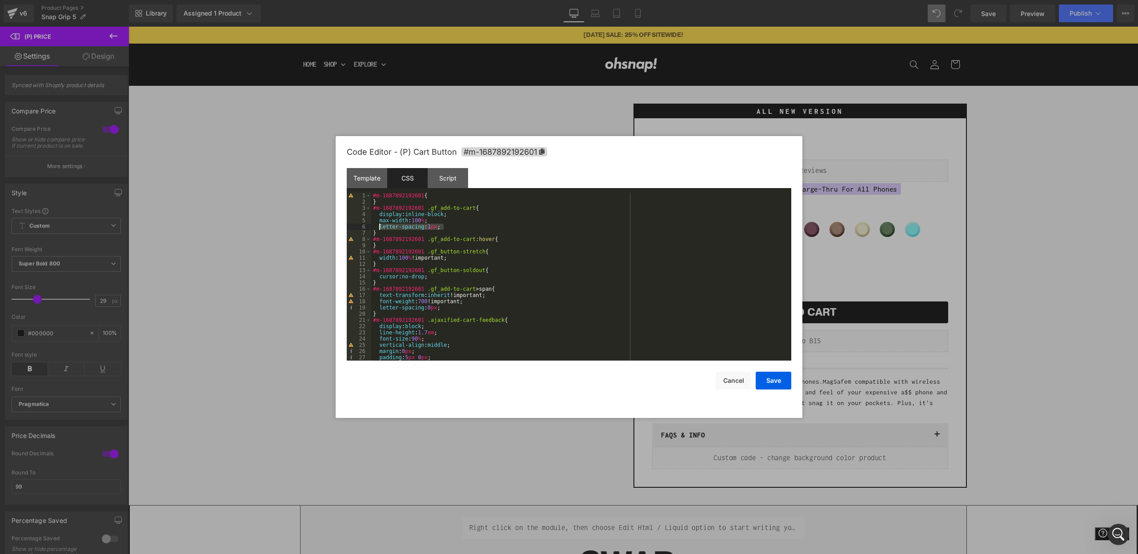
click at [380, 229] on div "#m-1687892192601 { } #m-1687892192601 .gf_add-to-cart { display : inline-block …" at bounding box center [579, 282] width 417 height 180
click at [770, 384] on button "Save" at bounding box center [774, 381] width 36 height 18
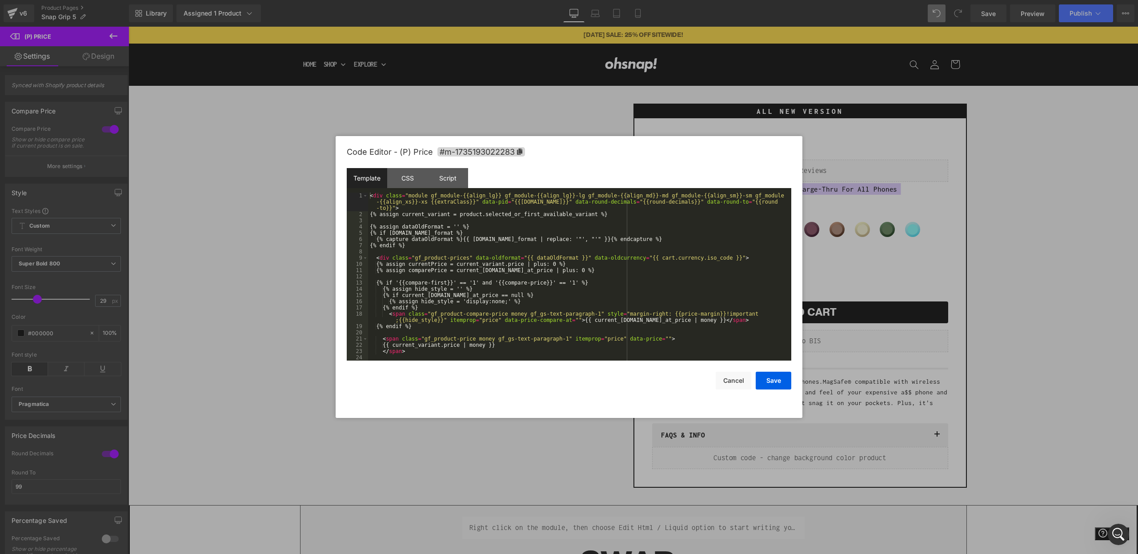
drag, startPoint x: 704, startPoint y: 333, endPoint x: 480, endPoint y: 213, distance: 254.2
click at [704, 0] on div "(P) Price You are previewing how the will restyle your page. You can not edit E…" at bounding box center [569, 0] width 1138 height 0
click at [401, 171] on div "CSS" at bounding box center [407, 178] width 40 height 20
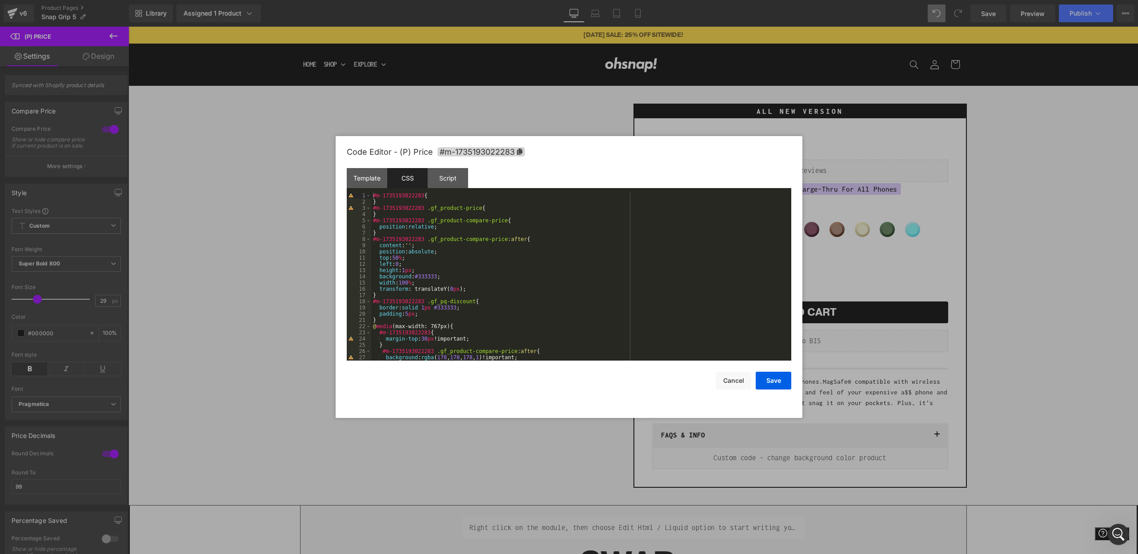
click at [490, 210] on div "#m-1735193022283 { } #m-1735193022283 .gf_product-price { } #m-1735193022283 .g…" at bounding box center [579, 282] width 417 height 180
click at [765, 377] on button "Save" at bounding box center [774, 381] width 36 height 18
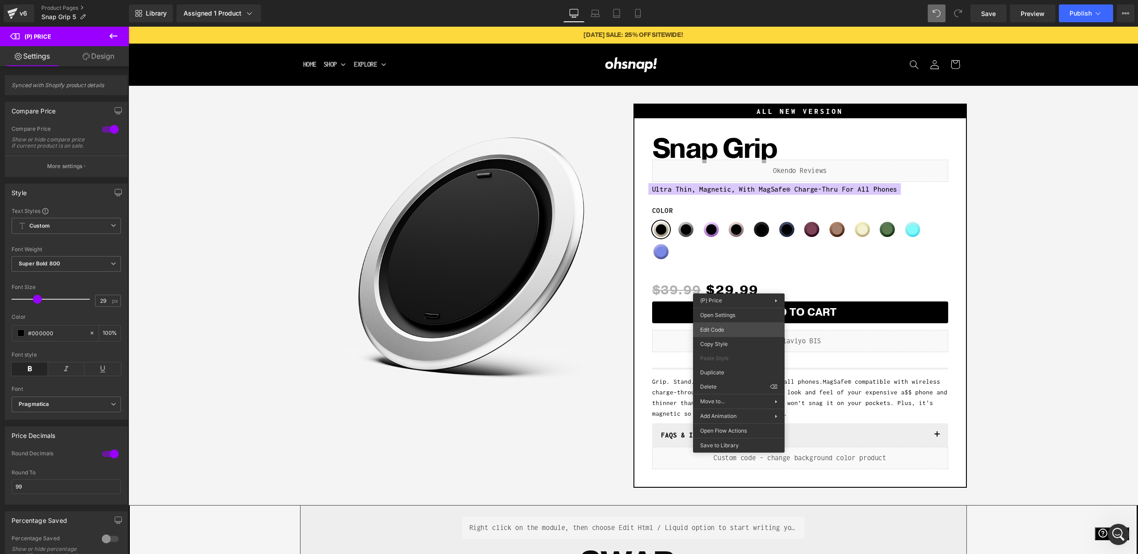
click at [722, 0] on div "(P) Price You are previewing how the will restyle your page. You can not edit E…" at bounding box center [569, 0] width 1138 height 0
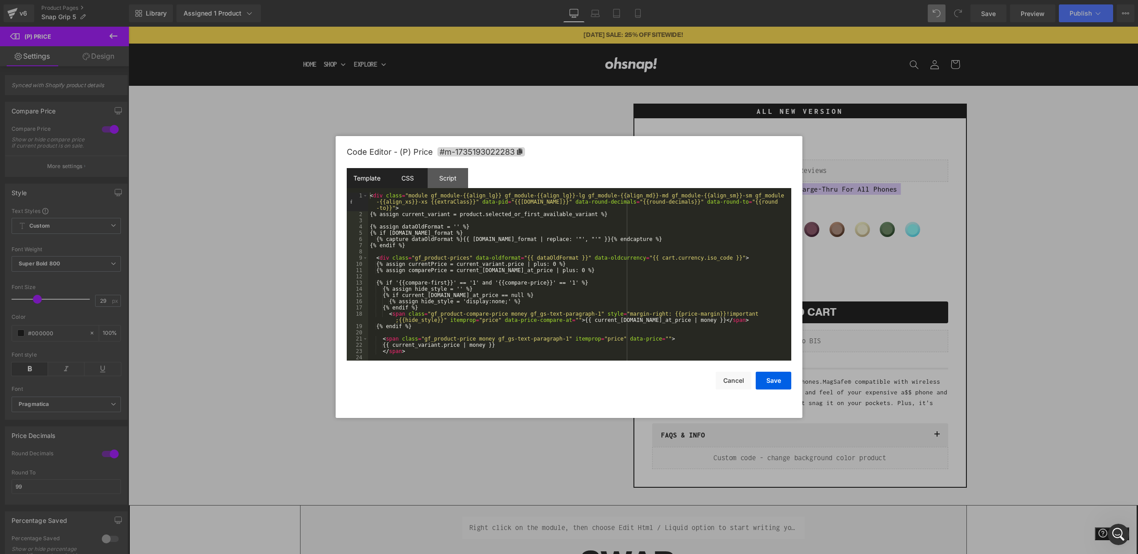
click at [409, 186] on div "CSS" at bounding box center [407, 178] width 40 height 20
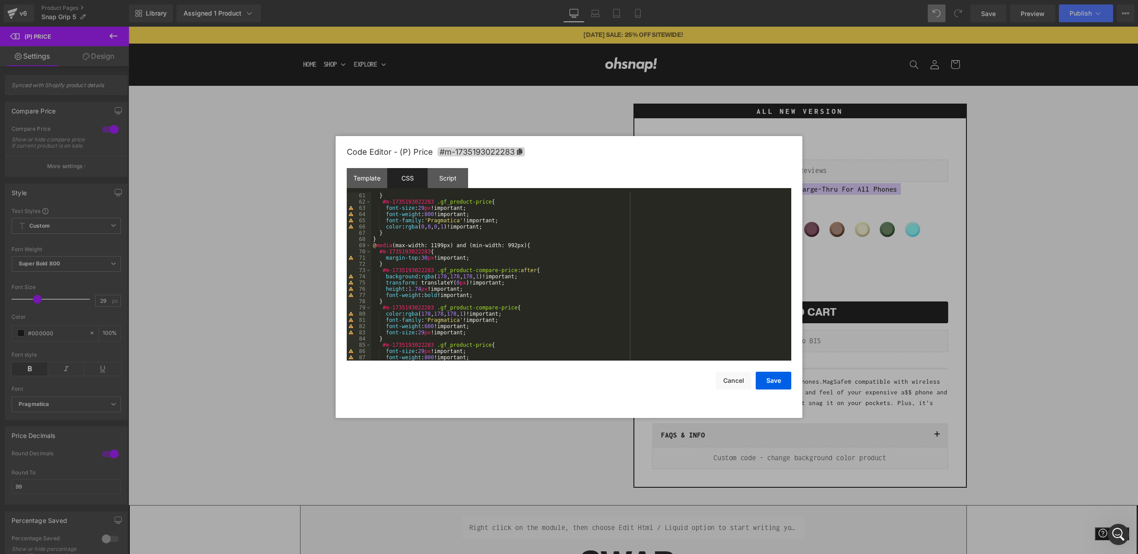
scroll to position [0, 0]
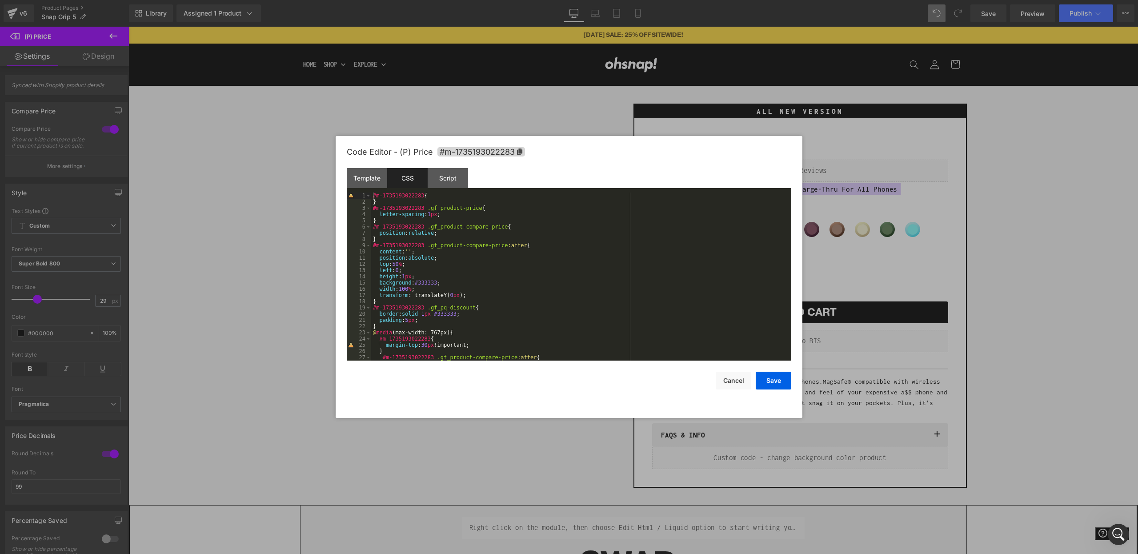
click at [438, 215] on div "#m-1735193022283 { } #m-1735193022283 .gf_product-price { letter-spacing : 1 px…" at bounding box center [579, 282] width 417 height 180
drag, startPoint x: 441, startPoint y: 213, endPoint x: 454, endPoint y: 208, distance: 14.9
click at [441, 213] on div "#m-1735193022283 { } #m-1735193022283 .gf_product-price { letter-spacing : 1 px…" at bounding box center [579, 282] width 417 height 180
click at [774, 383] on button "Save" at bounding box center [774, 381] width 36 height 18
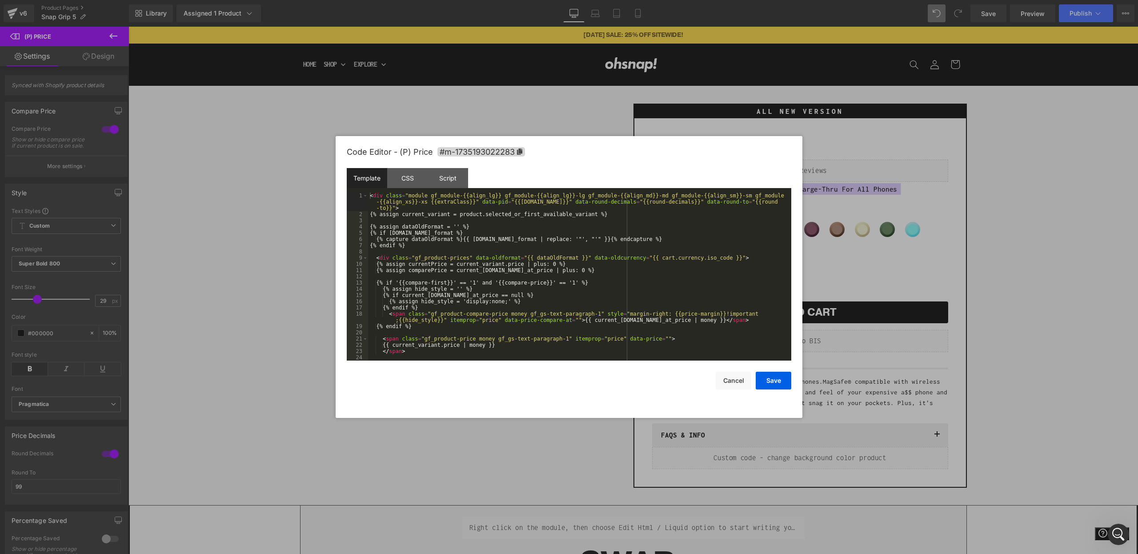
drag, startPoint x: 699, startPoint y: 325, endPoint x: 651, endPoint y: 300, distance: 53.9
click at [698, 0] on div "(P) Price You are previewing how the will restyle your page. You can not edit E…" at bounding box center [569, 0] width 1138 height 0
click at [409, 176] on div "CSS" at bounding box center [407, 178] width 40 height 20
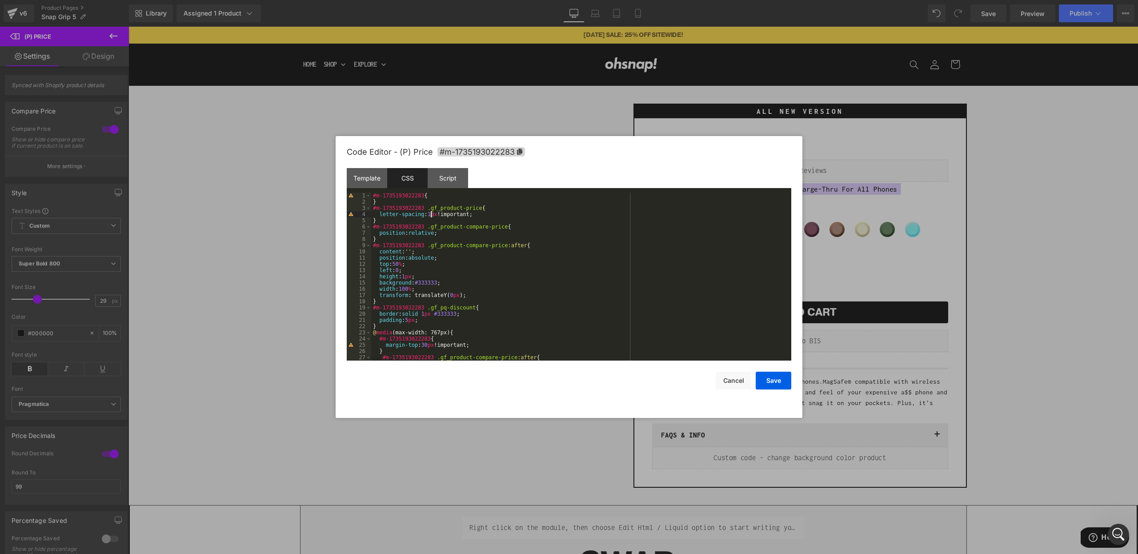
click at [432, 216] on div "#m-1735193022283 { } #m-1735193022283 .gf_product-price { letter-spacing : 1 px…" at bounding box center [579, 282] width 417 height 180
click at [771, 383] on button "Save" at bounding box center [774, 381] width 36 height 18
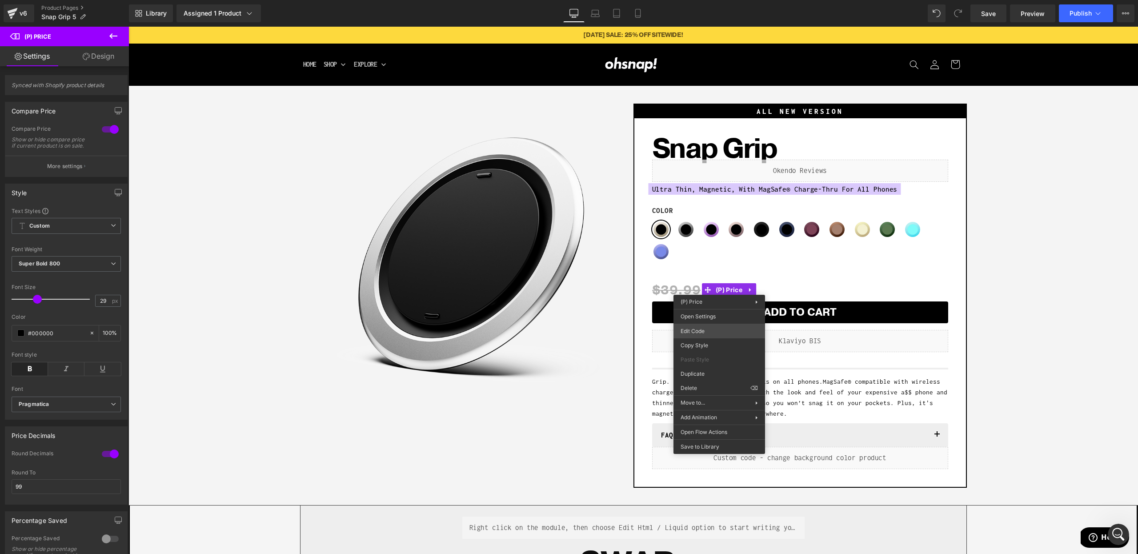
click at [710, 0] on div "(P) Price You are previewing how the will restyle your page. You can not edit E…" at bounding box center [569, 0] width 1138 height 0
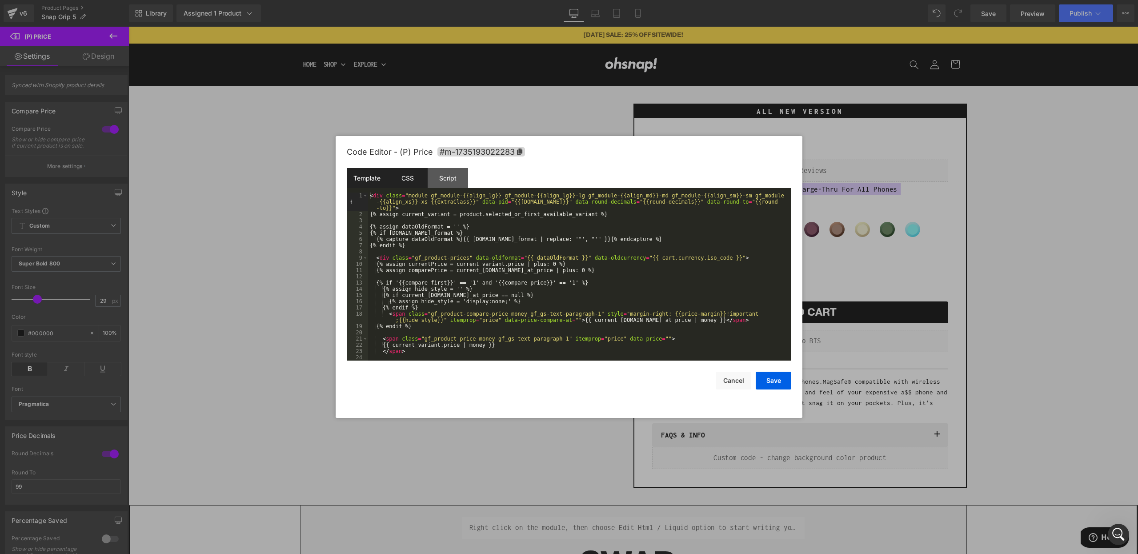
drag, startPoint x: 422, startPoint y: 184, endPoint x: 417, endPoint y: 184, distance: 5.3
click at [418, 184] on div "CSS" at bounding box center [407, 178] width 40 height 20
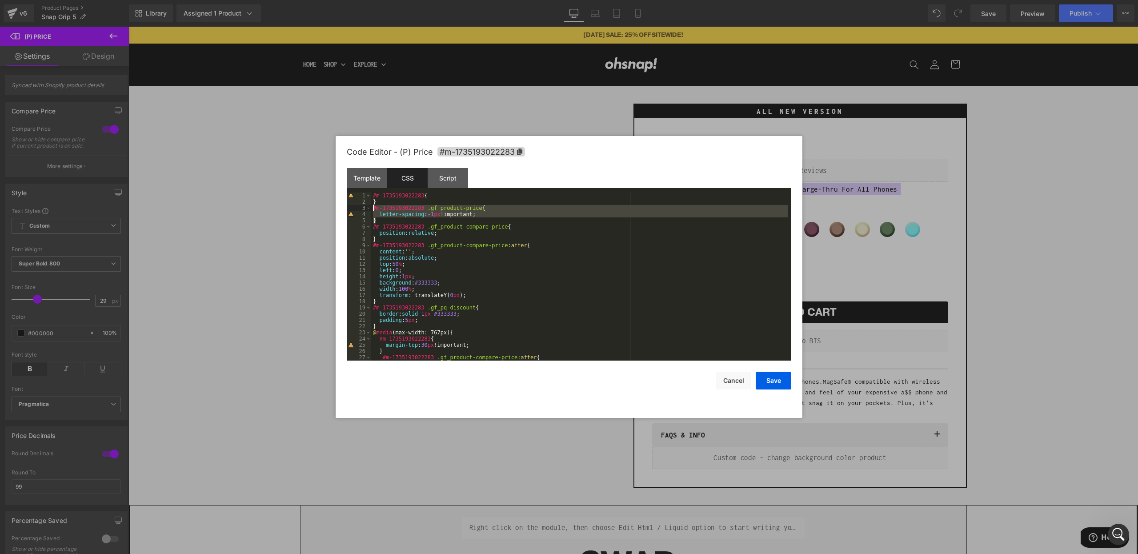
drag, startPoint x: 392, startPoint y: 220, endPoint x: 373, endPoint y: 209, distance: 22.1
click at [373, 209] on div "#m-1735193022283 { } #m-1735193022283 .gf_product-price { letter-spacing : -1 p…" at bounding box center [579, 282] width 417 height 180
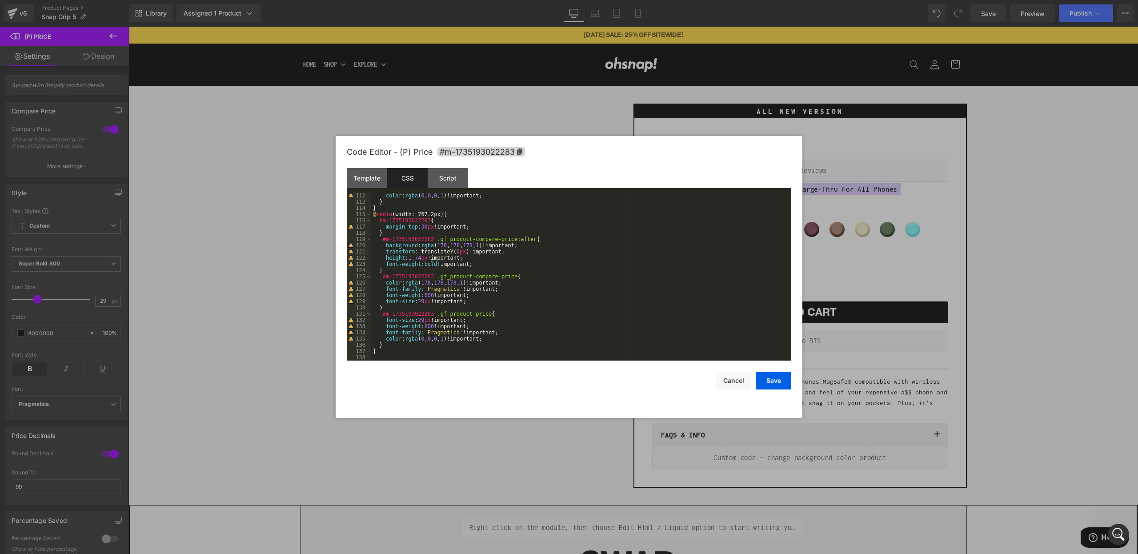
scroll to position [691, 0]
click at [386, 354] on div "color : rgba ( 0 , 0 , 0 , 1 )!important; } } @ media (width: 767.2px) { #m-173…" at bounding box center [579, 282] width 417 height 180
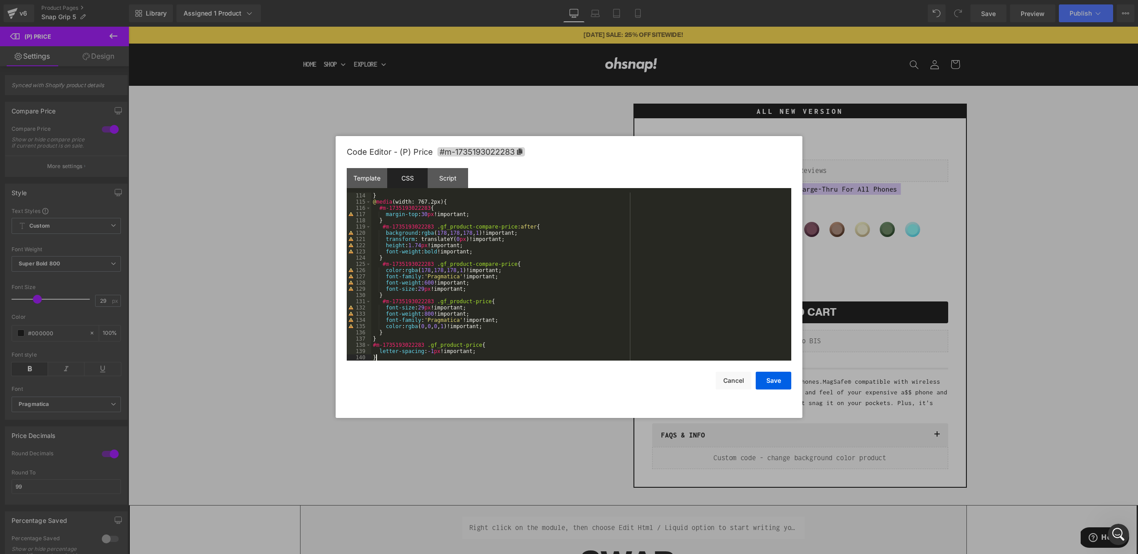
scroll to position [703, 0]
click at [770, 381] on button "Save" at bounding box center [774, 381] width 36 height 18
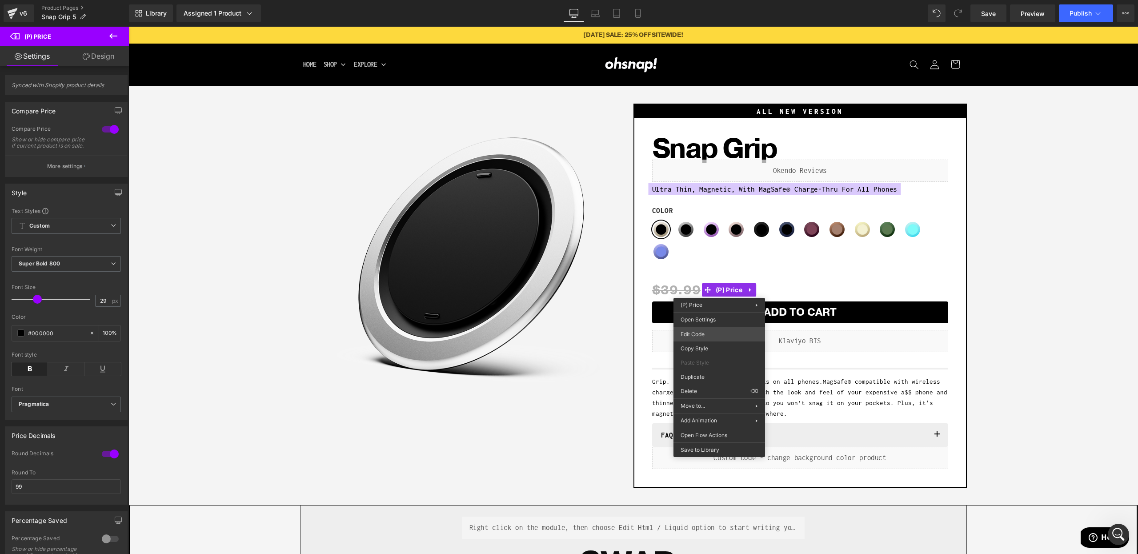
click at [712, 0] on div "(P) Price You are previewing how the will restyle your page. You can not edit E…" at bounding box center [569, 0] width 1138 height 0
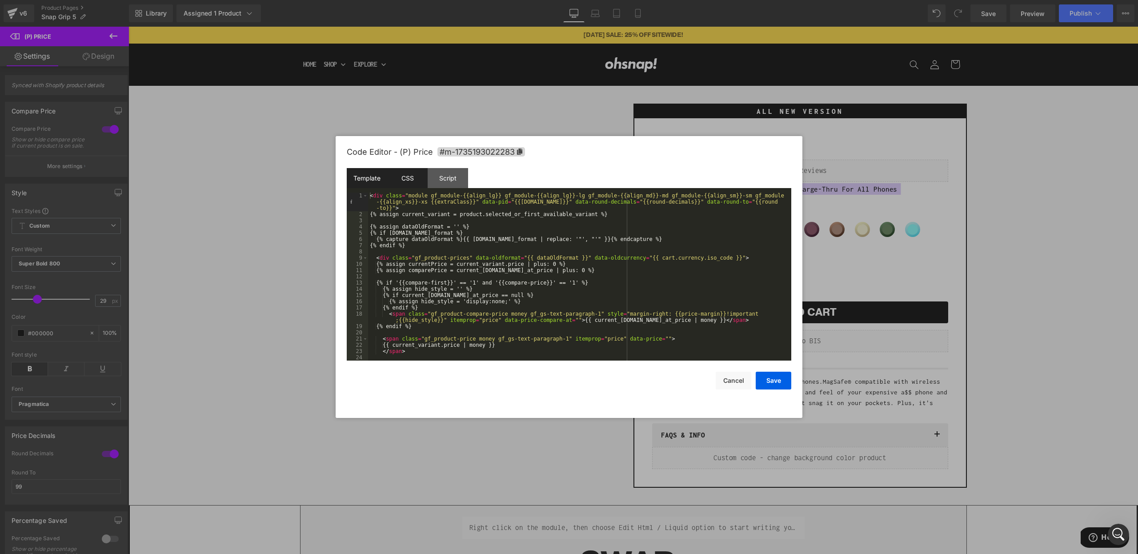
drag, startPoint x: 403, startPoint y: 183, endPoint x: 411, endPoint y: 191, distance: 11.6
click at [403, 183] on div "CSS" at bounding box center [407, 178] width 40 height 20
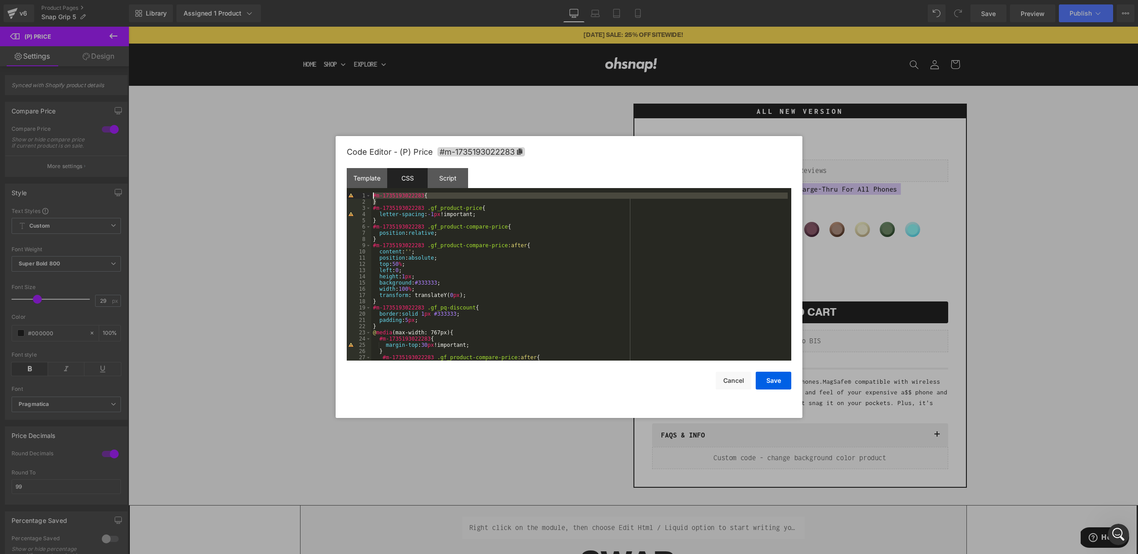
drag, startPoint x: 391, startPoint y: 203, endPoint x: 361, endPoint y: 192, distance: 32.1
click at [361, 192] on div "Template CSS Script Data 1 2 3 4 5 6 7 8 9 10 11 12 13 14 15 16 17 18 19 20 21 …" at bounding box center [569, 264] width 445 height 192
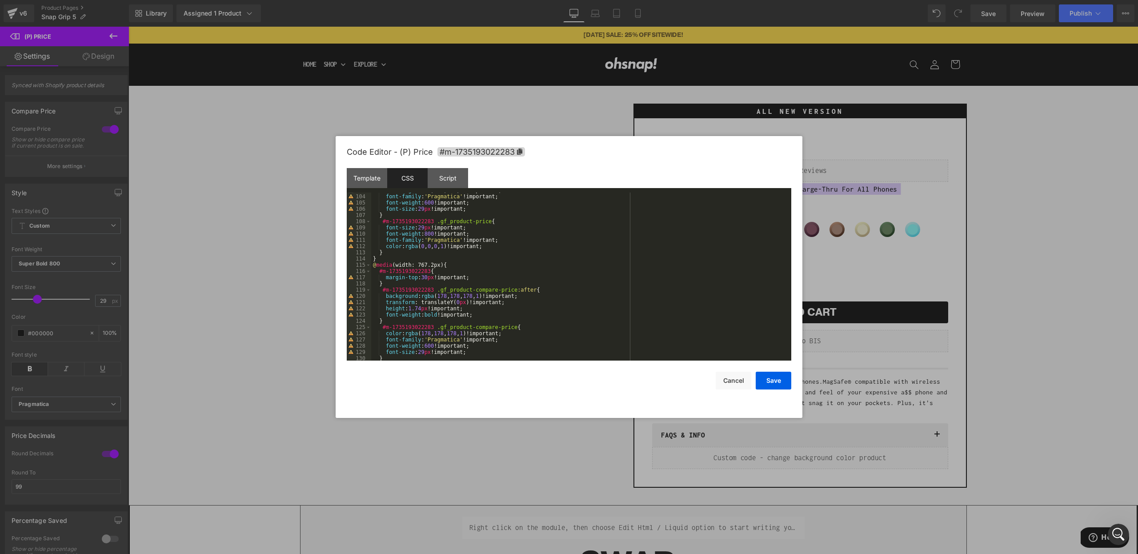
scroll to position [710, 0]
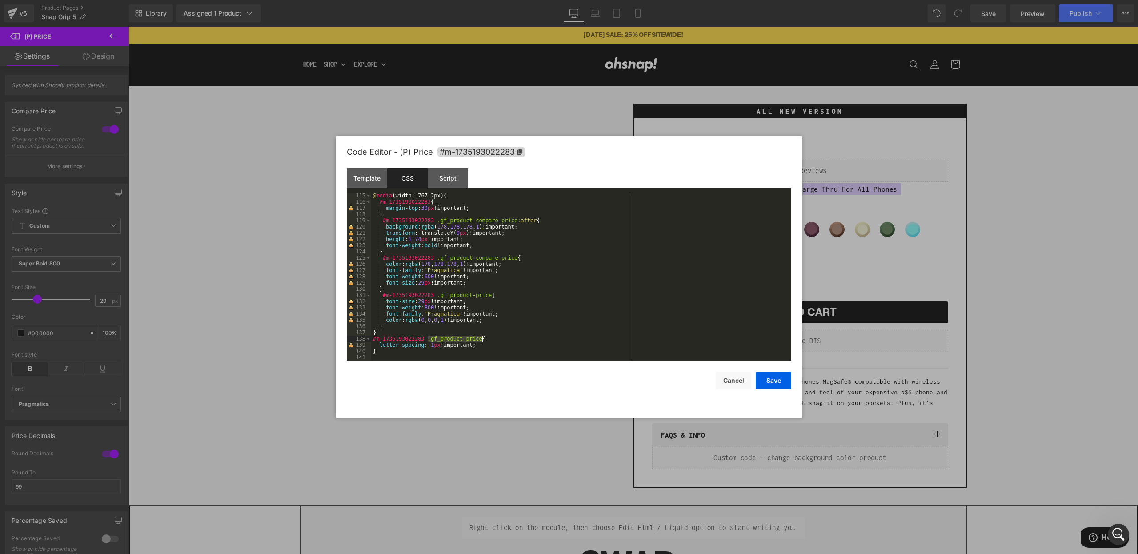
drag, startPoint x: 428, startPoint y: 339, endPoint x: 481, endPoint y: 336, distance: 53.4
click at [481, 336] on div "@ media (width: 767.2px) { #m-1735193022283 { margin-top : 30 px !important; } …" at bounding box center [579, 282] width 417 height 180
click at [774, 379] on button "Save" at bounding box center [774, 381] width 36 height 18
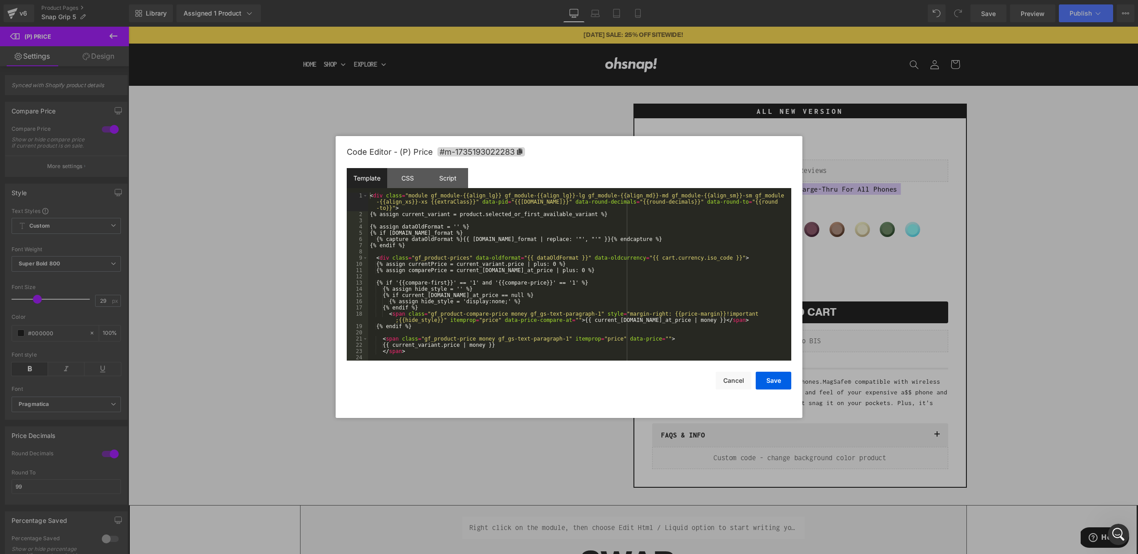
drag, startPoint x: 725, startPoint y: 331, endPoint x: 482, endPoint y: 249, distance: 256.3
click at [725, 0] on div "(P) Price You are previewing how the will restyle your page. You can not edit E…" at bounding box center [569, 0] width 1138 height 0
click at [402, 182] on div "CSS" at bounding box center [407, 178] width 40 height 20
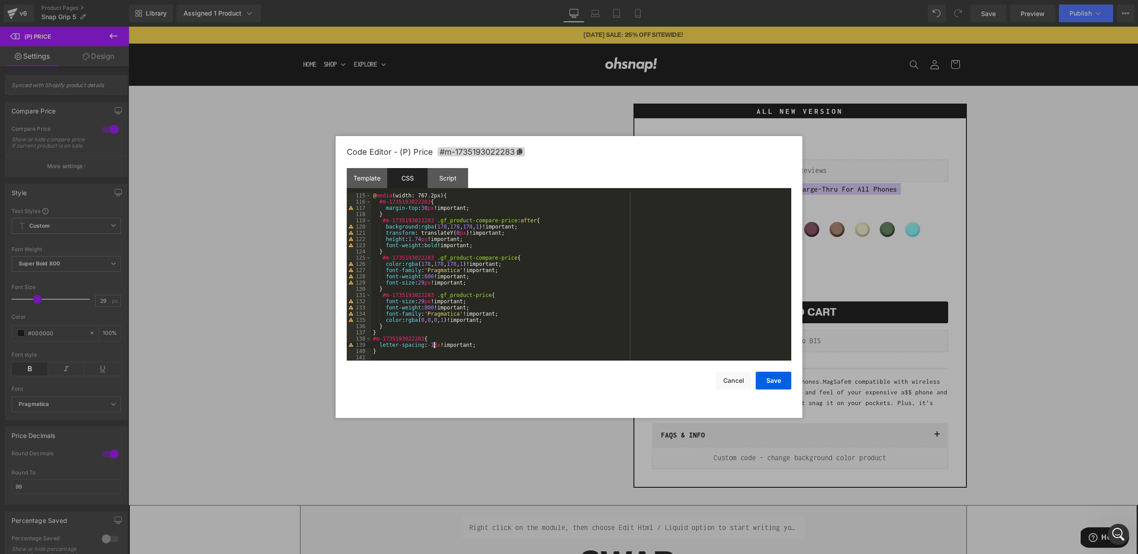
click at [433, 343] on div "@ media (width: 767.2px) { #m-1735193022283 { margin-top : 30 px !important; } …" at bounding box center [579, 282] width 417 height 180
click at [776, 380] on button "Save" at bounding box center [774, 381] width 36 height 18
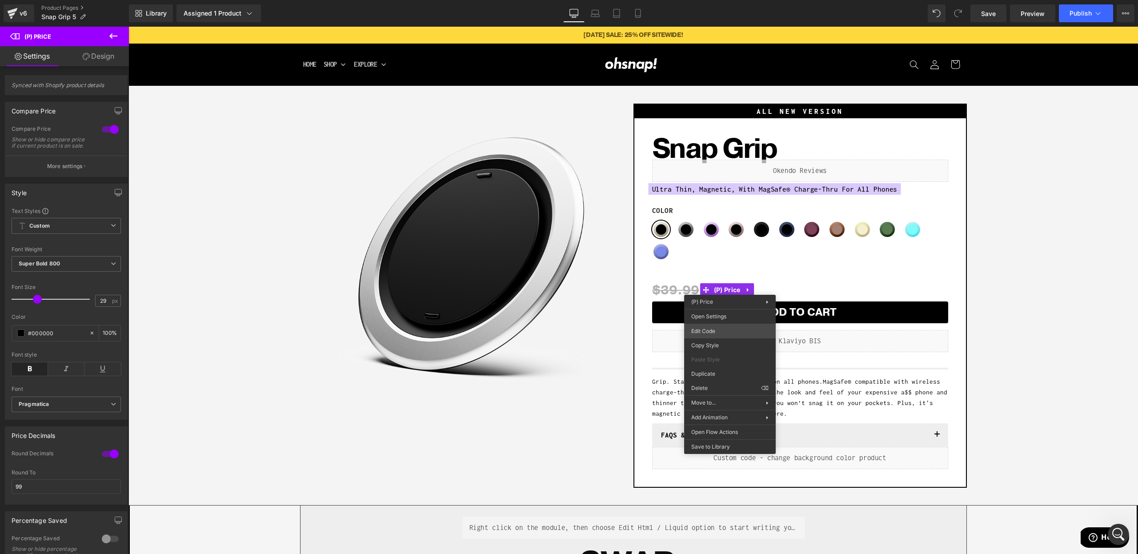
click at [725, 0] on div "(P) Price You are previewing how the will restyle your page. You can not edit E…" at bounding box center [569, 0] width 1138 height 0
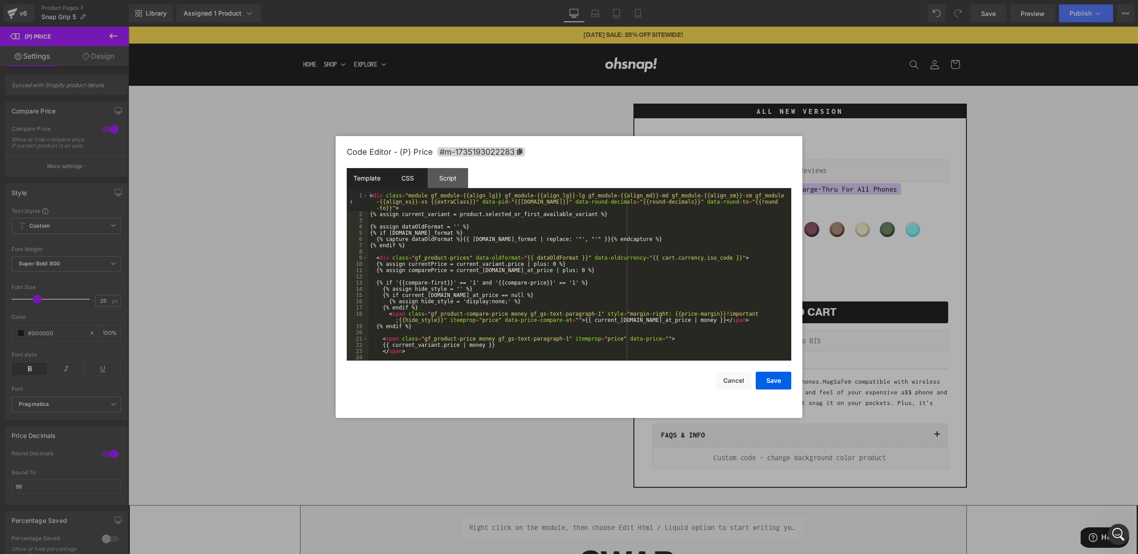
click at [407, 176] on div "CSS" at bounding box center [407, 178] width 40 height 20
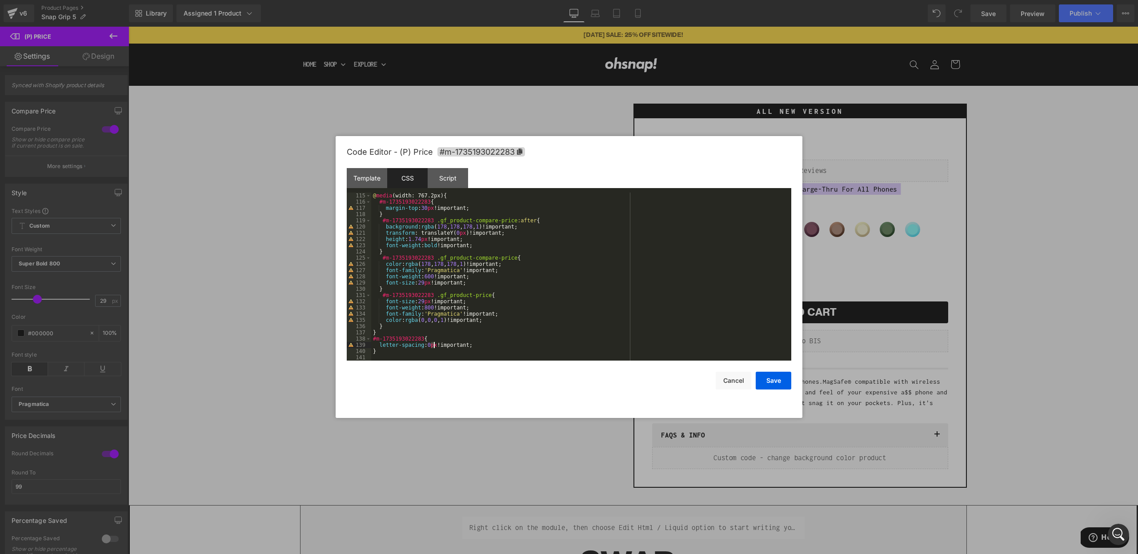
click at [434, 345] on div "@ media (width: 767.2px) { #m-1735193022283 { margin-top : 30 px !important; } …" at bounding box center [579, 282] width 417 height 180
click at [769, 381] on button "Save" at bounding box center [774, 381] width 36 height 18
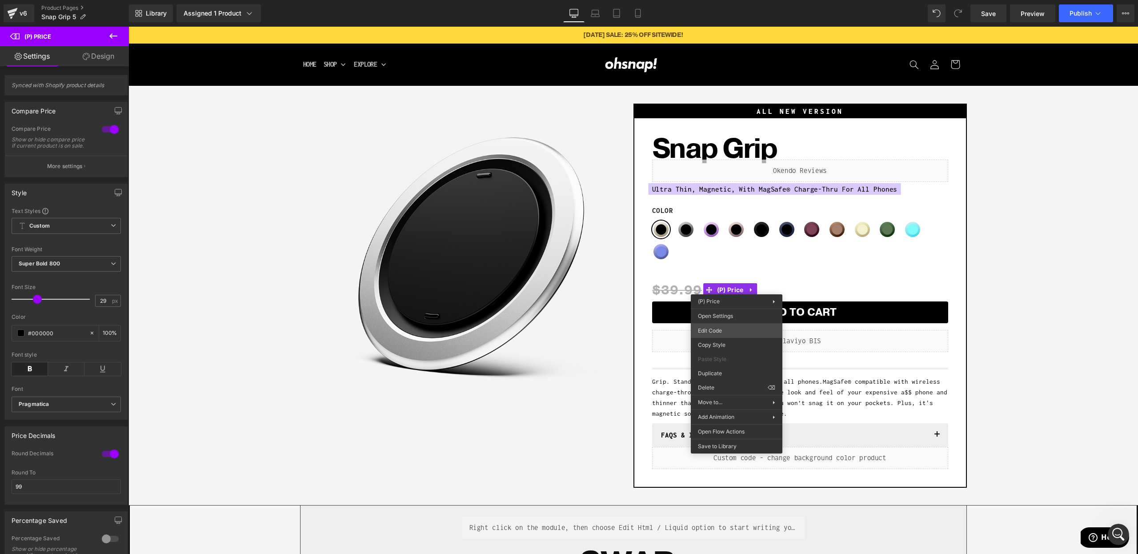
click at [718, 0] on div "(P) Price You are previewing how the will restyle your page. You can not edit E…" at bounding box center [569, 0] width 1138 height 0
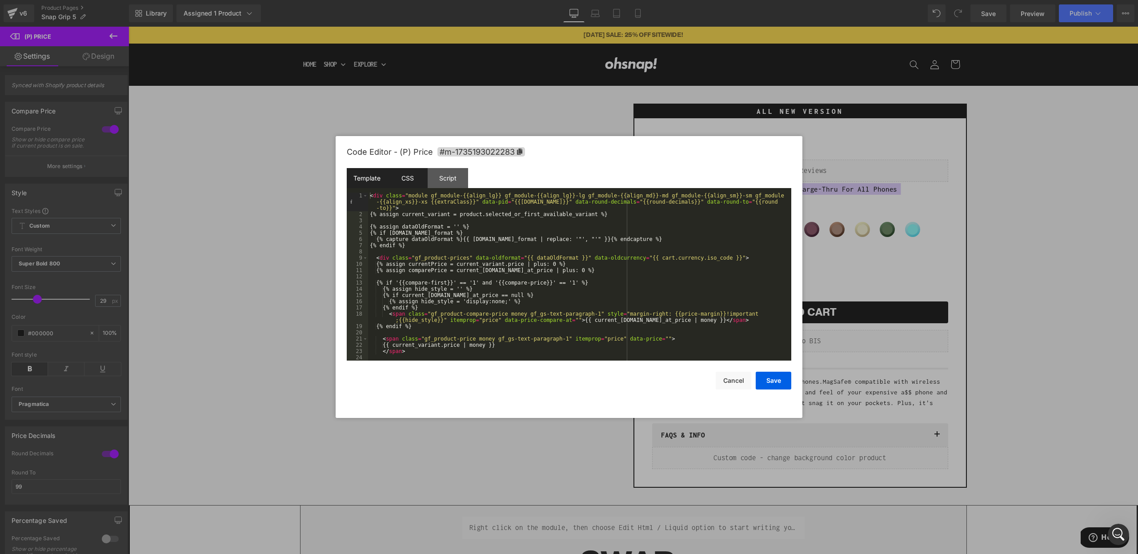
click at [407, 180] on div "CSS" at bounding box center [407, 178] width 40 height 20
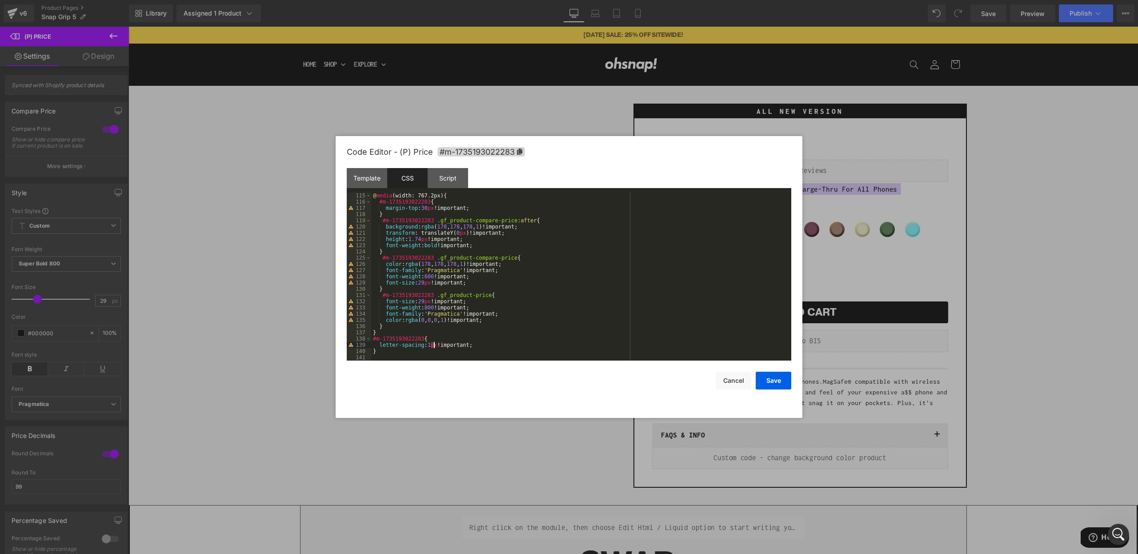
click at [433, 346] on div "@ media (width: 767.2px) { #m-1735193022283 { margin-top : 30 px !important; } …" at bounding box center [579, 282] width 417 height 180
click at [777, 376] on button "Save" at bounding box center [774, 381] width 36 height 18
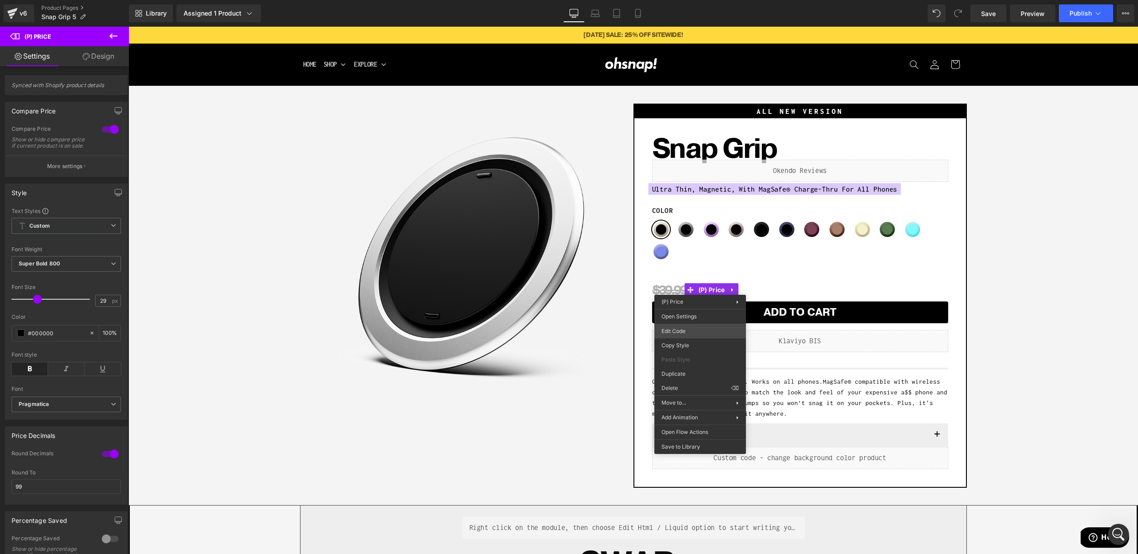
click at [704, 0] on div "(P) Price You are previewing how the will restyle your page. You can not edit E…" at bounding box center [569, 0] width 1138 height 0
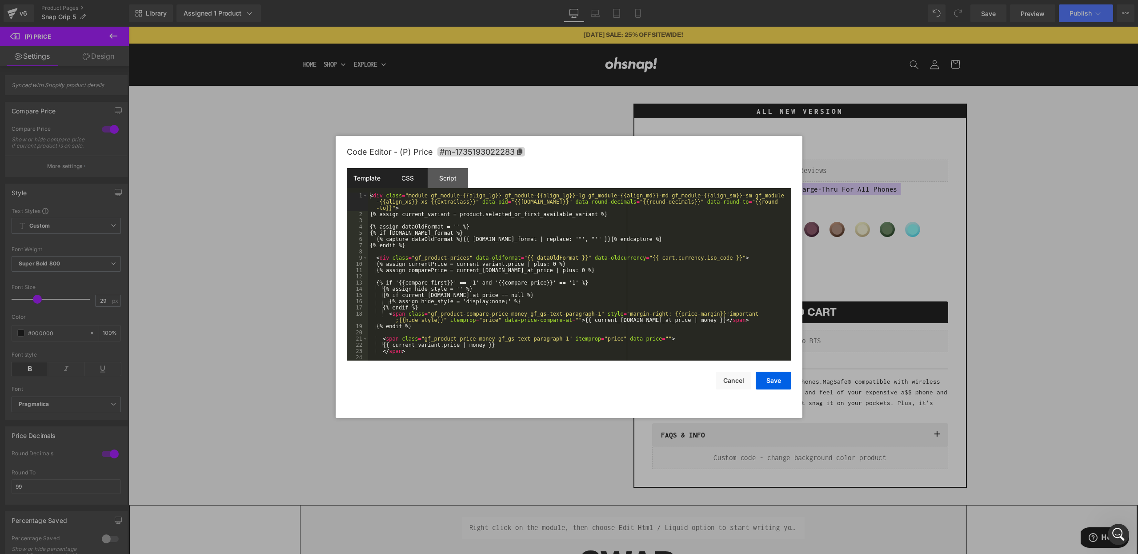
drag, startPoint x: 410, startPoint y: 178, endPoint x: 417, endPoint y: 188, distance: 11.8
click at [409, 178] on div "CSS" at bounding box center [407, 178] width 40 height 20
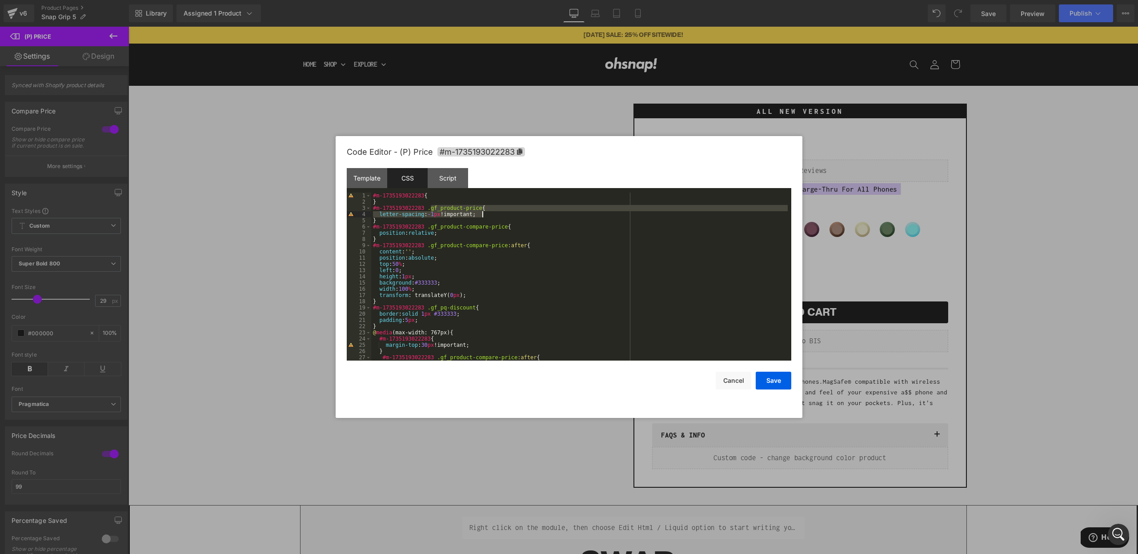
drag, startPoint x: 430, startPoint y: 209, endPoint x: 506, endPoint y: 217, distance: 76.8
click at [506, 217] on div "#m-1735193022283 { } #m-1735193022283 .gf_product-price { letter-spacing : -1 p…" at bounding box center [579, 282] width 417 height 180
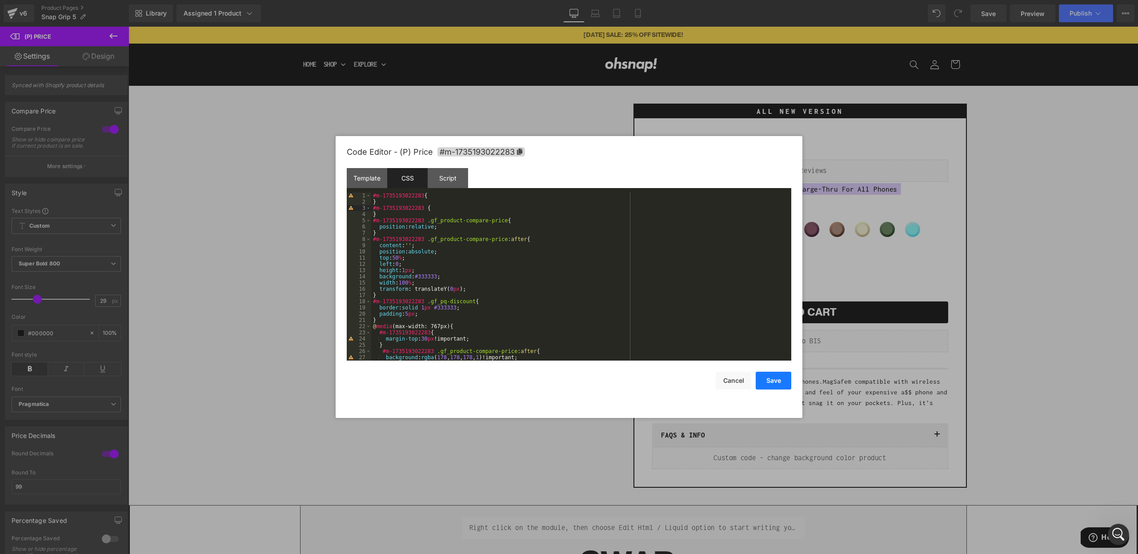
click at [769, 385] on button "Save" at bounding box center [774, 381] width 36 height 18
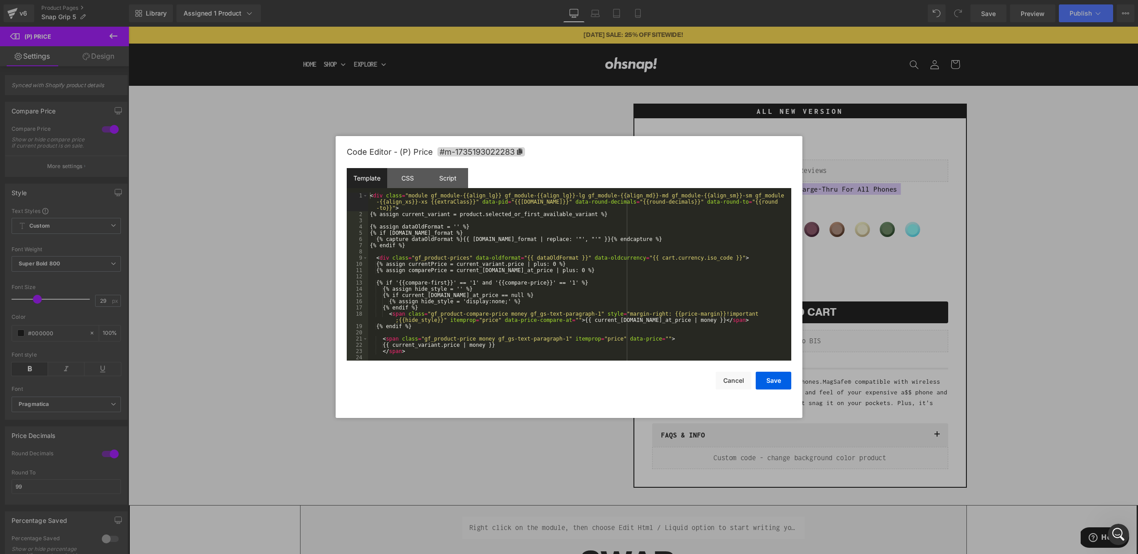
click at [696, 0] on div "(P) Price You are previewing how the will restyle your page. You can not edit E…" at bounding box center [569, 0] width 1138 height 0
click at [398, 179] on div "CSS" at bounding box center [407, 178] width 40 height 20
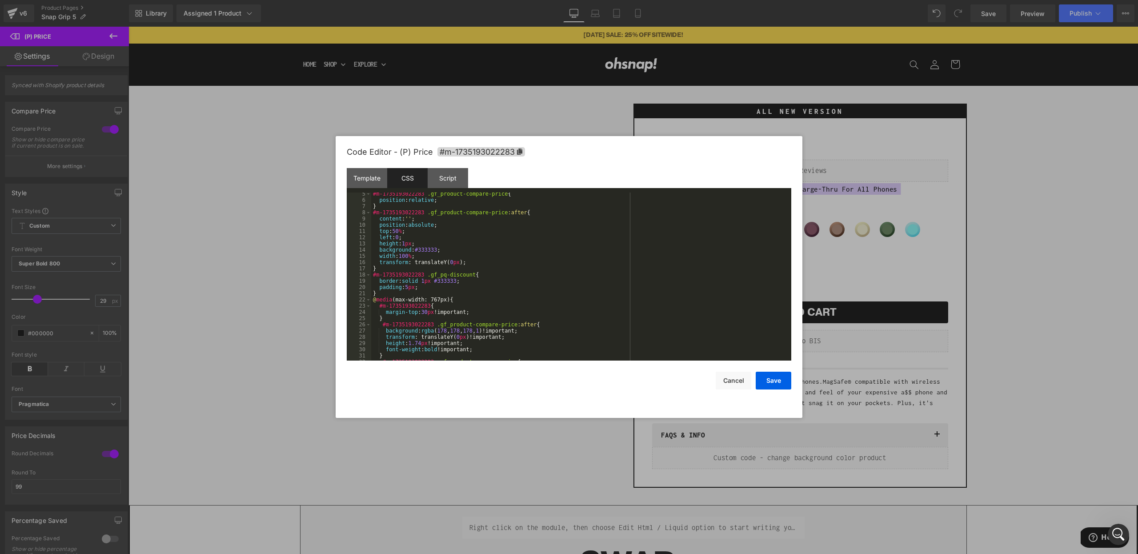
scroll to position [703, 0]
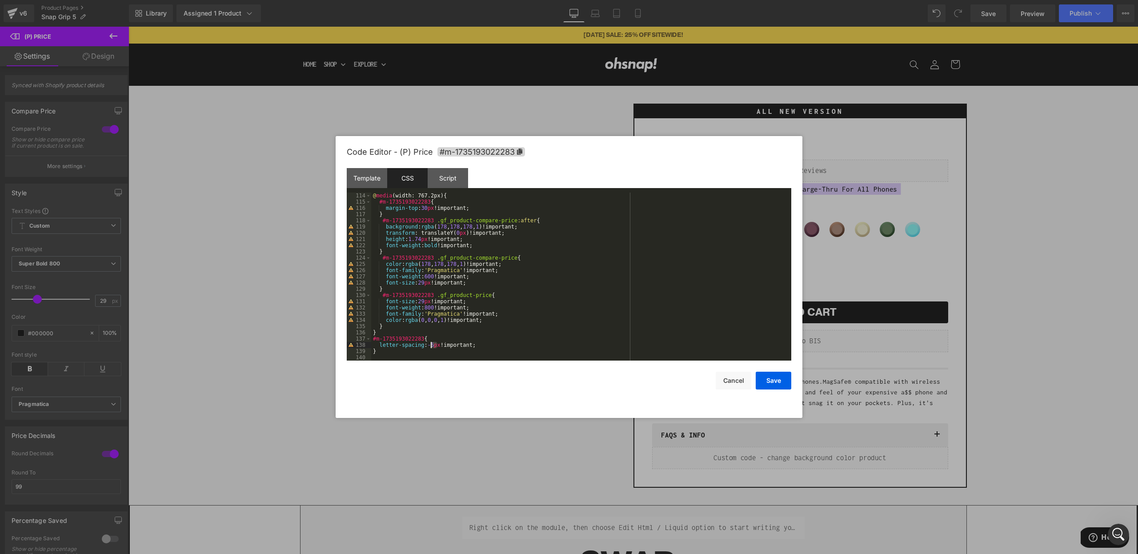
drag, startPoint x: 437, startPoint y: 346, endPoint x: 486, endPoint y: 344, distance: 48.5
click at [432, 346] on div "@ media (width: 767.2px) { #m-1735193022283 { margin-top : 30 px !important; } …" at bounding box center [579, 282] width 417 height 180
click at [781, 381] on button "Save" at bounding box center [774, 381] width 36 height 18
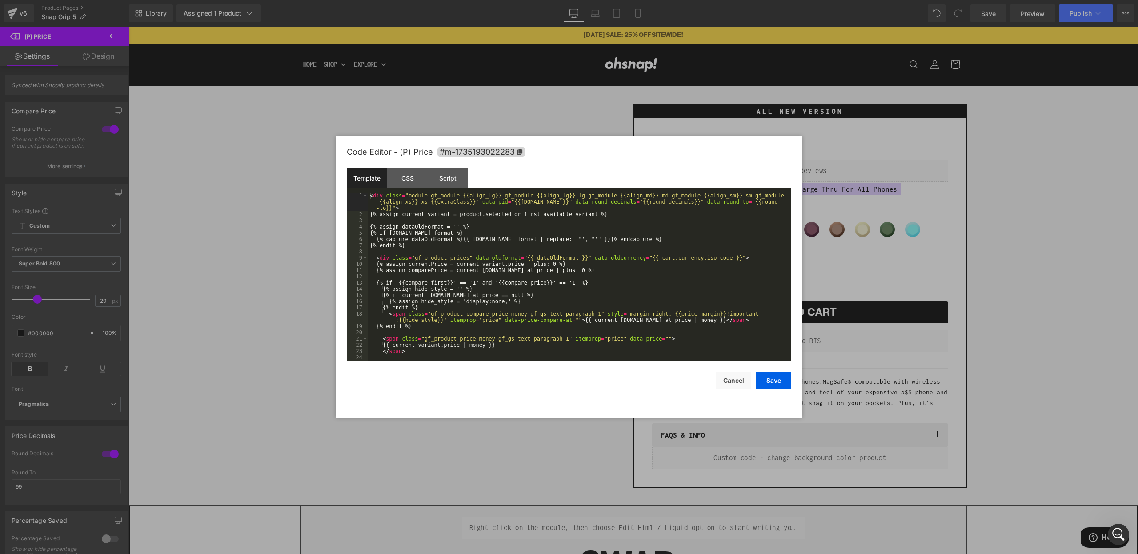
click at [710, 0] on div "(P) Price You are previewing how the will restyle your page. You can not edit E…" at bounding box center [569, 0] width 1138 height 0
click at [403, 177] on div "CSS" at bounding box center [407, 178] width 40 height 20
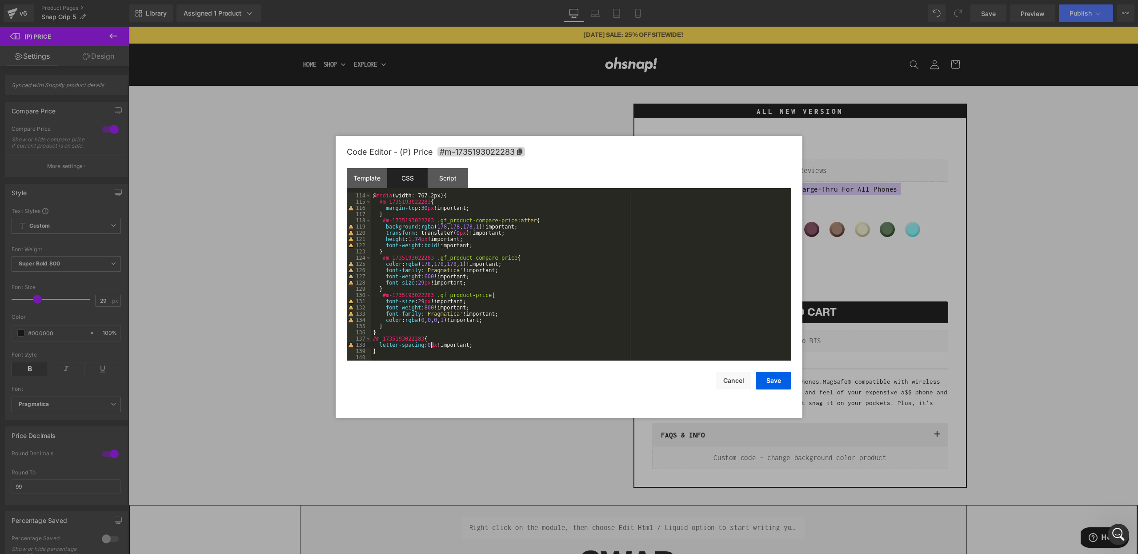
click at [432, 344] on div "@ media (width: 767.2px) { #m-1735193022283 { margin-top : 30 px !important; } …" at bounding box center [579, 282] width 417 height 180
click at [774, 376] on button "Save" at bounding box center [774, 381] width 36 height 18
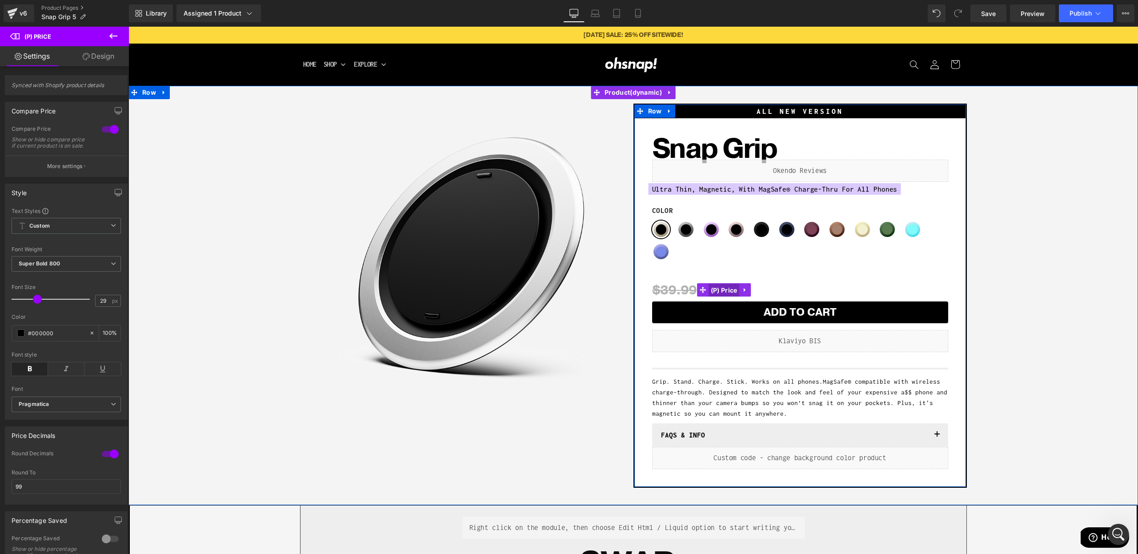
click at [709, 288] on span "(P) Price" at bounding box center [724, 290] width 31 height 13
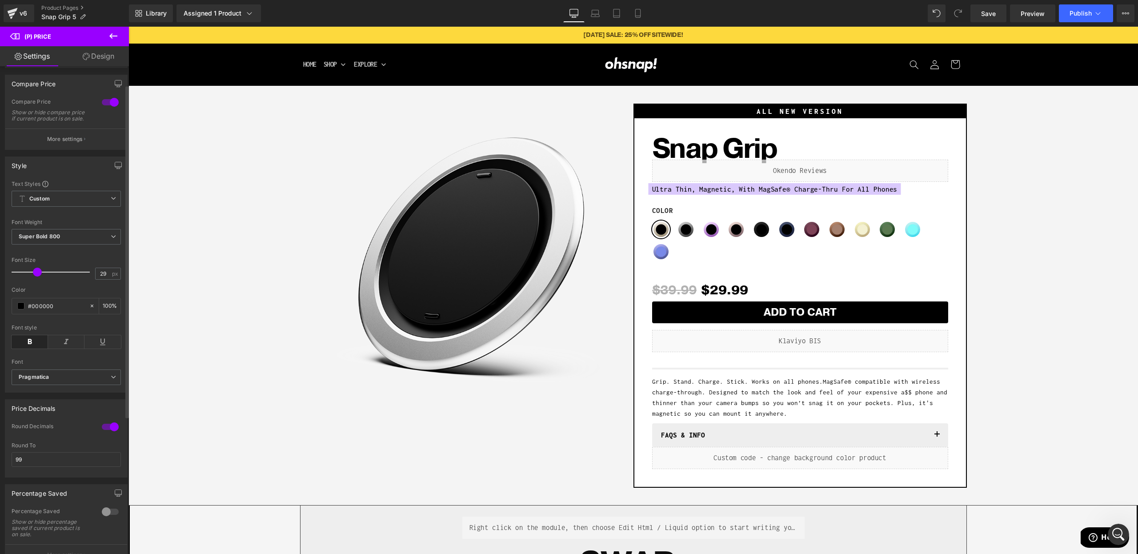
scroll to position [27, 0]
click at [60, 144] on p "More settings" at bounding box center [65, 140] width 36 height 8
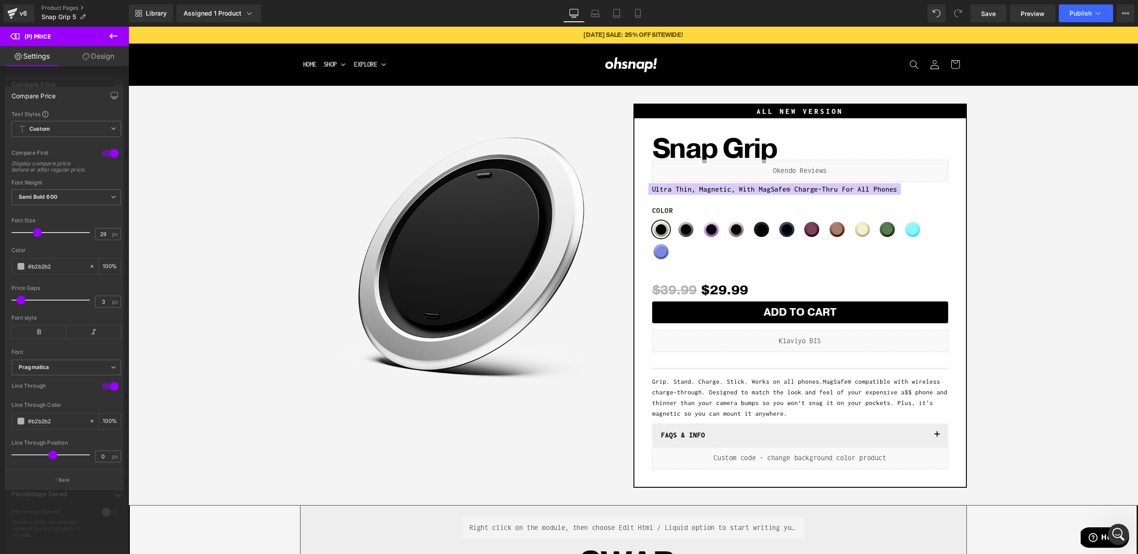
click at [108, 385] on div at bounding box center [110, 386] width 21 height 14
type input "-1"
click at [52, 458] on div at bounding box center [53, 455] width 74 height 18
click at [79, 481] on button "Back" at bounding box center [64, 479] width 119 height 20
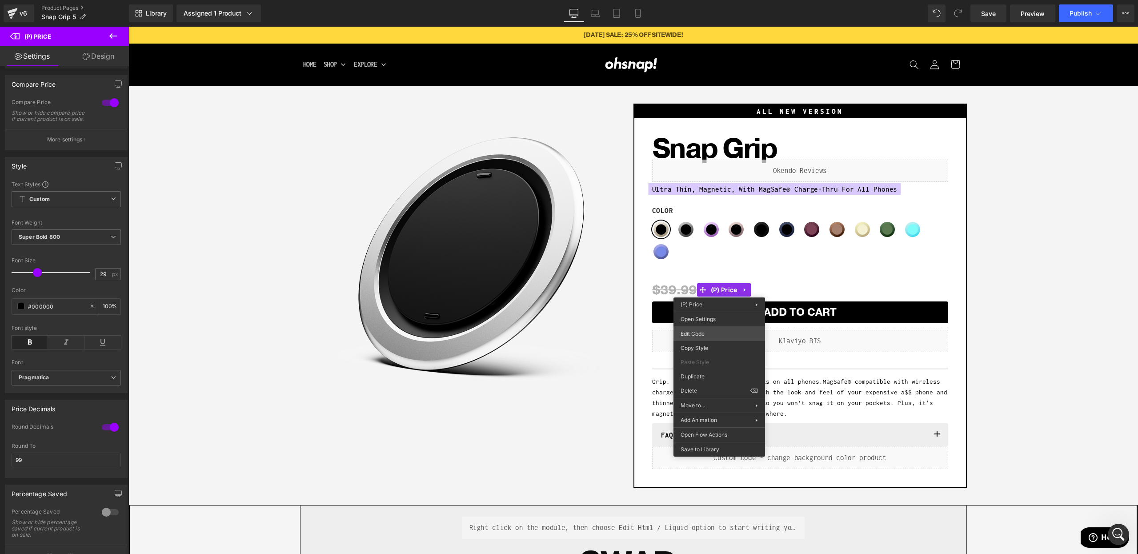
click at [705, 0] on div "(P) Price You are previewing how the will restyle your page. You can not edit E…" at bounding box center [569, 0] width 1138 height 0
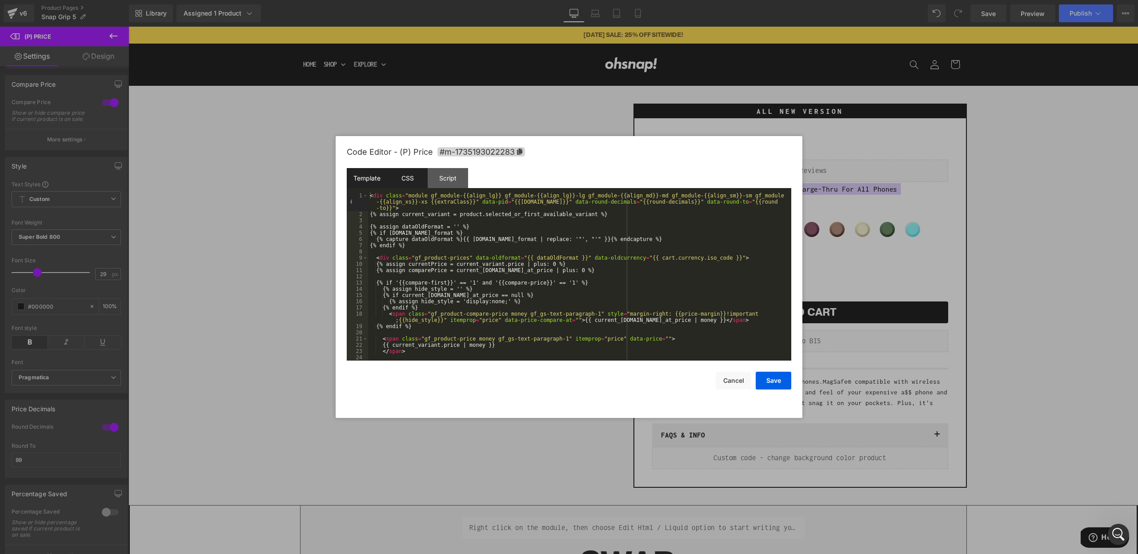
click at [404, 183] on div "CSS" at bounding box center [407, 178] width 40 height 20
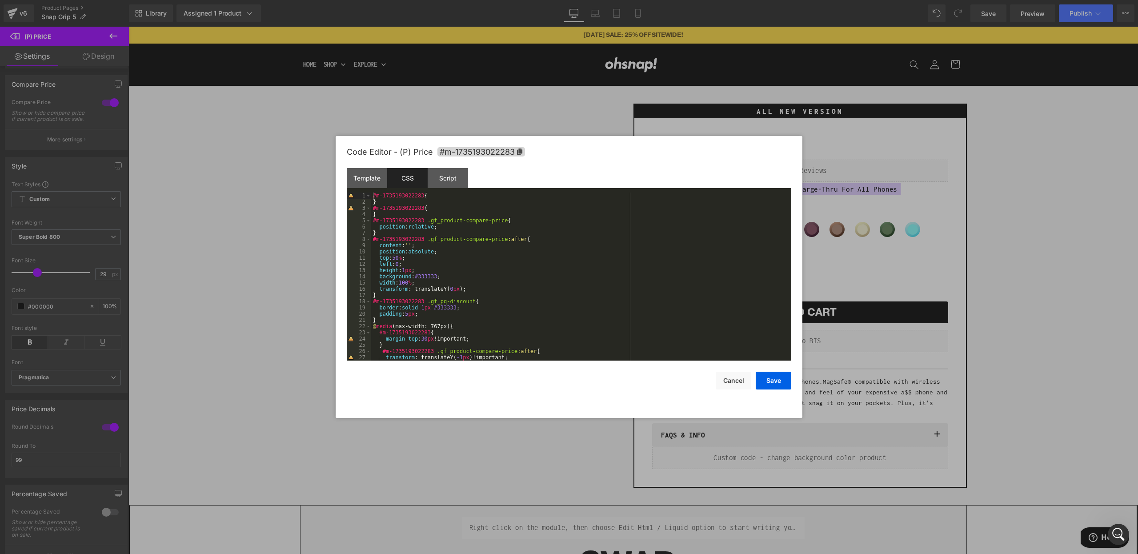
scroll to position [53, 0]
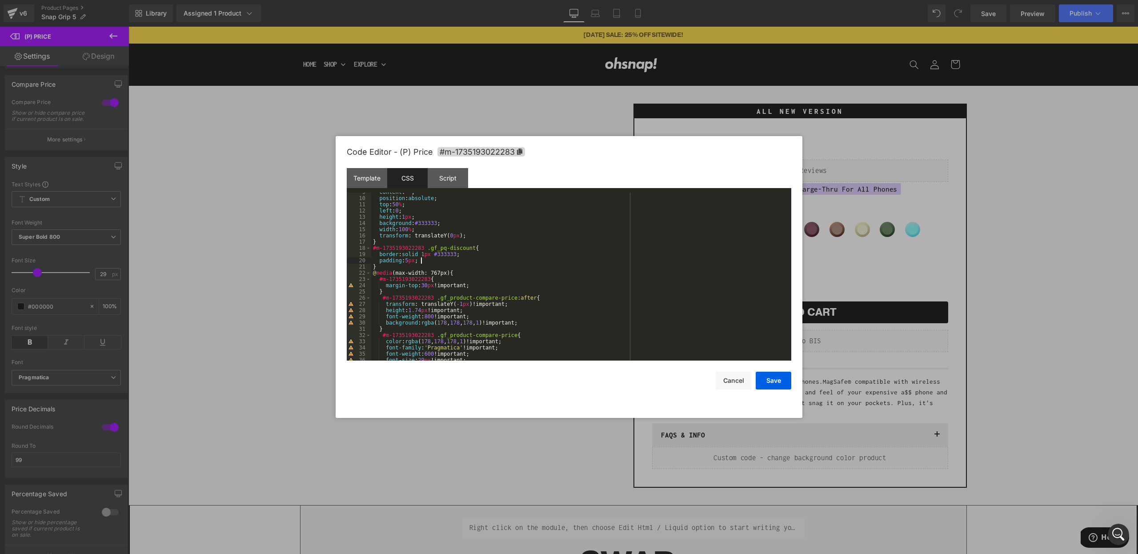
click at [427, 258] on div "content : ' ' ; position : absolute ; top : 50 % ; left : 0 ; height : 1 px ; b…" at bounding box center [579, 279] width 417 height 180
click at [426, 254] on div "content : ' ' ; position : absolute ; top : 50 % ; left : 0 ; height : 1 px ; b…" at bounding box center [579, 279] width 417 height 180
click at [769, 387] on button "Save" at bounding box center [774, 381] width 36 height 18
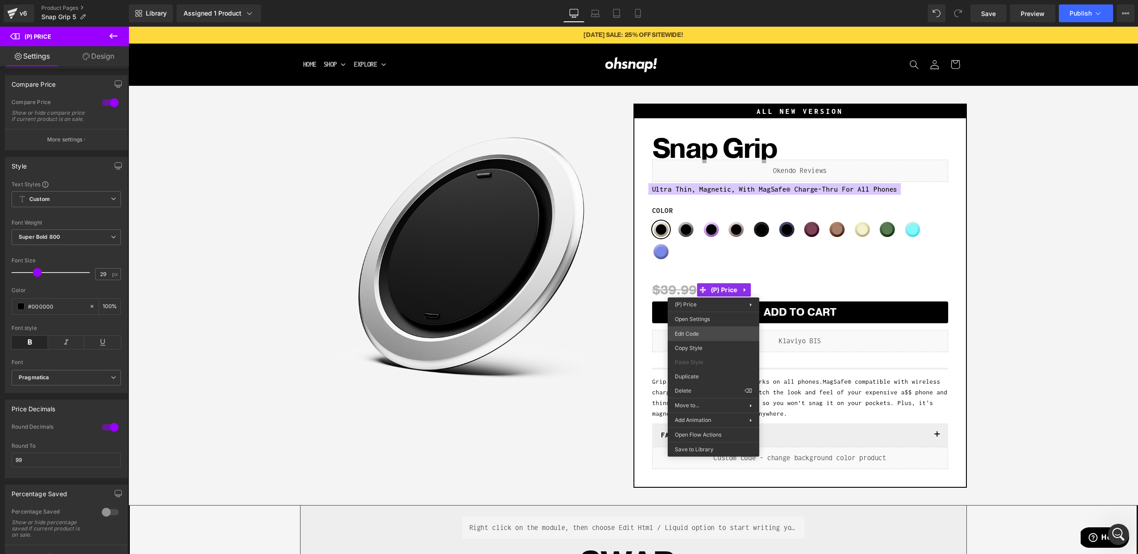
click at [698, 0] on div "(P) Price You are previewing how the will restyle your page. You can not edit E…" at bounding box center [569, 0] width 1138 height 0
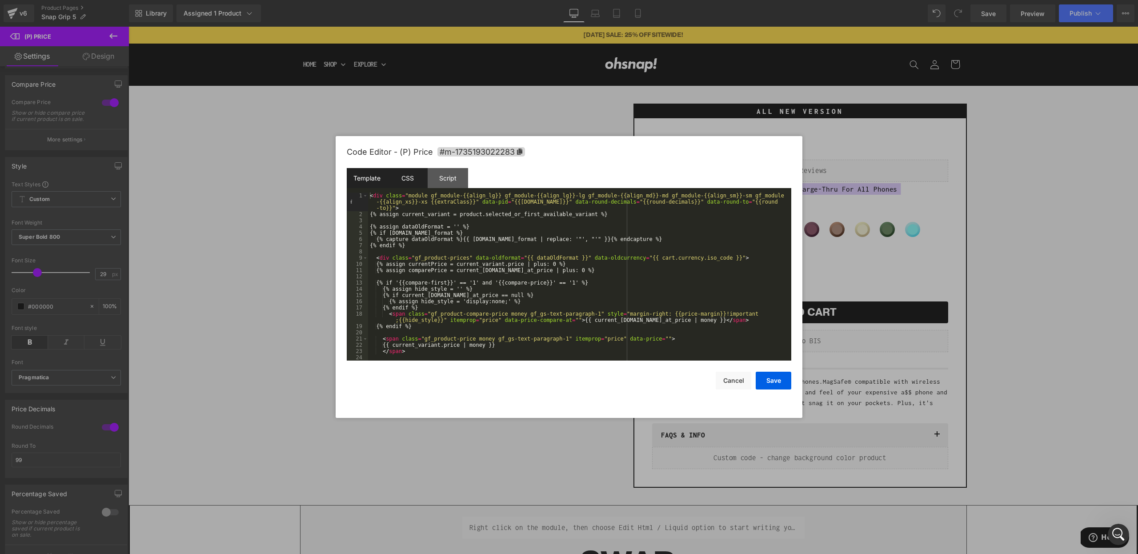
click at [416, 184] on div "CSS" at bounding box center [407, 178] width 40 height 20
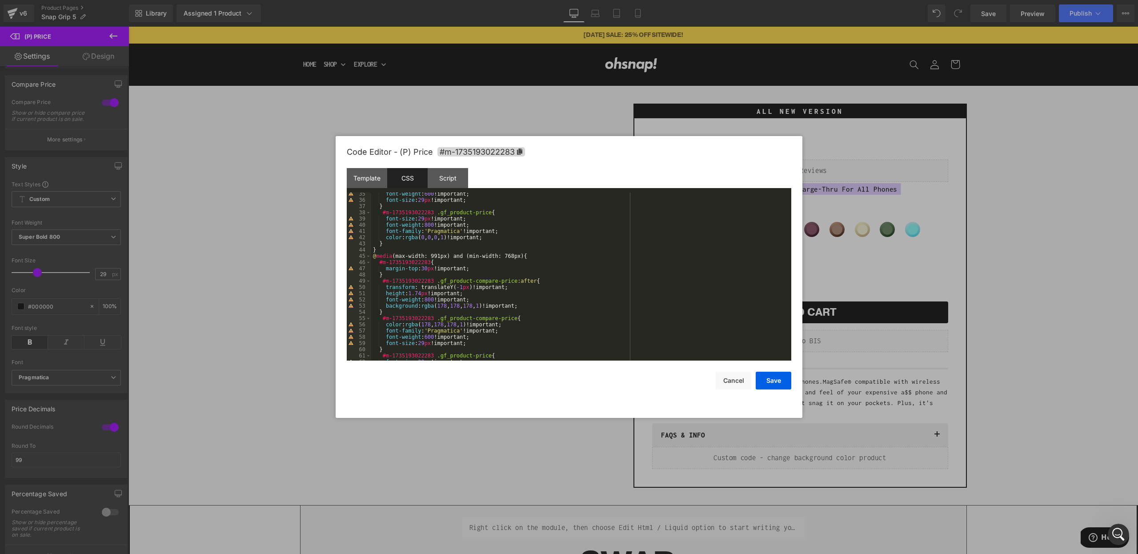
scroll to position [213, 0]
click at [544, 294] on div "font-weight : 600 !important; font-size : 29 px !important; } #m-1735193022283 …" at bounding box center [579, 281] width 417 height 180
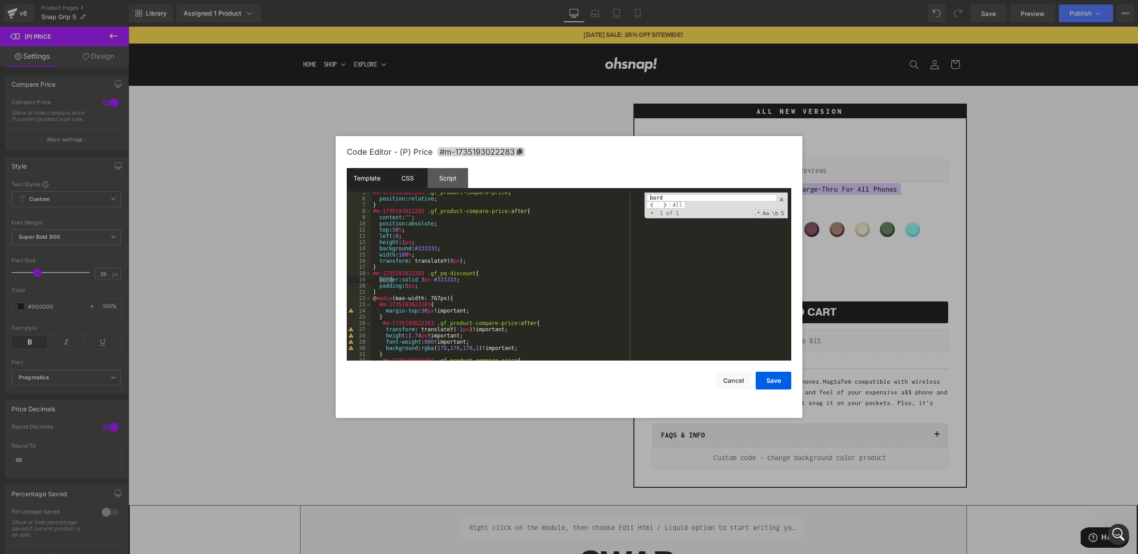
type input "bord"
click at [357, 172] on div "Template" at bounding box center [367, 178] width 40 height 20
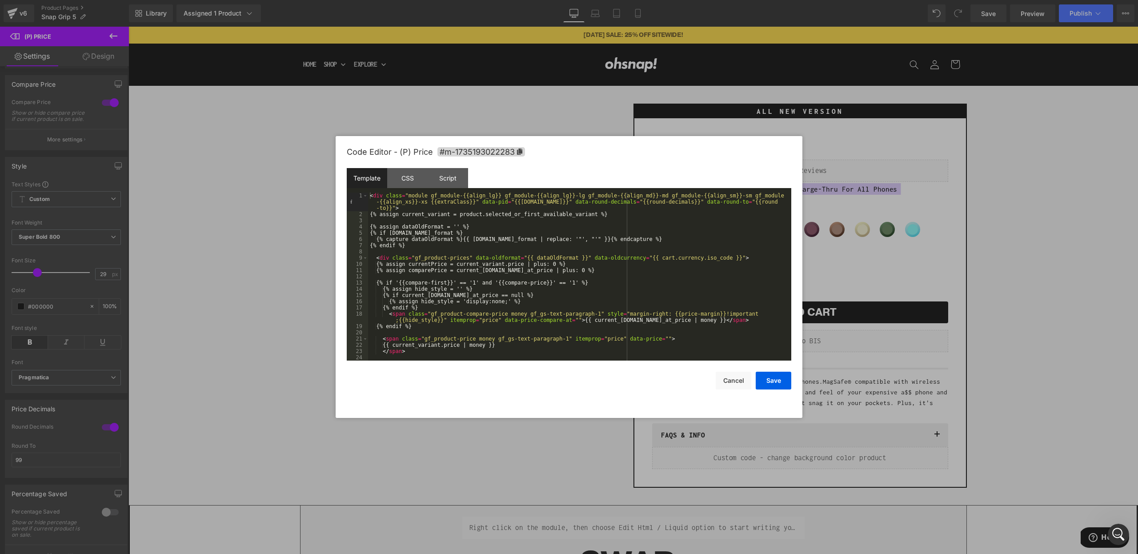
click at [893, 260] on div at bounding box center [569, 277] width 1138 height 554
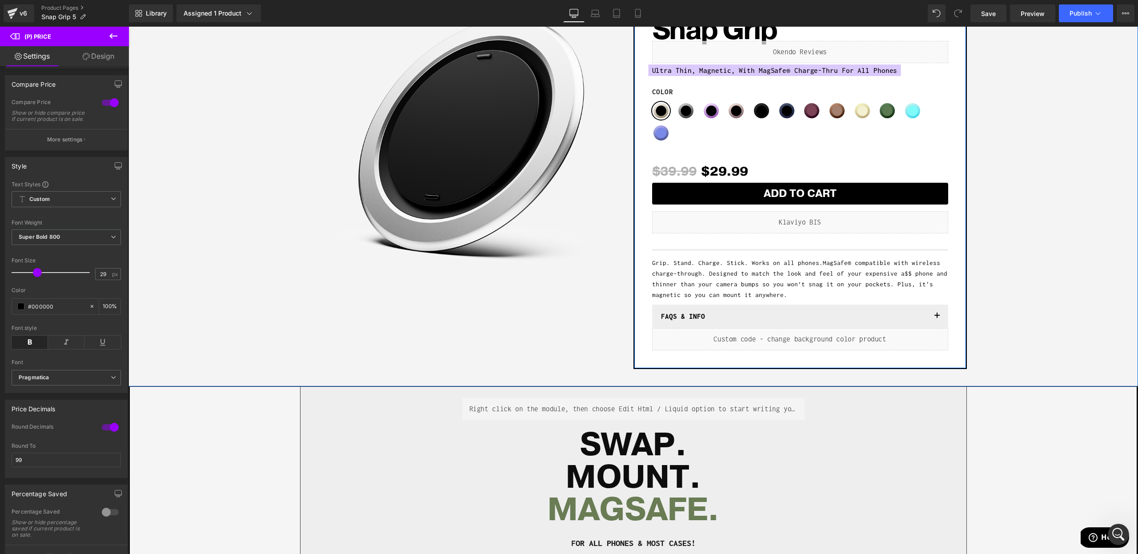
scroll to position [0, 0]
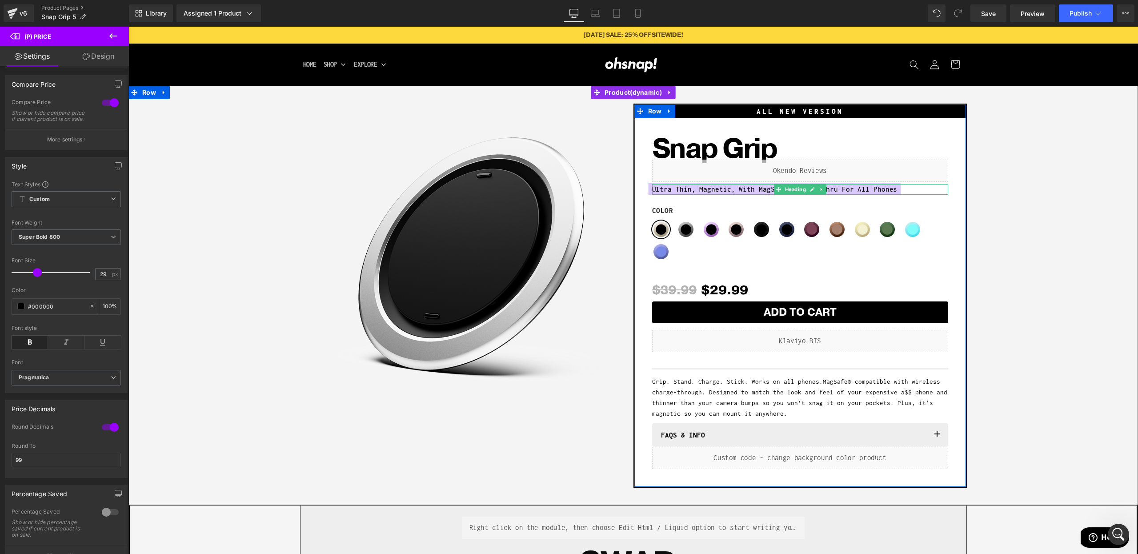
click at [712, 190] on span "Ultra Thin, Magnetic, With MagSafe® Charge-Thru For All Phones" at bounding box center [774, 189] width 245 height 12
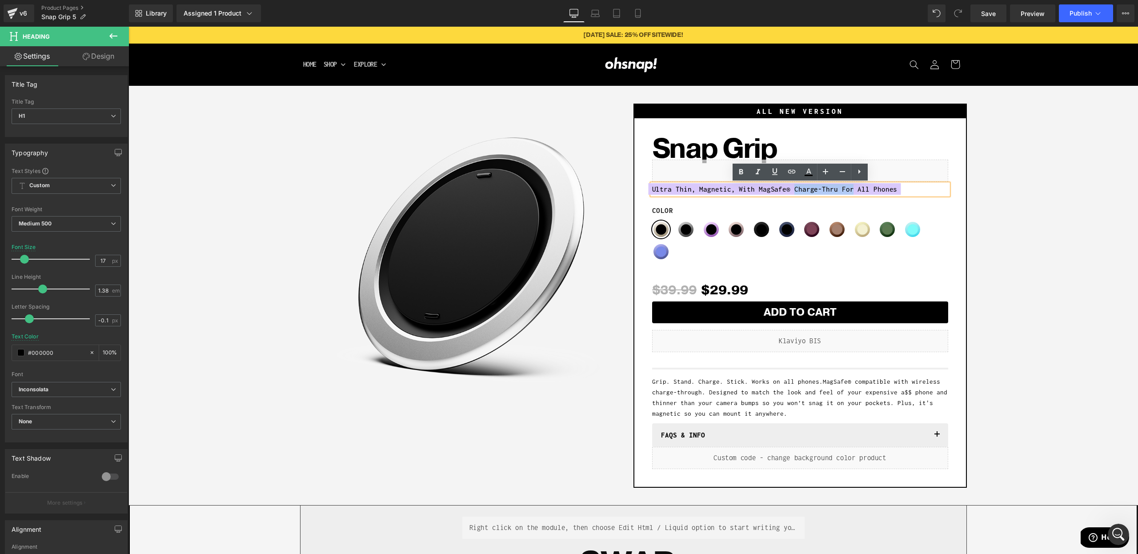
drag, startPoint x: 785, startPoint y: 189, endPoint x: 843, endPoint y: 189, distance: 57.8
click at [843, 189] on span "Ultra Thin, Magnetic, With MagSafe® Charge-Thru For All Phones" at bounding box center [774, 189] width 245 height 12
click at [728, 190] on span "Ultra Thin, Magnetic, With MagSafe® For All Phones" at bounding box center [751, 189] width 198 height 12
click at [731, 188] on span "Ultra Thin, Magnetic, With MagSafe® For All Phones" at bounding box center [751, 189] width 198 height 12
click at [943, 231] on div "Color Stone Pure Silver Lavender Dusty Rose Obsidian Black Midnight Blue Cranbe…" at bounding box center [800, 235] width 296 height 59
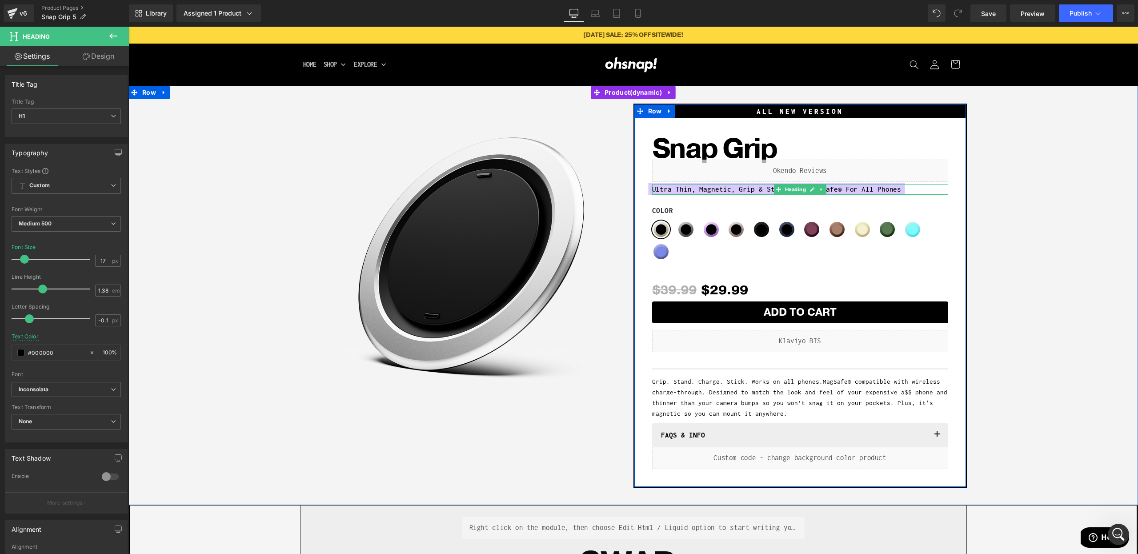
click at [731, 191] on span "Ultra Thin, Magnetic, Grip & Stand With MagSafe® For All Phones" at bounding box center [776, 189] width 249 height 12
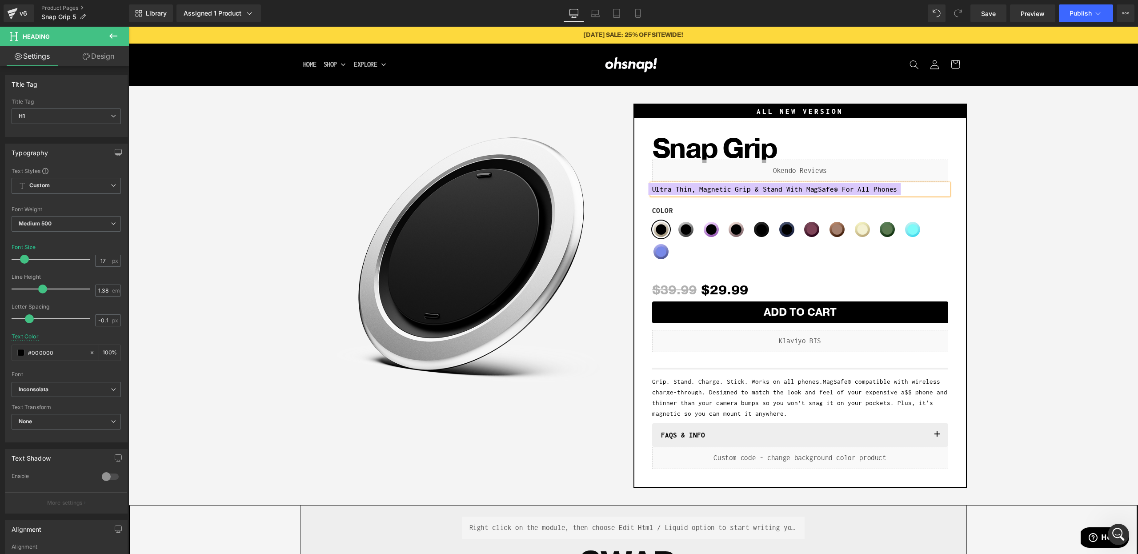
click at [1036, 172] on div "Sale Off (P) Image Row ALL NEW VERSION Heading Snap Grip (P) Title Liquid Ultra…" at bounding box center [633, 293] width 1001 height 389
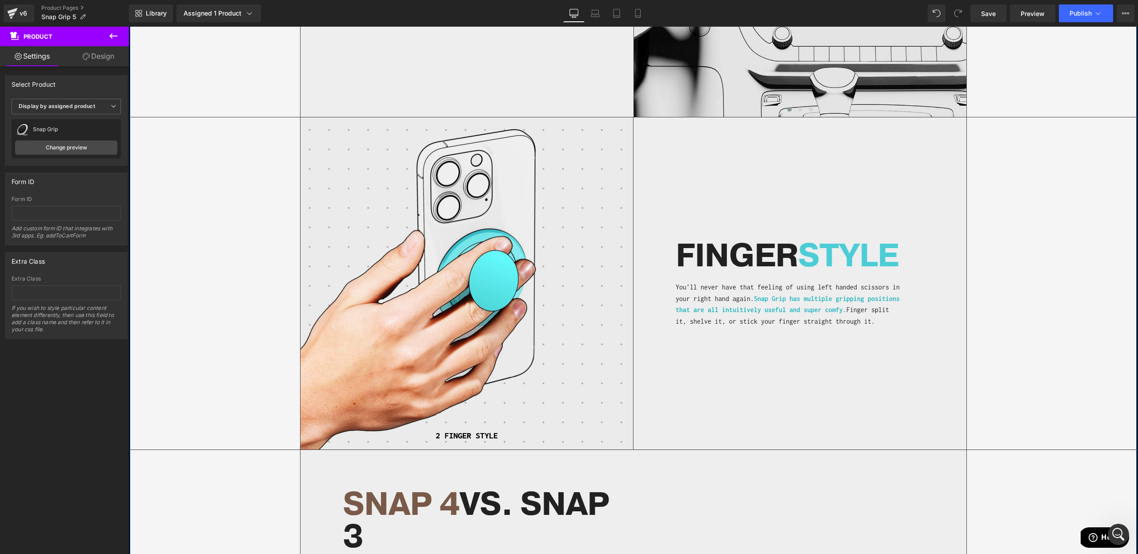
scroll to position [1431, 0]
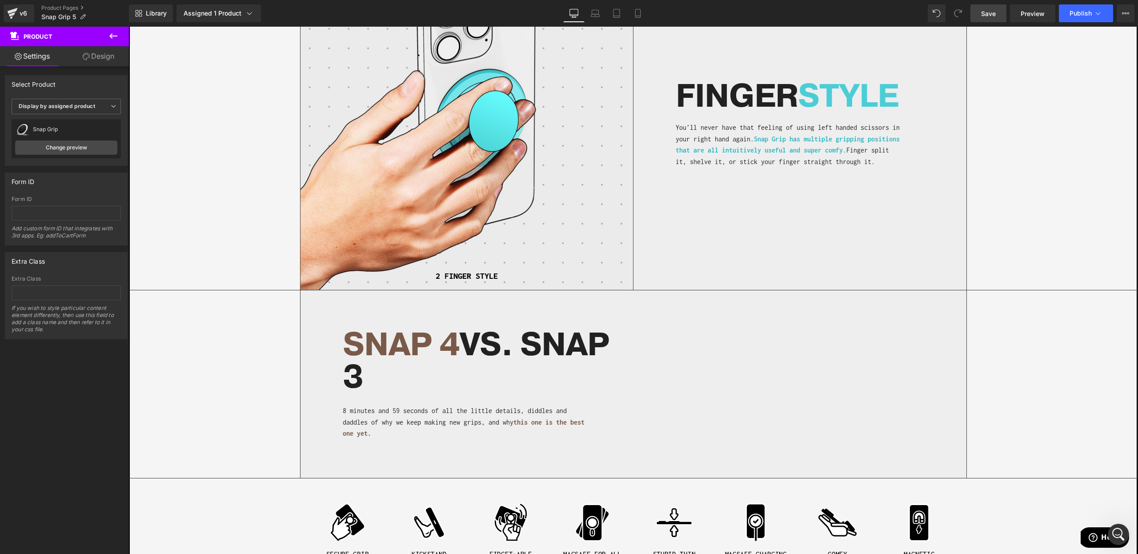
drag, startPoint x: 984, startPoint y: 11, endPoint x: 411, endPoint y: 527, distance: 770.9
click at [984, 11] on span "Save" at bounding box center [988, 13] width 15 height 9
click at [987, 16] on span "Save" at bounding box center [988, 13] width 15 height 9
